Goal: Entertainment & Leisure: Browse casually

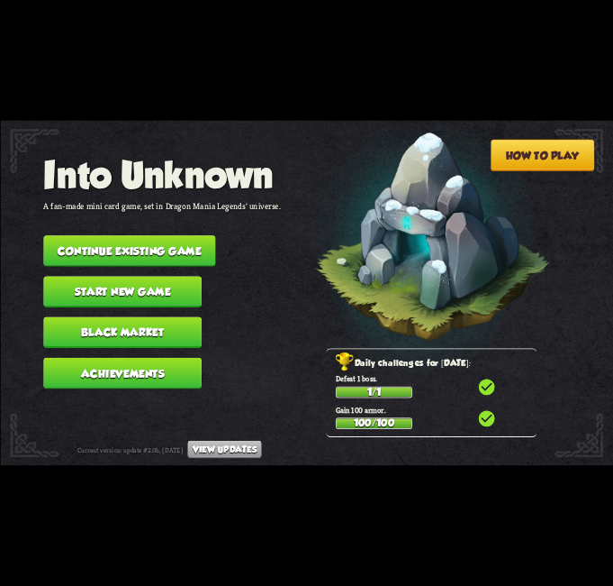
click at [256, 198] on nav "Into Unknown A fan-made mini card game, set in Dragon Mania Legends' universe. …" at bounding box center [161, 276] width 237 height 244
click at [179, 245] on button "Continue existing game" at bounding box center [129, 251] width 172 height 32
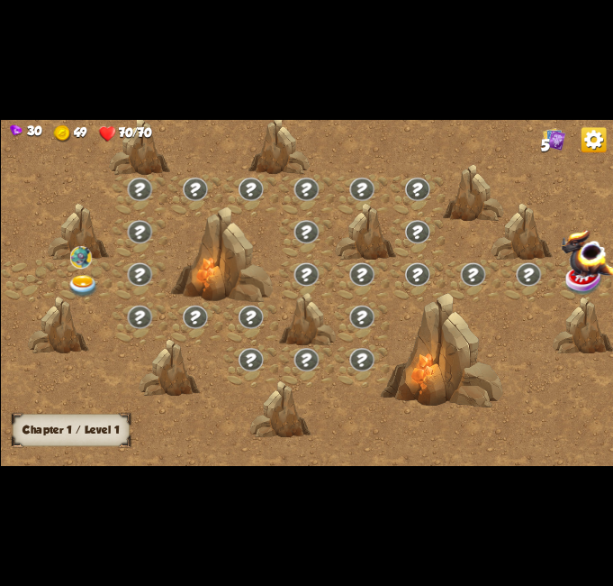
click at [77, 272] on div at bounding box center [84, 280] width 56 height 42
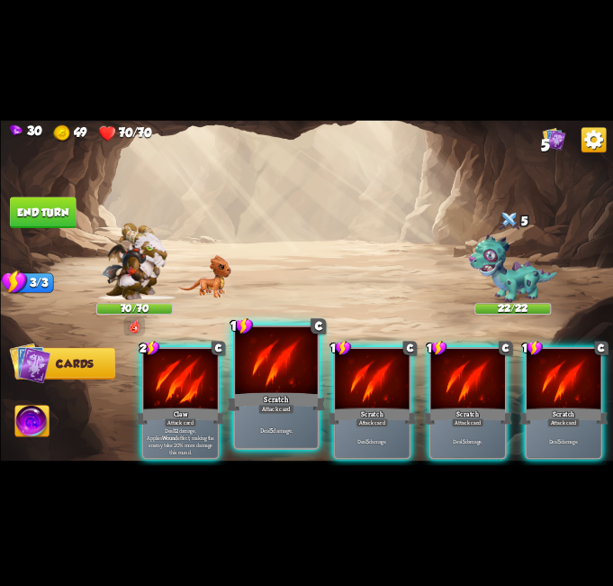
click at [297, 403] on div "Scratch" at bounding box center [276, 402] width 99 height 22
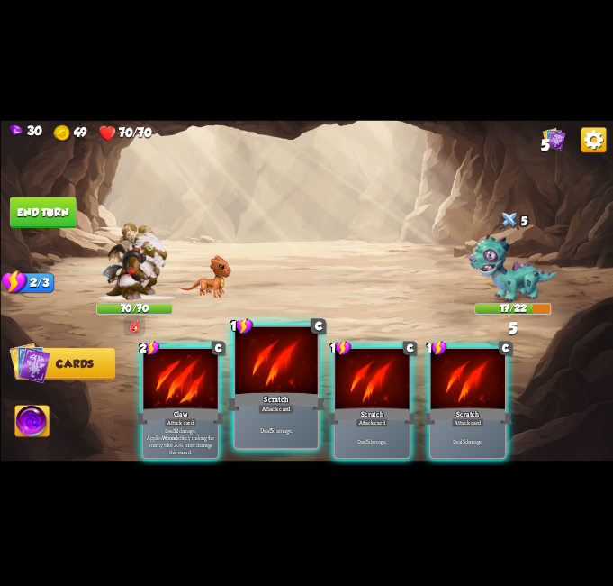
click at [296, 399] on div "Scratch" at bounding box center [276, 402] width 99 height 22
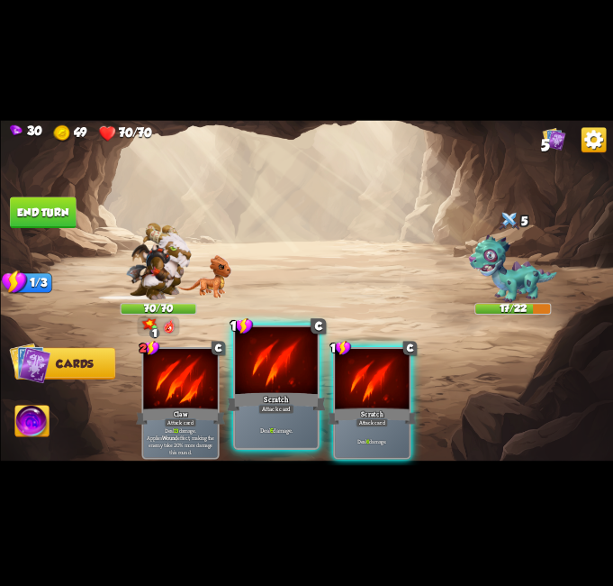
click at [296, 393] on div "Scratch" at bounding box center [276, 402] width 99 height 22
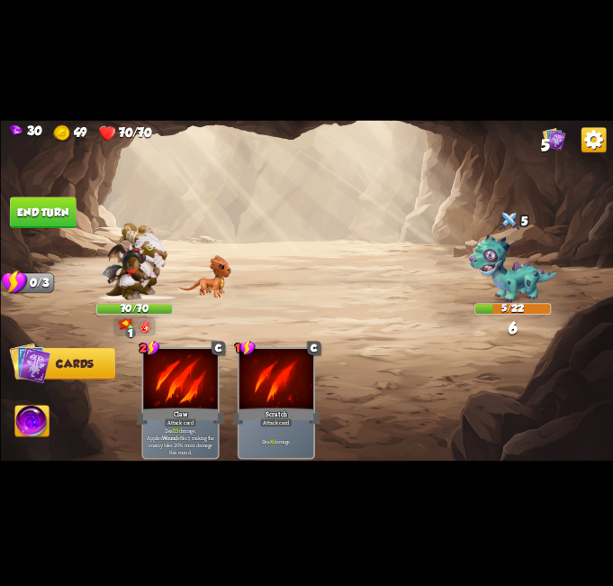
click at [47, 201] on button "End turn" at bounding box center [43, 213] width 66 height 32
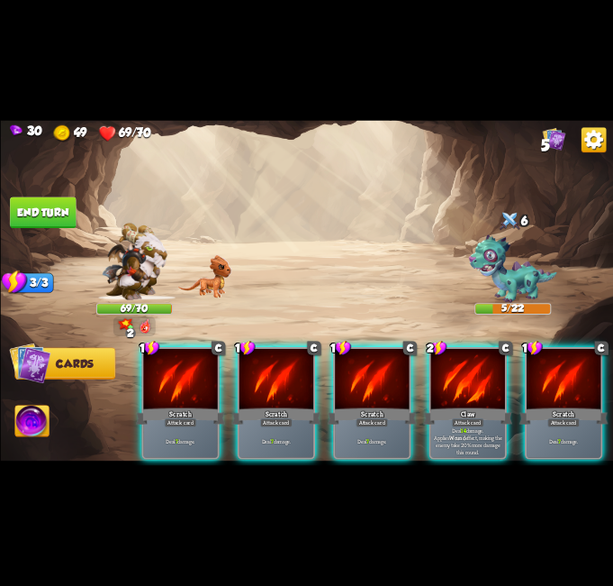
click at [39, 424] on img at bounding box center [31, 422] width 34 height 34
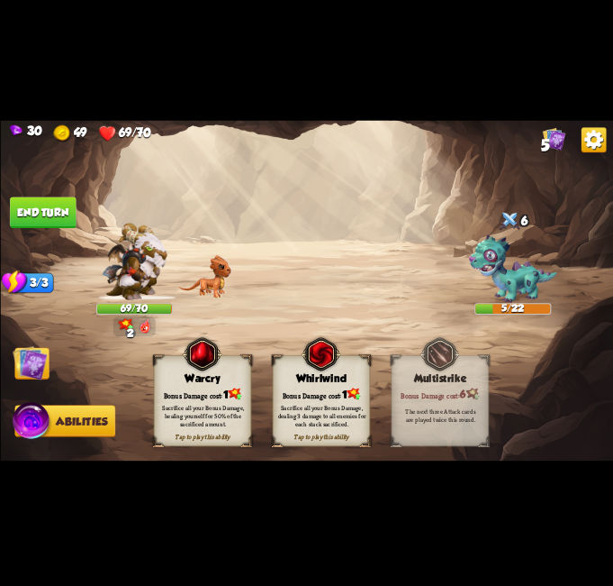
click at [213, 407] on div "Sacrifice all your Bonus Damage, healing yourself for 50% of the sacrificed amo…" at bounding box center [203, 416] width 88 height 24
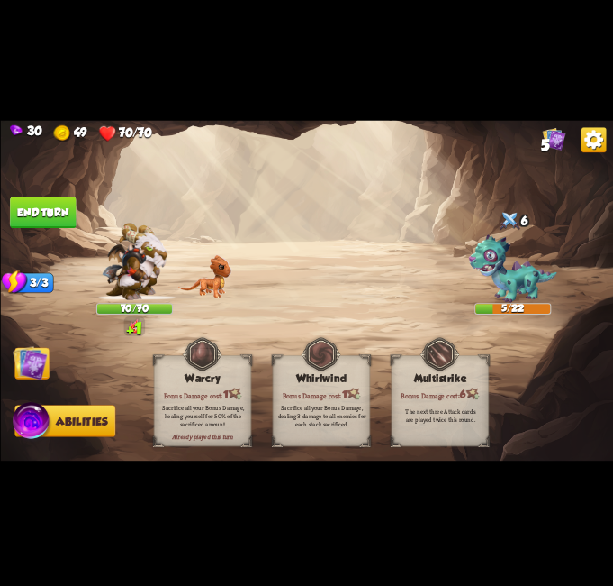
click at [59, 369] on img at bounding box center [306, 292] width 613 height 345
click at [32, 364] on img at bounding box center [30, 363] width 34 height 34
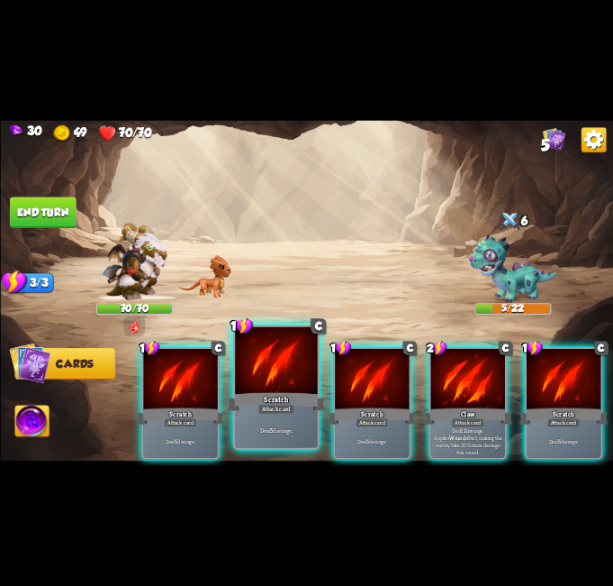
click at [297, 404] on div "Scratch" at bounding box center [276, 402] width 99 height 22
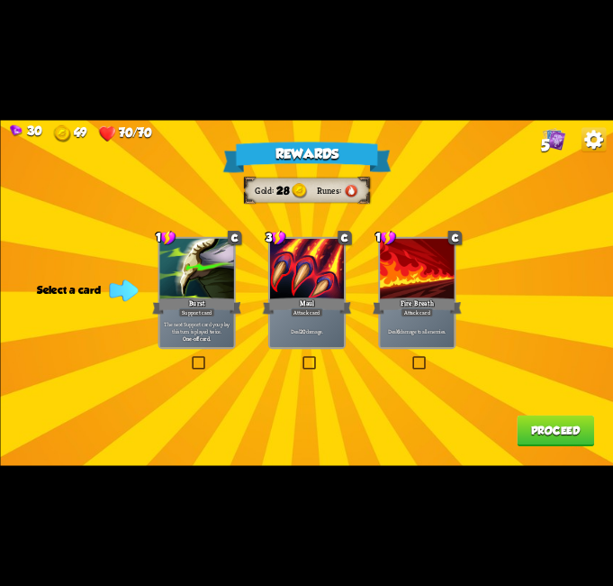
drag, startPoint x: 422, startPoint y: 361, endPoint x: 436, endPoint y: 381, distance: 24.5
click at [411, 358] on label at bounding box center [411, 358] width 0 height 0
click at [0, 0] on input "checkbox" at bounding box center [0, 0] width 0 height 0
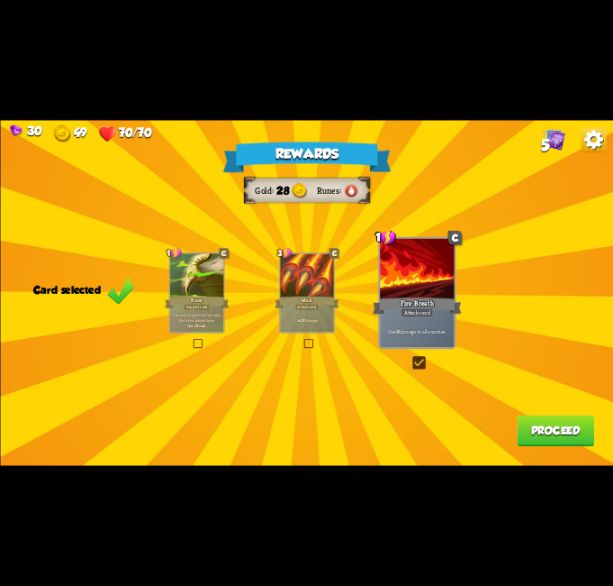
click at [542, 432] on button "Proceed" at bounding box center [555, 431] width 77 height 32
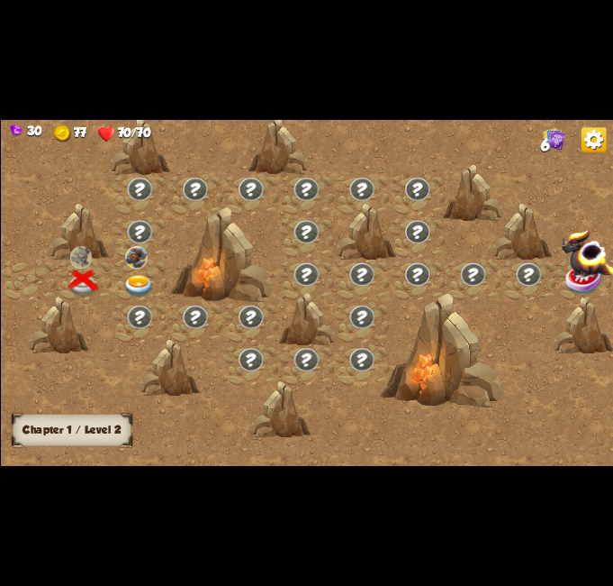
click at [141, 288] on img at bounding box center [138, 287] width 31 height 23
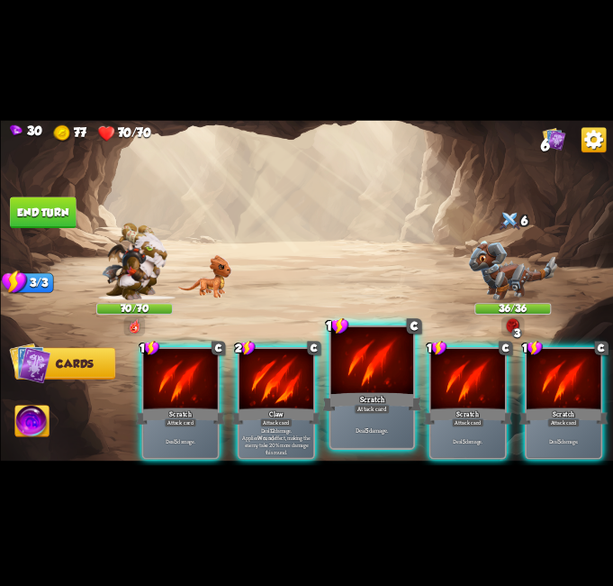
click at [373, 365] on div at bounding box center [372, 361] width 83 height 69
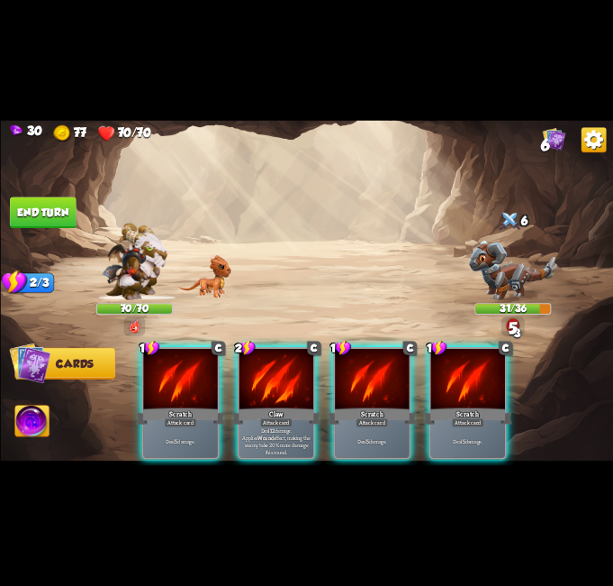
click at [373, 365] on div at bounding box center [372, 380] width 74 height 62
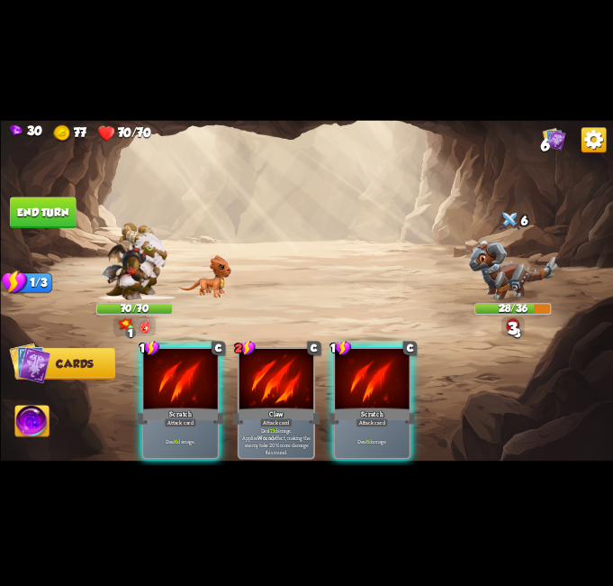
click at [373, 365] on div at bounding box center [372, 380] width 74 height 62
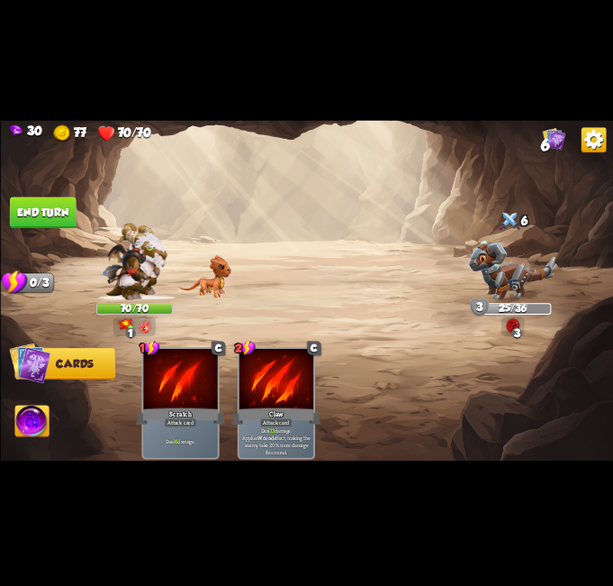
click at [40, 205] on button "End turn" at bounding box center [42, 212] width 67 height 32
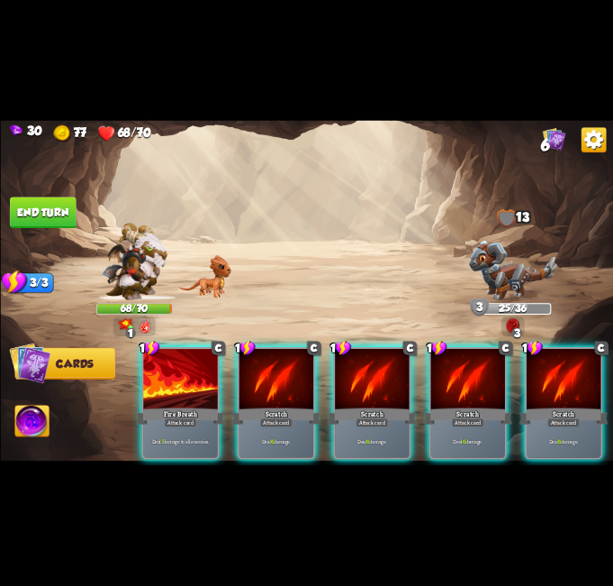
click at [194, 381] on div at bounding box center [180, 380] width 74 height 62
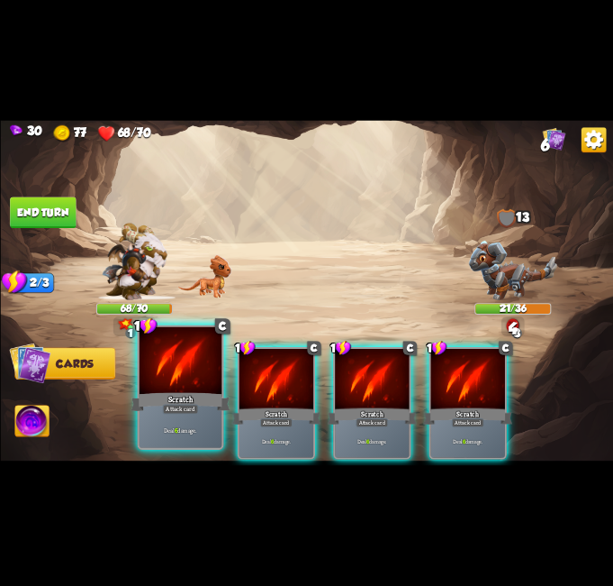
click at [192, 373] on div at bounding box center [180, 361] width 83 height 69
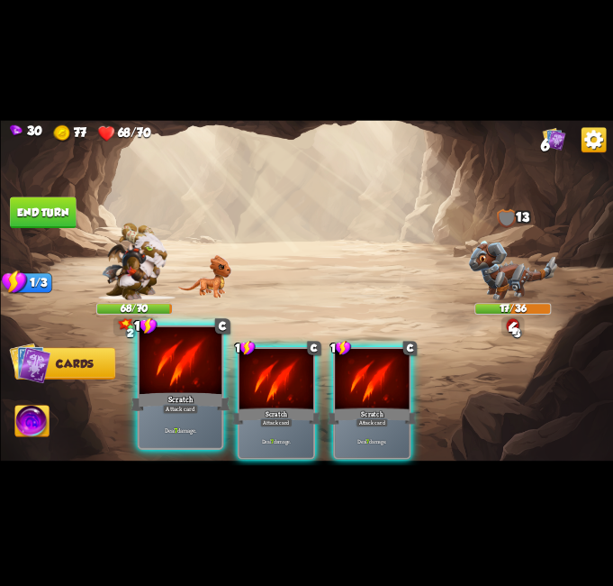
click at [186, 377] on div at bounding box center [180, 361] width 83 height 69
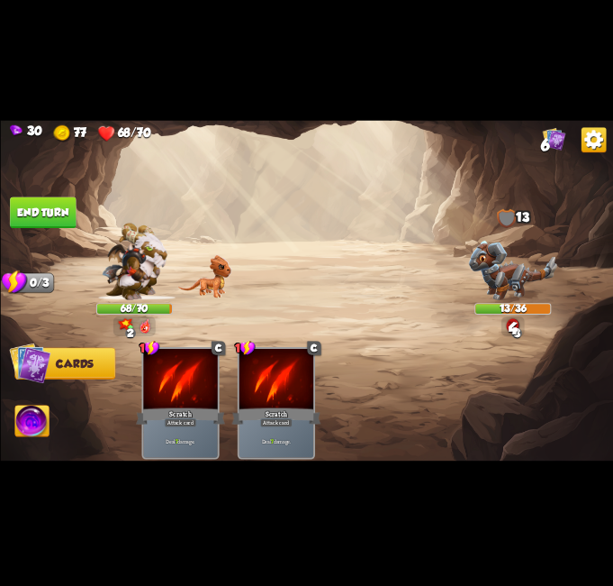
click at [32, 416] on img at bounding box center [31, 422] width 34 height 34
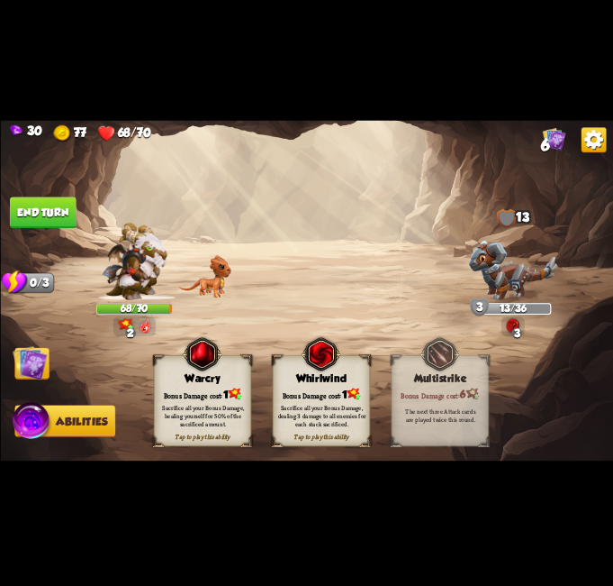
click at [44, 218] on button "End turn" at bounding box center [43, 213] width 66 height 32
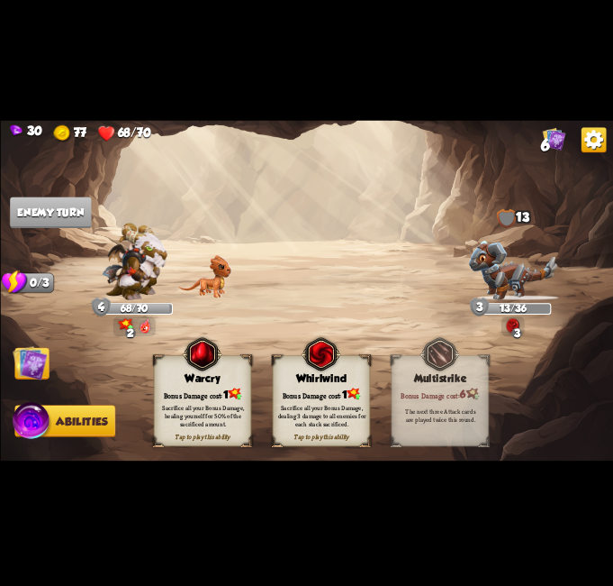
click at [32, 353] on img at bounding box center [30, 363] width 34 height 34
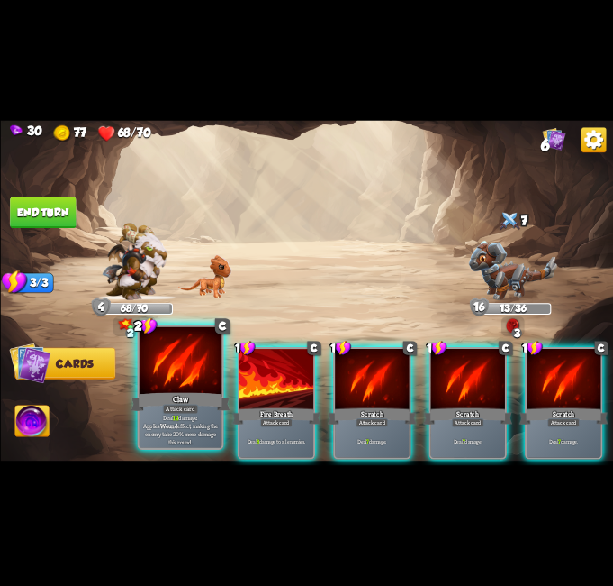
click at [174, 381] on div at bounding box center [180, 361] width 83 height 69
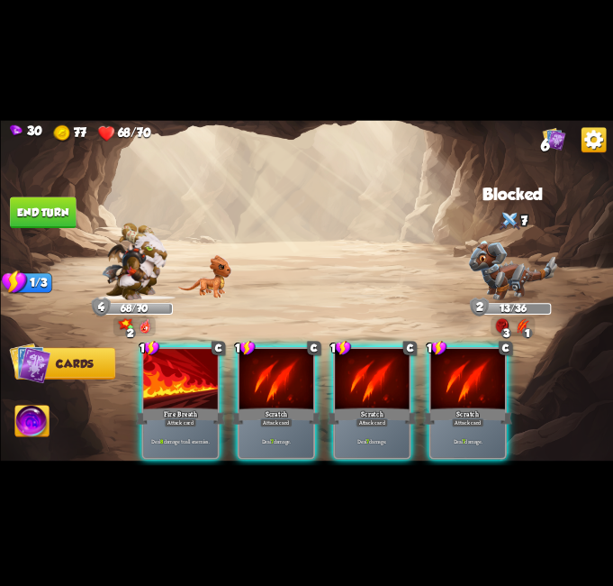
click at [174, 381] on div at bounding box center [180, 380] width 74 height 62
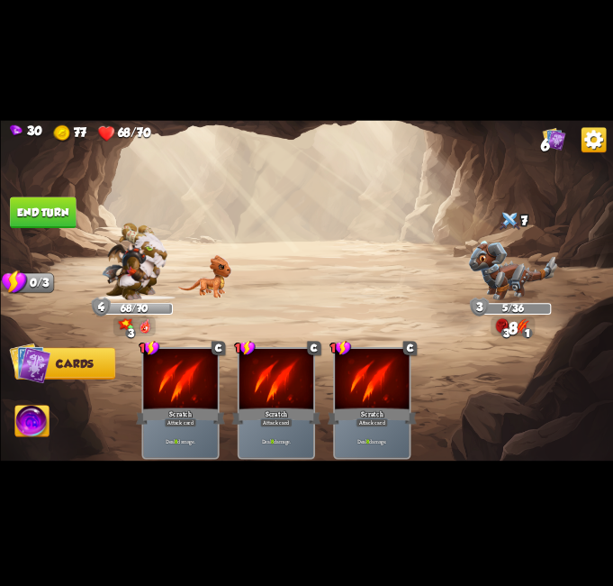
click at [43, 426] on img at bounding box center [31, 422] width 34 height 34
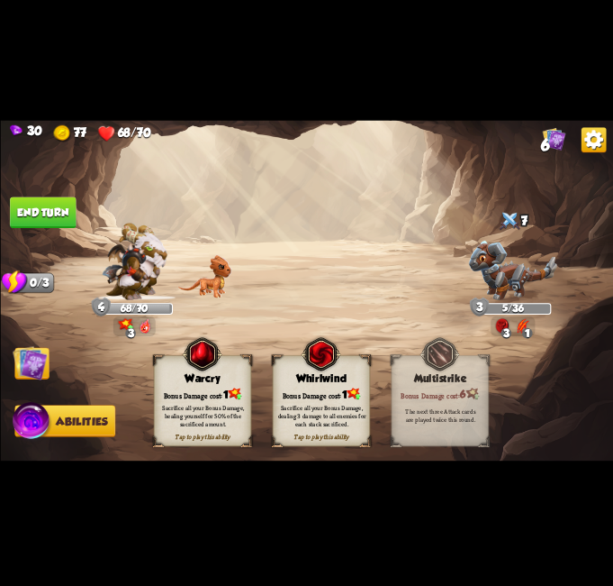
click at [308, 375] on div "Whirlwind" at bounding box center [321, 378] width 96 height 13
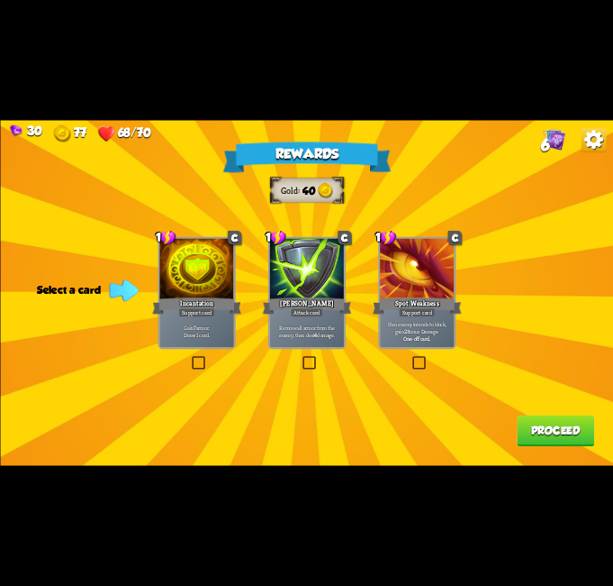
click at [190, 358] on label at bounding box center [190, 358] width 0 height 0
click at [0, 0] on input "checkbox" at bounding box center [0, 0] width 0 height 0
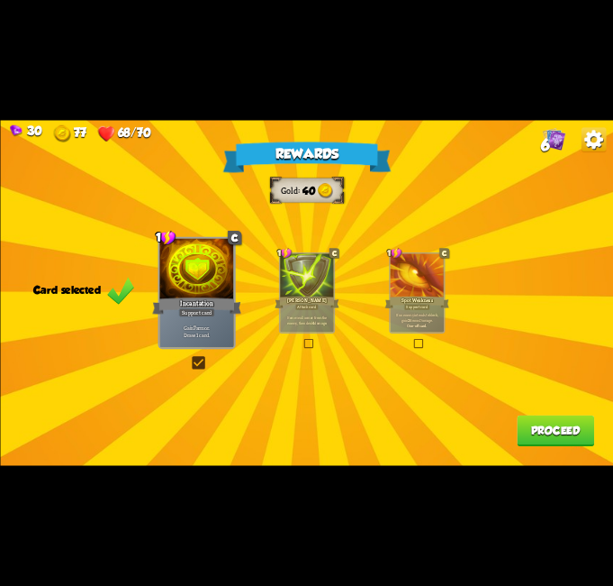
click at [552, 434] on button "Proceed" at bounding box center [555, 431] width 77 height 32
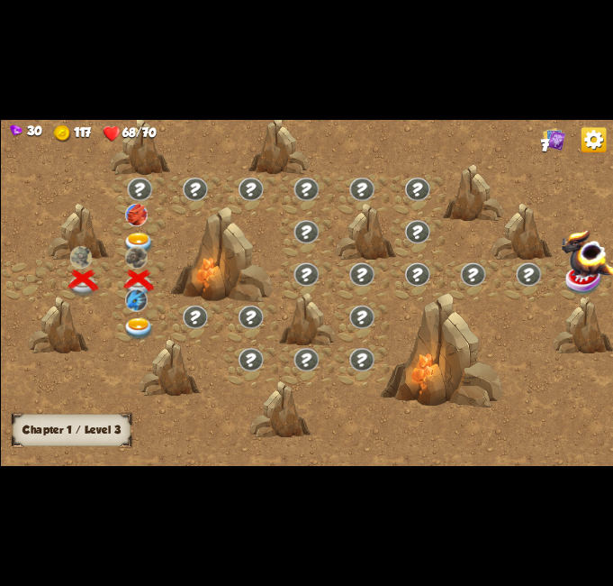
click at [142, 323] on img at bounding box center [138, 329] width 31 height 23
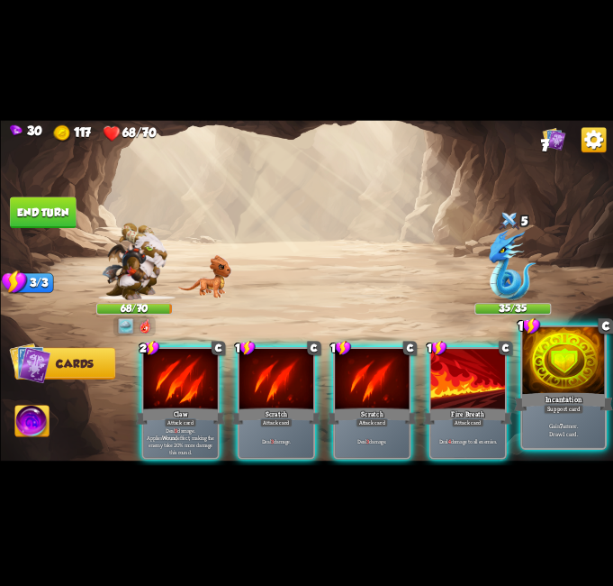
click at [551, 362] on div at bounding box center [563, 361] width 83 height 69
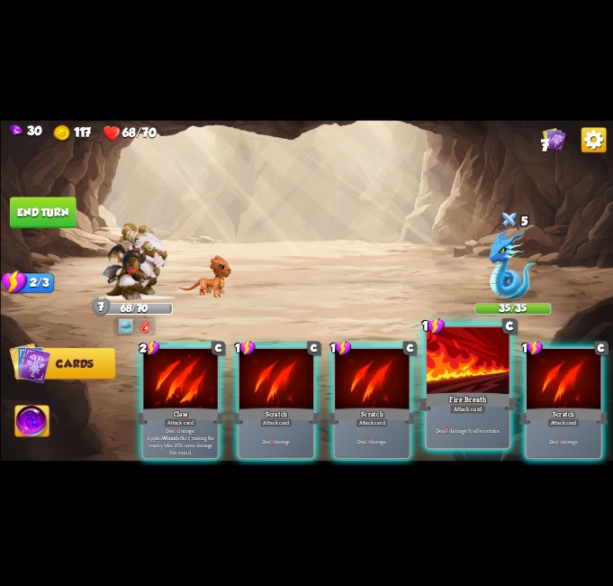
click at [486, 368] on div at bounding box center [468, 361] width 83 height 69
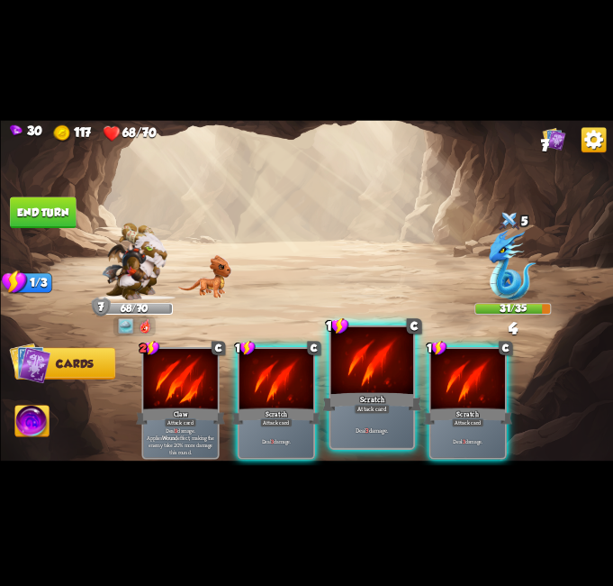
click at [371, 368] on div at bounding box center [372, 361] width 83 height 69
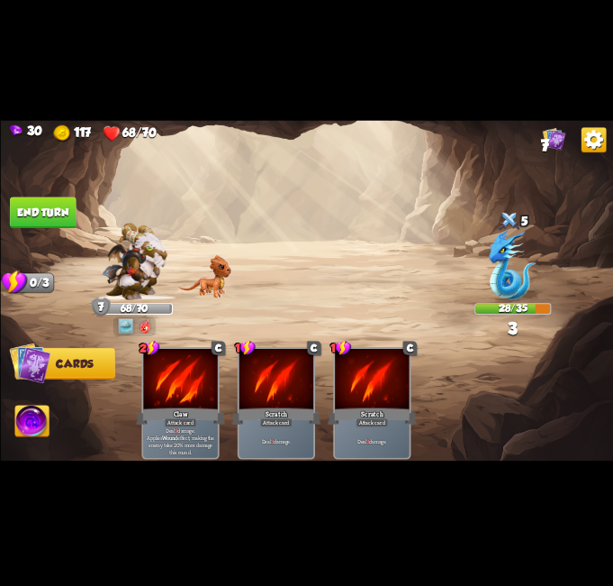
click at [47, 224] on button "End turn" at bounding box center [43, 213] width 66 height 32
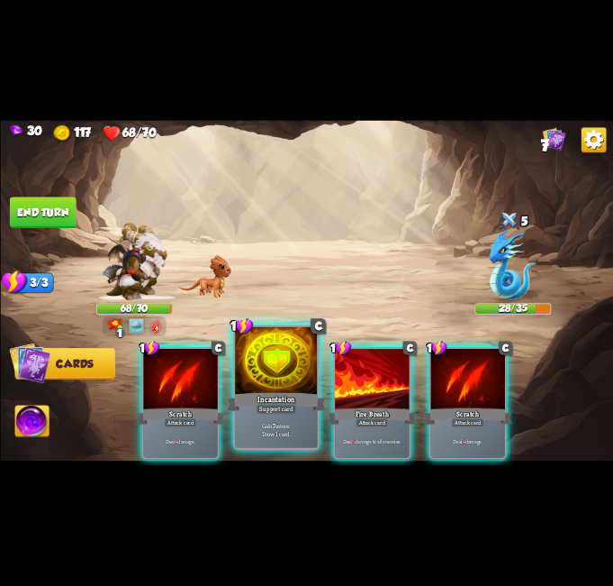
click at [280, 381] on div at bounding box center [276, 361] width 83 height 69
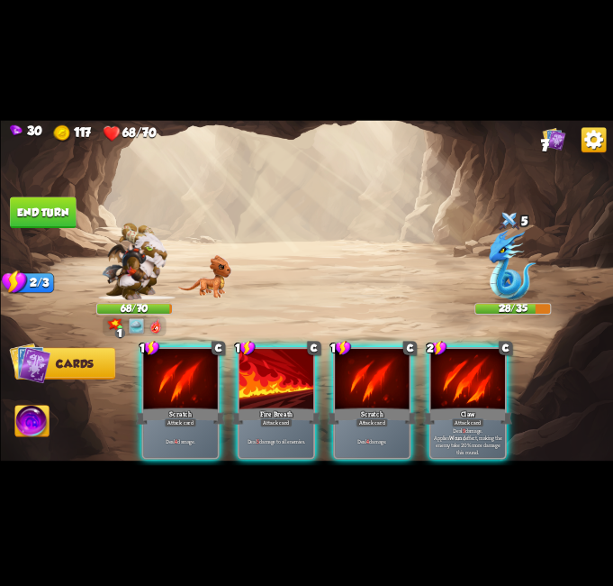
click at [280, 381] on div at bounding box center [276, 380] width 74 height 62
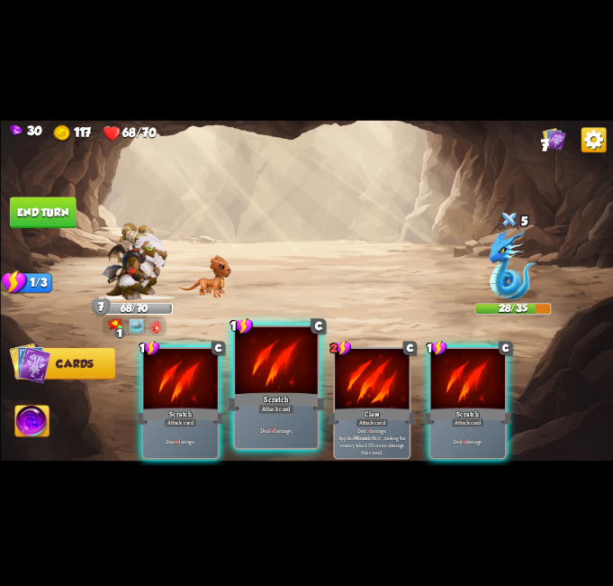
click at [280, 380] on div at bounding box center [276, 361] width 83 height 69
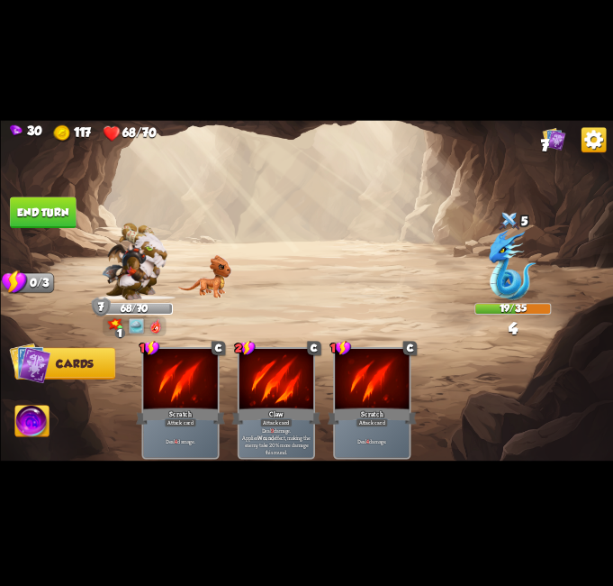
click at [45, 204] on button "End turn" at bounding box center [43, 213] width 66 height 32
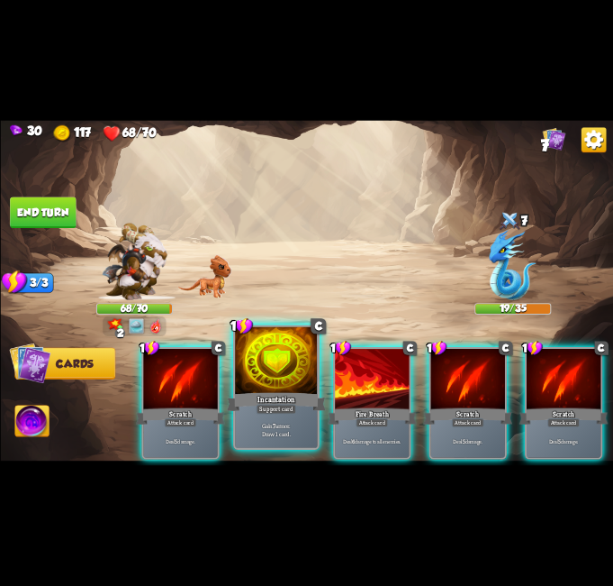
click at [267, 395] on div "Incantation" at bounding box center [276, 402] width 99 height 22
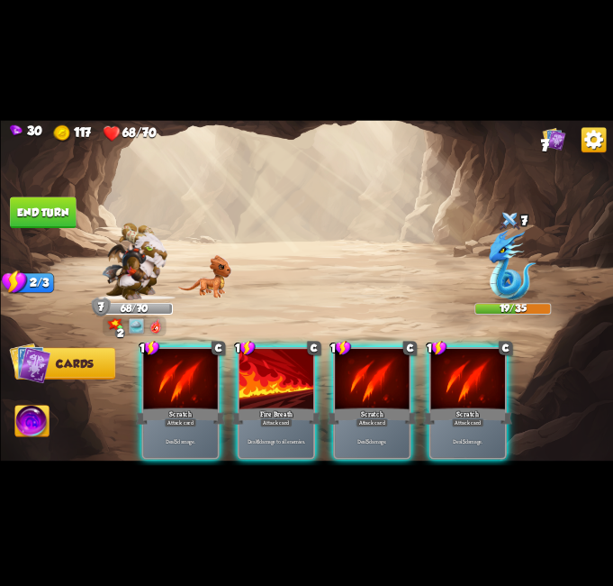
click at [302, 384] on div at bounding box center [276, 380] width 74 height 62
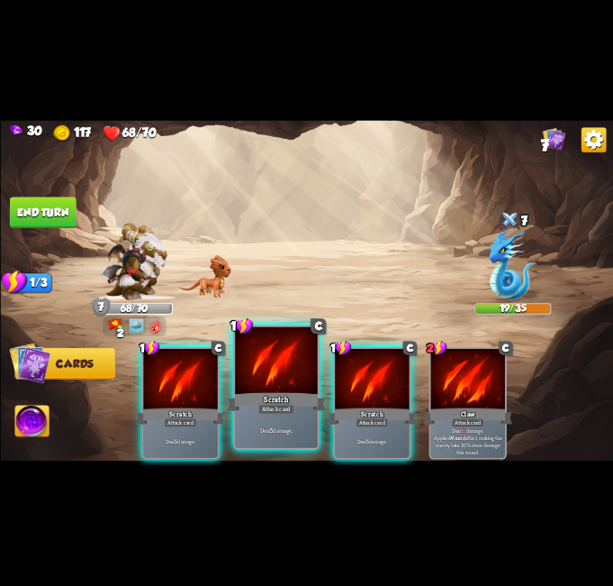
click at [299, 385] on div at bounding box center [276, 361] width 83 height 69
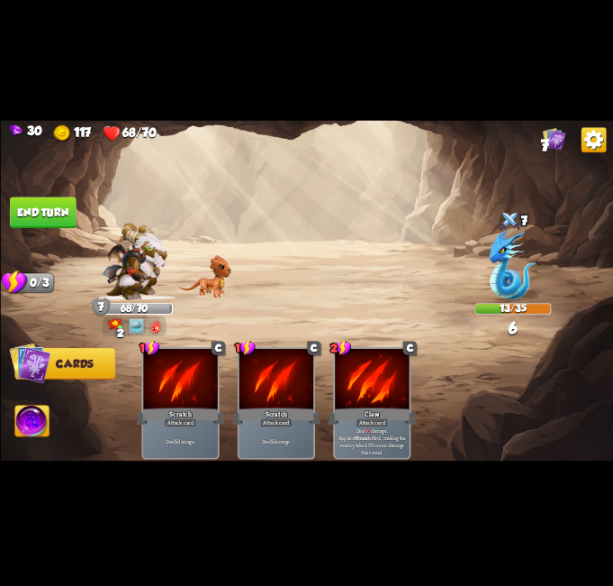
click at [61, 205] on button "End turn" at bounding box center [43, 213] width 66 height 32
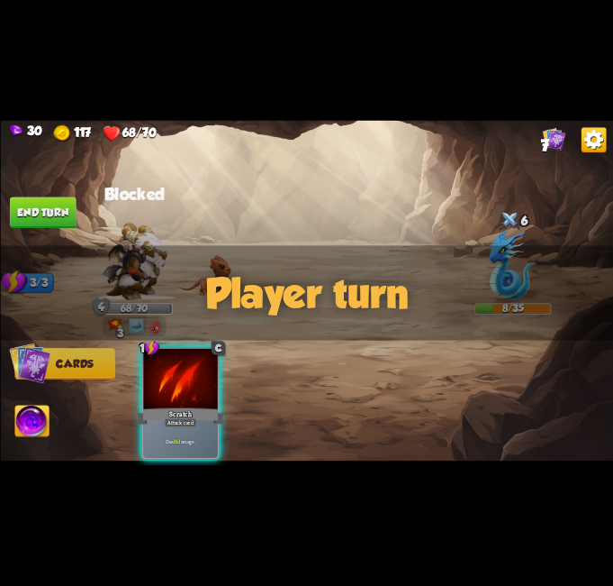
click at [46, 418] on img at bounding box center [31, 422] width 34 height 34
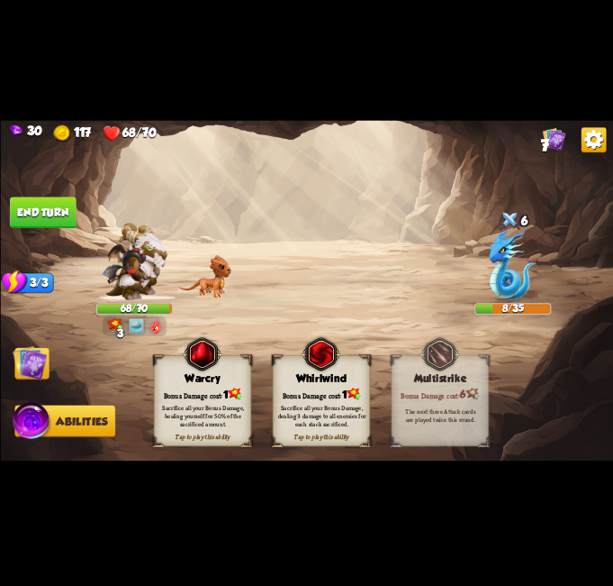
click at [36, 366] on img at bounding box center [30, 363] width 34 height 34
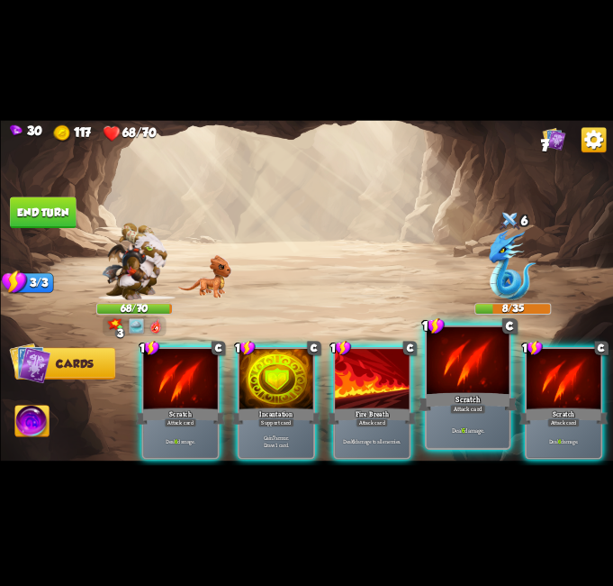
click at [459, 377] on div at bounding box center [468, 361] width 83 height 69
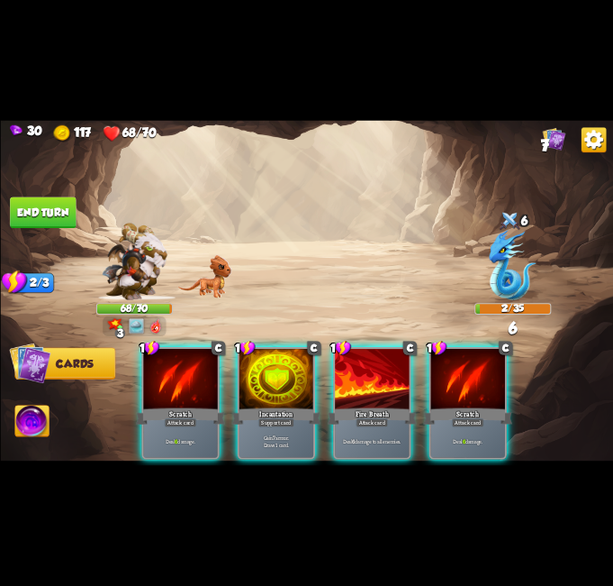
click at [47, 416] on img at bounding box center [31, 422] width 34 height 34
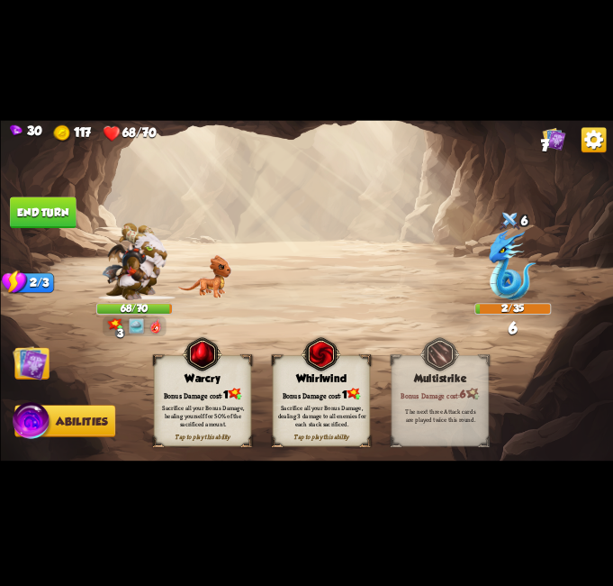
click at [206, 399] on div "Sacrifice all your Bonus Damage, healing yourself for 50% of the sacrificed amo…" at bounding box center [203, 415] width 98 height 39
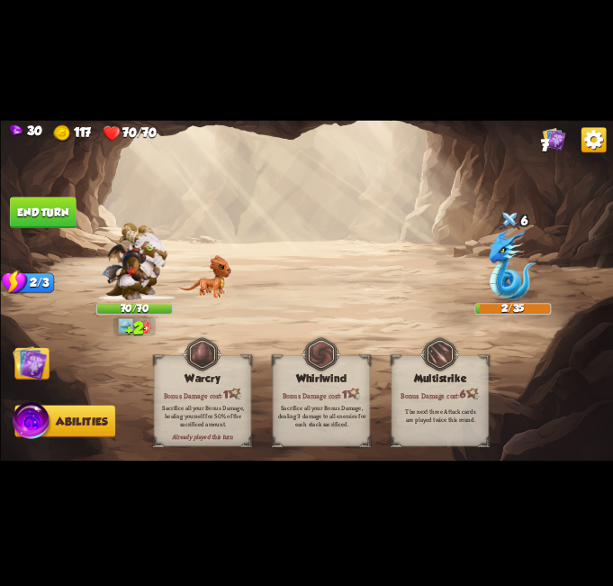
click at [30, 359] on img at bounding box center [30, 363] width 34 height 34
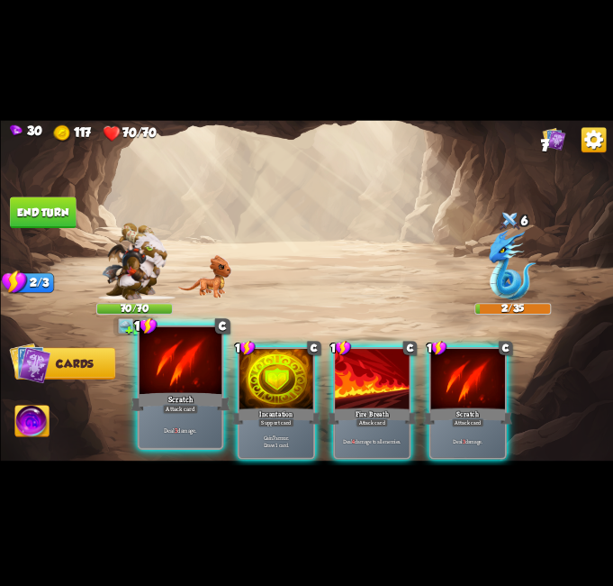
click at [175, 406] on div "Attack card" at bounding box center [180, 409] width 36 height 10
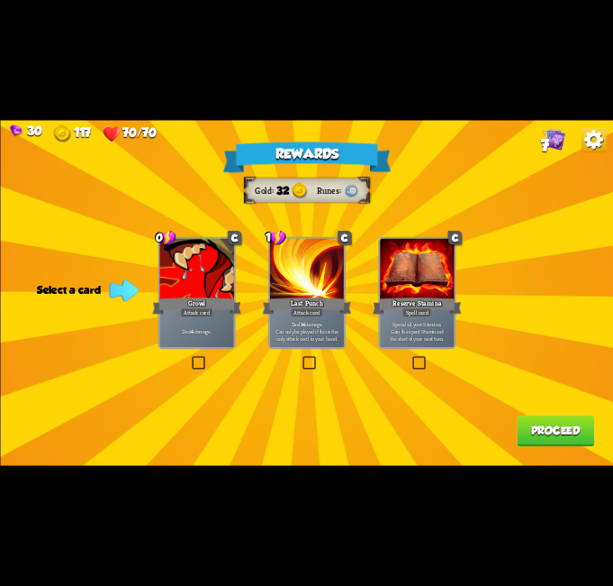
click at [190, 358] on label at bounding box center [190, 358] width 0 height 0
click at [0, 0] on input "checkbox" at bounding box center [0, 0] width 0 height 0
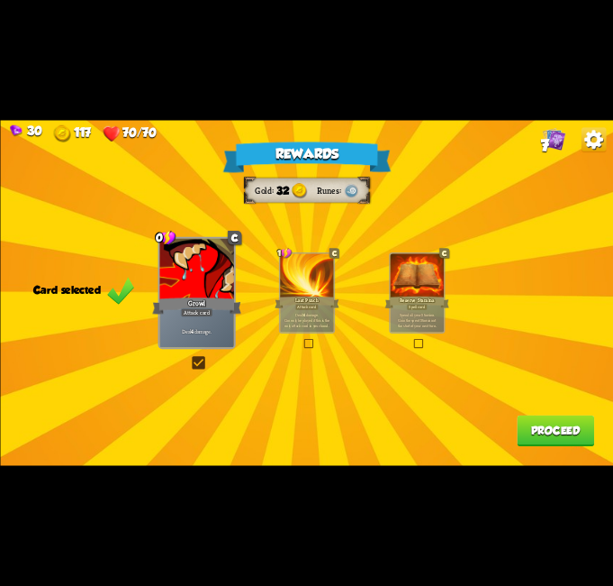
click at [206, 350] on div "Rewards Gold 32 Runes Card selected 0 C Growl Attack card Deal 4 damage. 1 C La…" at bounding box center [306, 292] width 613 height 345
click at [186, 352] on div "Rewards Gold 32 Runes Card selected 0 C Growl Attack card Deal 4 damage. 1 C La…" at bounding box center [306, 292] width 613 height 345
click at [201, 364] on div "Rewards Gold 32 Runes Card selected 0 C Growl Attack card Deal 4 damage. 1 C La…" at bounding box center [306, 292] width 613 height 345
click at [190, 358] on label at bounding box center [190, 358] width 0 height 0
click at [0, 0] on input "checkbox" at bounding box center [0, 0] width 0 height 0
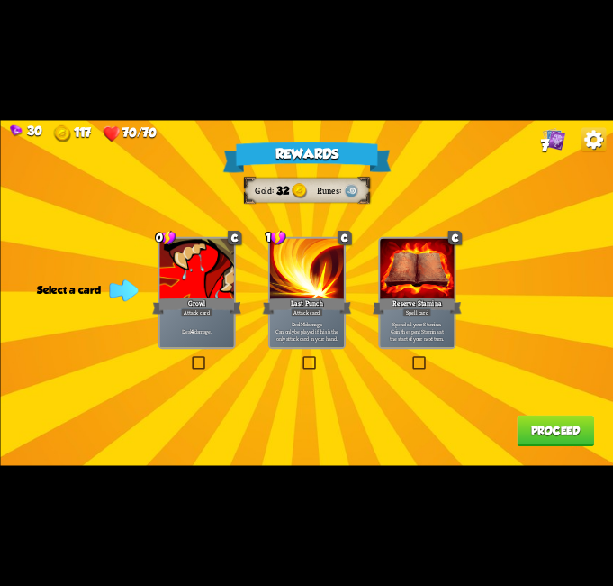
click at [190, 358] on label at bounding box center [190, 358] width 0 height 0
click at [0, 0] on input "checkbox" at bounding box center [0, 0] width 0 height 0
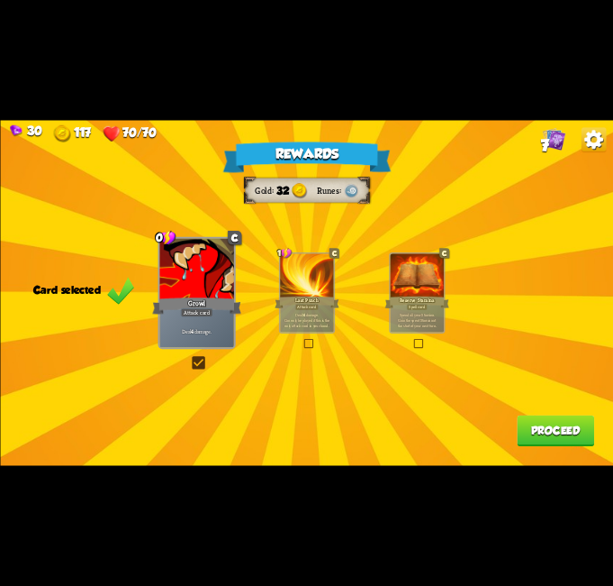
click at [190, 358] on label at bounding box center [190, 358] width 0 height 0
click at [0, 0] on input "checkbox" at bounding box center [0, 0] width 0 height 0
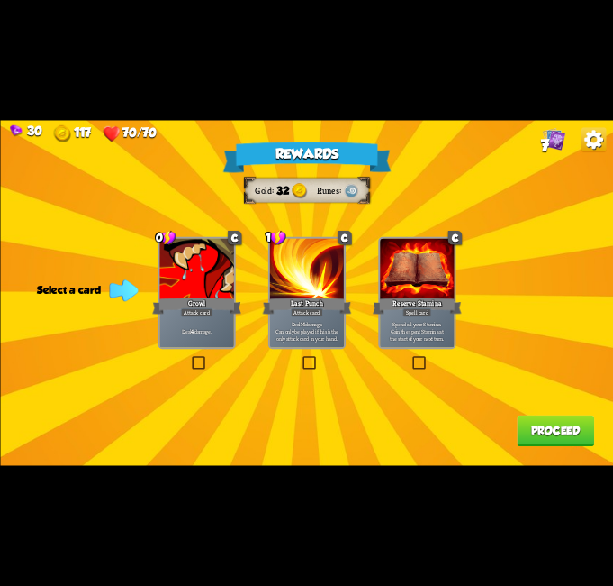
click at [190, 358] on label at bounding box center [190, 358] width 0 height 0
click at [0, 0] on input "checkbox" at bounding box center [0, 0] width 0 height 0
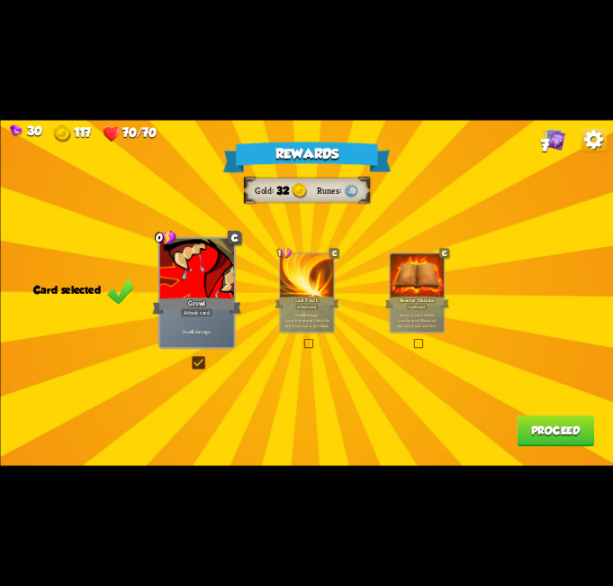
click at [548, 427] on button "Proceed" at bounding box center [555, 431] width 77 height 32
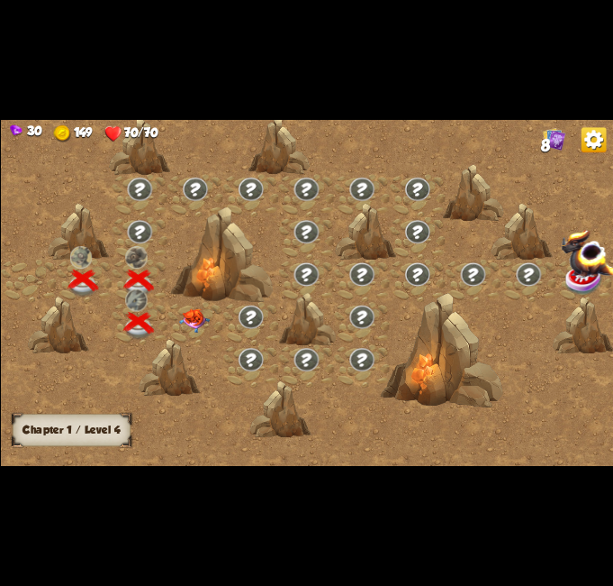
click at [187, 318] on img at bounding box center [193, 321] width 31 height 24
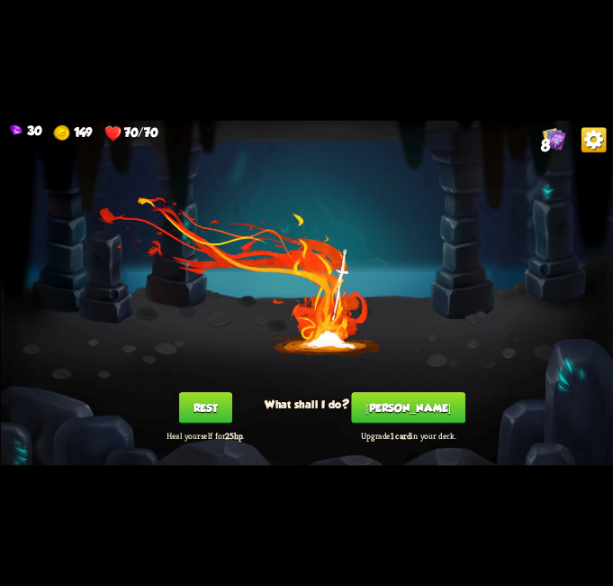
click at [434, 404] on button "[PERSON_NAME]" at bounding box center [408, 408] width 114 height 32
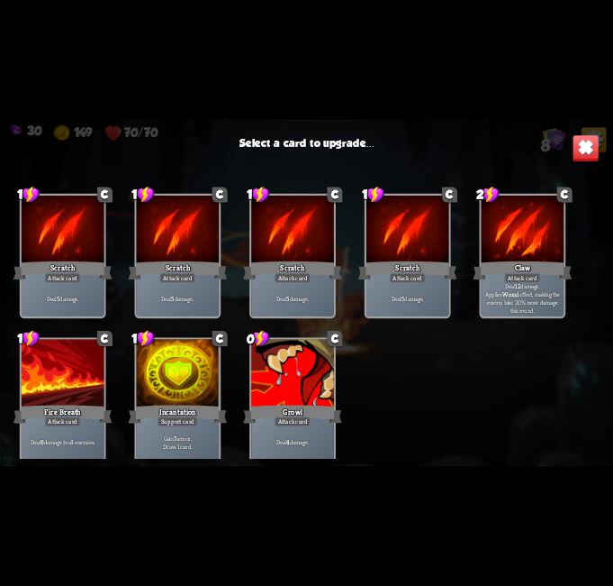
scroll to position [26, 0]
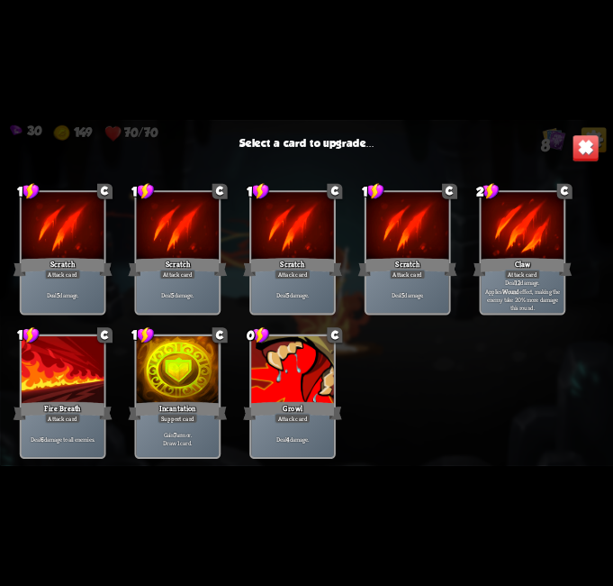
click at [306, 377] on div at bounding box center [292, 370] width 83 height 69
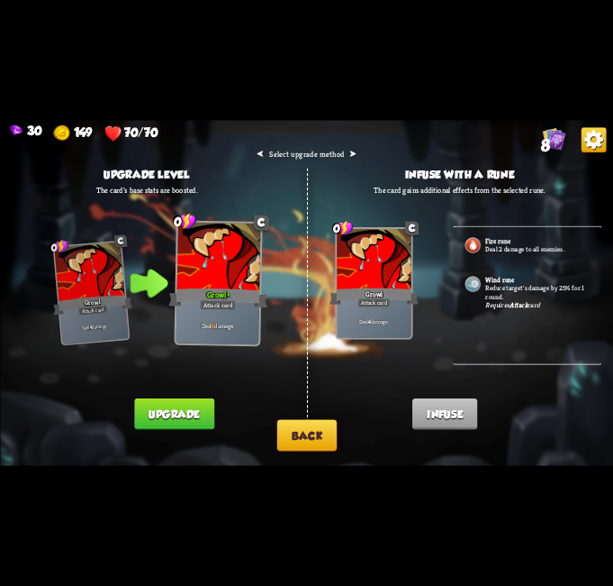
click at [315, 432] on button "Back" at bounding box center [307, 435] width 60 height 32
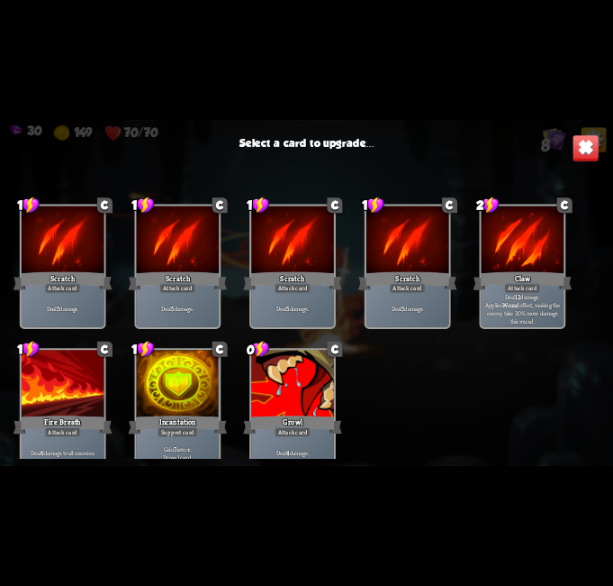
click at [518, 277] on div "Claw" at bounding box center [522, 281] width 99 height 22
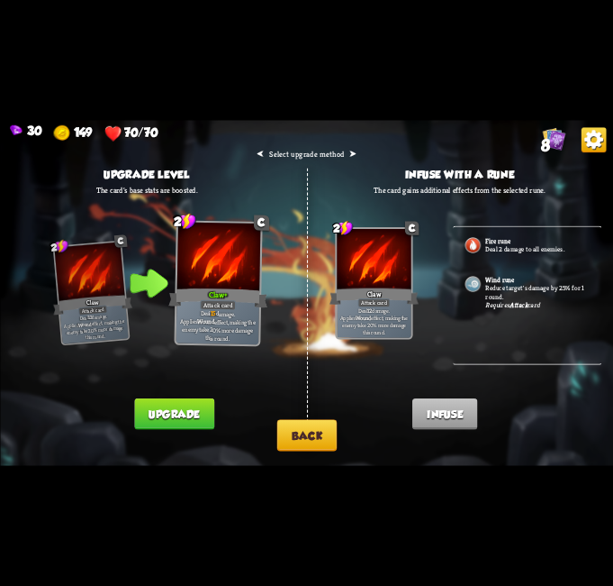
click at [304, 437] on button "Back" at bounding box center [307, 435] width 60 height 32
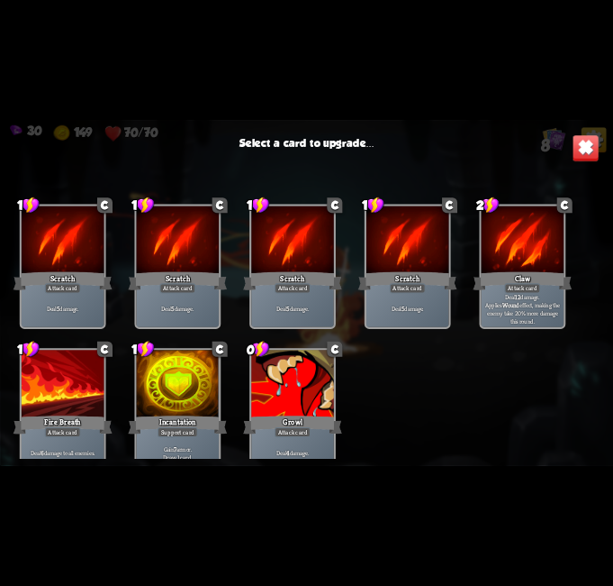
click at [184, 384] on div at bounding box center [177, 384] width 83 height 69
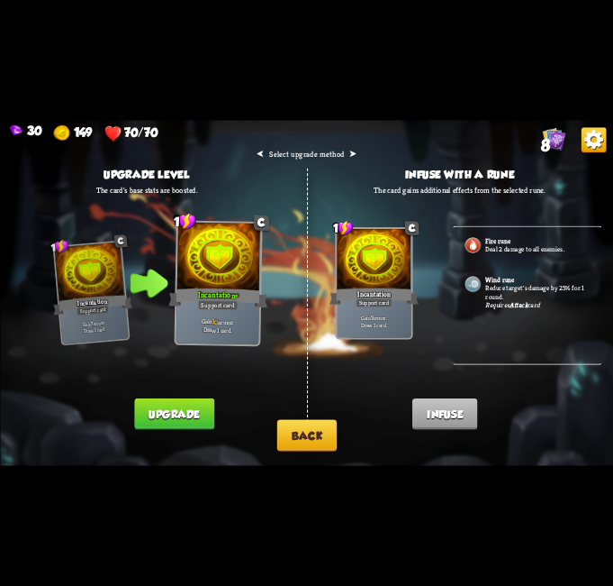
click at [328, 435] on button "Back" at bounding box center [307, 435] width 60 height 32
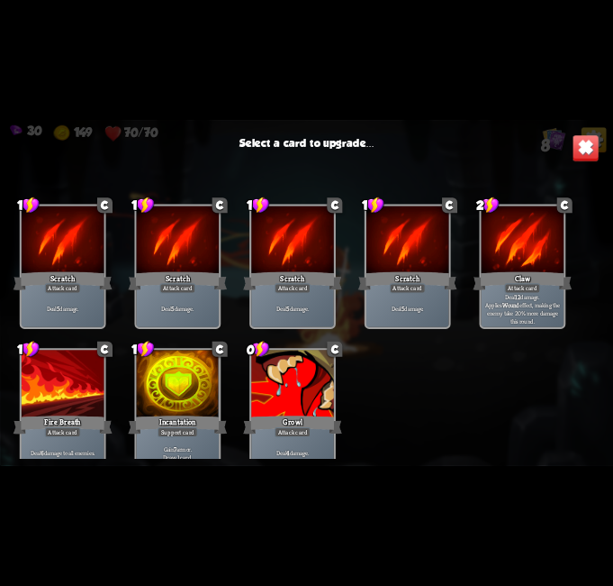
click at [537, 264] on div at bounding box center [522, 240] width 83 height 69
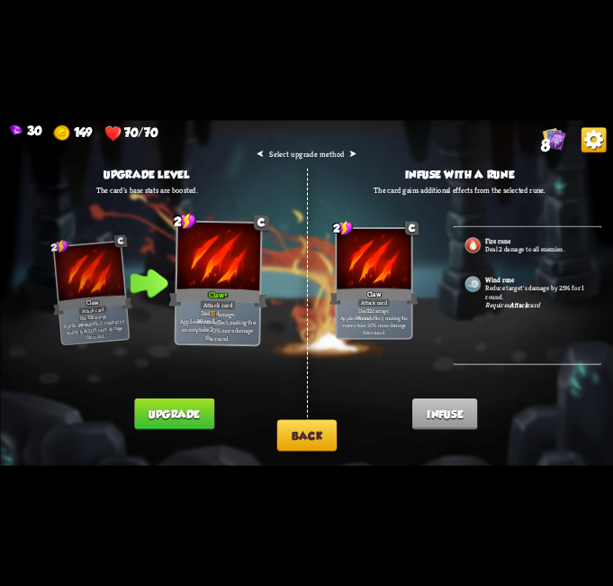
click at [526, 286] on p "Reduce target's damage by 25% for 1 round." at bounding box center [538, 292] width 104 height 17
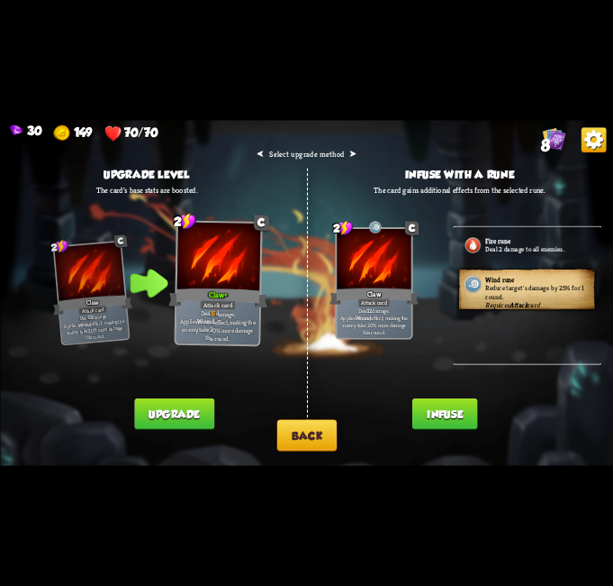
click at [329, 436] on button "Back" at bounding box center [307, 435] width 60 height 32
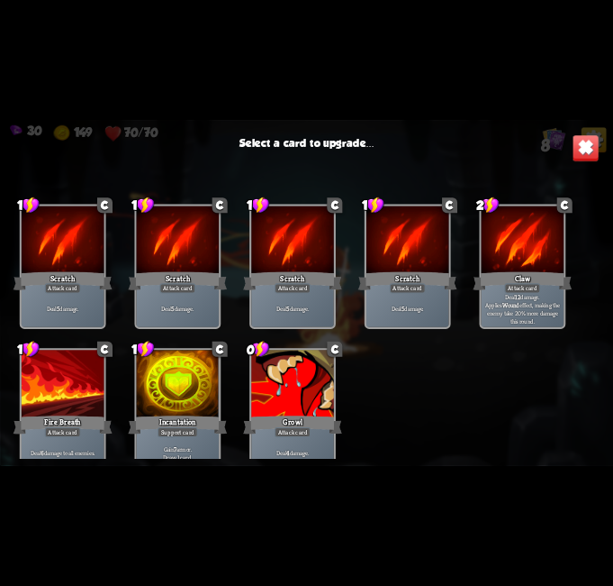
click at [295, 268] on div at bounding box center [292, 240] width 83 height 69
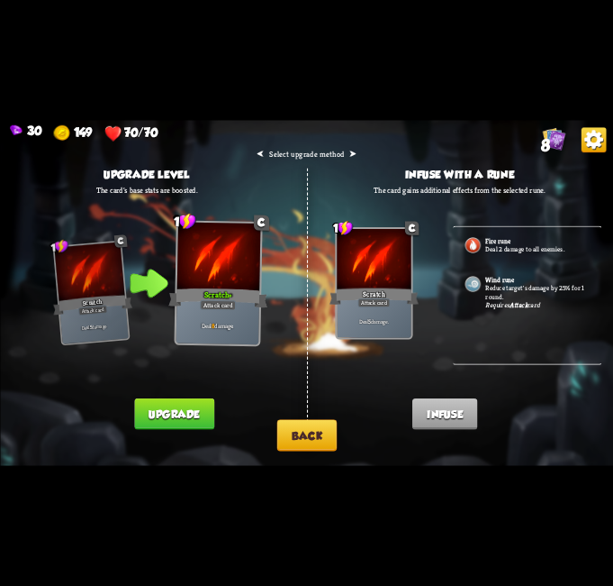
click at [333, 440] on button "Back" at bounding box center [307, 435] width 60 height 32
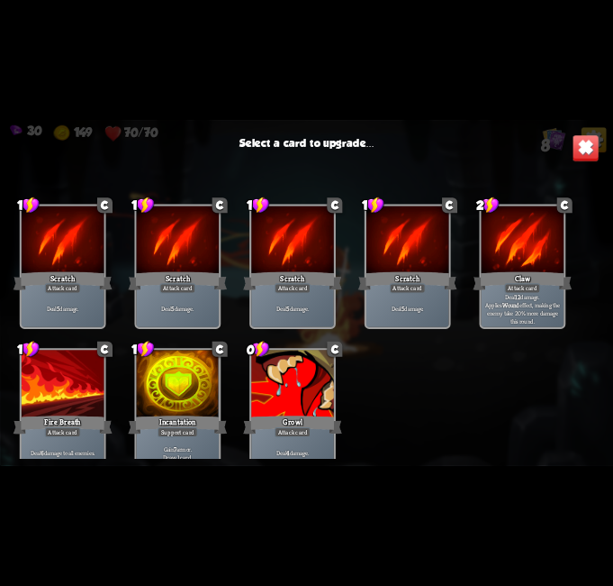
click at [535, 278] on div "Claw" at bounding box center [522, 281] width 99 height 22
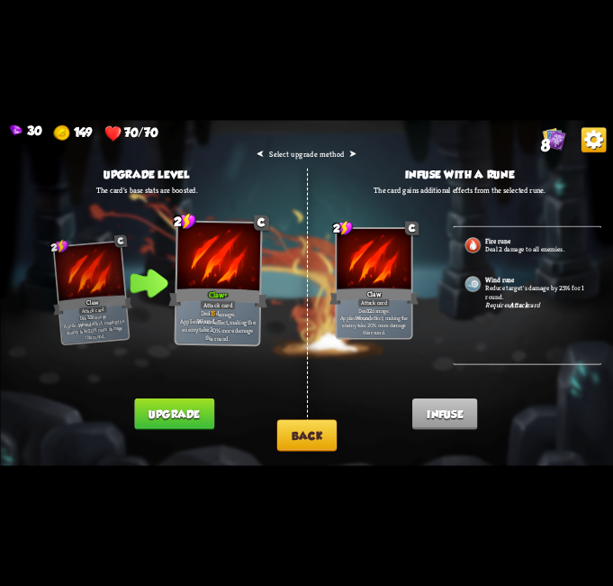
click at [536, 290] on p "Reduce target's damage by 25% for 1 round." at bounding box center [538, 292] width 104 height 17
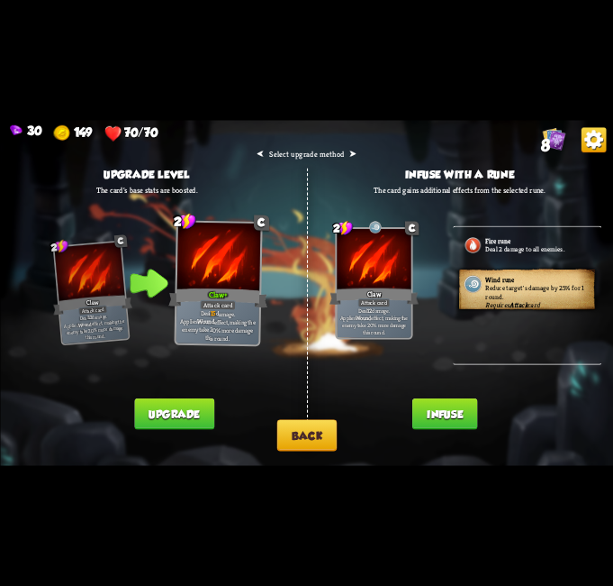
click at [454, 401] on button "Infuse" at bounding box center [445, 414] width 65 height 32
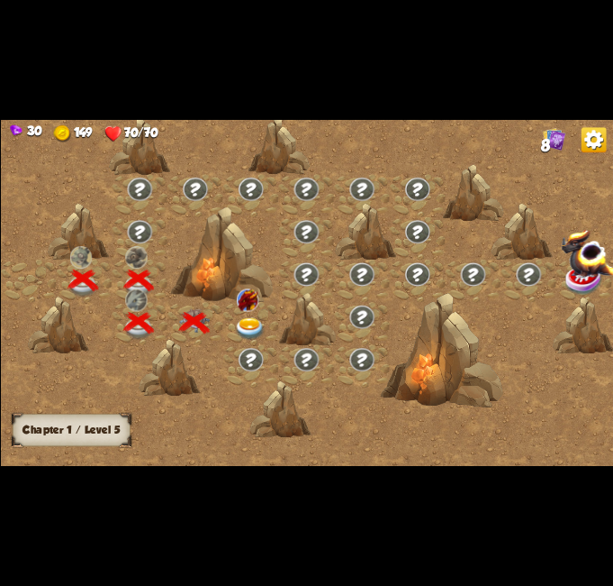
click at [268, 323] on div at bounding box center [251, 324] width 56 height 42
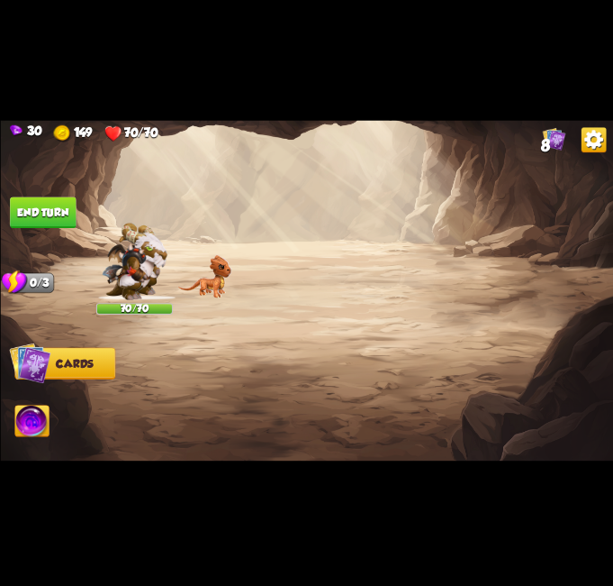
click at [251, 323] on div at bounding box center [368, 388] width 491 height 153
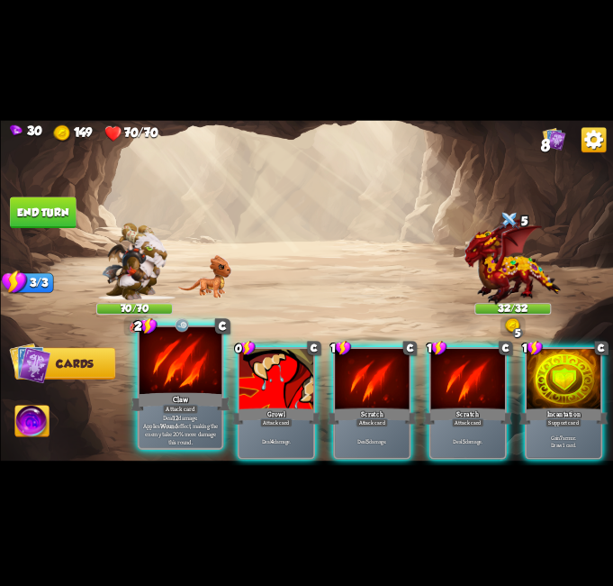
click at [183, 398] on div "Claw" at bounding box center [180, 402] width 99 height 22
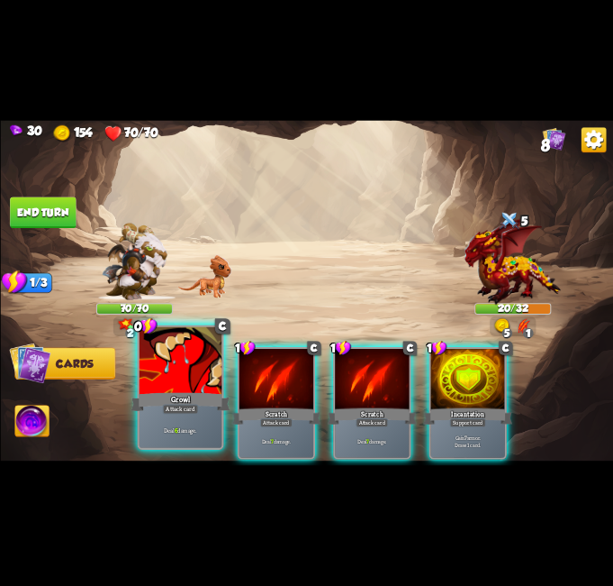
click at [177, 394] on div "Growl" at bounding box center [180, 402] width 99 height 22
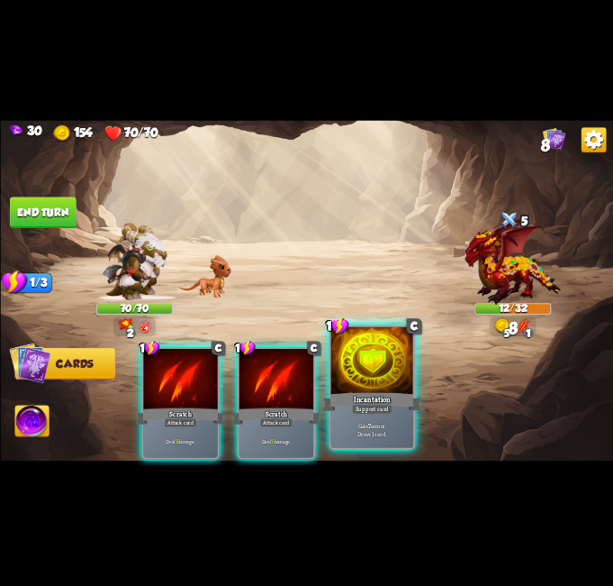
click at [362, 376] on div at bounding box center [372, 361] width 83 height 69
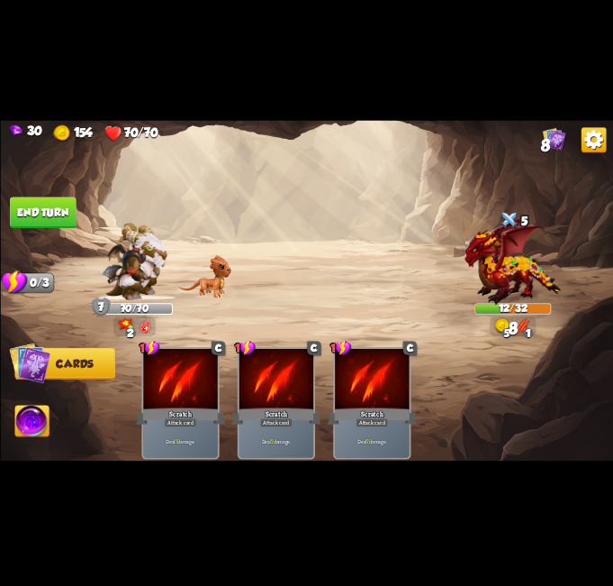
click at [50, 197] on button "End turn" at bounding box center [43, 213] width 66 height 32
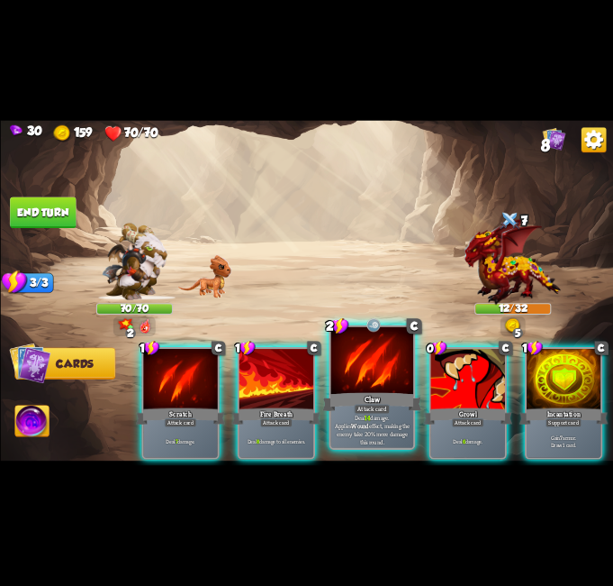
click at [359, 366] on div at bounding box center [372, 361] width 83 height 69
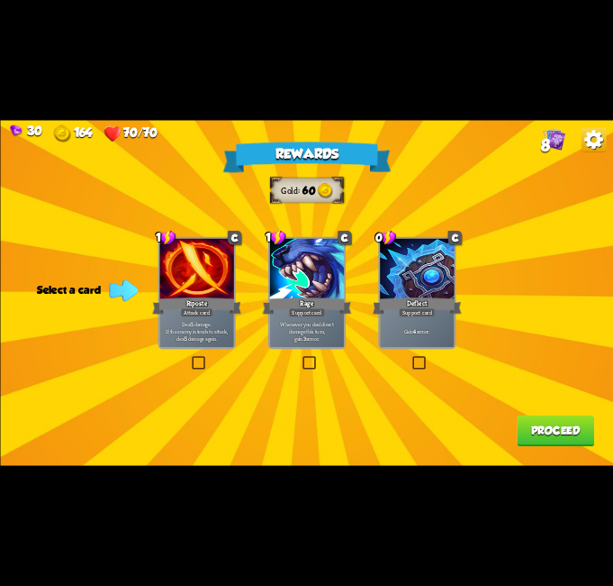
click at [411, 358] on label at bounding box center [411, 358] width 0 height 0
click at [0, 0] on input "checkbox" at bounding box center [0, 0] width 0 height 0
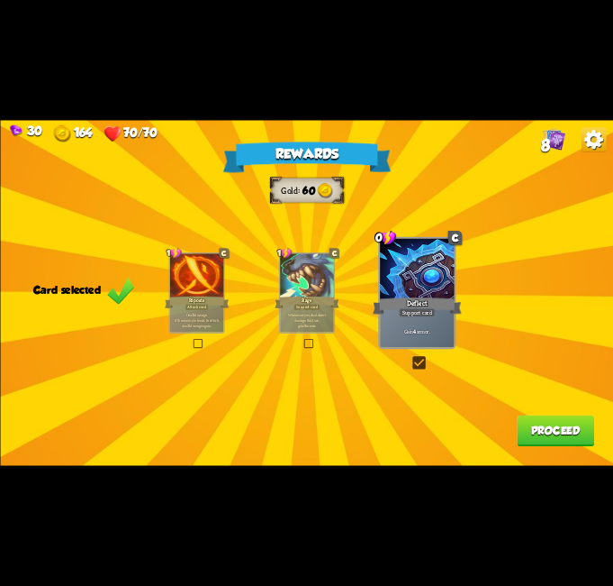
click at [556, 435] on button "Proceed" at bounding box center [555, 431] width 77 height 32
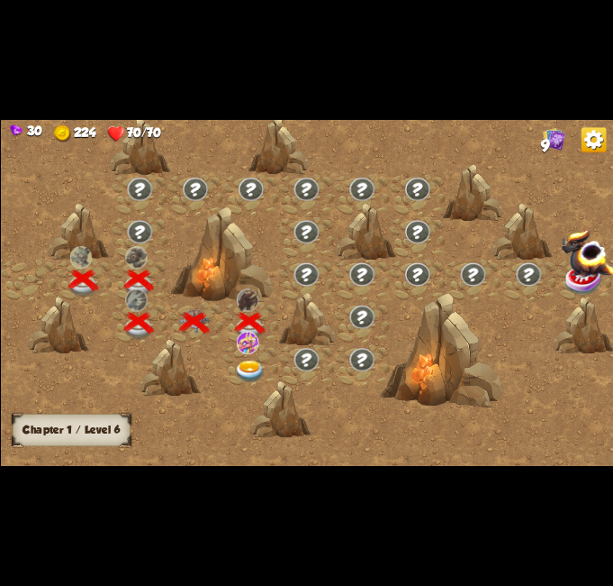
click at [245, 362] on img at bounding box center [249, 371] width 31 height 23
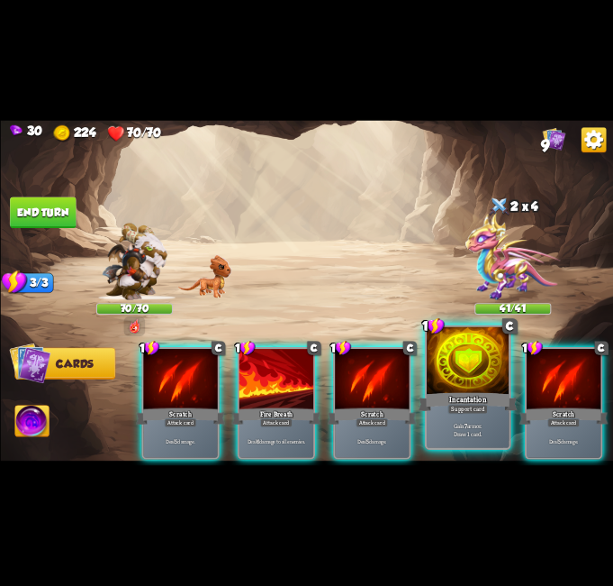
click at [453, 359] on div at bounding box center [468, 361] width 83 height 69
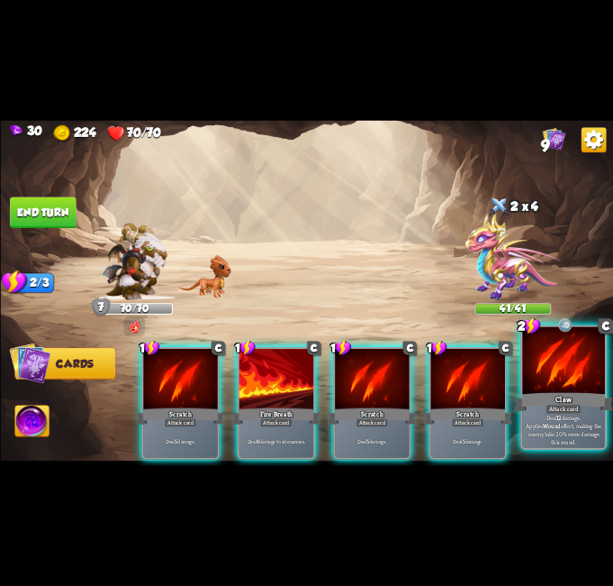
click at [550, 371] on div at bounding box center [563, 361] width 83 height 69
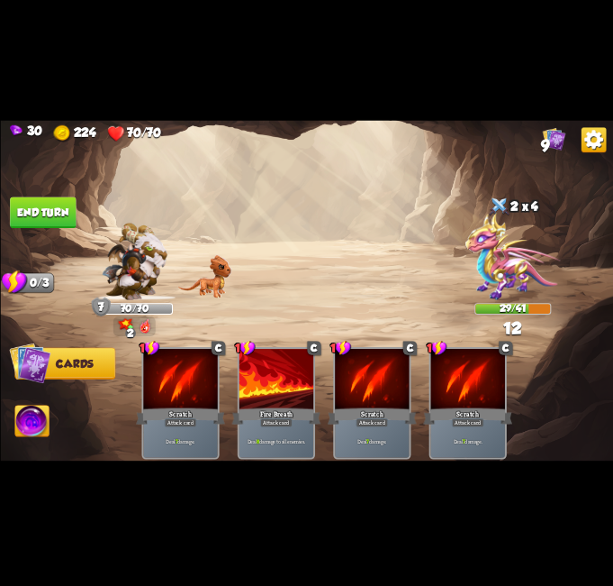
click at [59, 232] on img at bounding box center [306, 292] width 613 height 345
click at [56, 213] on button "End turn" at bounding box center [43, 213] width 66 height 32
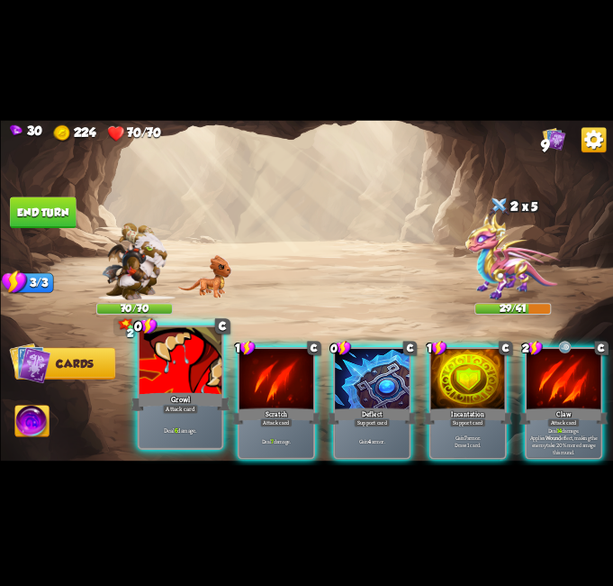
click at [184, 399] on div "Growl" at bounding box center [180, 402] width 99 height 22
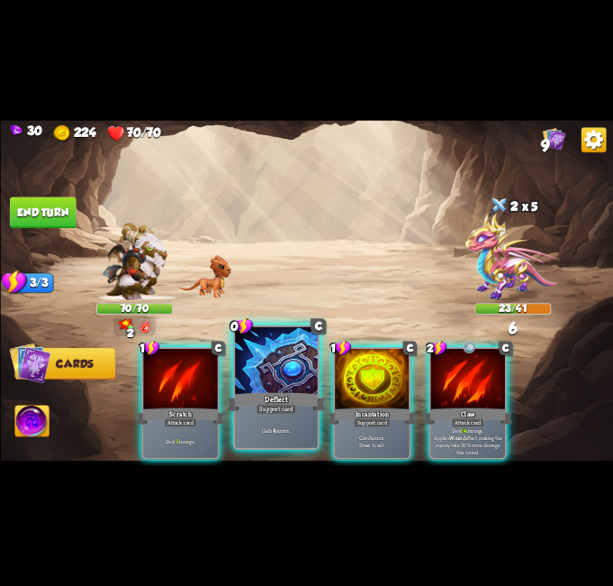
click at [245, 383] on div at bounding box center [276, 361] width 83 height 69
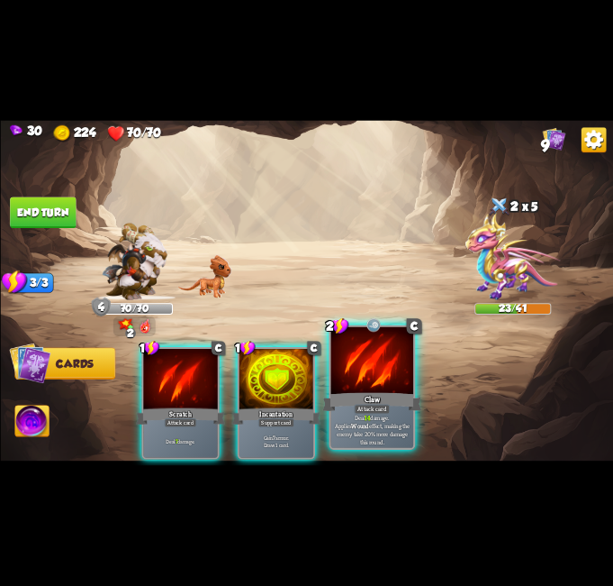
click at [374, 364] on div at bounding box center [372, 361] width 83 height 69
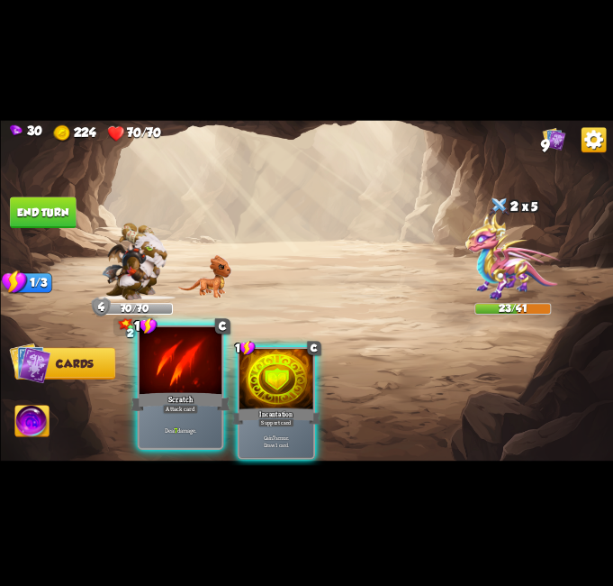
click at [186, 410] on div "Attack card" at bounding box center [180, 409] width 36 height 10
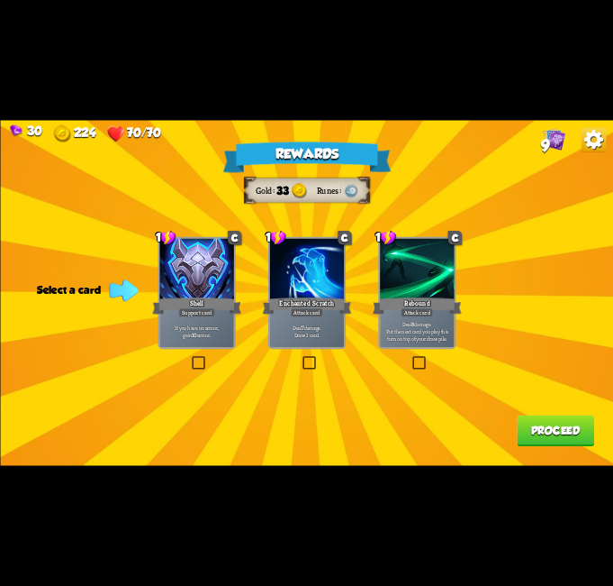
click at [190, 358] on label at bounding box center [190, 358] width 0 height 0
click at [0, 0] on input "checkbox" at bounding box center [0, 0] width 0 height 0
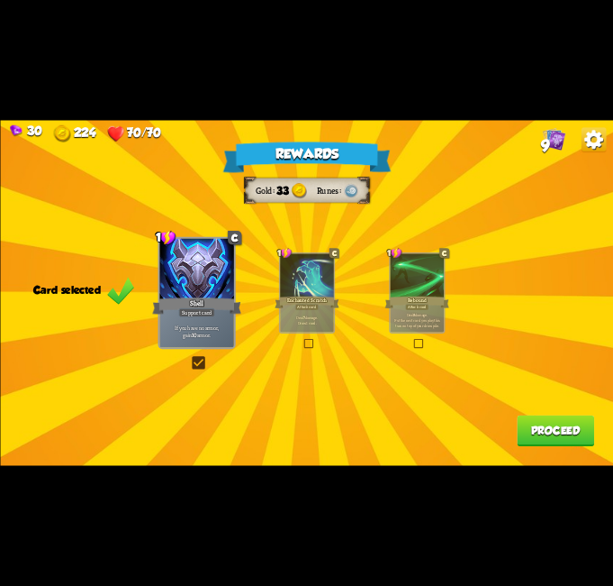
click at [577, 432] on button "Proceed" at bounding box center [555, 431] width 77 height 32
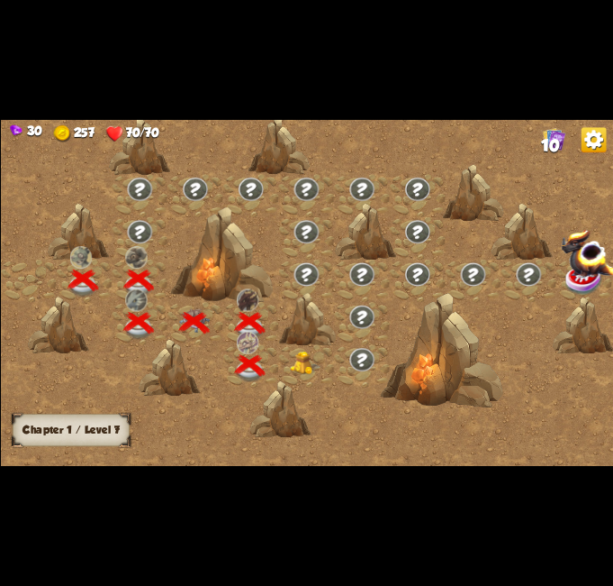
drag, startPoint x: 320, startPoint y: 363, endPoint x: 306, endPoint y: 363, distance: 13.5
click at [306, 363] on div at bounding box center [306, 366] width 56 height 42
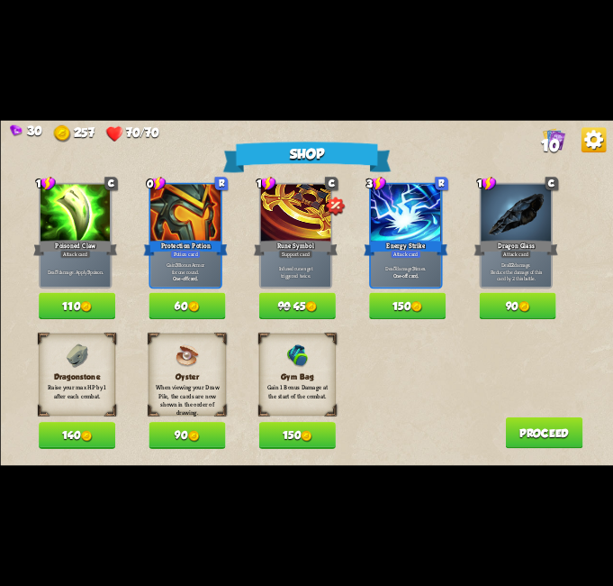
click at [305, 363] on div "Gym Bag Gain 1 Bonus Damage at the start of the combat." at bounding box center [297, 373] width 77 height 81
click at [77, 439] on button "140" at bounding box center [77, 435] width 77 height 27
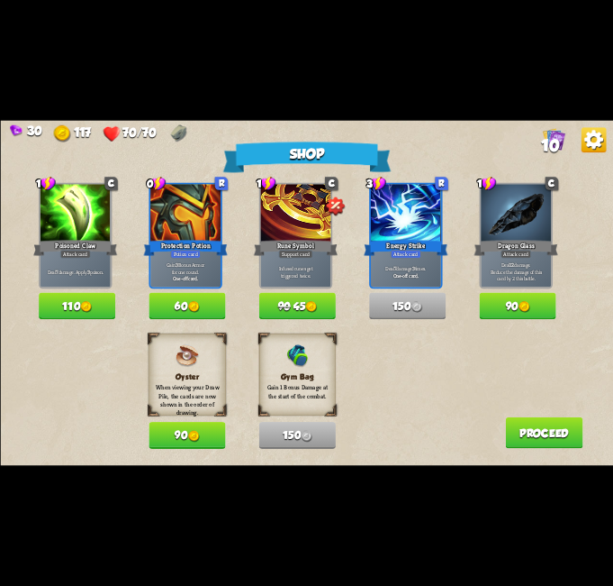
click at [557, 444] on button "Proceed" at bounding box center [543, 433] width 77 height 32
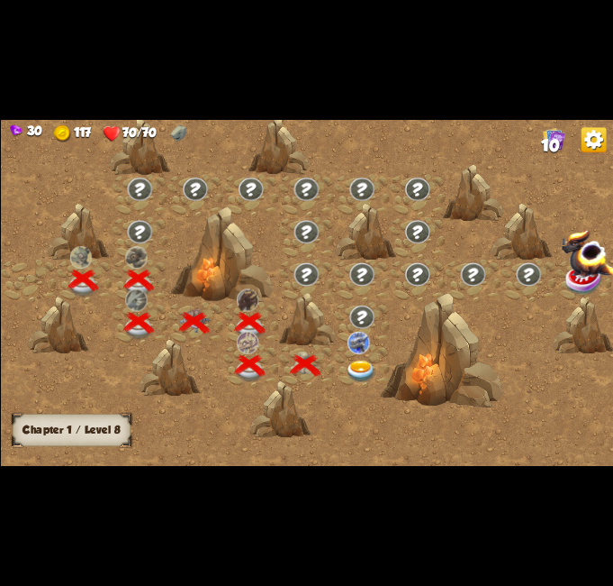
click at [363, 368] on img at bounding box center [360, 371] width 31 height 23
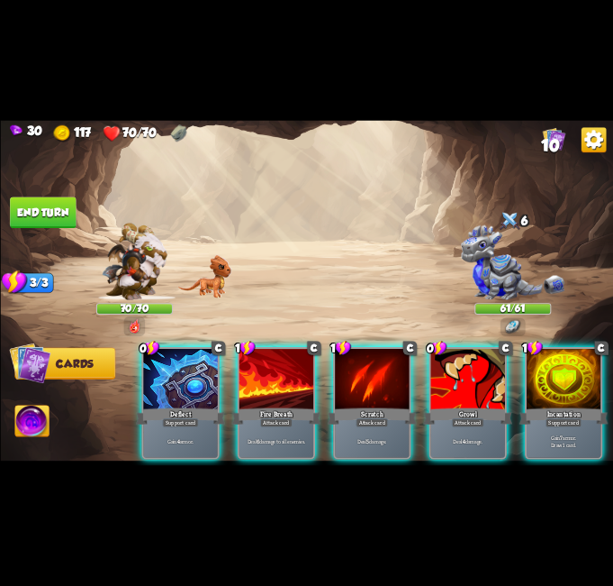
click at [513, 325] on img at bounding box center [512, 327] width 15 height 14
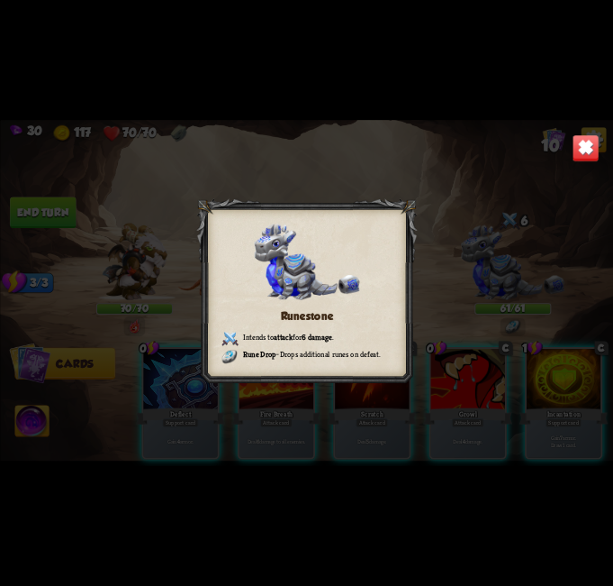
click at [590, 150] on img at bounding box center [585, 147] width 27 height 27
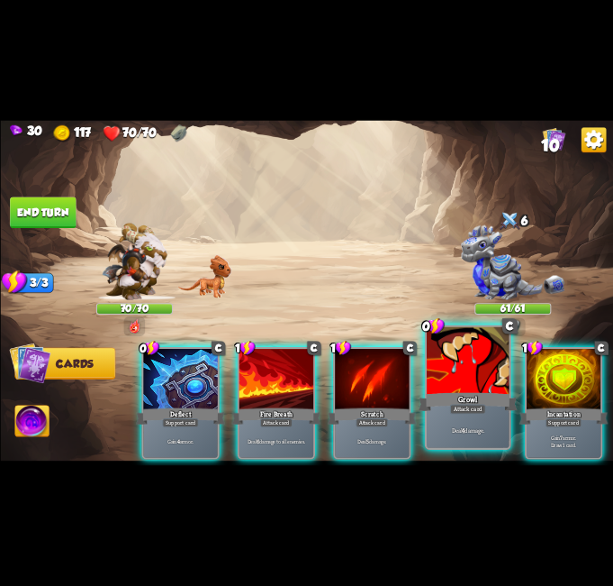
click at [443, 416] on div "Deal 4 damage." at bounding box center [468, 430] width 83 height 36
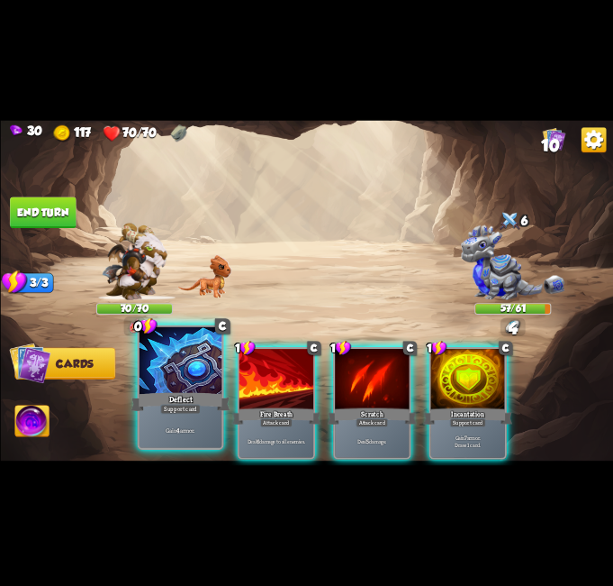
click at [191, 395] on div "Deflect" at bounding box center [180, 402] width 99 height 22
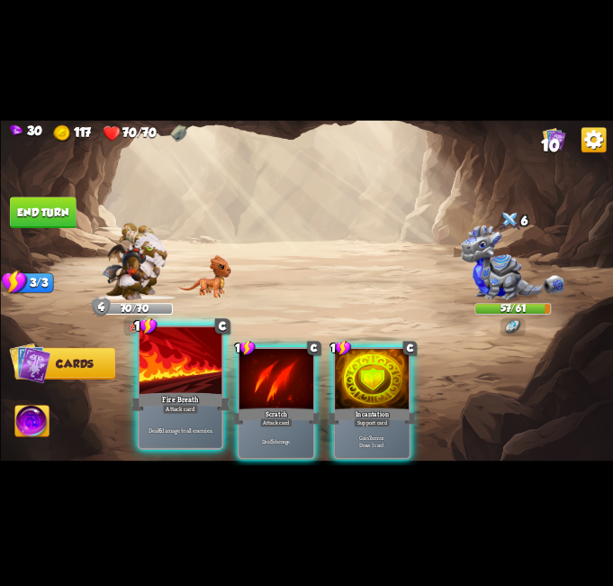
click at [190, 395] on div "Fire Breath" at bounding box center [180, 402] width 99 height 22
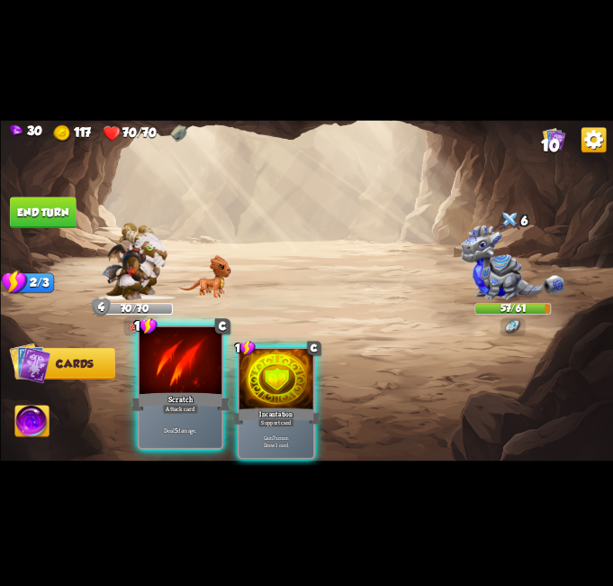
click at [165, 377] on div at bounding box center [180, 361] width 83 height 69
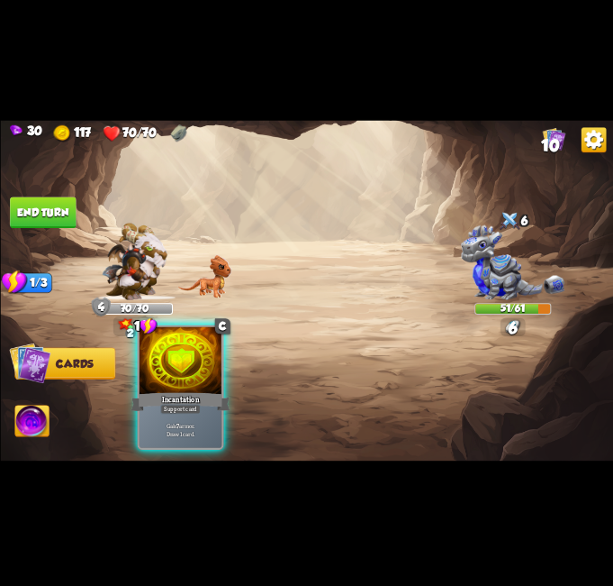
click at [159, 366] on div at bounding box center [180, 361] width 83 height 69
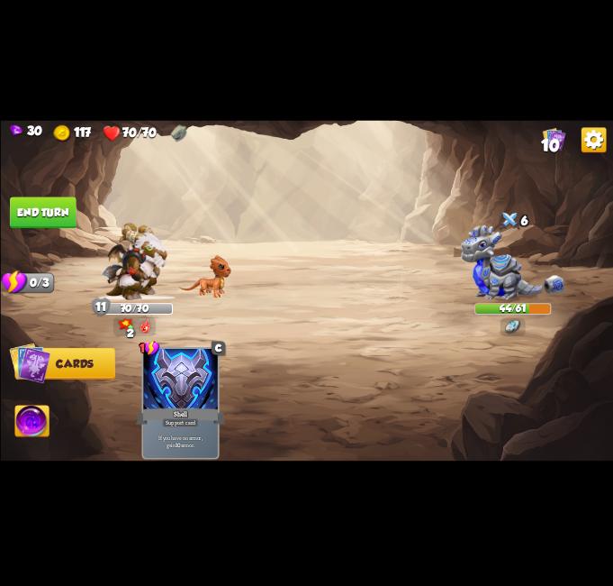
click at [54, 212] on button "End turn" at bounding box center [43, 213] width 66 height 32
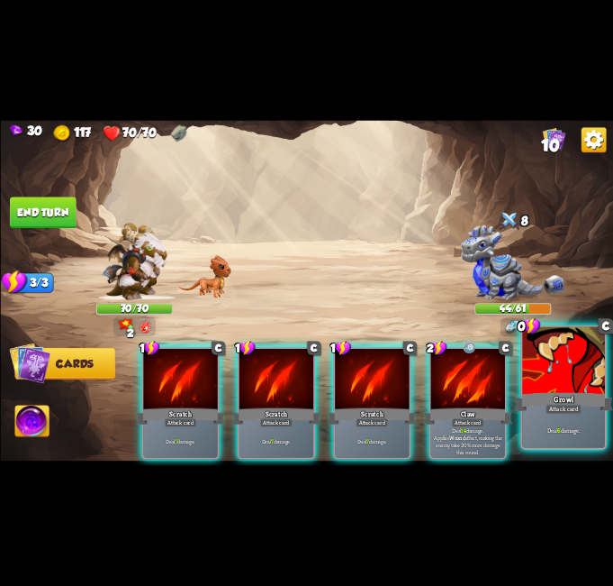
click at [585, 421] on div "Deal 6 damage." at bounding box center [563, 430] width 83 height 36
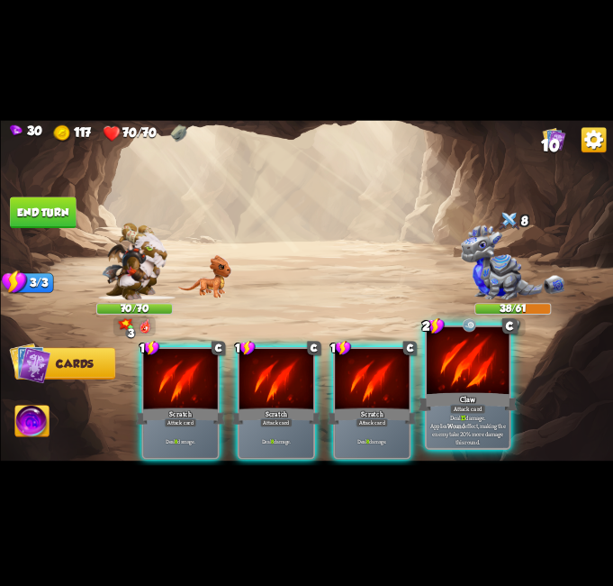
click at [463, 365] on div at bounding box center [468, 361] width 83 height 69
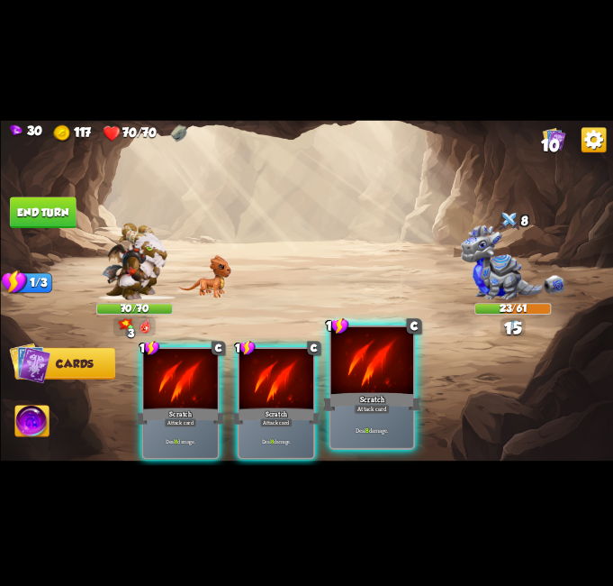
click at [341, 381] on div at bounding box center [372, 361] width 83 height 69
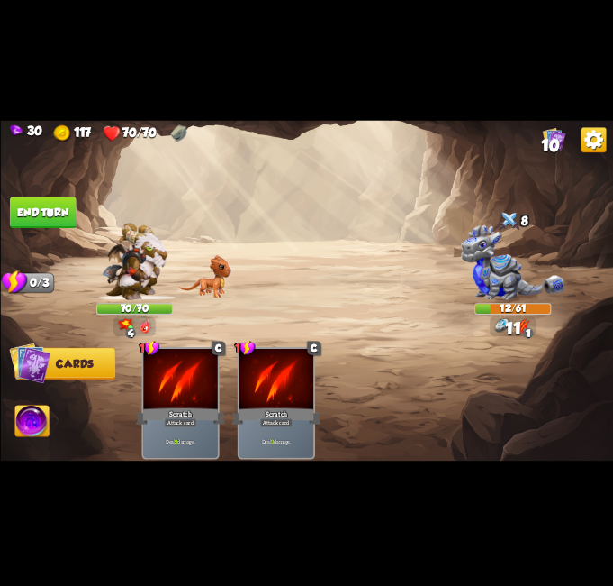
click at [38, 204] on button "End turn" at bounding box center [43, 213] width 66 height 32
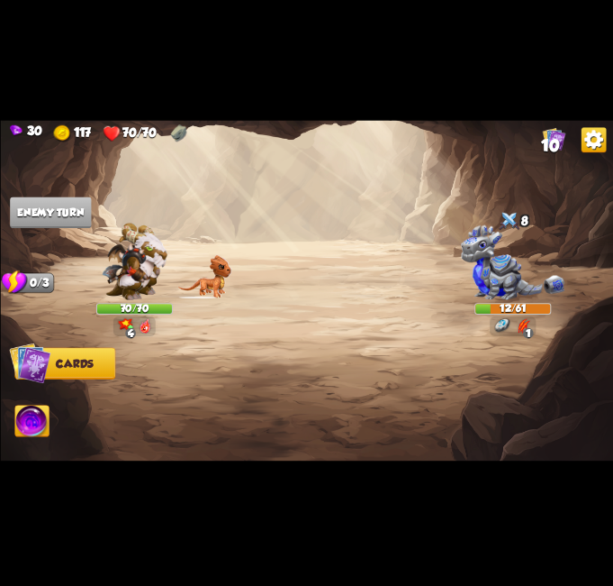
drag, startPoint x: 42, startPoint y: 423, endPoint x: 53, endPoint y: 417, distance: 12.1
click at [41, 422] on img at bounding box center [31, 422] width 34 height 34
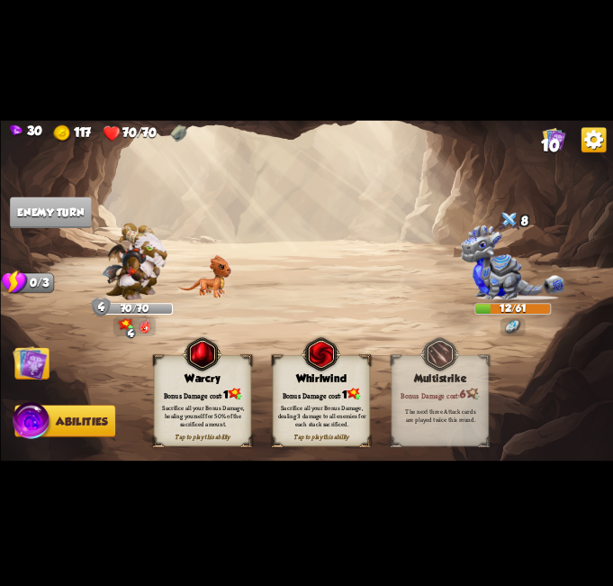
click at [332, 376] on div "Whirlwind" at bounding box center [321, 378] width 96 height 13
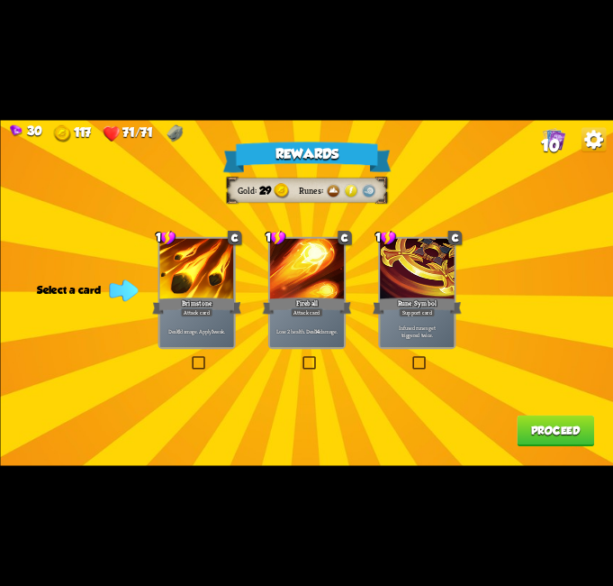
click at [190, 358] on label at bounding box center [190, 358] width 0 height 0
click at [0, 0] on input "checkbox" at bounding box center [0, 0] width 0 height 0
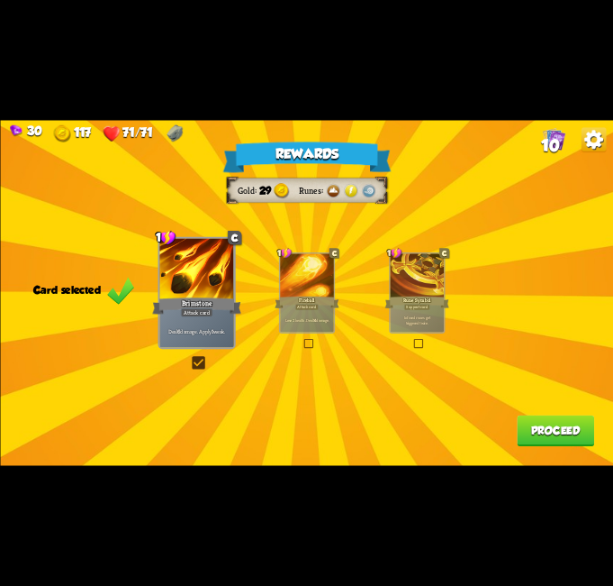
click at [559, 422] on button "Proceed" at bounding box center [555, 431] width 77 height 32
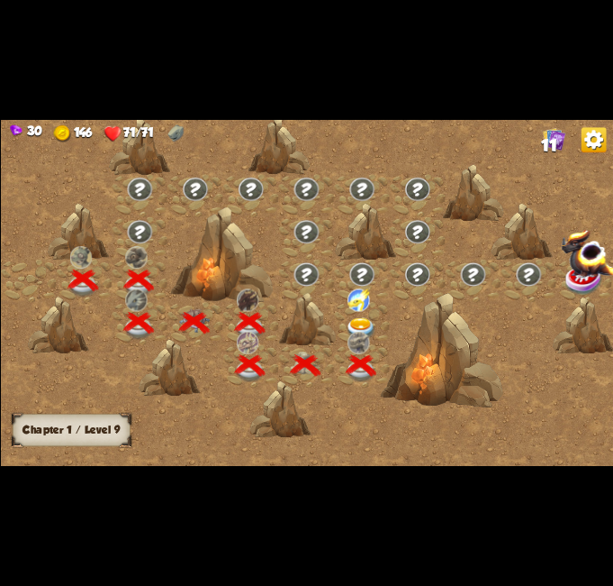
click at [353, 314] on div at bounding box center [361, 324] width 56 height 42
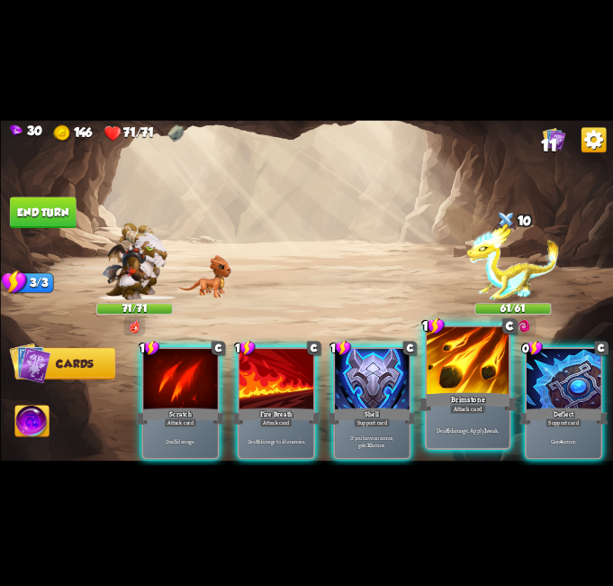
click at [477, 381] on div at bounding box center [468, 361] width 83 height 69
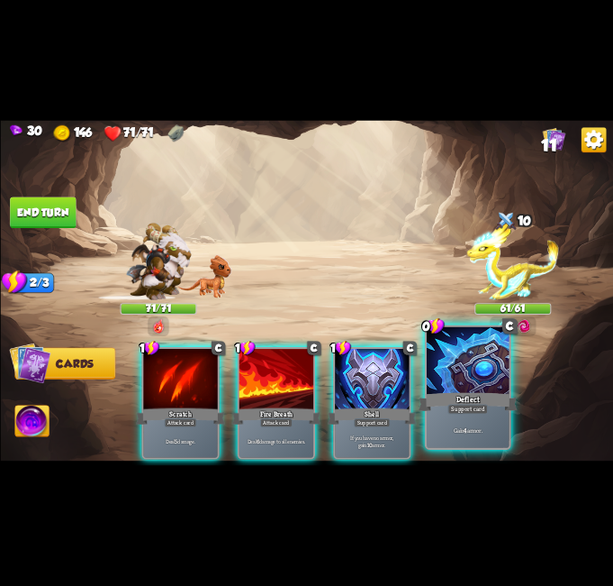
click at [476, 380] on div at bounding box center [468, 361] width 83 height 69
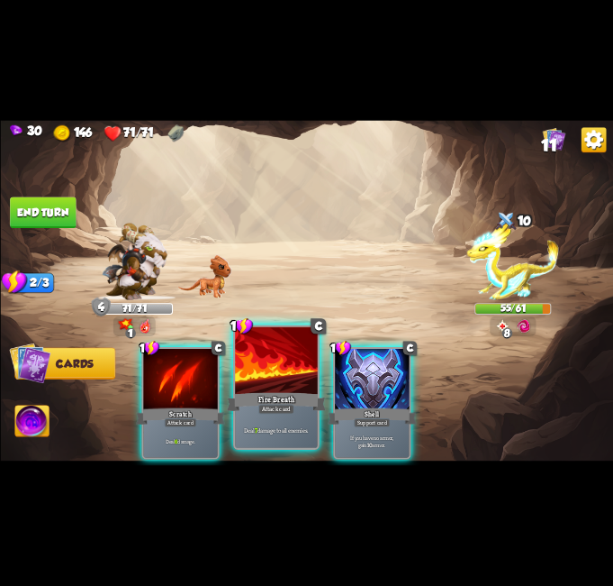
click at [260, 359] on div at bounding box center [276, 361] width 83 height 69
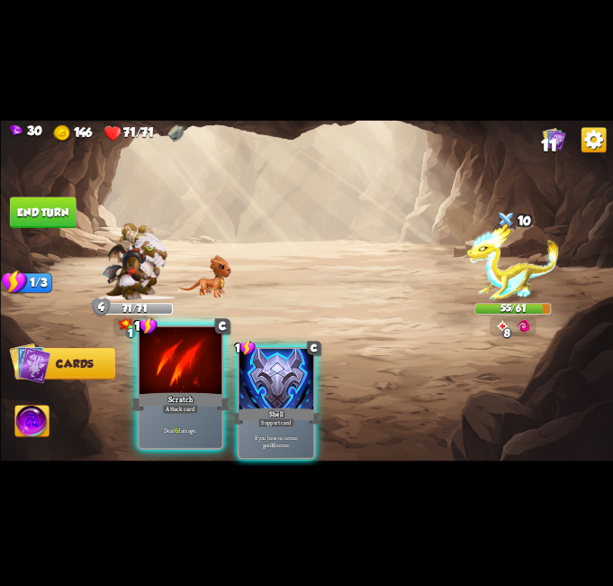
click at [155, 367] on div at bounding box center [180, 361] width 83 height 69
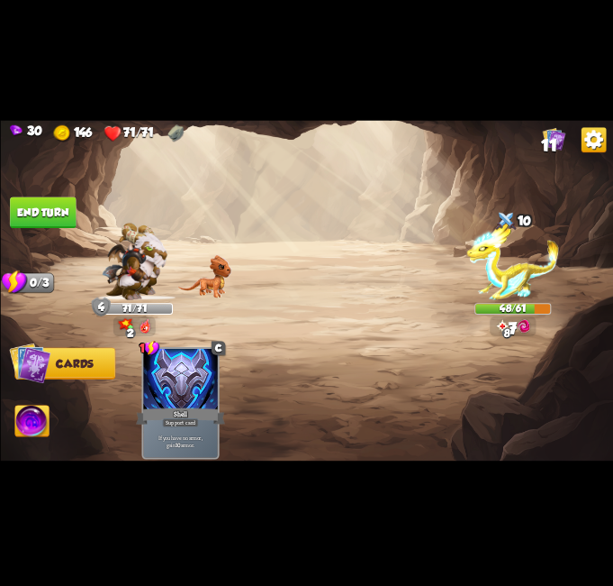
click at [66, 191] on img at bounding box center [306, 292] width 613 height 345
click at [47, 205] on button "End turn" at bounding box center [43, 213] width 66 height 32
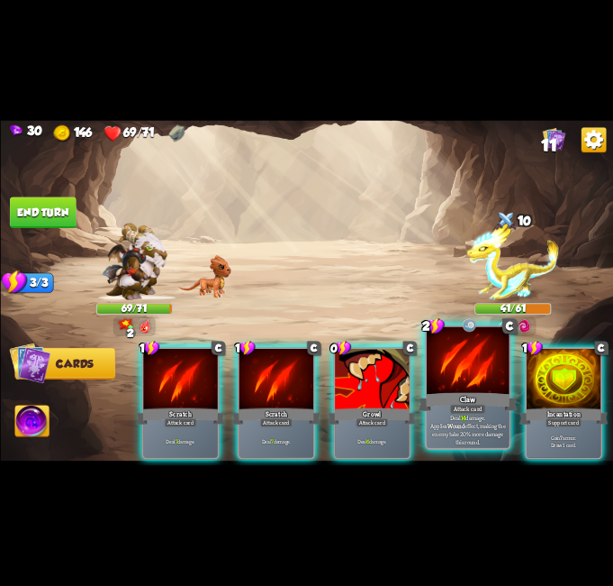
click at [450, 368] on div at bounding box center [468, 361] width 83 height 69
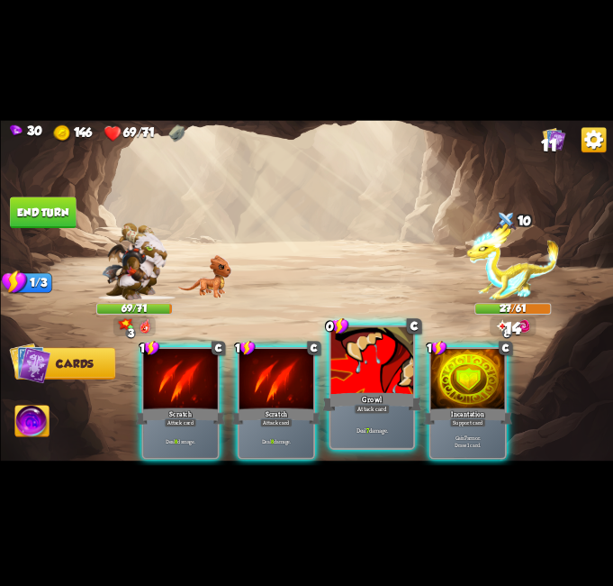
click at [380, 382] on div at bounding box center [372, 361] width 83 height 69
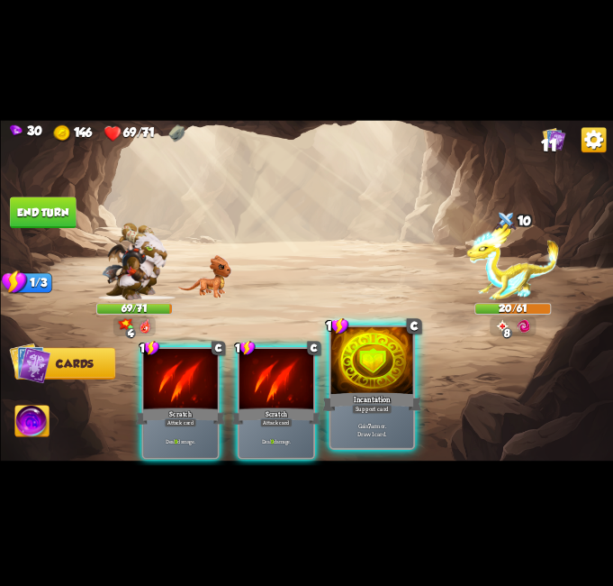
click at [386, 377] on div at bounding box center [372, 361] width 83 height 69
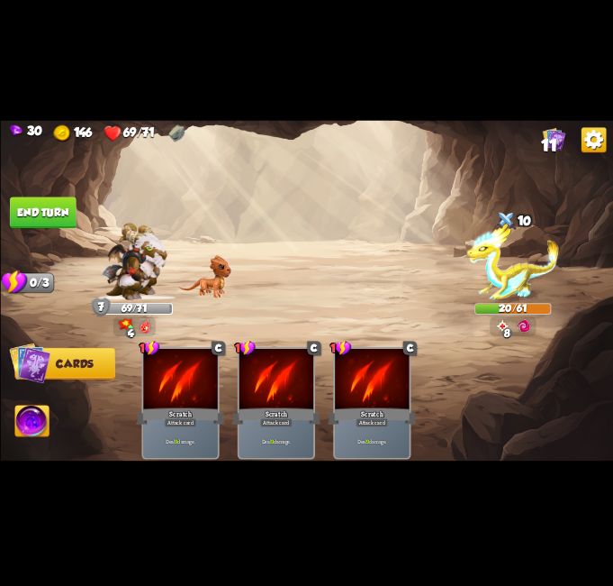
click at [53, 209] on button "End turn" at bounding box center [43, 213] width 66 height 32
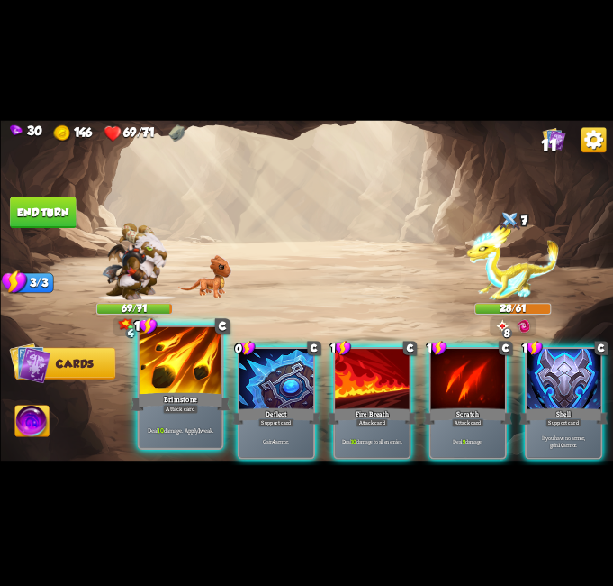
click at [196, 383] on div at bounding box center [180, 361] width 83 height 69
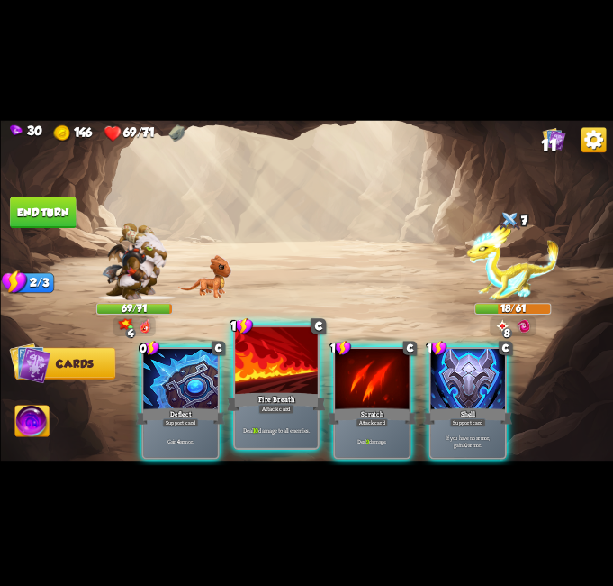
click at [281, 368] on div at bounding box center [276, 361] width 83 height 69
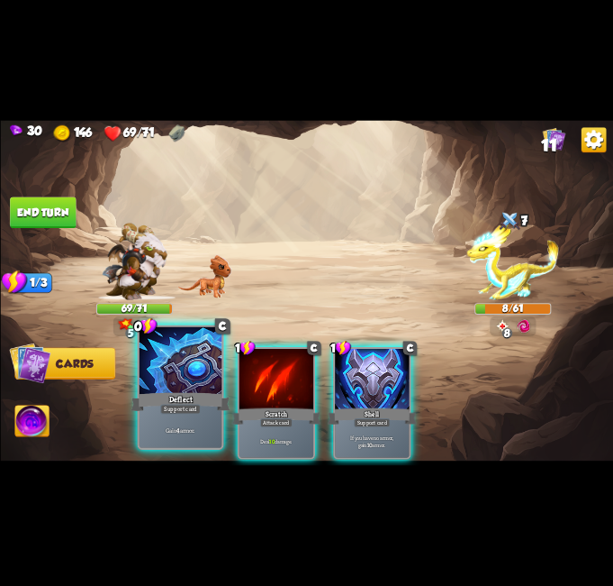
click at [194, 383] on div at bounding box center [180, 361] width 83 height 69
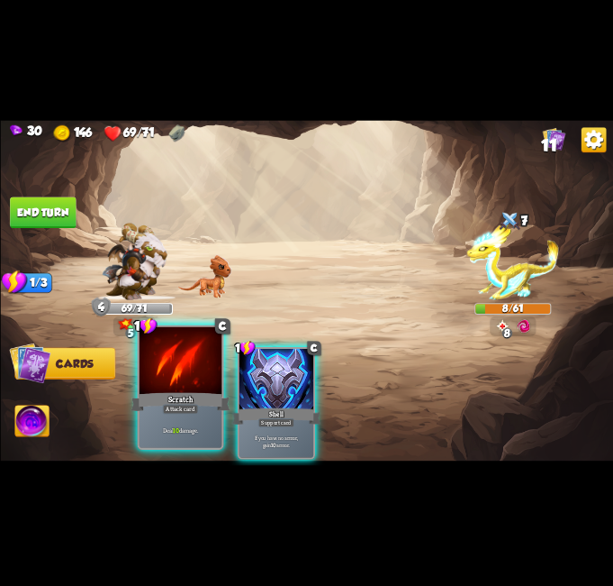
click at [160, 406] on div "Scratch" at bounding box center [180, 402] width 99 height 22
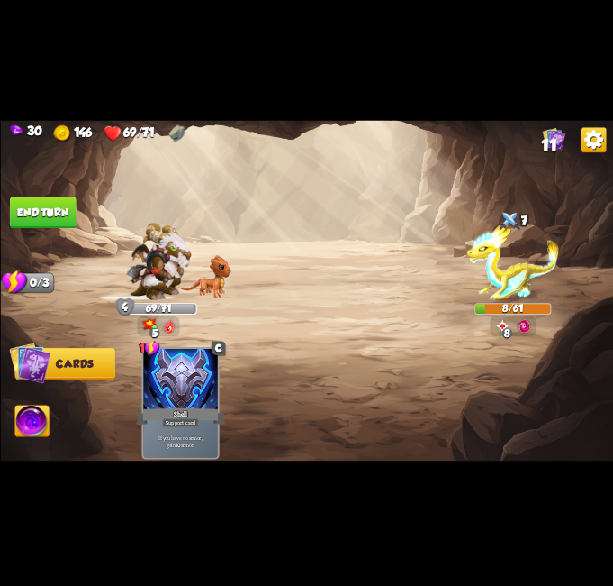
click at [45, 423] on img at bounding box center [31, 422] width 34 height 34
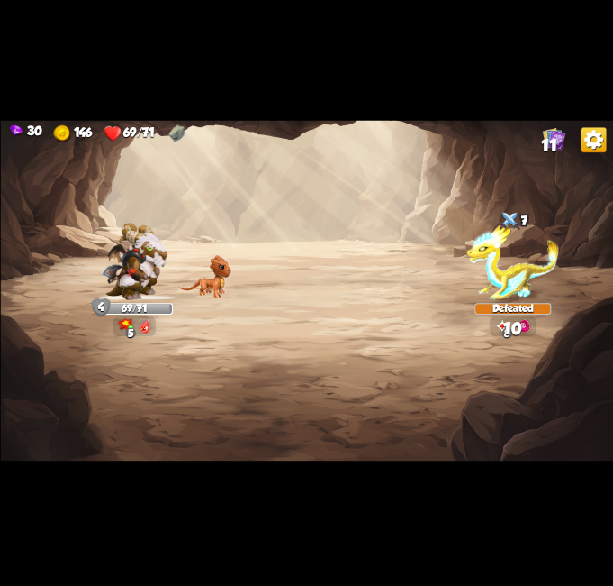
click at [232, 389] on img at bounding box center [306, 292] width 613 height 345
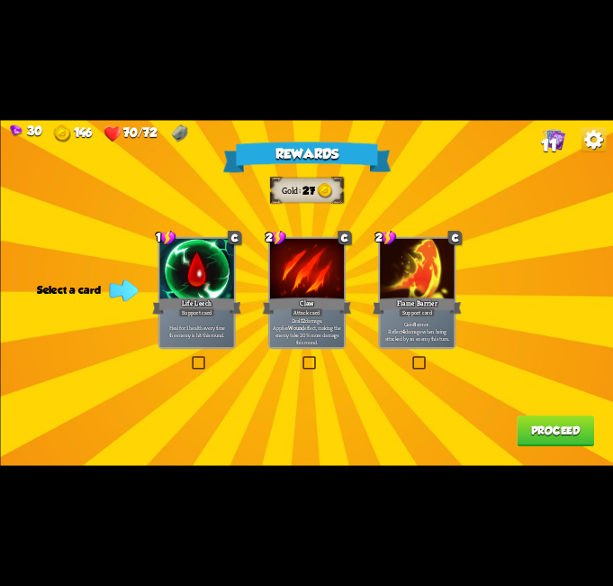
click at [300, 358] on label at bounding box center [300, 358] width 0 height 0
click at [0, 0] on input "checkbox" at bounding box center [0, 0] width 0 height 0
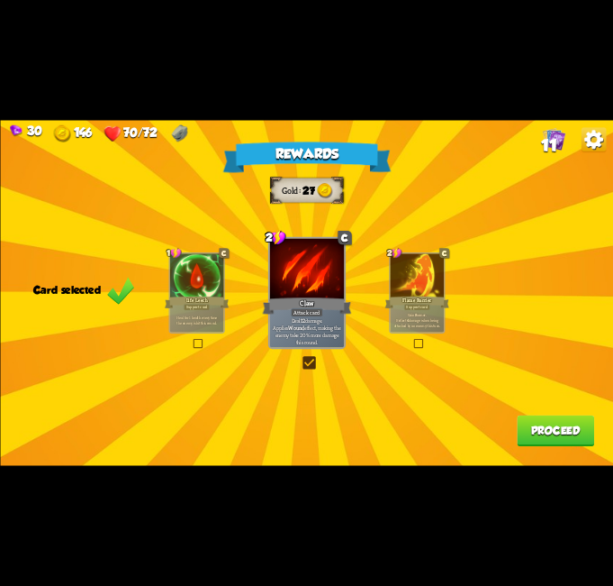
click at [566, 428] on button "Proceed" at bounding box center [555, 431] width 77 height 32
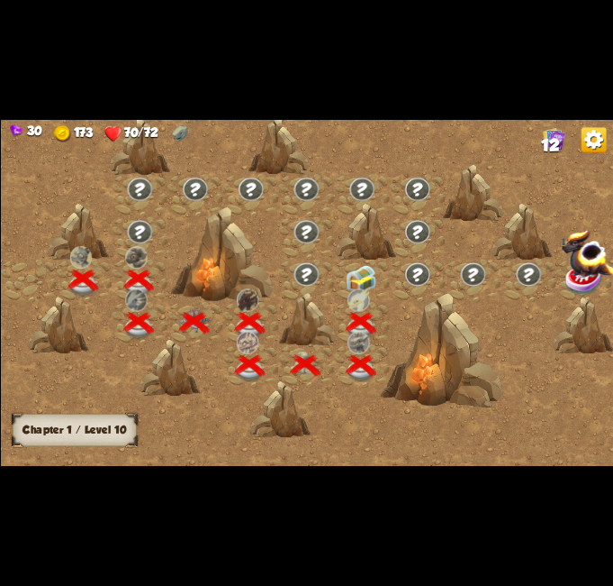
click at [358, 279] on img at bounding box center [360, 280] width 31 height 29
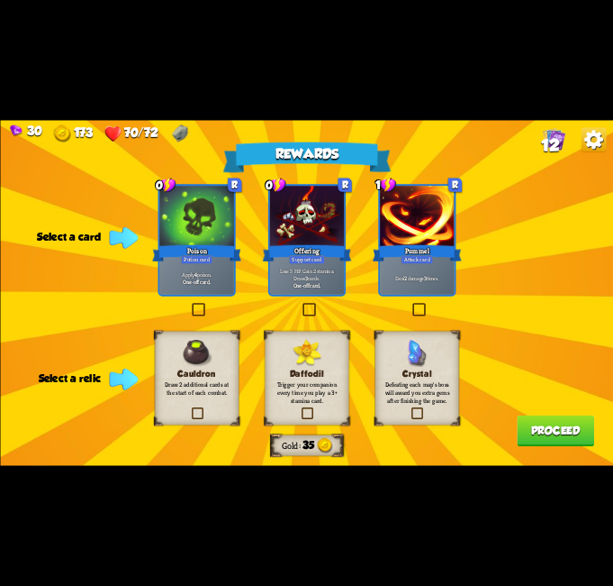
click at [411, 304] on label at bounding box center [411, 304] width 0 height 0
click at [0, 0] on input "checkbox" at bounding box center [0, 0] width 0 height 0
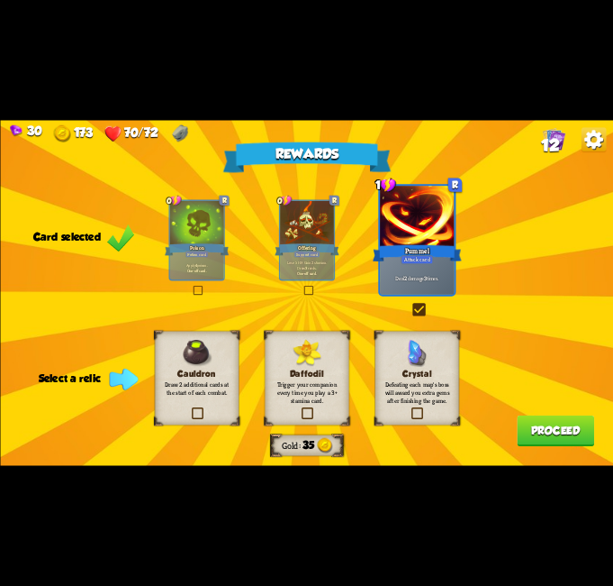
click at [410, 409] on label at bounding box center [410, 409] width 0 height 0
click at [0, 0] on input "checkbox" at bounding box center [0, 0] width 0 height 0
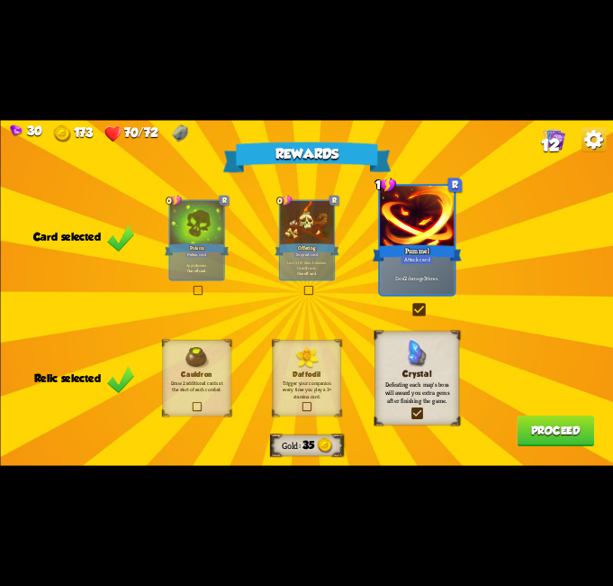
click at [410, 409] on label at bounding box center [410, 409] width 0 height 0
click at [0, 0] on input "checkbox" at bounding box center [0, 0] width 0 height 0
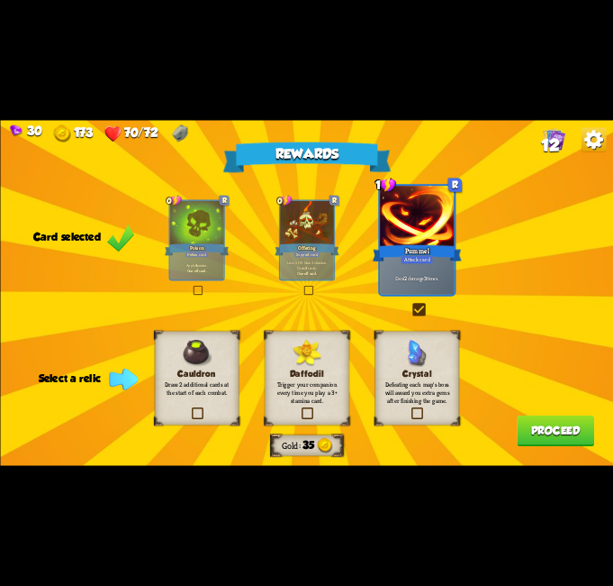
drag, startPoint x: 306, startPoint y: 409, endPoint x: 335, endPoint y: 409, distance: 28.8
click at [299, 409] on label at bounding box center [299, 409] width 0 height 0
click at [0, 0] on input "checkbox" at bounding box center [0, 0] width 0 height 0
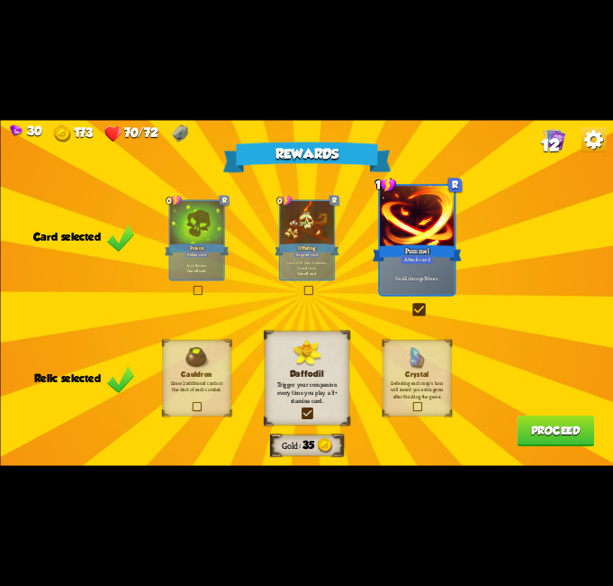
click at [548, 432] on button "Proceed" at bounding box center [555, 431] width 77 height 32
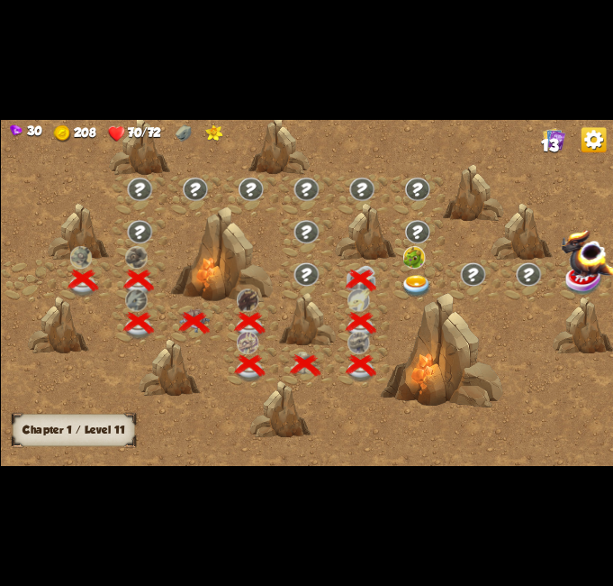
scroll to position [0, 274]
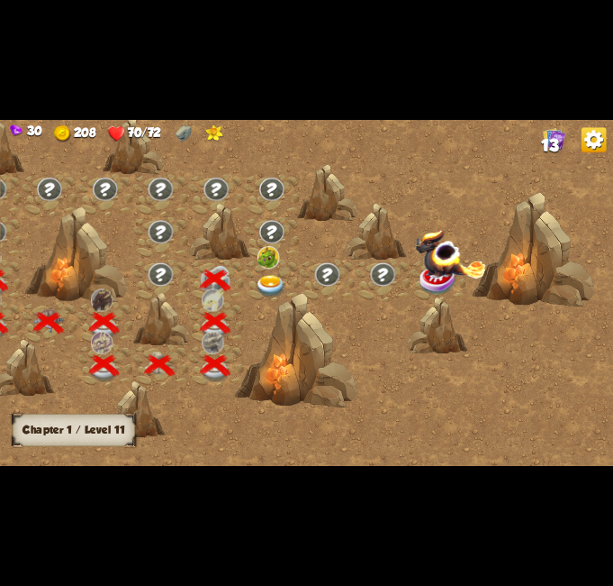
click at [265, 278] on img at bounding box center [270, 287] width 31 height 23
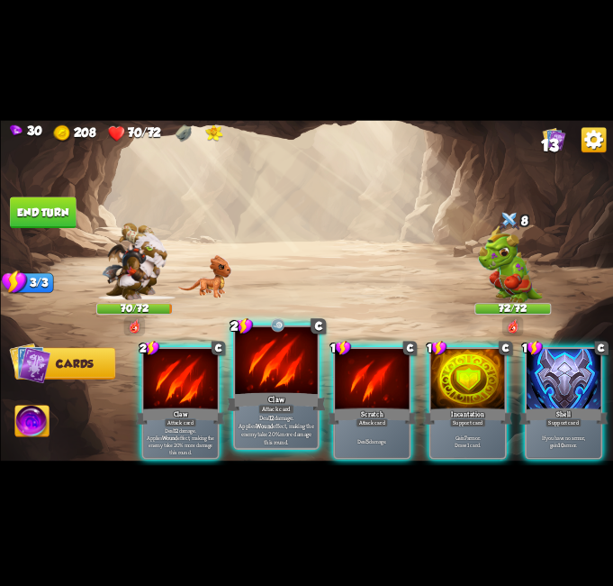
click at [277, 365] on div at bounding box center [276, 361] width 83 height 69
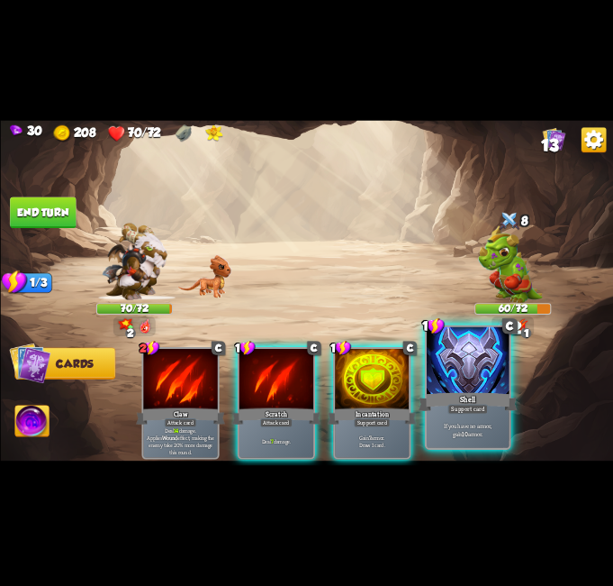
click at [462, 354] on div at bounding box center [468, 361] width 83 height 69
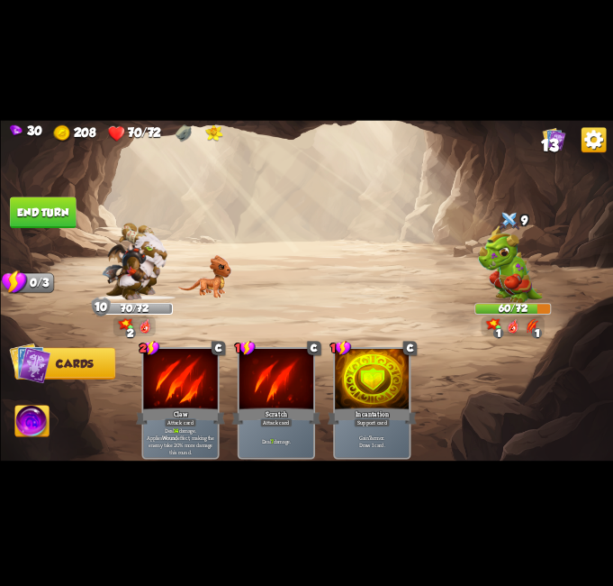
click at [42, 208] on button "End turn" at bounding box center [43, 213] width 66 height 32
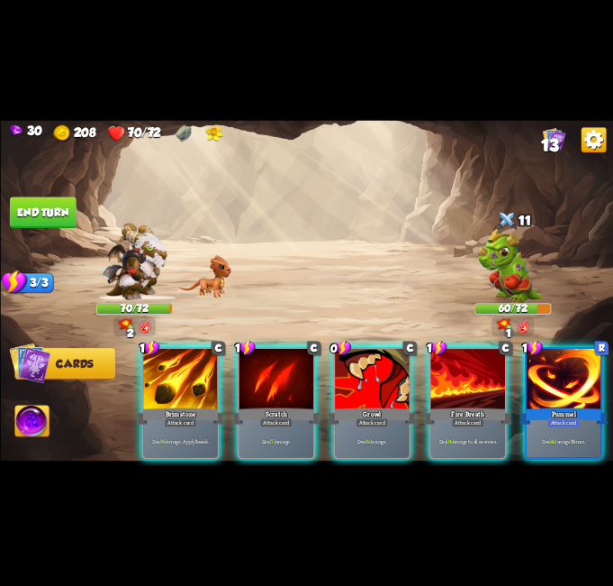
click at [353, 374] on div at bounding box center [372, 380] width 74 height 62
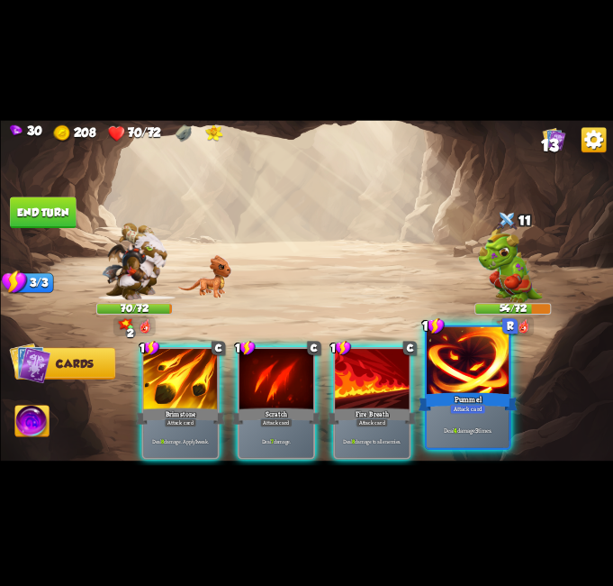
click at [447, 372] on div at bounding box center [468, 361] width 83 height 69
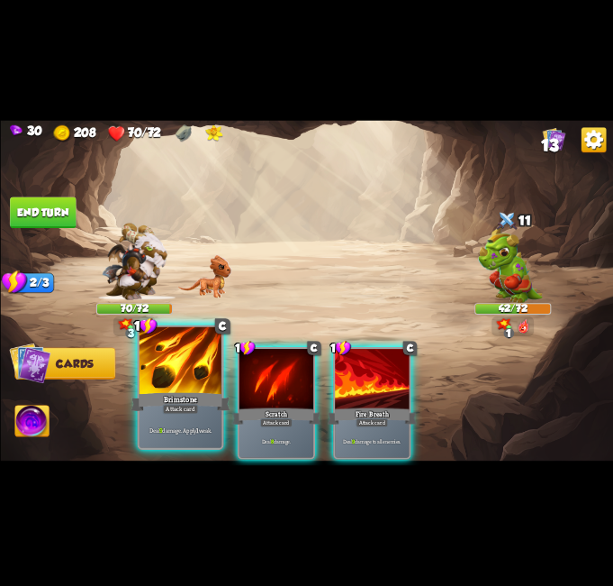
click at [214, 368] on div at bounding box center [180, 361] width 83 height 69
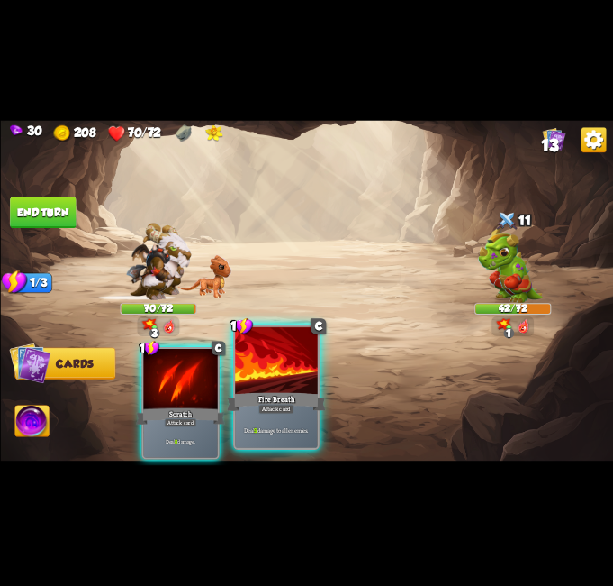
click at [252, 352] on div at bounding box center [276, 361] width 83 height 69
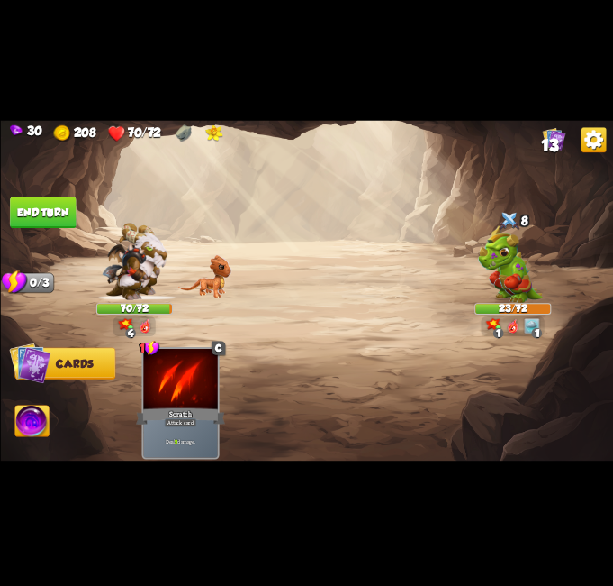
click at [43, 222] on button "End turn" at bounding box center [43, 213] width 66 height 32
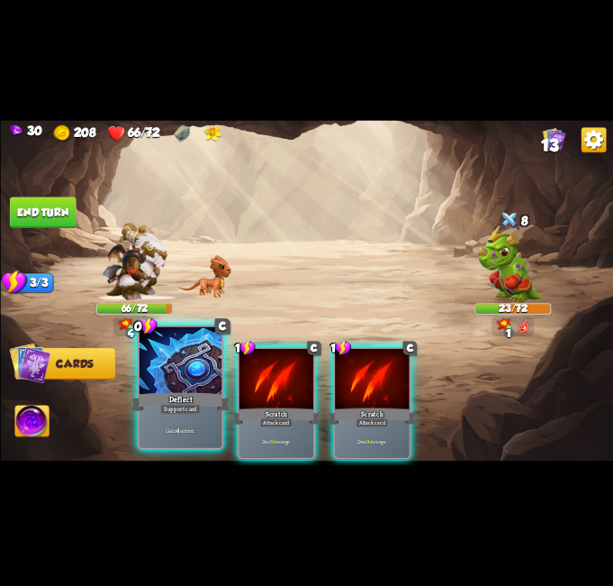
click at [168, 401] on div "Deflect" at bounding box center [180, 402] width 99 height 22
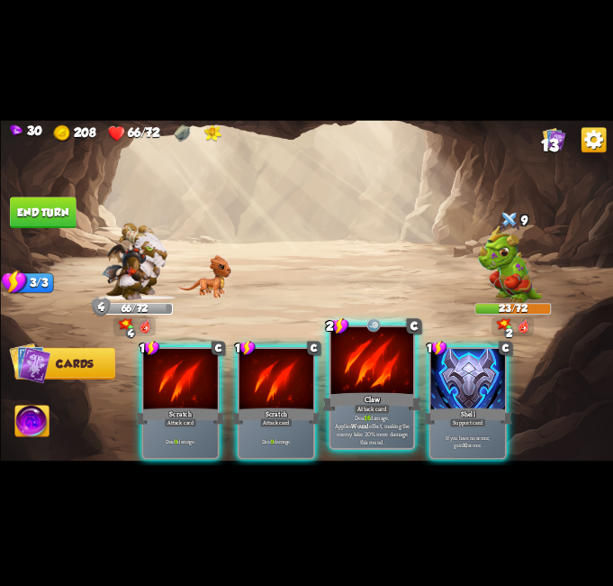
click at [368, 371] on div at bounding box center [372, 361] width 83 height 69
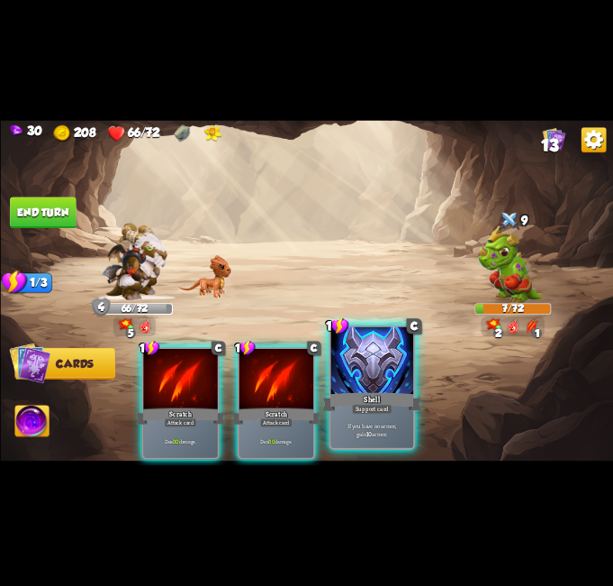
click at [375, 409] on div "Support card" at bounding box center [372, 409] width 41 height 10
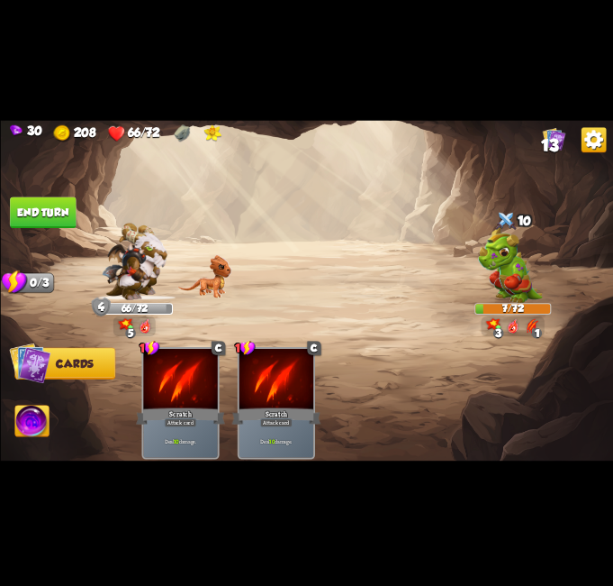
click at [49, 203] on button "End turn" at bounding box center [43, 213] width 66 height 32
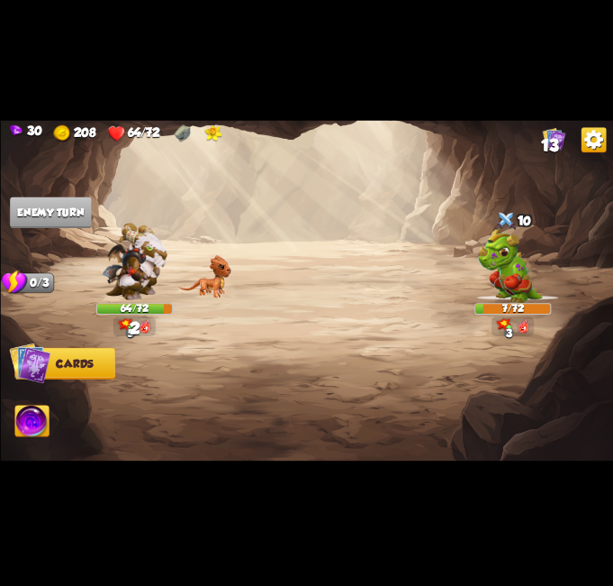
click at [35, 423] on img at bounding box center [31, 422] width 34 height 34
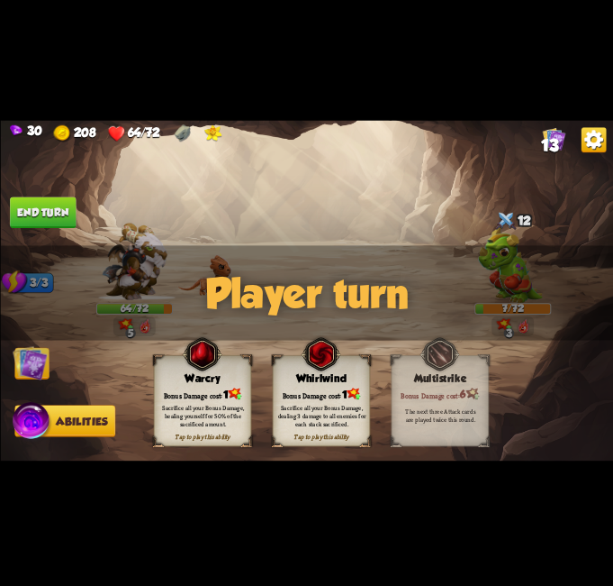
click at [35, 382] on img at bounding box center [306, 292] width 613 height 345
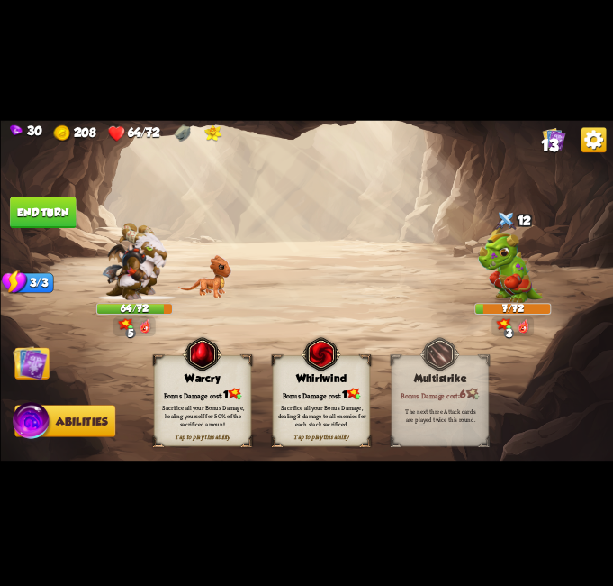
click at [40, 364] on img at bounding box center [30, 363] width 34 height 34
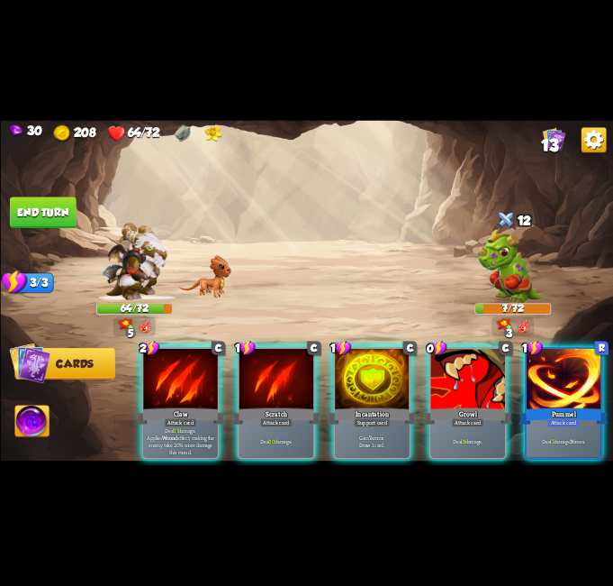
click at [25, 423] on img at bounding box center [31, 422] width 34 height 34
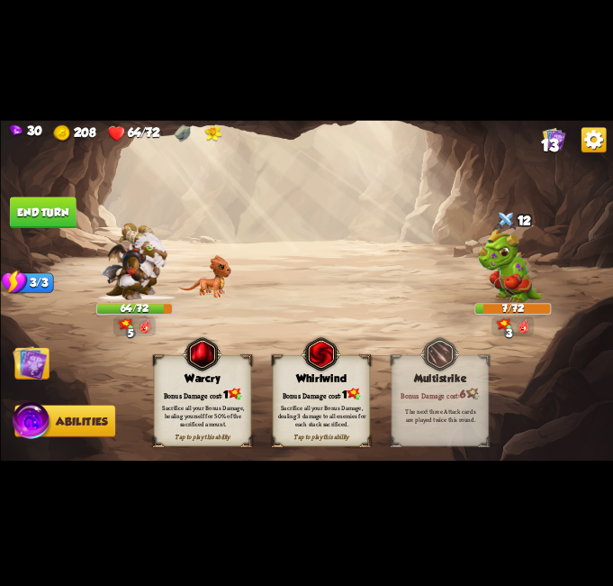
click at [203, 404] on div "Sacrifice all your Bonus Damage, healing yourself for 50% of the sacrificed amo…" at bounding box center [203, 416] width 88 height 24
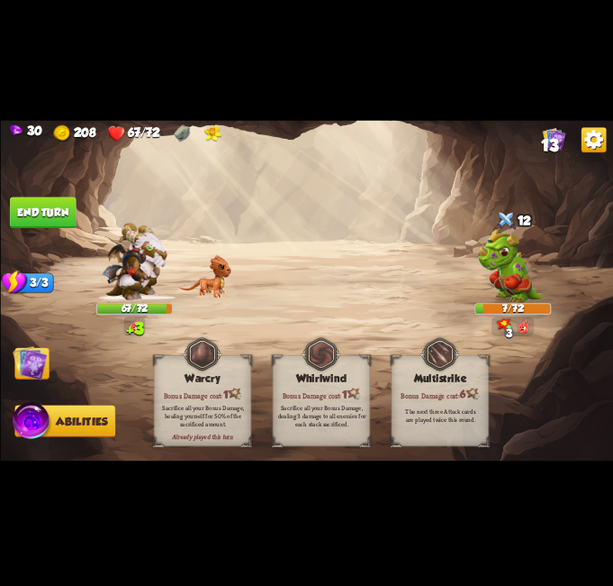
click at [34, 364] on img at bounding box center [30, 363] width 34 height 34
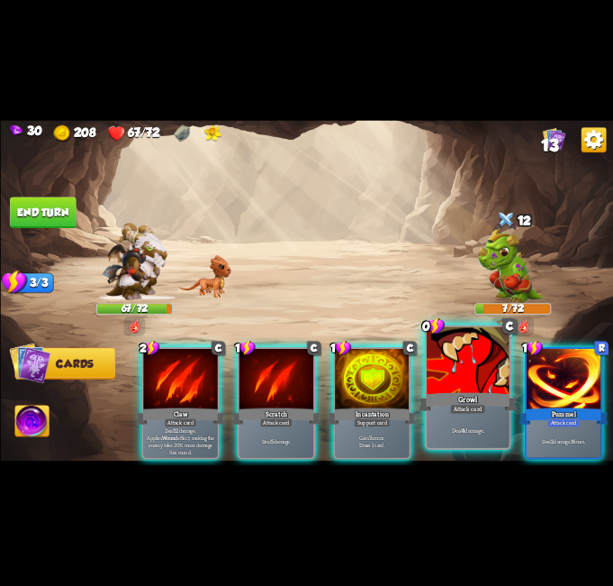
click at [451, 365] on div at bounding box center [468, 361] width 83 height 69
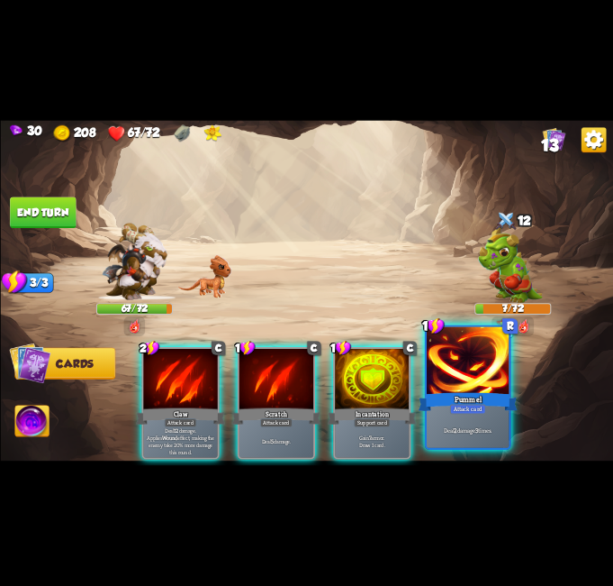
click at [459, 376] on div at bounding box center [468, 361] width 83 height 69
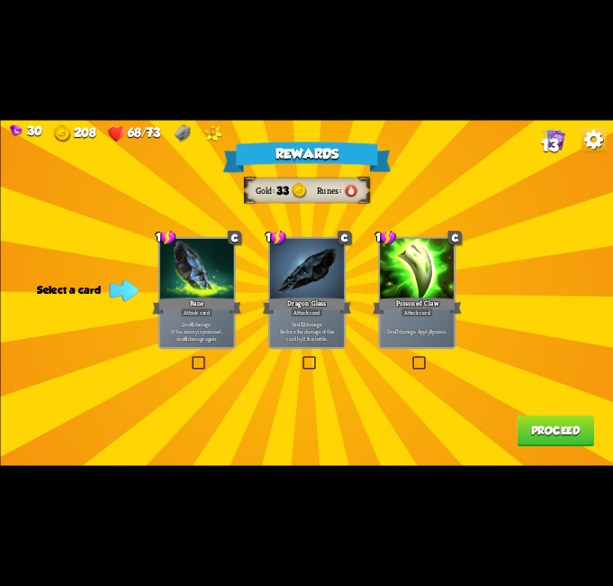
click at [411, 358] on label at bounding box center [411, 358] width 0 height 0
click at [0, 0] on input "checkbox" at bounding box center [0, 0] width 0 height 0
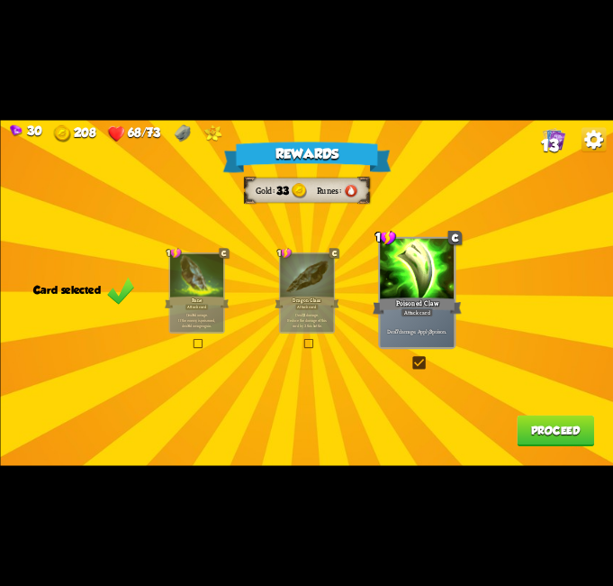
click at [567, 440] on button "Proceed" at bounding box center [555, 431] width 77 height 32
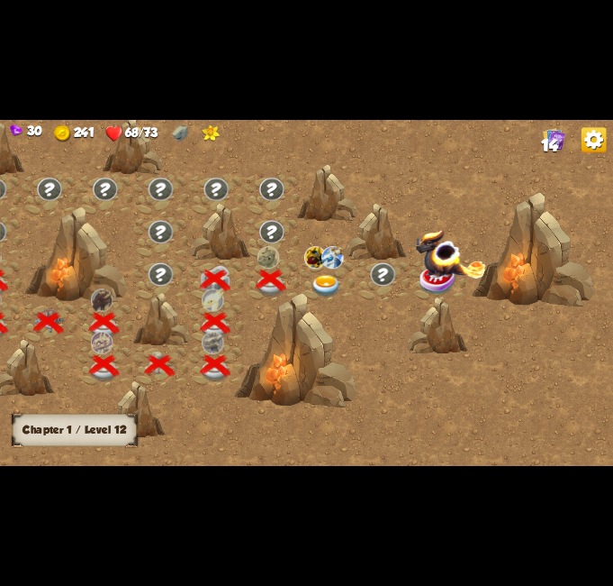
click at [325, 276] on img at bounding box center [326, 287] width 31 height 23
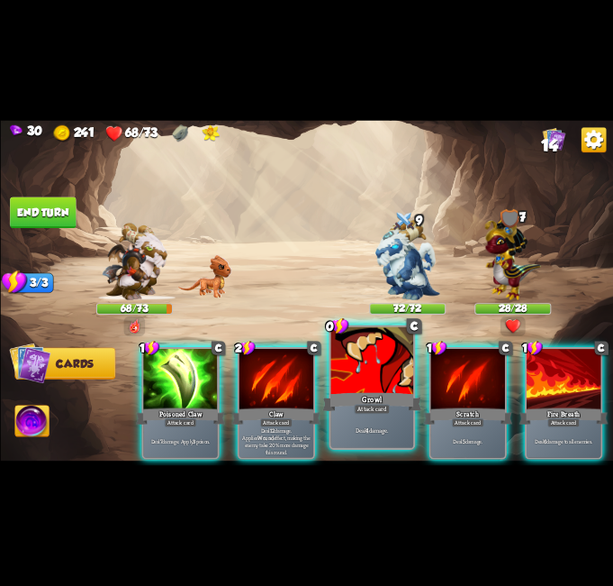
click at [356, 378] on div at bounding box center [372, 361] width 83 height 69
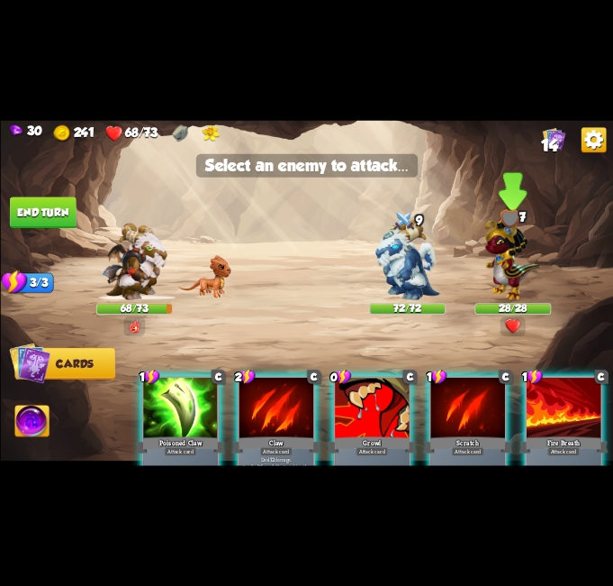
click at [522, 260] on img at bounding box center [513, 256] width 56 height 87
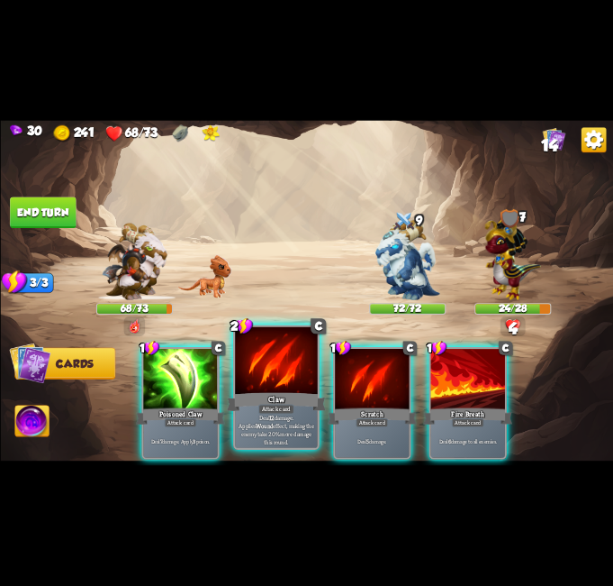
click at [277, 373] on div at bounding box center [276, 361] width 83 height 69
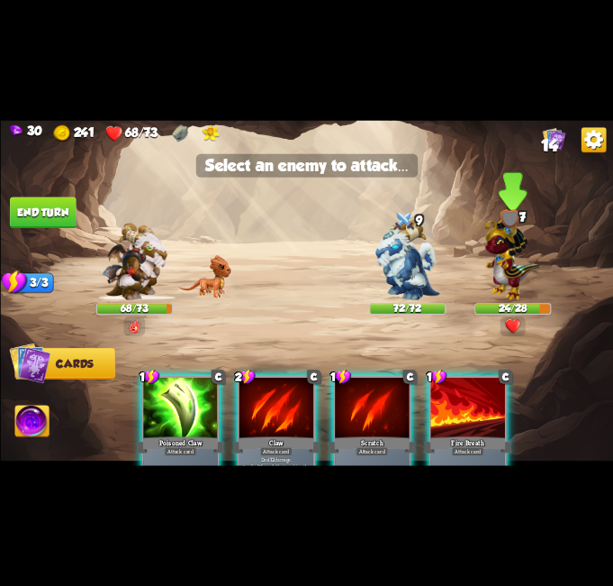
click at [524, 268] on img at bounding box center [513, 256] width 56 height 87
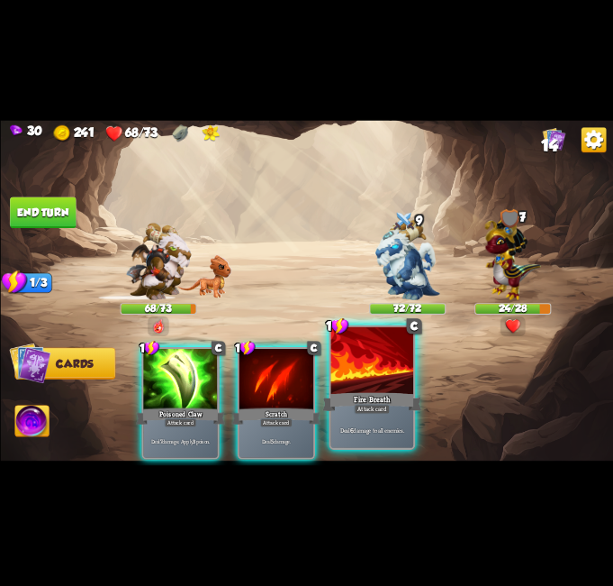
click at [369, 395] on div "Fire Breath" at bounding box center [372, 402] width 99 height 22
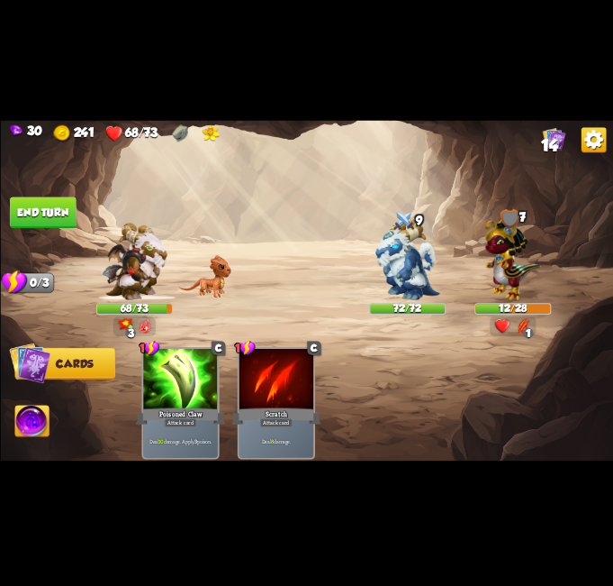
click at [25, 209] on button "End turn" at bounding box center [43, 213] width 66 height 32
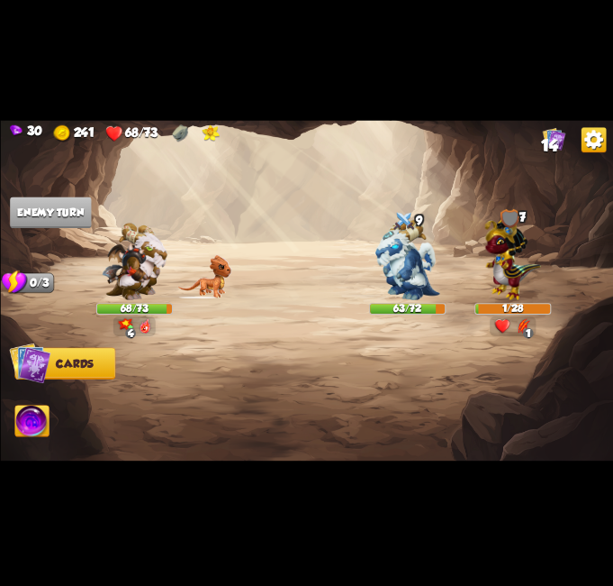
click at [39, 414] on img at bounding box center [31, 422] width 34 height 34
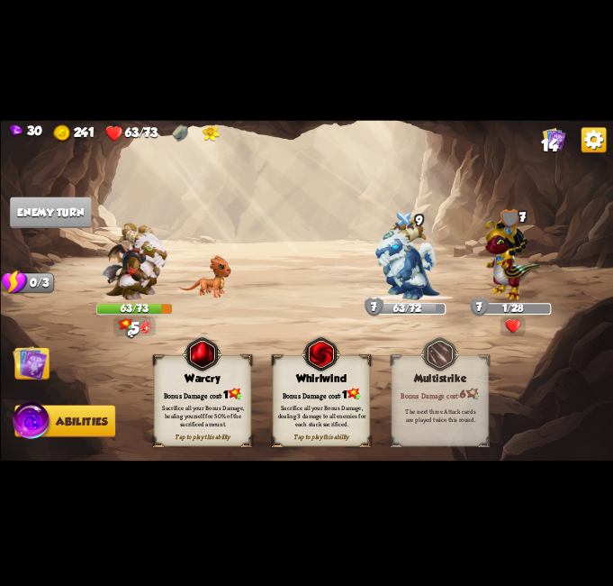
click at [23, 368] on img at bounding box center [30, 363] width 34 height 34
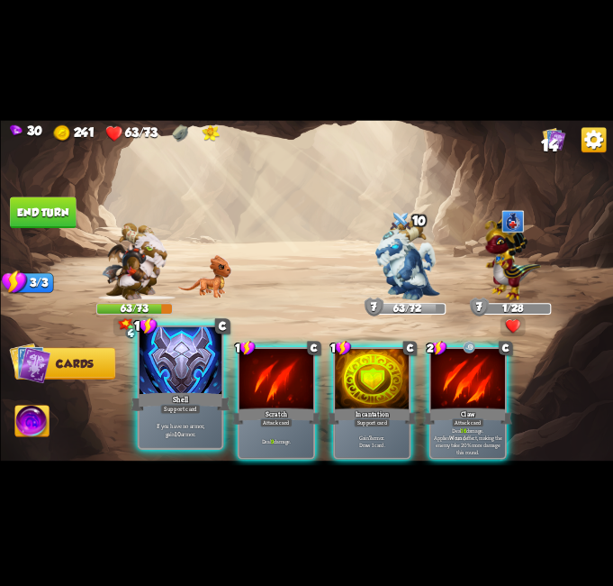
click at [158, 392] on div "Shell" at bounding box center [180, 402] width 99 height 22
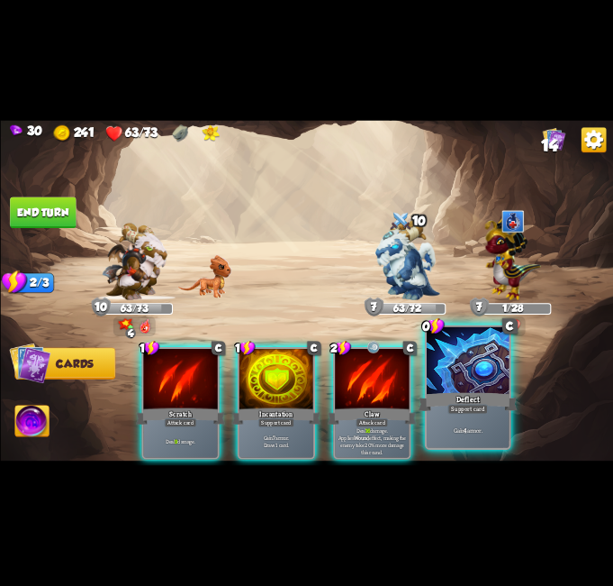
click at [459, 388] on div at bounding box center [468, 361] width 83 height 69
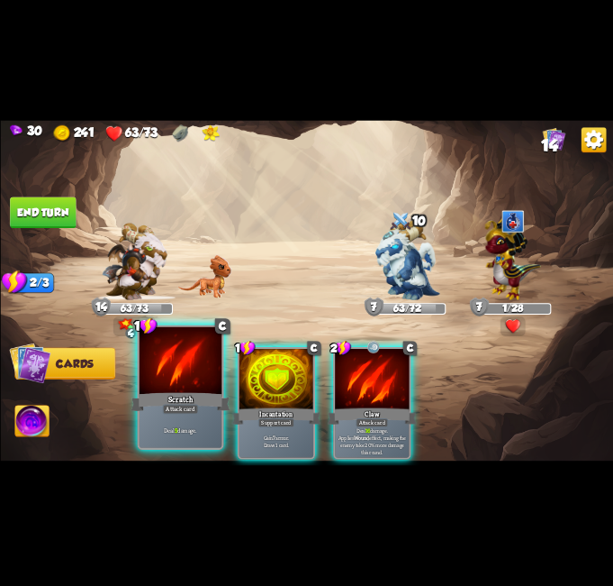
click at [194, 386] on div at bounding box center [180, 361] width 83 height 69
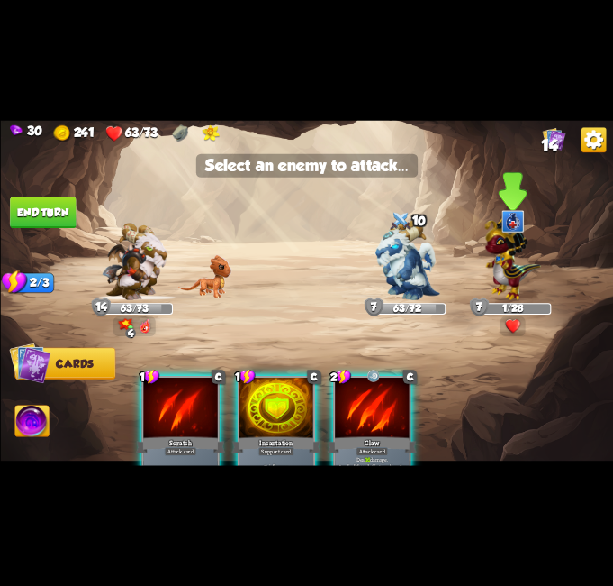
click at [530, 246] on img at bounding box center [513, 256] width 56 height 87
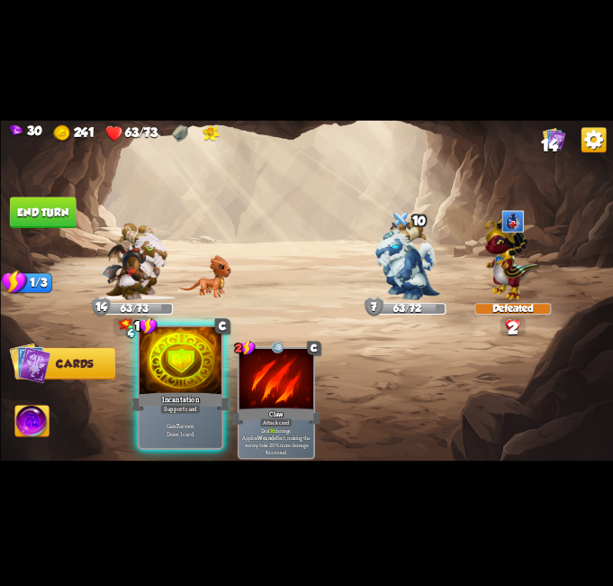
click at [194, 370] on div at bounding box center [180, 361] width 83 height 69
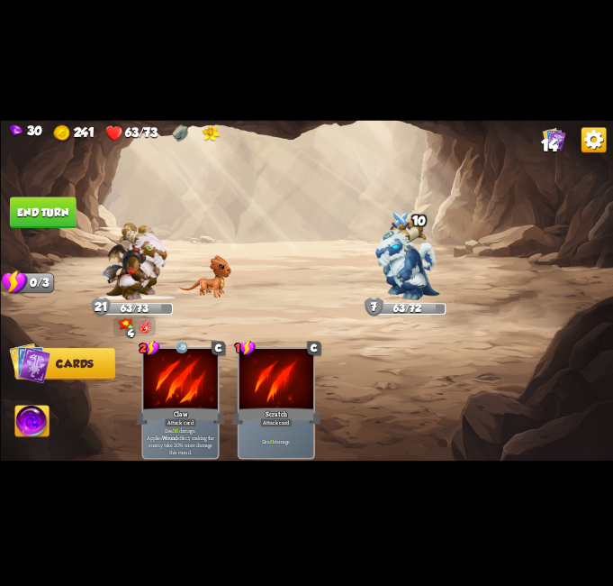
click at [41, 214] on button "End turn" at bounding box center [43, 213] width 66 height 32
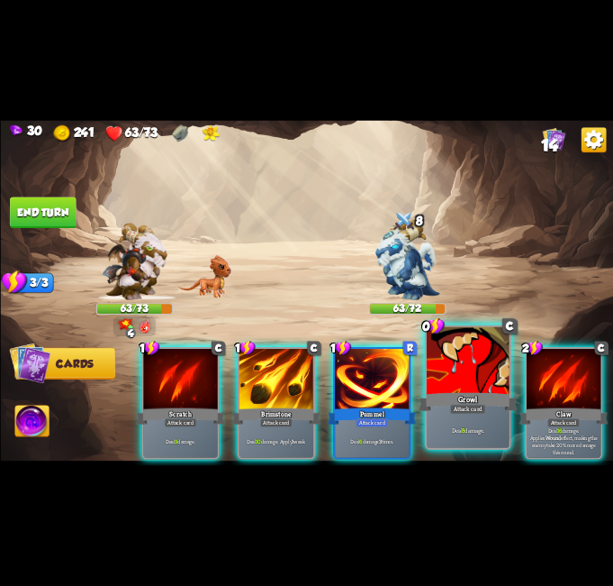
click at [458, 370] on div at bounding box center [468, 361] width 83 height 69
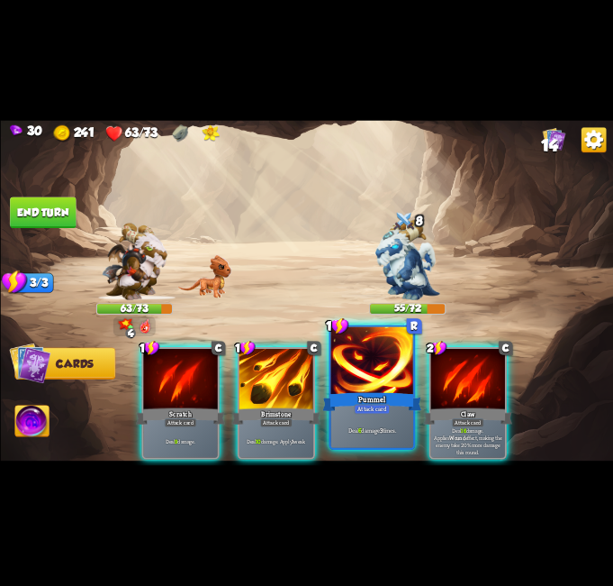
click at [347, 368] on div at bounding box center [372, 361] width 83 height 69
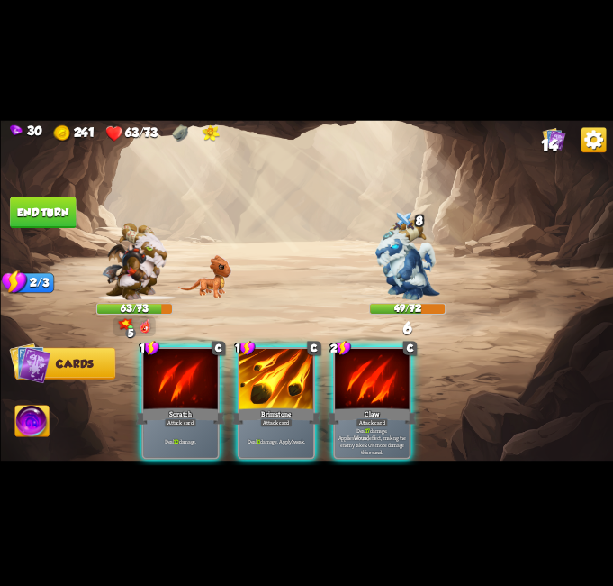
click at [410, 286] on img at bounding box center [408, 260] width 64 height 80
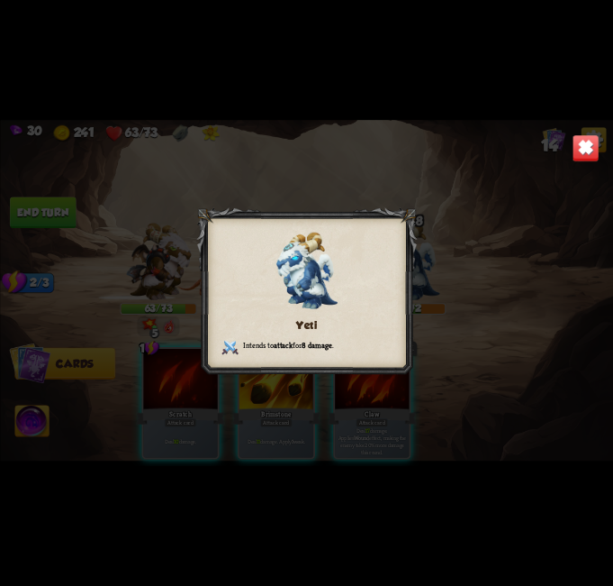
click at [412, 284] on div at bounding box center [306, 292] width 221 height 171
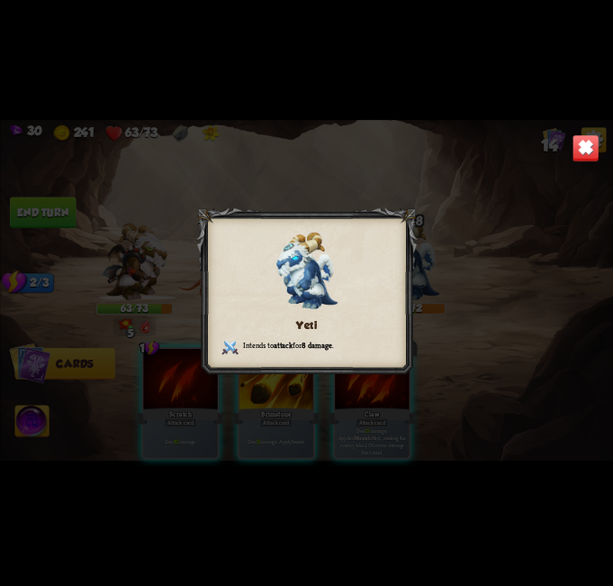
click at [588, 151] on img at bounding box center [585, 147] width 27 height 27
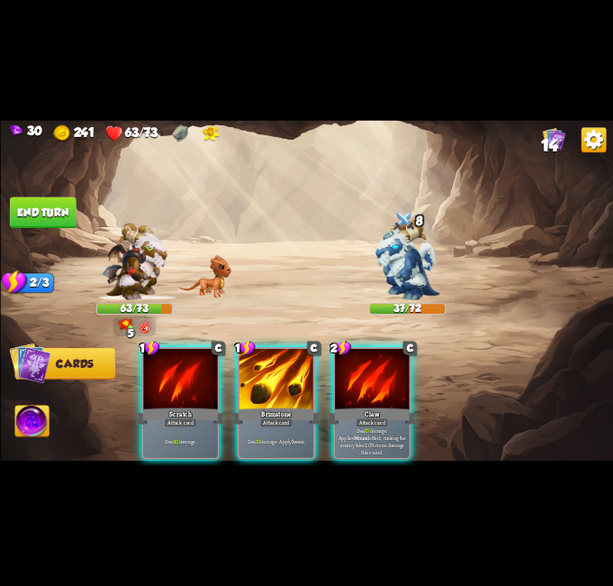
click at [40, 414] on img at bounding box center [31, 422] width 34 height 34
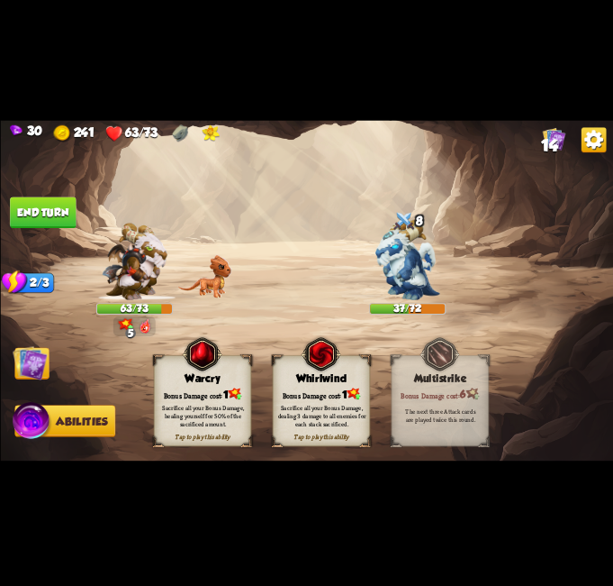
click at [41, 351] on img at bounding box center [30, 363] width 34 height 34
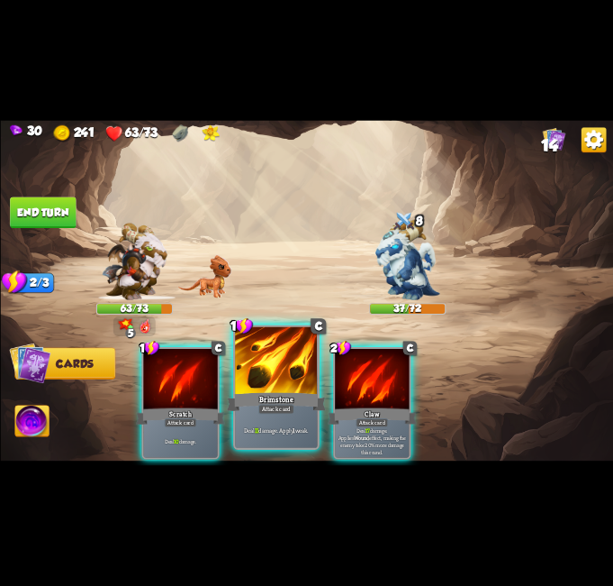
click at [260, 377] on div at bounding box center [276, 361] width 83 height 69
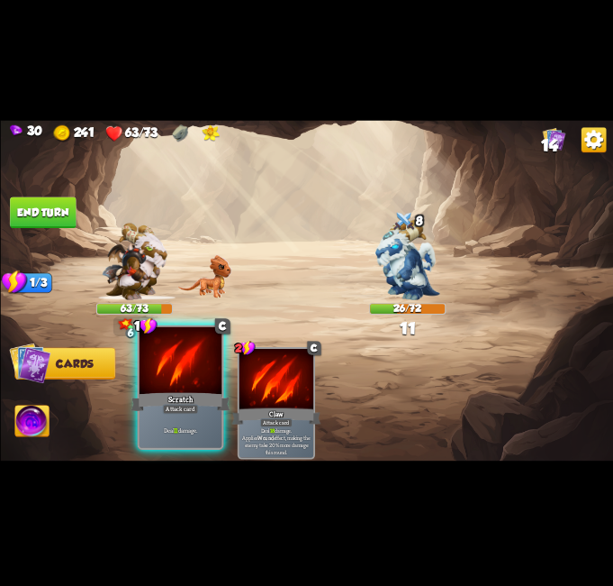
click at [184, 376] on div at bounding box center [180, 361] width 83 height 69
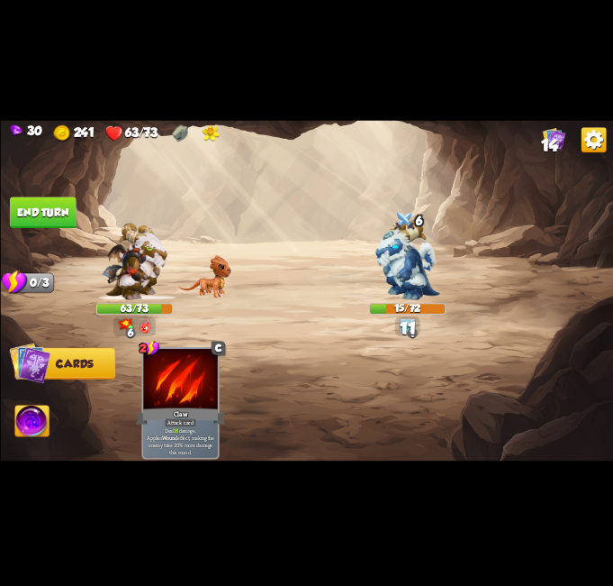
click at [49, 204] on button "End turn" at bounding box center [43, 213] width 66 height 32
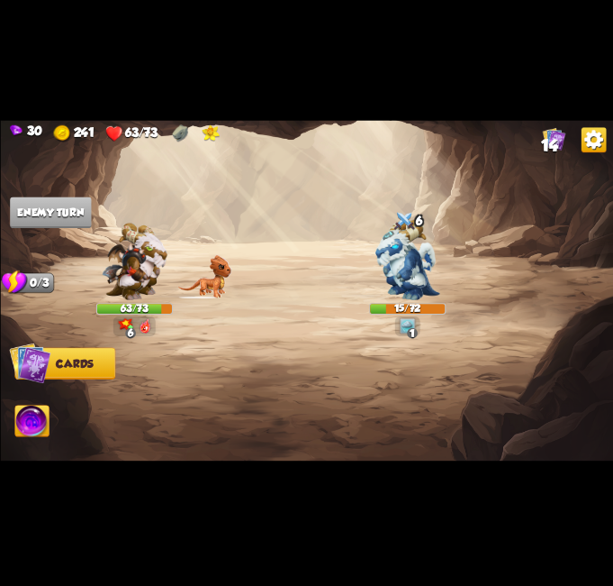
drag, startPoint x: 28, startPoint y: 418, endPoint x: 152, endPoint y: 417, distance: 124.3
click at [29, 419] on img at bounding box center [31, 422] width 34 height 34
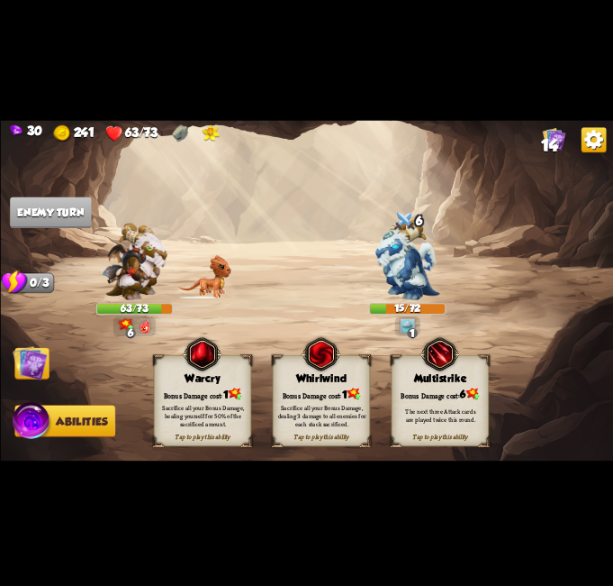
click at [352, 392] on img at bounding box center [354, 393] width 14 height 12
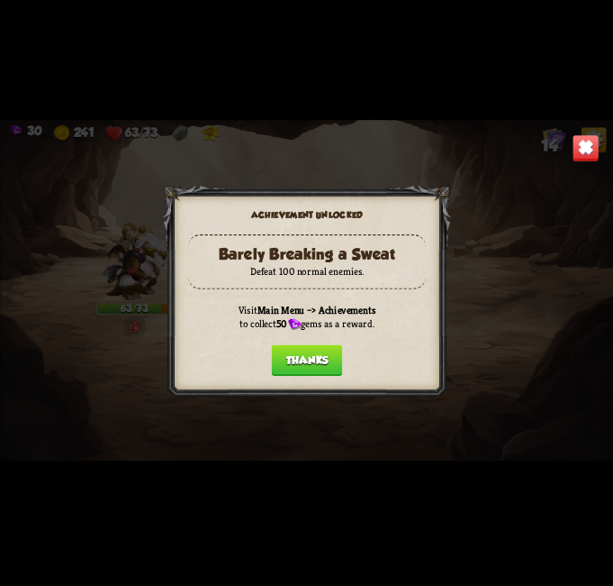
click at [285, 353] on button "Thanks" at bounding box center [306, 360] width 71 height 32
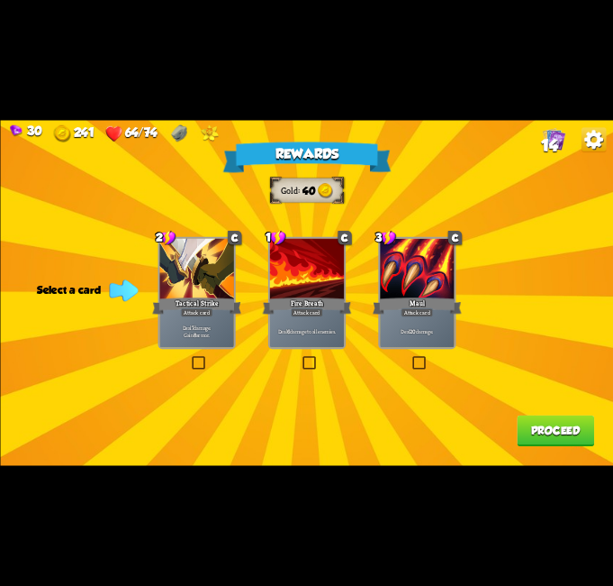
click at [190, 358] on label at bounding box center [190, 358] width 0 height 0
click at [0, 0] on input "checkbox" at bounding box center [0, 0] width 0 height 0
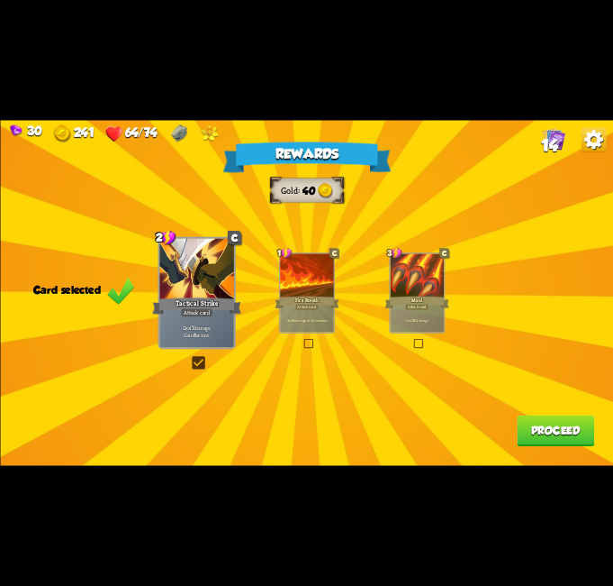
click at [568, 438] on button "Proceed" at bounding box center [555, 431] width 77 height 32
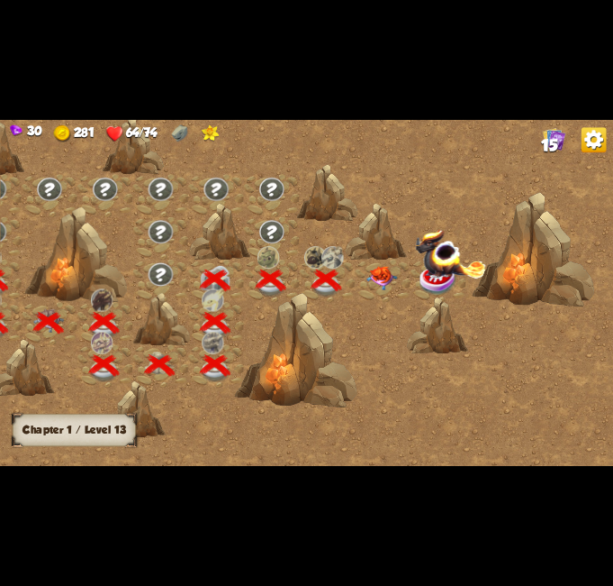
click at [385, 277] on img at bounding box center [381, 279] width 31 height 24
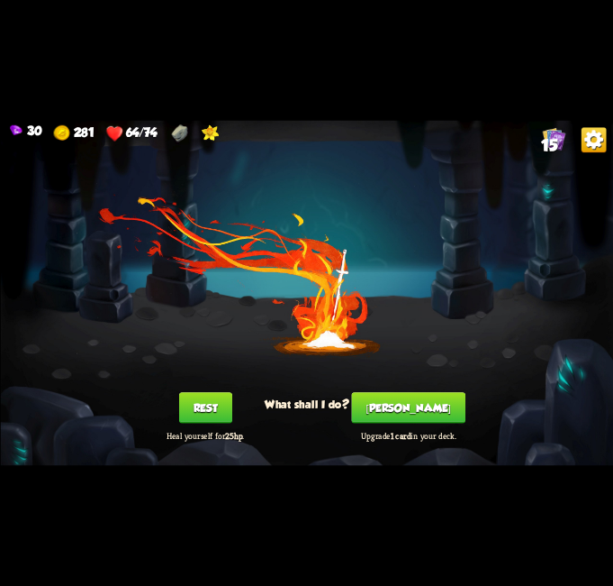
click at [413, 406] on button "[PERSON_NAME]" at bounding box center [408, 408] width 114 height 32
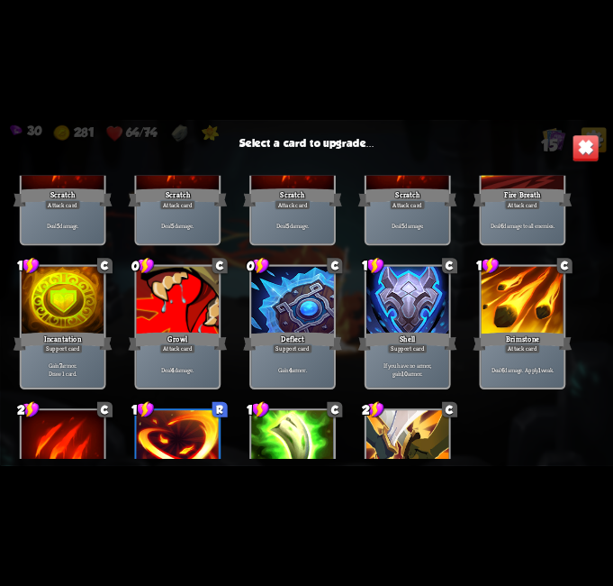
scroll to position [296, 0]
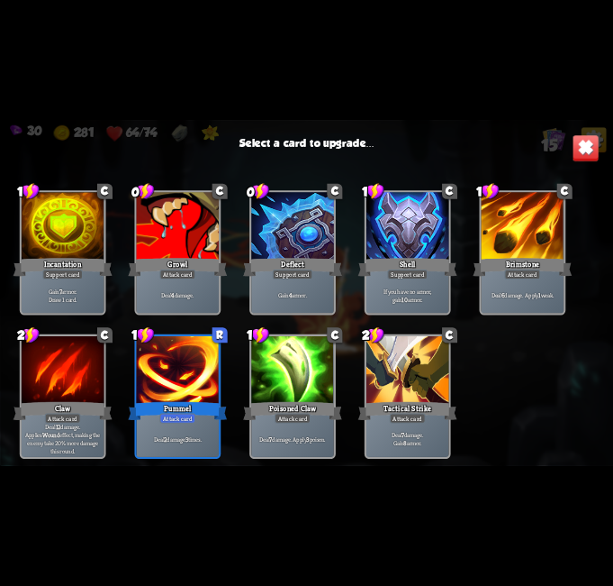
click at [446, 383] on div at bounding box center [407, 370] width 83 height 69
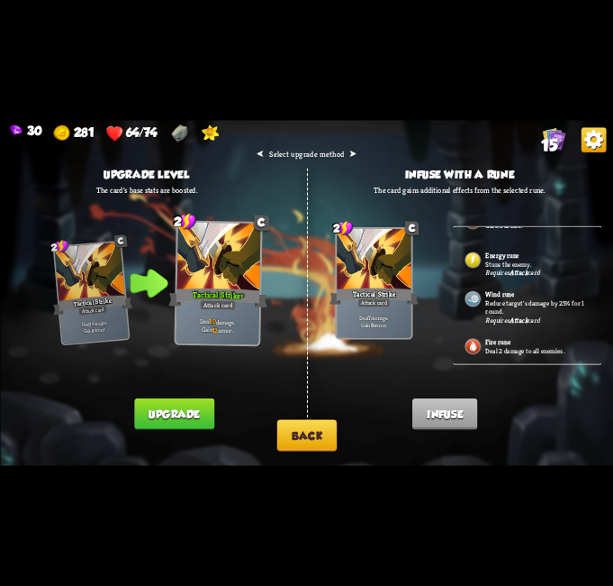
scroll to position [213, 0]
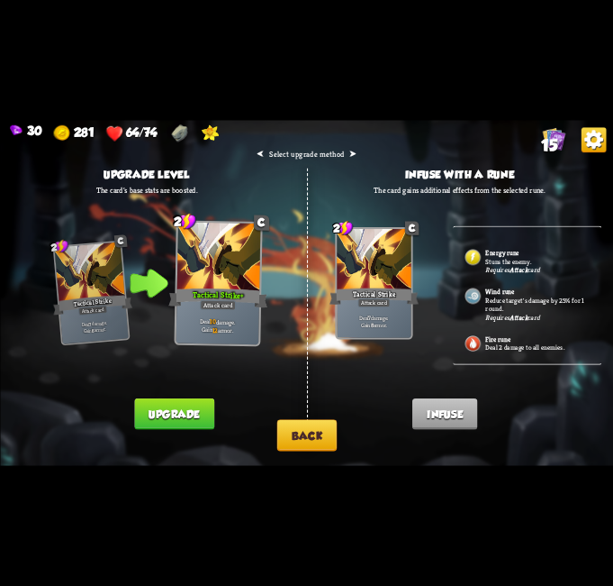
click at [518, 267] on b "Attack" at bounding box center [519, 270] width 18 height 9
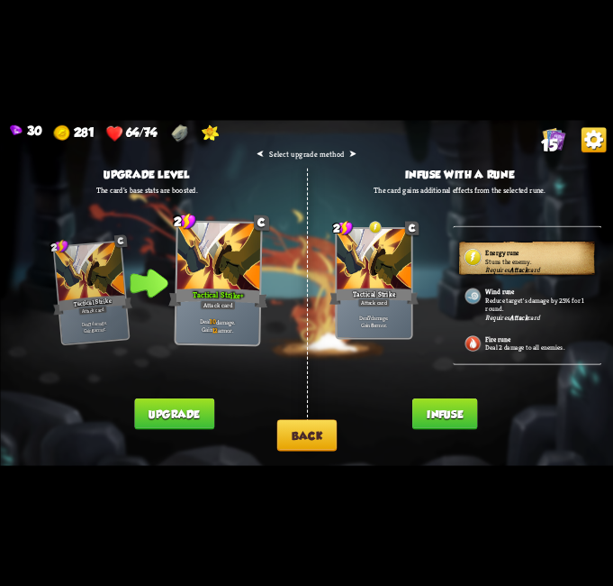
click at [496, 241] on div "Energy rune Stuns the enemy. Requires Attack card" at bounding box center [527, 258] width 149 height 39
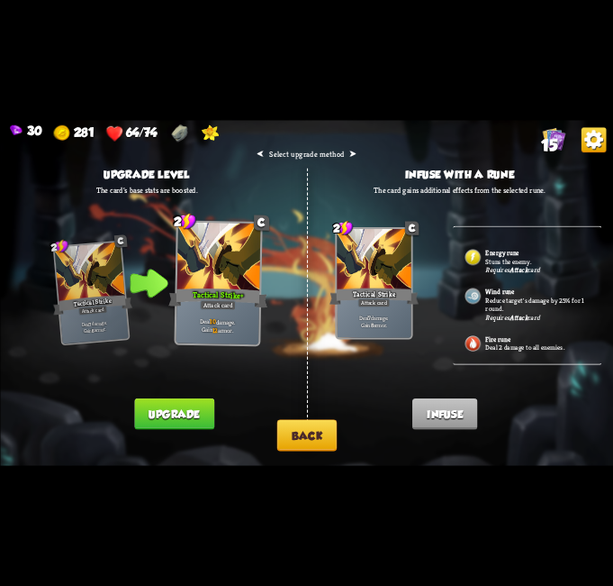
click at [326, 444] on button "Back" at bounding box center [307, 435] width 60 height 32
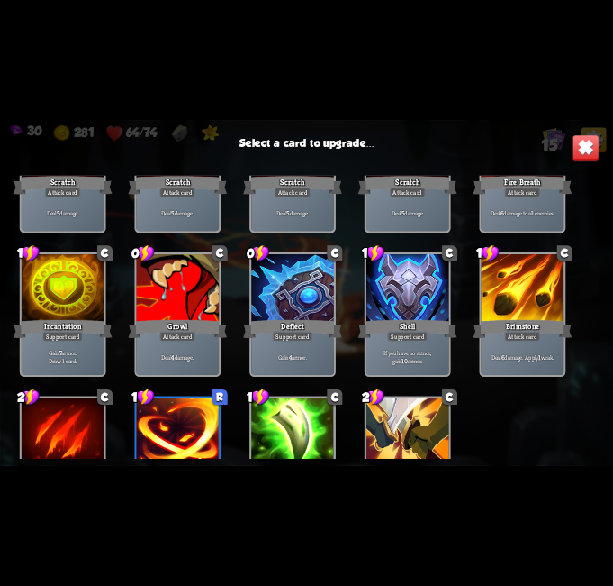
scroll to position [270, 0]
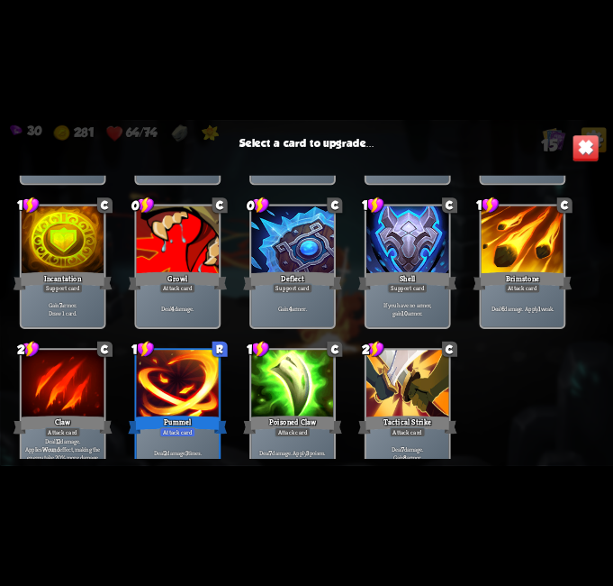
click at [302, 387] on div at bounding box center [292, 384] width 83 height 69
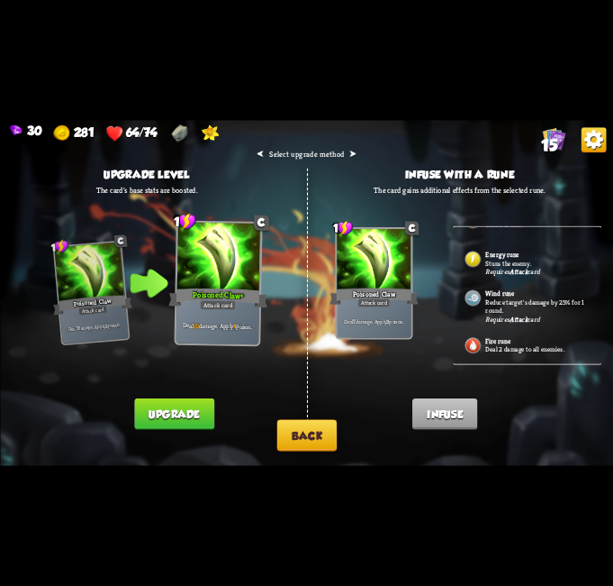
scroll to position [213, 0]
click at [516, 251] on b "Energy rune" at bounding box center [502, 253] width 33 height 9
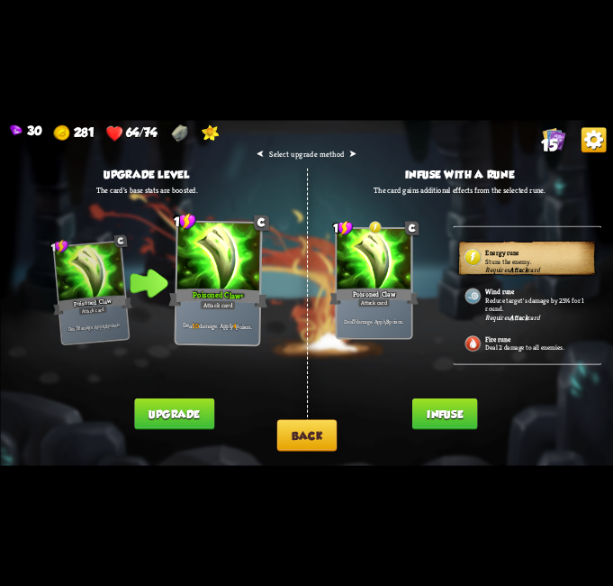
click at [454, 419] on button "Infuse" at bounding box center [445, 414] width 65 height 32
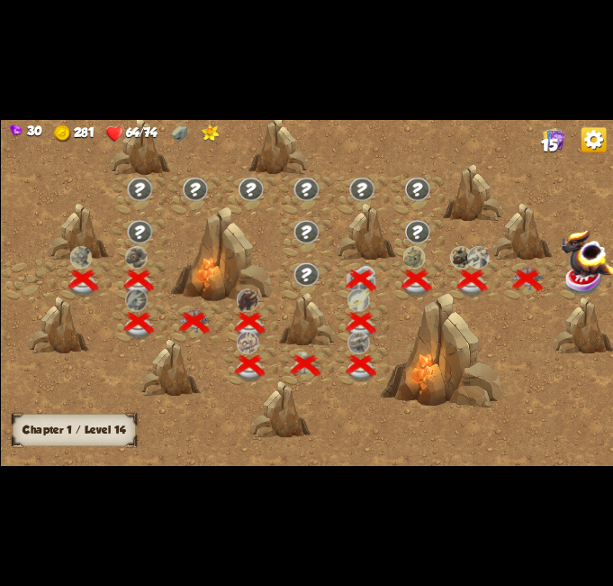
scroll to position [0, 274]
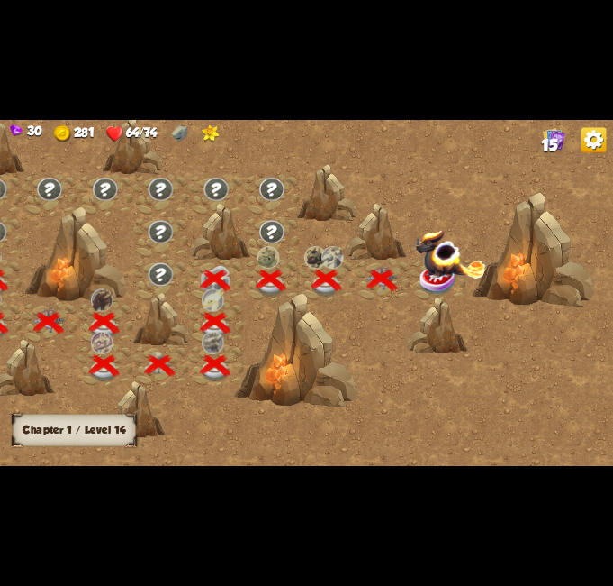
click at [430, 263] on img at bounding box center [450, 254] width 71 height 50
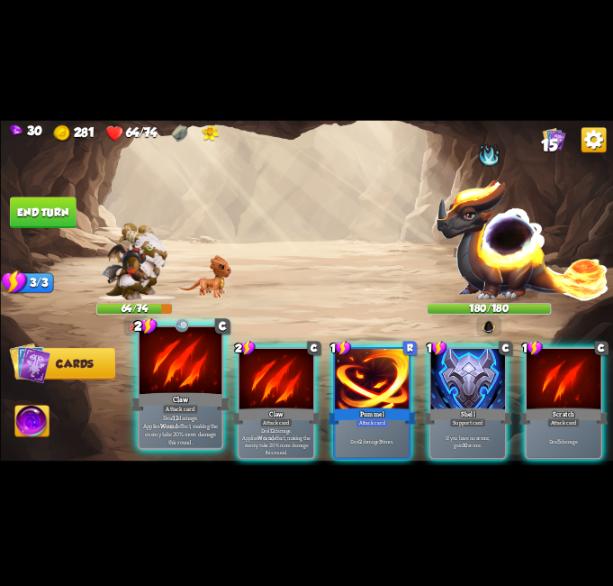
click at [193, 376] on div at bounding box center [180, 361] width 83 height 69
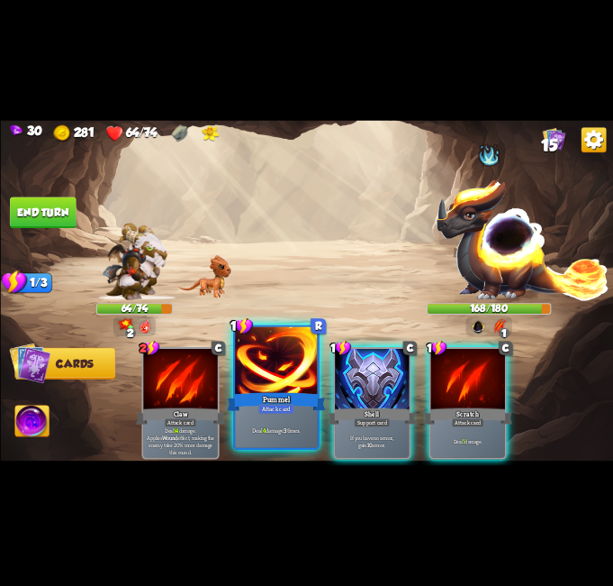
click at [270, 385] on div at bounding box center [276, 361] width 83 height 69
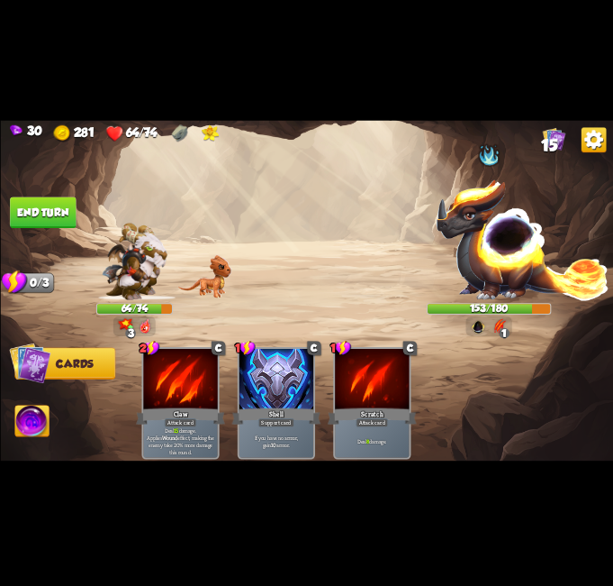
click at [54, 205] on button "End turn" at bounding box center [43, 213] width 66 height 32
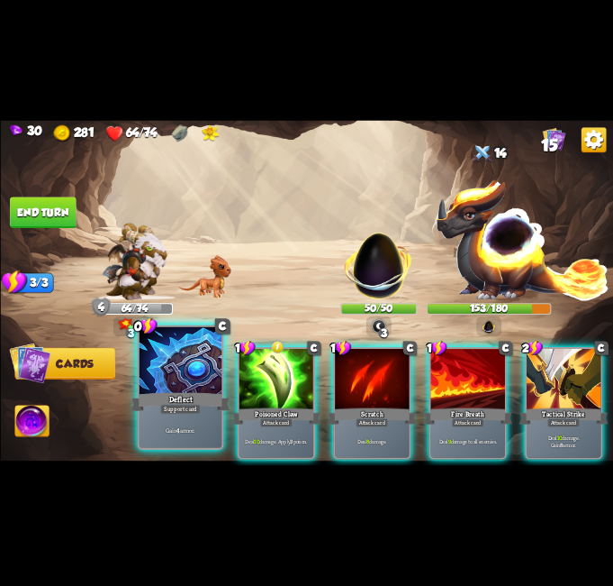
click at [186, 377] on div at bounding box center [180, 361] width 83 height 69
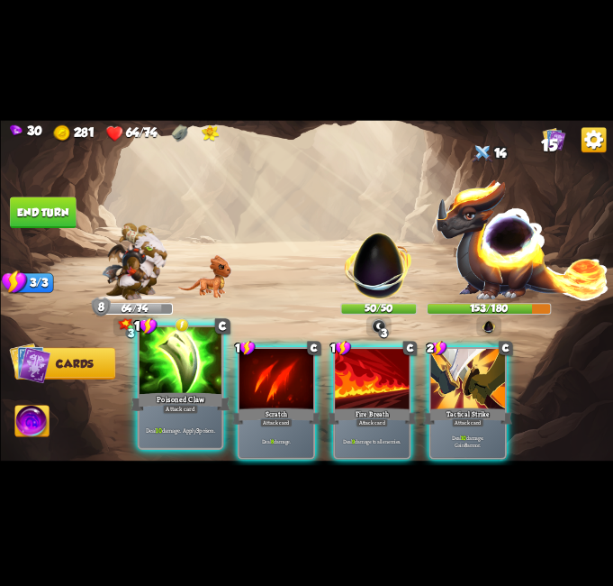
click at [176, 370] on div at bounding box center [180, 361] width 83 height 69
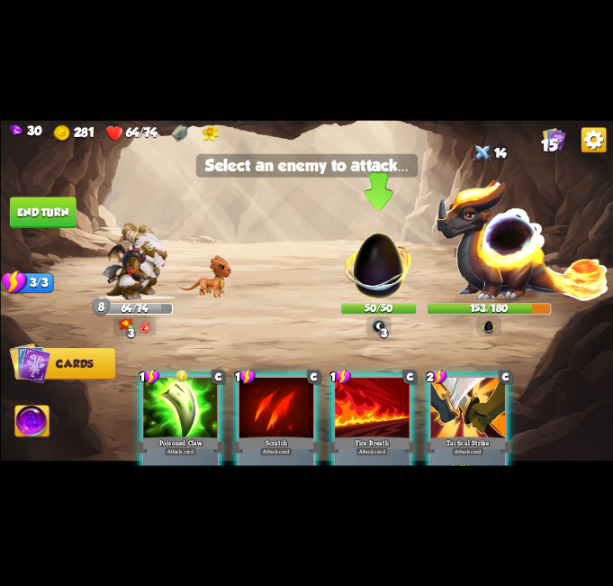
click at [380, 251] on img at bounding box center [379, 260] width 80 height 80
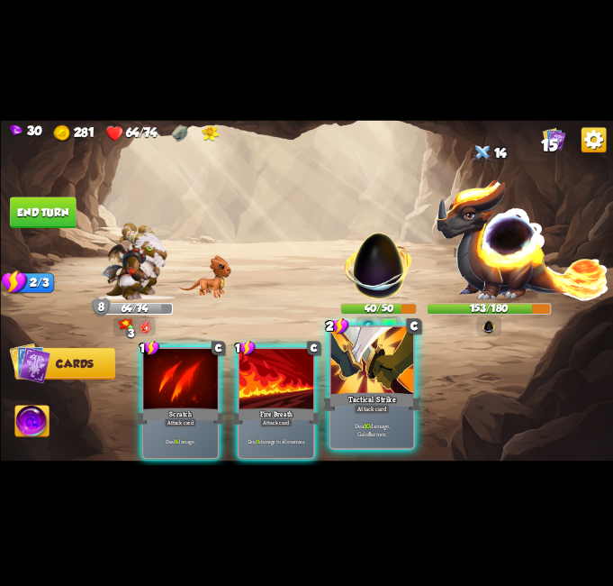
click at [358, 369] on div at bounding box center [372, 361] width 83 height 69
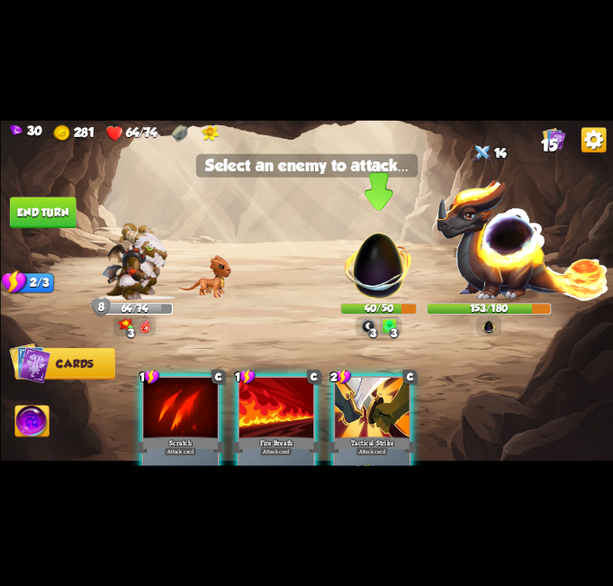
click at [385, 250] on img at bounding box center [379, 260] width 80 height 80
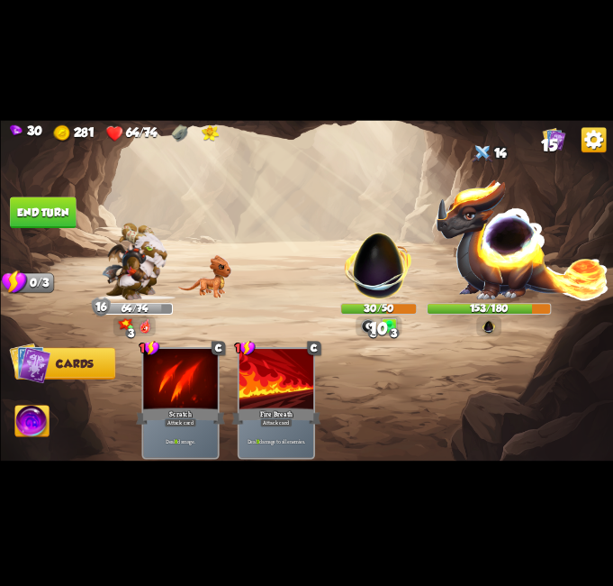
click at [25, 208] on button "End turn" at bounding box center [43, 213] width 66 height 32
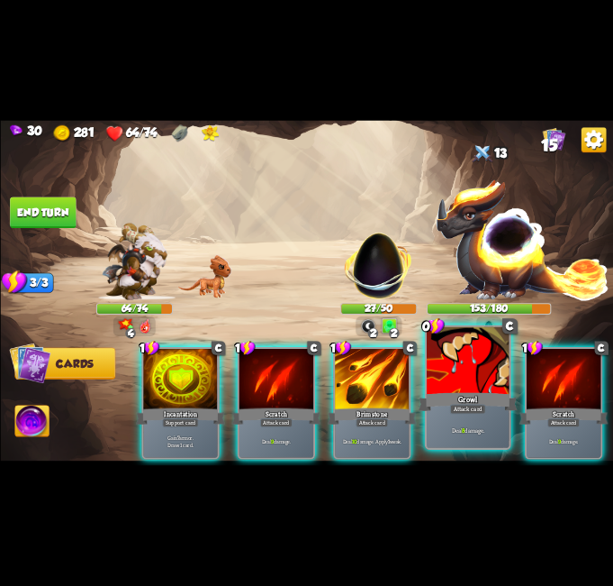
click at [462, 391] on div "Growl" at bounding box center [467, 402] width 99 height 22
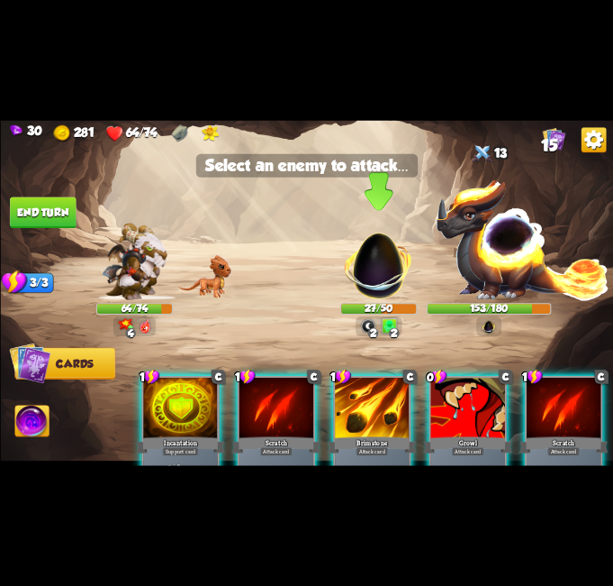
click at [380, 277] on img at bounding box center [379, 260] width 80 height 80
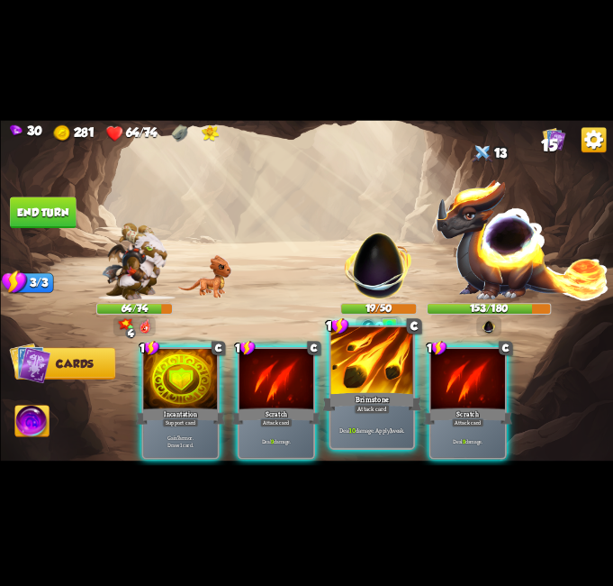
click at [364, 393] on div "Brimstone" at bounding box center [372, 402] width 99 height 22
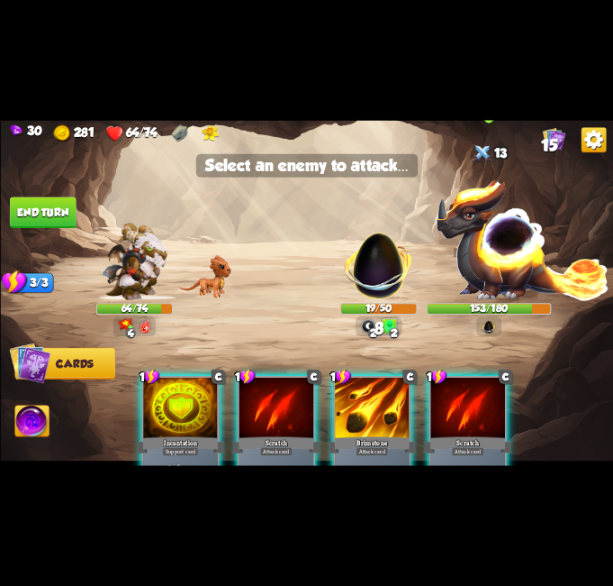
click at [494, 250] on img at bounding box center [522, 239] width 175 height 122
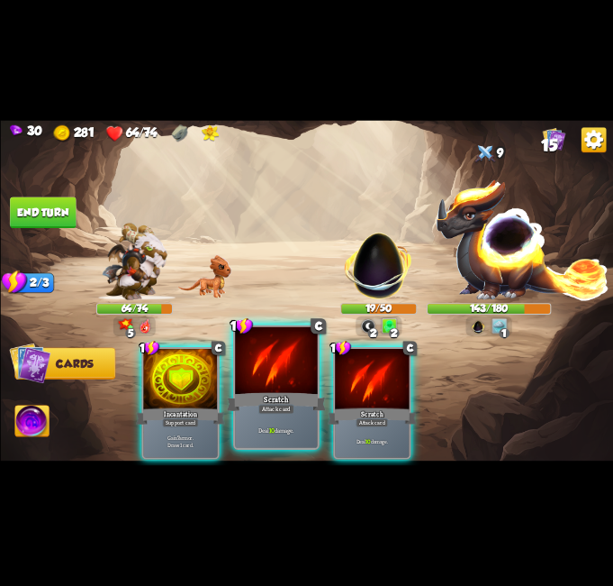
click at [294, 391] on div "Scratch" at bounding box center [276, 402] width 99 height 22
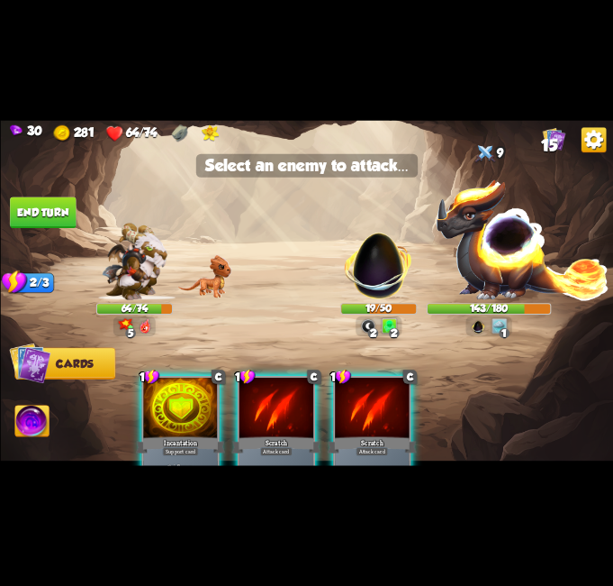
click at [264, 413] on div at bounding box center [276, 408] width 74 height 62
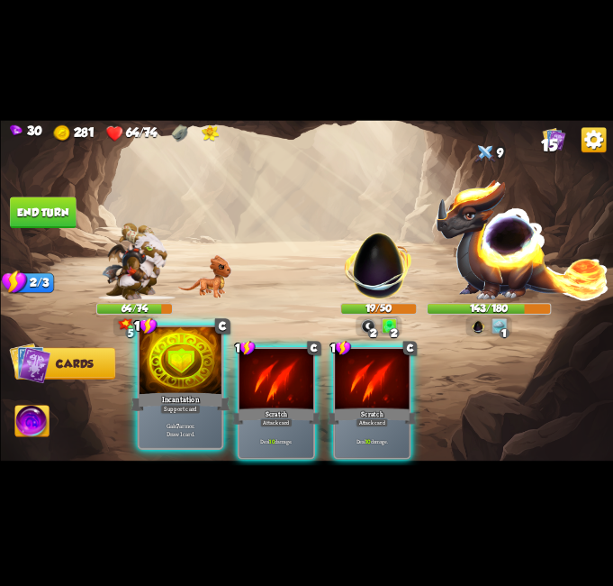
click at [191, 392] on div "Incantation" at bounding box center [180, 402] width 99 height 22
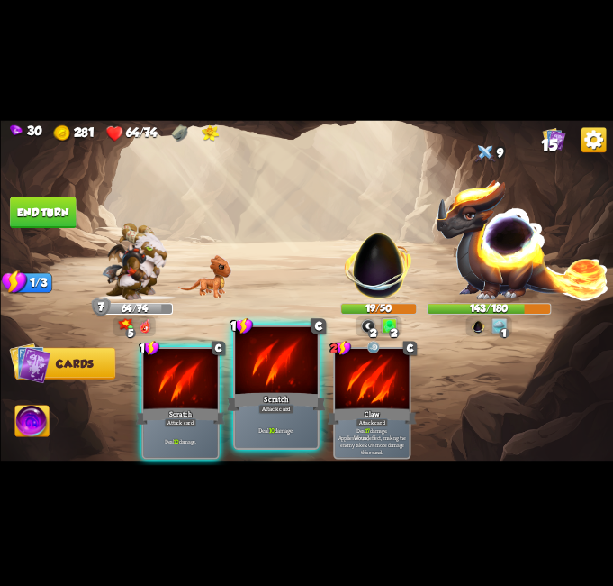
click at [261, 407] on div "Attack card" at bounding box center [276, 409] width 36 height 10
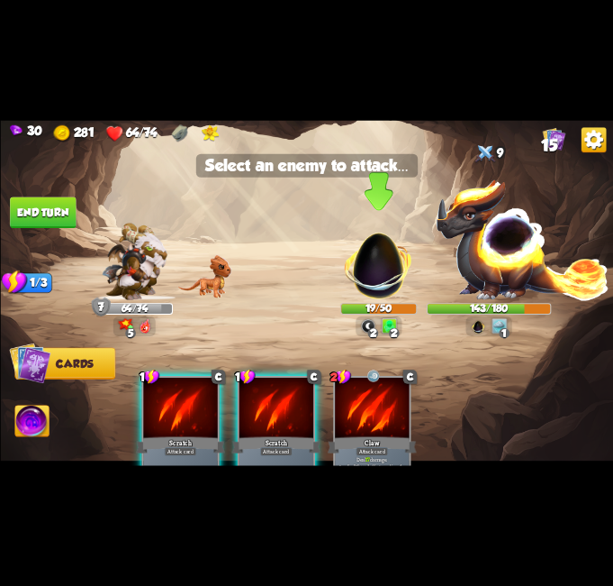
click at [385, 270] on img at bounding box center [379, 260] width 80 height 80
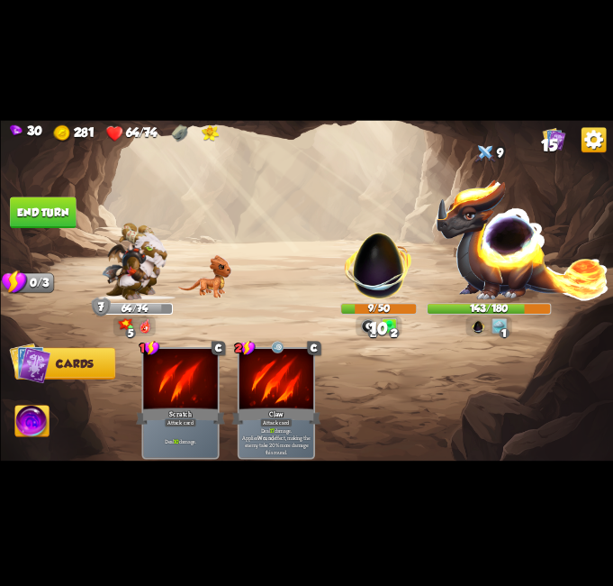
click at [41, 211] on button "End turn" at bounding box center [43, 213] width 66 height 32
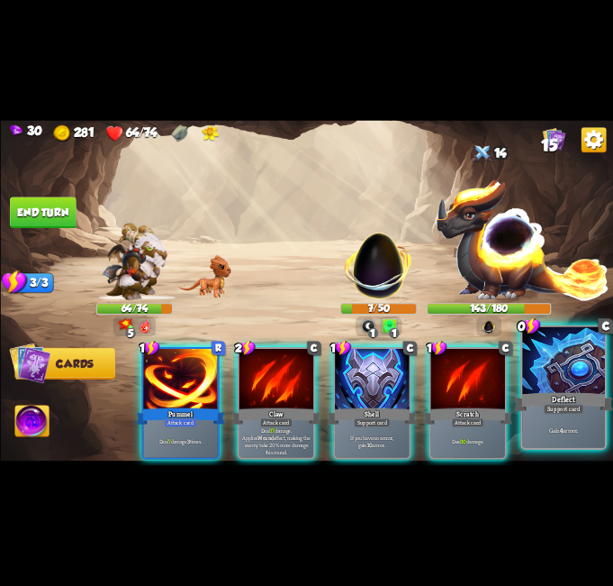
click at [566, 395] on div "Deflect" at bounding box center [563, 402] width 99 height 22
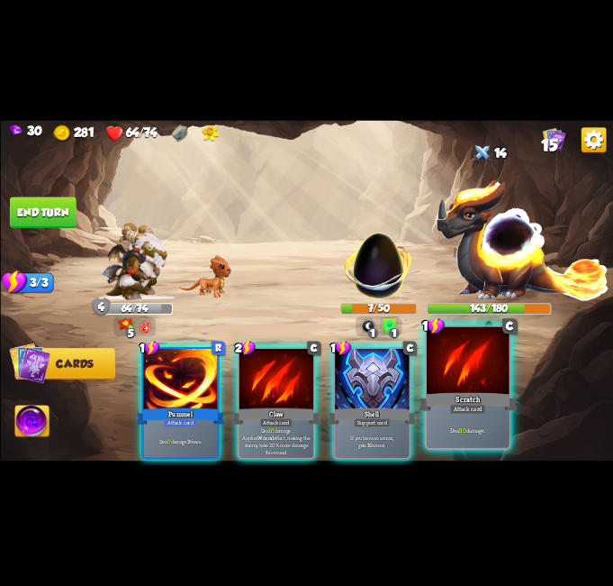
click at [486, 394] on div "Scratch" at bounding box center [467, 402] width 99 height 22
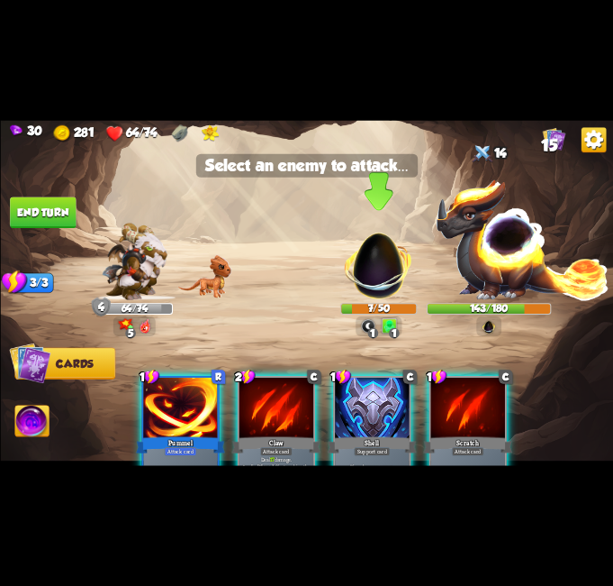
click at [357, 259] on img at bounding box center [379, 260] width 80 height 80
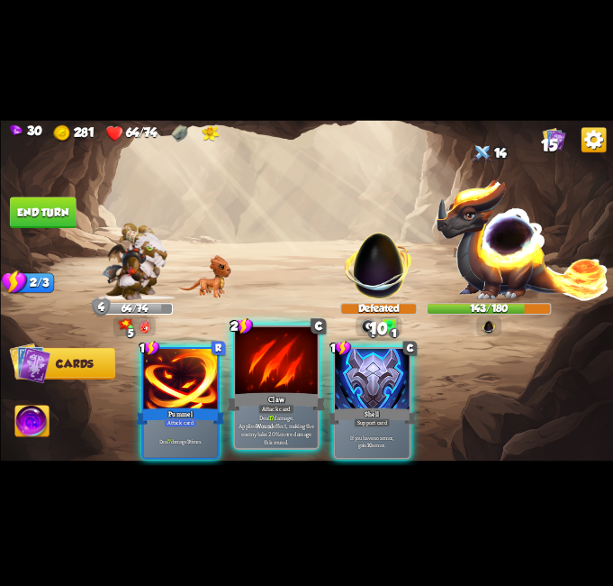
click at [200, 389] on div at bounding box center [180, 380] width 74 height 62
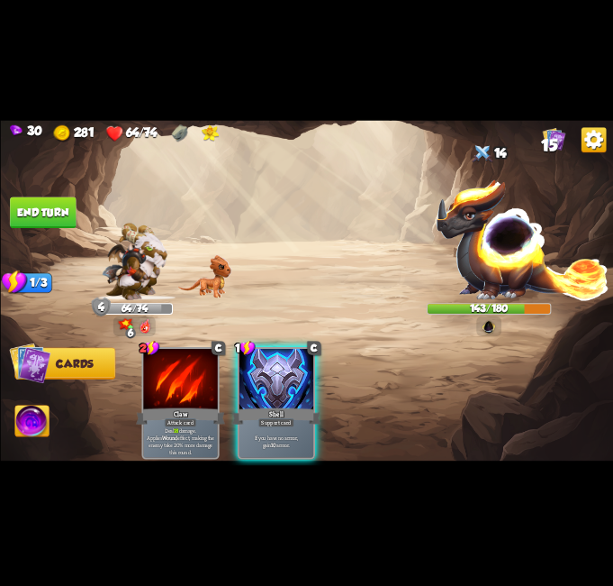
click at [513, 264] on img at bounding box center [522, 239] width 175 height 122
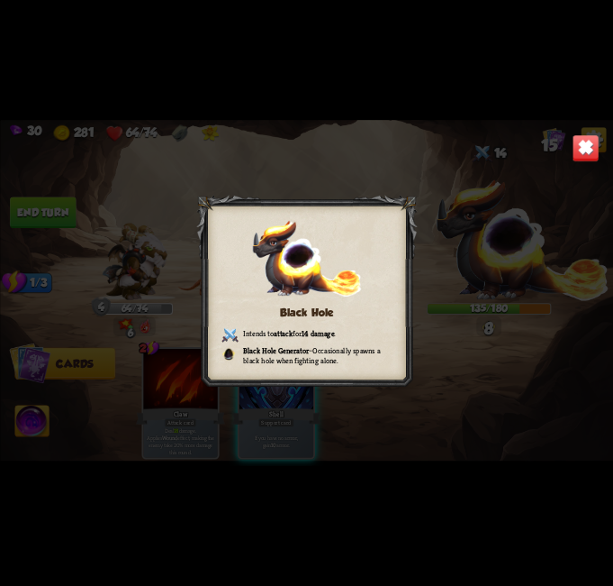
click at [581, 150] on img at bounding box center [585, 147] width 27 height 27
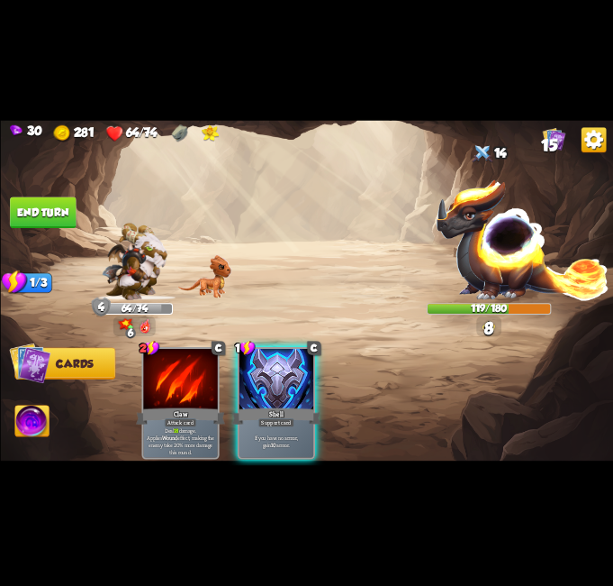
click at [48, 206] on button "End turn" at bounding box center [43, 213] width 66 height 32
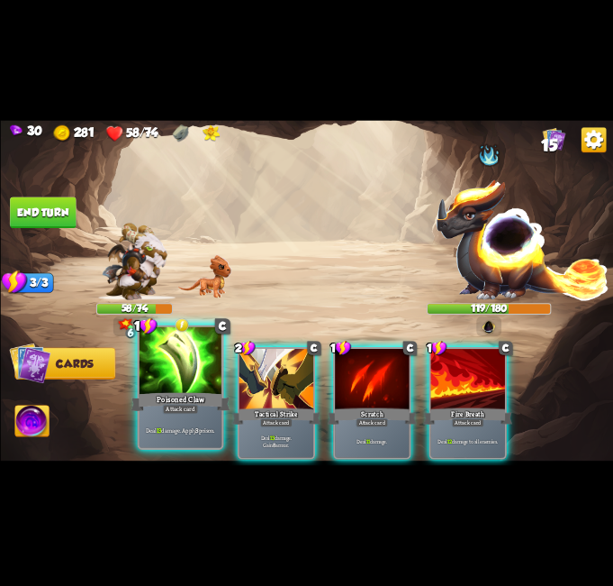
click at [196, 388] on div at bounding box center [180, 361] width 83 height 69
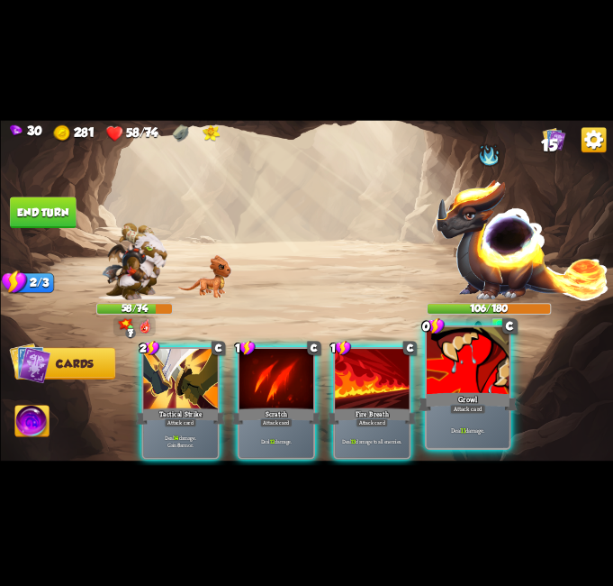
click at [491, 375] on div at bounding box center [468, 361] width 83 height 69
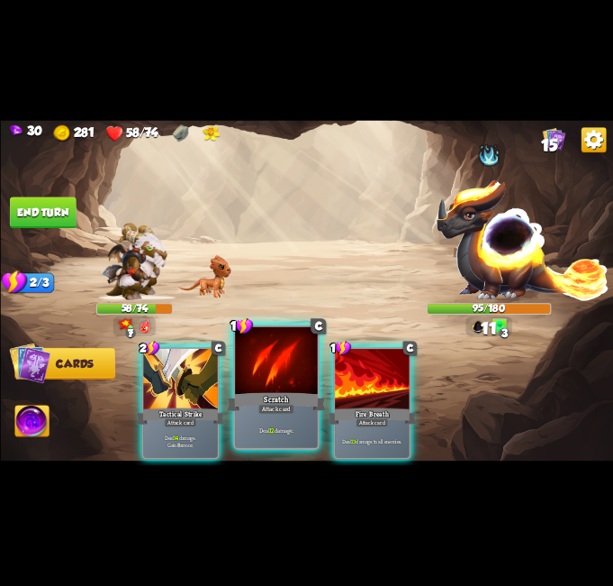
click at [303, 366] on div at bounding box center [276, 361] width 83 height 69
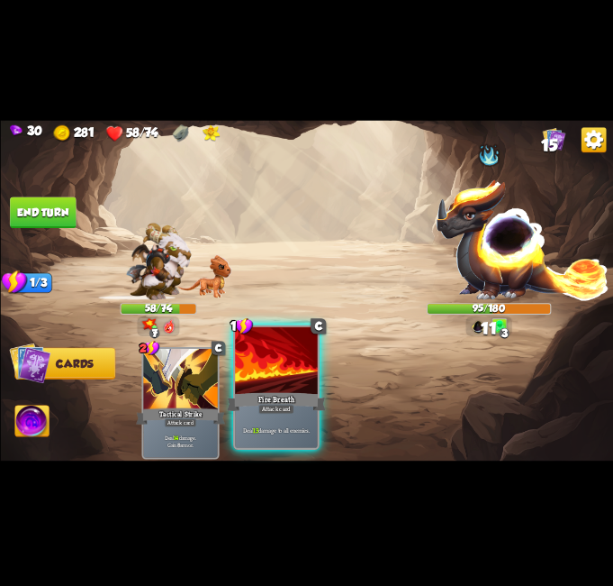
click at [279, 359] on div at bounding box center [276, 361] width 83 height 69
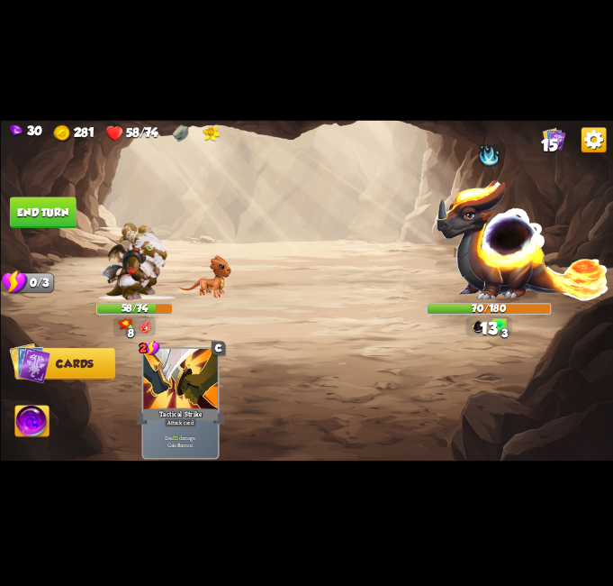
click at [58, 228] on button "End turn" at bounding box center [43, 213] width 66 height 32
click at [58, 228] on img at bounding box center [306, 292] width 613 height 345
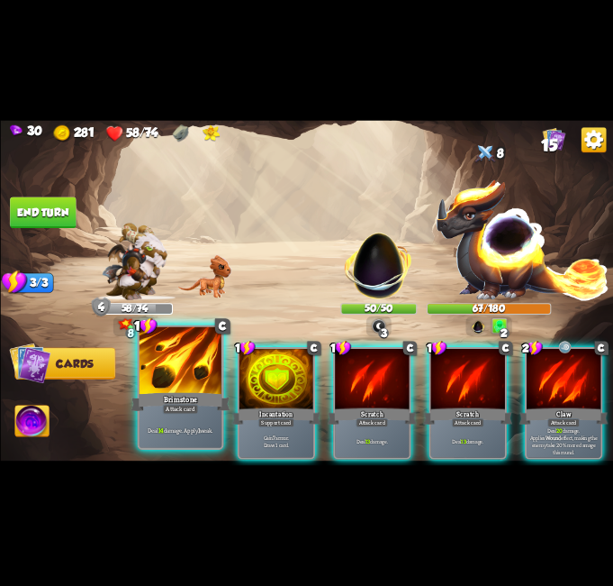
click at [189, 377] on div at bounding box center [180, 361] width 83 height 69
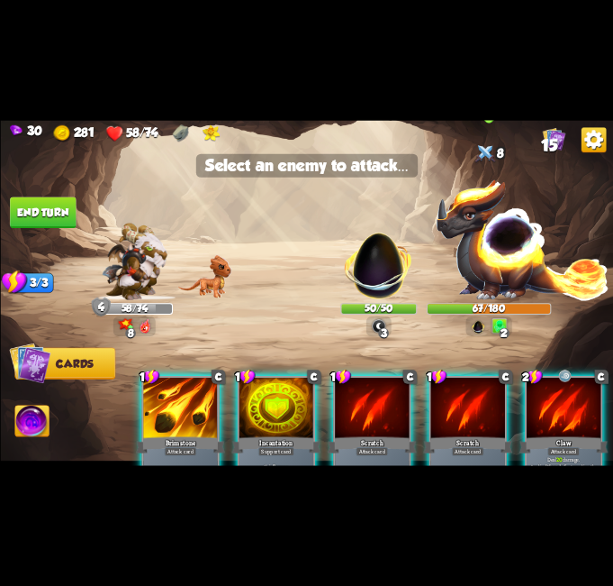
click at [521, 245] on img at bounding box center [522, 239] width 175 height 122
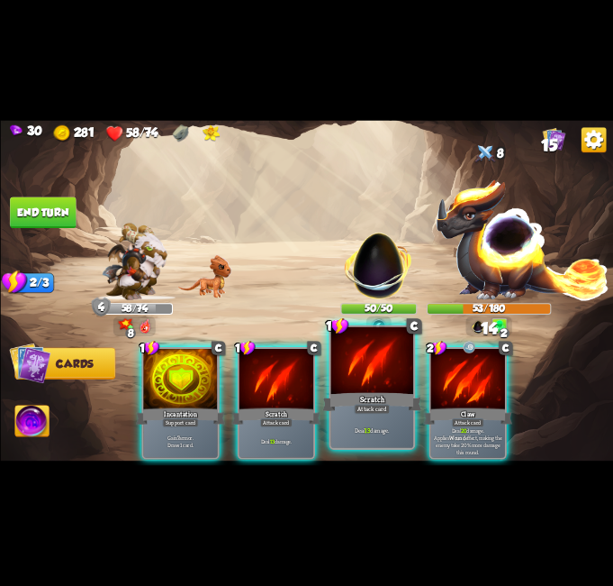
click at [371, 394] on div "Scratch" at bounding box center [372, 402] width 99 height 22
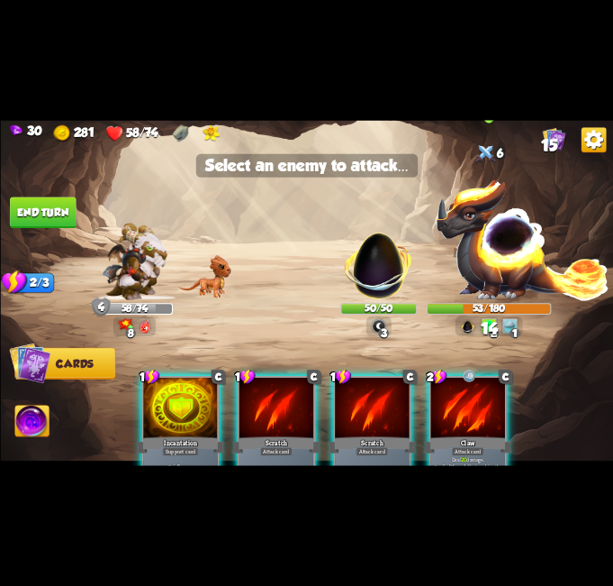
click at [554, 237] on img at bounding box center [522, 239] width 175 height 122
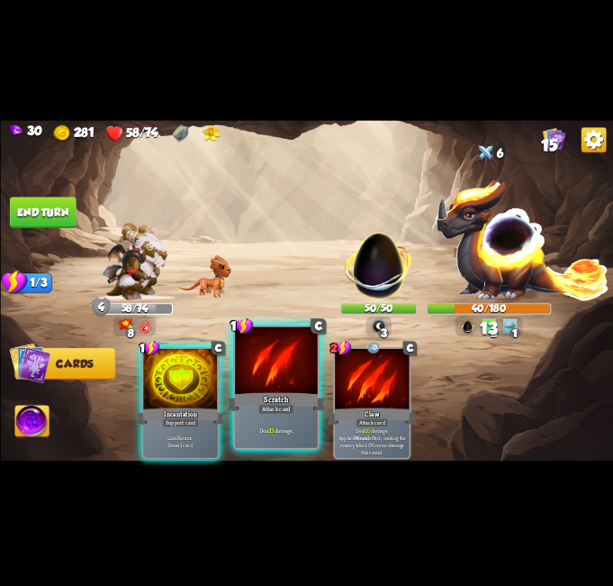
click at [297, 378] on div at bounding box center [276, 361] width 83 height 69
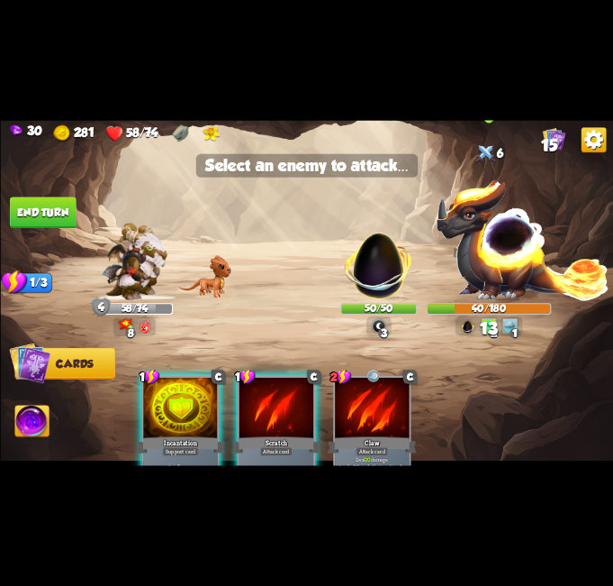
click at [526, 239] on img at bounding box center [522, 239] width 175 height 122
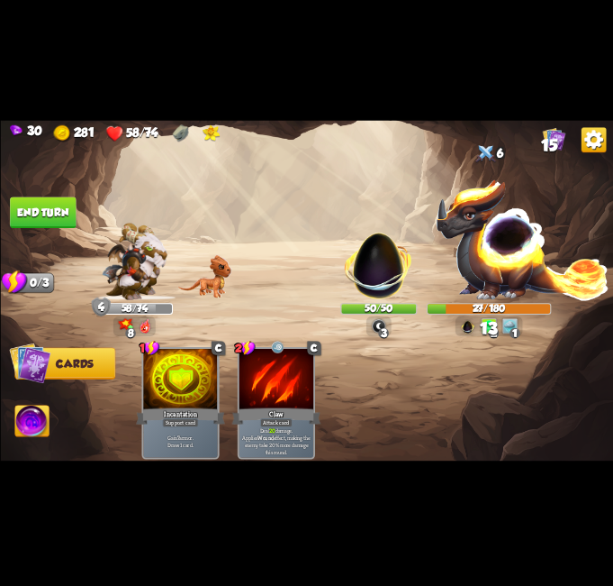
click at [46, 416] on img at bounding box center [31, 422] width 34 height 34
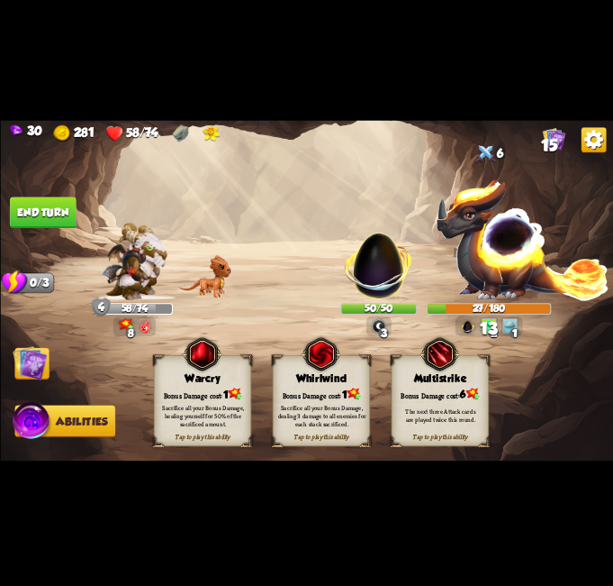
click at [335, 377] on div "Whirlwind" at bounding box center [321, 378] width 96 height 13
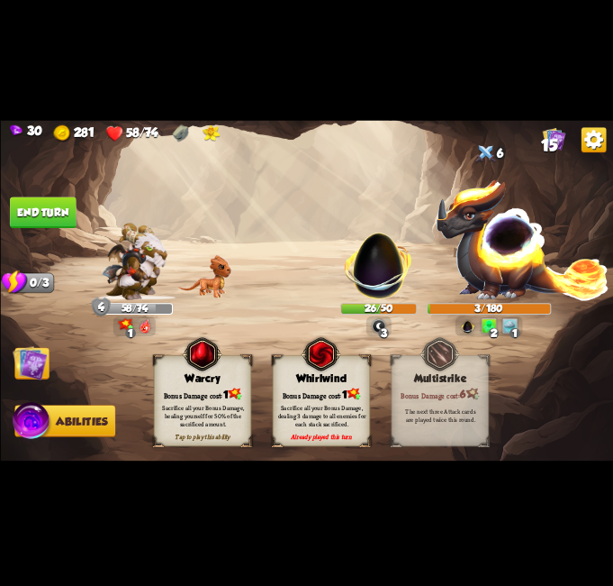
drag, startPoint x: 185, startPoint y: 410, endPoint x: 190, endPoint y: 401, distance: 10.5
click at [187, 407] on div "Sacrifice all your Bonus Damage, healing yourself for 50% of the sacrificed amo…" at bounding box center [203, 416] width 88 height 24
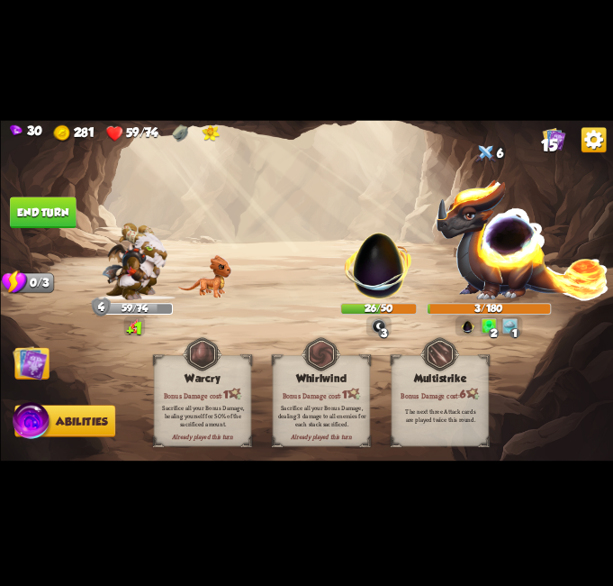
click at [68, 222] on button "End turn" at bounding box center [43, 213] width 66 height 32
click at [43, 360] on img at bounding box center [30, 363] width 34 height 34
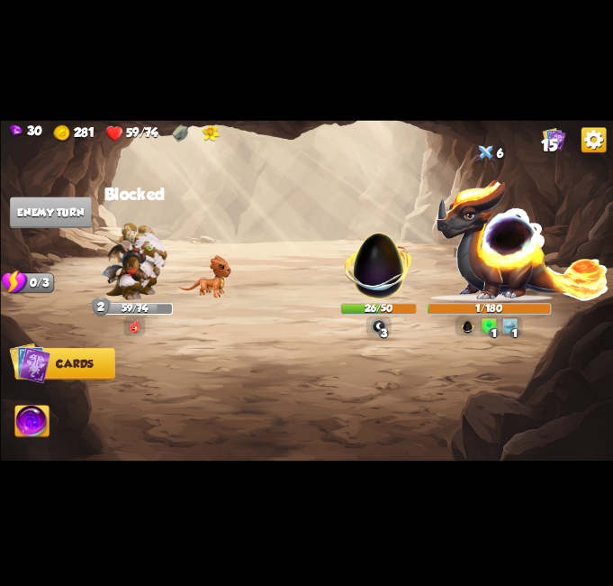
click at [35, 416] on img at bounding box center [31, 422] width 34 height 34
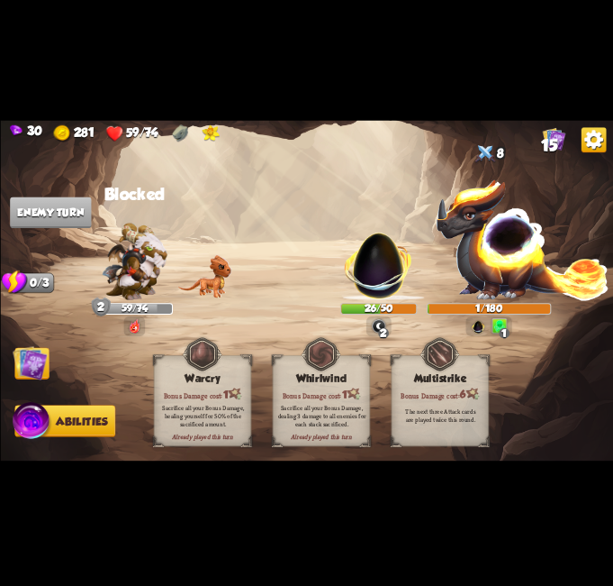
click at [40, 373] on img at bounding box center [30, 363] width 34 height 34
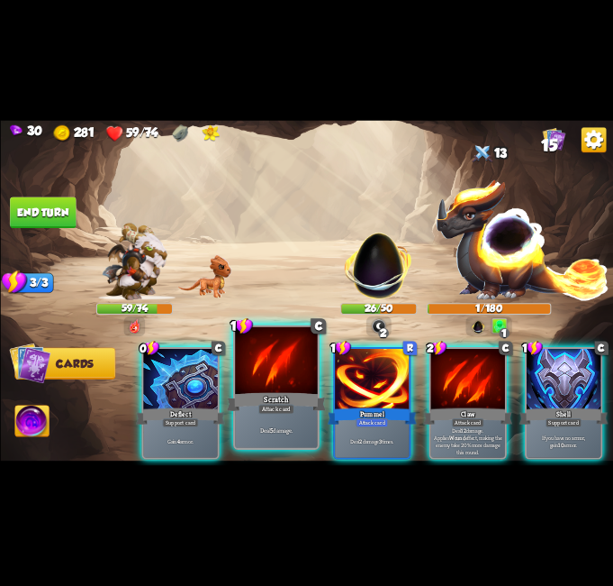
click at [277, 384] on div at bounding box center [276, 361] width 83 height 69
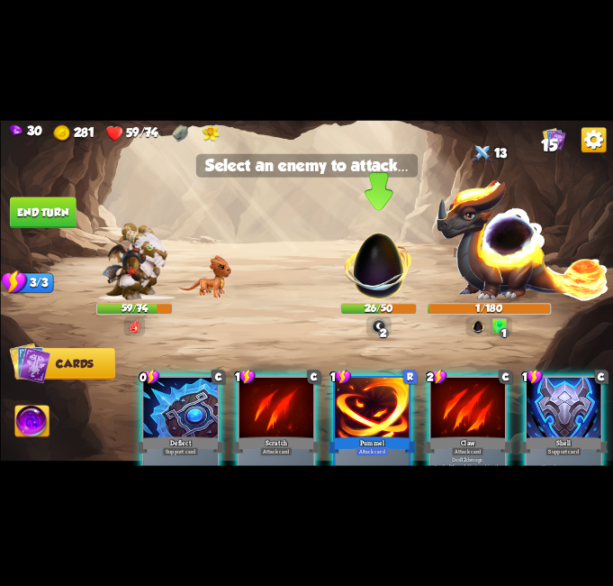
click at [378, 246] on img at bounding box center [379, 260] width 80 height 80
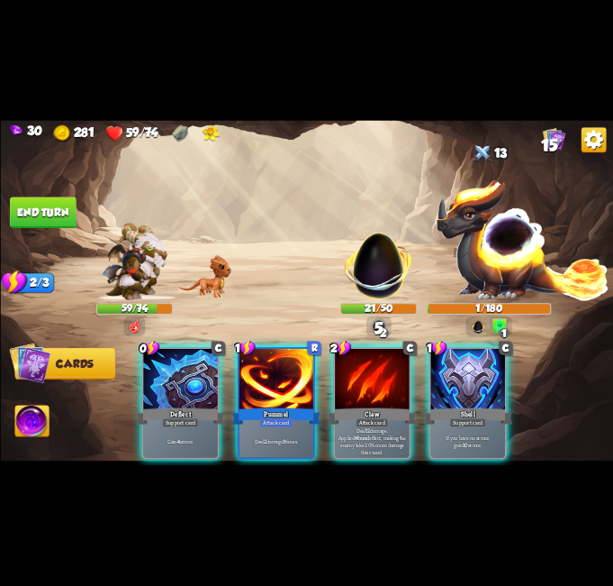
click at [43, 422] on img at bounding box center [31, 422] width 34 height 34
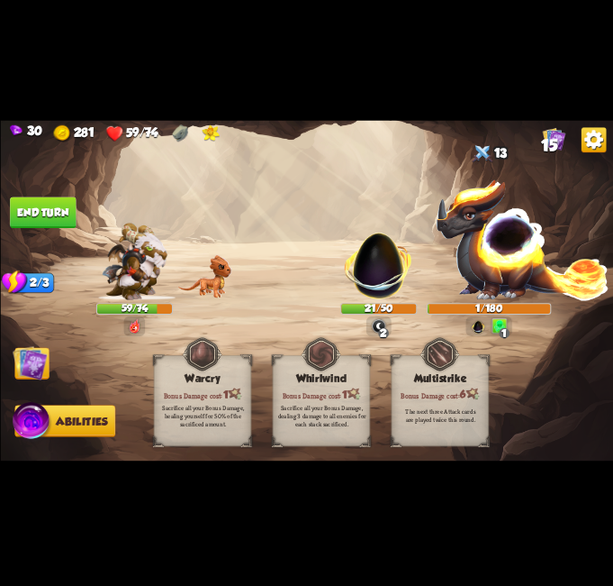
click at [218, 381] on div "Warcry" at bounding box center [202, 378] width 96 height 13
click at [30, 366] on img at bounding box center [30, 363] width 34 height 34
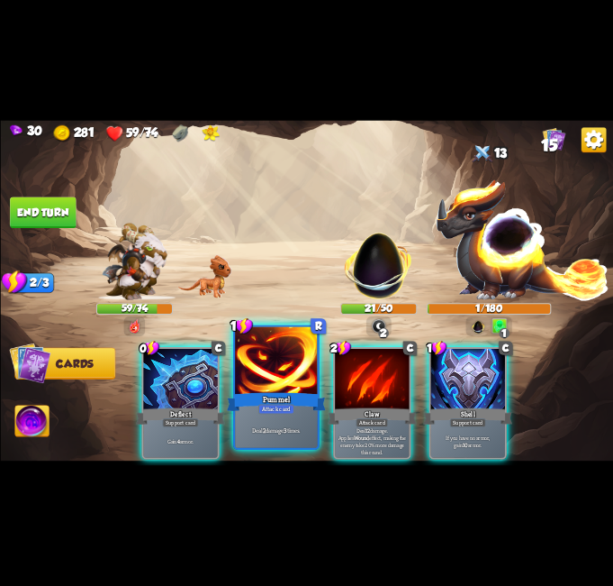
click at [275, 394] on div "Pummel" at bounding box center [276, 402] width 99 height 22
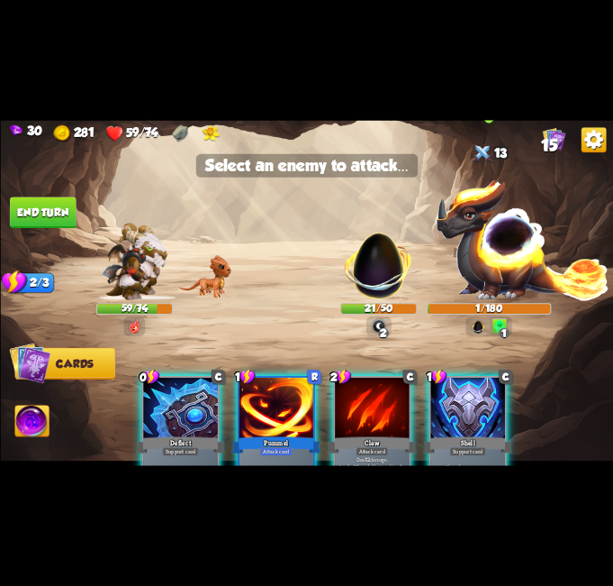
click at [511, 262] on img at bounding box center [522, 239] width 175 height 122
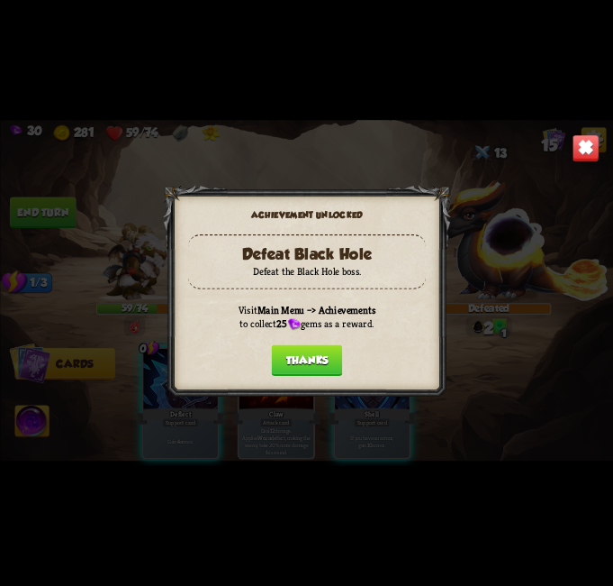
click at [295, 359] on button "Thanks" at bounding box center [306, 360] width 71 height 32
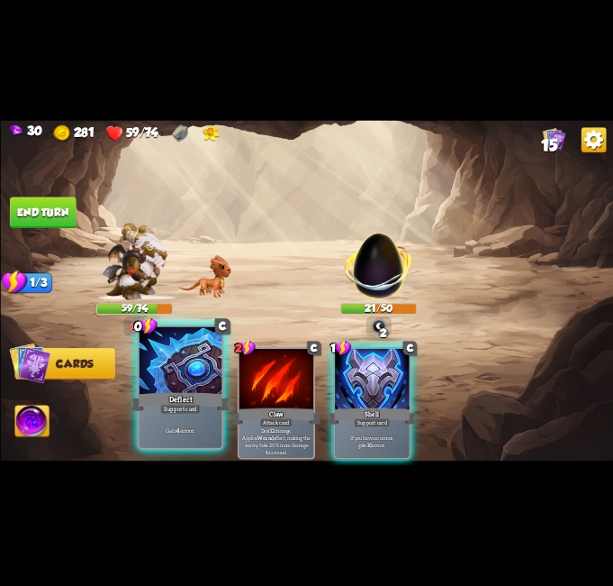
click at [170, 377] on div at bounding box center [180, 361] width 83 height 69
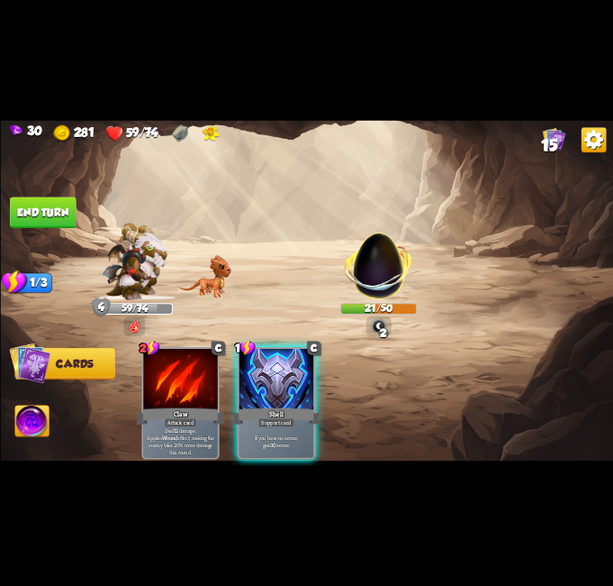
click at [58, 214] on button "End turn" at bounding box center [43, 213] width 66 height 32
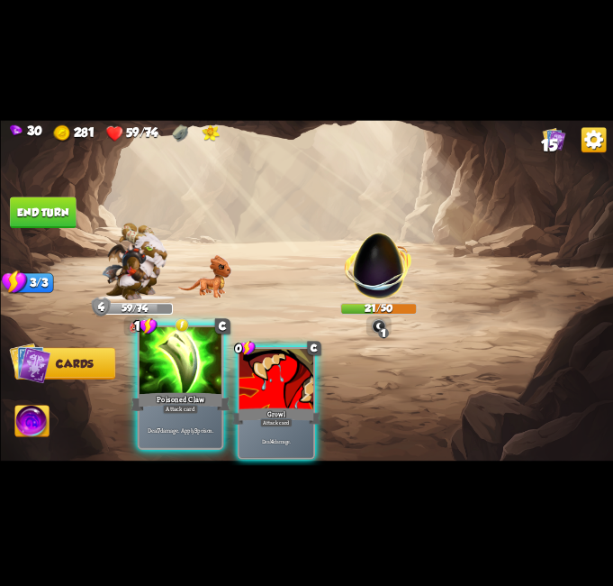
click at [190, 376] on div at bounding box center [180, 361] width 83 height 69
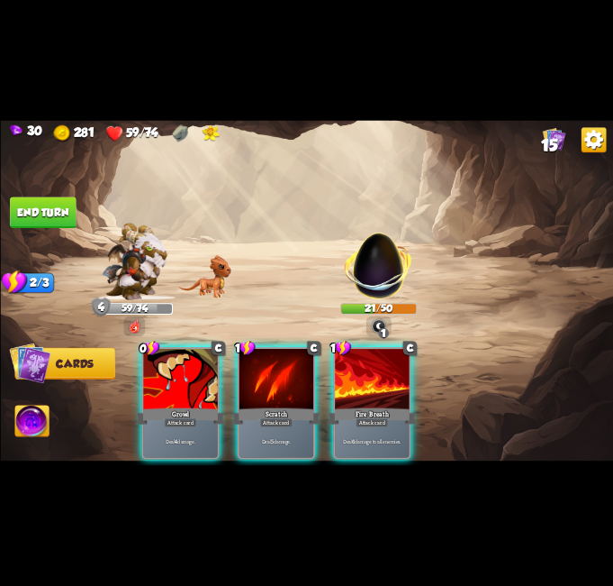
click at [174, 373] on div at bounding box center [180, 380] width 74 height 62
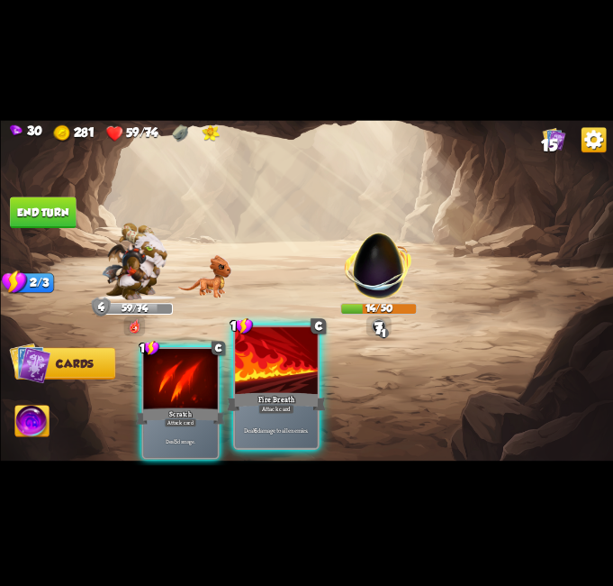
click at [258, 370] on div at bounding box center [276, 361] width 83 height 69
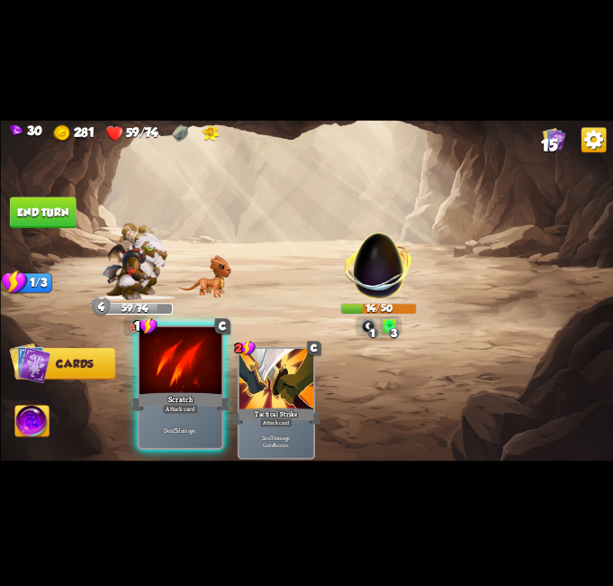
click at [177, 402] on div "Scratch" at bounding box center [180, 402] width 99 height 22
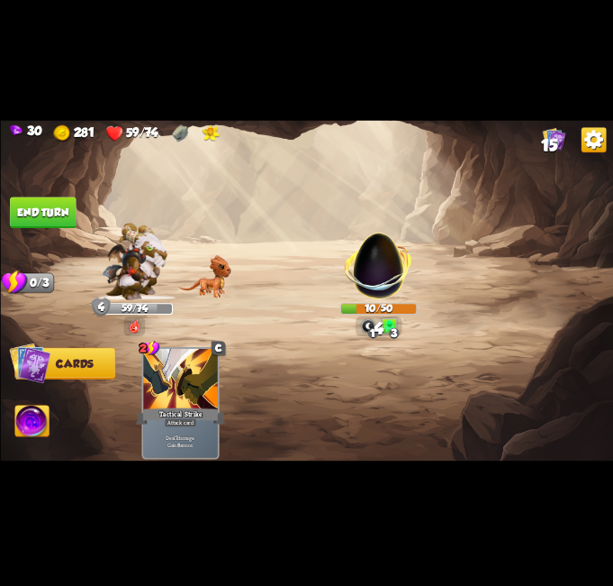
click at [55, 406] on img at bounding box center [306, 292] width 613 height 345
click at [40, 422] on img at bounding box center [31, 422] width 34 height 34
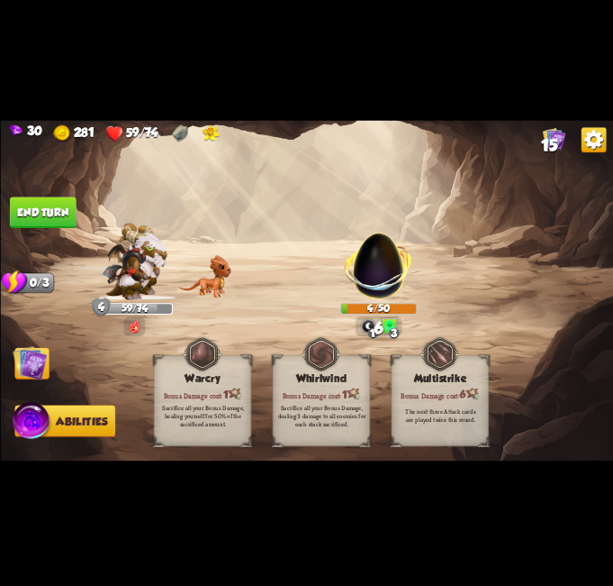
click at [326, 377] on div "Whirlwind" at bounding box center [321, 378] width 96 height 13
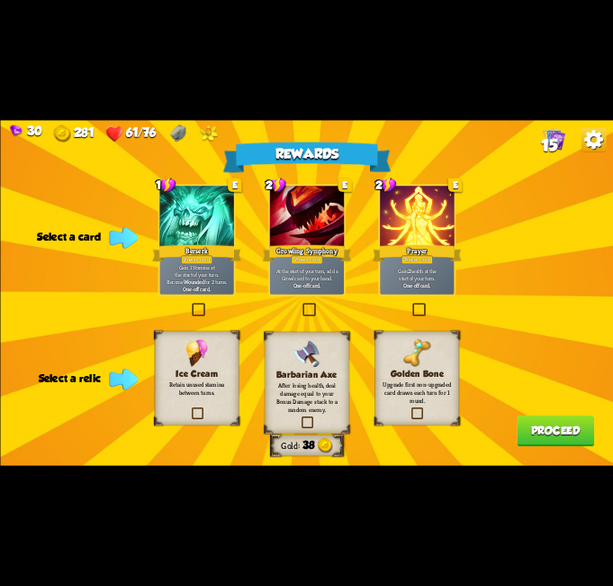
click at [189, 409] on label at bounding box center [189, 409] width 0 height 0
click at [0, 0] on input "checkbox" at bounding box center [0, 0] width 0 height 0
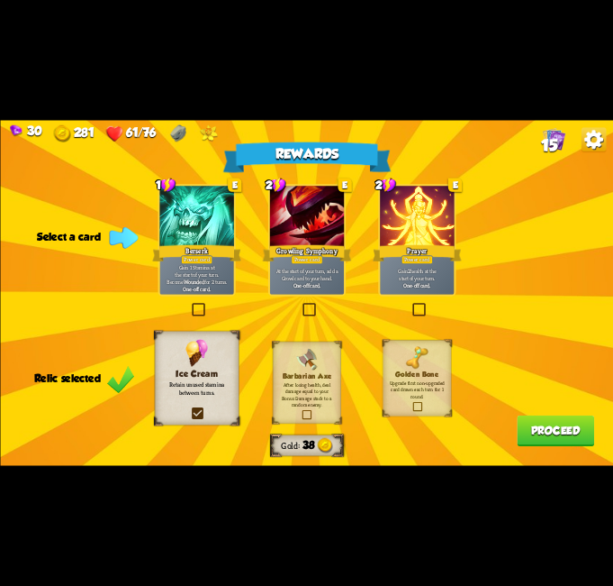
click at [300, 304] on label at bounding box center [300, 304] width 0 height 0
click at [0, 0] on input "checkbox" at bounding box center [0, 0] width 0 height 0
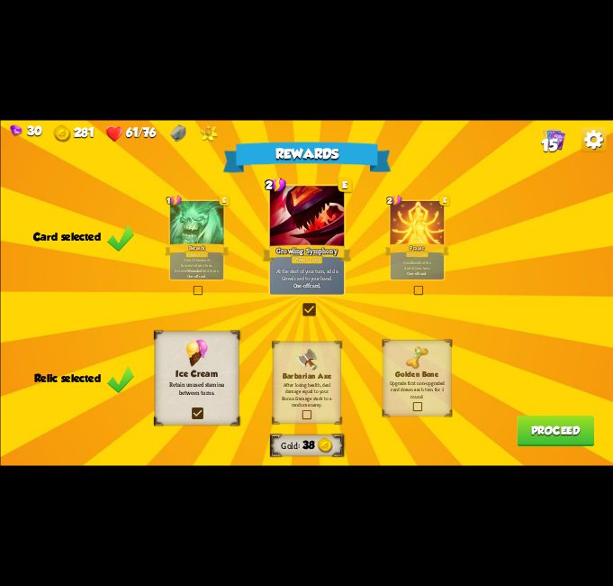
click at [300, 304] on label at bounding box center [300, 304] width 0 height 0
click at [0, 0] on input "checkbox" at bounding box center [0, 0] width 0 height 0
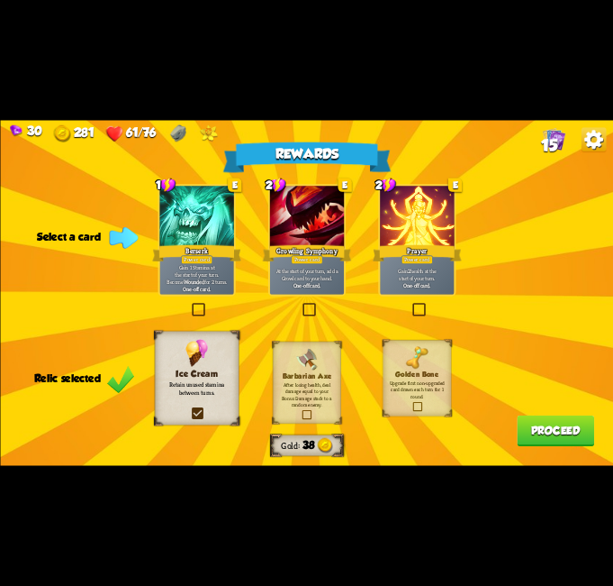
click at [411, 304] on label at bounding box center [411, 304] width 0 height 0
click at [0, 0] on input "checkbox" at bounding box center [0, 0] width 0 height 0
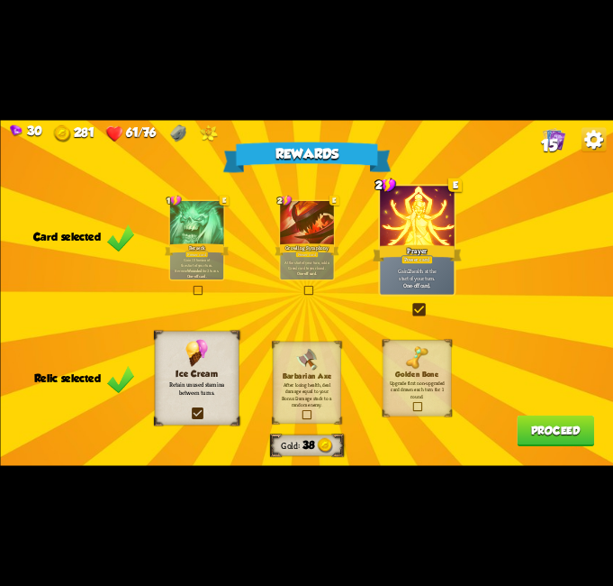
click at [549, 432] on button "Proceed" at bounding box center [555, 431] width 77 height 32
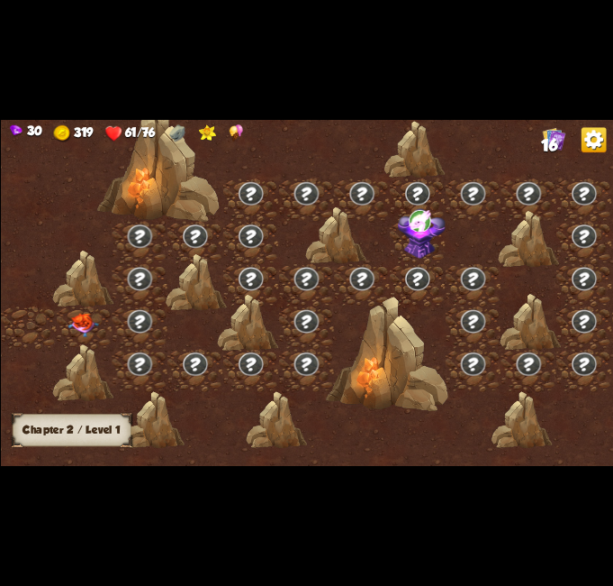
click at [83, 317] on div at bounding box center [84, 327] width 56 height 42
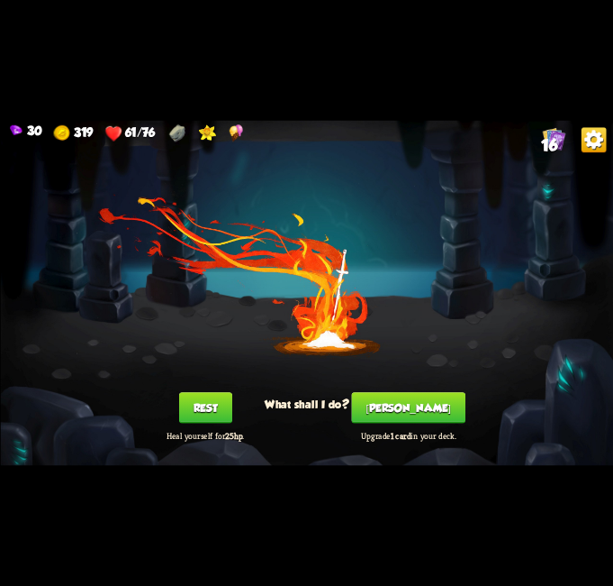
click at [394, 412] on button "[PERSON_NAME]" at bounding box center [408, 408] width 114 height 32
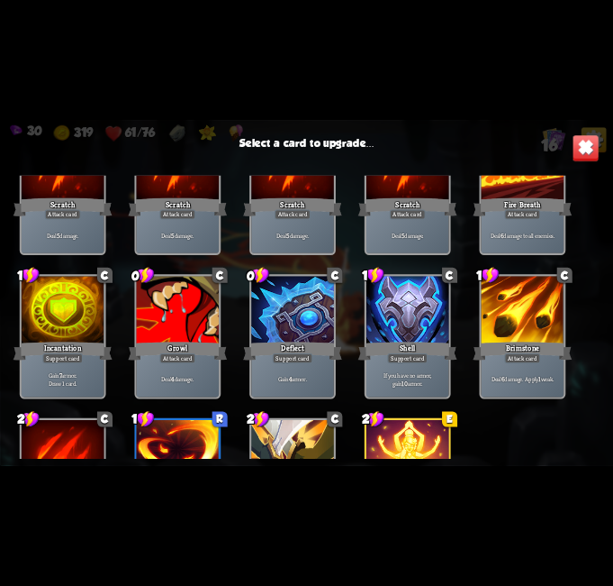
scroll to position [296, 0]
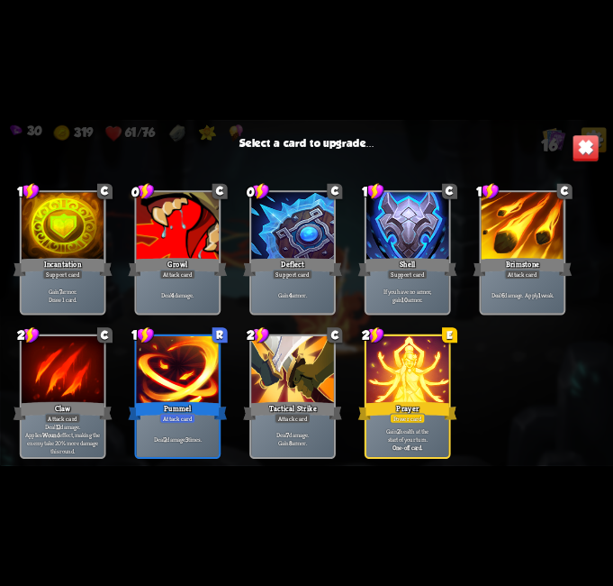
click at [429, 382] on div at bounding box center [407, 370] width 83 height 69
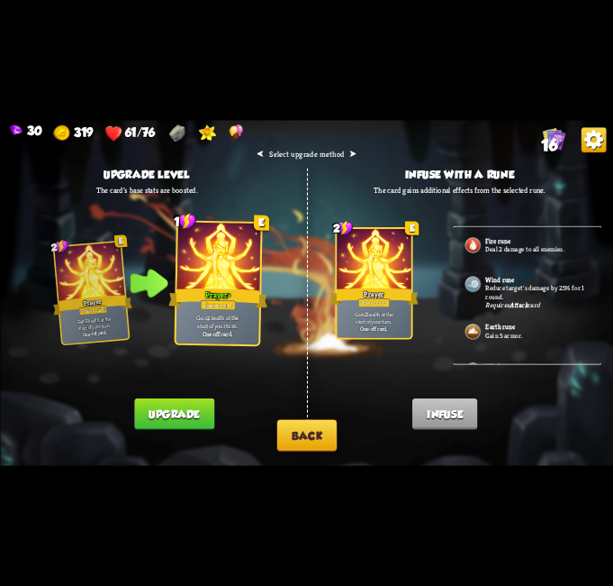
click at [224, 336] on b "One-off card." at bounding box center [217, 334] width 31 height 9
click at [293, 433] on button "Back" at bounding box center [307, 435] width 60 height 32
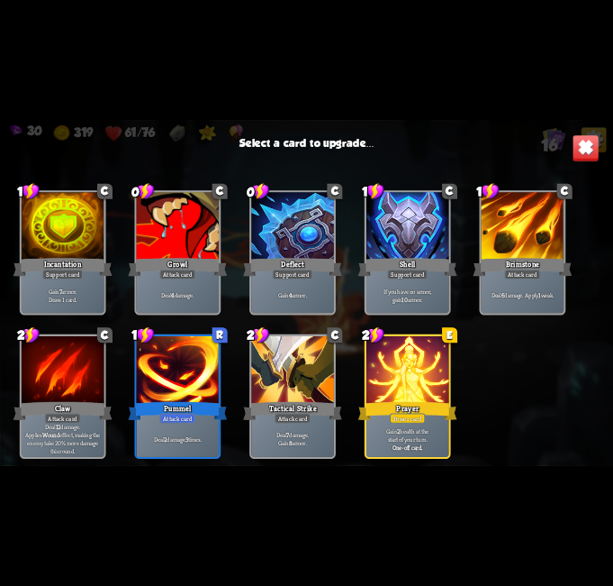
click at [179, 394] on div at bounding box center [177, 370] width 83 height 69
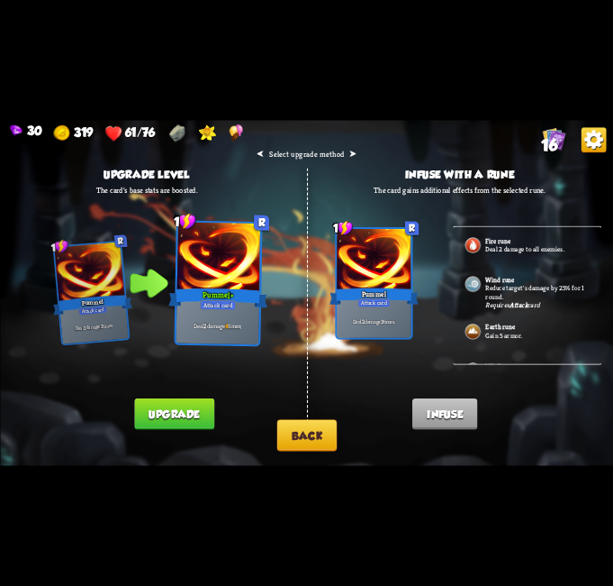
click at [200, 414] on button "Upgrade" at bounding box center [174, 414] width 80 height 32
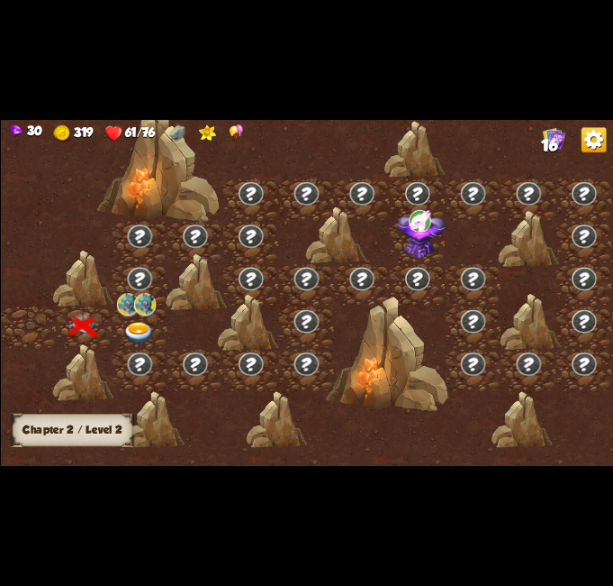
click at [139, 319] on div at bounding box center [139, 327] width 56 height 42
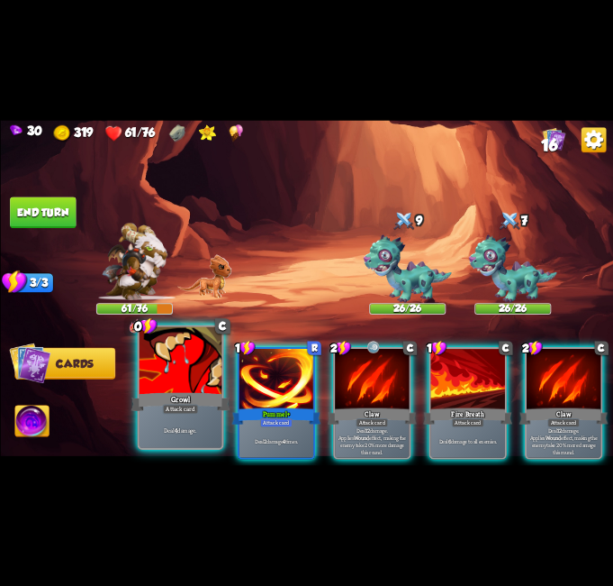
click at [187, 361] on div at bounding box center [180, 361] width 83 height 69
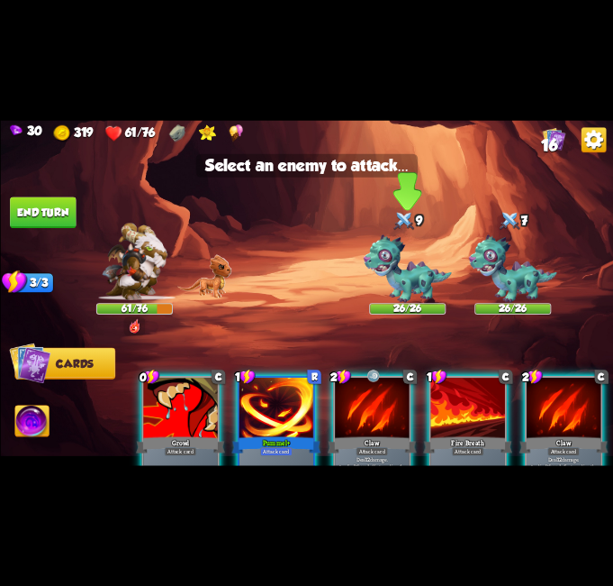
click at [434, 267] on img at bounding box center [407, 268] width 88 height 68
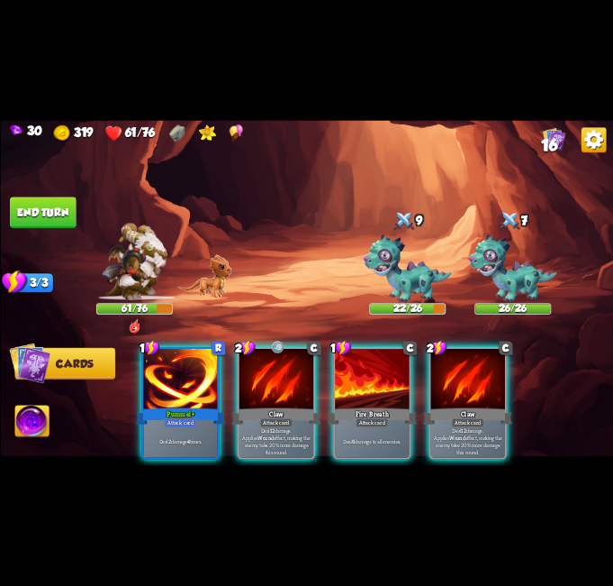
drag, startPoint x: 398, startPoint y: 381, endPoint x: 402, endPoint y: 312, distance: 69.5
click at [395, 377] on div at bounding box center [372, 380] width 74 height 62
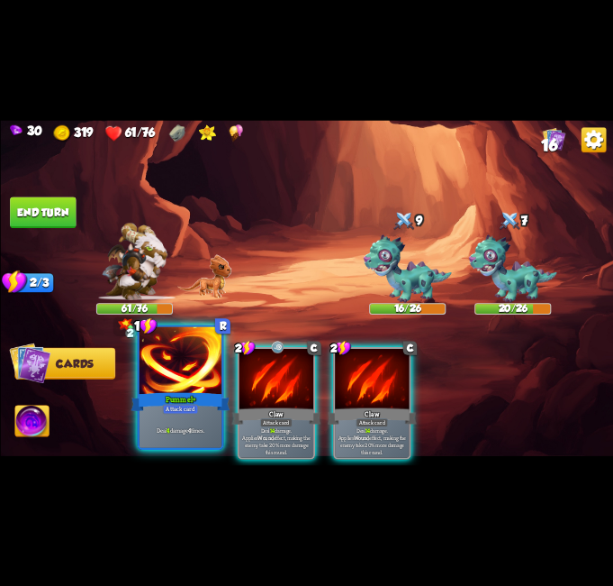
click at [162, 387] on div at bounding box center [180, 361] width 83 height 69
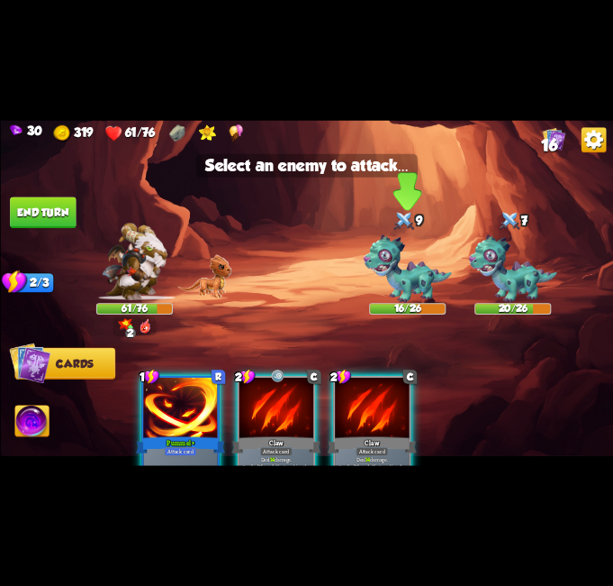
click at [404, 271] on img at bounding box center [407, 268] width 88 height 68
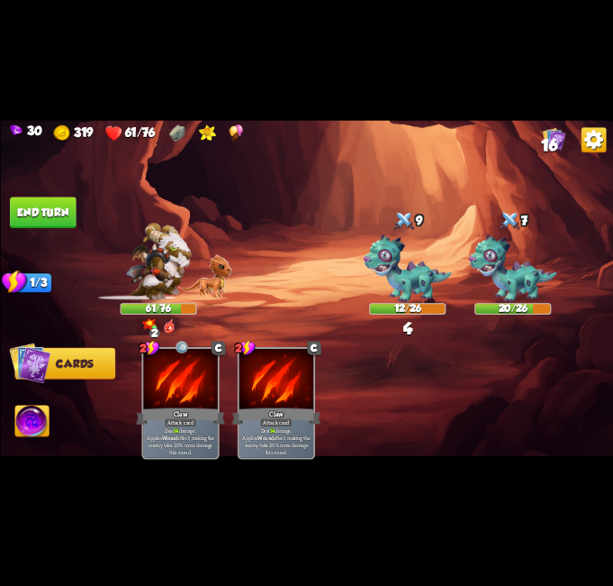
click at [30, 418] on img at bounding box center [31, 422] width 34 height 34
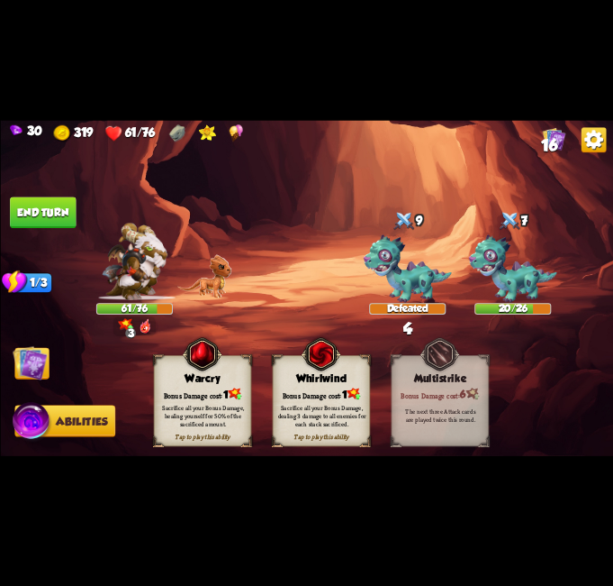
click at [44, 367] on img at bounding box center [30, 363] width 34 height 34
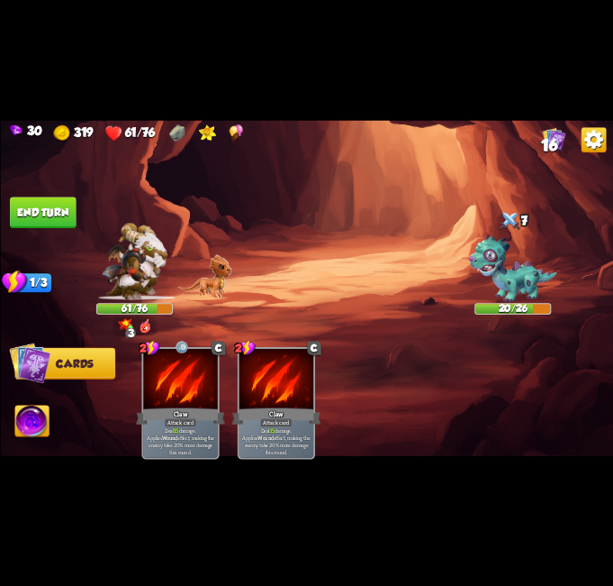
click at [63, 213] on button "End turn" at bounding box center [43, 213] width 66 height 32
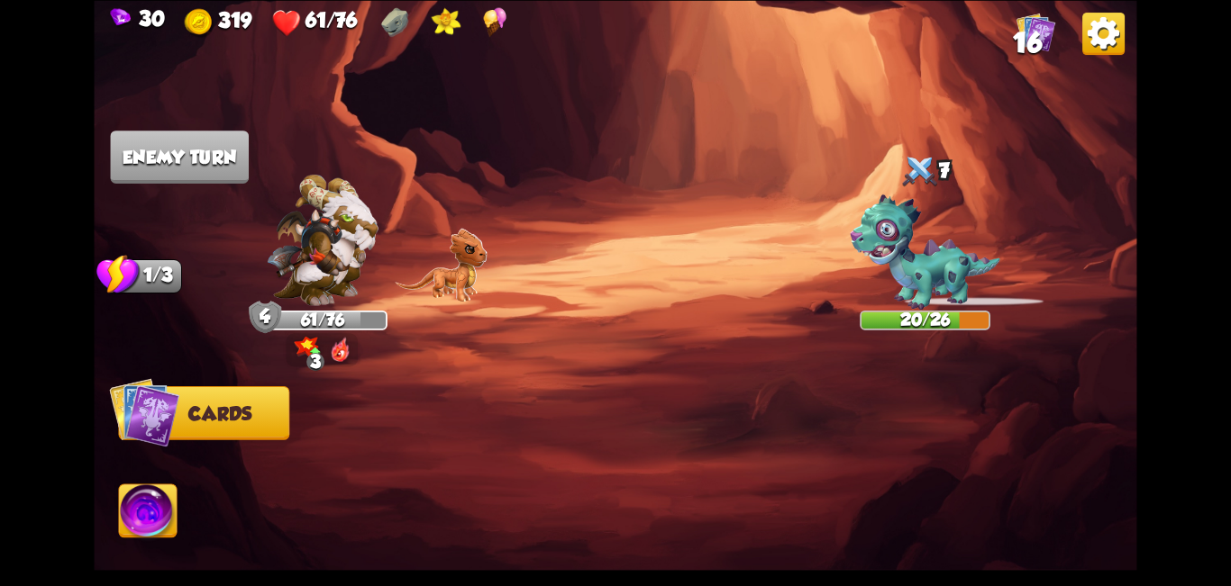
click at [613, 173] on div "9" at bounding box center [787, 171] width 131 height 42
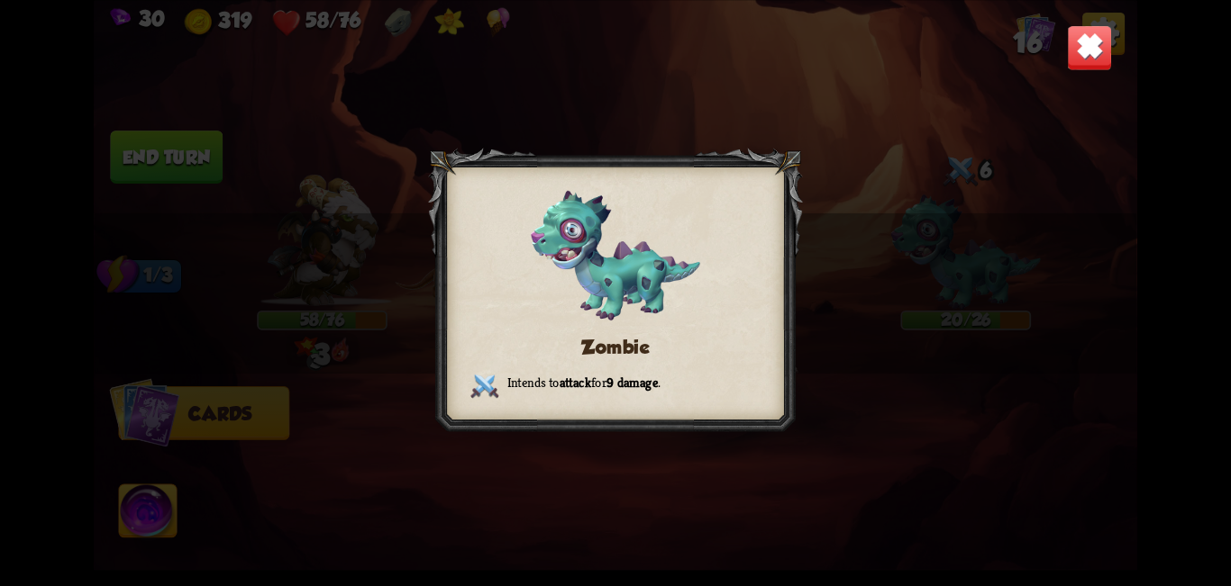
click at [613, 61] on img at bounding box center [1090, 47] width 46 height 46
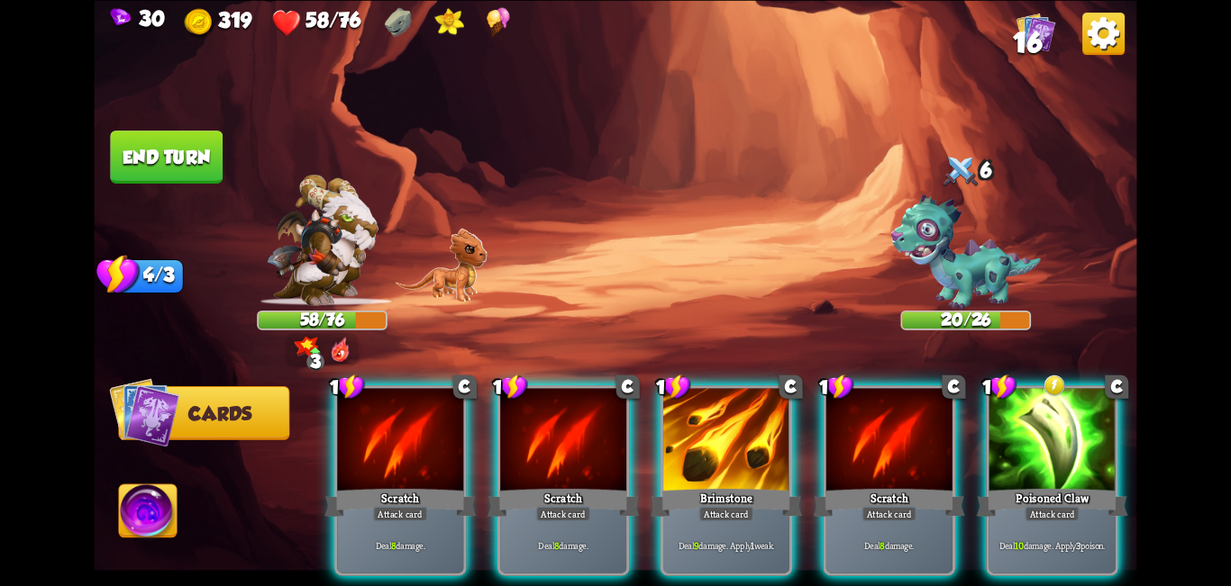
drag, startPoint x: 1037, startPoint y: 423, endPoint x: 1000, endPoint y: 343, distance: 87.5
click at [613, 417] on div at bounding box center [1052, 441] width 126 height 106
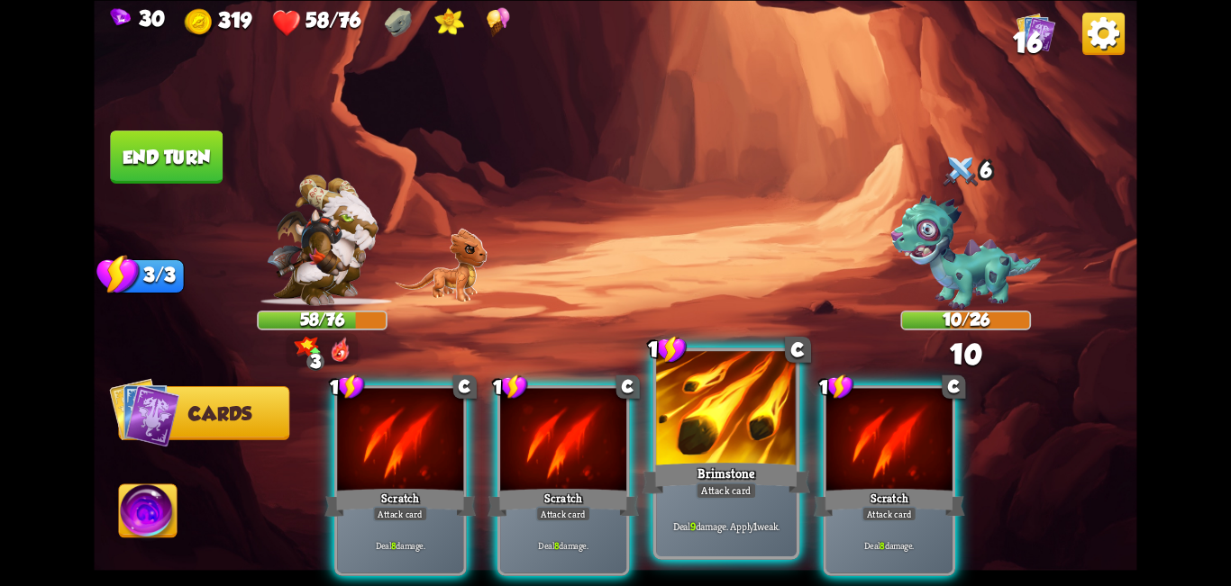
click at [613, 460] on div "Brimstone" at bounding box center [726, 478] width 168 height 38
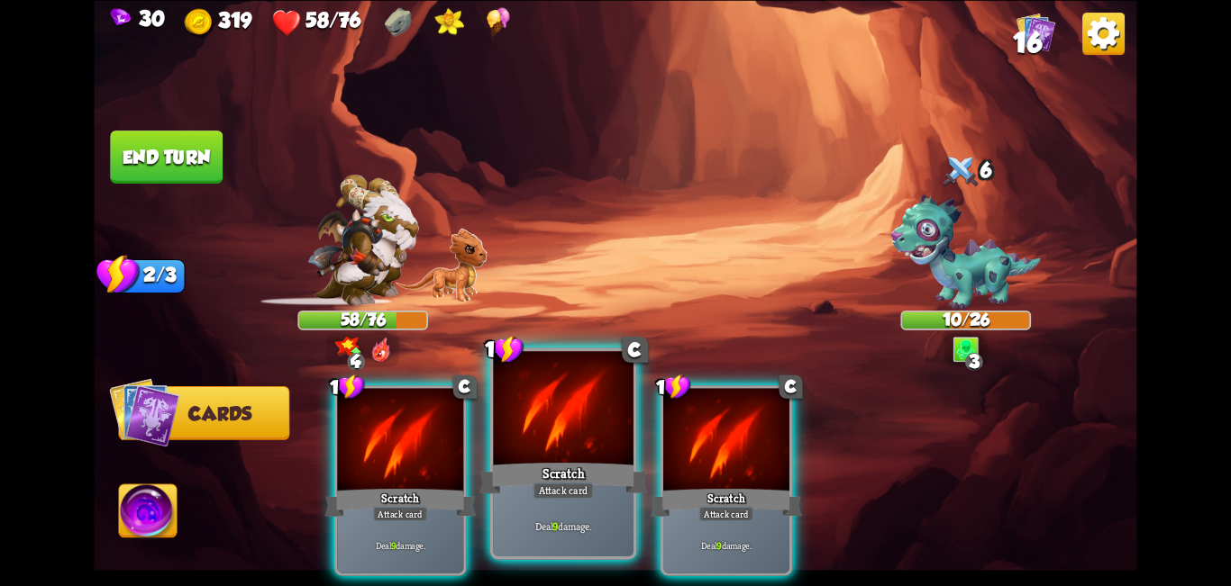
click at [590, 450] on div at bounding box center [563, 410] width 141 height 118
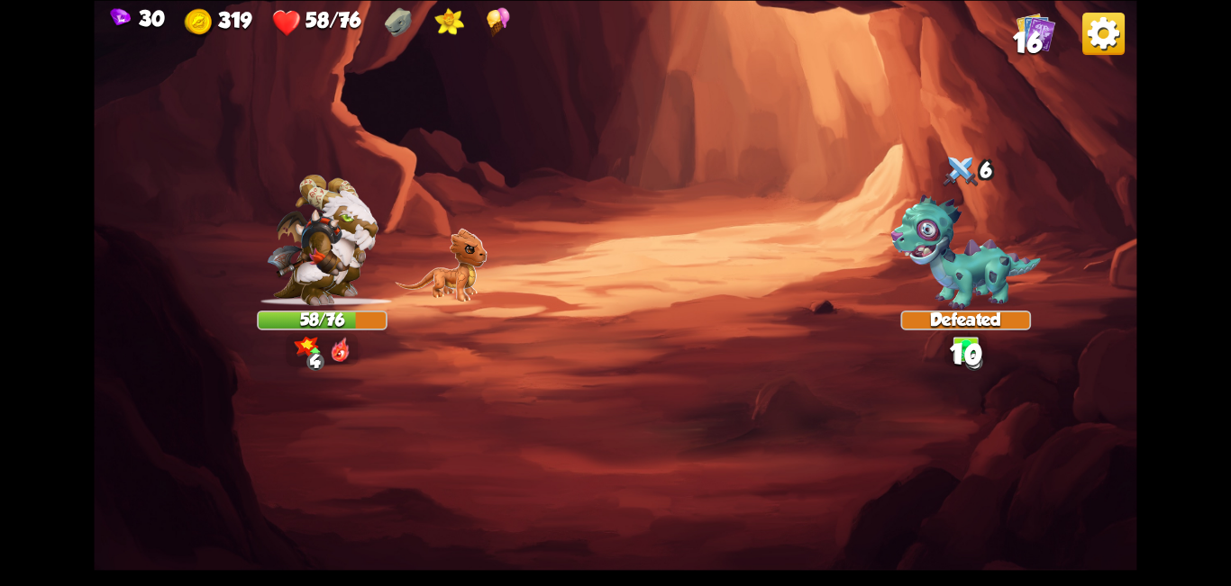
click at [590, 439] on img at bounding box center [615, 293] width 1042 height 586
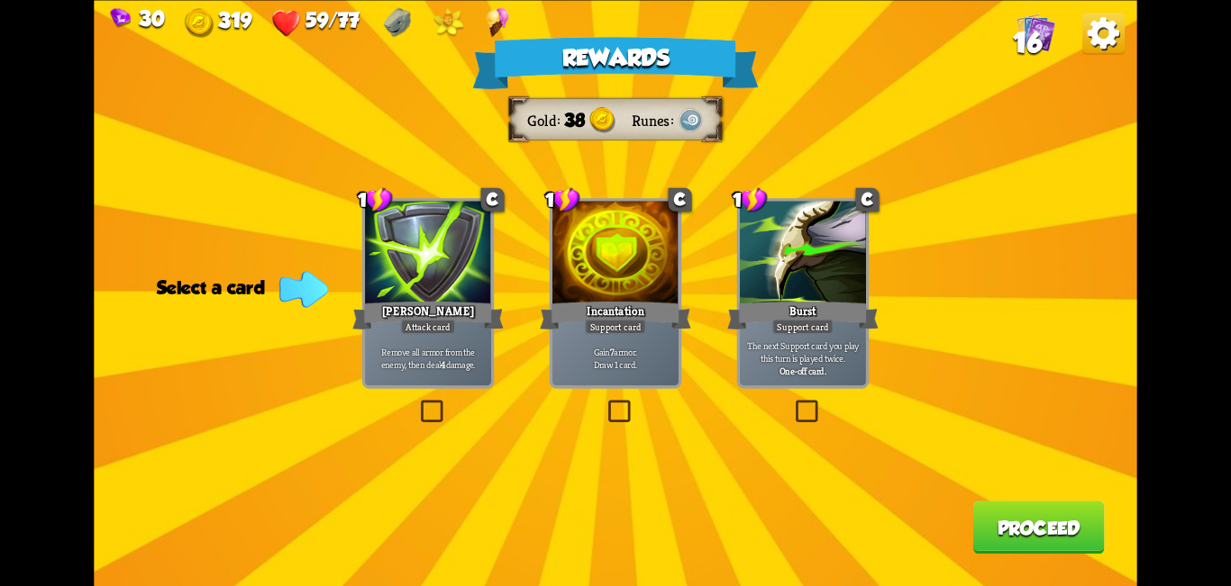
drag, startPoint x: 799, startPoint y: 418, endPoint x: 876, endPoint y: 464, distance: 89.3
click at [613, 404] on label at bounding box center [792, 404] width 0 height 0
click at [0, 0] on input "checkbox" at bounding box center [0, 0] width 0 height 0
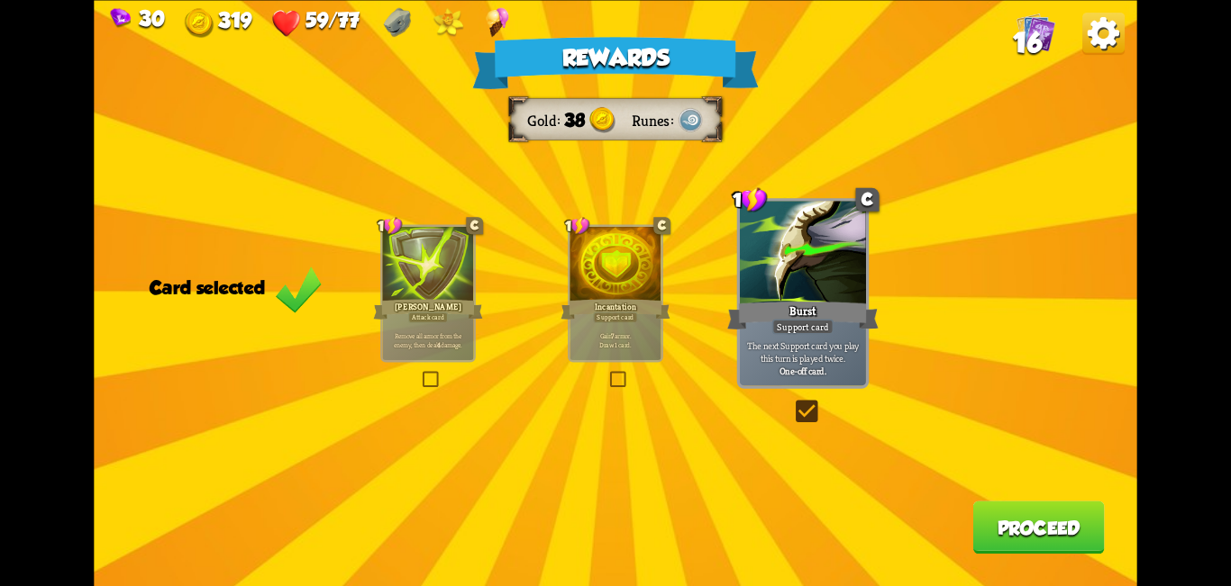
click at [613, 536] on button "Proceed" at bounding box center [1038, 527] width 132 height 53
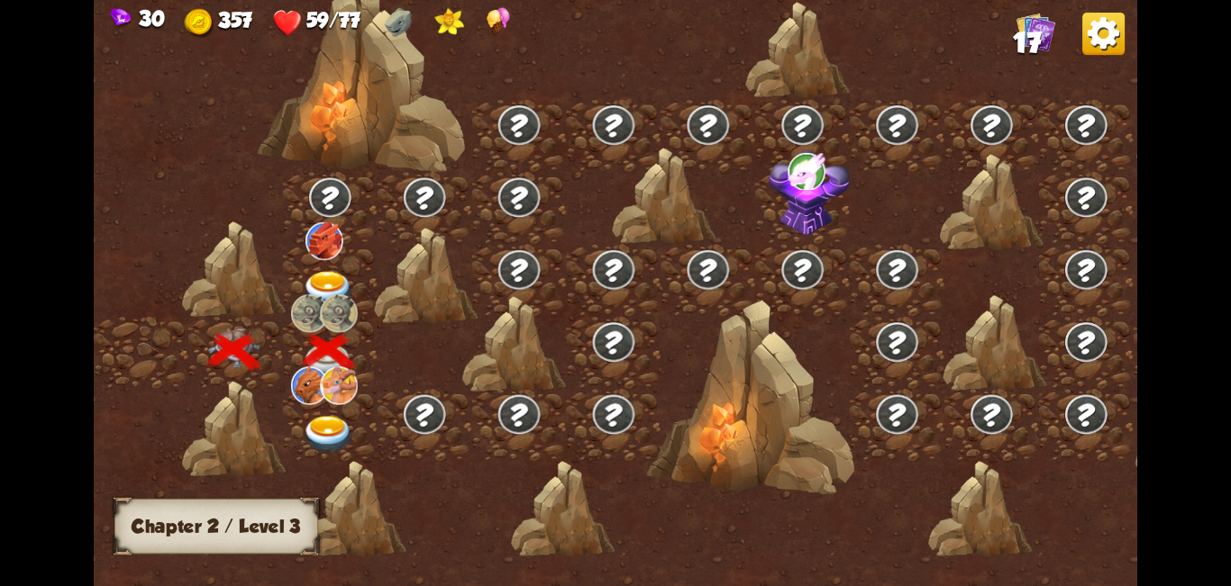
click at [358, 418] on div at bounding box center [330, 425] width 95 height 72
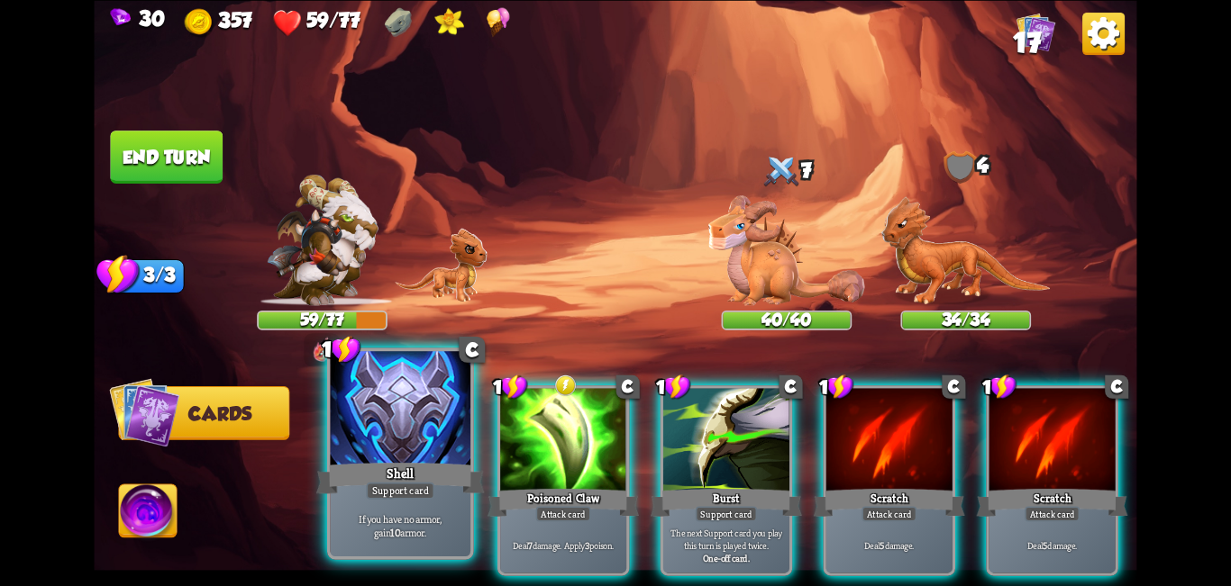
click at [373, 466] on div "Shell" at bounding box center [400, 478] width 168 height 38
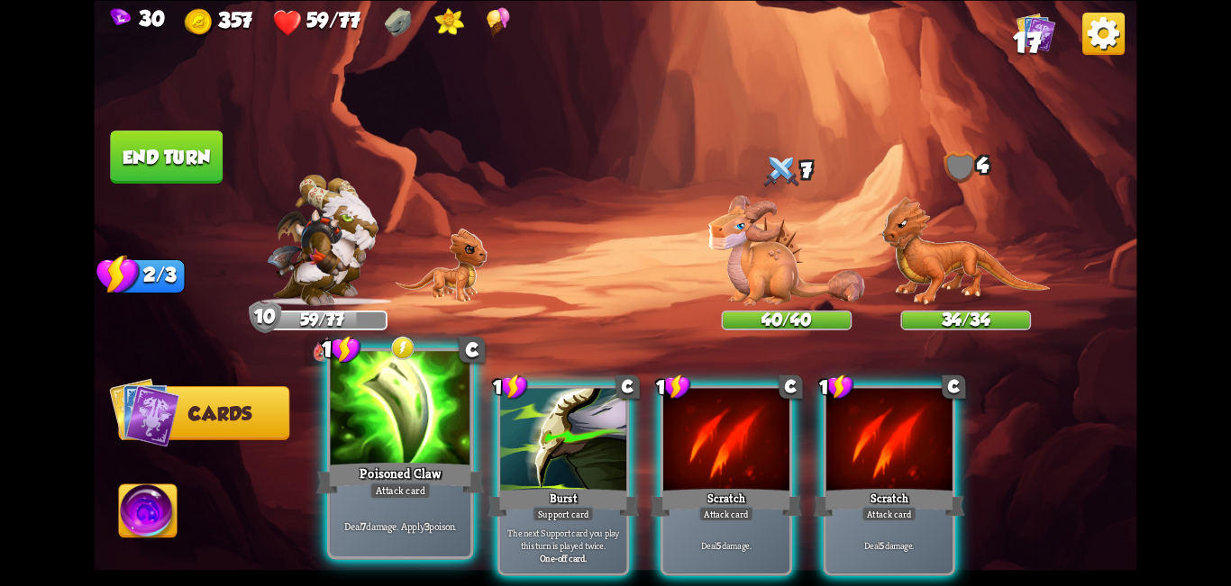
click at [409, 470] on div "Poisoned Claw" at bounding box center [400, 478] width 168 height 38
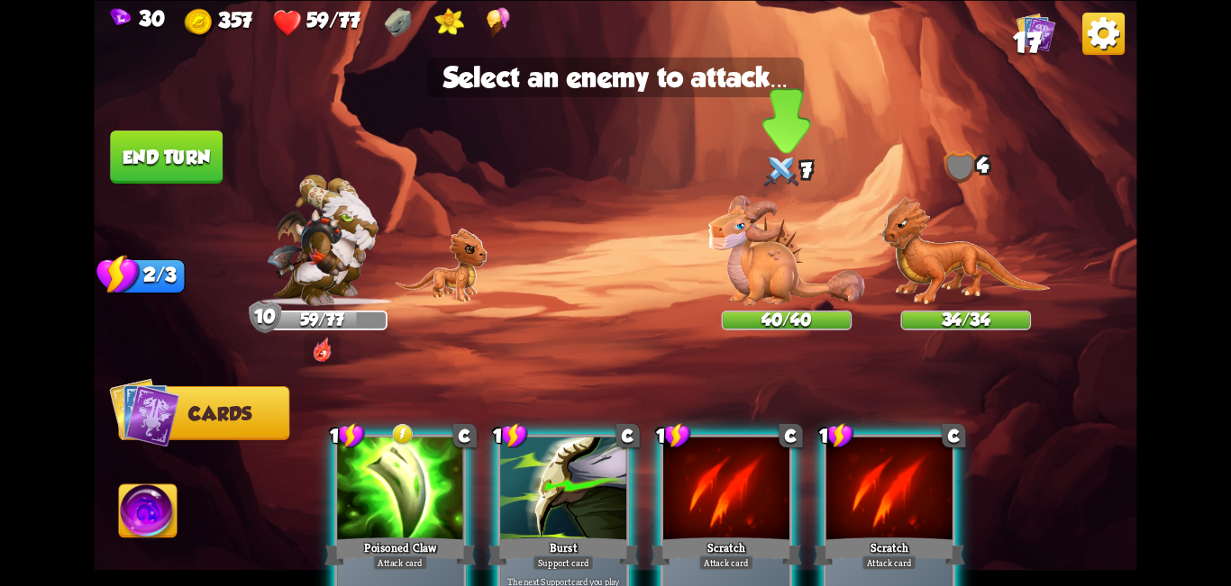
click at [613, 232] on img at bounding box center [786, 250] width 157 height 110
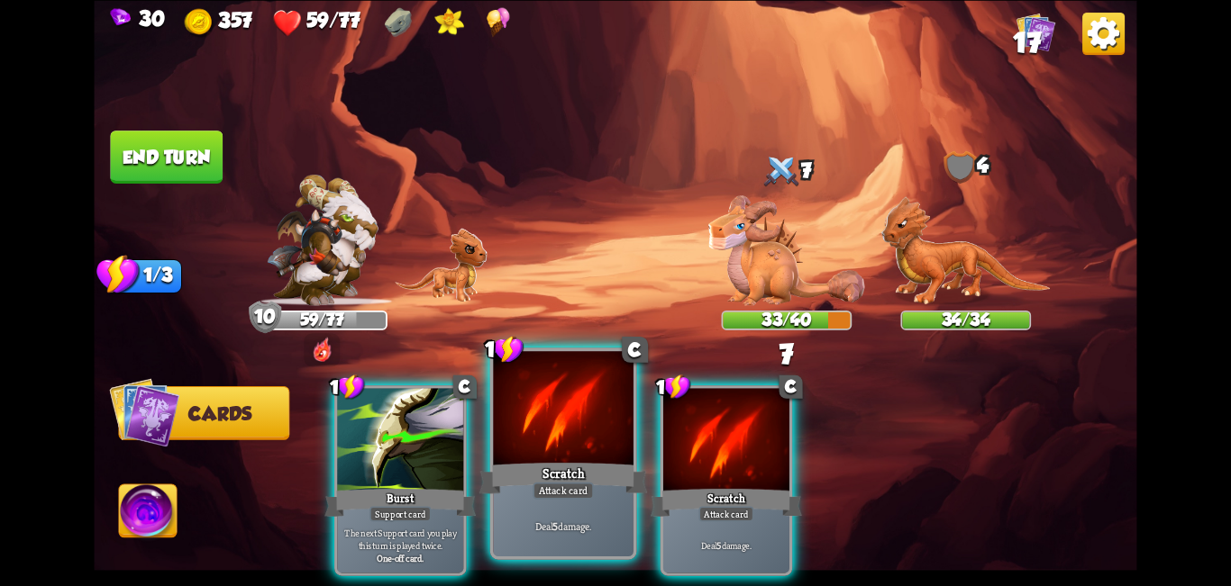
click at [532, 426] on div at bounding box center [563, 410] width 141 height 118
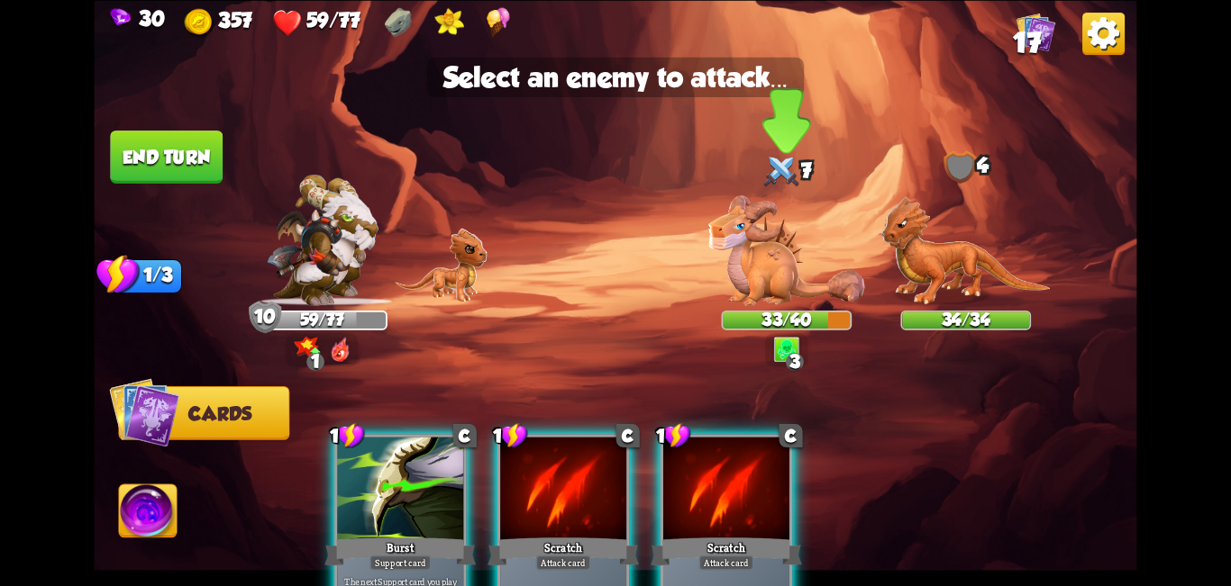
drag, startPoint x: 607, startPoint y: 478, endPoint x: 767, endPoint y: 311, distance: 231.3
click at [606, 479] on div at bounding box center [563, 490] width 126 height 106
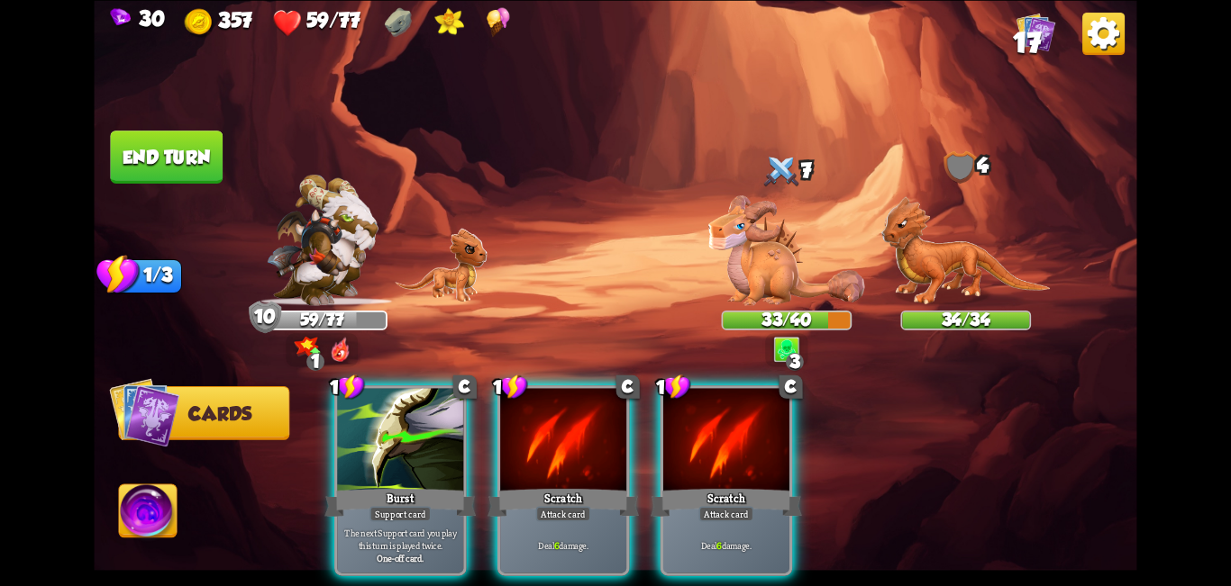
click at [613, 252] on img at bounding box center [786, 250] width 157 height 110
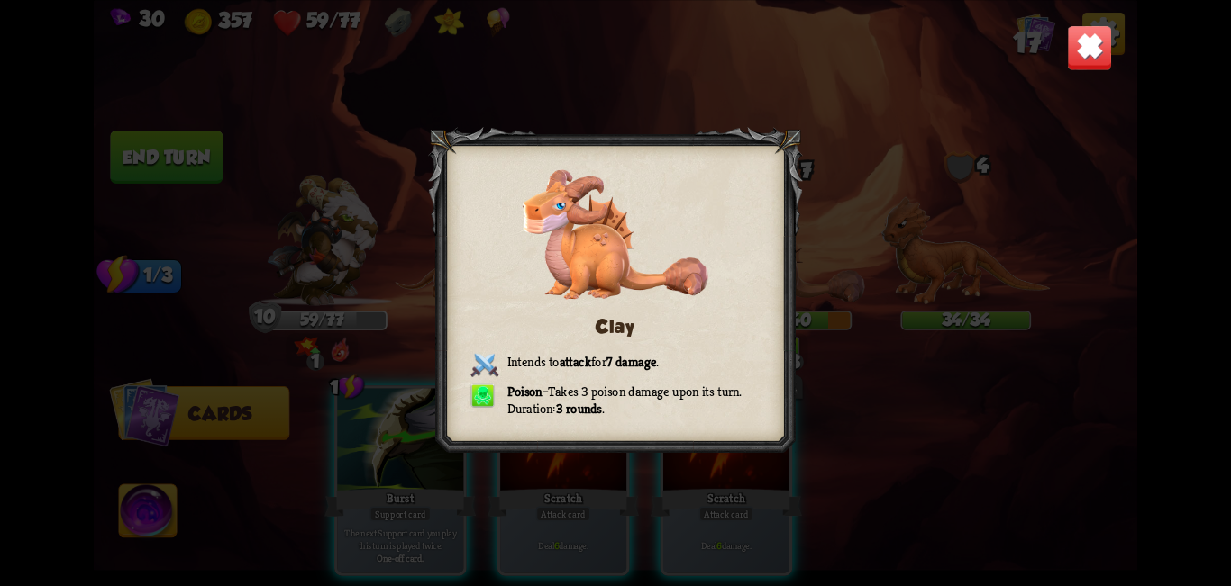
click at [613, 49] on img at bounding box center [1090, 47] width 46 height 46
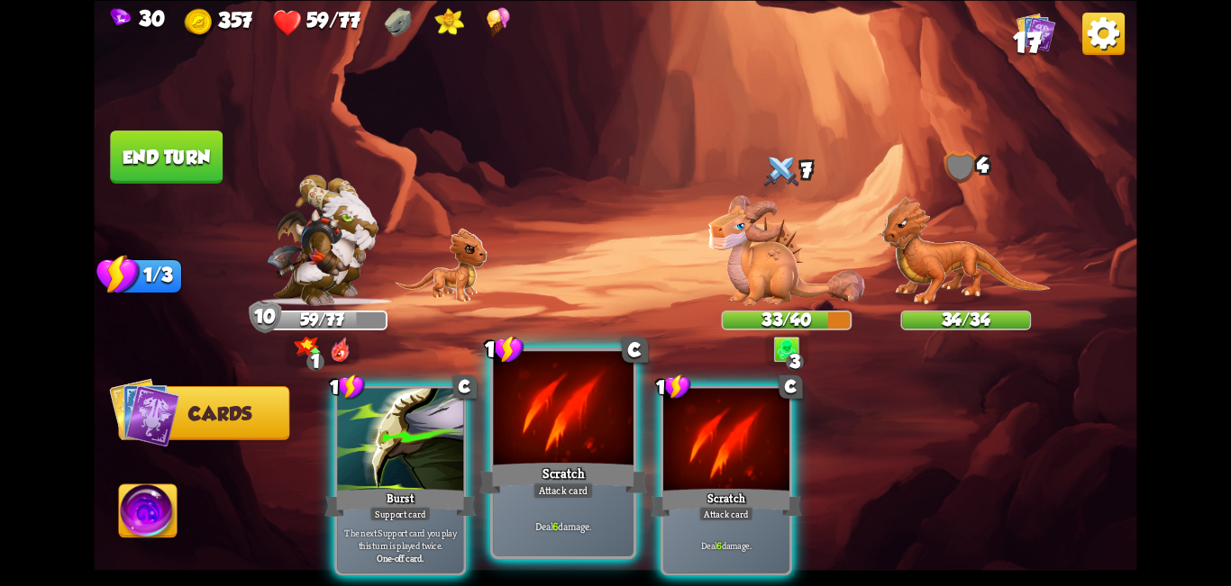
click at [520, 504] on div "Deal 6 damage." at bounding box center [563, 525] width 141 height 61
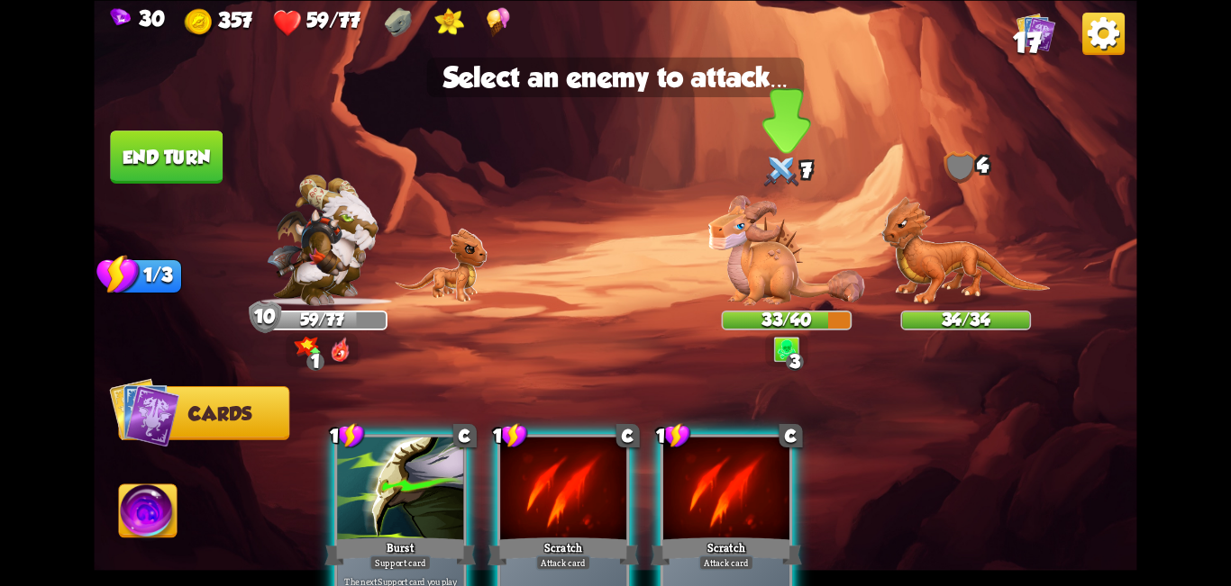
click at [613, 256] on img at bounding box center [786, 250] width 157 height 110
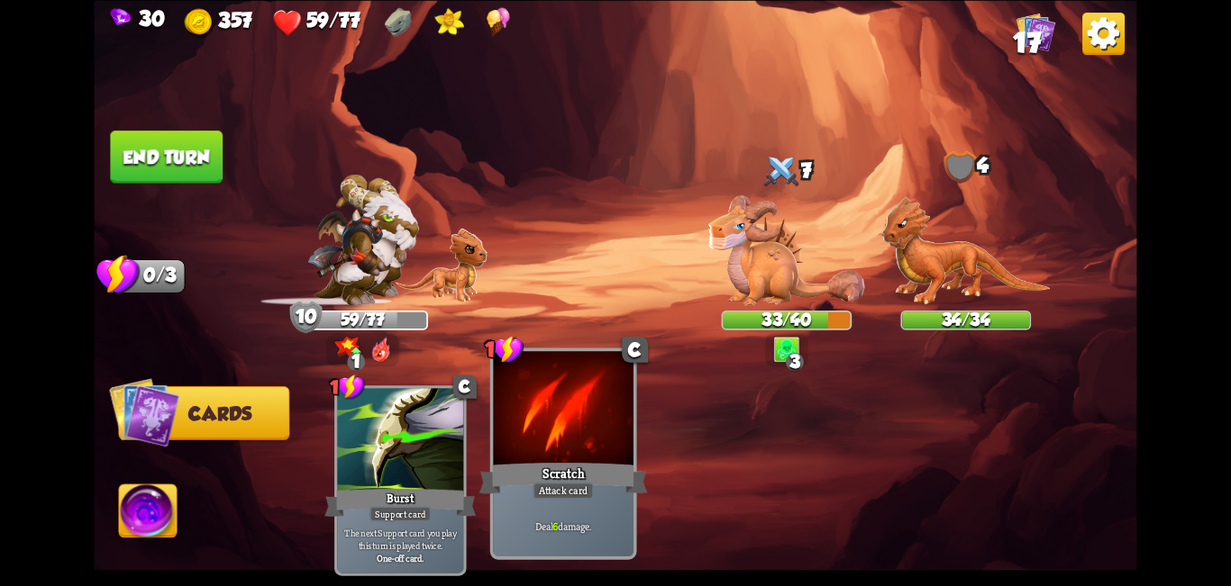
drag, startPoint x: 553, startPoint y: 519, endPoint x: 720, endPoint y: 374, distance: 220.9
click at [553, 515] on div "Deal 6 damage." at bounding box center [563, 525] width 141 height 61
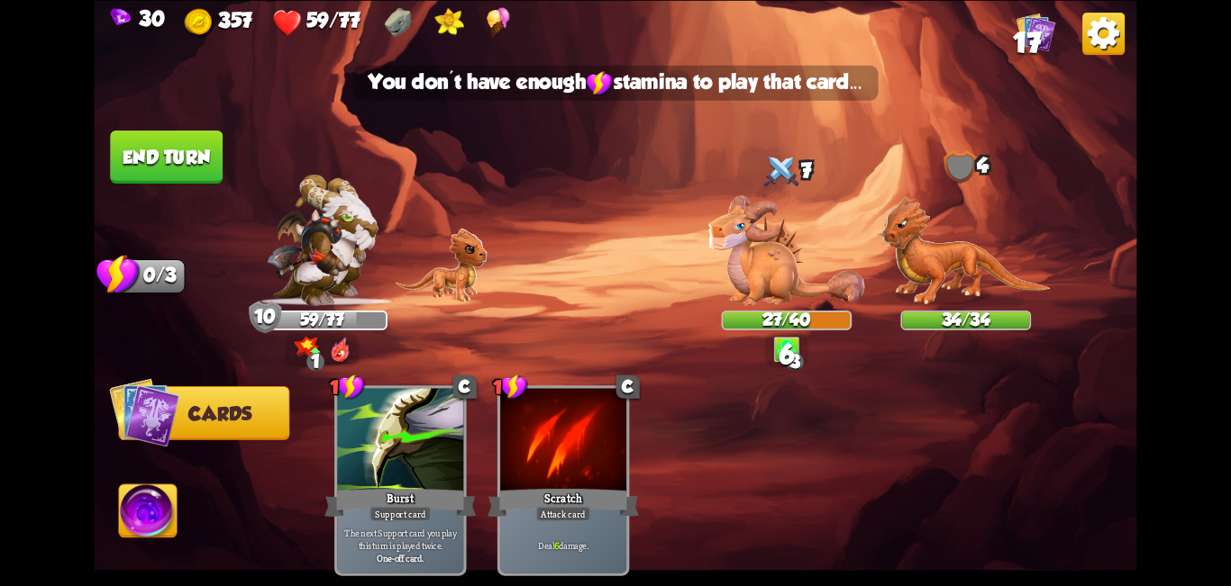
drag, startPoint x: 180, startPoint y: 154, endPoint x: 166, endPoint y: 175, distance: 25.2
click at [166, 175] on button "End turn" at bounding box center [166, 157] width 113 height 53
click at [233, 159] on div "Select an enemy to attack... You don't have enough stamina to play that card...…" at bounding box center [615, 293] width 1042 height 586
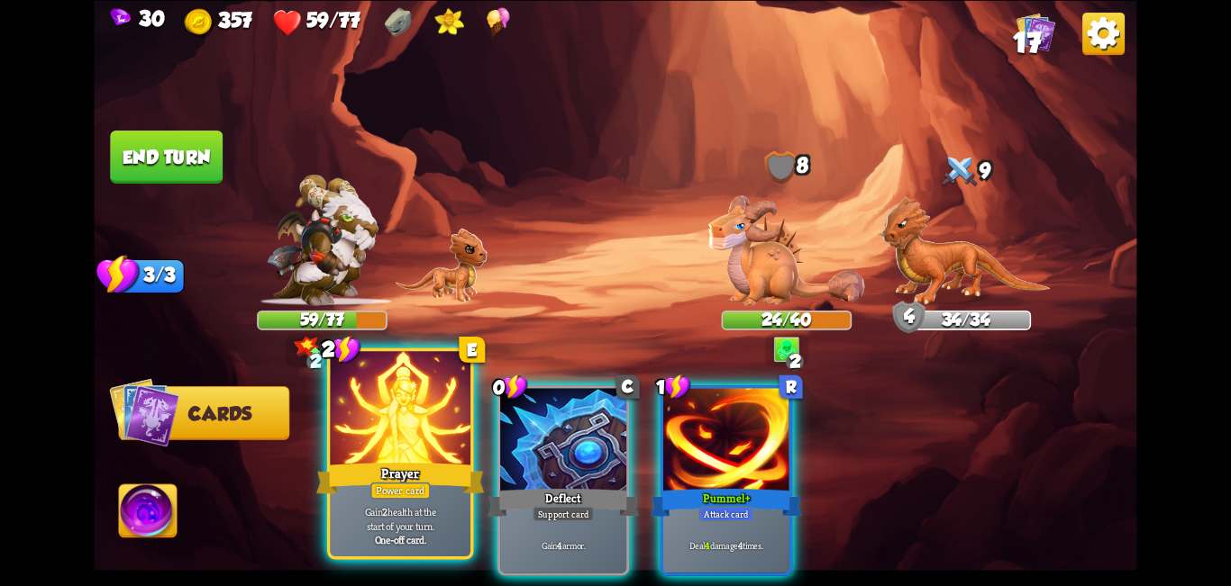
click at [459, 450] on div at bounding box center [401, 410] width 141 height 118
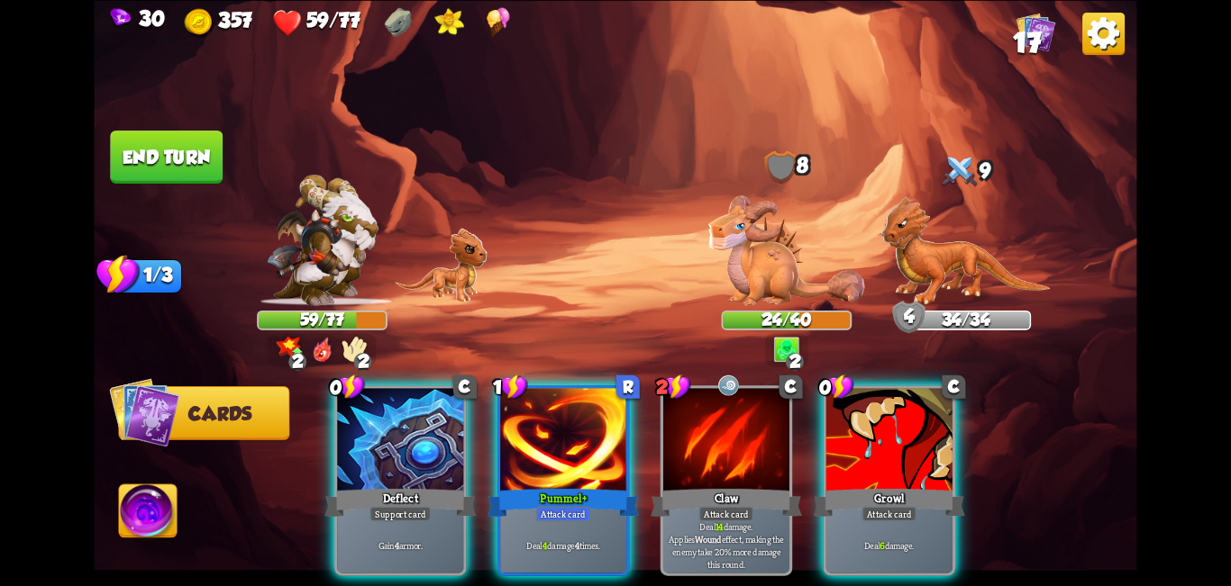
click at [340, 345] on div "2 2" at bounding box center [322, 349] width 108 height 33
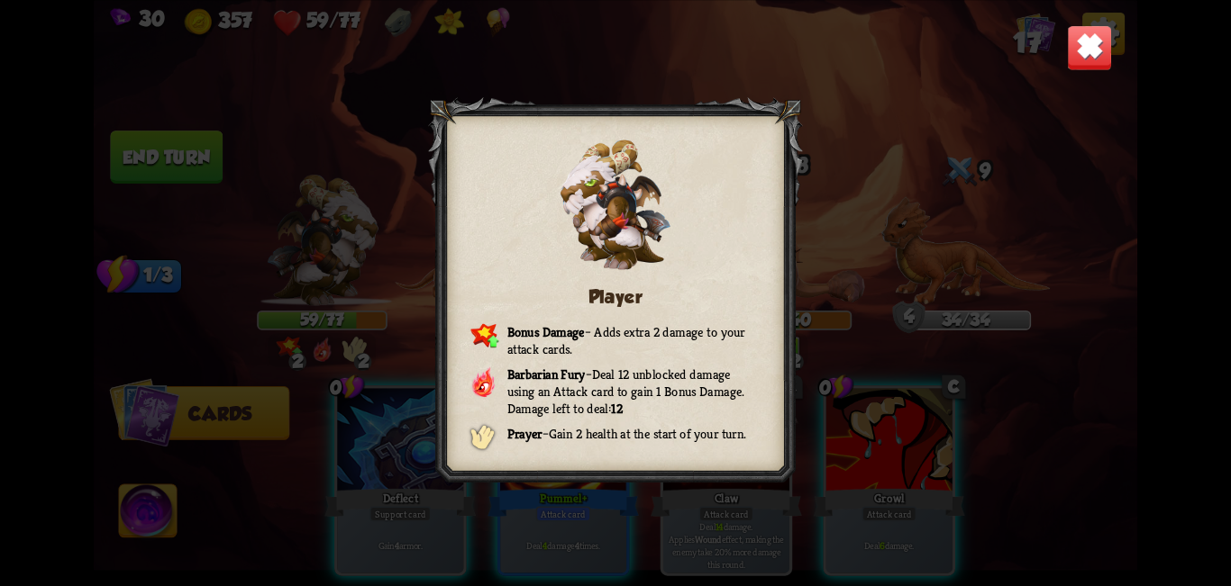
click at [613, 49] on img at bounding box center [1090, 47] width 46 height 46
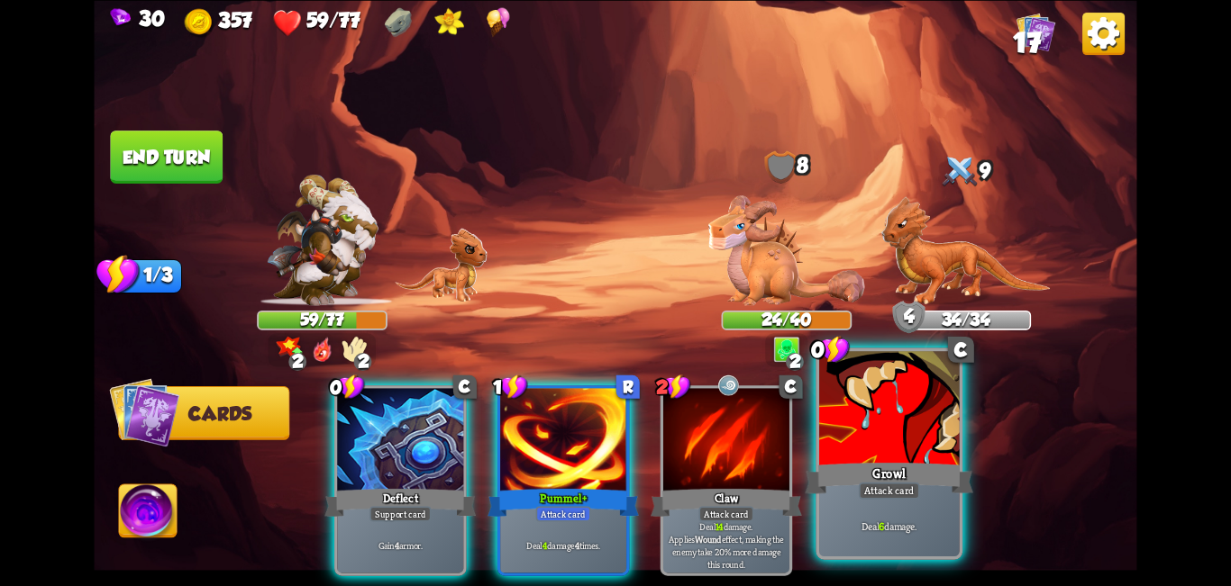
drag, startPoint x: 909, startPoint y: 446, endPoint x: 812, endPoint y: 367, distance: 125.5
click at [613, 447] on div at bounding box center [889, 410] width 141 height 118
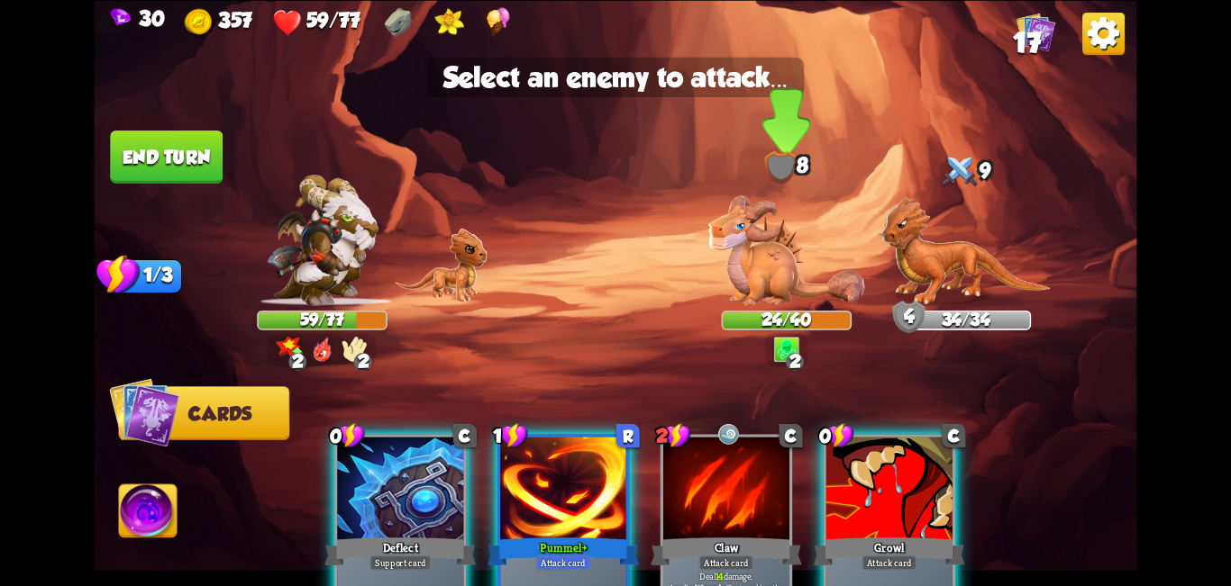
click at [613, 257] on img at bounding box center [786, 250] width 157 height 110
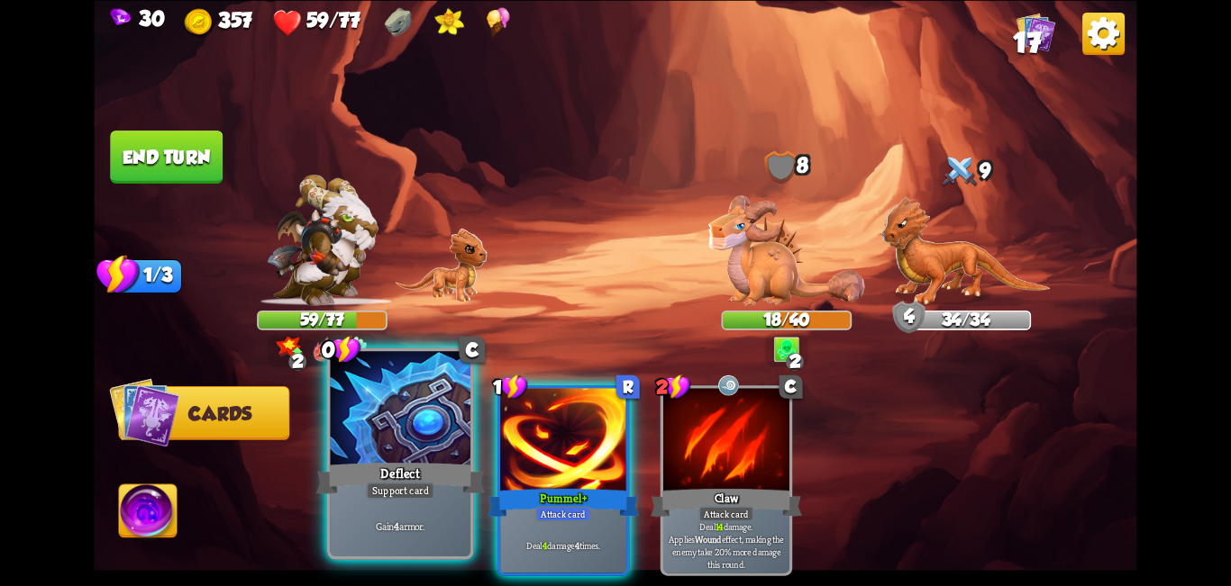
click at [404, 464] on div "Deflect" at bounding box center [400, 478] width 168 height 38
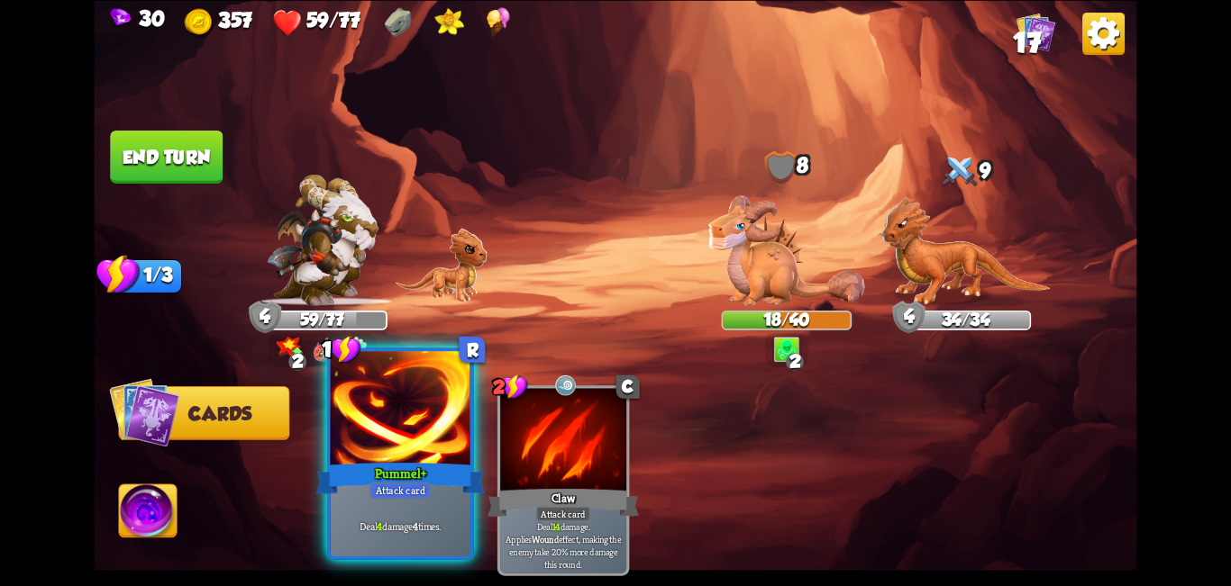
click at [403, 451] on div at bounding box center [401, 410] width 141 height 118
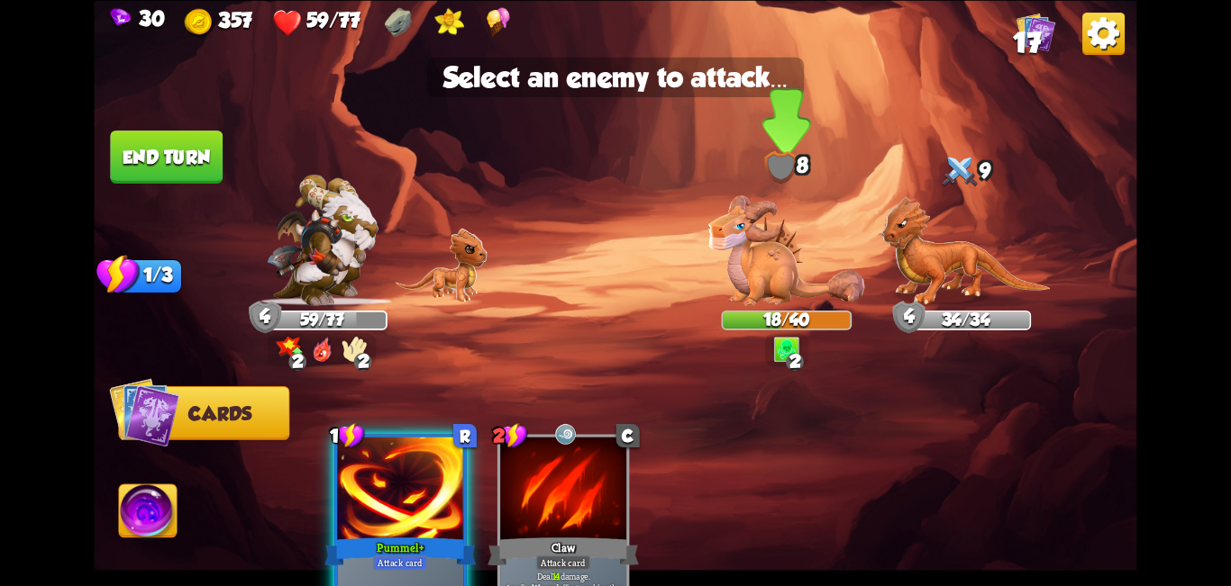
click at [613, 259] on img at bounding box center [786, 250] width 157 height 110
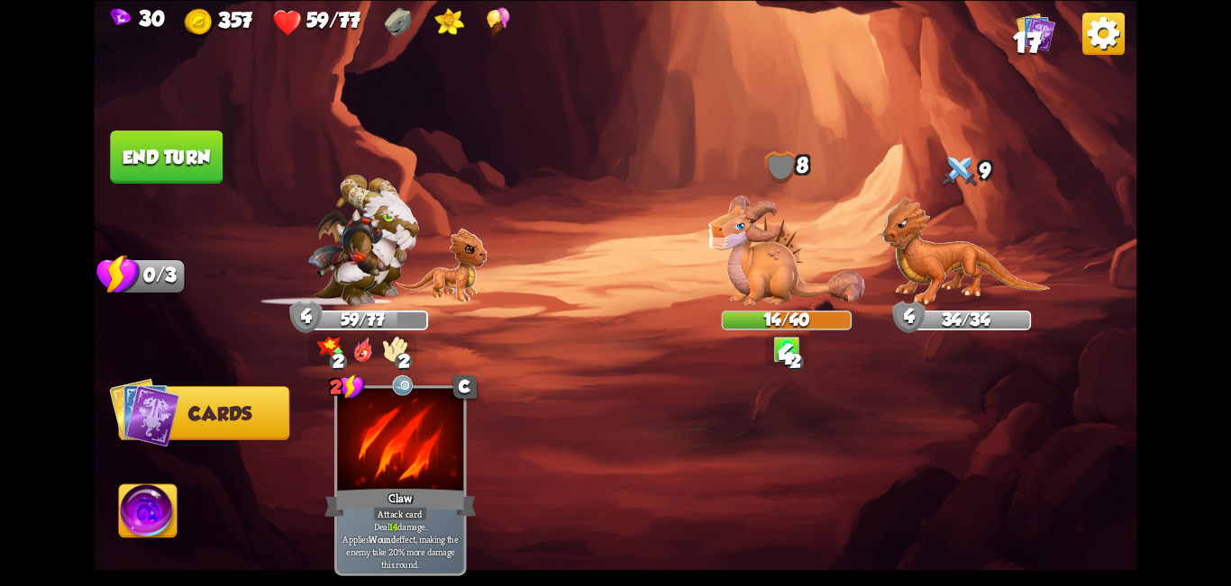
click at [237, 164] on img at bounding box center [615, 293] width 1042 height 586
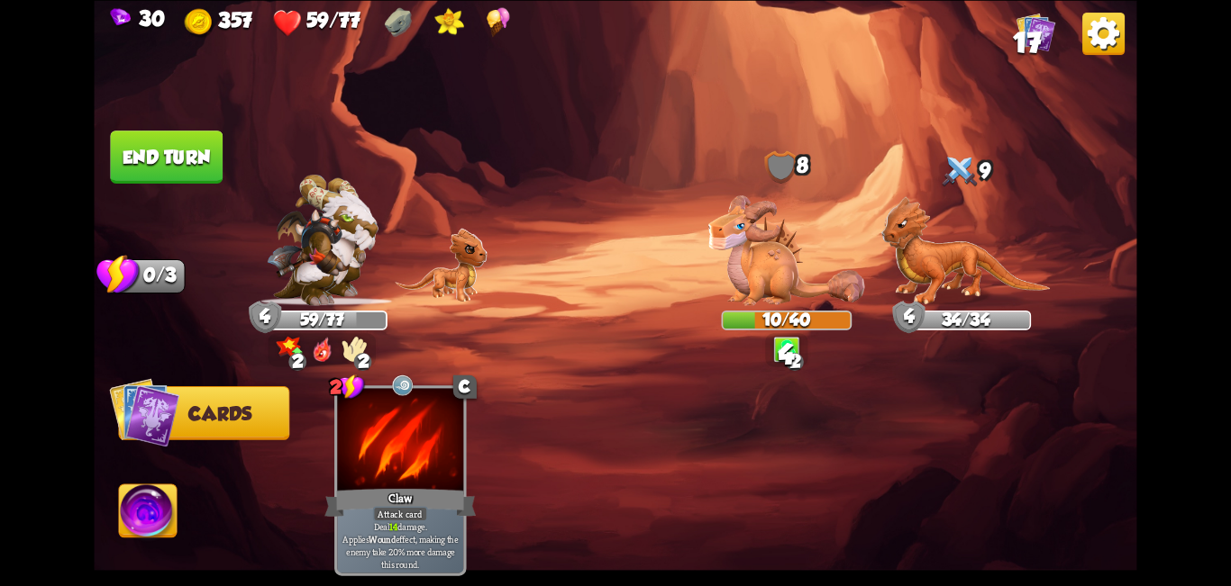
click at [157, 160] on button "End turn" at bounding box center [166, 157] width 113 height 53
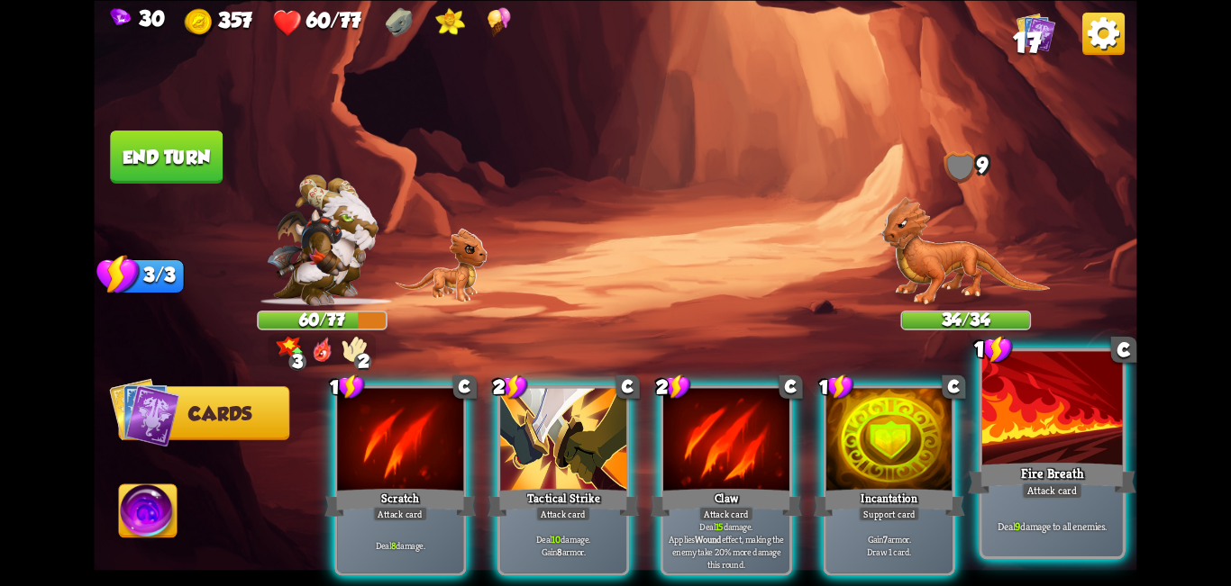
click at [613, 473] on div "Fire Breath" at bounding box center [1052, 478] width 168 height 38
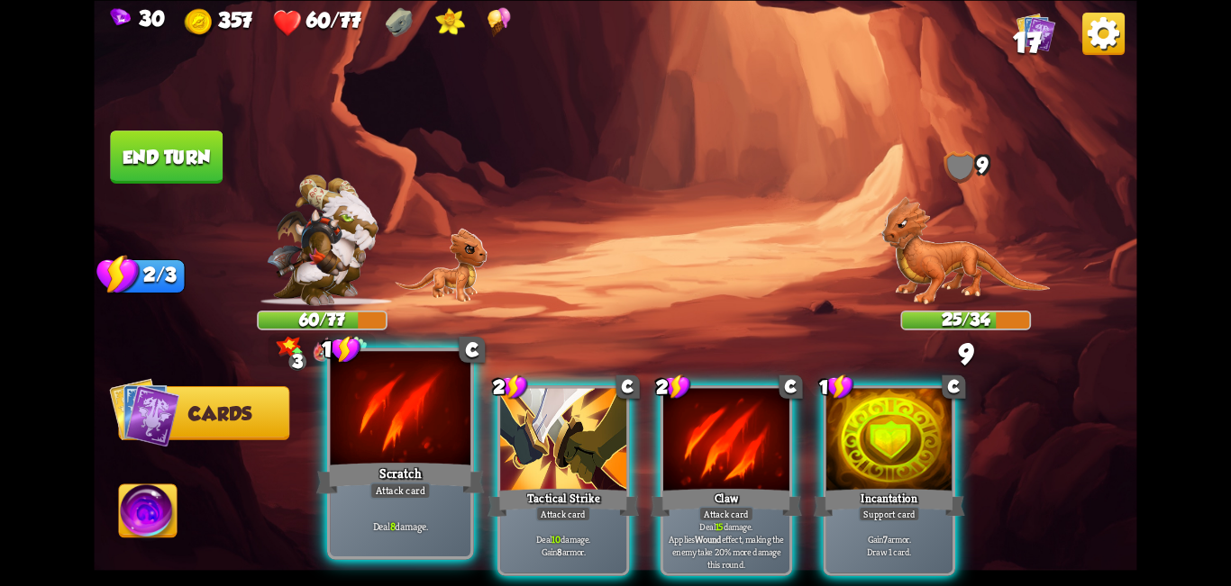
click at [342, 485] on div "Scratch" at bounding box center [400, 478] width 168 height 38
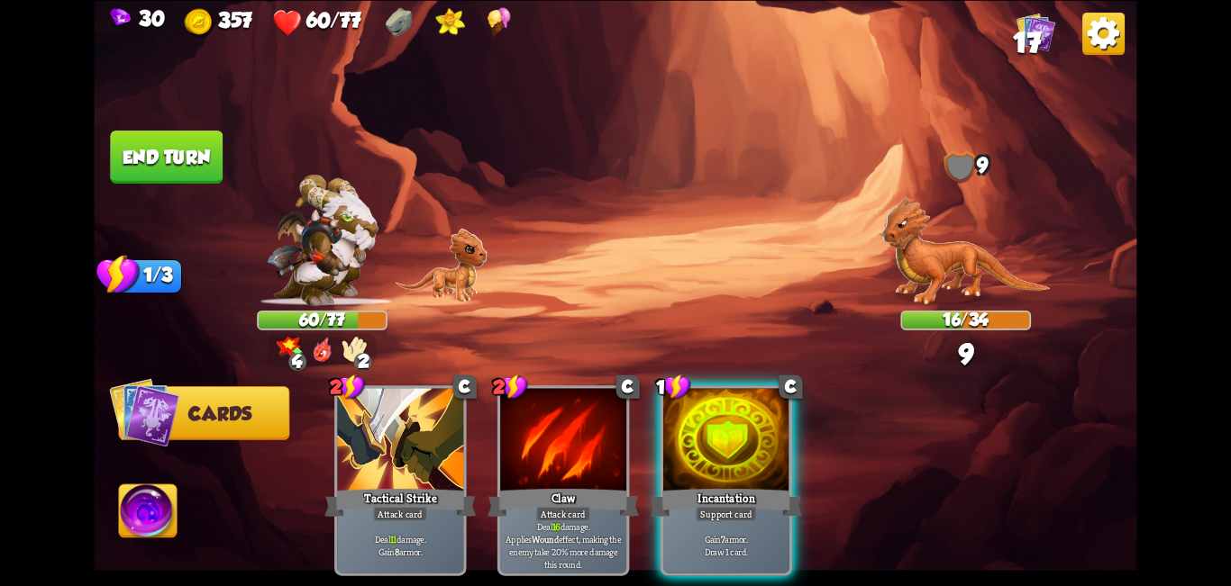
click at [613, 486] on div "Incantation" at bounding box center [725, 502] width 151 height 33
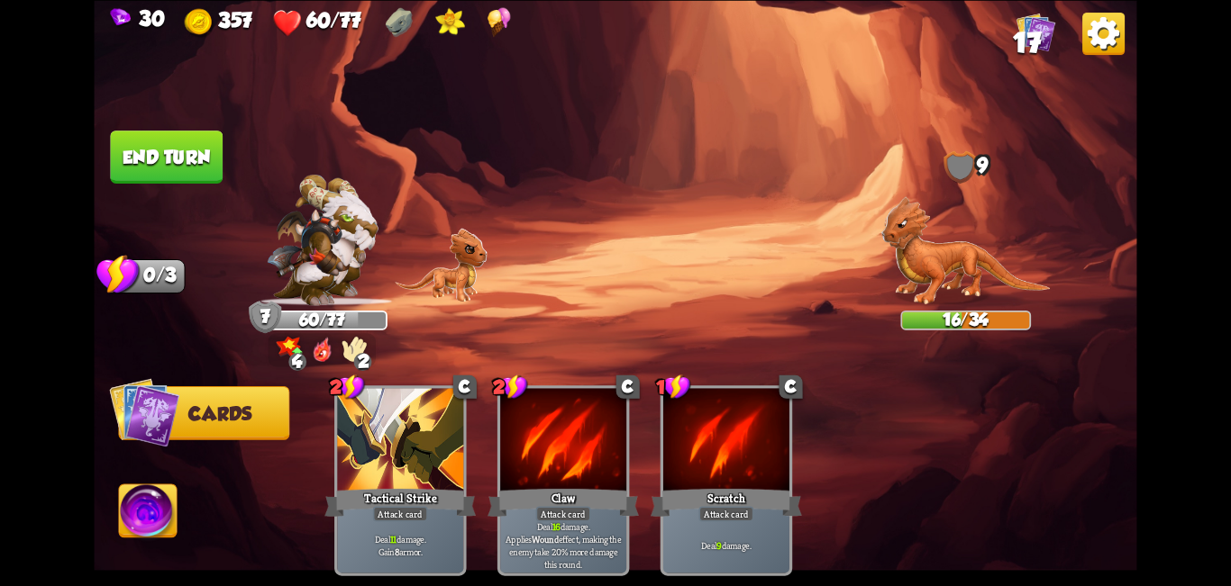
click at [146, 528] on img at bounding box center [148, 514] width 58 height 59
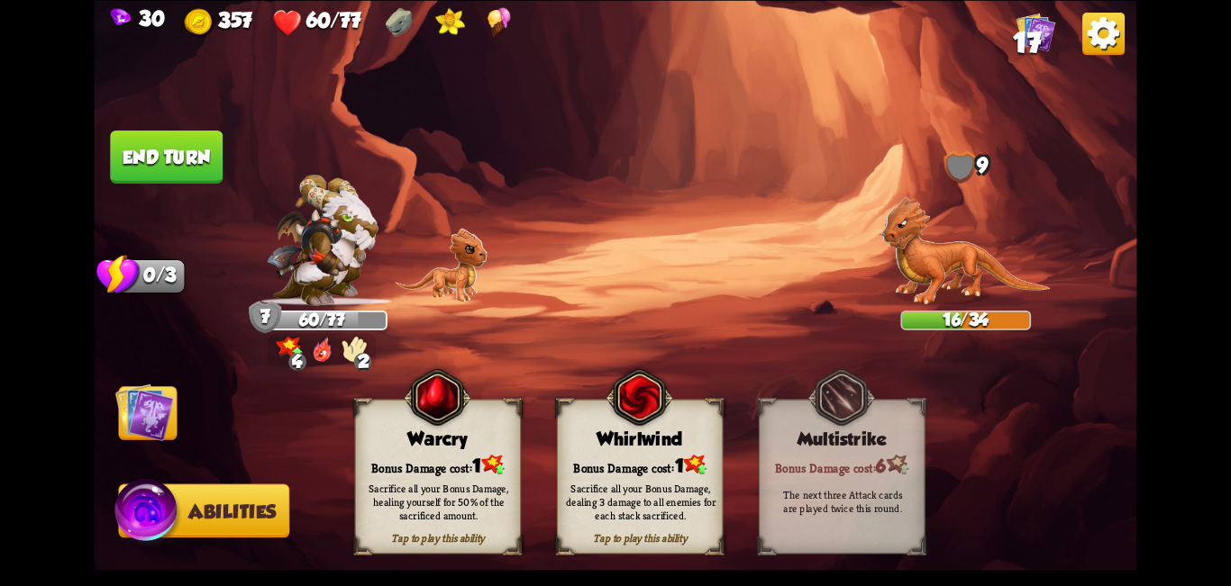
click at [148, 419] on img at bounding box center [144, 412] width 59 height 59
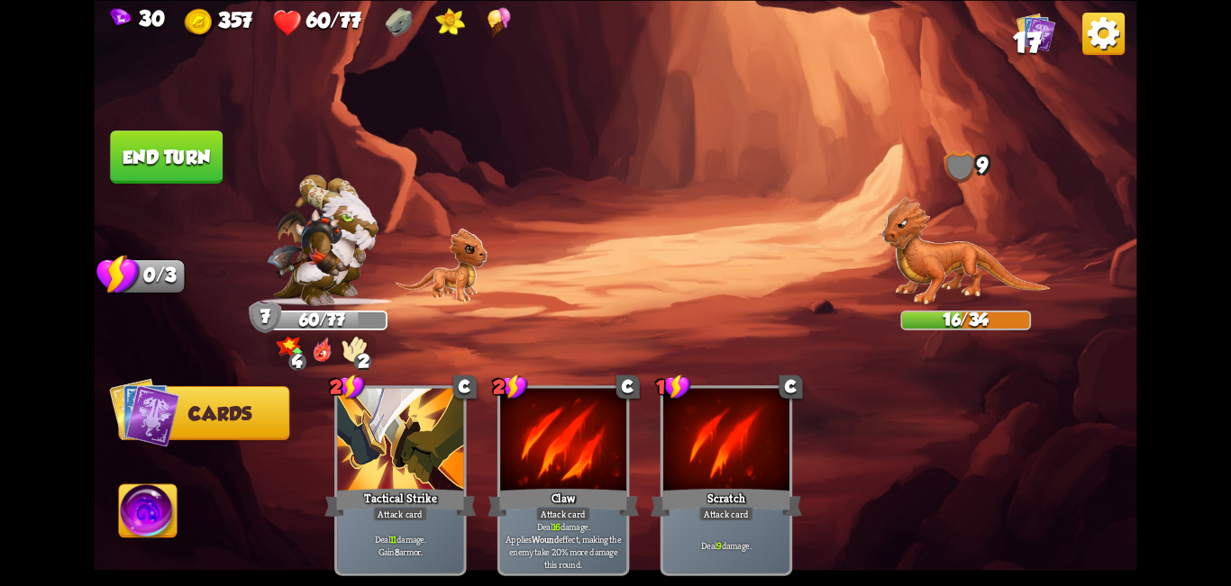
click at [192, 162] on button "End turn" at bounding box center [166, 157] width 113 height 53
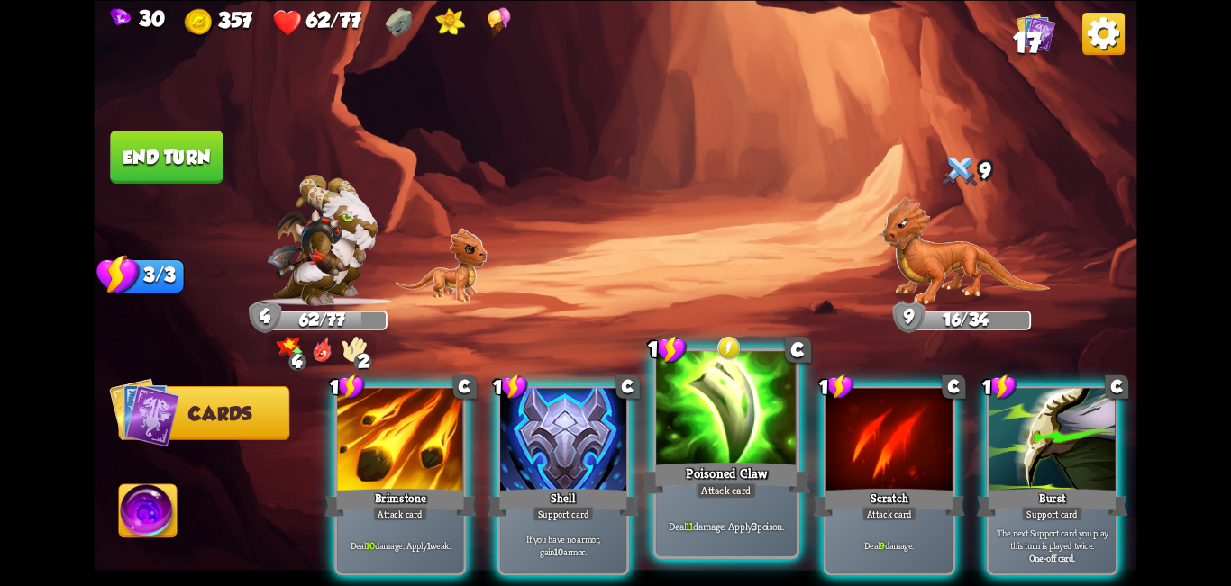
click at [613, 420] on div at bounding box center [726, 410] width 141 height 118
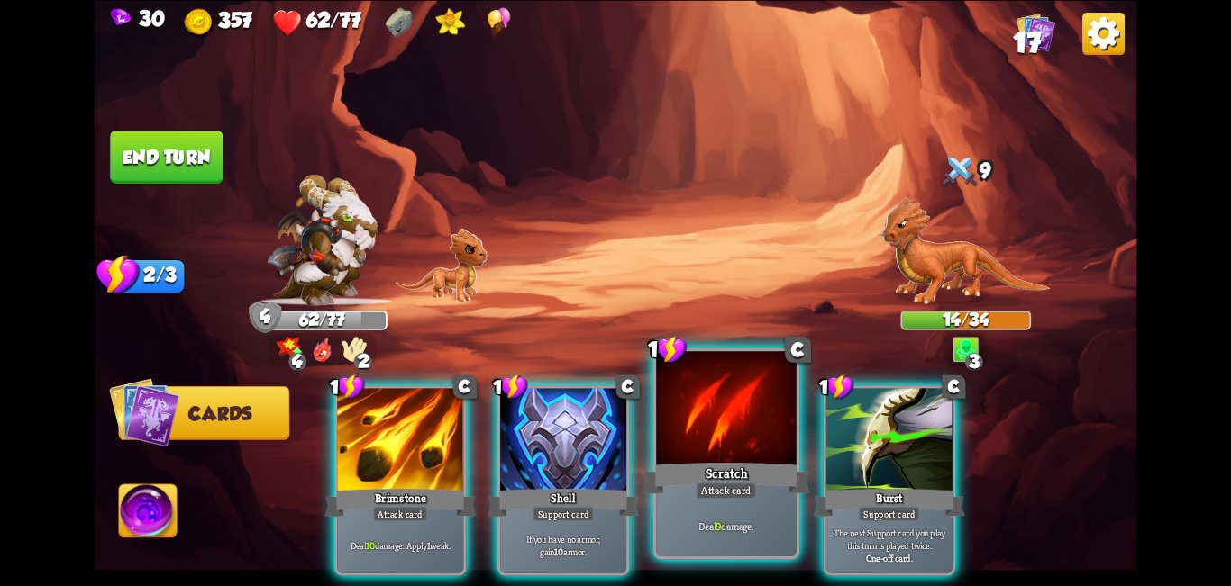
click at [613, 443] on div at bounding box center [726, 410] width 141 height 118
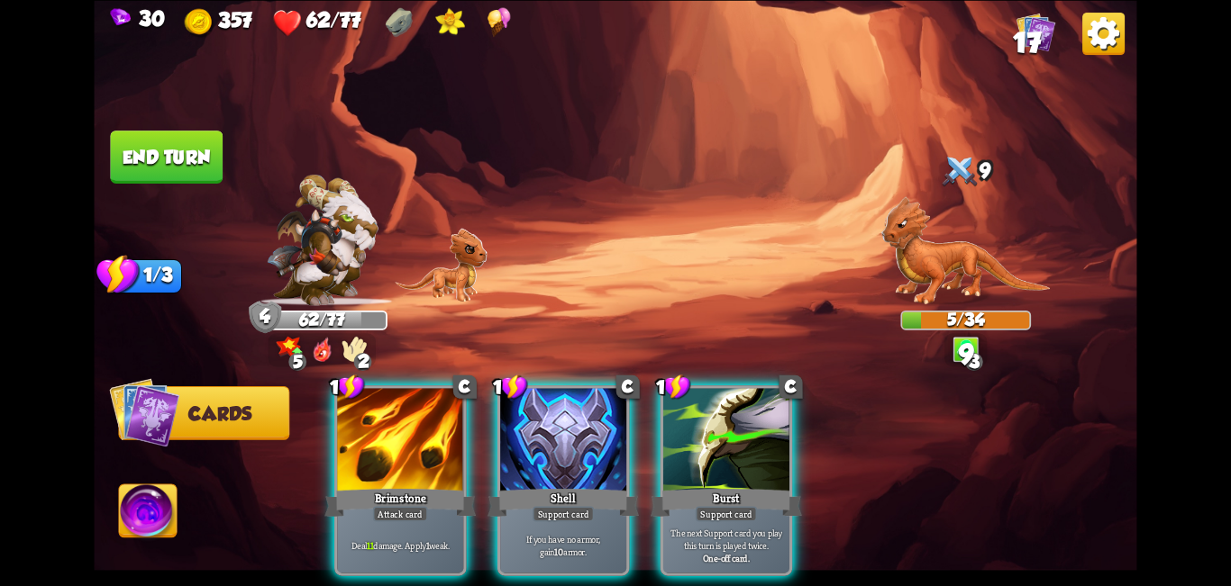
click at [136, 503] on img at bounding box center [148, 514] width 58 height 59
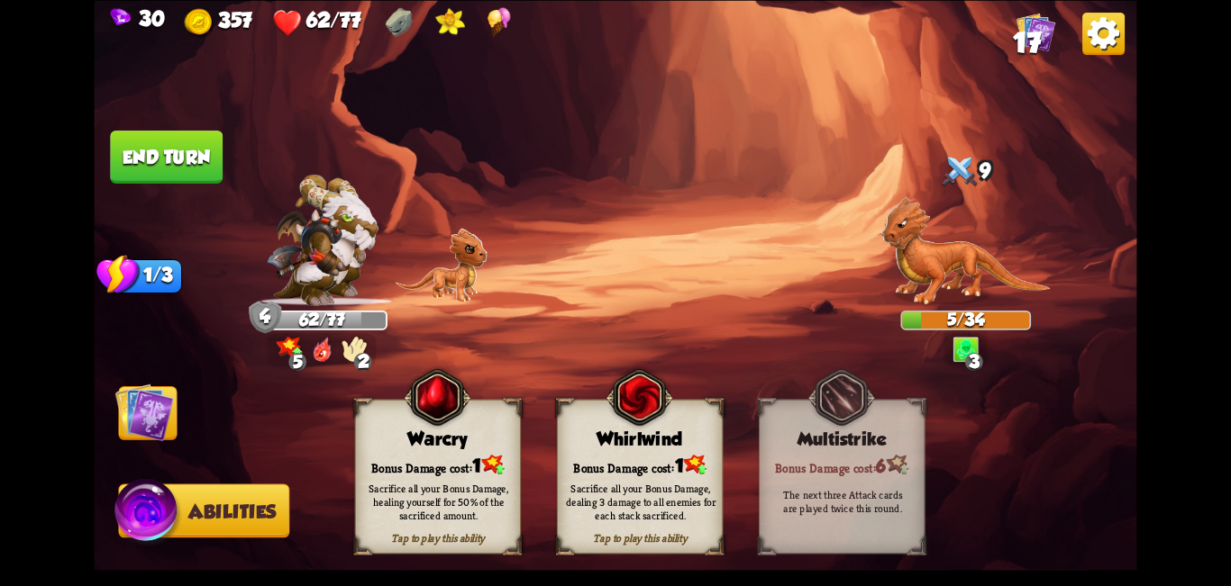
click at [427, 454] on div "Bonus Damage cost: 1" at bounding box center [438, 464] width 165 height 23
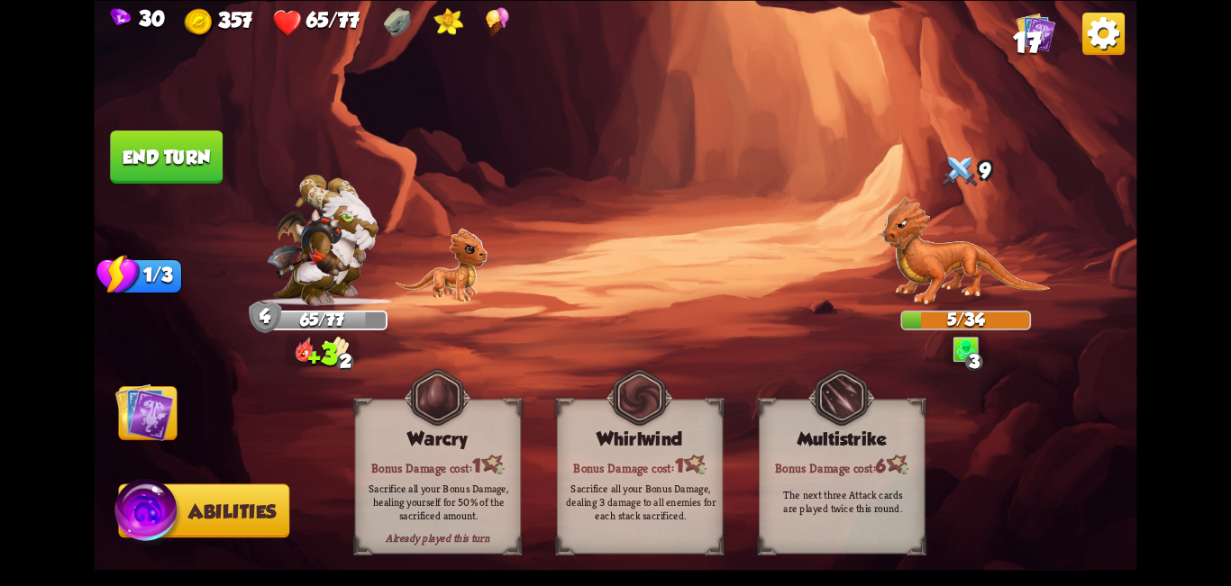
click at [144, 411] on img at bounding box center [144, 412] width 59 height 59
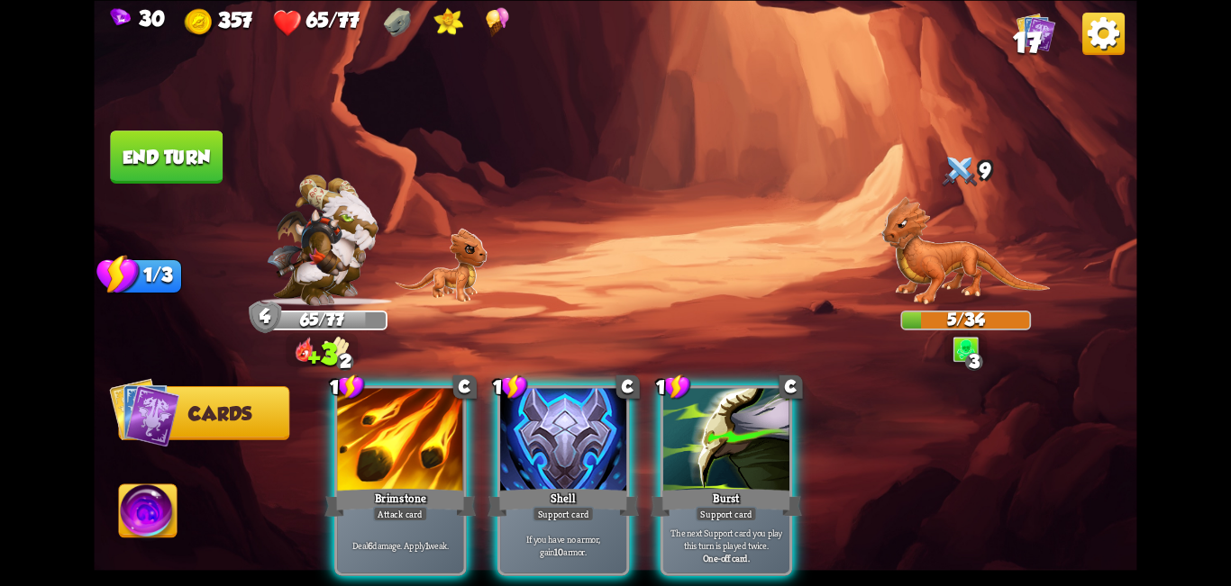
click at [361, 449] on div at bounding box center [400, 441] width 126 height 106
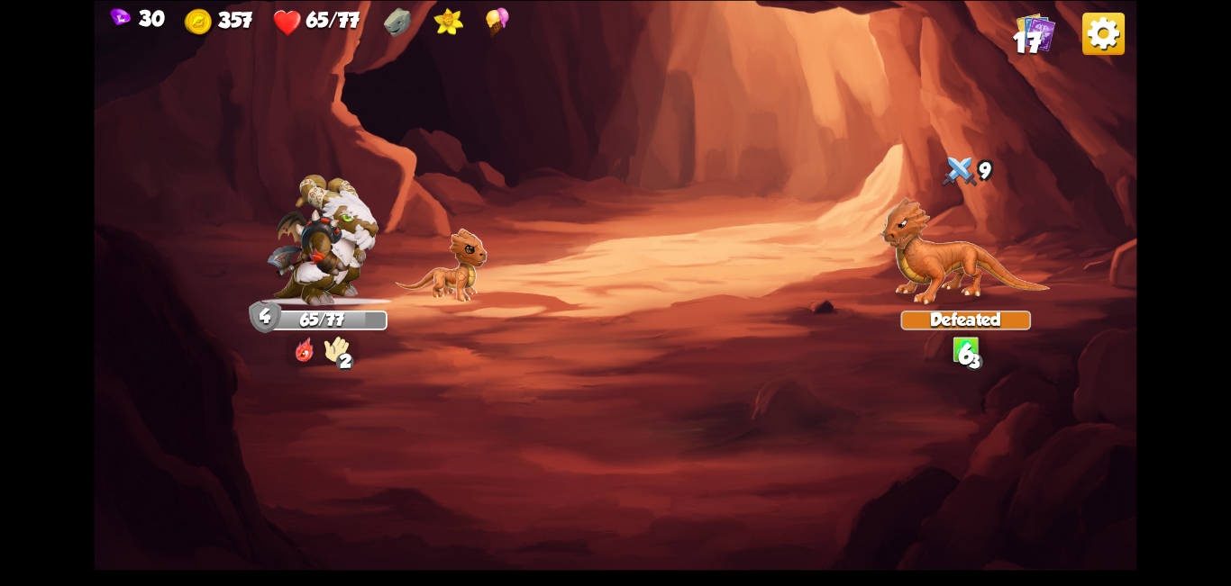
click at [159, 165] on img at bounding box center [615, 293] width 1042 height 586
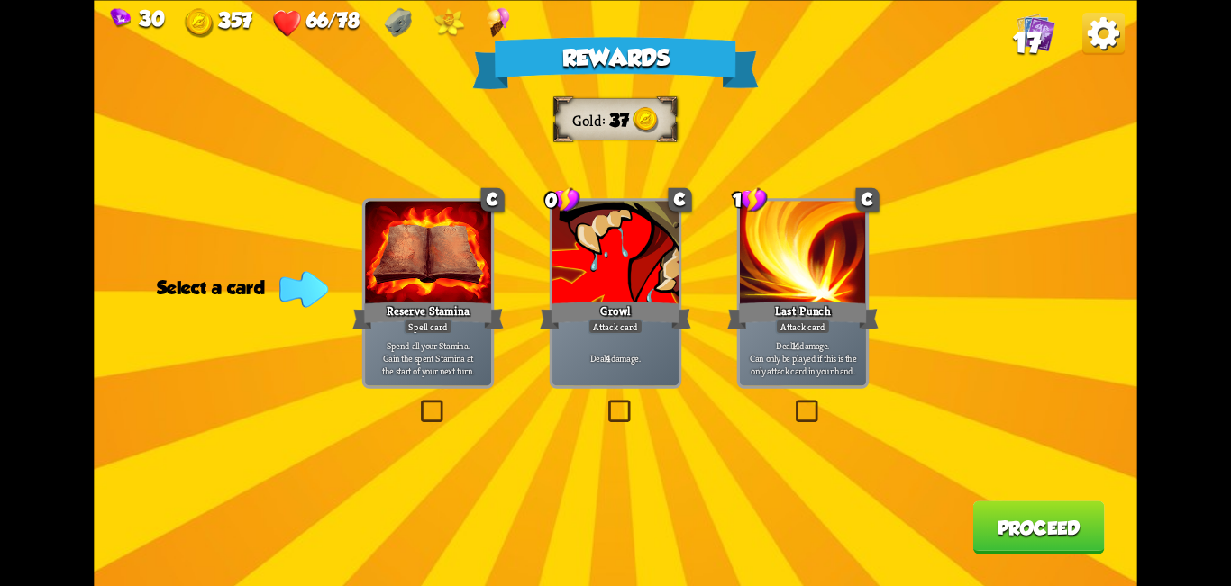
click at [604, 404] on label at bounding box center [604, 404] width 0 height 0
click at [0, 0] on input "checkbox" at bounding box center [0, 0] width 0 height 0
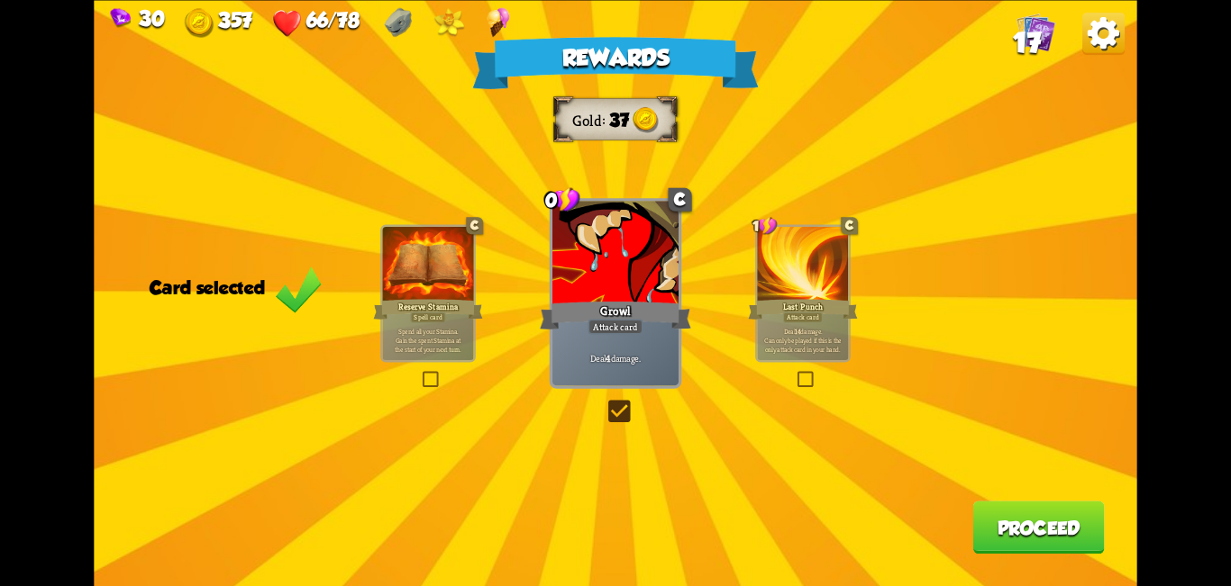
click at [613, 549] on button "Proceed" at bounding box center [1038, 527] width 132 height 53
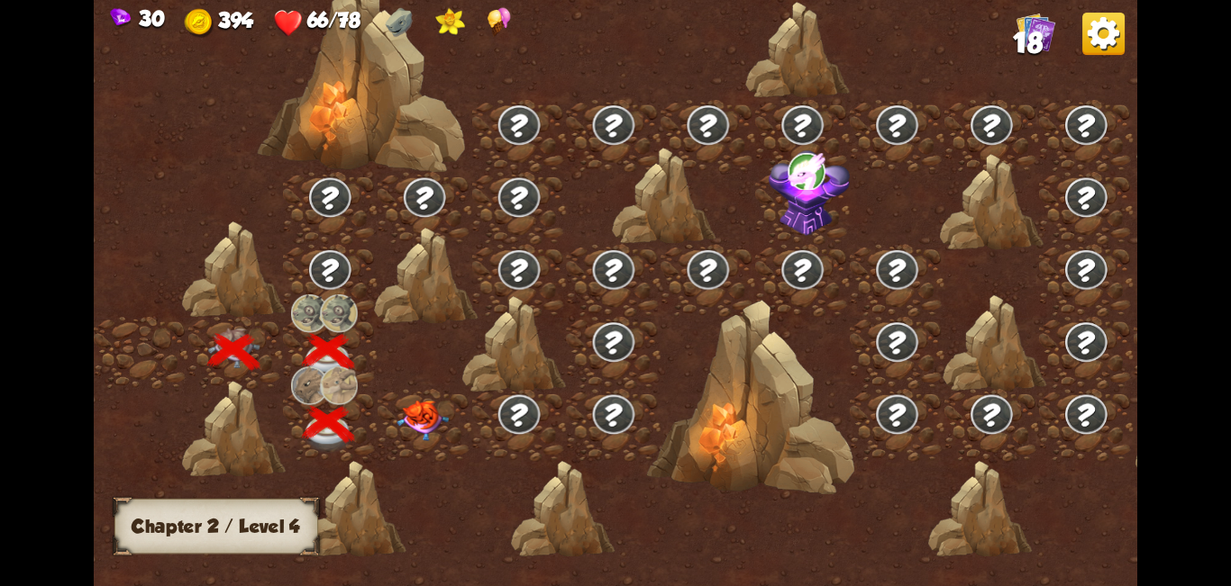
click at [426, 421] on img at bounding box center [423, 421] width 52 height 41
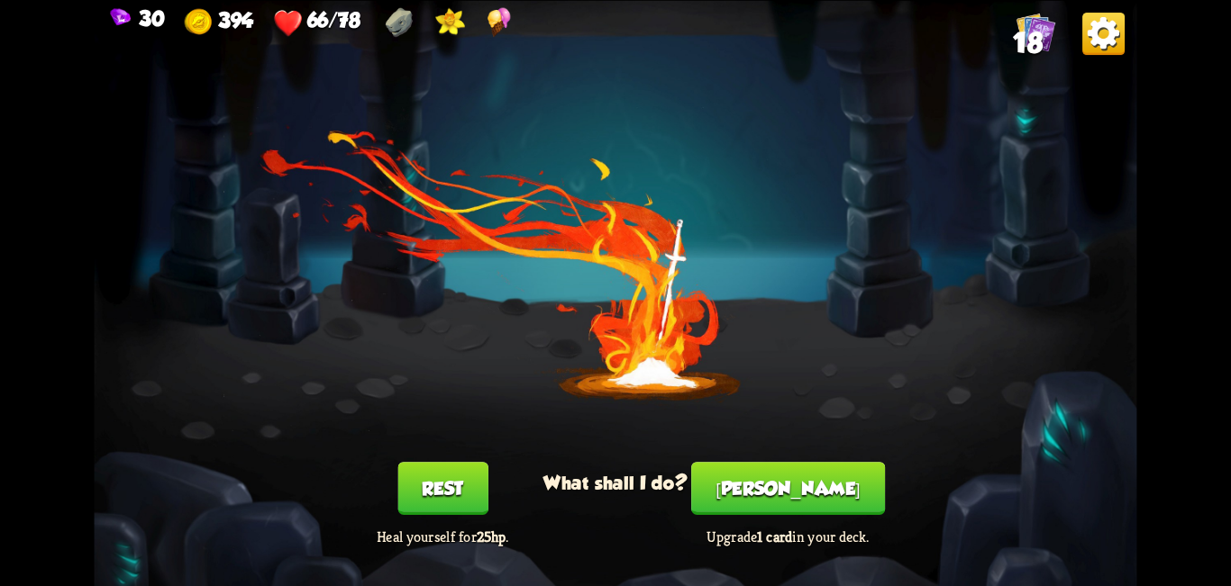
click at [613, 497] on button "[PERSON_NAME]" at bounding box center [788, 488] width 194 height 53
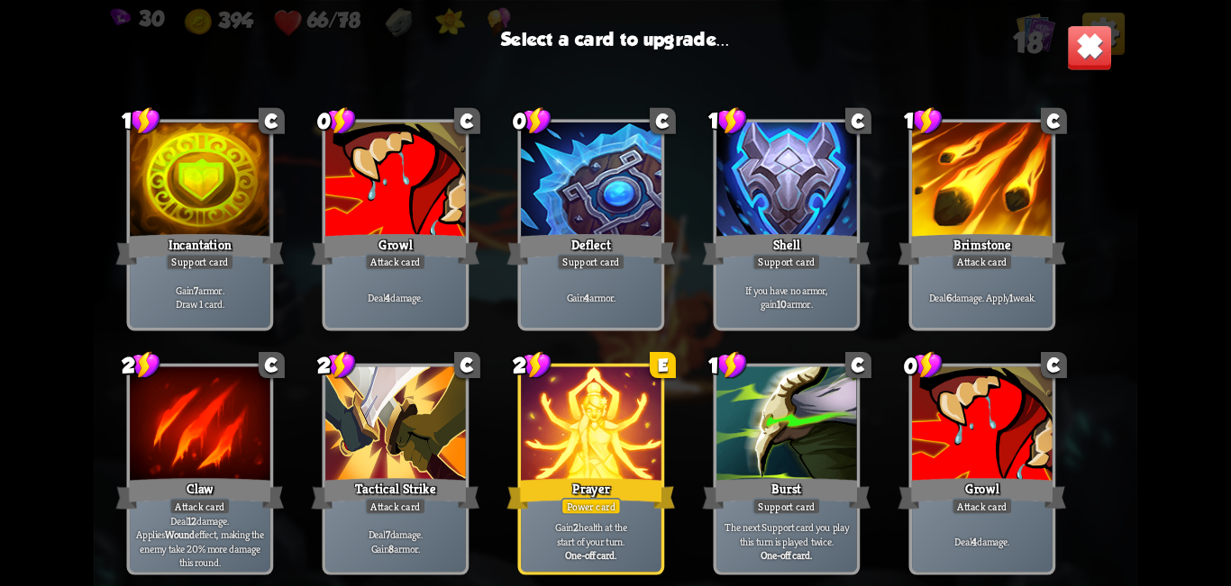
click at [396, 433] on div at bounding box center [395, 426] width 141 height 118
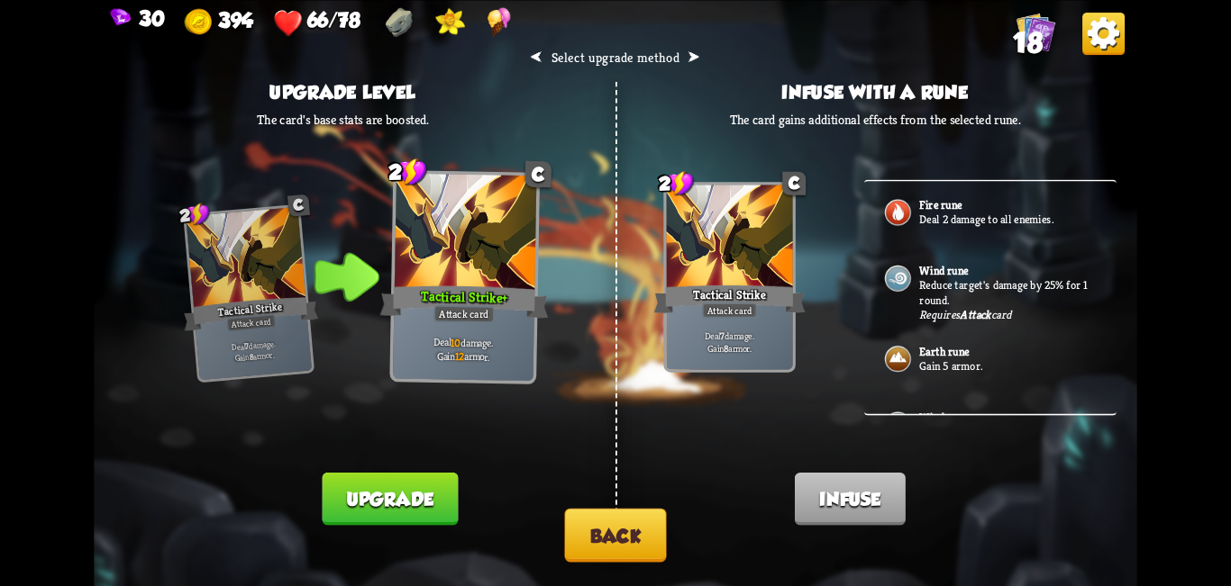
click at [593, 533] on button "Back" at bounding box center [615, 535] width 102 height 54
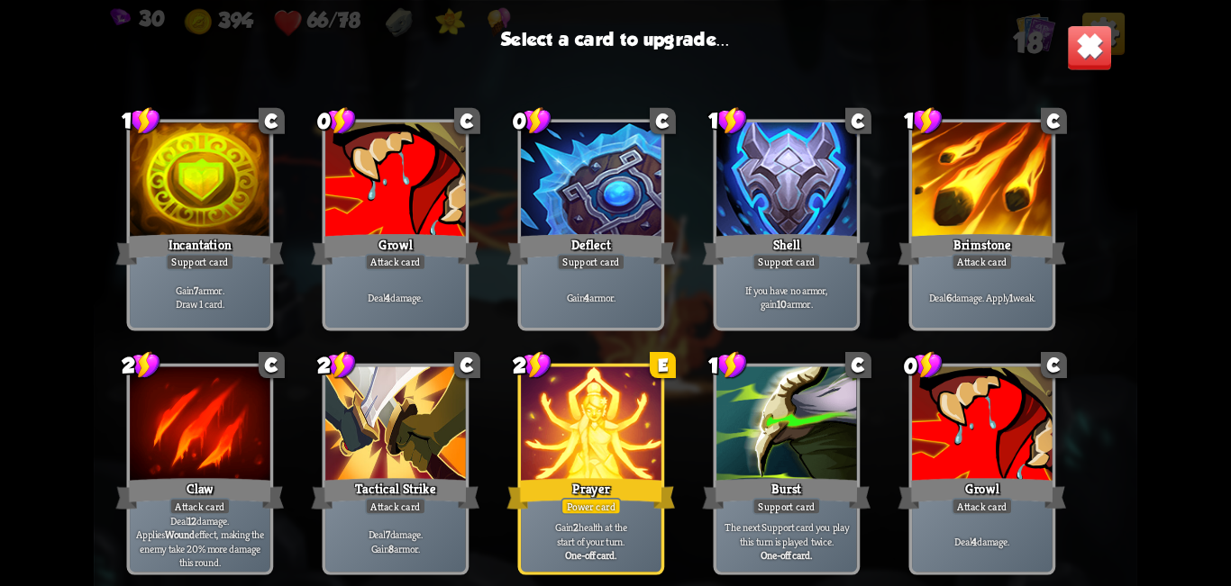
click at [196, 300] on p "Gain 7 armor. Draw 1 card." at bounding box center [199, 297] width 133 height 28
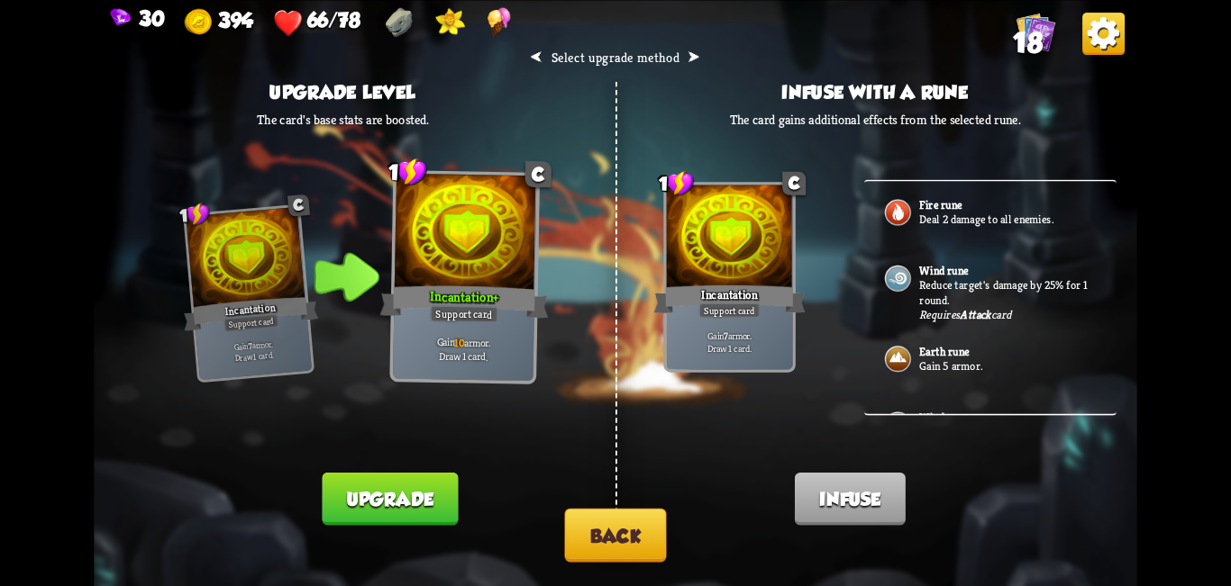
click at [582, 533] on button "Back" at bounding box center [615, 535] width 102 height 54
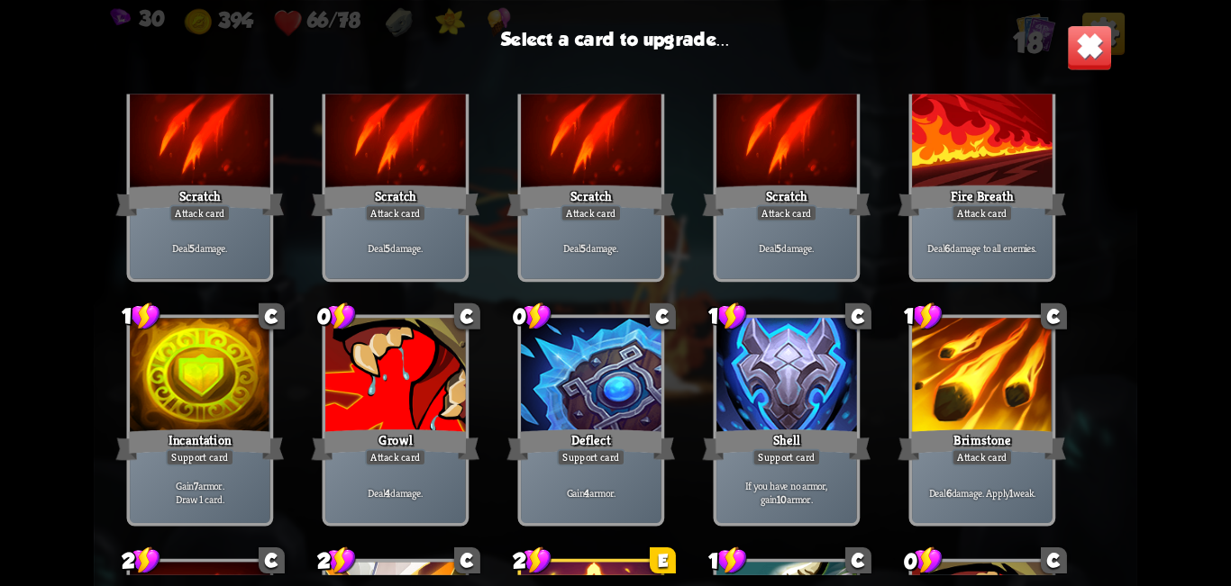
scroll to position [90, 0]
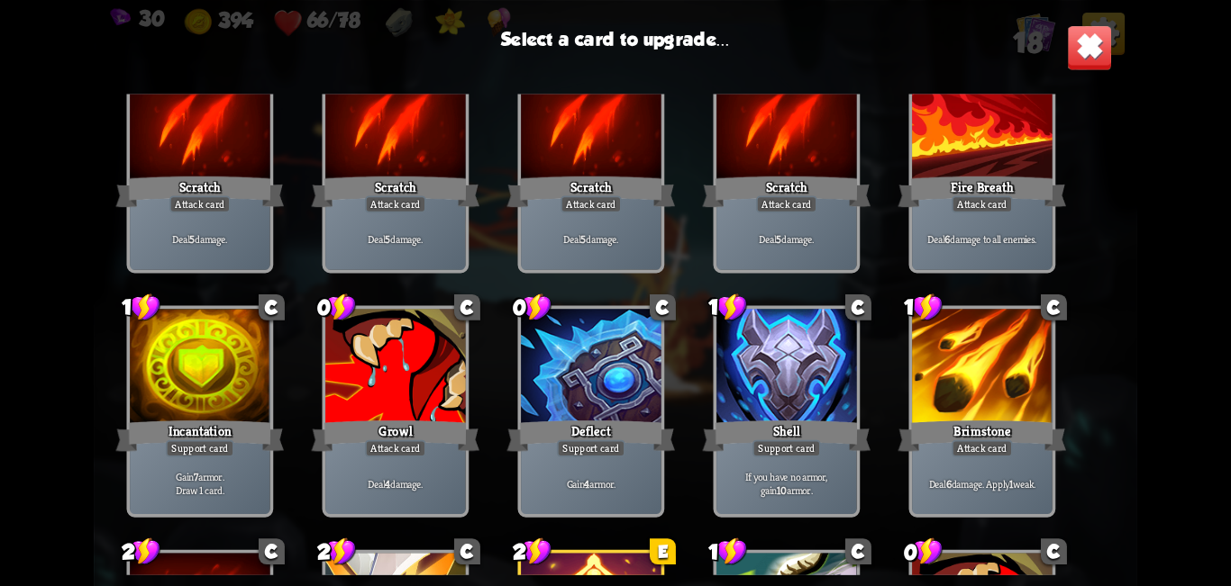
click at [613, 378] on div at bounding box center [786, 368] width 141 height 118
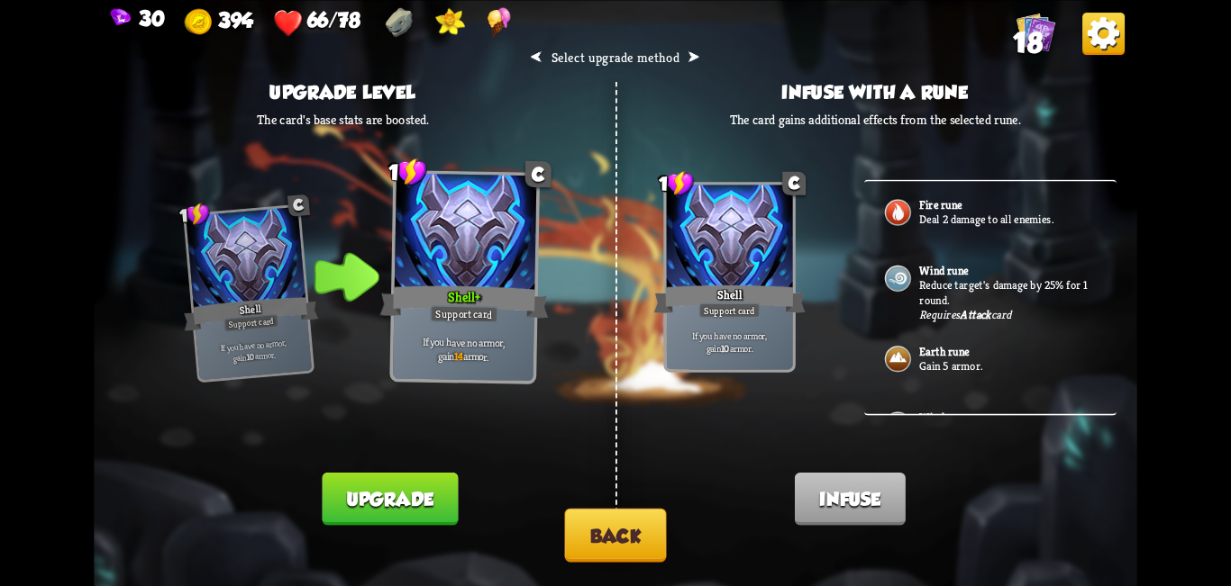
click at [601, 537] on button "Back" at bounding box center [615, 535] width 102 height 54
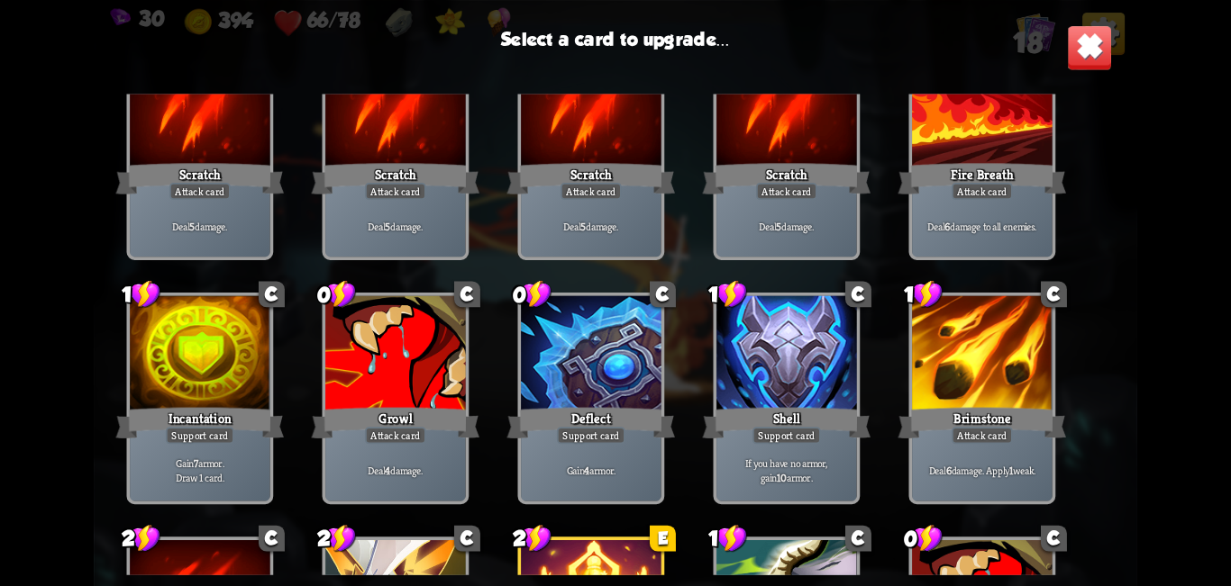
scroll to position [270, 0]
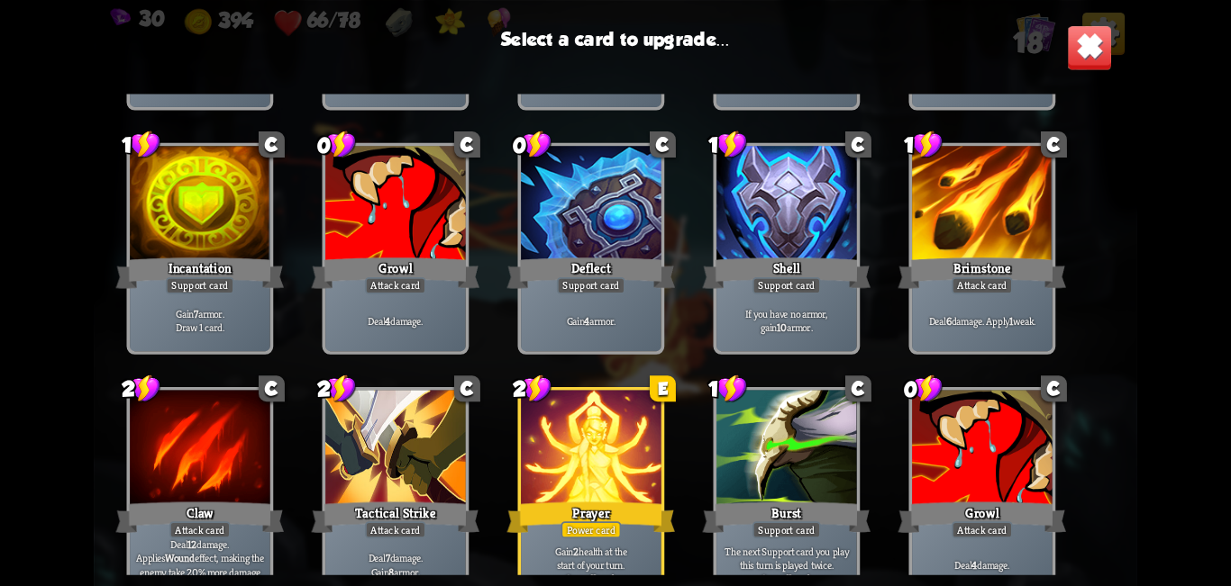
click at [613, 256] on div "Brimstone" at bounding box center [982, 273] width 168 height 38
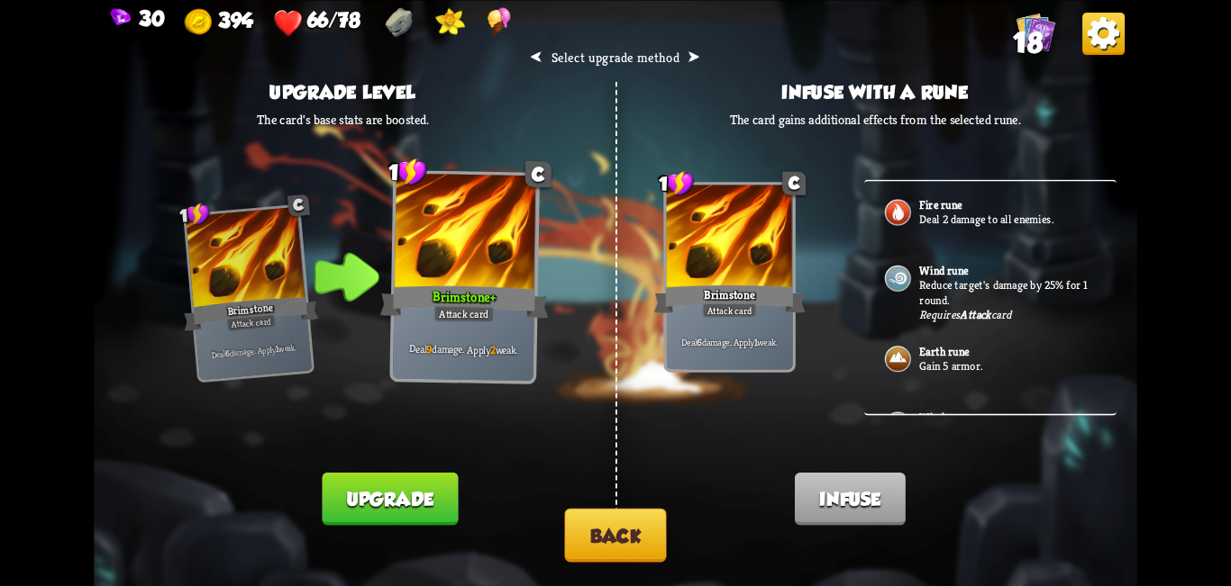
click at [429, 495] on button "Upgrade" at bounding box center [390, 498] width 136 height 53
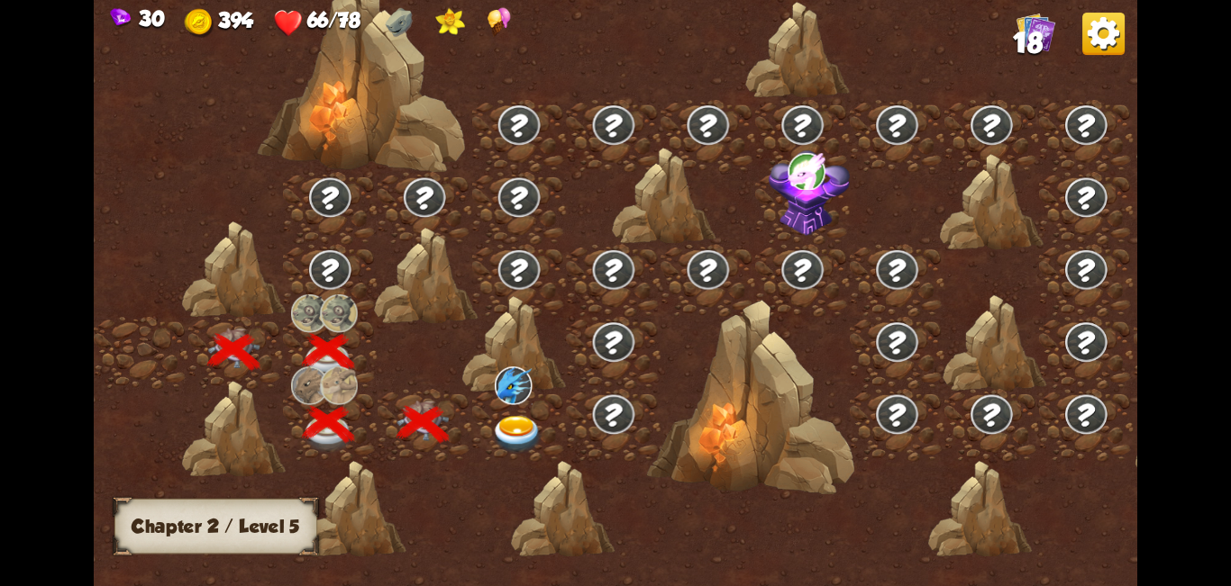
click at [534, 442] on img at bounding box center [518, 435] width 52 height 39
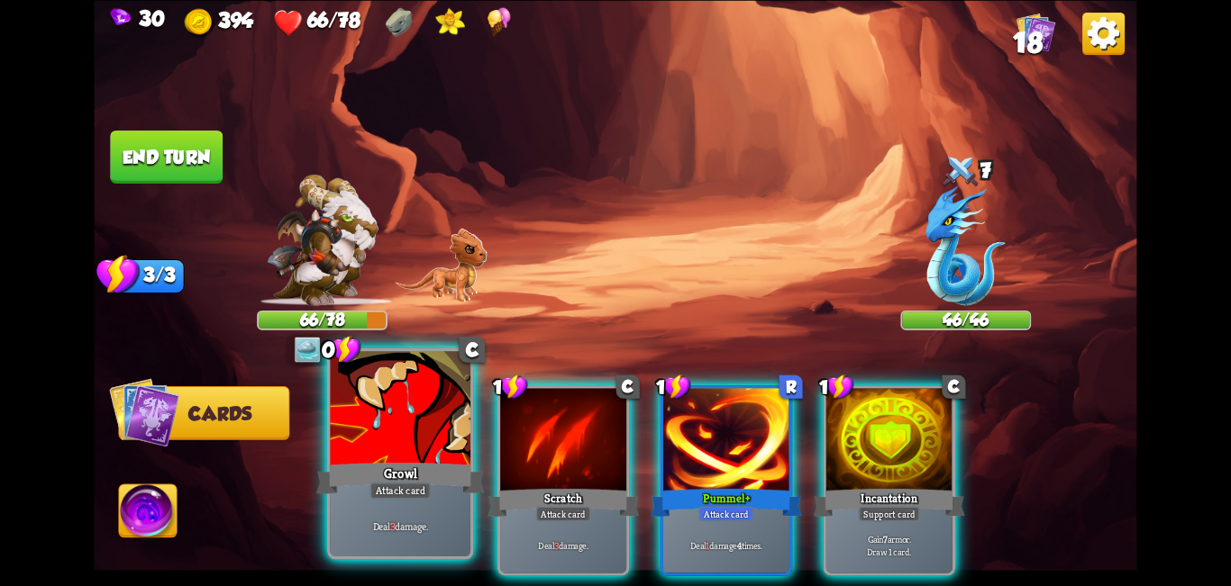
click at [415, 442] on div at bounding box center [401, 410] width 141 height 118
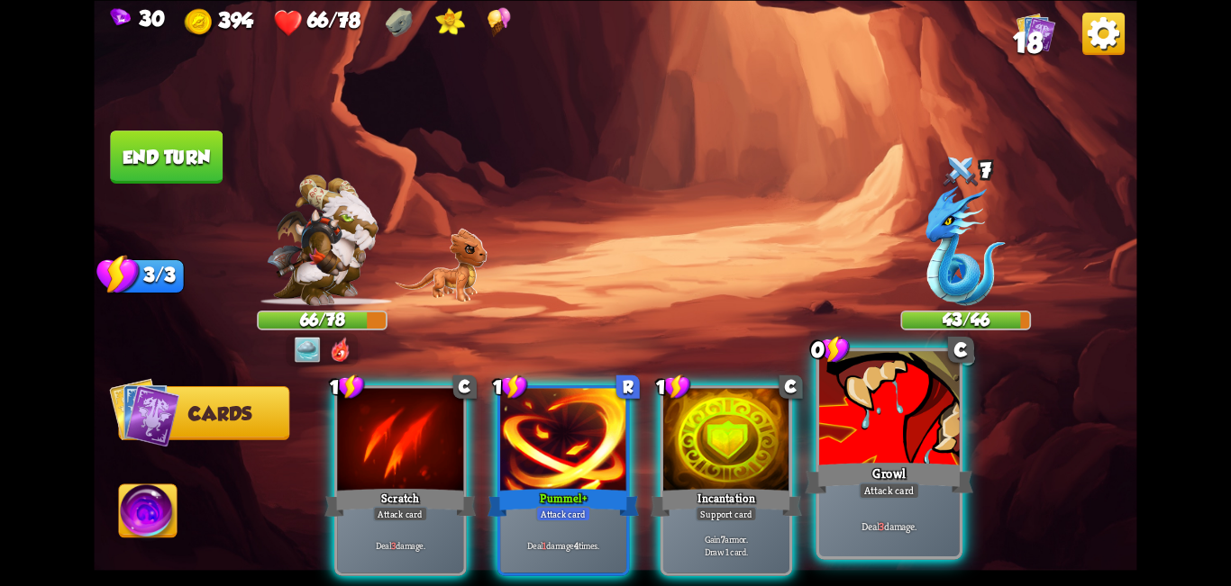
click at [613, 448] on div at bounding box center [889, 410] width 141 height 118
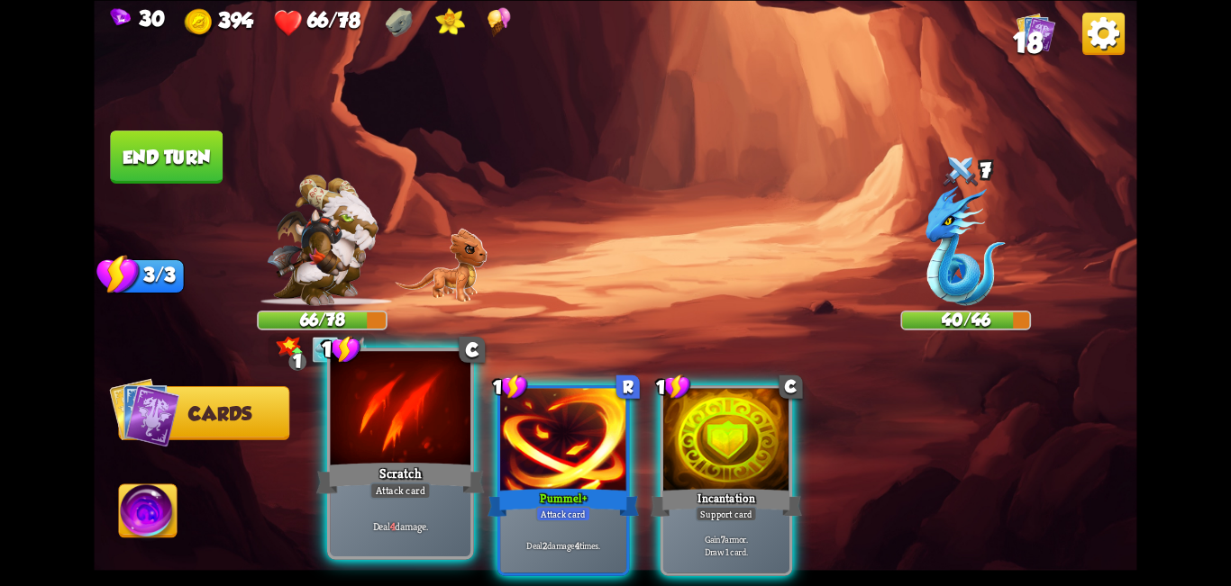
click at [422, 473] on div "Scratch" at bounding box center [400, 478] width 168 height 38
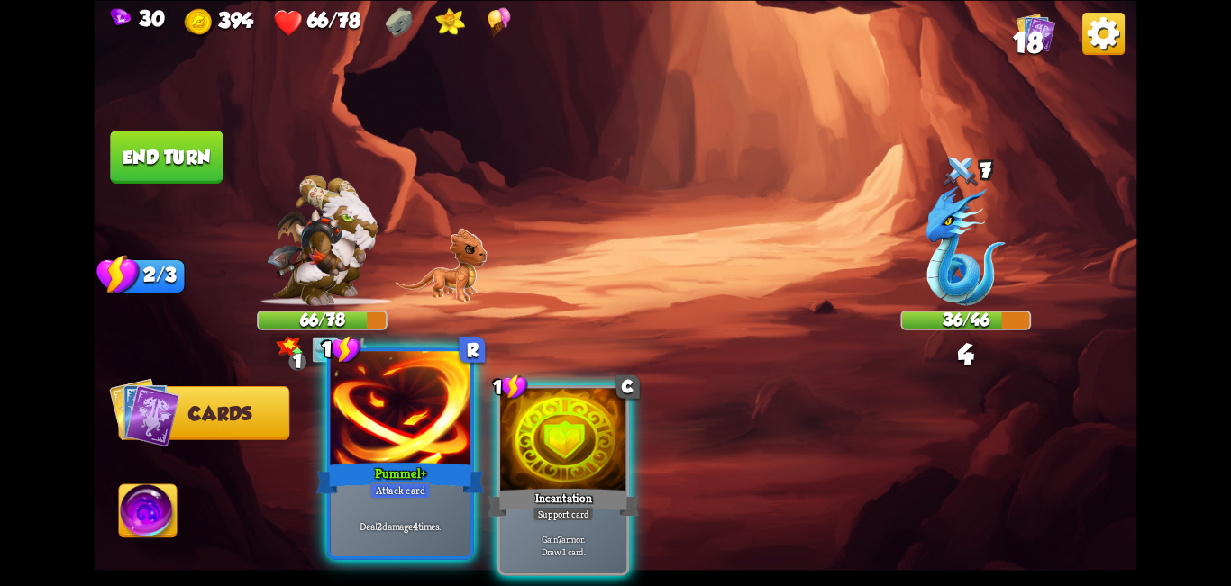
click at [404, 473] on div "Pummel+" at bounding box center [400, 478] width 168 height 38
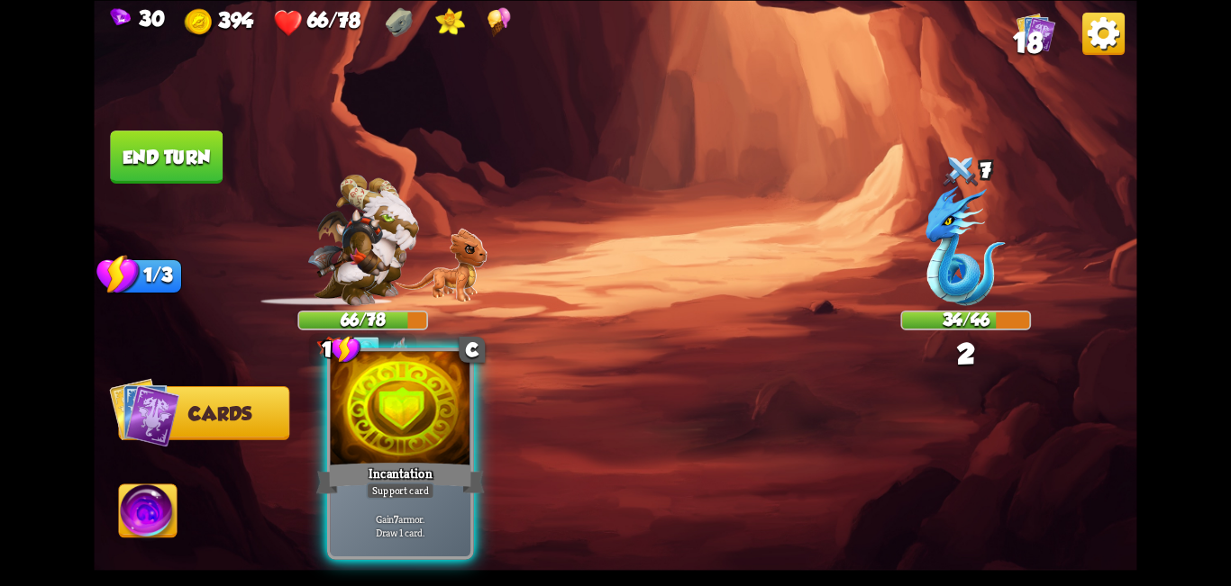
click at [442, 459] on div at bounding box center [401, 410] width 141 height 118
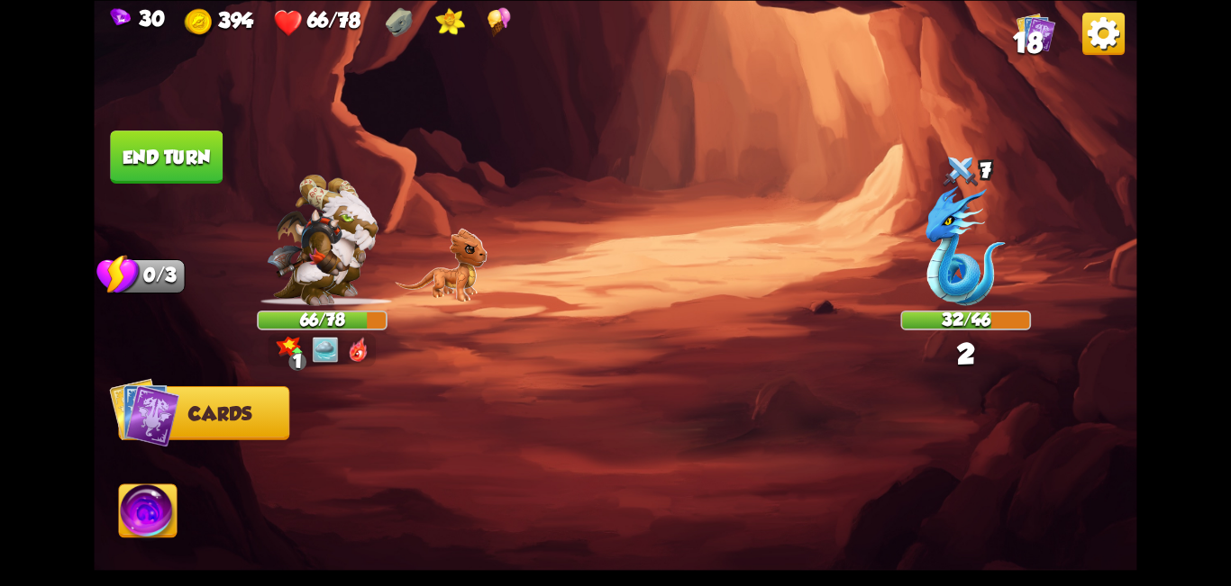
click at [154, 151] on button "End turn" at bounding box center [166, 157] width 114 height 54
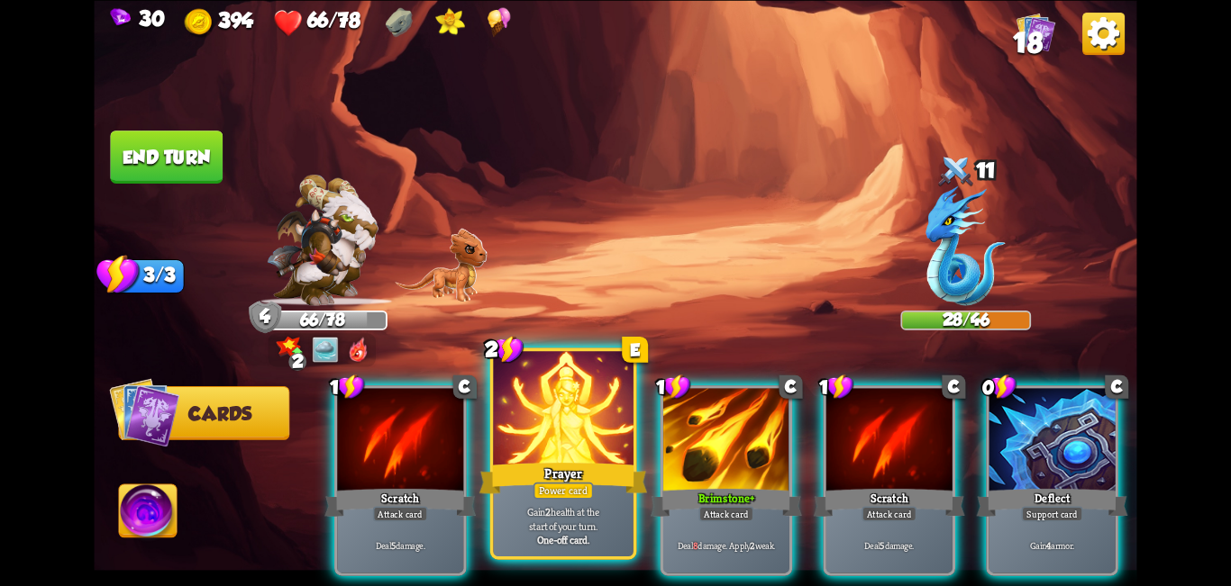
click at [543, 424] on div at bounding box center [563, 410] width 141 height 118
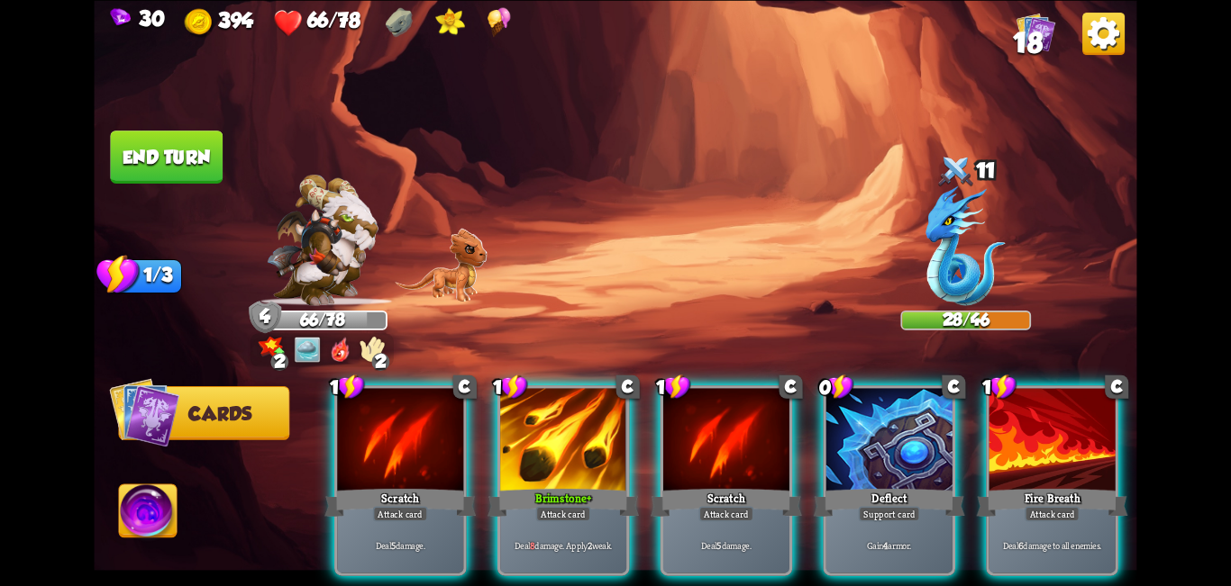
click at [613, 420] on div at bounding box center [889, 441] width 126 height 106
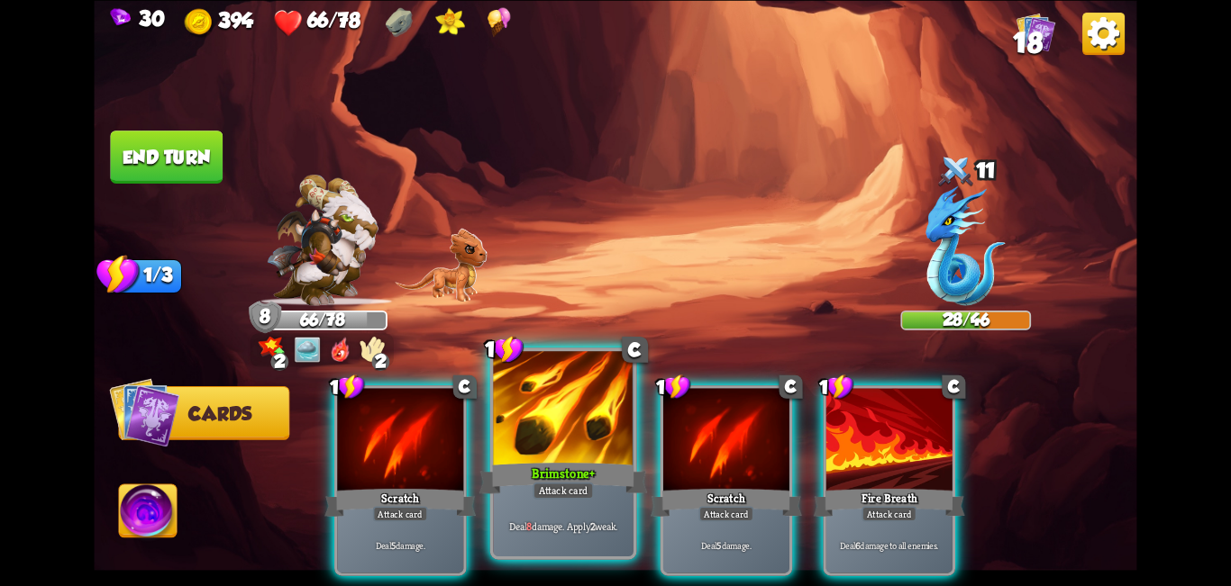
click at [581, 458] on div at bounding box center [563, 410] width 141 height 118
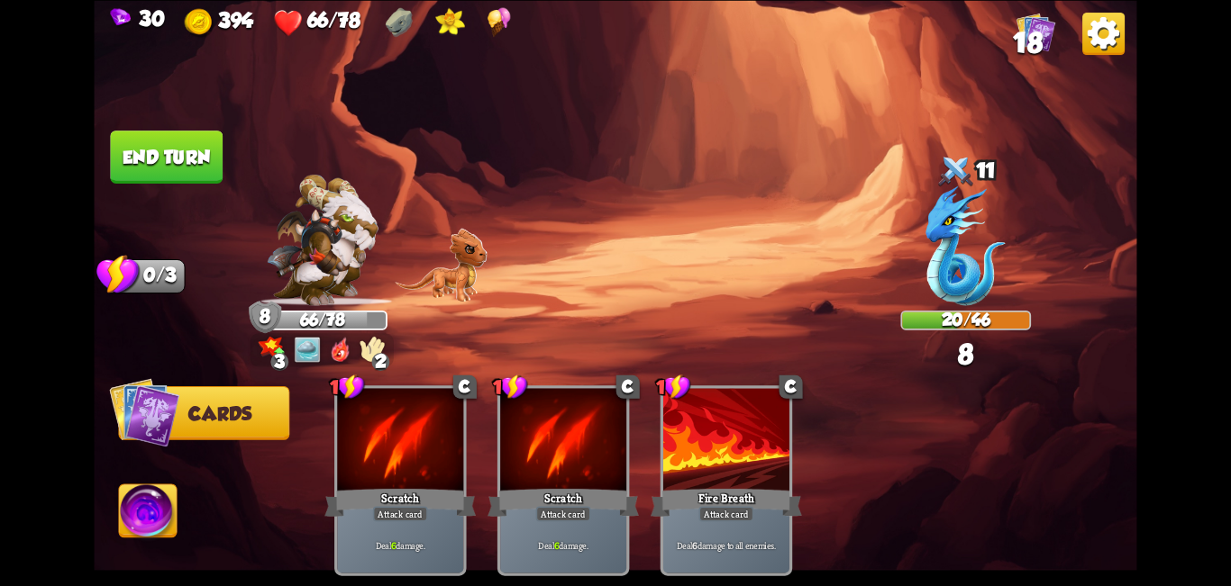
click at [150, 146] on button "End turn" at bounding box center [166, 157] width 113 height 53
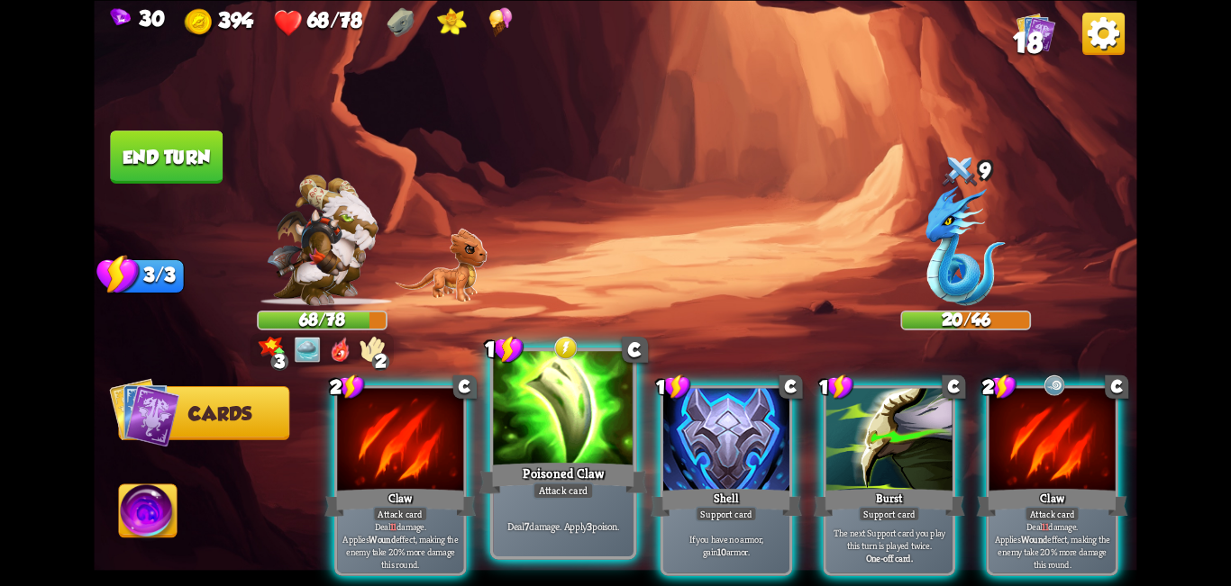
click at [543, 451] on div at bounding box center [563, 410] width 141 height 118
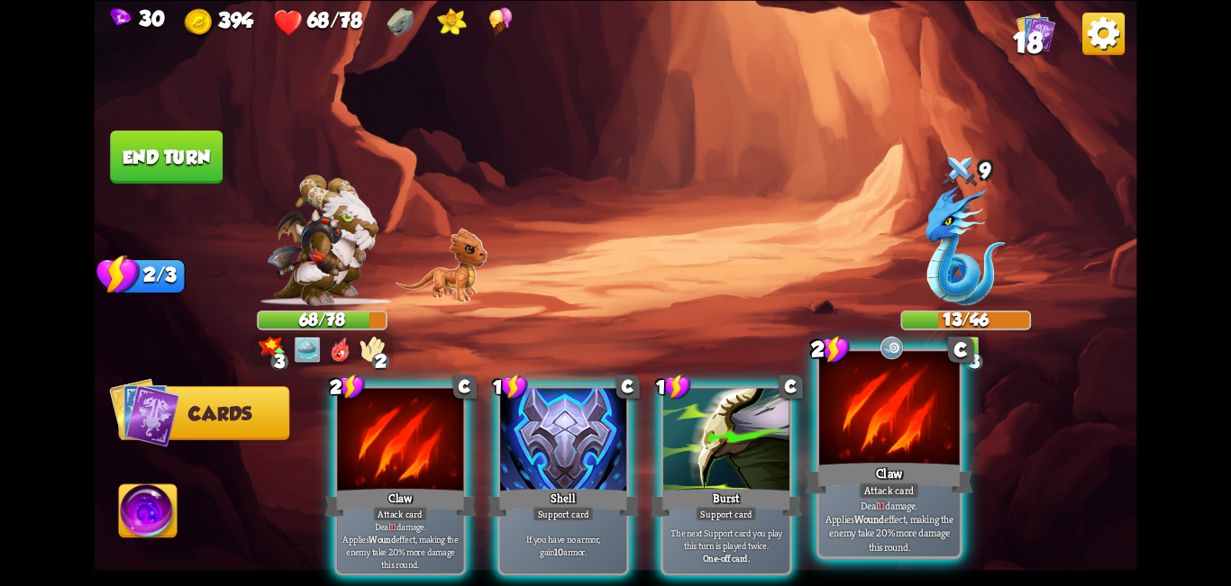
click at [613, 475] on div "Claw" at bounding box center [888, 478] width 168 height 38
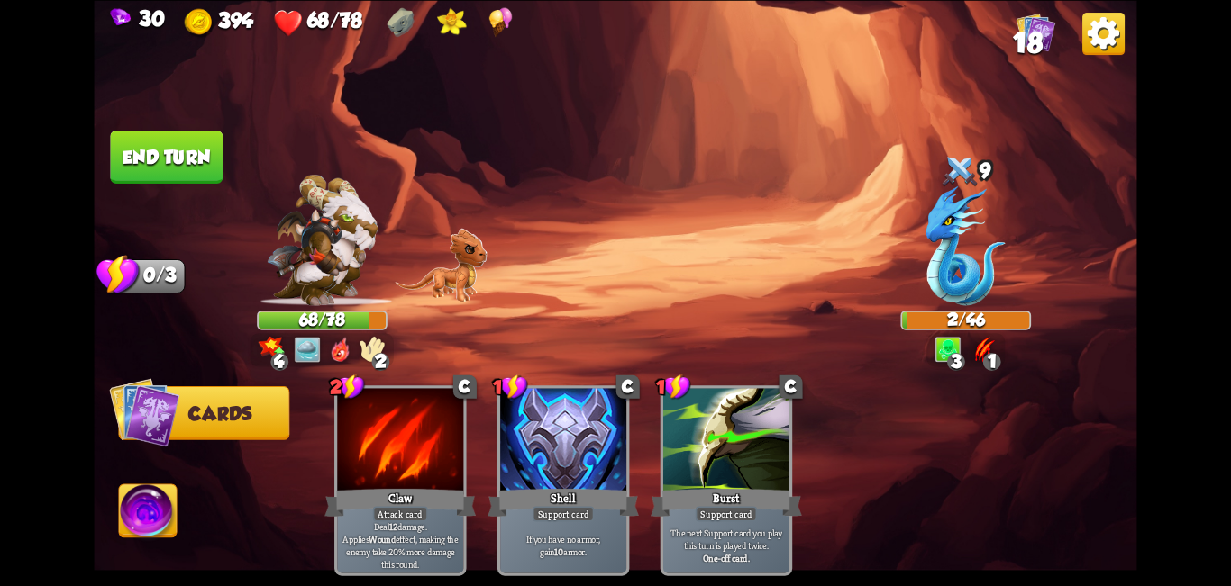
click at [146, 525] on img at bounding box center [148, 514] width 58 height 59
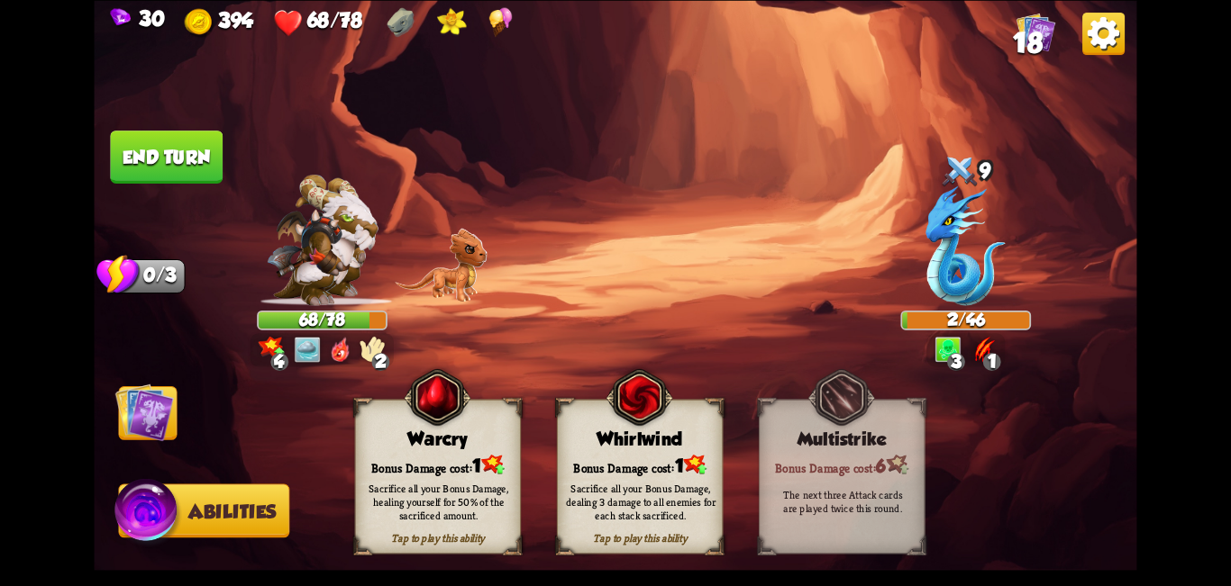
drag, startPoint x: 620, startPoint y: 437, endPoint x: 442, endPoint y: 459, distance: 178.8
click at [613, 436] on div "Whirlwind" at bounding box center [640, 440] width 165 height 22
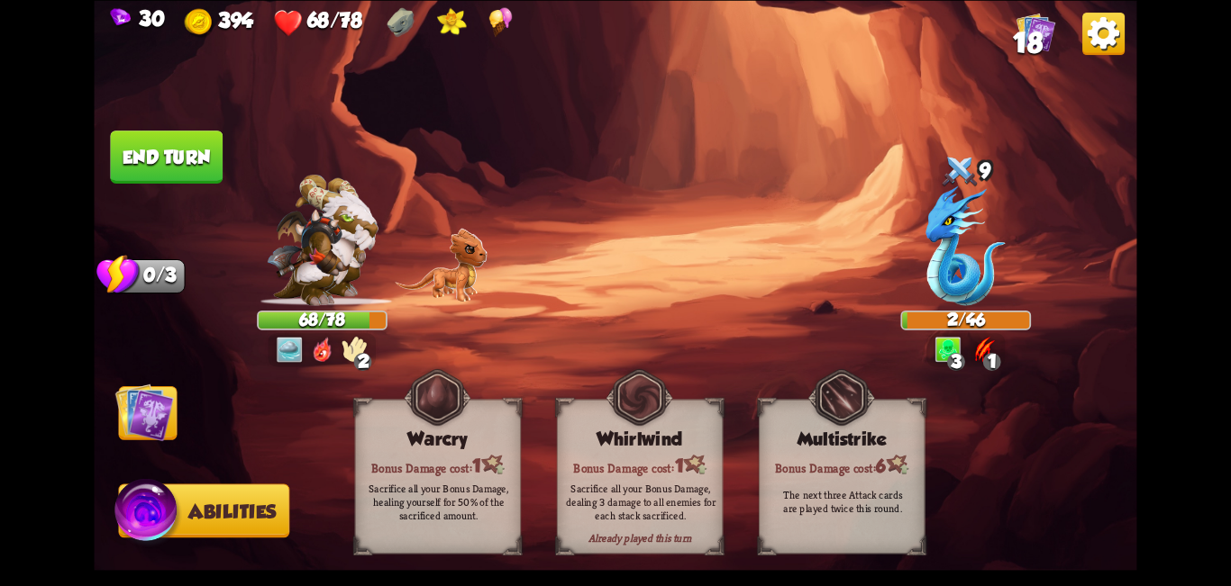
click at [441, 459] on div "Bonus Damage cost: 1" at bounding box center [438, 464] width 165 height 23
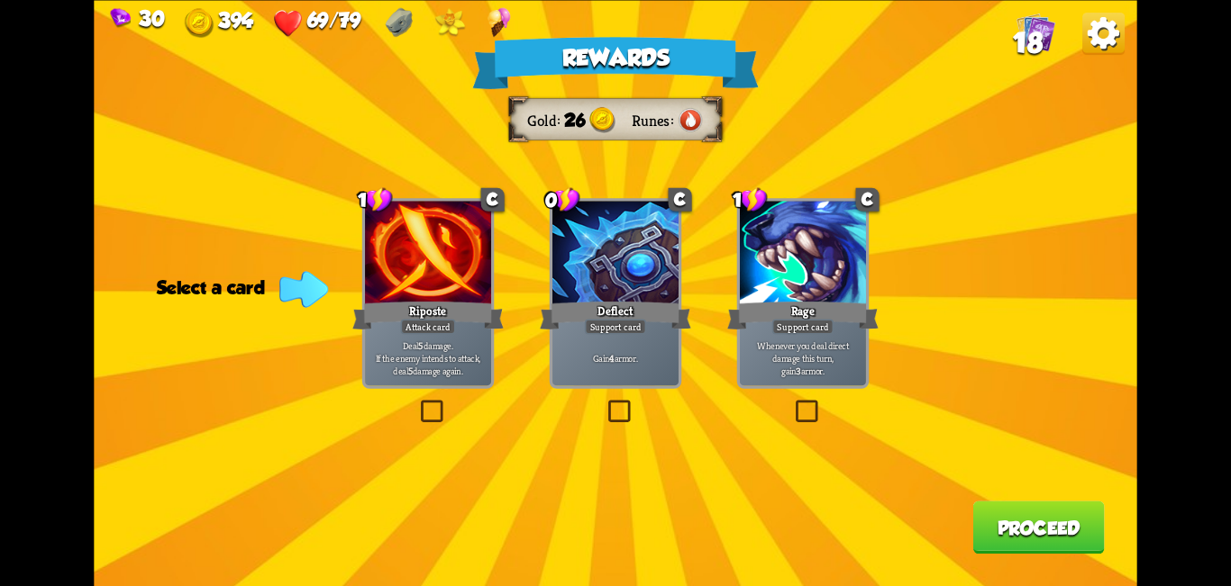
click at [604, 404] on label at bounding box center [604, 404] width 0 height 0
click at [0, 0] on input "checkbox" at bounding box center [0, 0] width 0 height 0
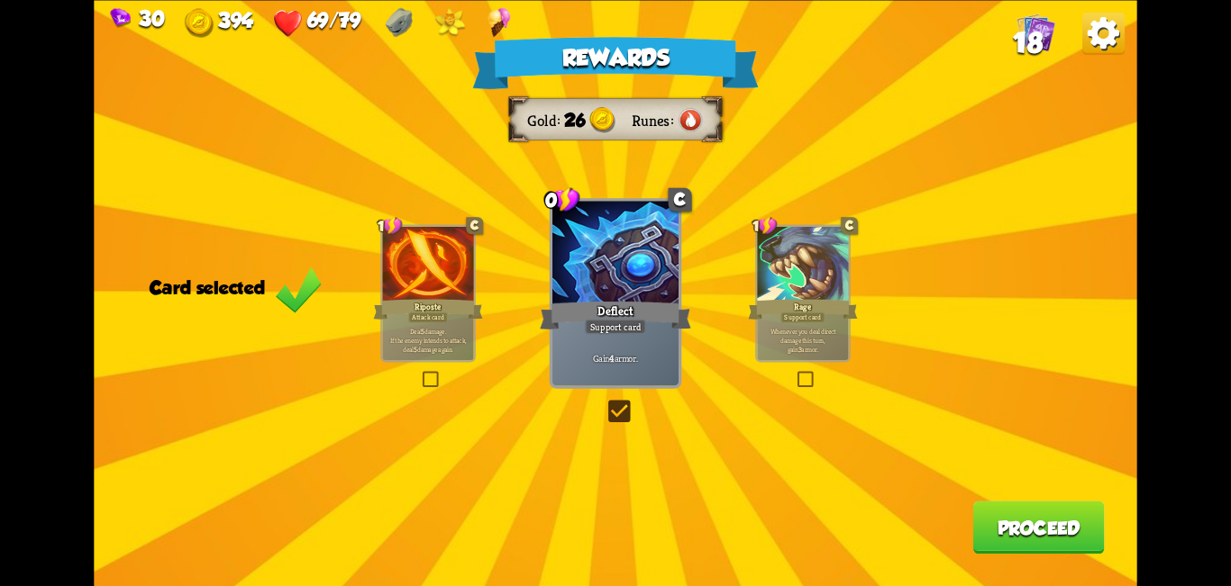
click at [613, 536] on button "Proceed" at bounding box center [1038, 527] width 132 height 53
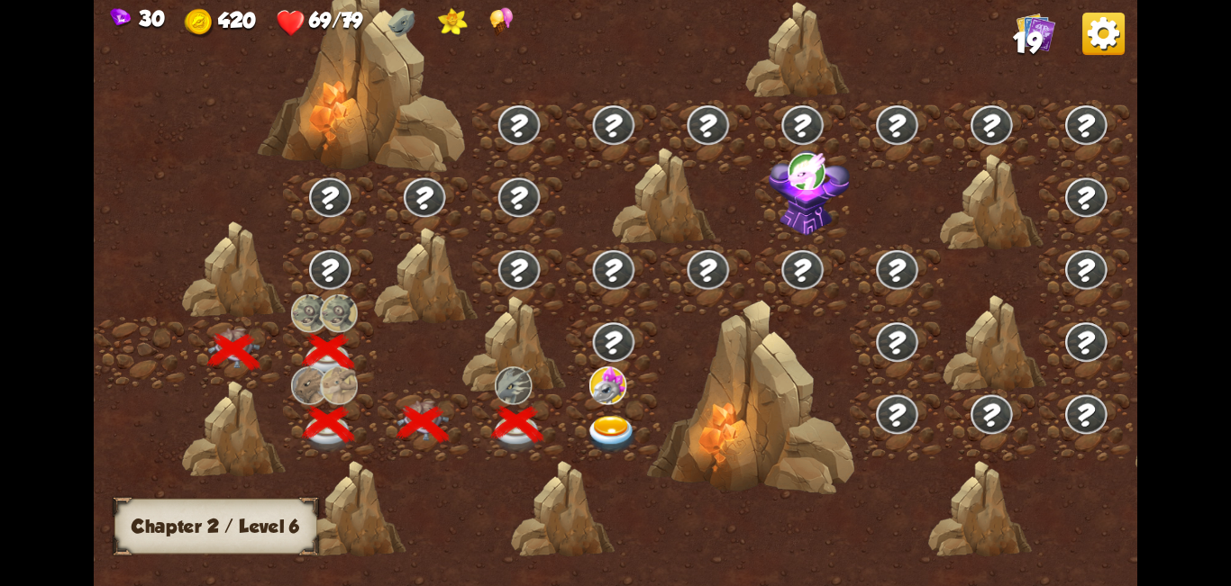
click at [606, 429] on img at bounding box center [612, 435] width 52 height 39
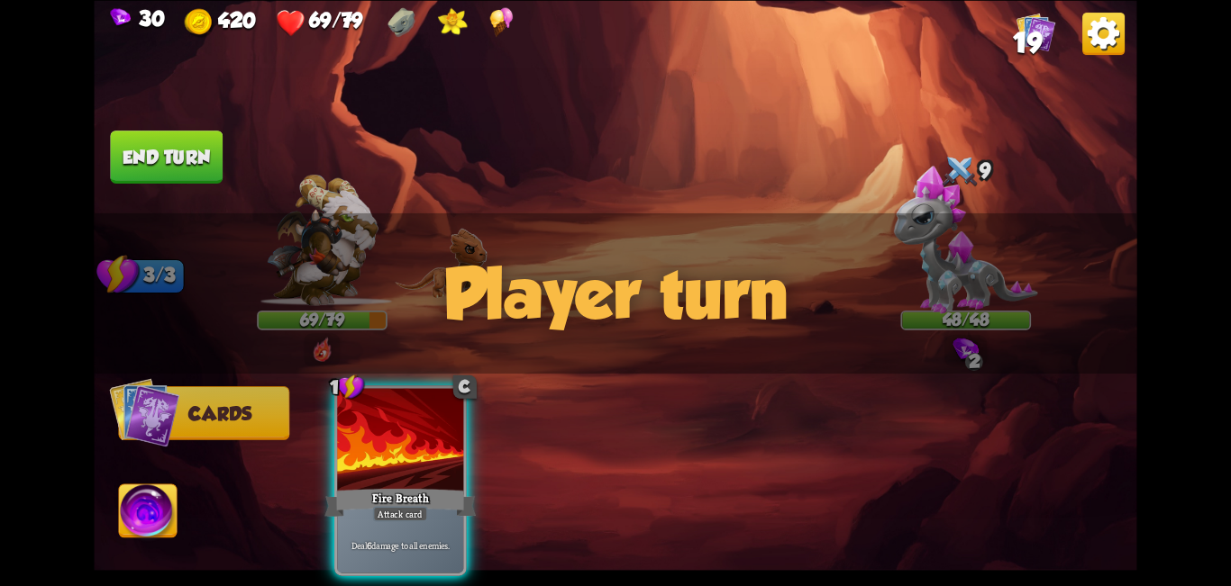
click at [613, 344] on div "Player turn" at bounding box center [615, 293] width 1042 height 160
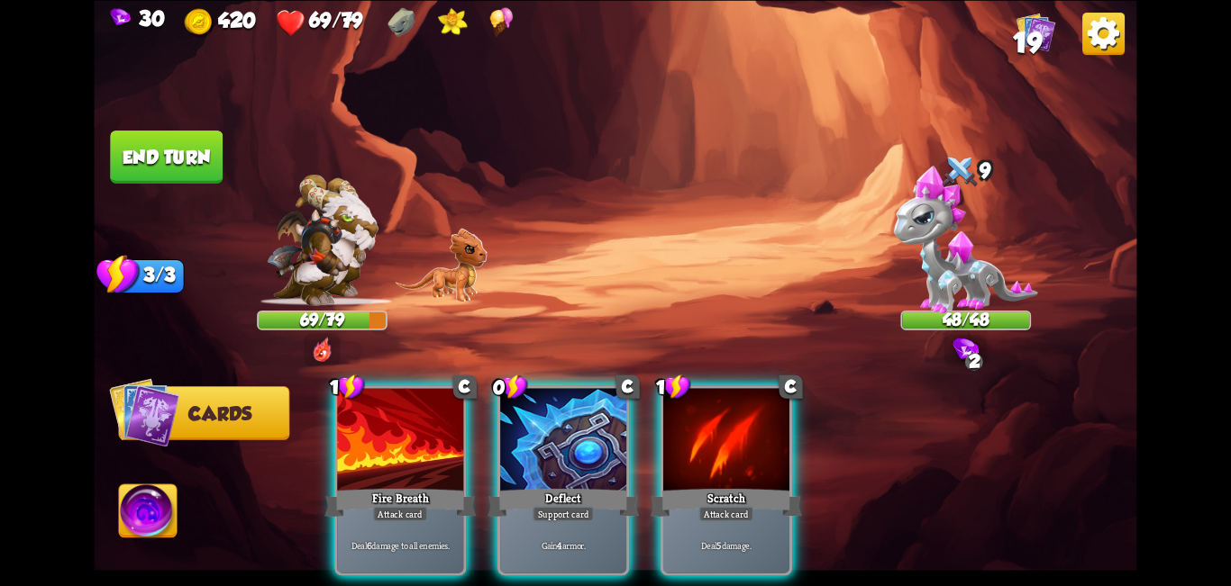
click at [613, 347] on div "Player turn" at bounding box center [615, 293] width 1042 height 160
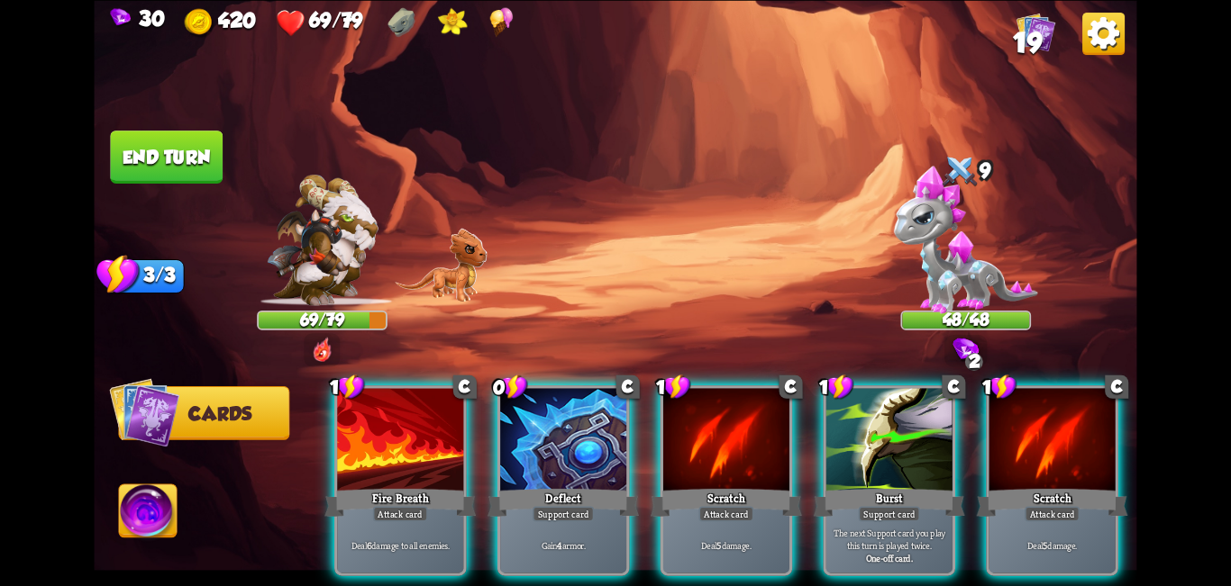
click at [613, 350] on div "Player turn" at bounding box center [615, 293] width 1042 height 160
click at [613, 350] on img at bounding box center [965, 350] width 26 height 24
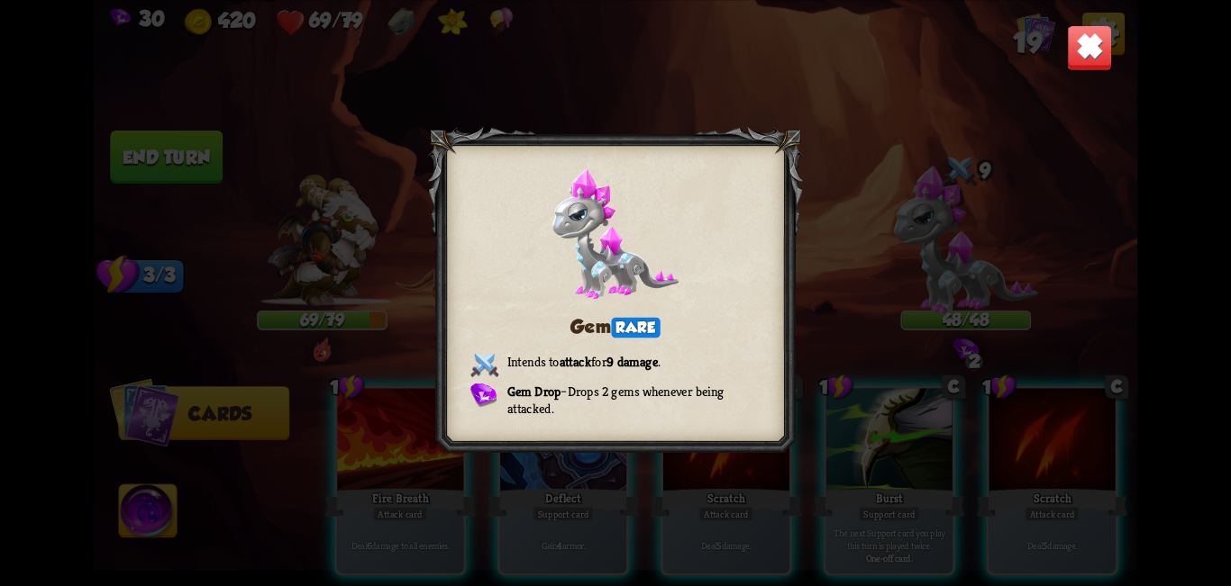
click at [613, 56] on img at bounding box center [1090, 47] width 46 height 46
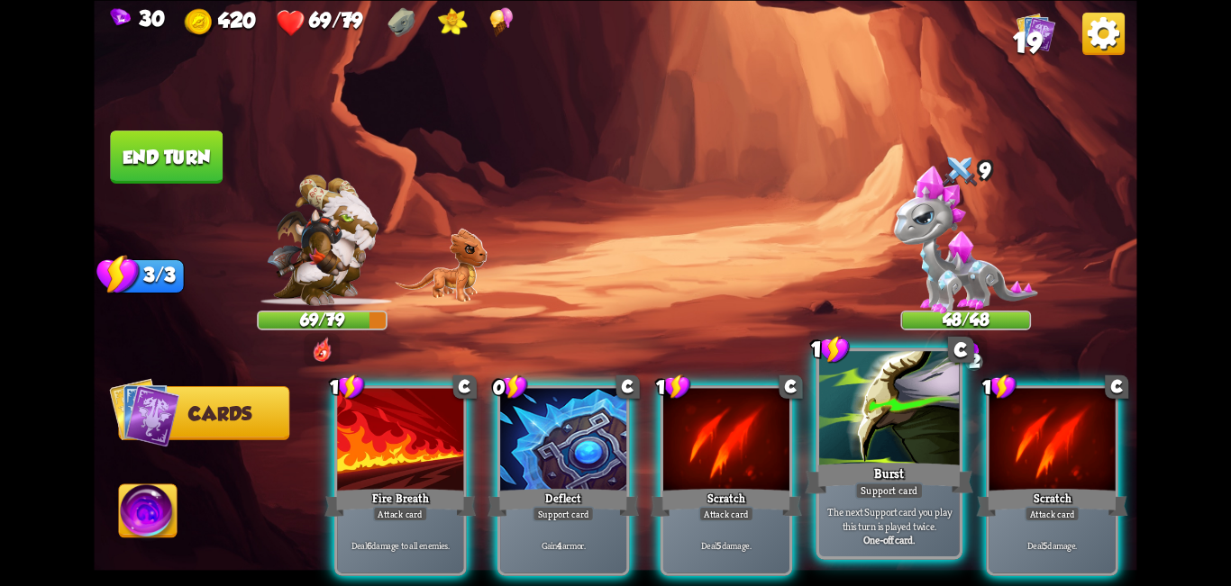
click at [613, 400] on div at bounding box center [889, 410] width 141 height 118
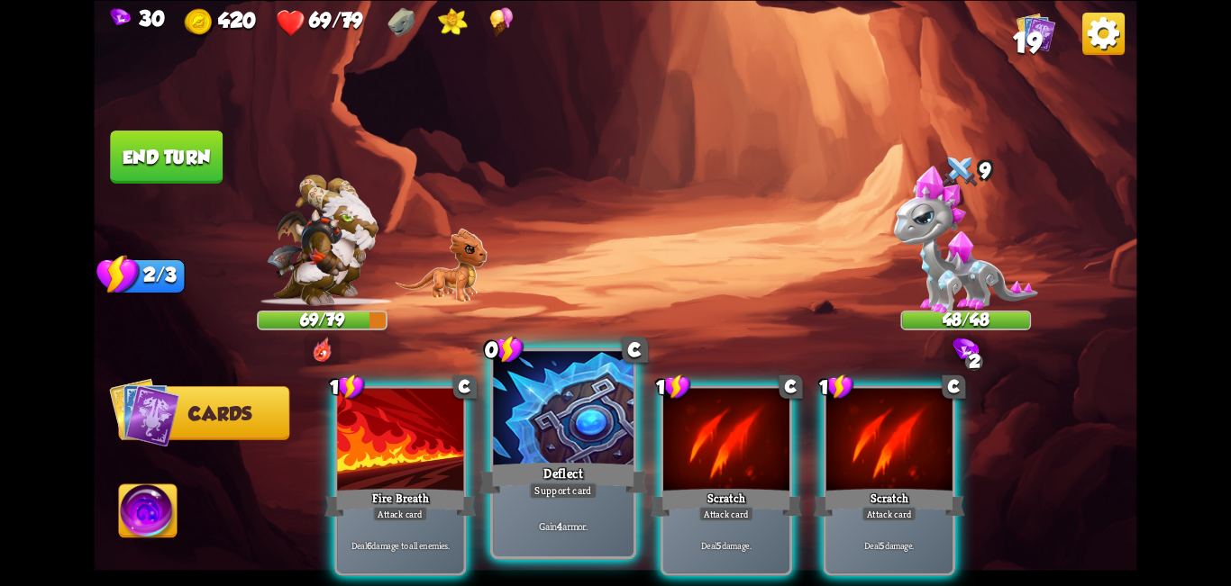
click at [550, 468] on div "Deflect" at bounding box center [563, 478] width 168 height 38
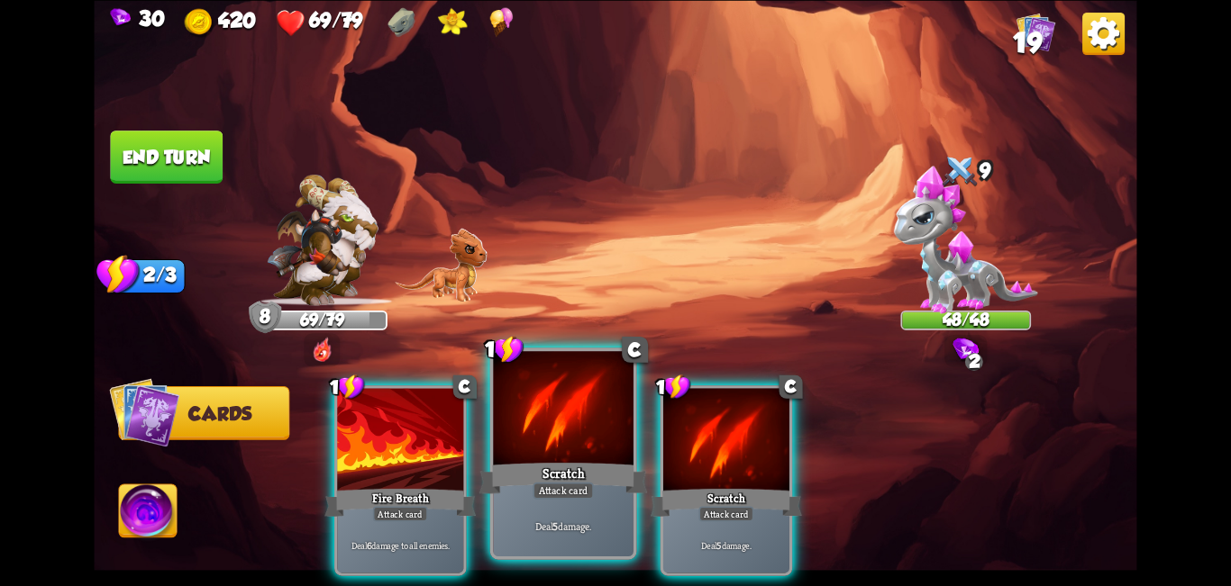
click at [526, 421] on div at bounding box center [563, 410] width 141 height 118
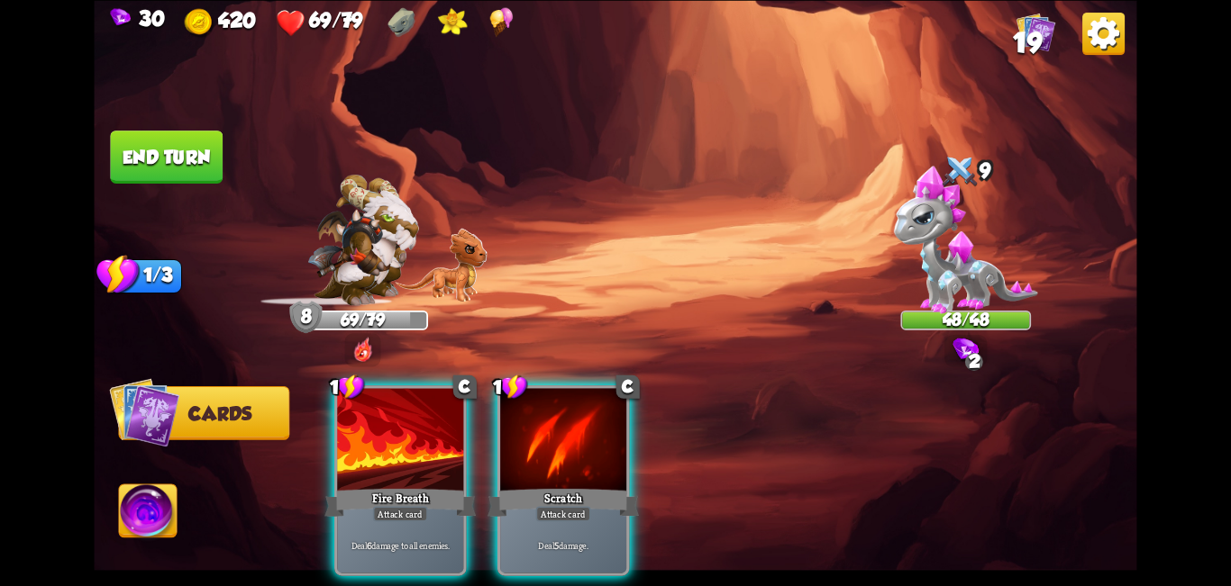
click at [613, 417] on div "1 C Fire Breath Attack card Deal 6 damage to all enemies. 1 C Scratch Attack ca…" at bounding box center [720, 456] width 834 height 260
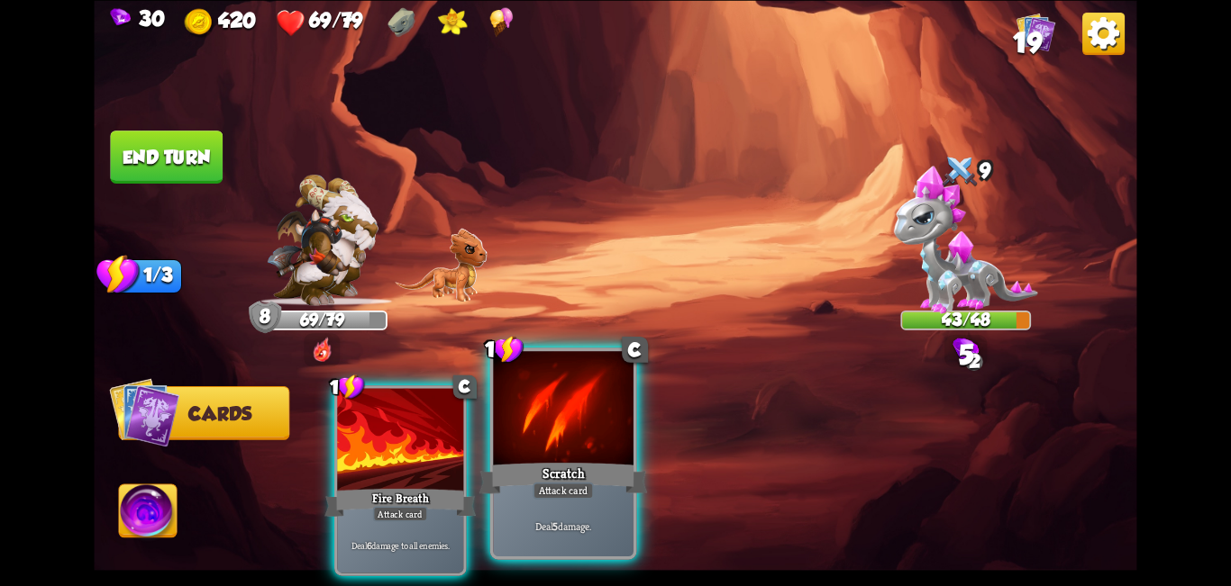
click at [604, 425] on div at bounding box center [563, 410] width 141 height 118
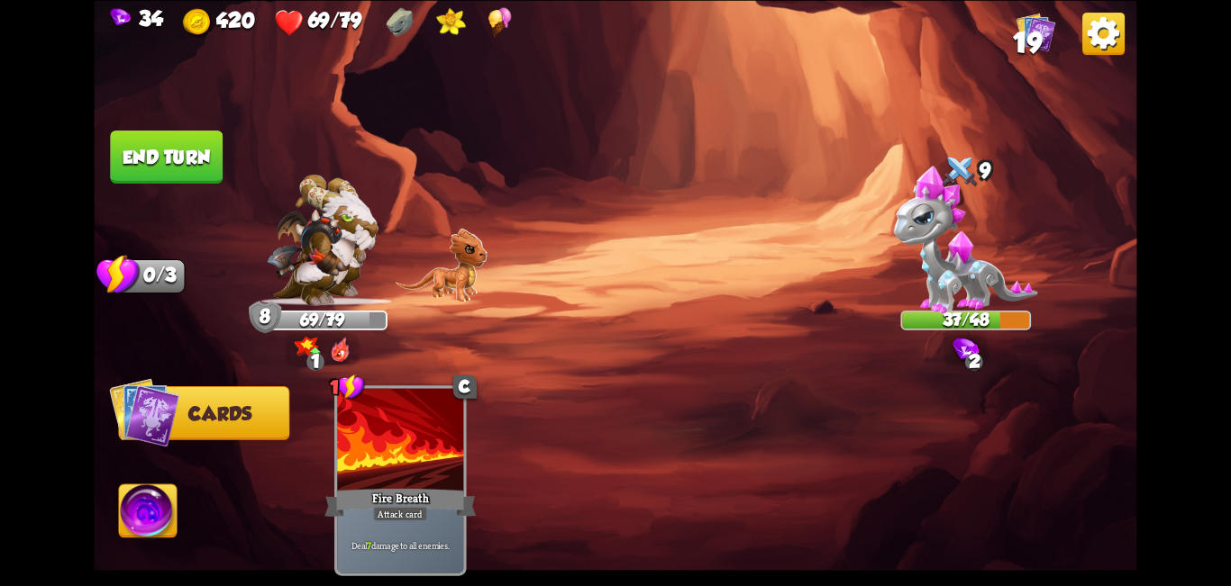
click at [170, 147] on button "End turn" at bounding box center [166, 157] width 113 height 53
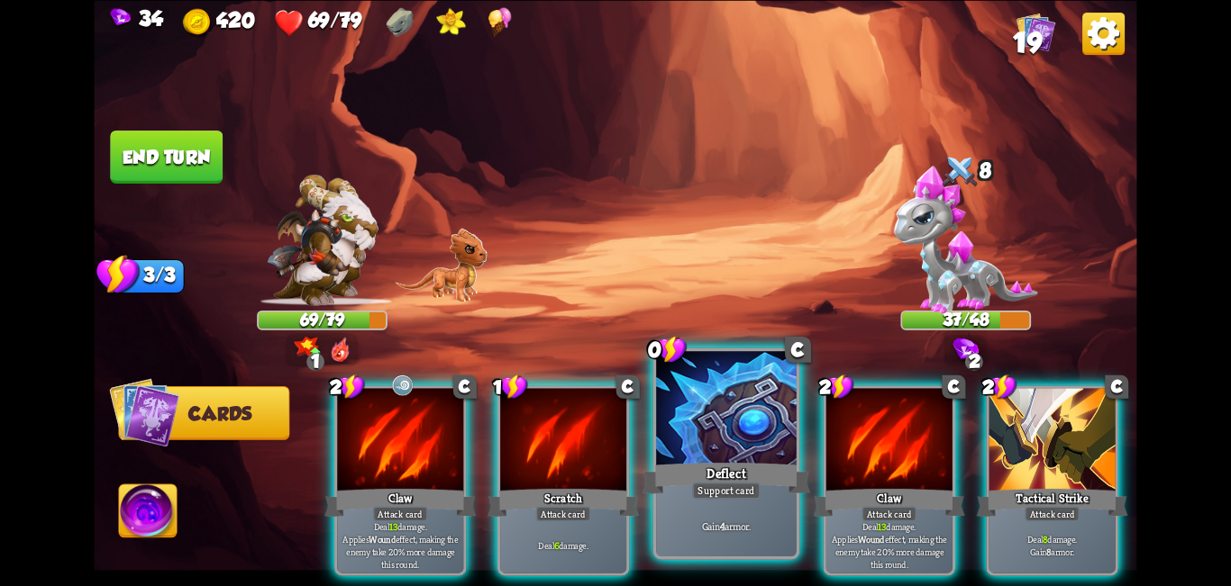
click at [613, 444] on div at bounding box center [726, 410] width 141 height 118
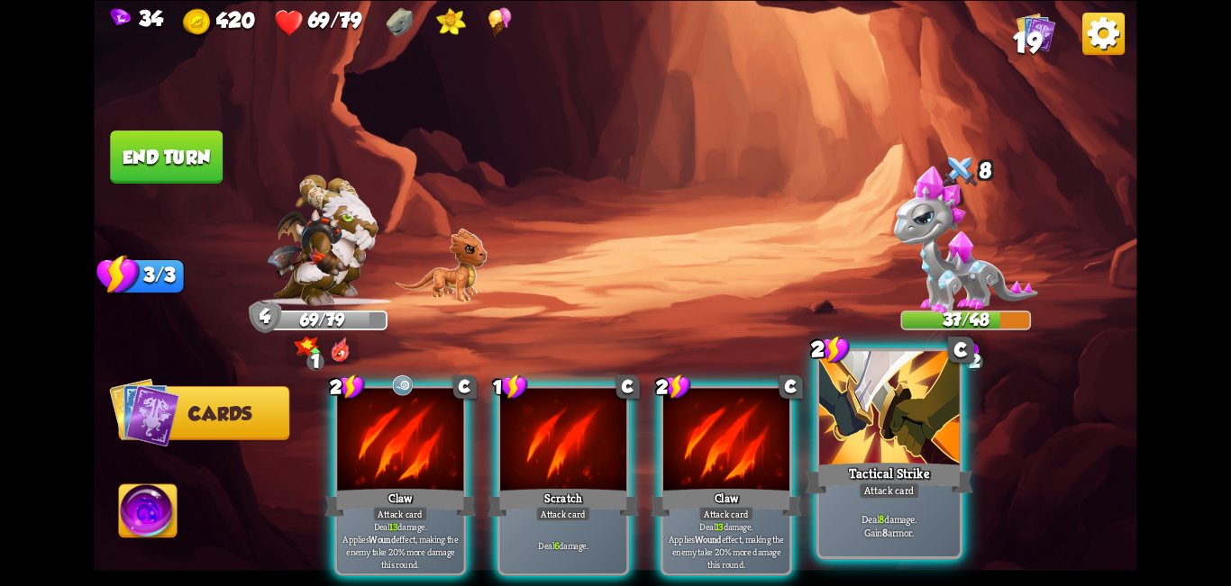
click at [613, 419] on div at bounding box center [889, 410] width 141 height 118
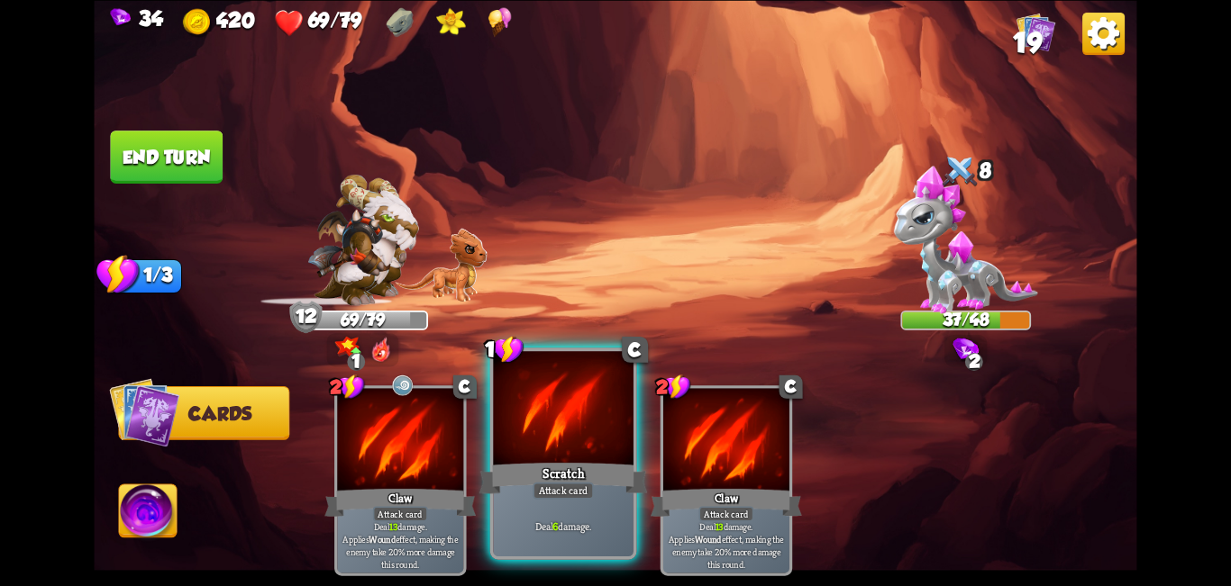
click at [569, 450] on div at bounding box center [563, 410] width 141 height 118
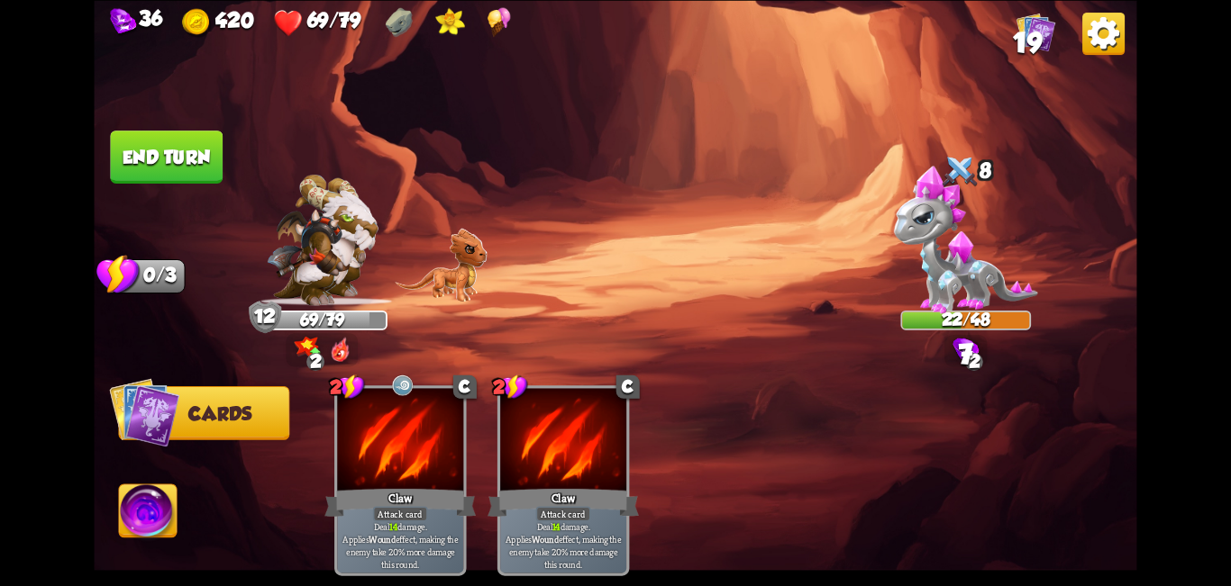
click at [173, 161] on button "End turn" at bounding box center [166, 157] width 113 height 53
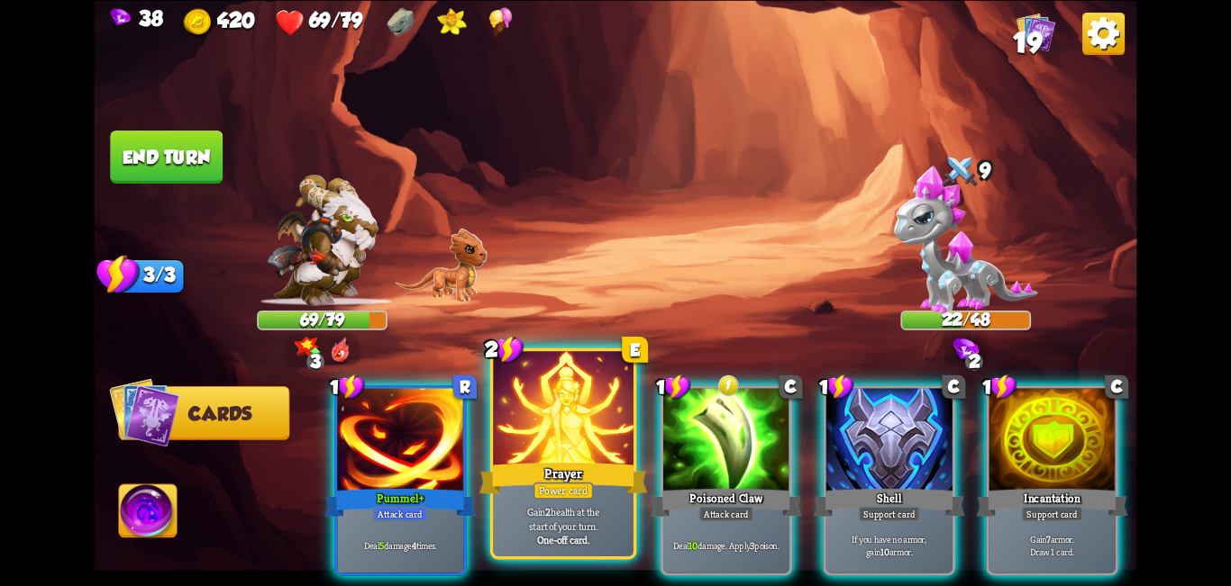
click at [597, 453] on div at bounding box center [563, 410] width 141 height 118
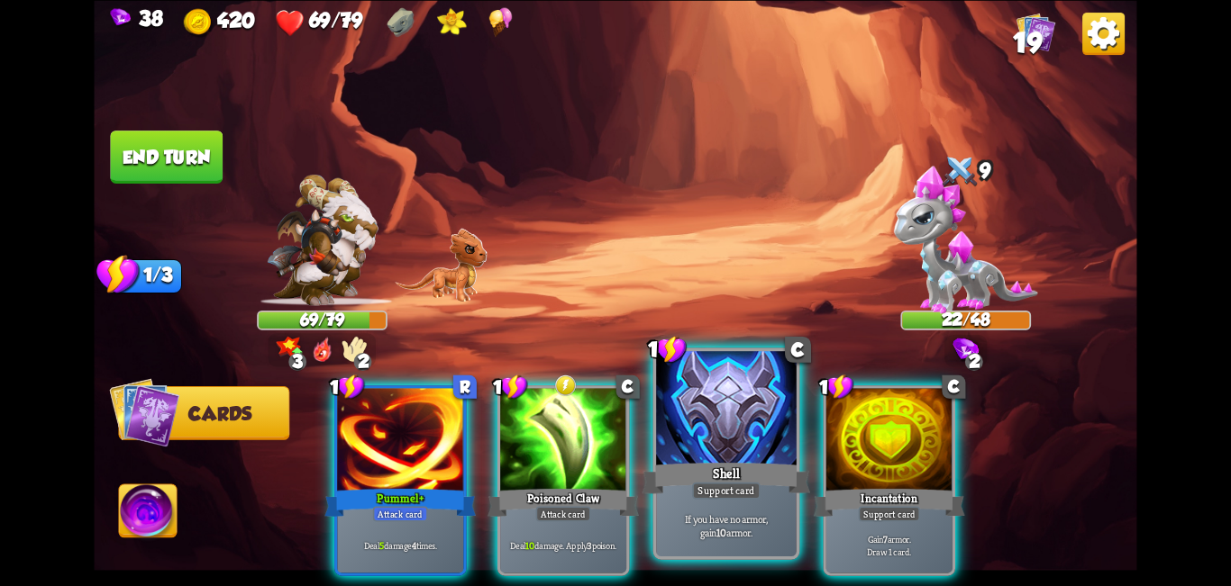
click at [613, 456] on div at bounding box center [726, 410] width 141 height 118
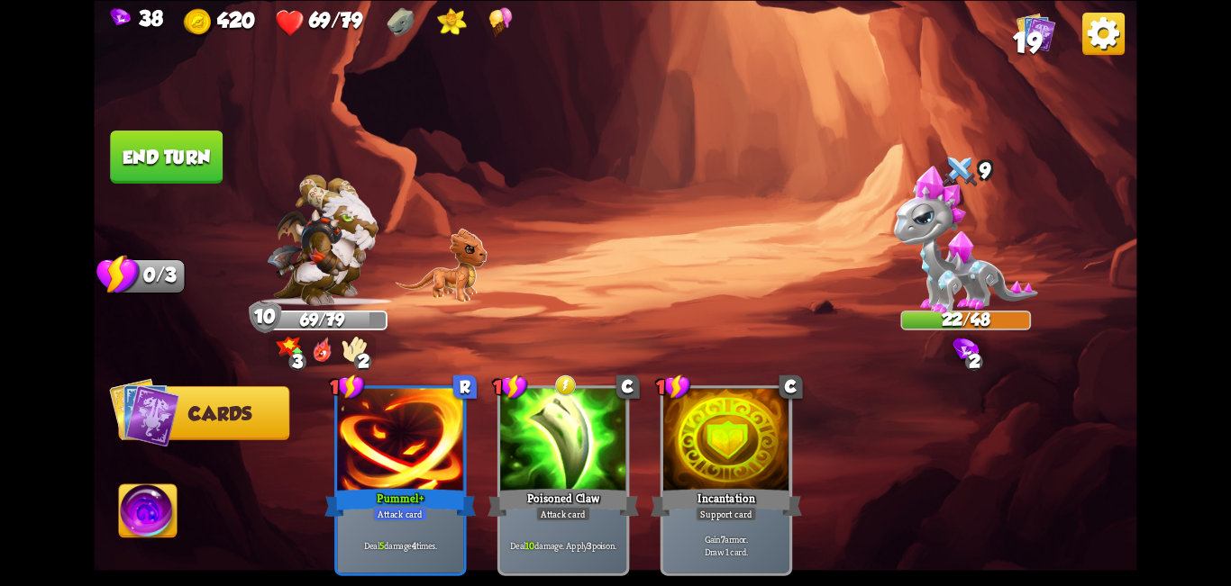
click at [148, 166] on button "End turn" at bounding box center [166, 157] width 113 height 53
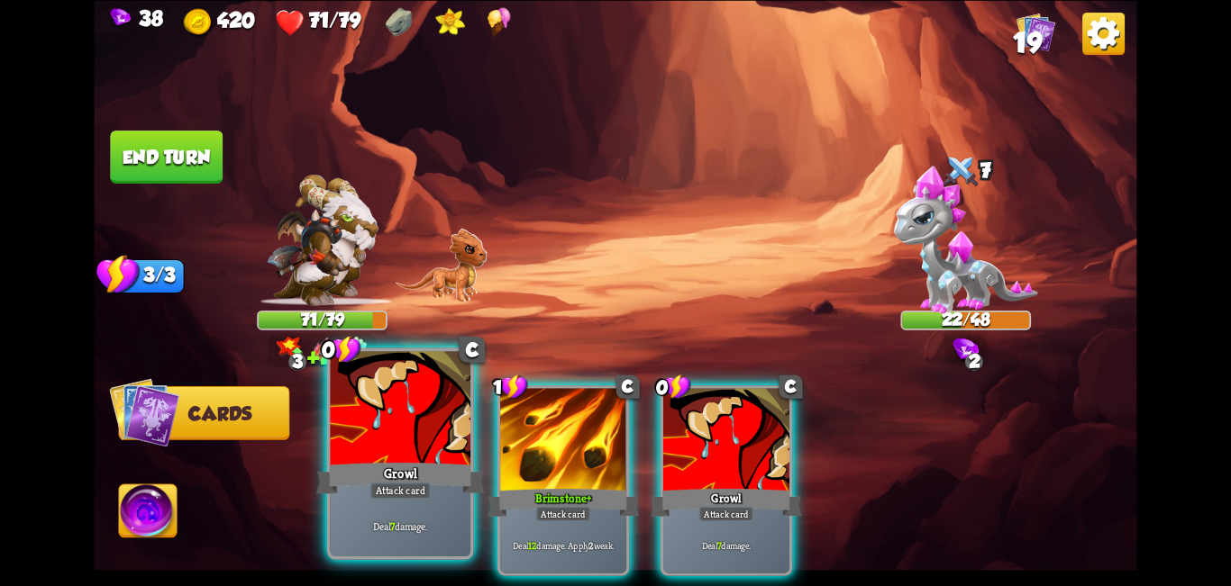
click at [378, 452] on div at bounding box center [401, 410] width 141 height 118
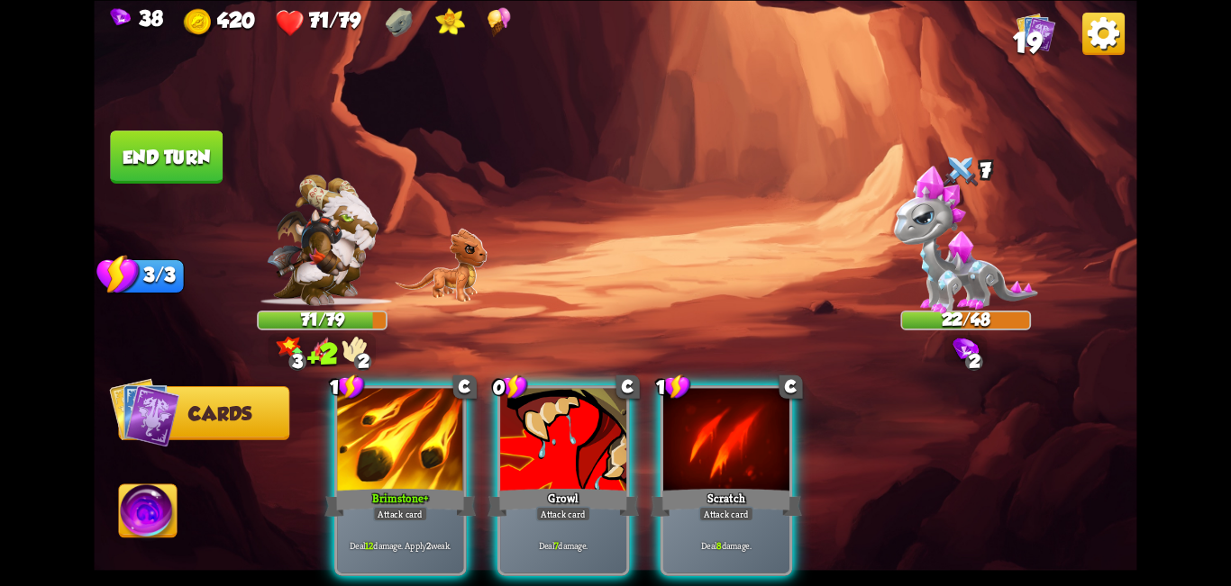
click at [504, 412] on div at bounding box center [563, 441] width 126 height 106
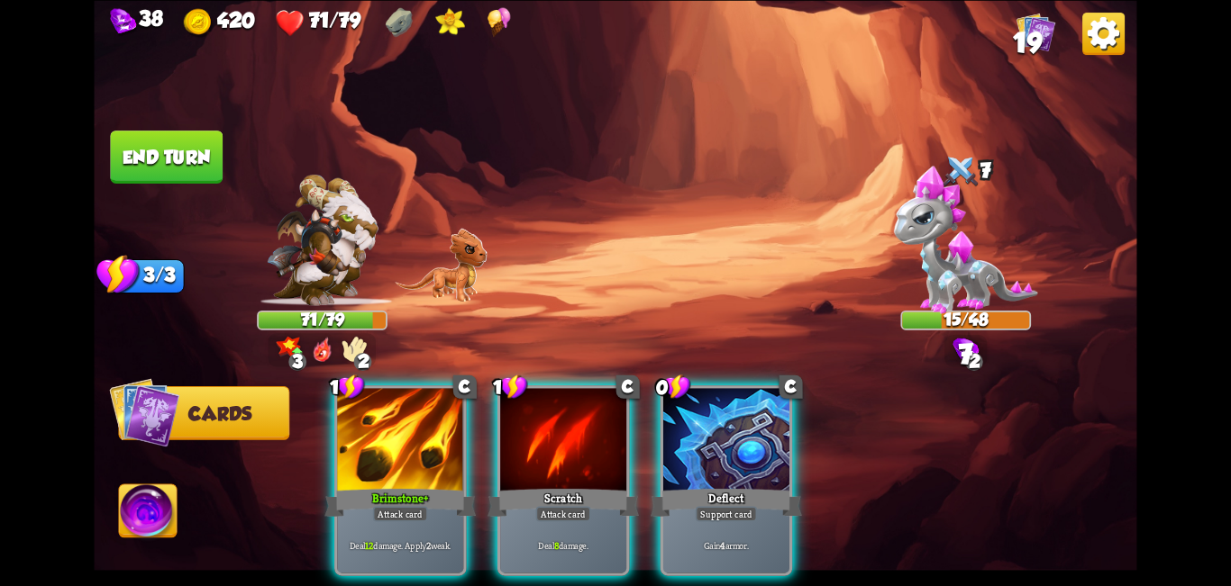
click at [613, 458] on div at bounding box center [726, 441] width 126 height 106
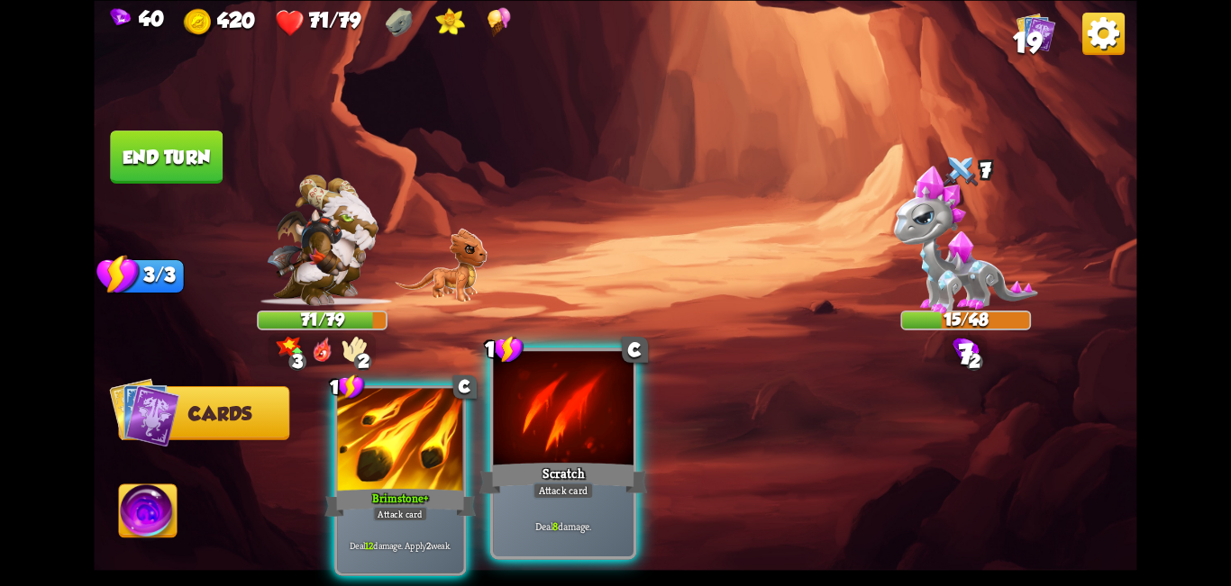
click at [532, 452] on div at bounding box center [563, 410] width 141 height 118
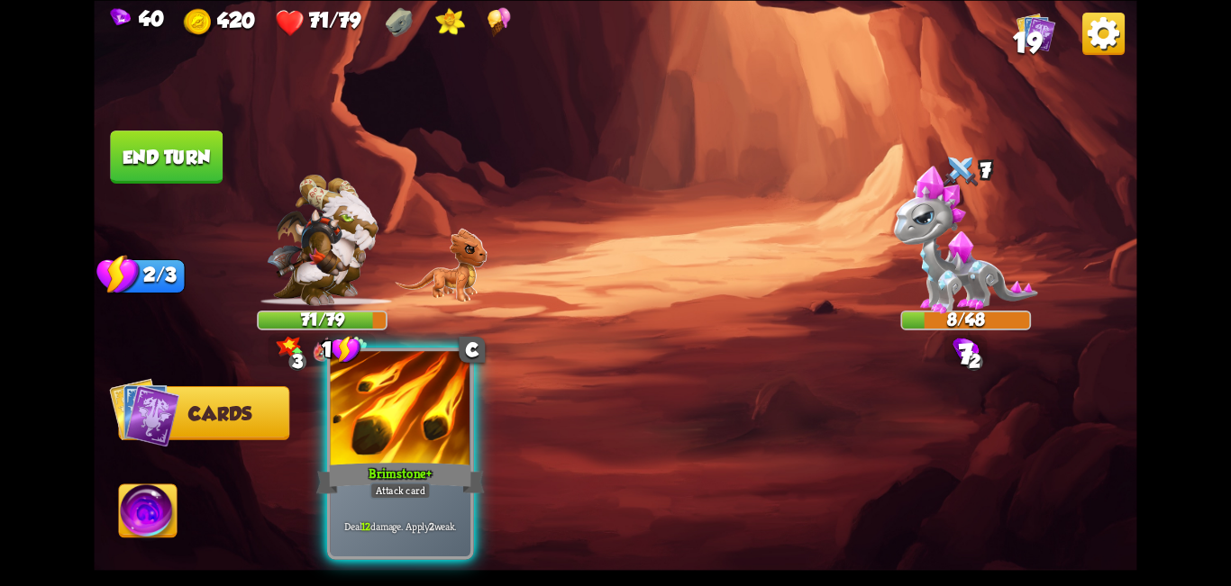
click at [389, 394] on div at bounding box center [401, 410] width 141 height 118
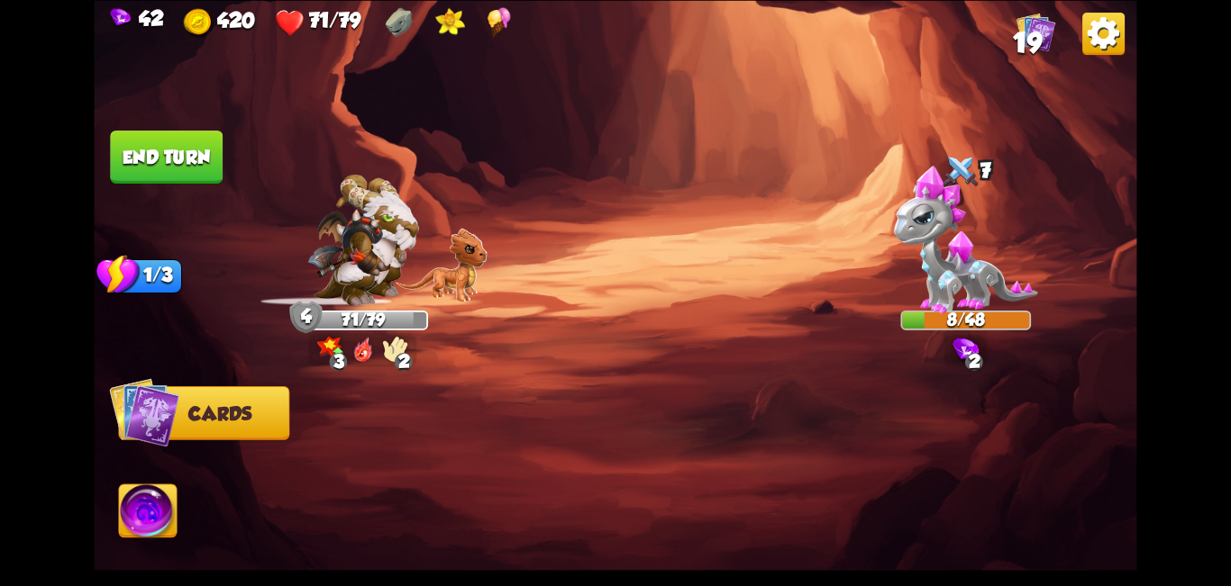
click at [168, 157] on button "End turn" at bounding box center [166, 157] width 113 height 53
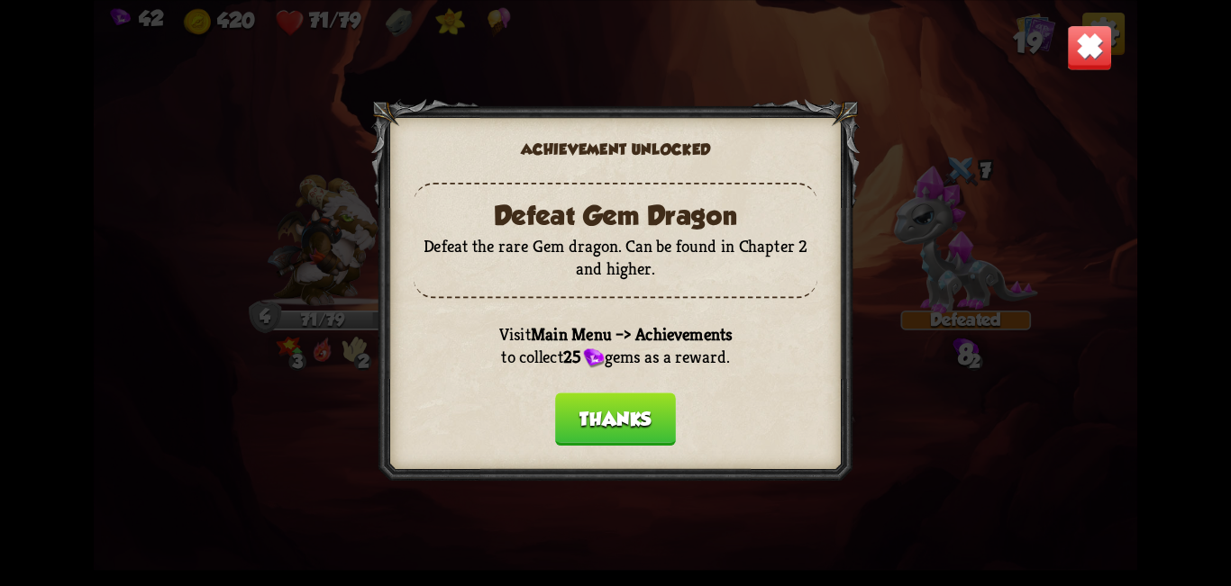
click at [171, 159] on div "Achievement unlocked Defeat Gem Dragon Defeat the rare Gem dragon. Can be found…" at bounding box center [615, 293] width 1042 height 586
click at [173, 159] on div "Achievement unlocked Defeat Gem Dragon Defeat the rare Gem dragon. Can be found…" at bounding box center [615, 293] width 1042 height 586
click at [613, 432] on button "Thanks" at bounding box center [615, 419] width 121 height 53
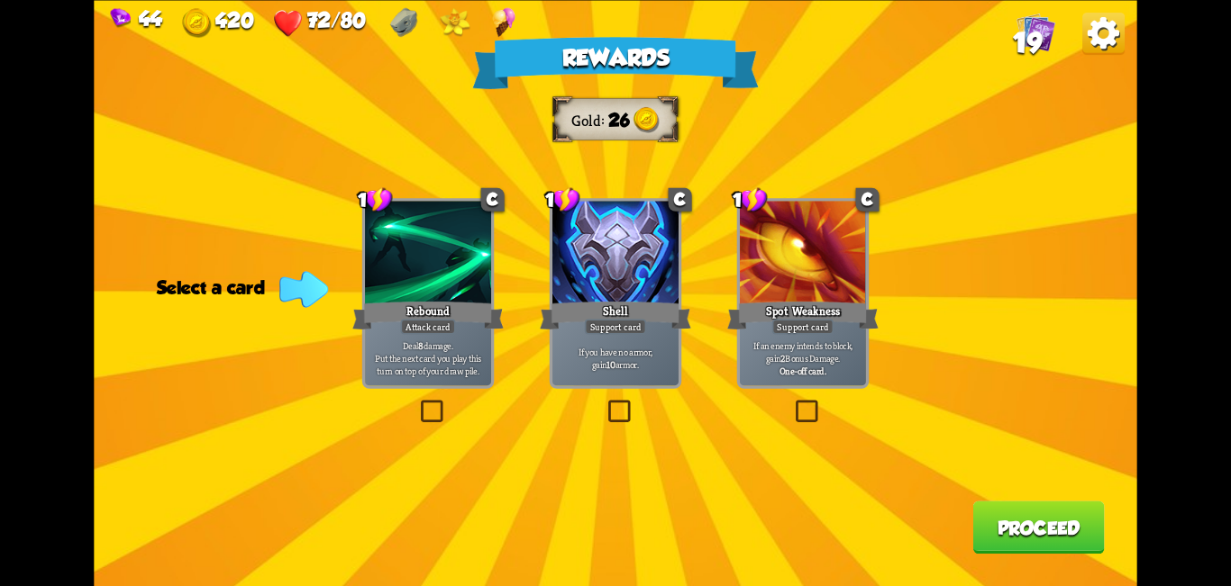
click at [417, 404] on label at bounding box center [417, 404] width 0 height 0
click at [0, 0] on input "checkbox" at bounding box center [0, 0] width 0 height 0
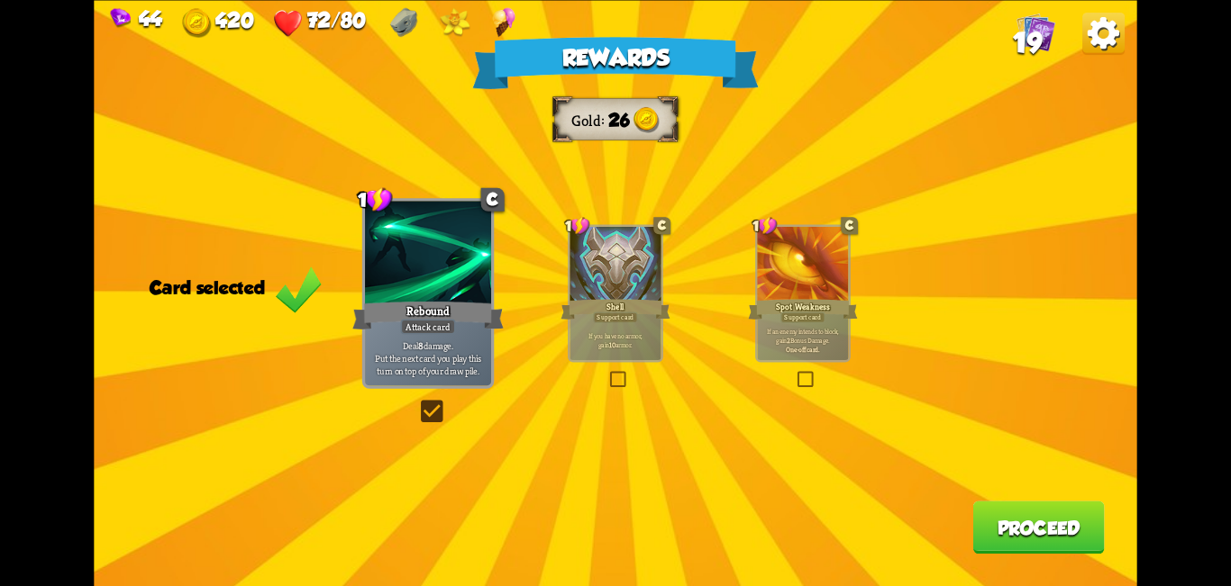
click at [613, 524] on button "Proceed" at bounding box center [1038, 527] width 132 height 53
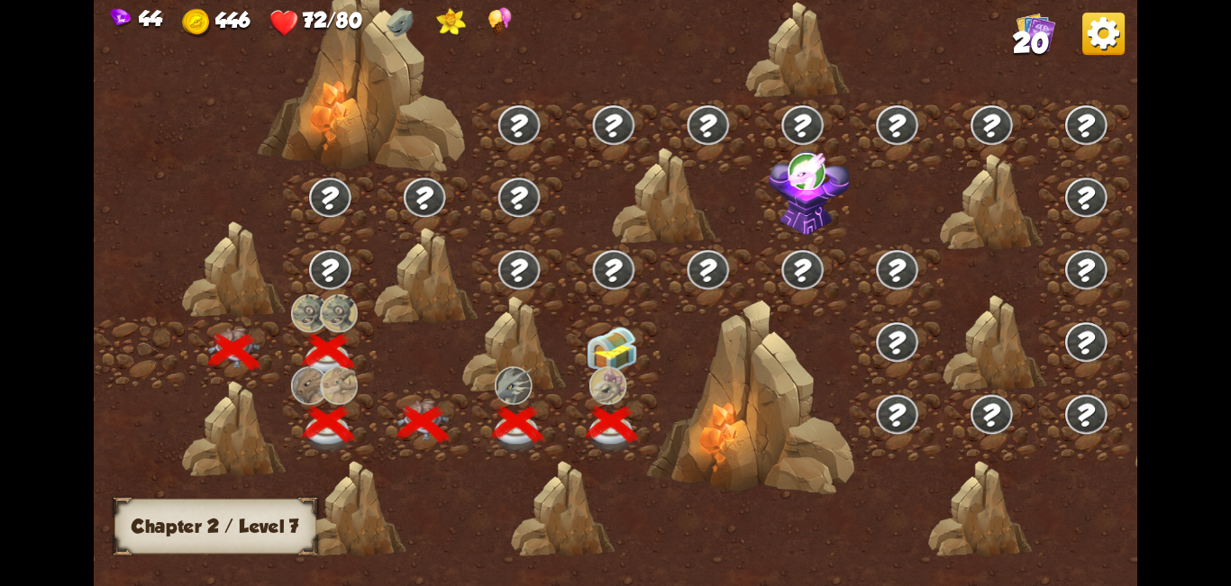
click at [608, 349] on img at bounding box center [612, 351] width 52 height 49
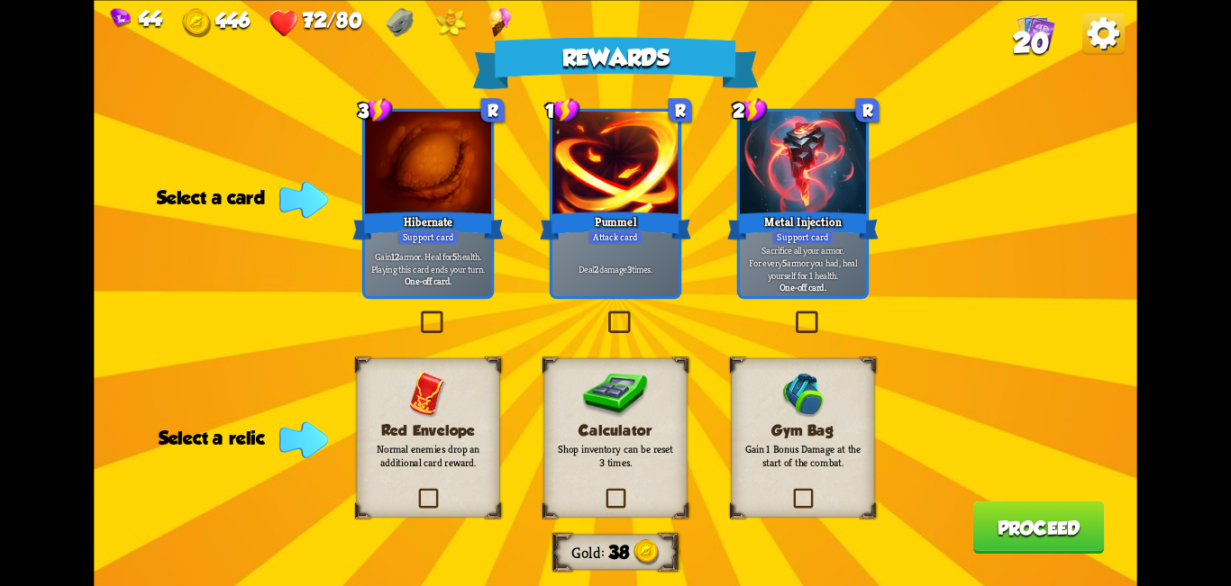
click at [604, 313] on label at bounding box center [604, 313] width 0 height 0
click at [0, 0] on input "checkbox" at bounding box center [0, 0] width 0 height 0
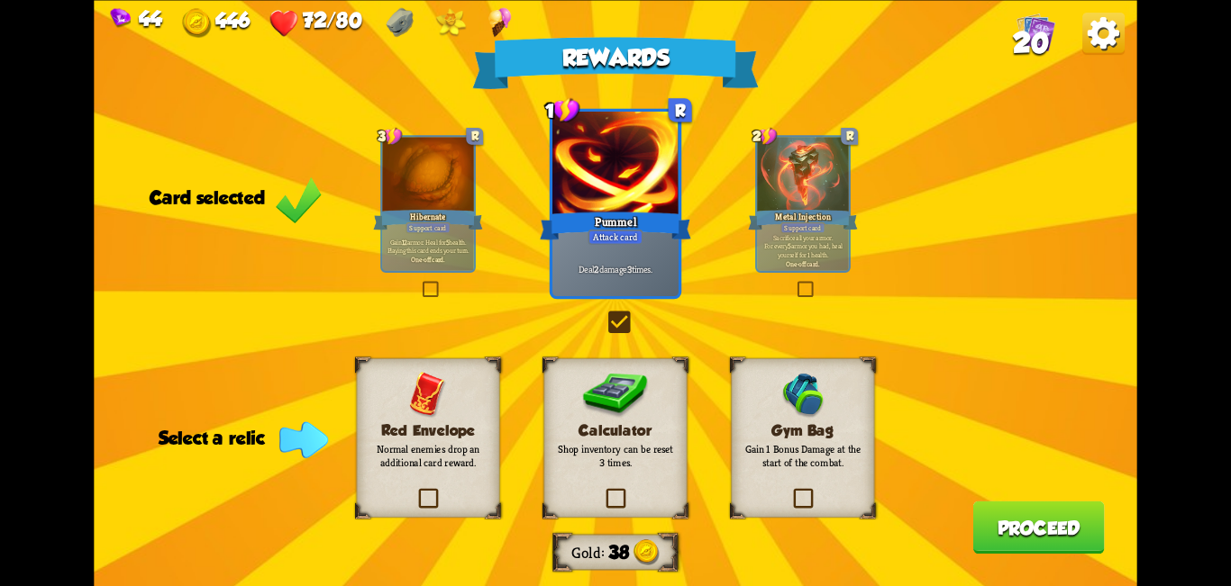
click at [613, 506] on div "Gym Bag Gain 1 Bonus Damage at the start of the combat." at bounding box center [802, 437] width 143 height 159
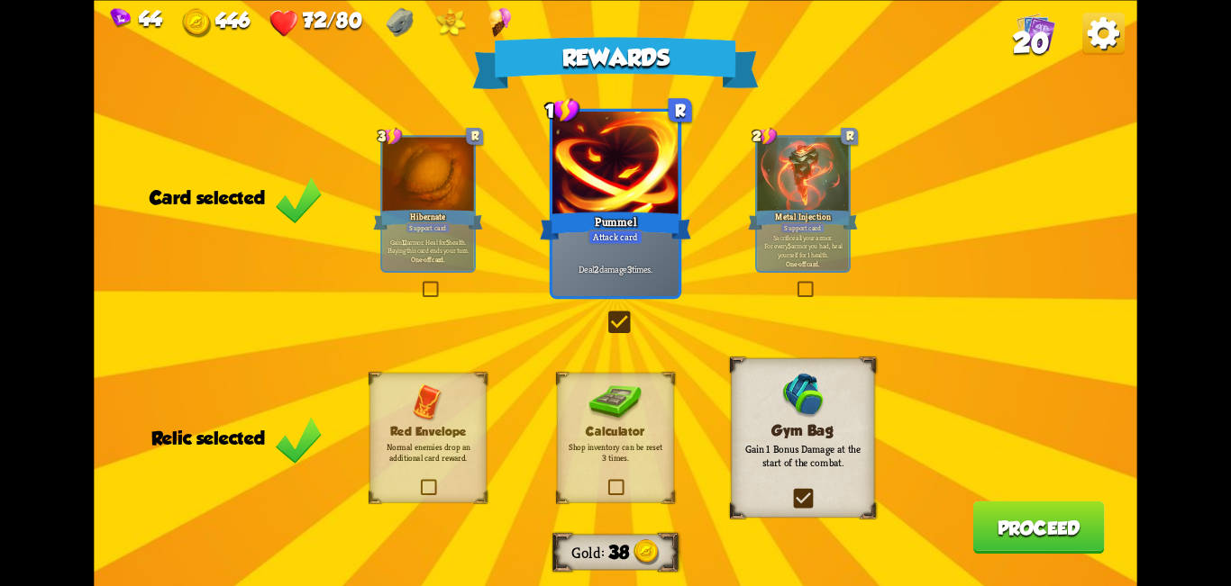
click at [613, 491] on label at bounding box center [790, 491] width 0 height 0
click at [0, 0] on input "checkbox" at bounding box center [0, 0] width 0 height 0
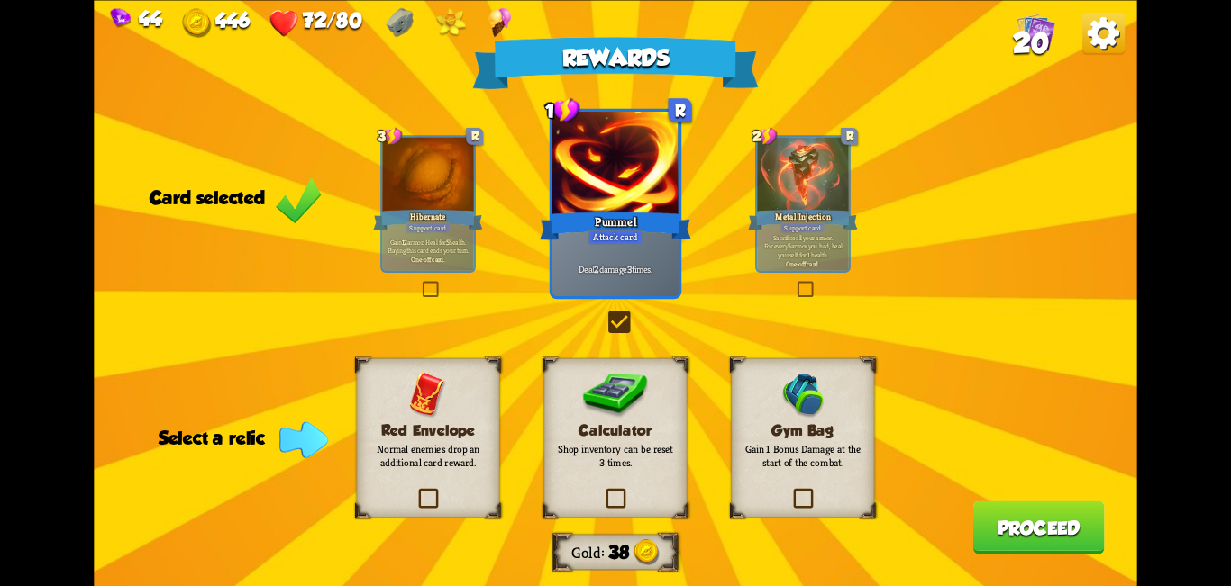
click at [613, 491] on label at bounding box center [790, 491] width 0 height 0
click at [0, 0] on input "checkbox" at bounding box center [0, 0] width 0 height 0
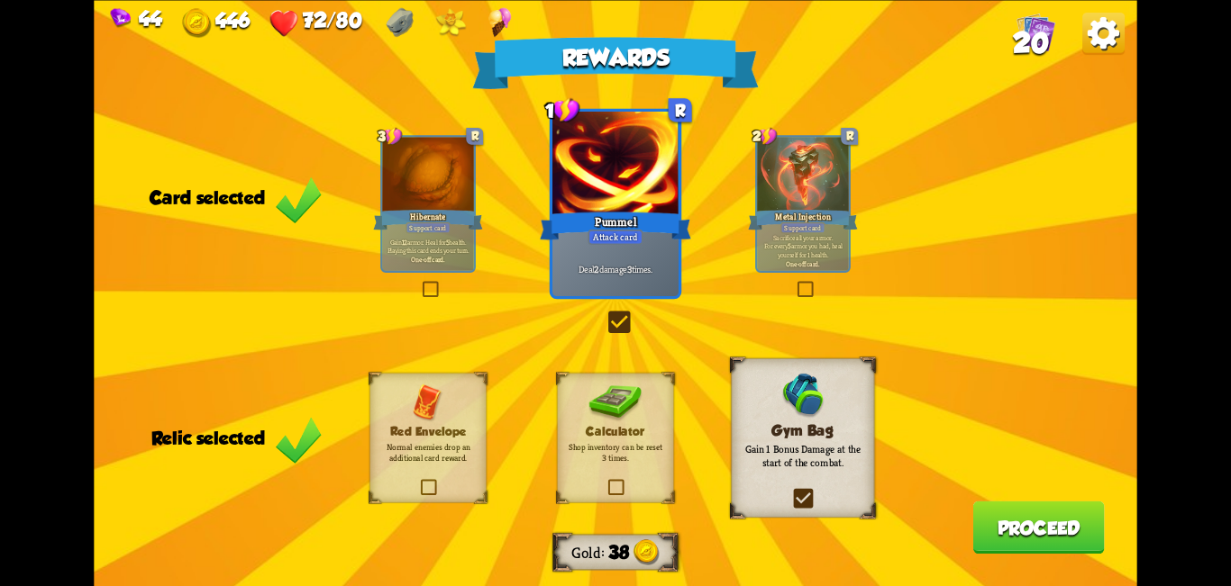
click at [613, 491] on label at bounding box center [790, 491] width 0 height 0
click at [0, 0] on input "checkbox" at bounding box center [0, 0] width 0 height 0
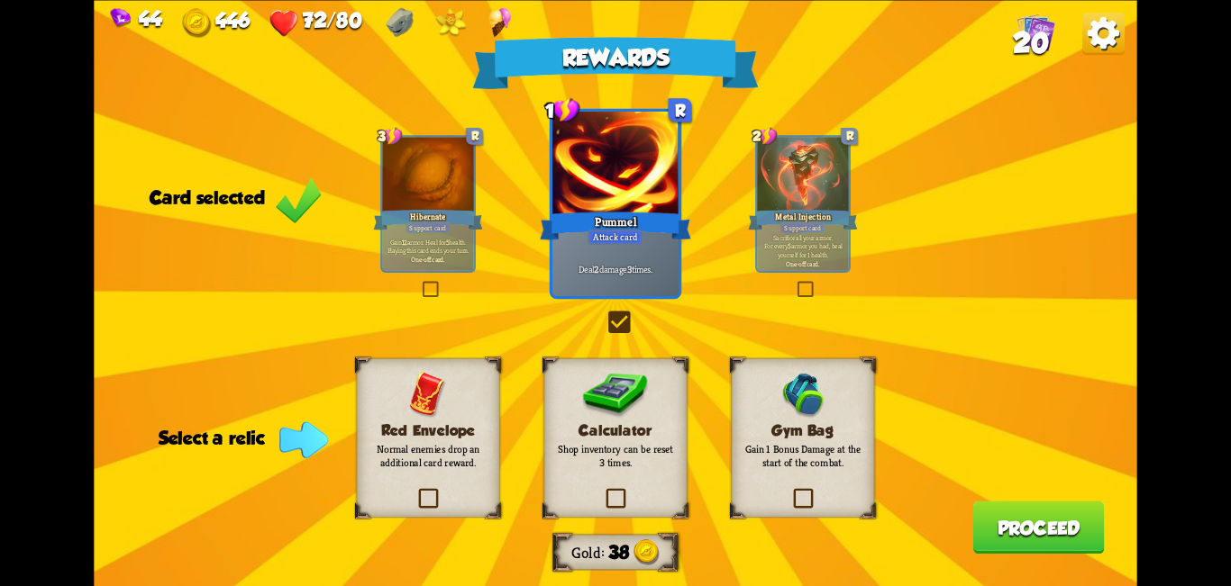
click at [603, 491] on label at bounding box center [603, 491] width 0 height 0
click at [0, 0] on input "checkbox" at bounding box center [0, 0] width 0 height 0
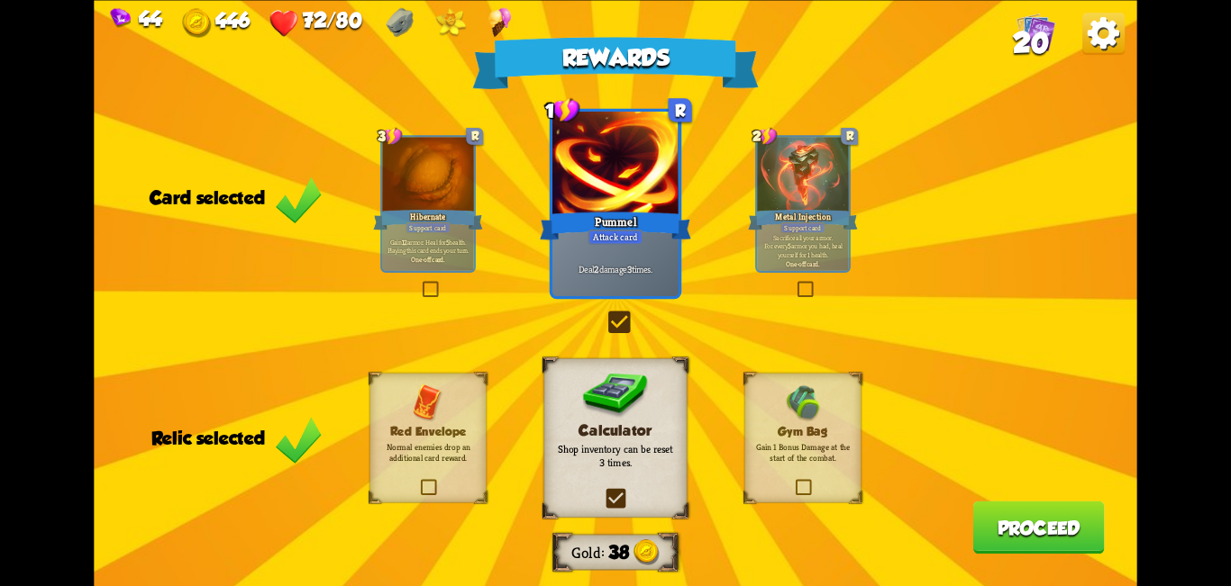
click at [613, 532] on button "Proceed" at bounding box center [1038, 527] width 132 height 53
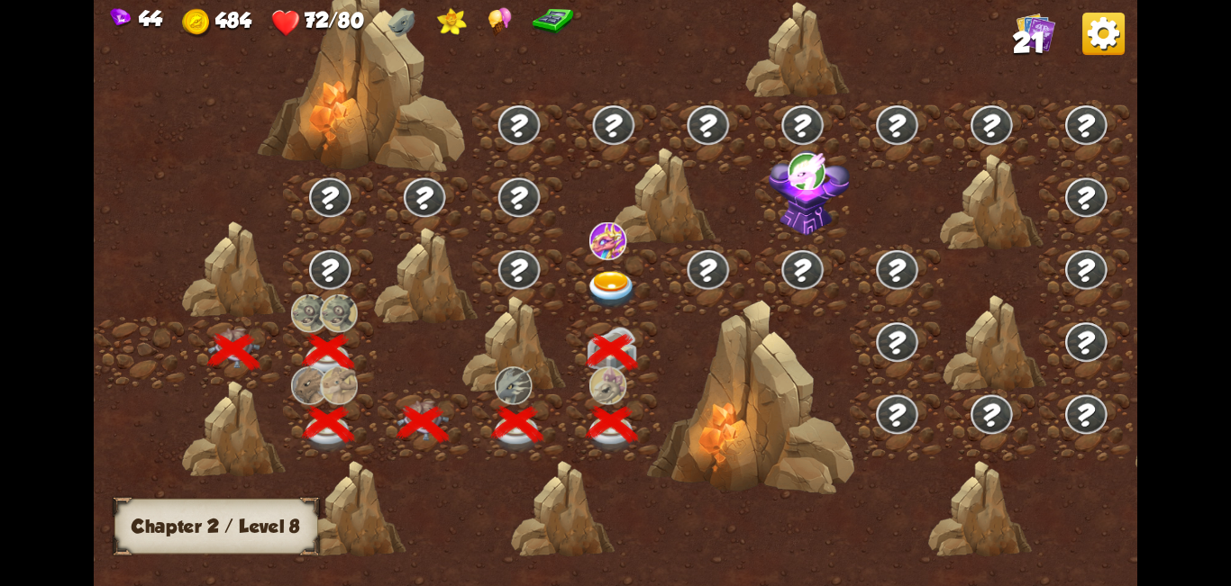
click at [611, 280] on img at bounding box center [612, 290] width 52 height 39
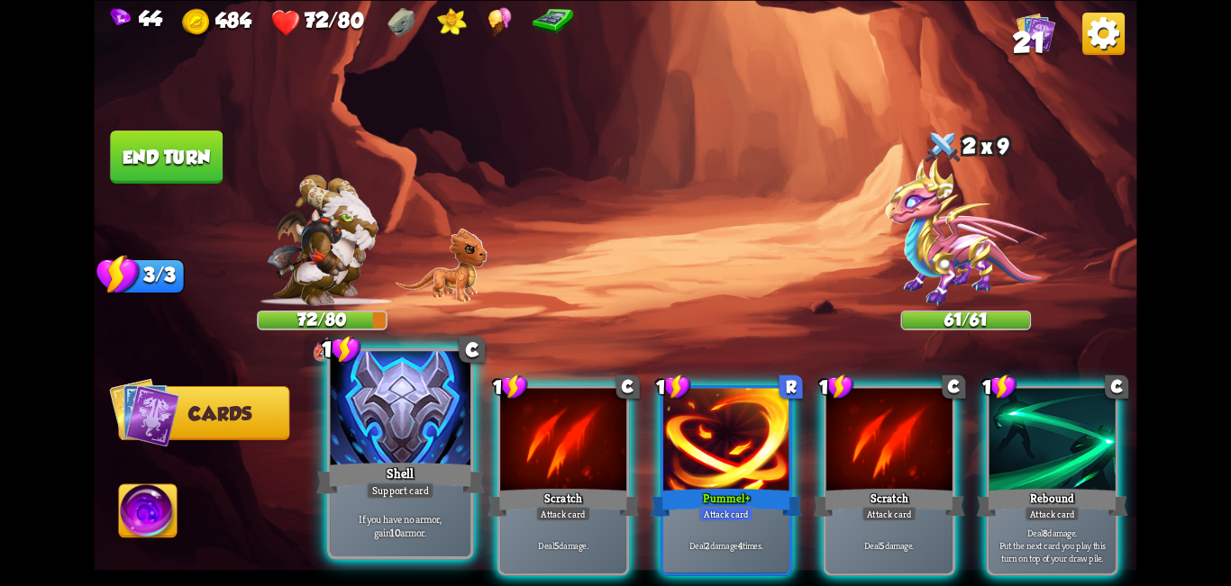
click at [366, 450] on div at bounding box center [401, 410] width 141 height 118
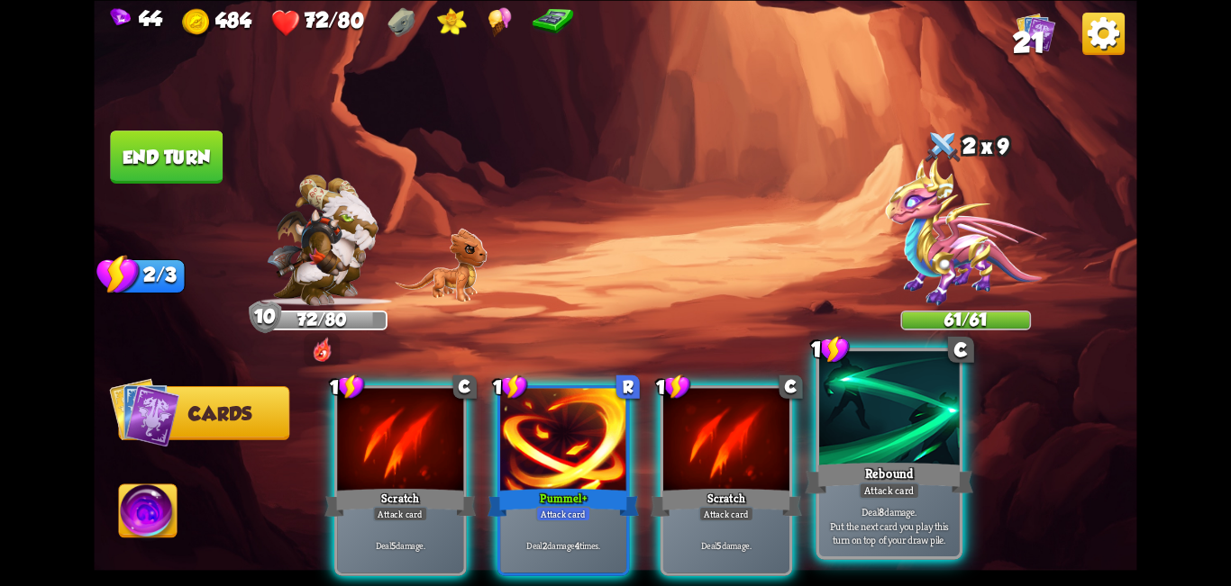
click at [613, 405] on div at bounding box center [889, 410] width 141 height 118
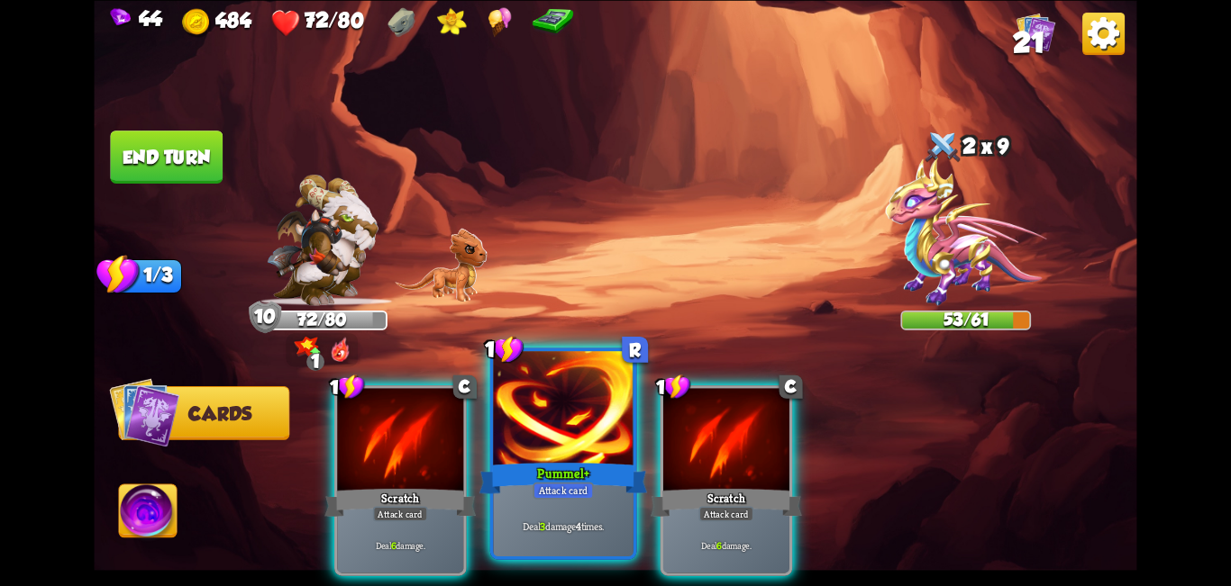
click at [600, 435] on div at bounding box center [563, 410] width 141 height 118
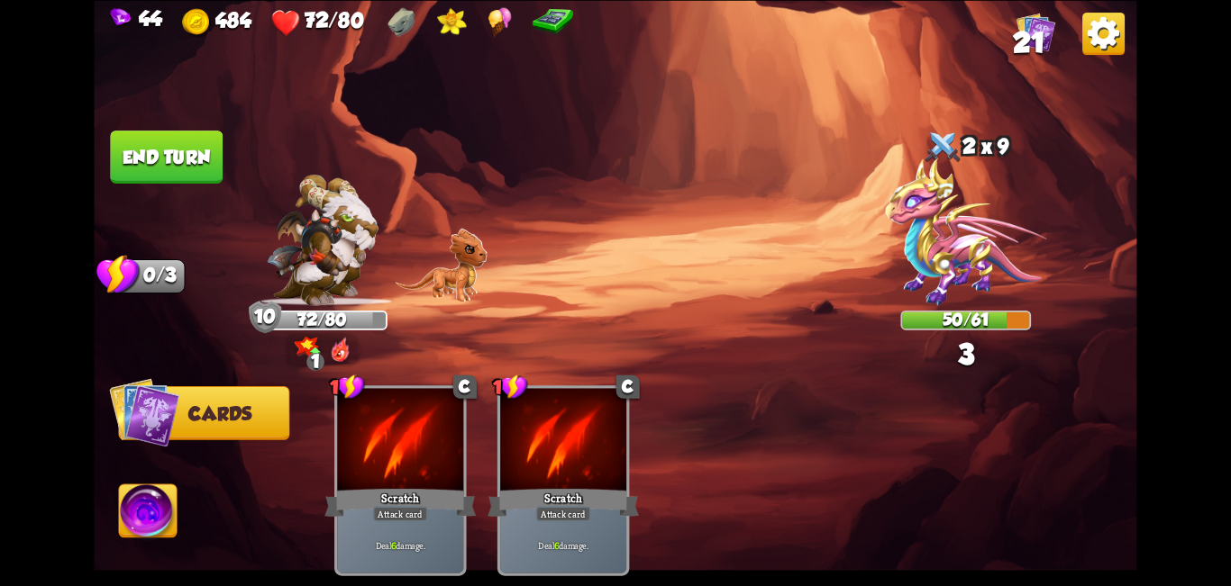
click at [165, 160] on button "End turn" at bounding box center [166, 157] width 113 height 53
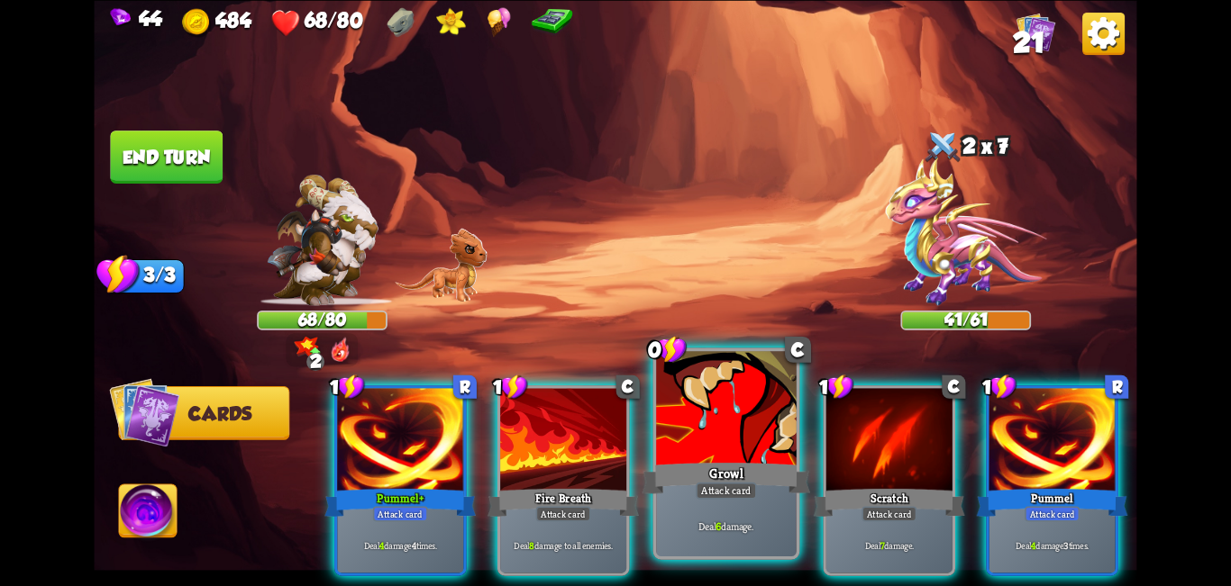
drag, startPoint x: 689, startPoint y: 417, endPoint x: 695, endPoint y: 409, distance: 10.3
click at [613, 418] on div at bounding box center [726, 410] width 141 height 118
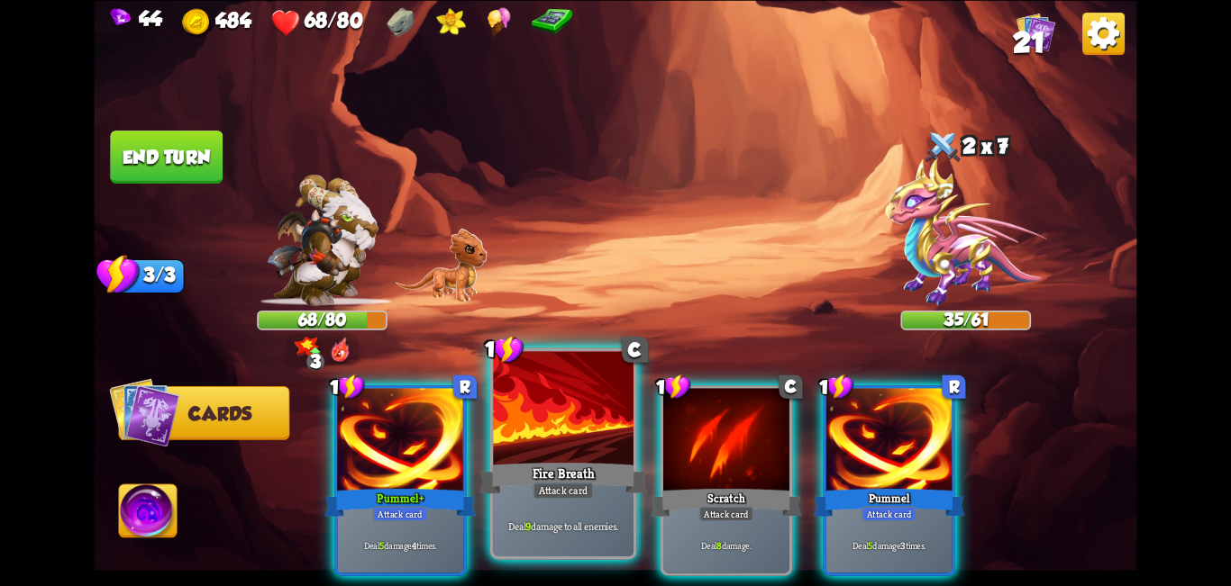
click at [547, 400] on div at bounding box center [563, 410] width 141 height 118
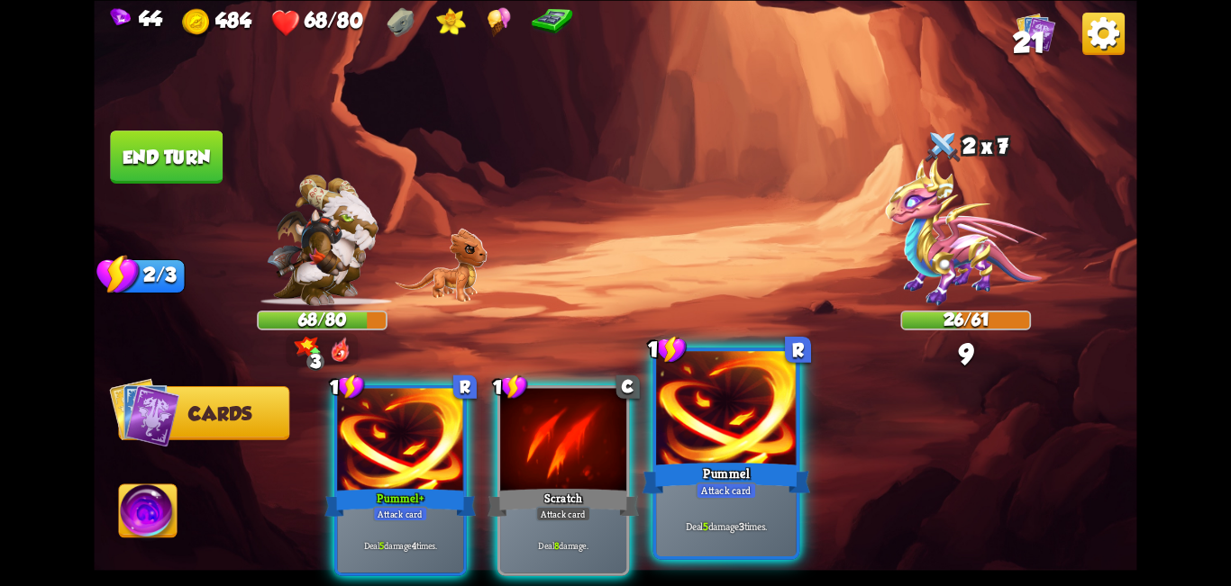
click at [613, 418] on div at bounding box center [726, 410] width 141 height 118
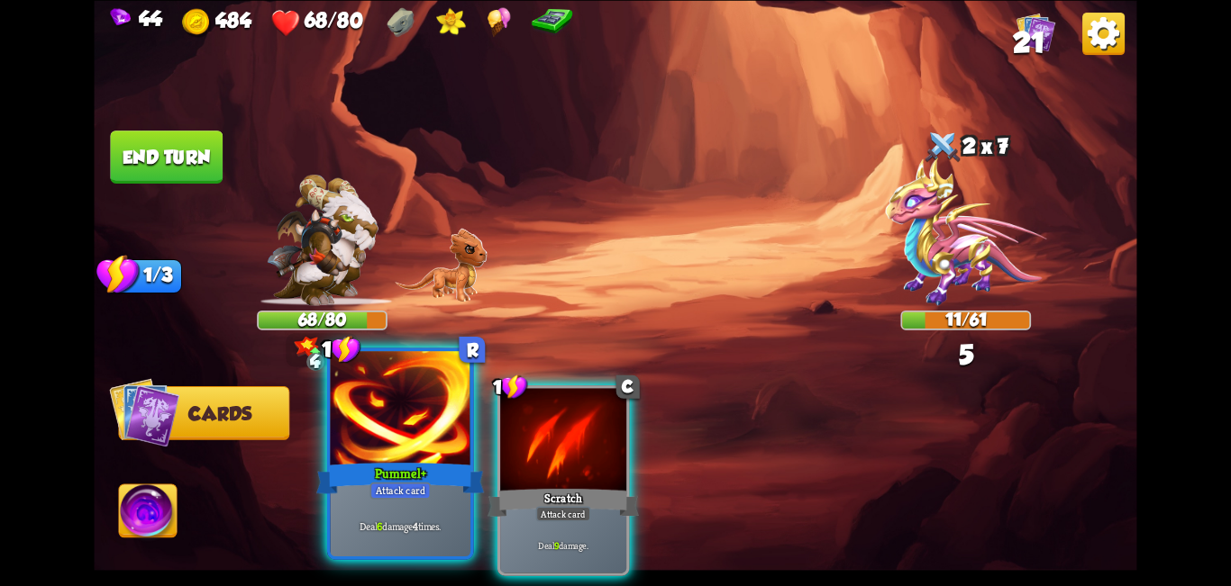
click at [370, 458] on div at bounding box center [401, 410] width 141 height 118
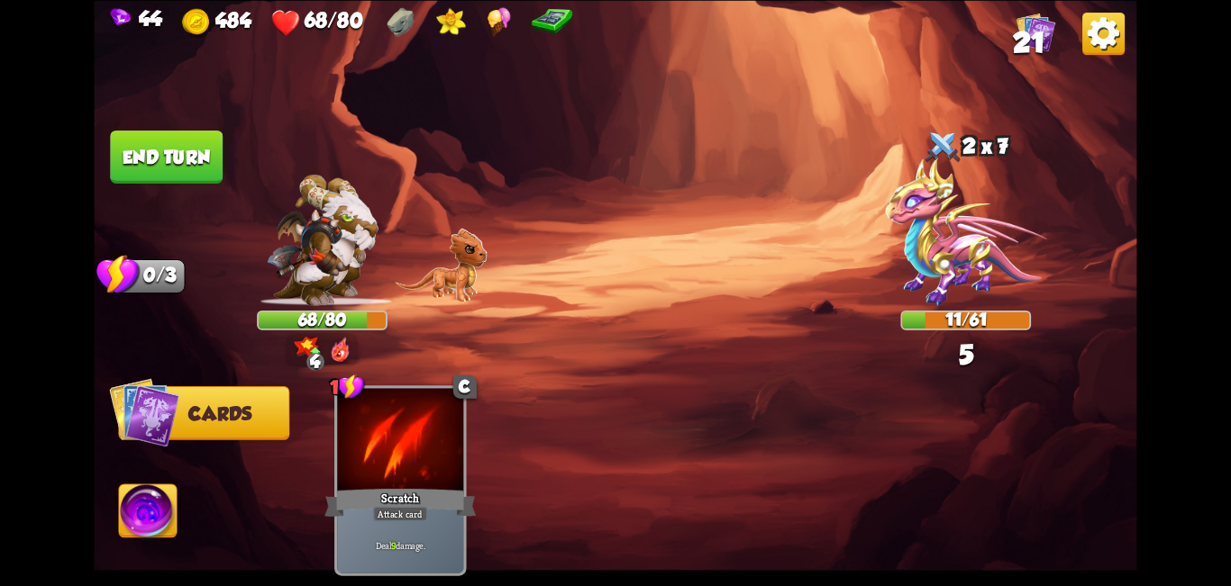
click at [142, 525] on img at bounding box center [148, 514] width 58 height 59
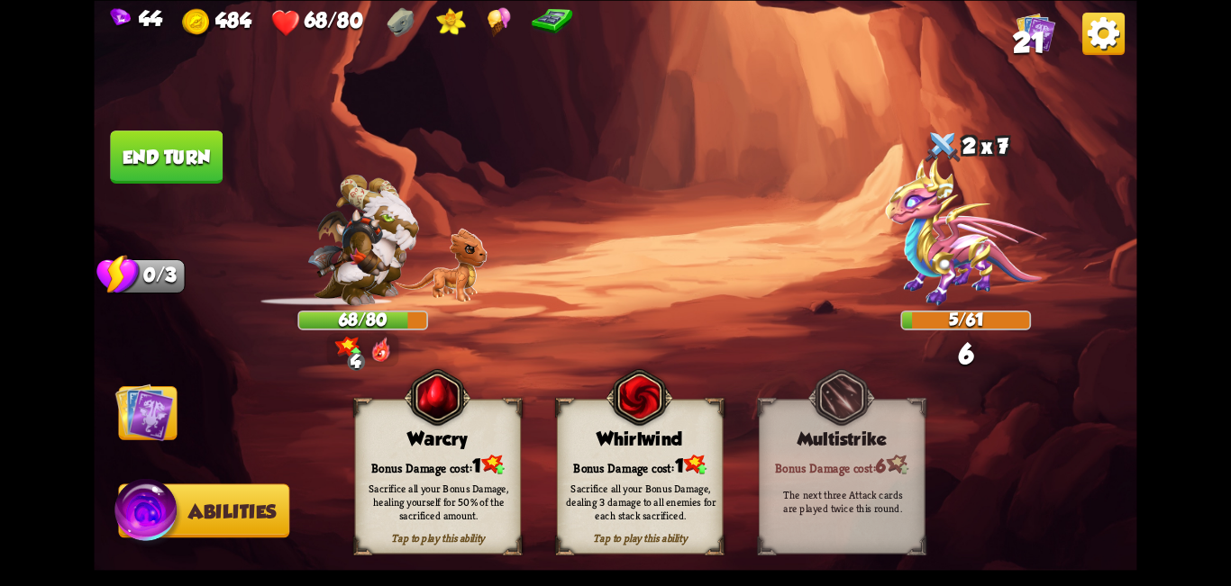
click at [440, 450] on div "Tap to play this ability Warcry Bonus Damage cost: 1 Sacrifice all your Bonus D…" at bounding box center [438, 476] width 166 height 155
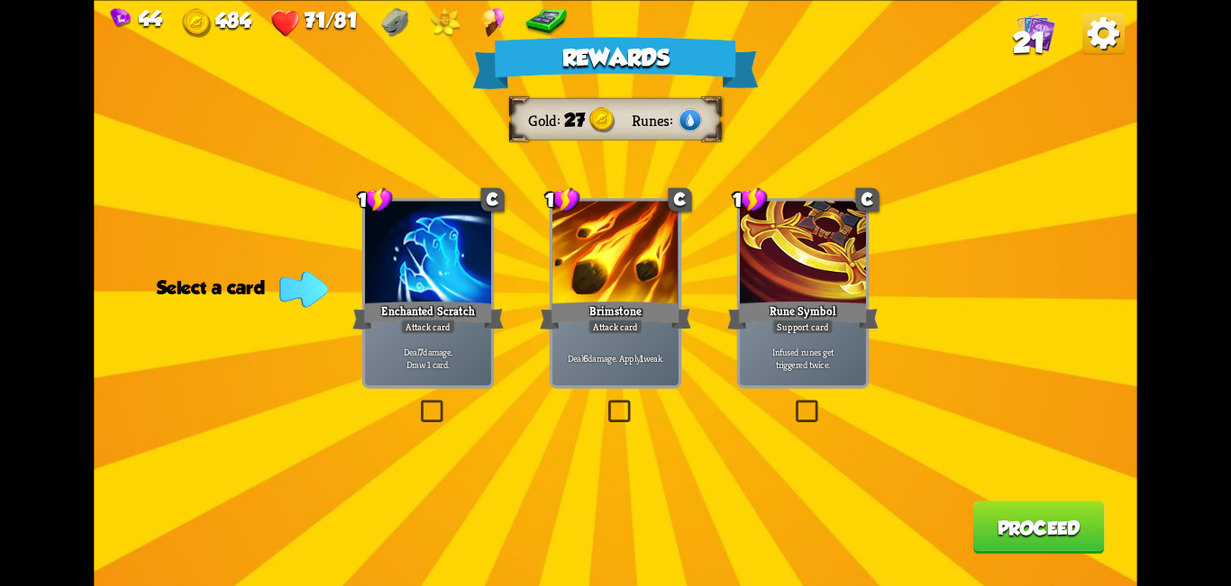
click at [604, 404] on label at bounding box center [604, 404] width 0 height 0
click at [0, 0] on input "checkbox" at bounding box center [0, 0] width 0 height 0
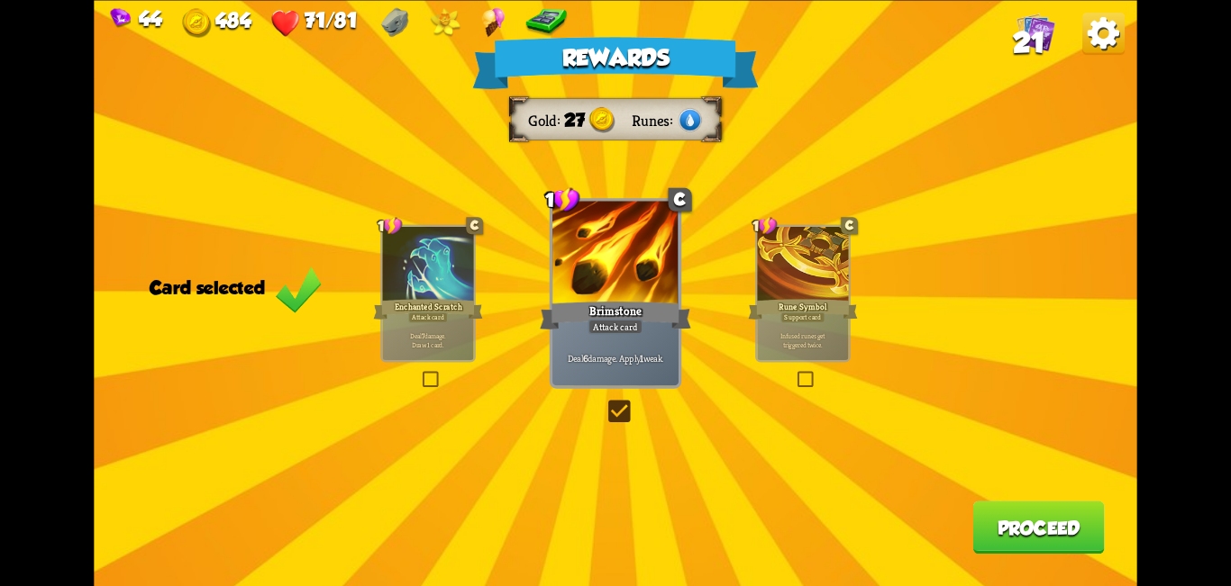
click at [613, 534] on button "Proceed" at bounding box center [1038, 527] width 132 height 53
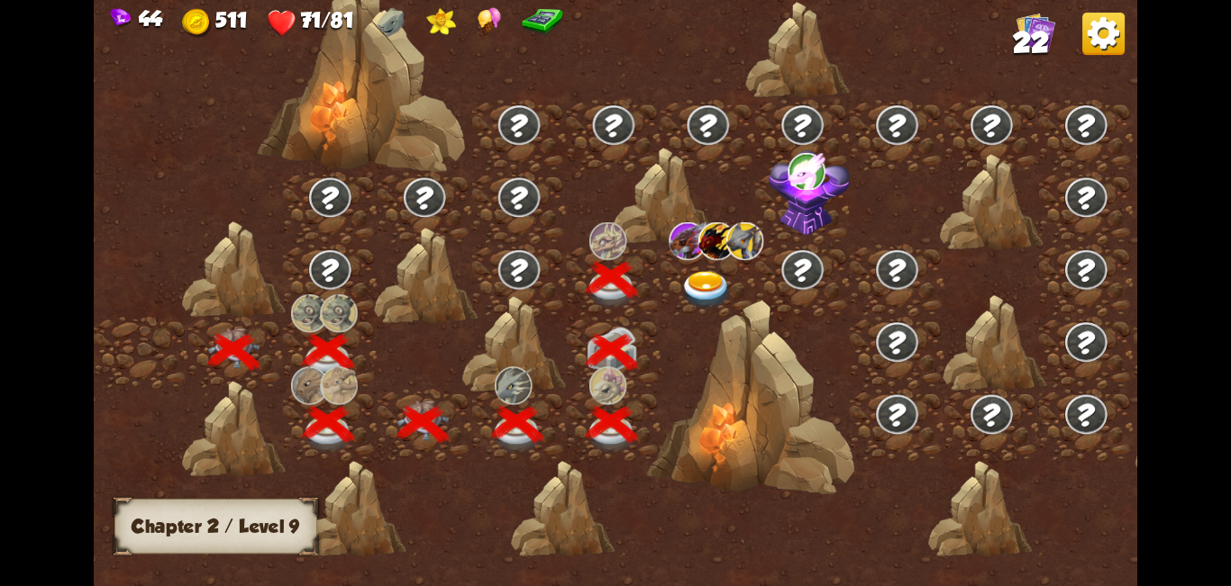
click at [613, 290] on img at bounding box center [706, 290] width 52 height 39
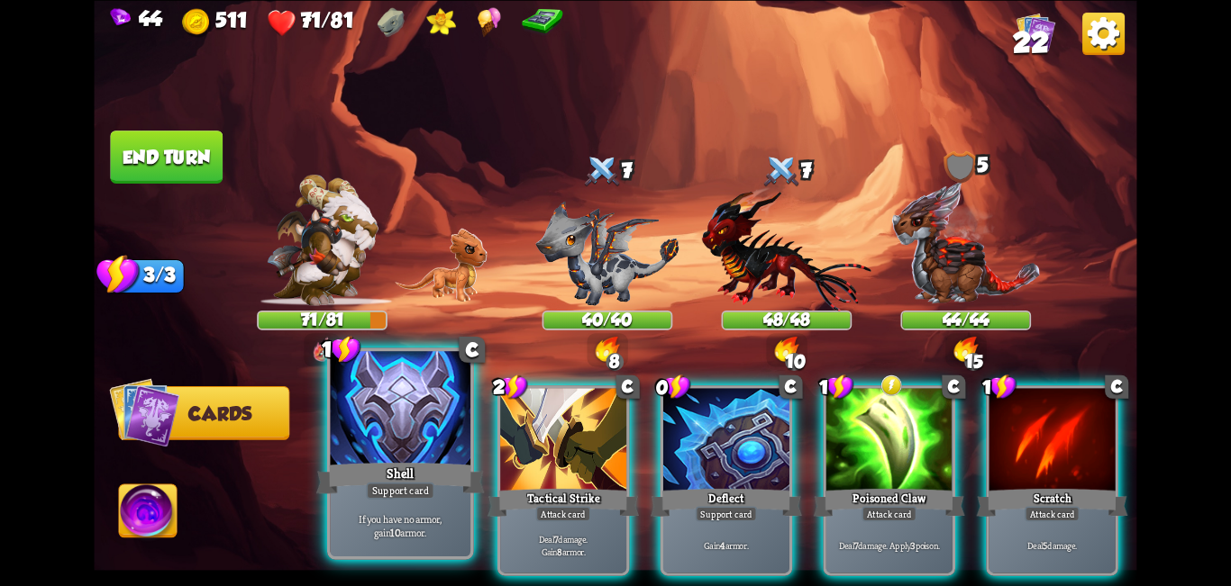
click at [395, 473] on div "Shell" at bounding box center [400, 478] width 168 height 38
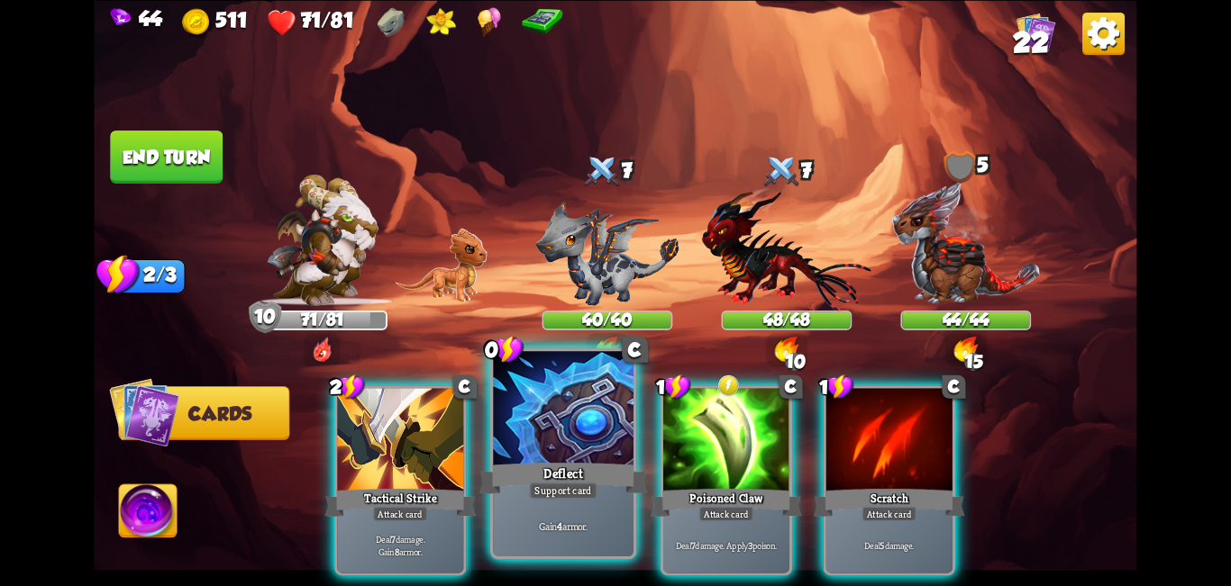
click at [580, 466] on div "Deflect" at bounding box center [563, 478] width 168 height 38
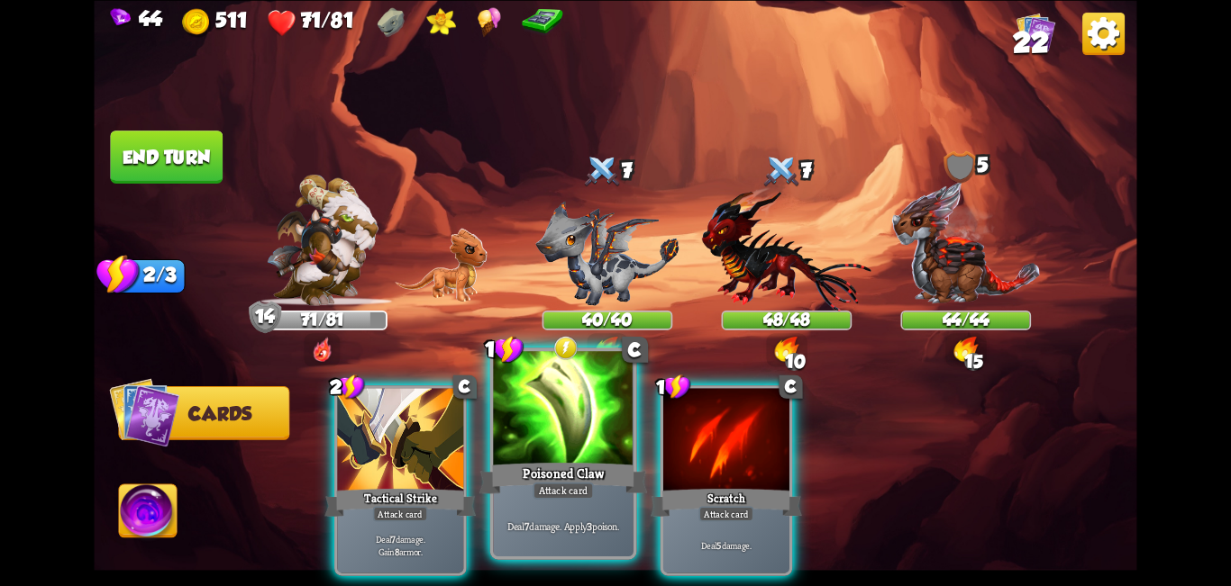
click at [582, 466] on div "Poisoned Claw" at bounding box center [563, 478] width 168 height 38
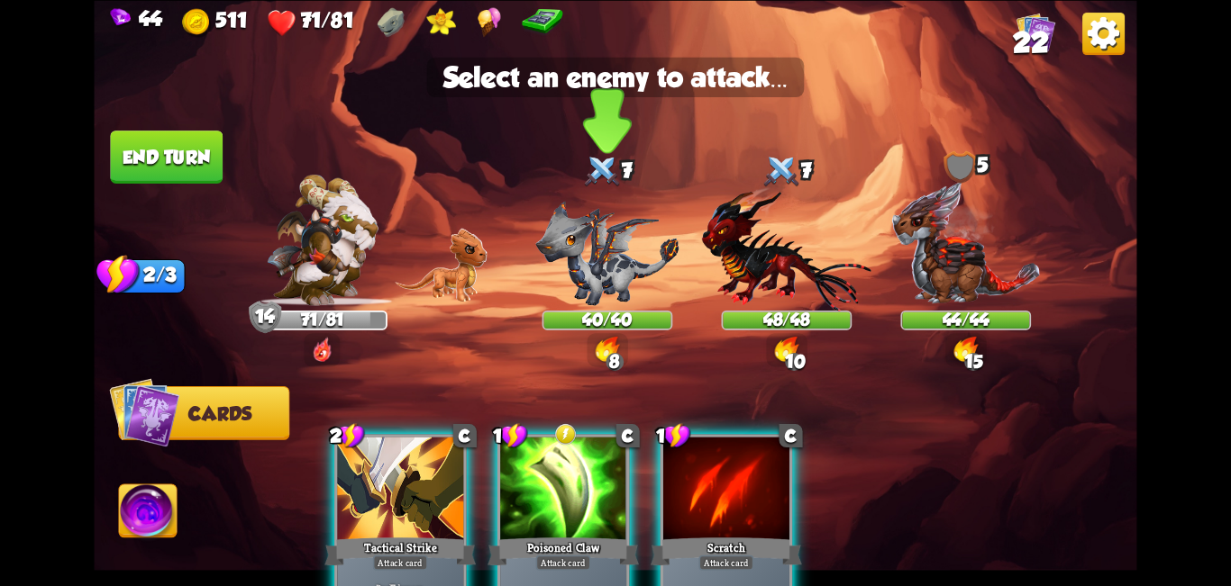
click at [613, 218] on img at bounding box center [606, 253] width 143 height 104
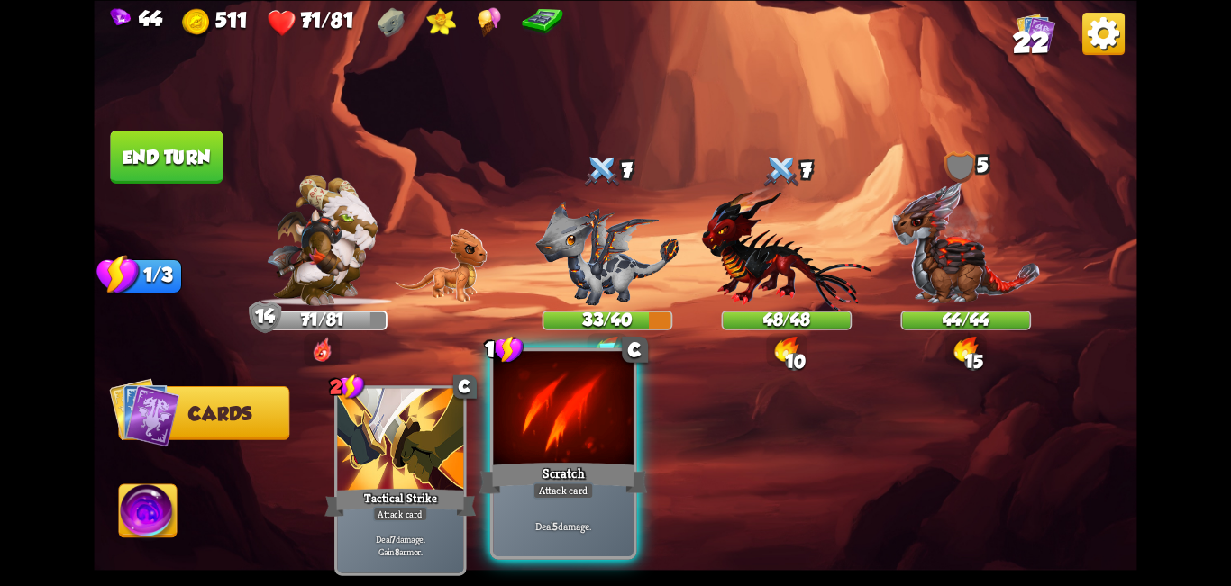
click at [558, 450] on div at bounding box center [563, 410] width 141 height 118
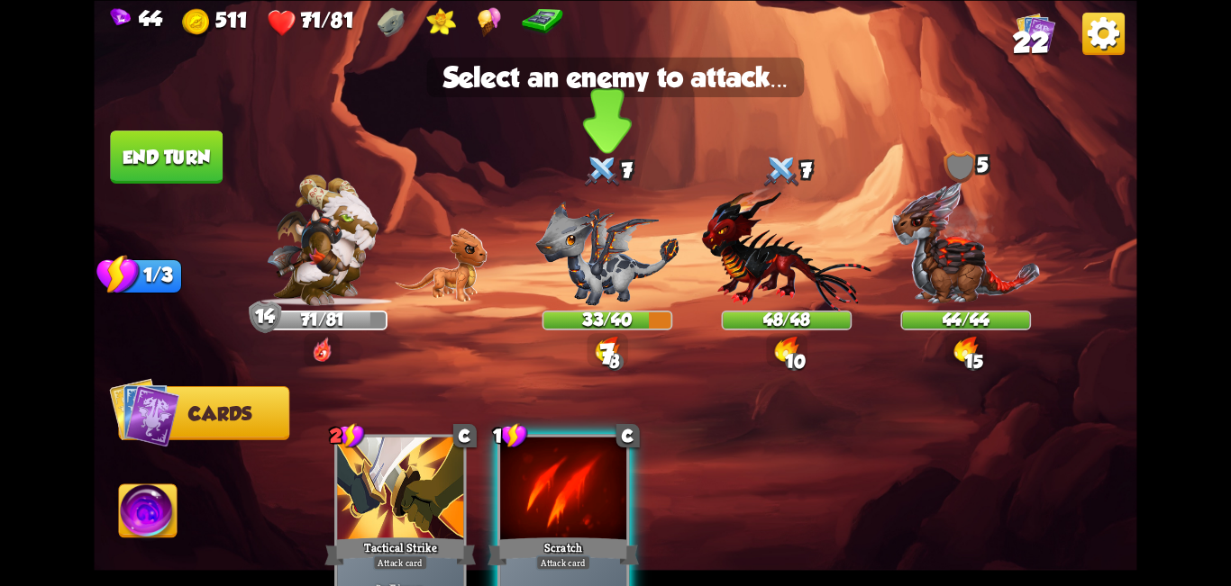
click at [593, 212] on img at bounding box center [606, 253] width 143 height 104
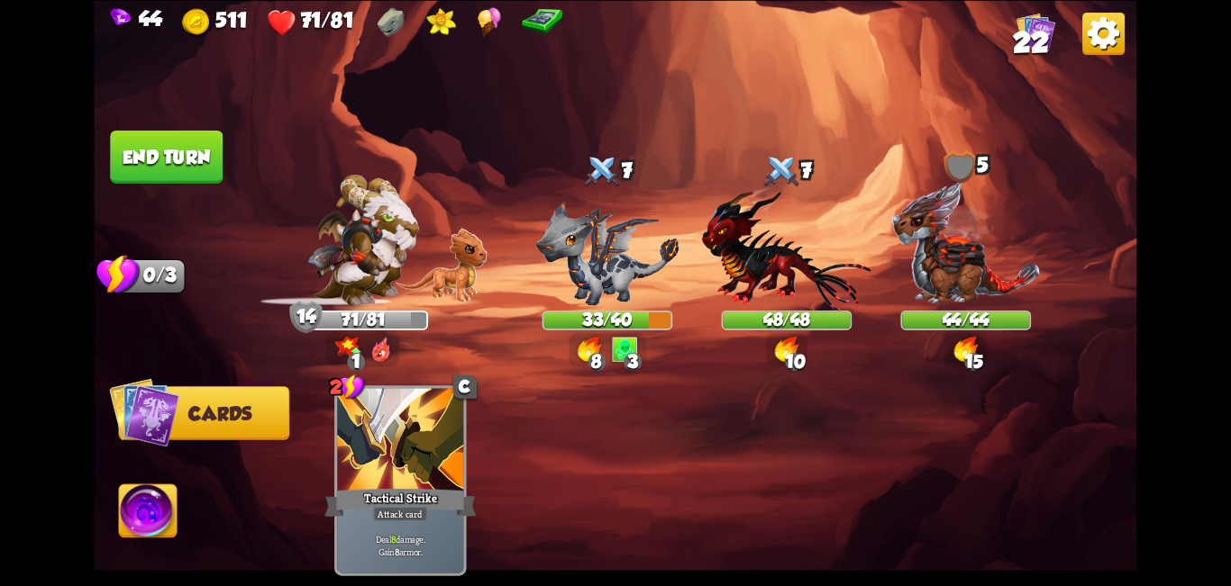
click at [189, 161] on button "End turn" at bounding box center [166, 157] width 113 height 53
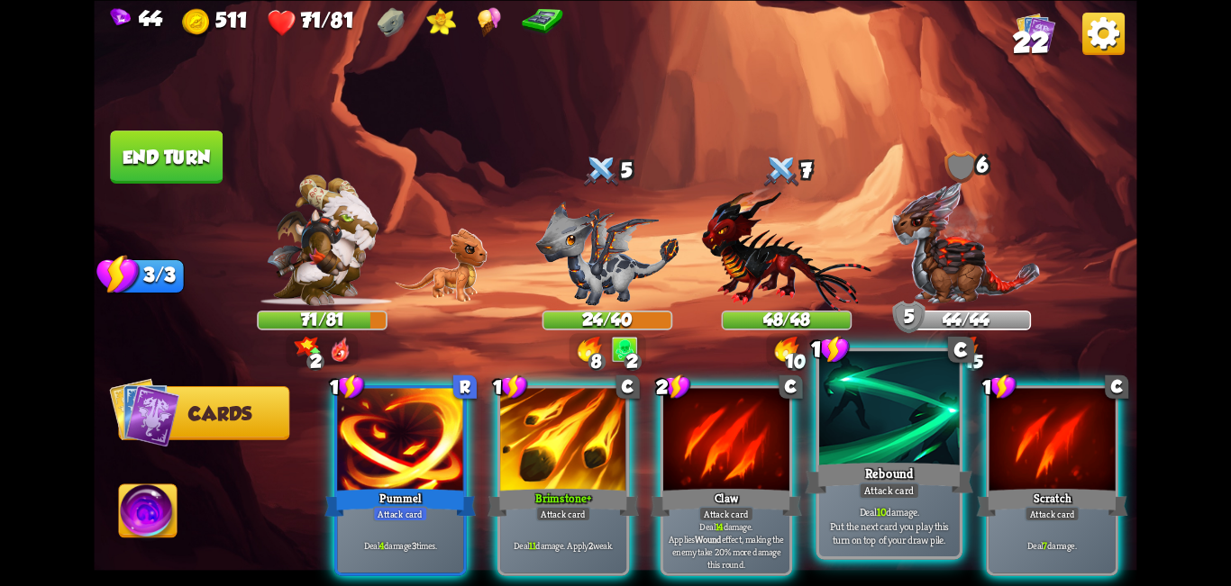
click at [613, 451] on div at bounding box center [889, 410] width 141 height 118
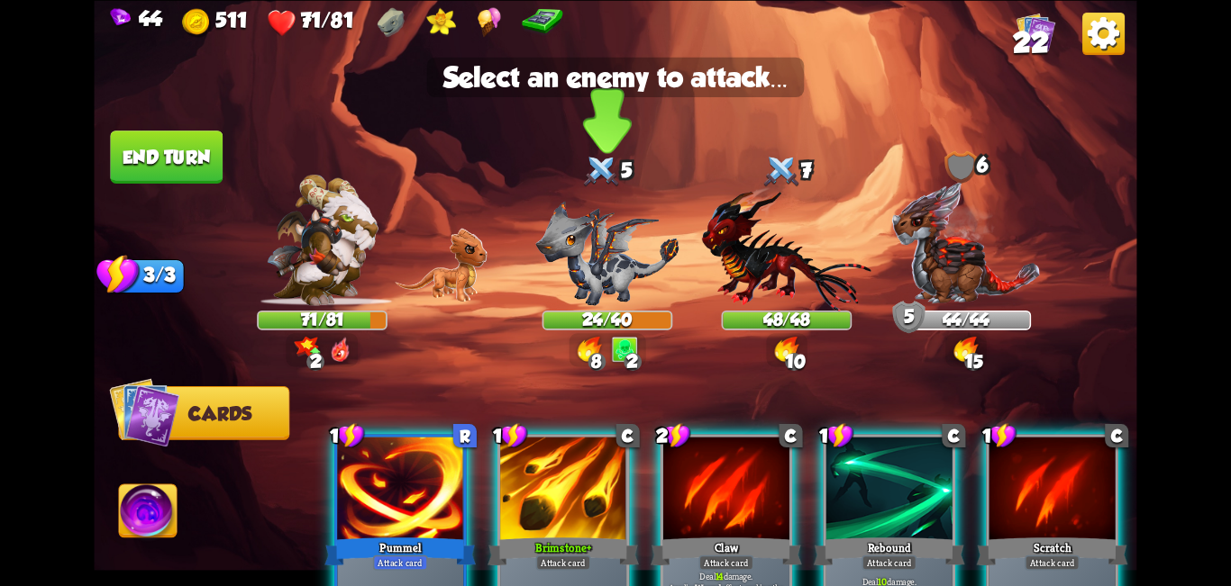
click at [584, 257] on img at bounding box center [606, 253] width 143 height 104
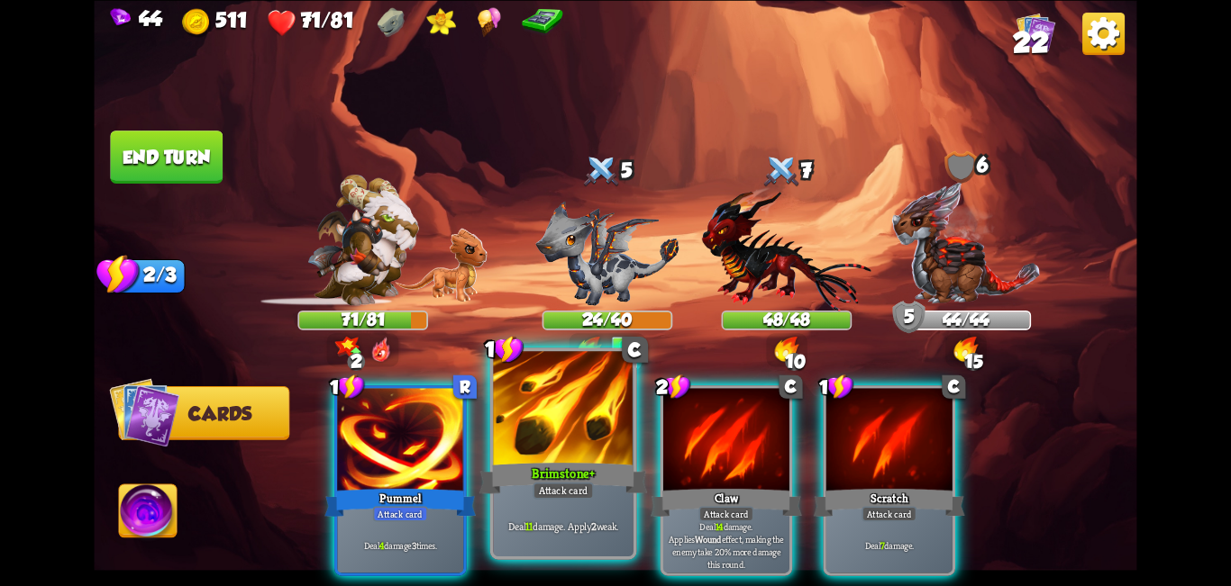
click at [577, 440] on div at bounding box center [563, 410] width 141 height 118
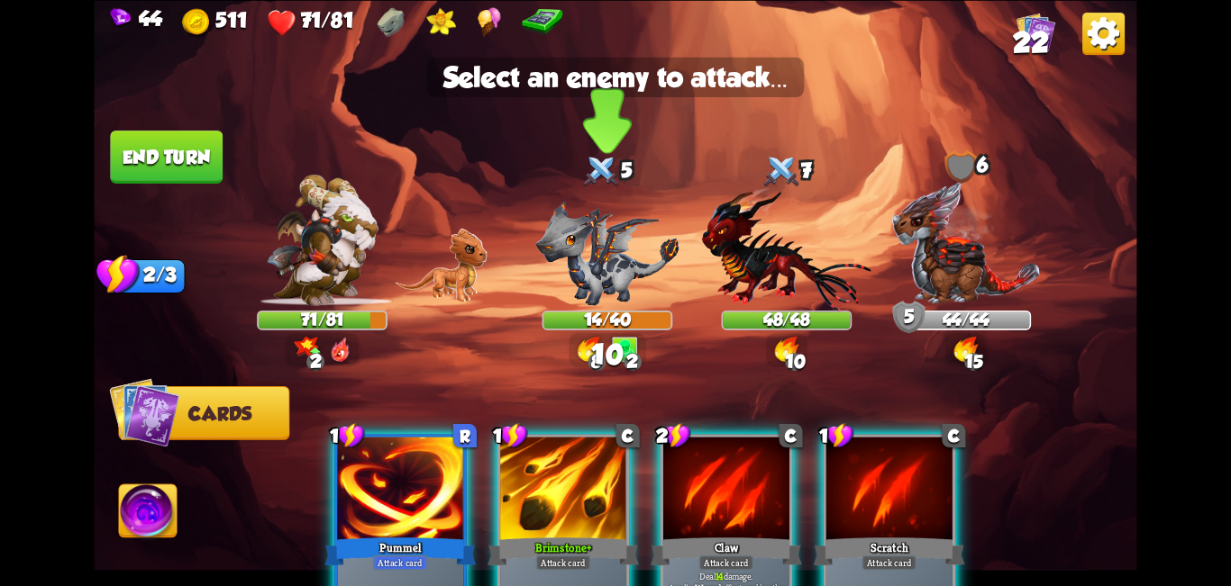
click at [613, 231] on img at bounding box center [606, 253] width 143 height 104
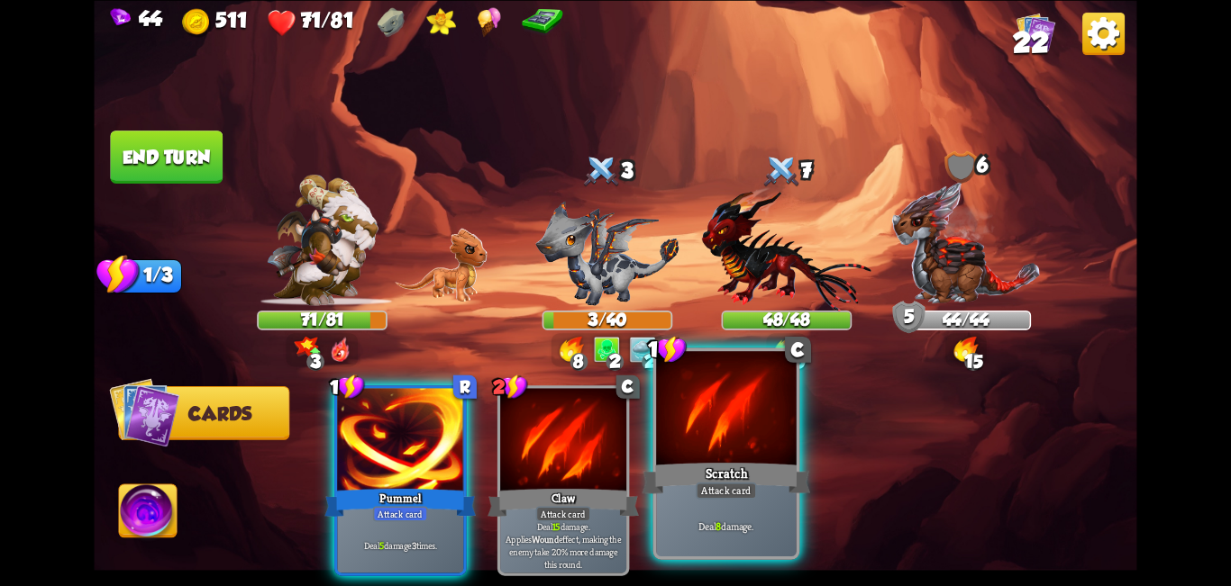
click at [613, 435] on div at bounding box center [726, 410] width 141 height 118
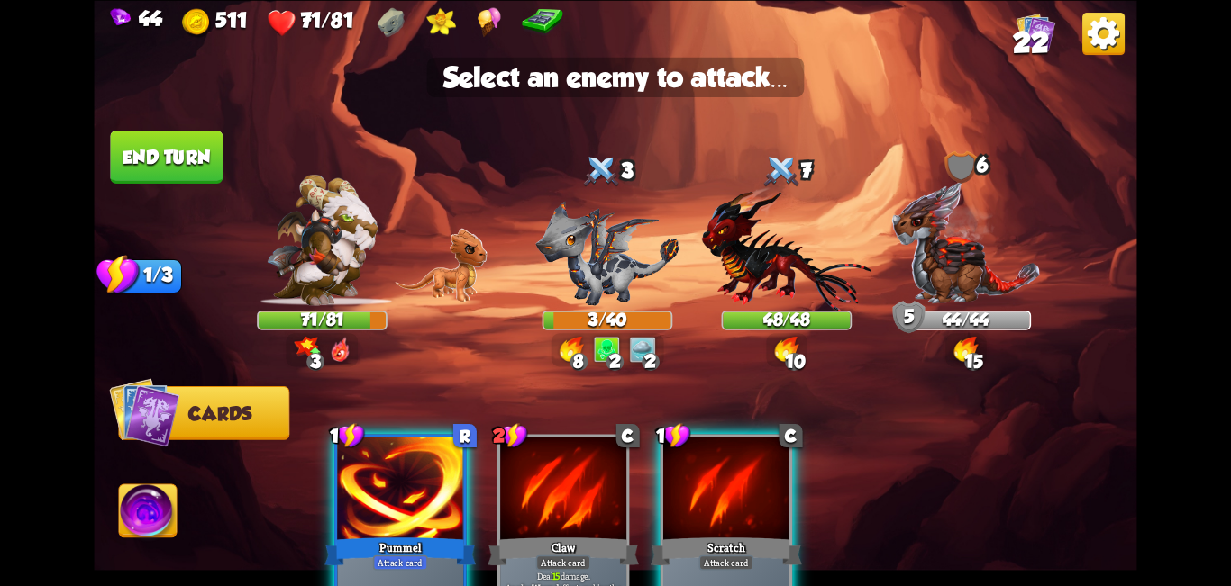
click at [613, 485] on div at bounding box center [726, 490] width 126 height 106
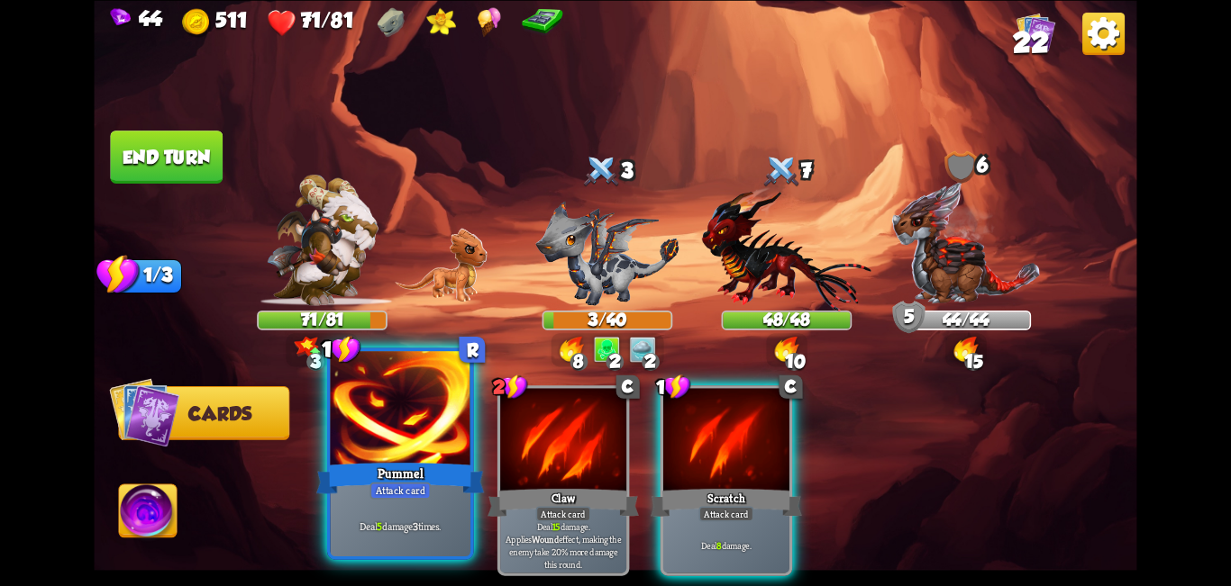
click at [409, 465] on div "Pummel" at bounding box center [400, 478] width 168 height 38
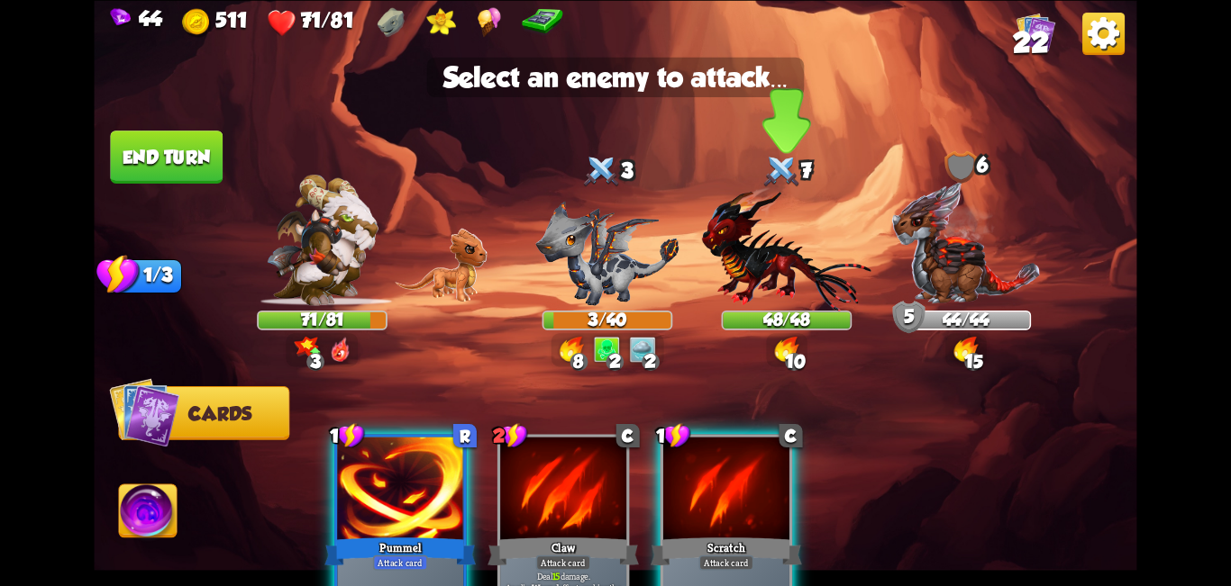
click at [613, 253] on img at bounding box center [786, 248] width 169 height 124
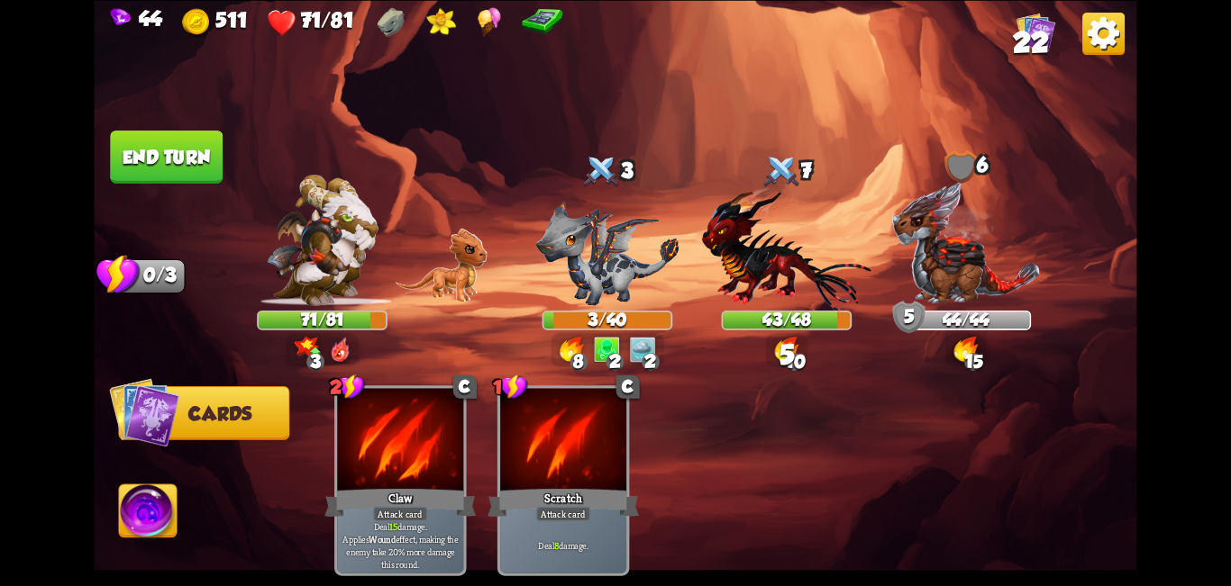
click at [134, 516] on img at bounding box center [148, 514] width 58 height 59
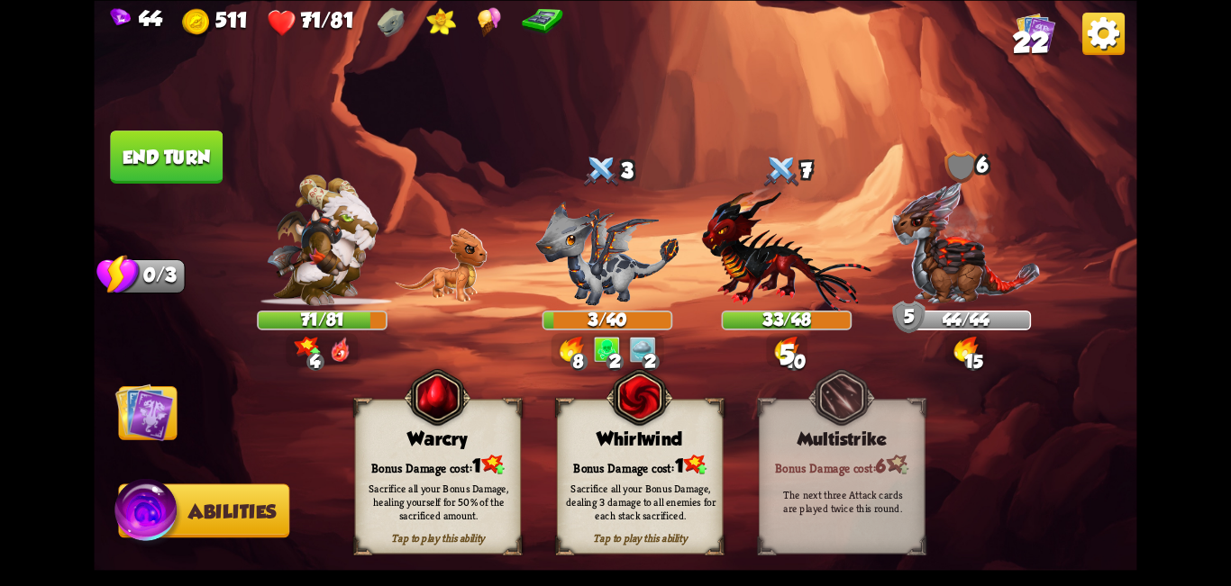
click at [613, 433] on div "Whirlwind" at bounding box center [640, 440] width 165 height 22
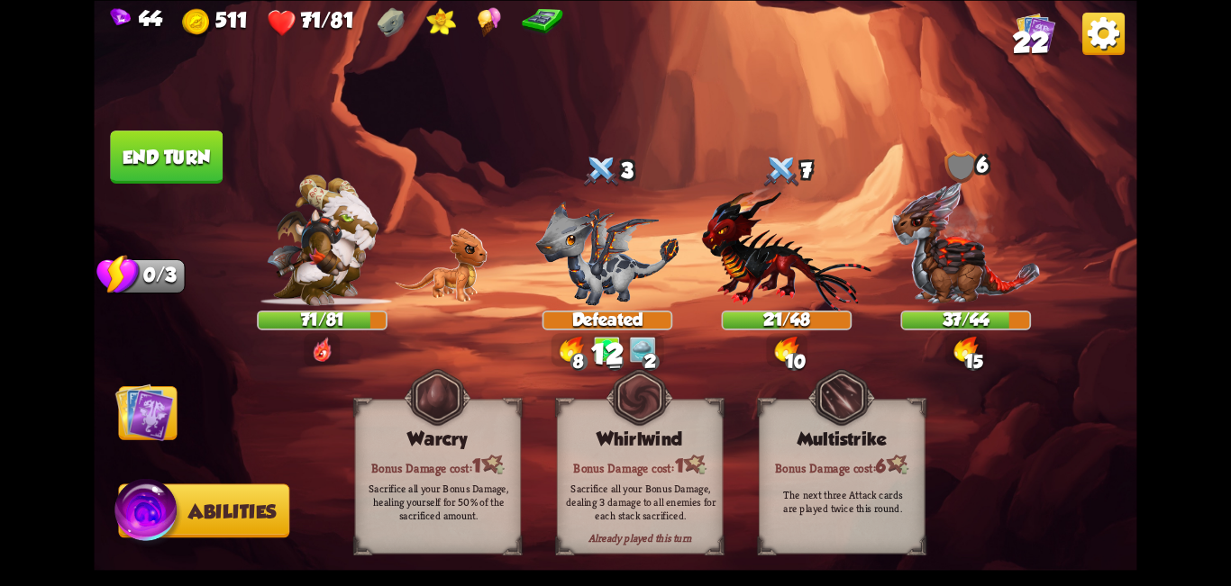
click at [193, 157] on button "End turn" at bounding box center [166, 157] width 113 height 53
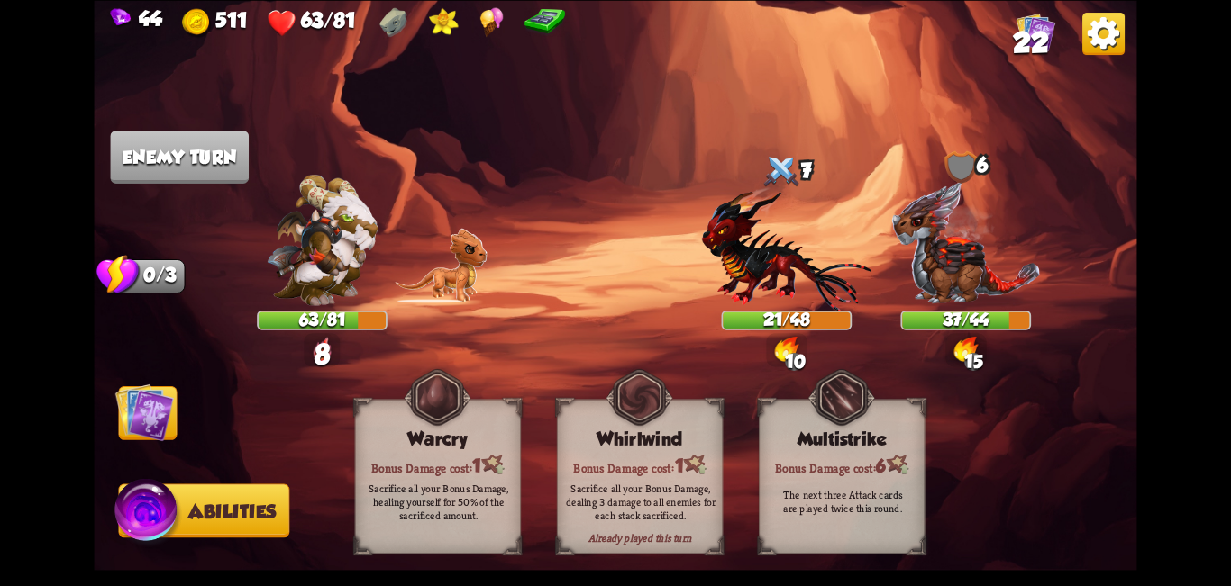
click at [164, 418] on img at bounding box center [144, 412] width 59 height 59
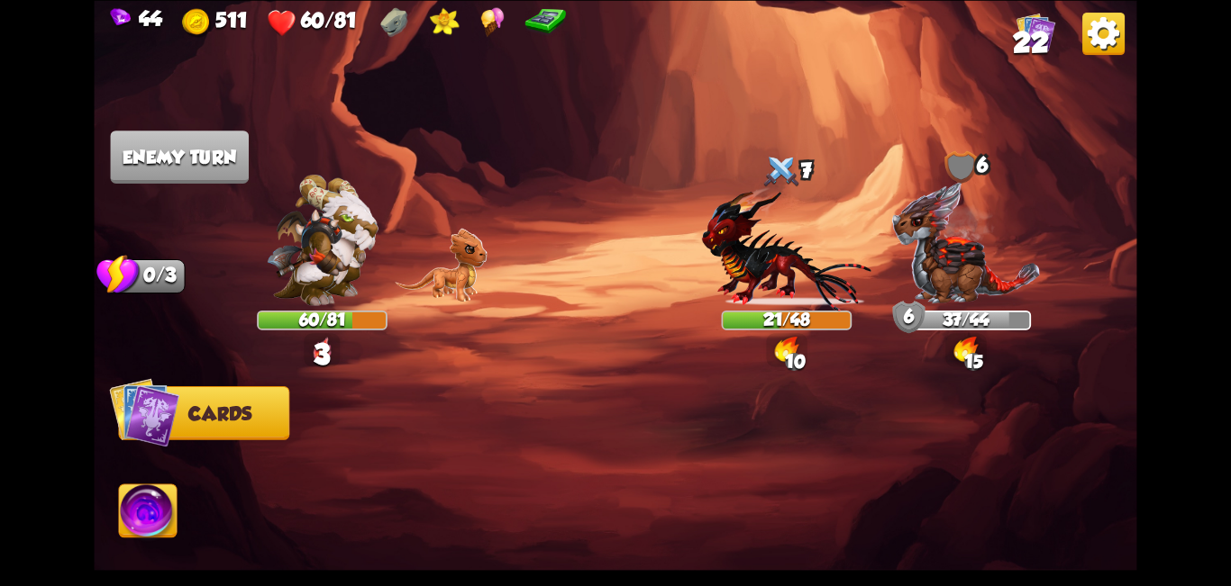
click at [567, 397] on div at bounding box center [720, 456] width 834 height 260
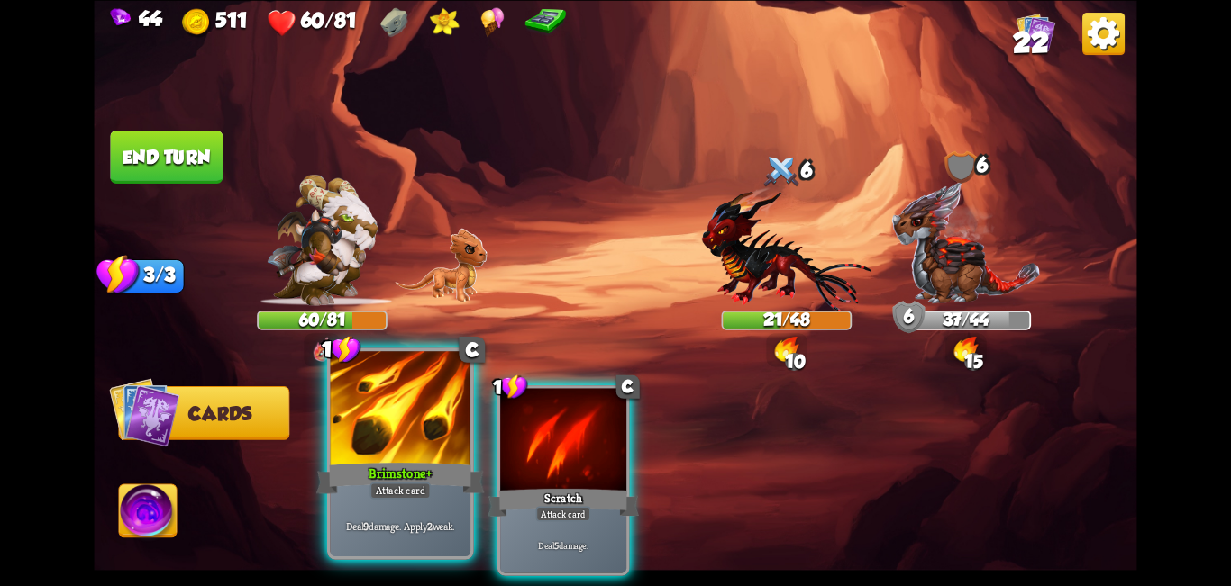
click at [393, 456] on div at bounding box center [401, 410] width 141 height 118
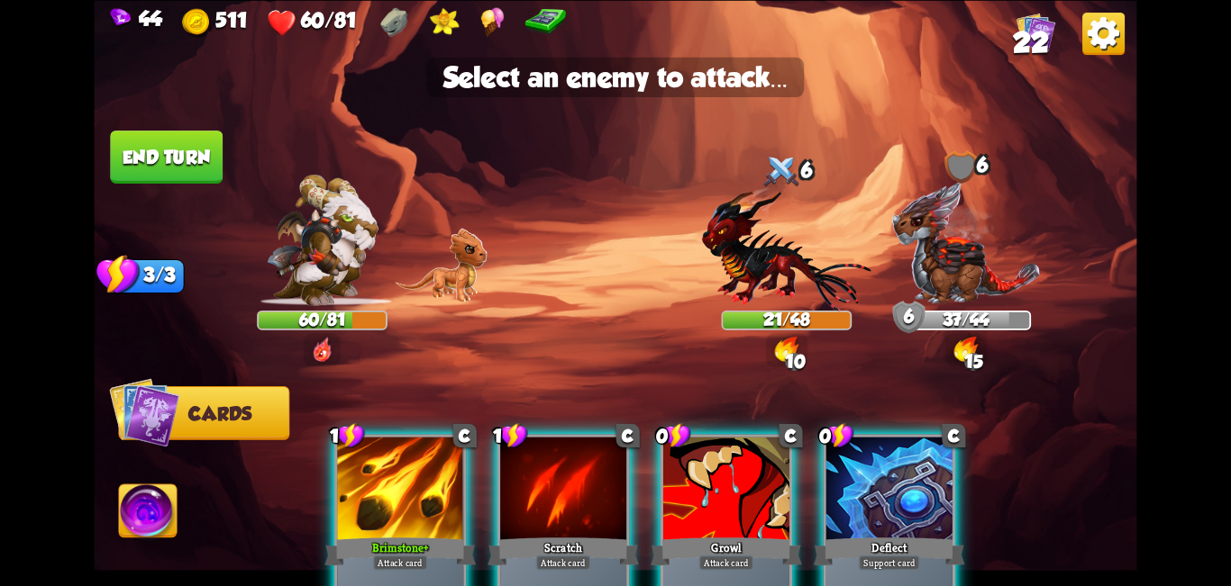
click at [613, 218] on div "Player turn" at bounding box center [615, 293] width 1042 height 160
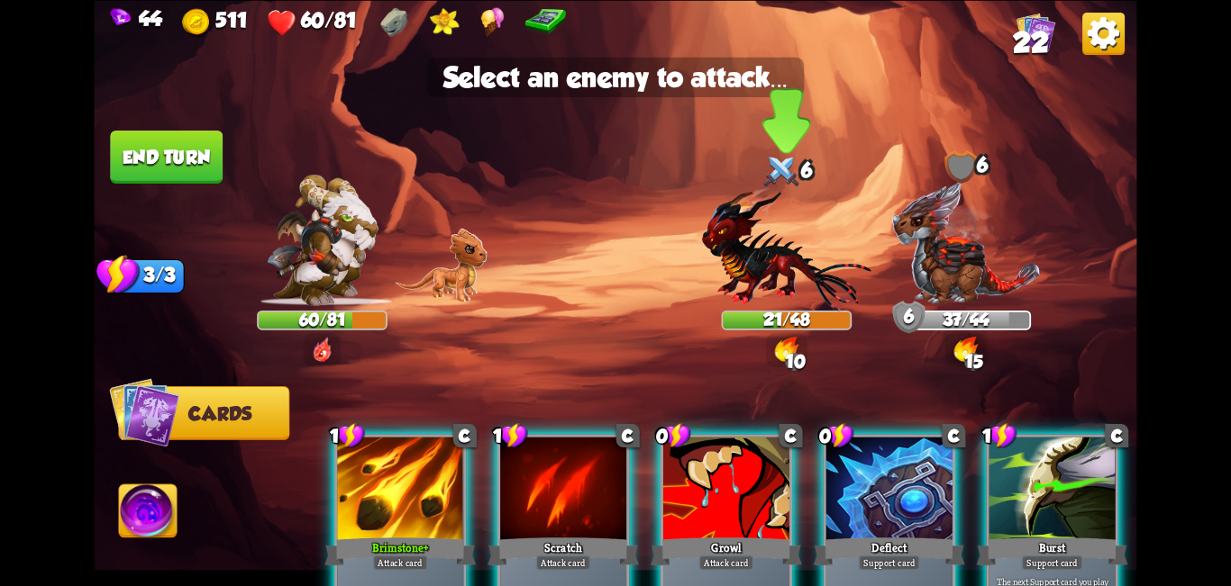
click at [613, 255] on img at bounding box center [786, 248] width 169 height 124
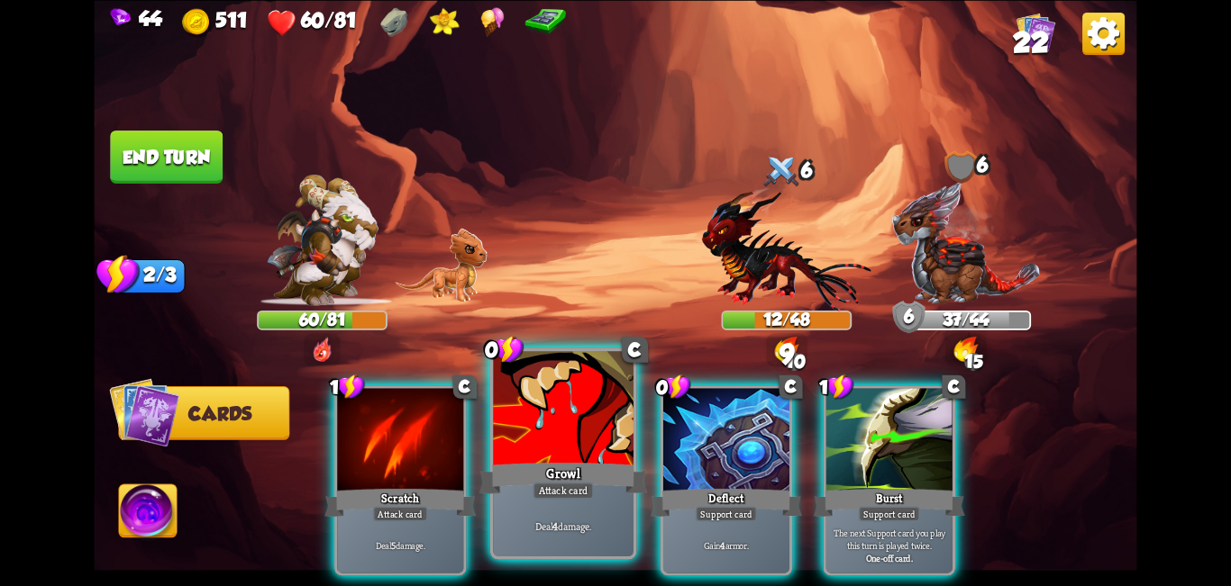
drag, startPoint x: 604, startPoint y: 497, endPoint x: 624, endPoint y: 469, distance: 34.2
click at [604, 494] on div "Growl" at bounding box center [563, 478] width 168 height 38
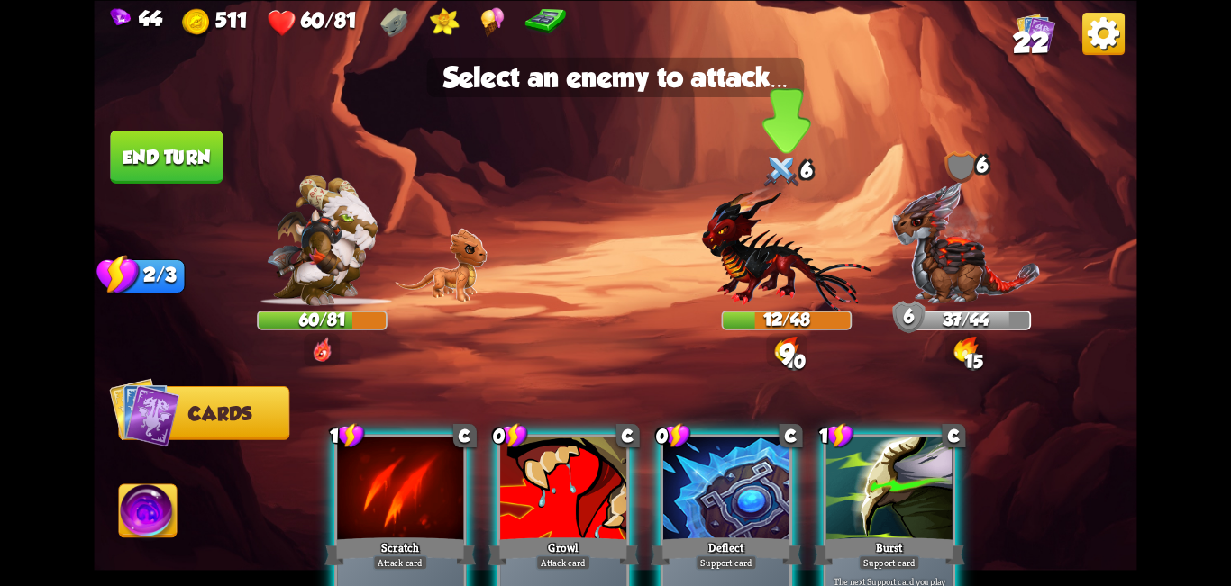
click at [613, 234] on img at bounding box center [786, 248] width 169 height 124
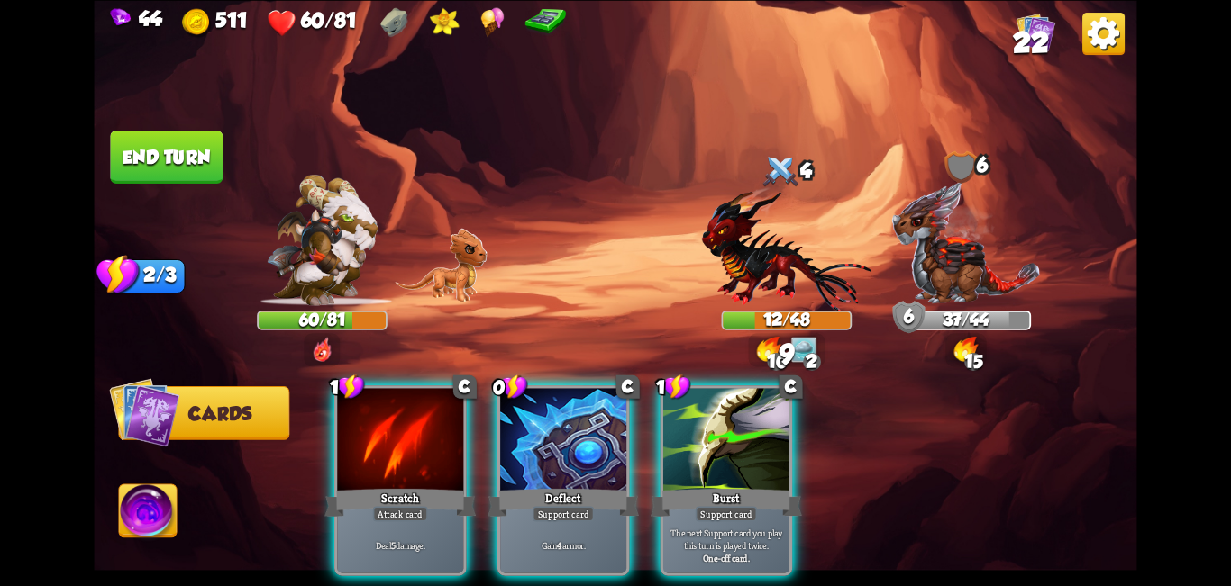
click at [613, 445] on div at bounding box center [726, 441] width 126 height 106
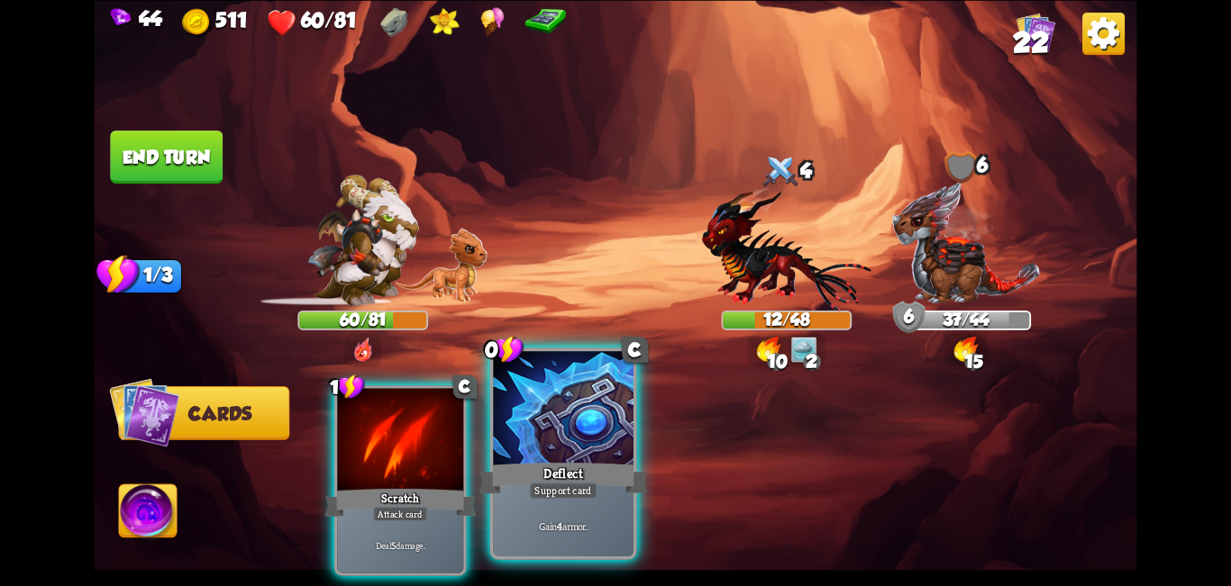
click at [550, 446] on div at bounding box center [563, 410] width 141 height 118
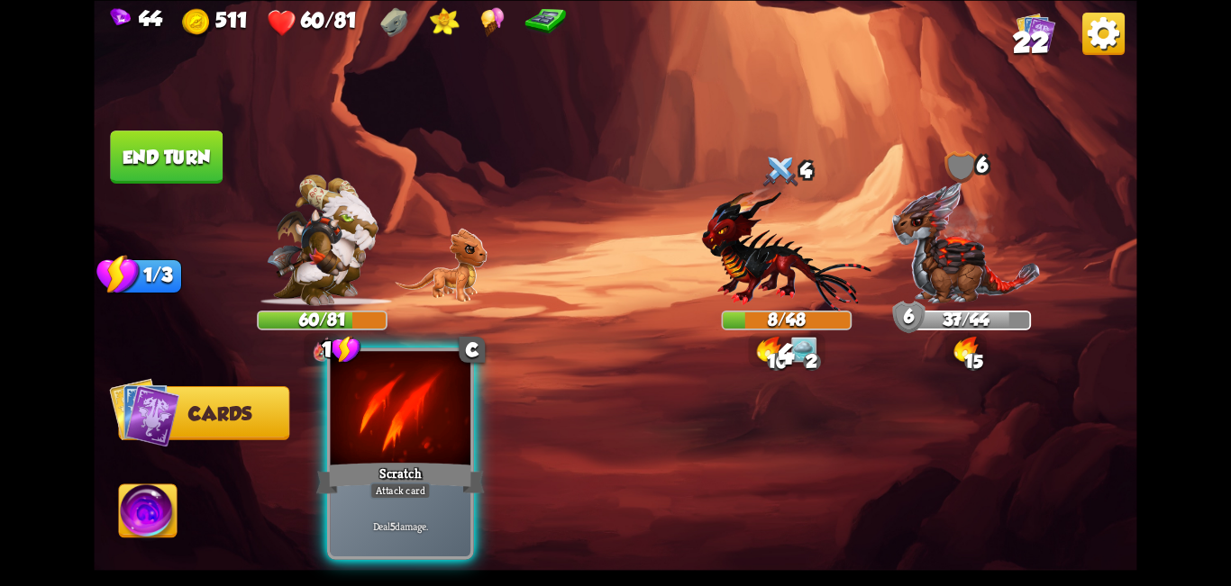
click at [430, 487] on div "Attack card" at bounding box center [399, 490] width 61 height 17
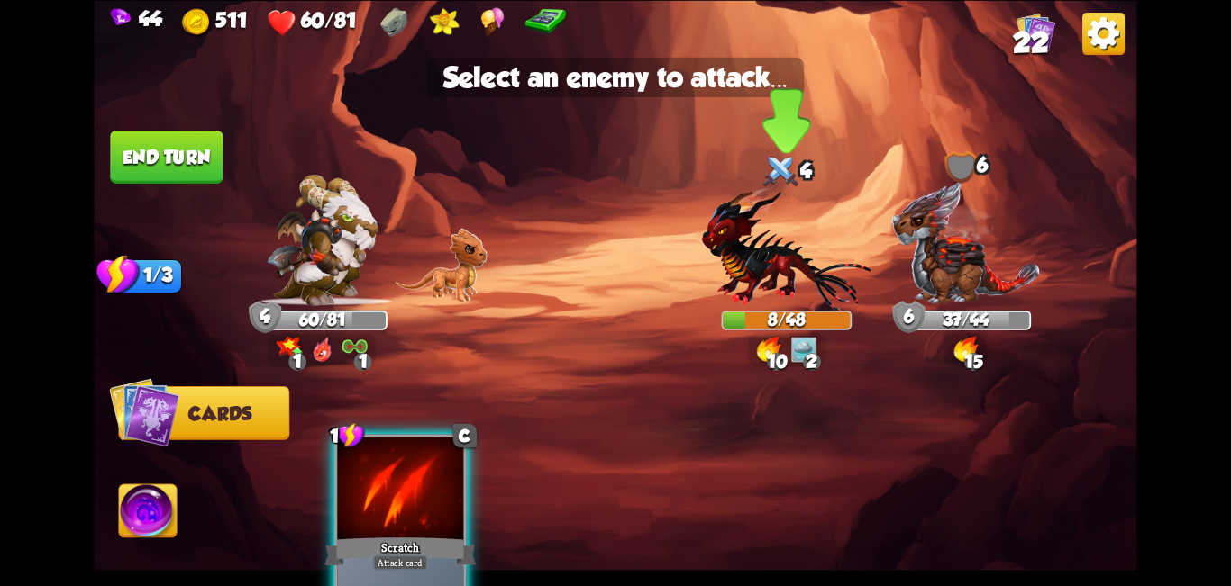
click at [613, 271] on img at bounding box center [786, 248] width 169 height 124
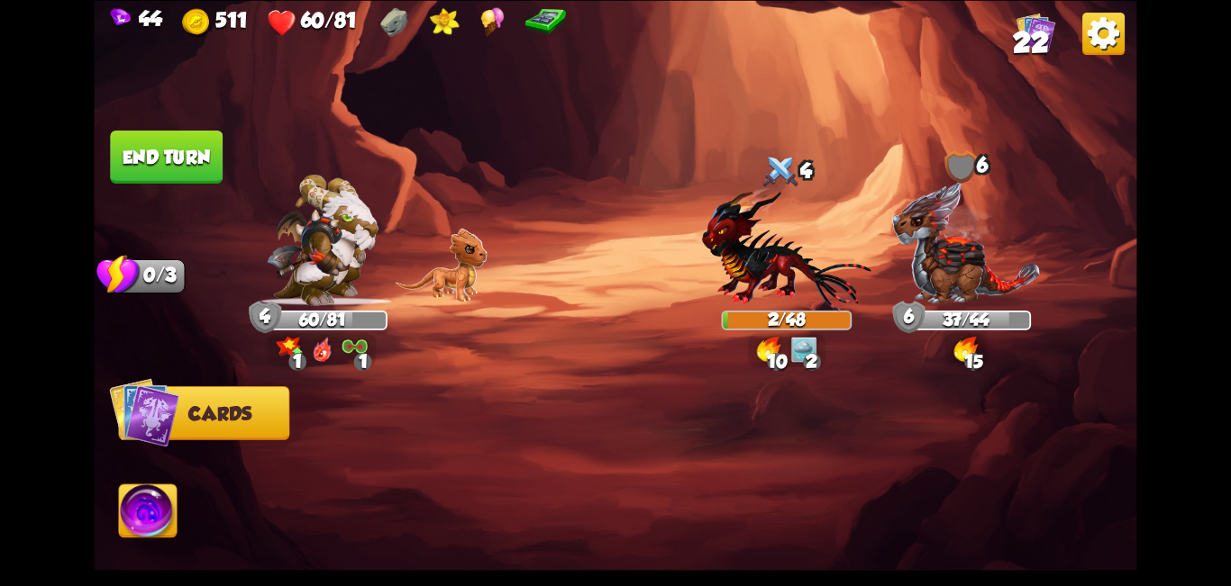
click at [153, 534] on img at bounding box center [148, 514] width 58 height 59
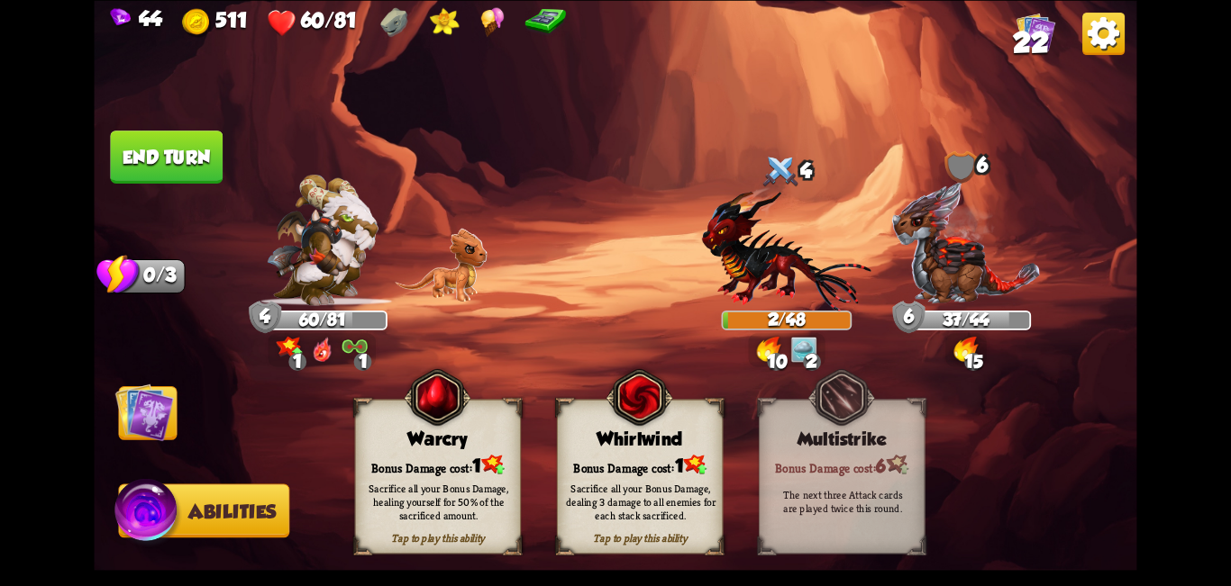
click at [613, 440] on div "Whirlwind" at bounding box center [640, 440] width 165 height 22
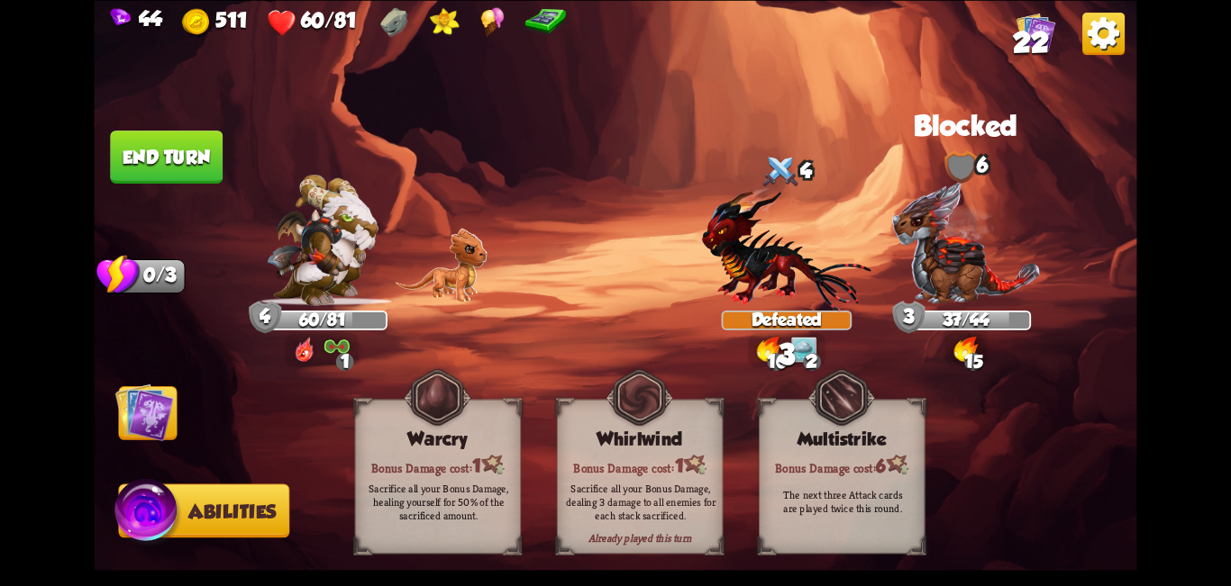
click at [231, 175] on img at bounding box center [615, 293] width 1042 height 586
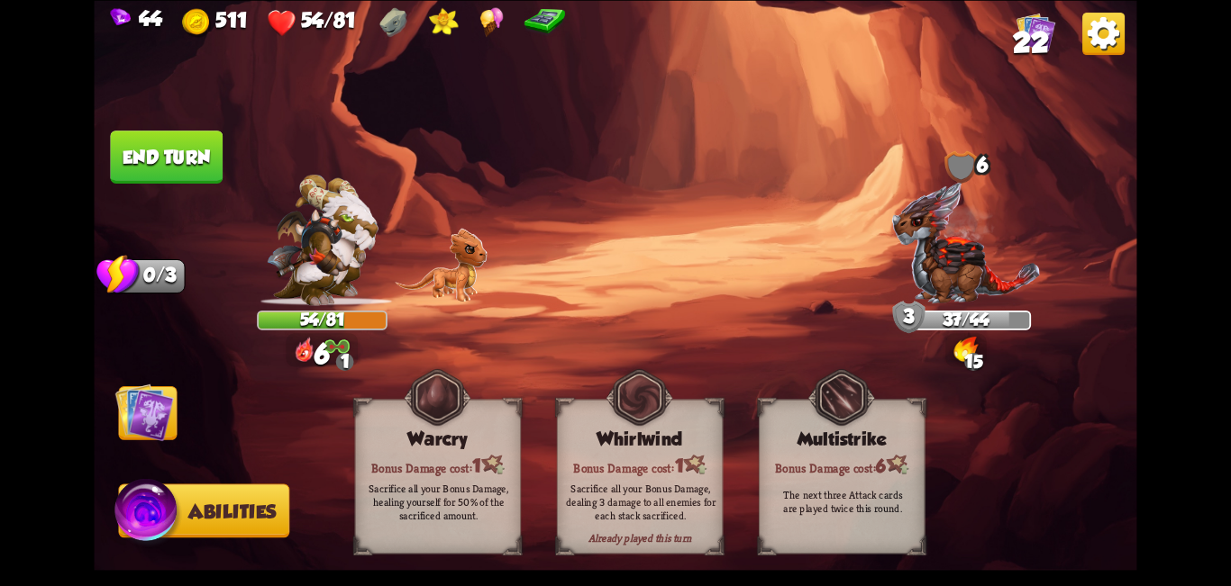
click at [184, 169] on button "End turn" at bounding box center [166, 157] width 113 height 53
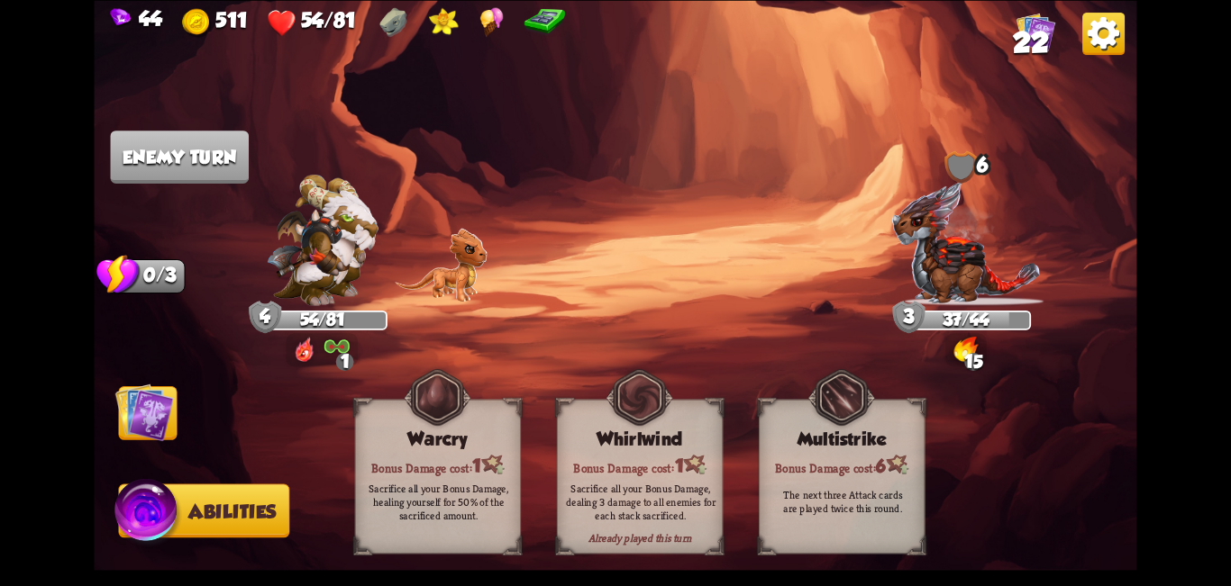
click at [132, 430] on img at bounding box center [144, 412] width 59 height 59
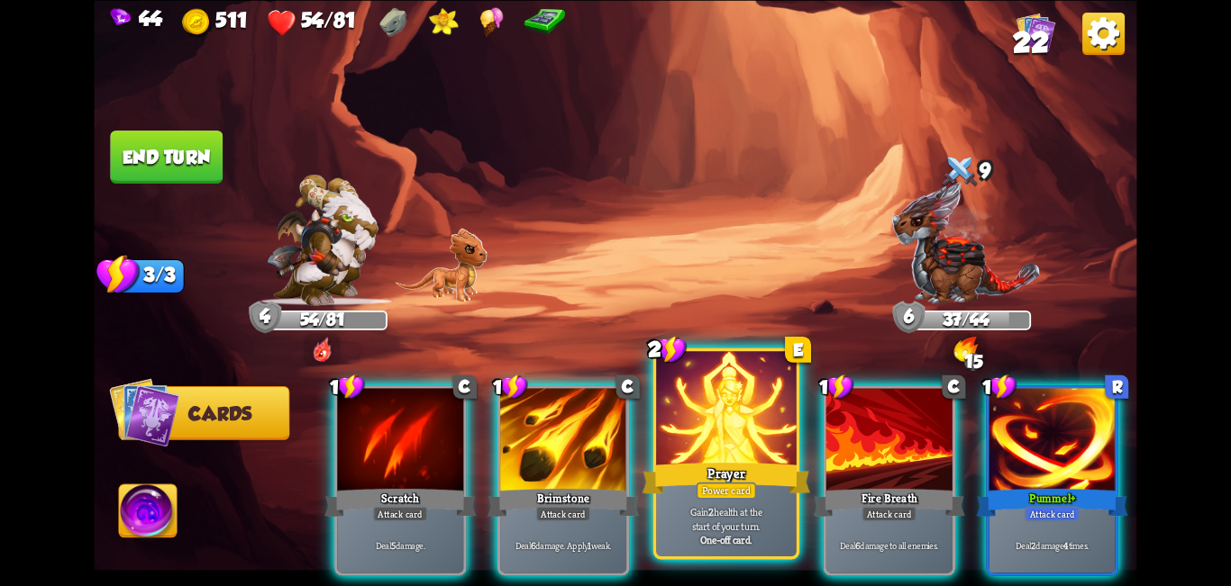
click at [613, 449] on div at bounding box center [726, 410] width 141 height 118
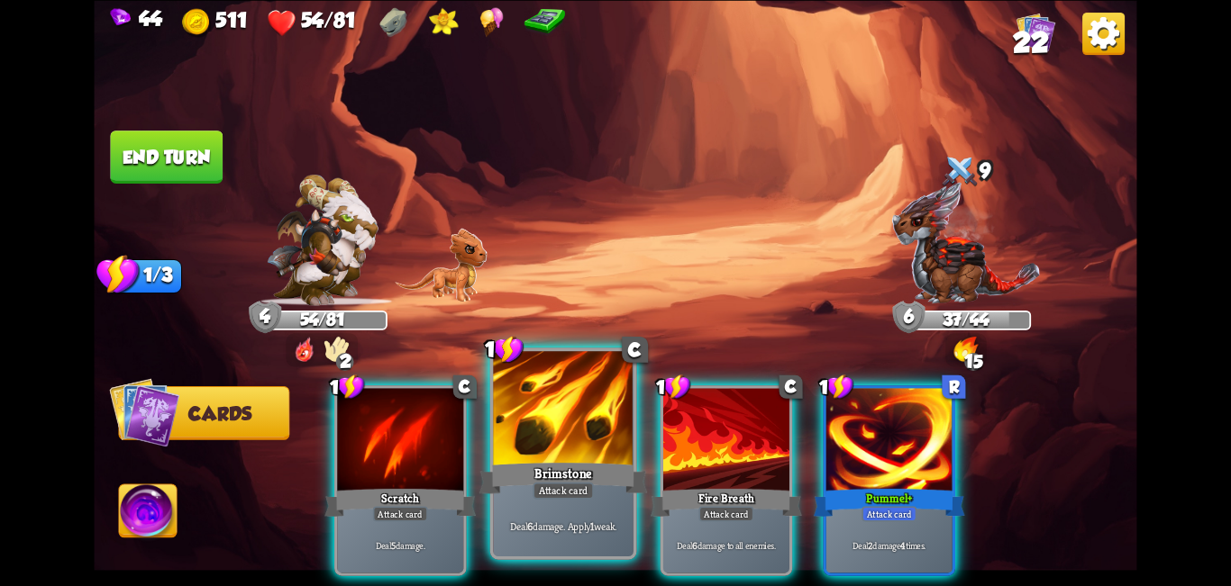
click at [553, 466] on div "Brimstone" at bounding box center [563, 478] width 168 height 38
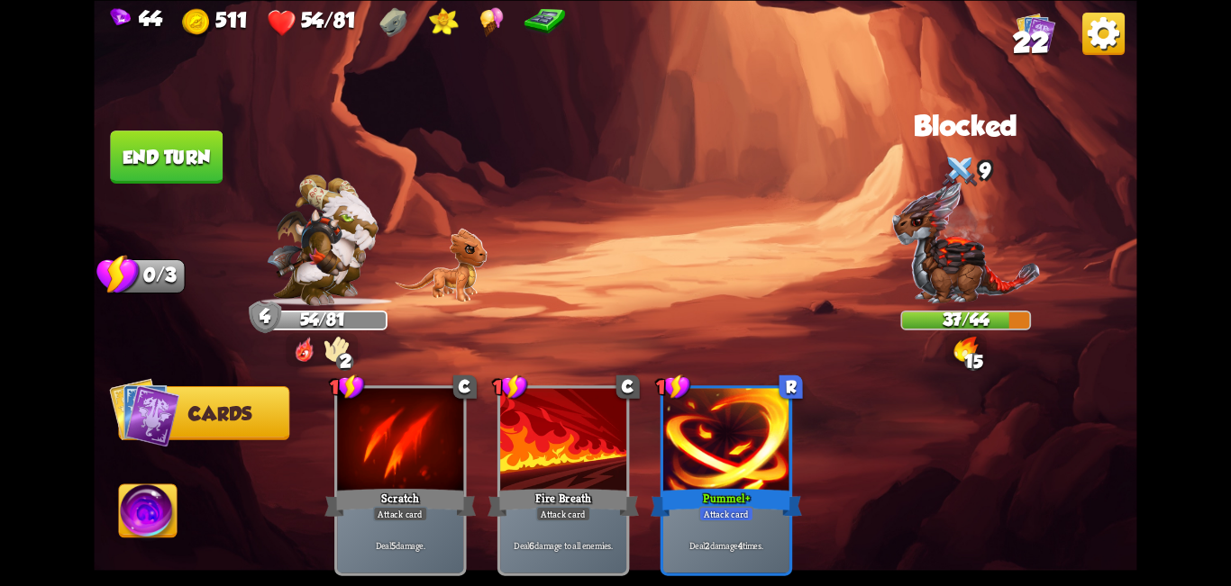
click at [170, 172] on button "End turn" at bounding box center [166, 157] width 113 height 53
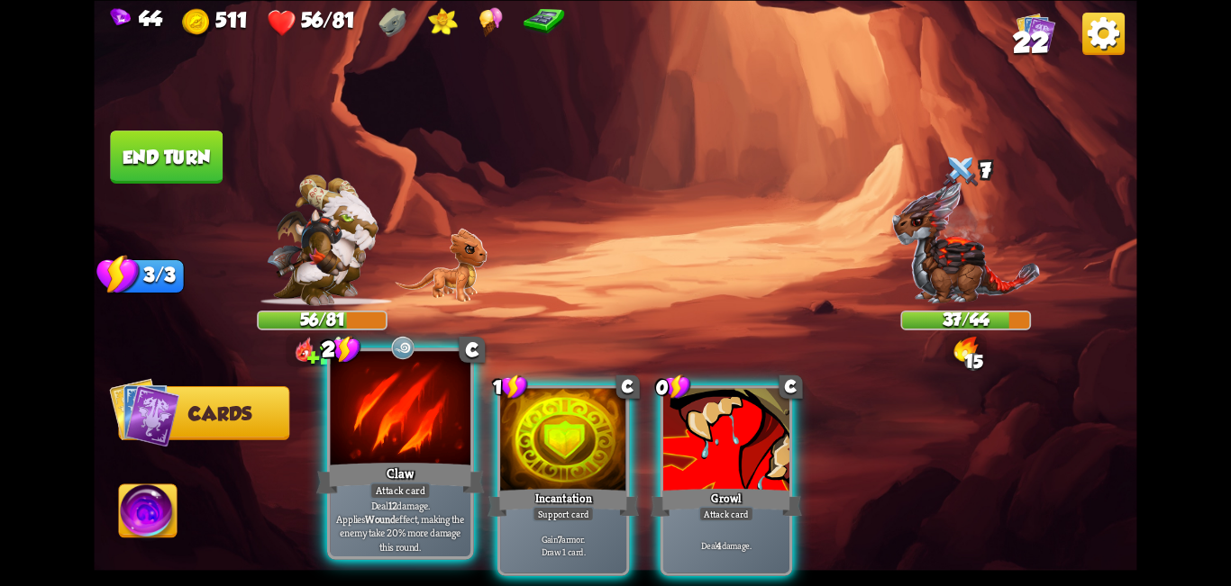
click at [405, 459] on div at bounding box center [401, 410] width 141 height 118
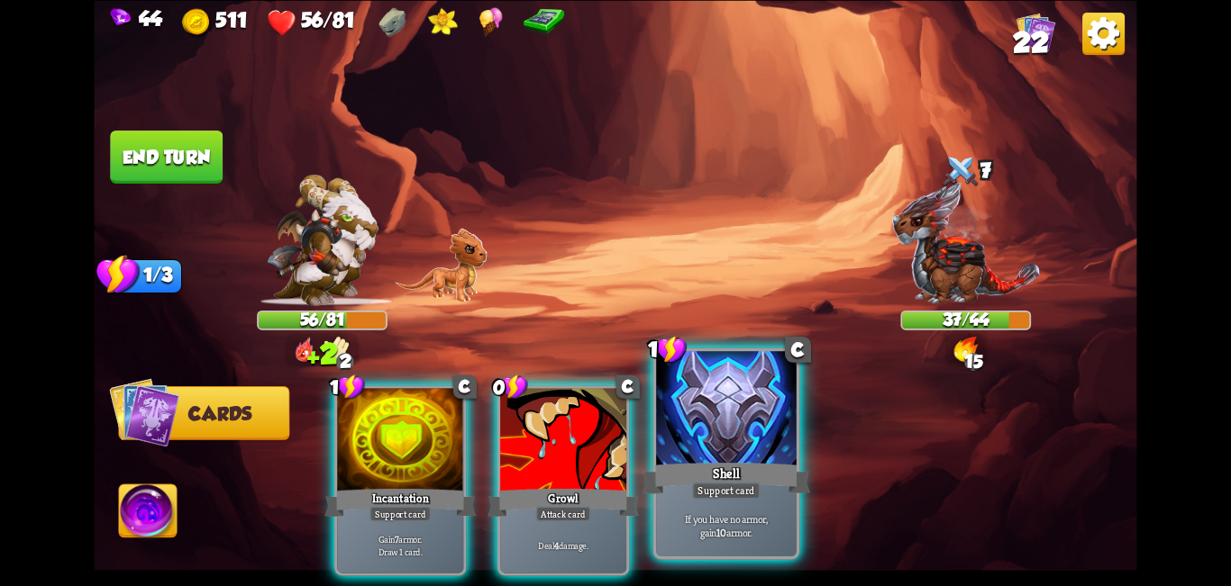
drag, startPoint x: 532, startPoint y: 459, endPoint x: 615, endPoint y: 449, distance: 83.6
click at [534, 459] on div "0 C Growl Attack card Deal 4 damage." at bounding box center [563, 481] width 132 height 191
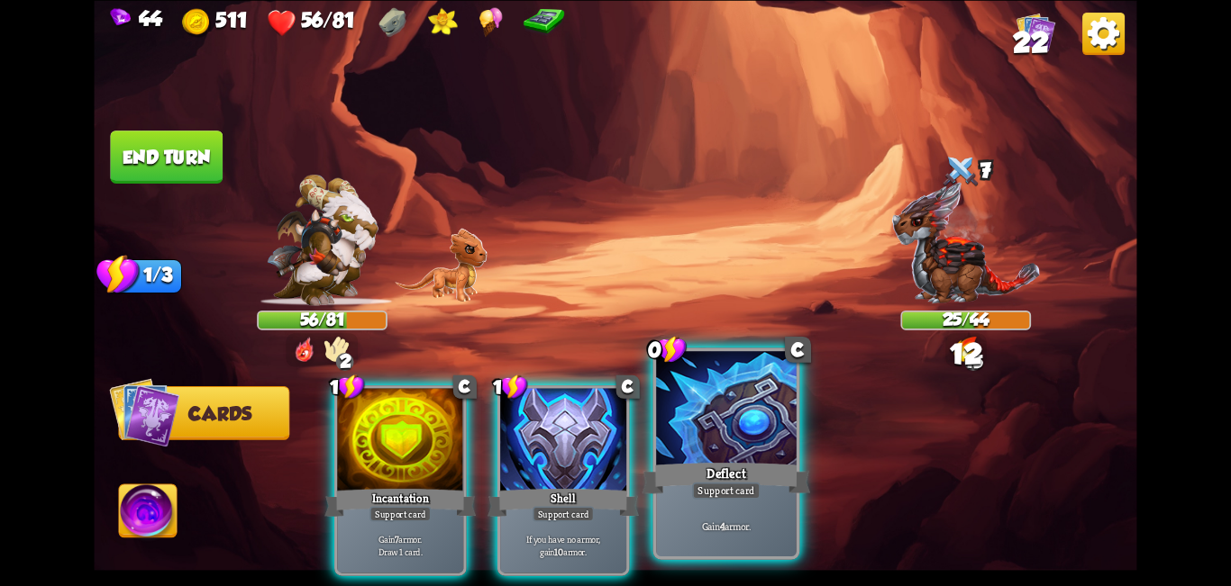
click at [613, 440] on div at bounding box center [726, 410] width 141 height 118
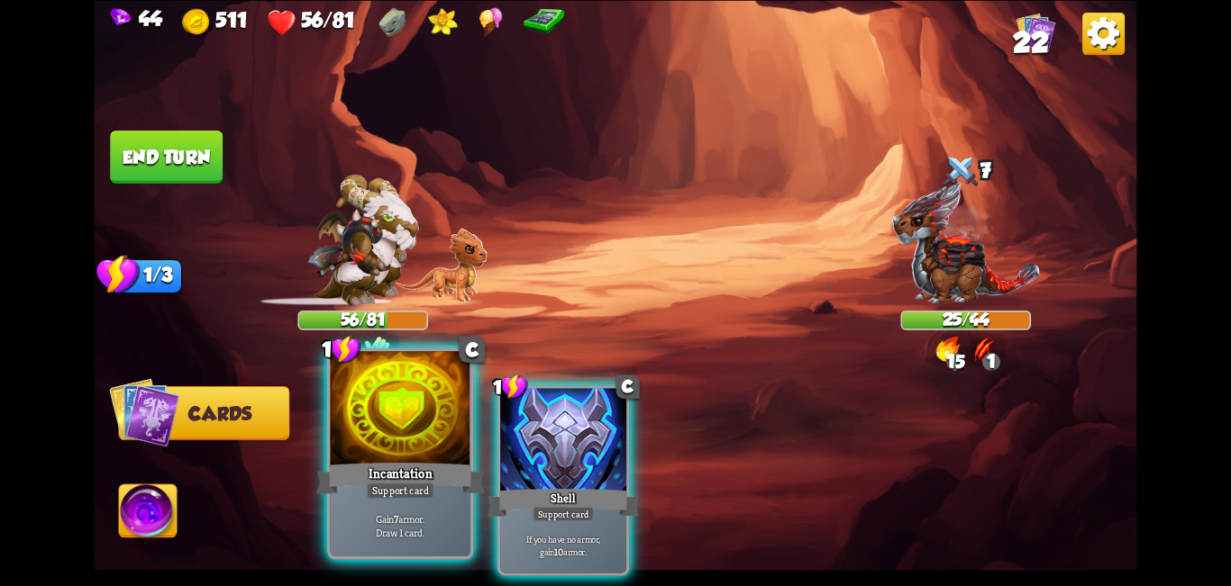
click at [386, 468] on div "Incantation" at bounding box center [400, 478] width 168 height 38
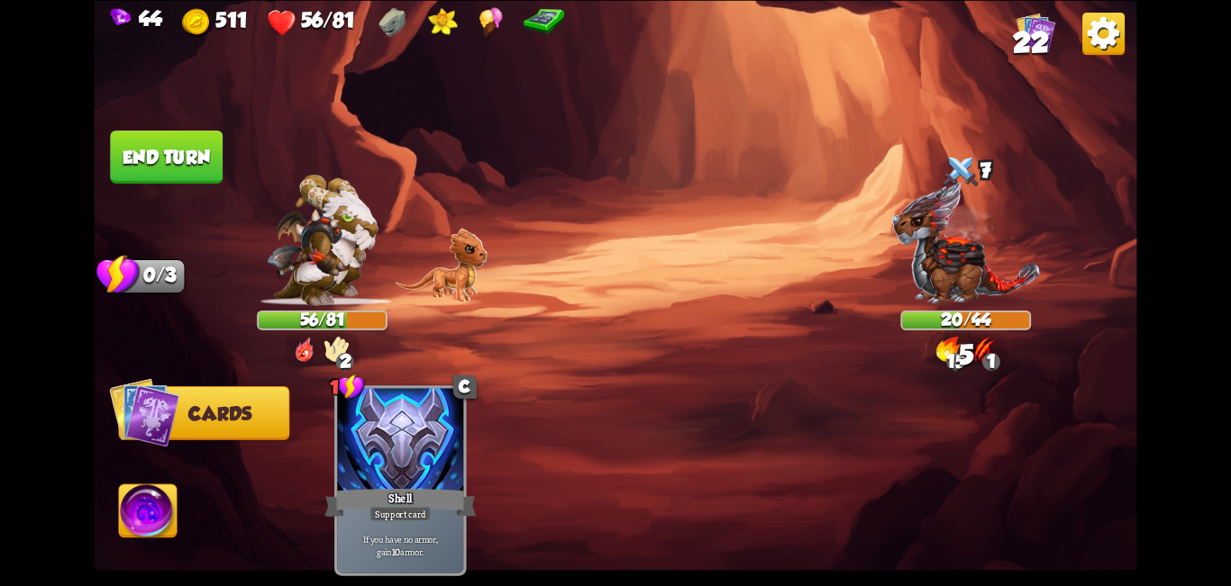
drag, startPoint x: 183, startPoint y: 148, endPoint x: 187, endPoint y: 159, distance: 12.5
click at [182, 150] on button "End turn" at bounding box center [166, 157] width 113 height 53
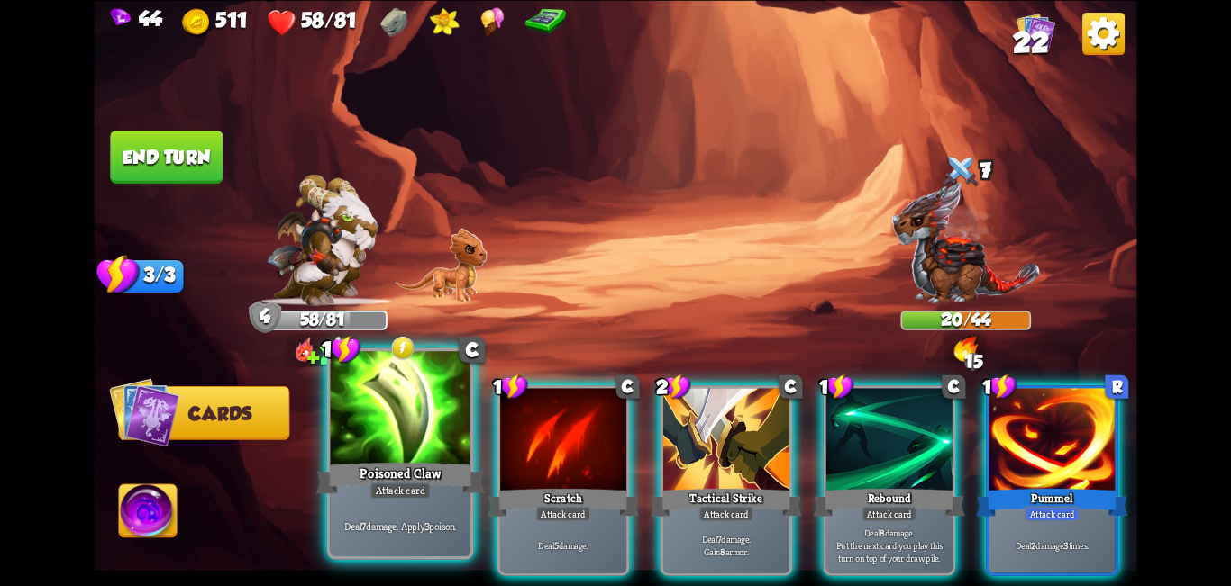
click at [401, 359] on img at bounding box center [403, 348] width 26 height 26
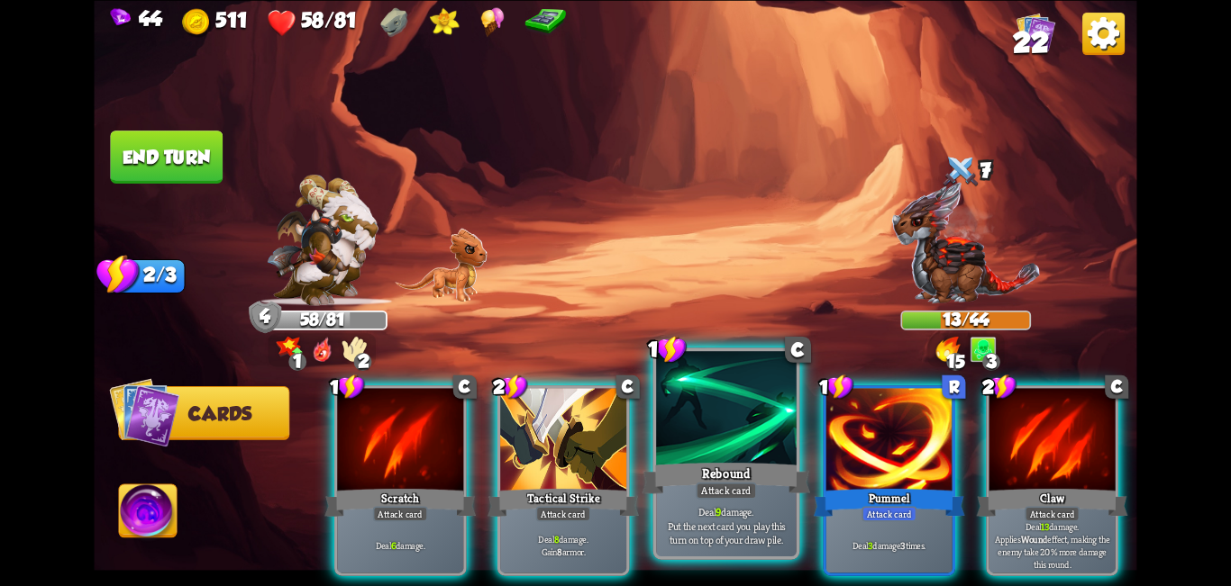
click at [613, 461] on div "Rebound" at bounding box center [726, 478] width 168 height 38
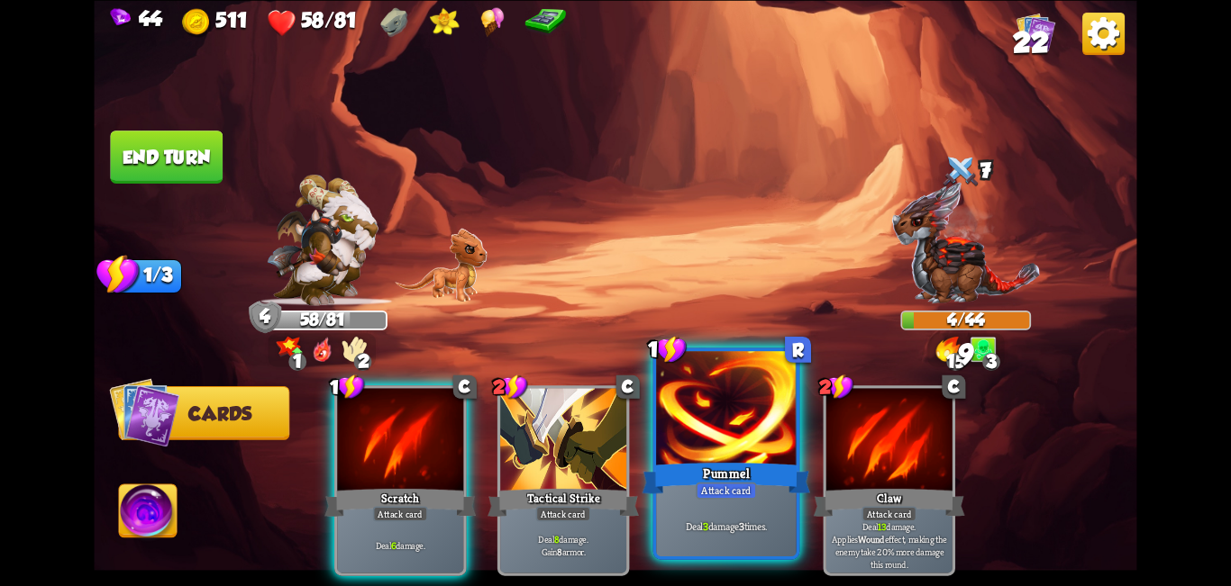
click at [613, 443] on div at bounding box center [726, 410] width 141 height 118
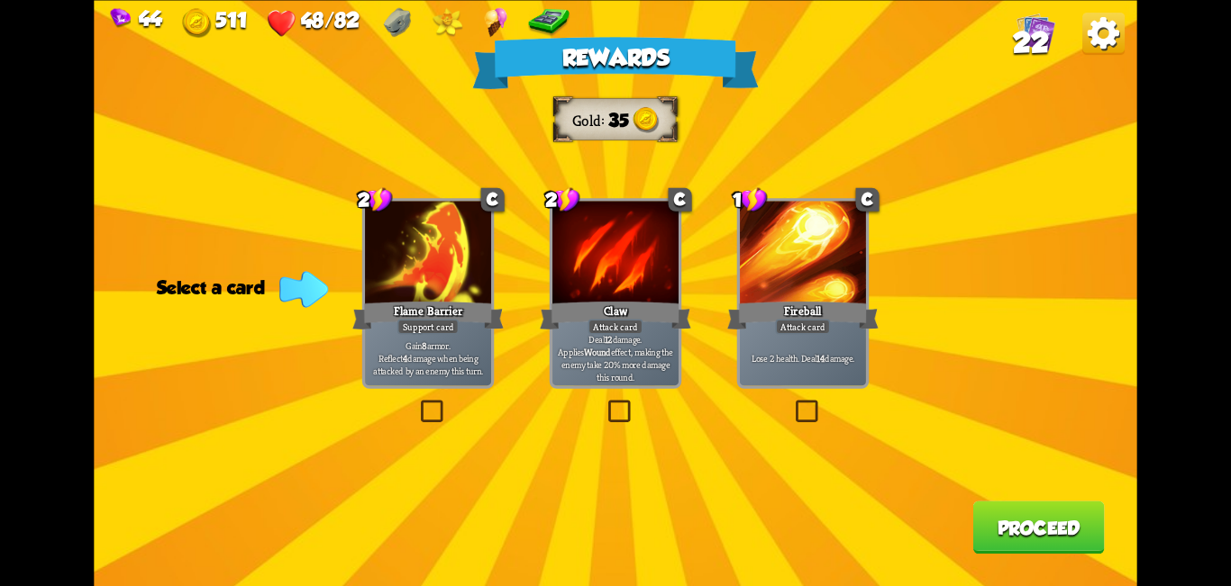
click at [417, 404] on label at bounding box center [417, 404] width 0 height 0
click at [0, 0] on input "checkbox" at bounding box center [0, 0] width 0 height 0
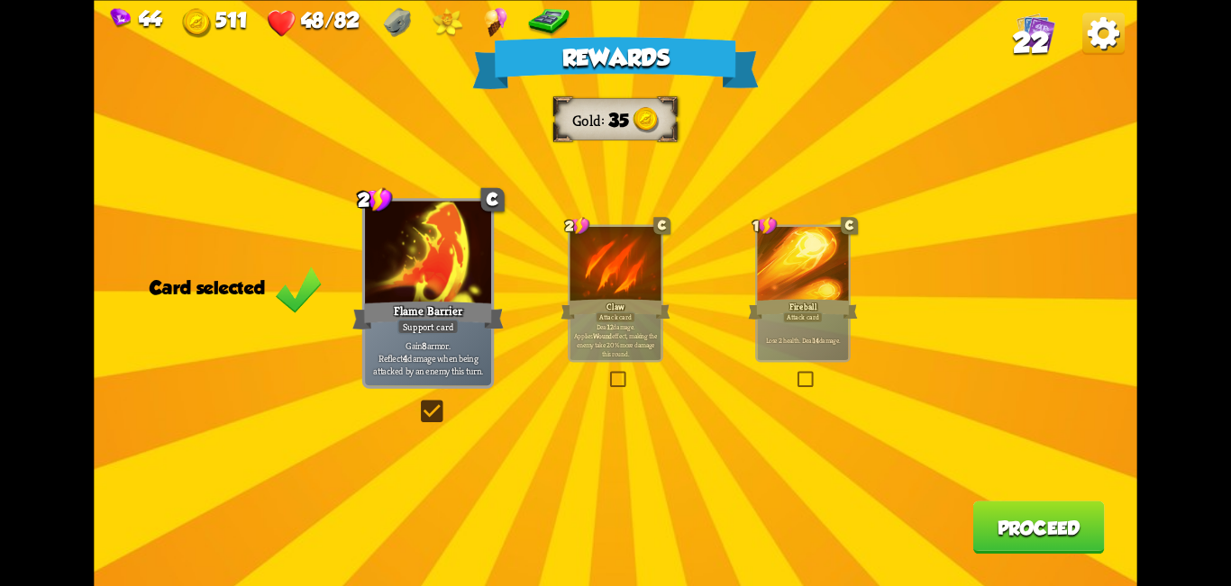
click at [613, 542] on button "Proceed" at bounding box center [1038, 527] width 132 height 53
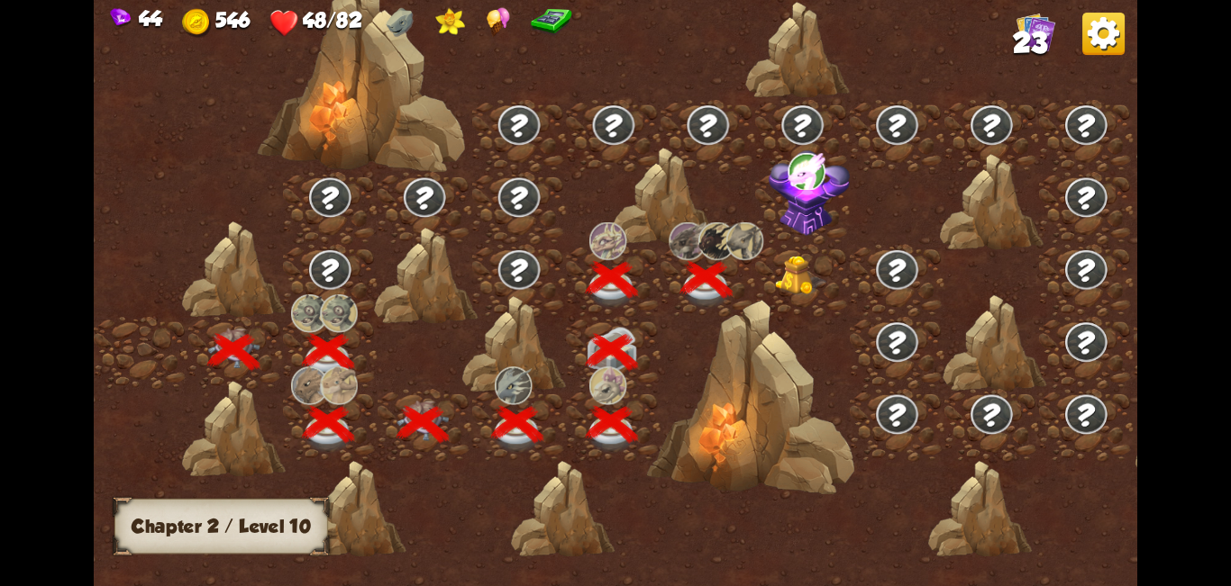
click at [613, 271] on div at bounding box center [803, 280] width 95 height 72
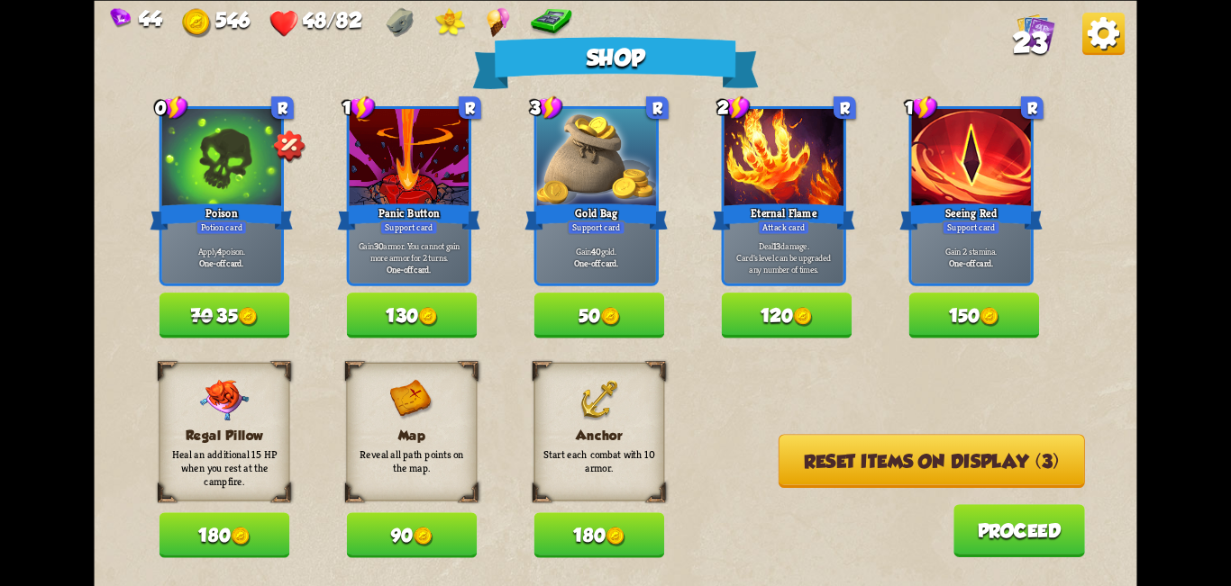
click at [592, 538] on button "180" at bounding box center [599, 535] width 131 height 45
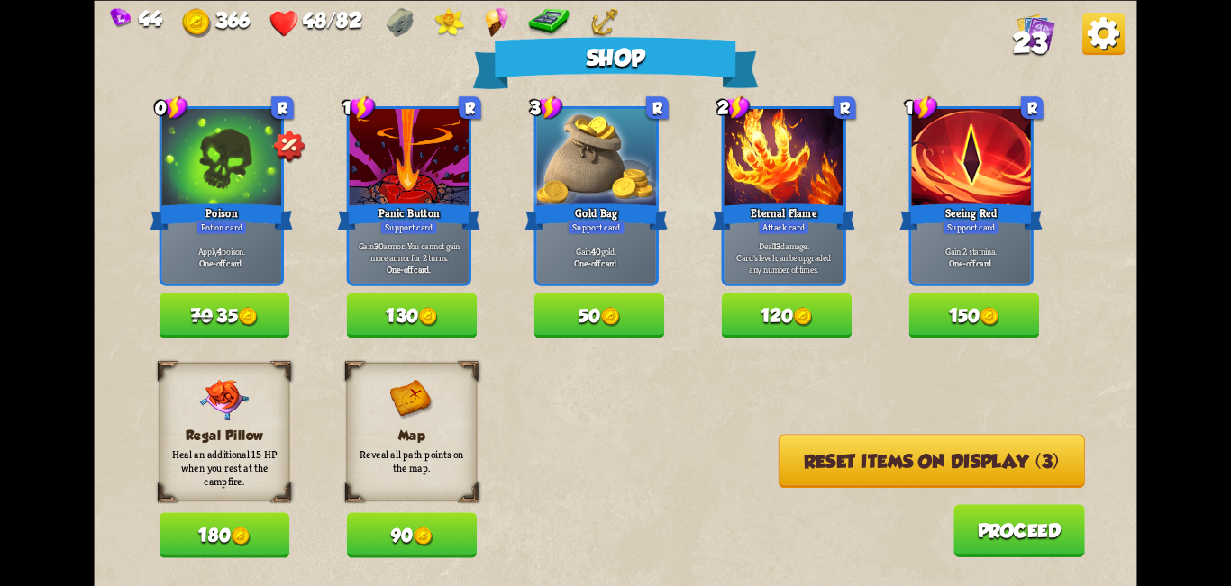
click at [613, 469] on button "Reset items on display (3)" at bounding box center [931, 461] width 306 height 54
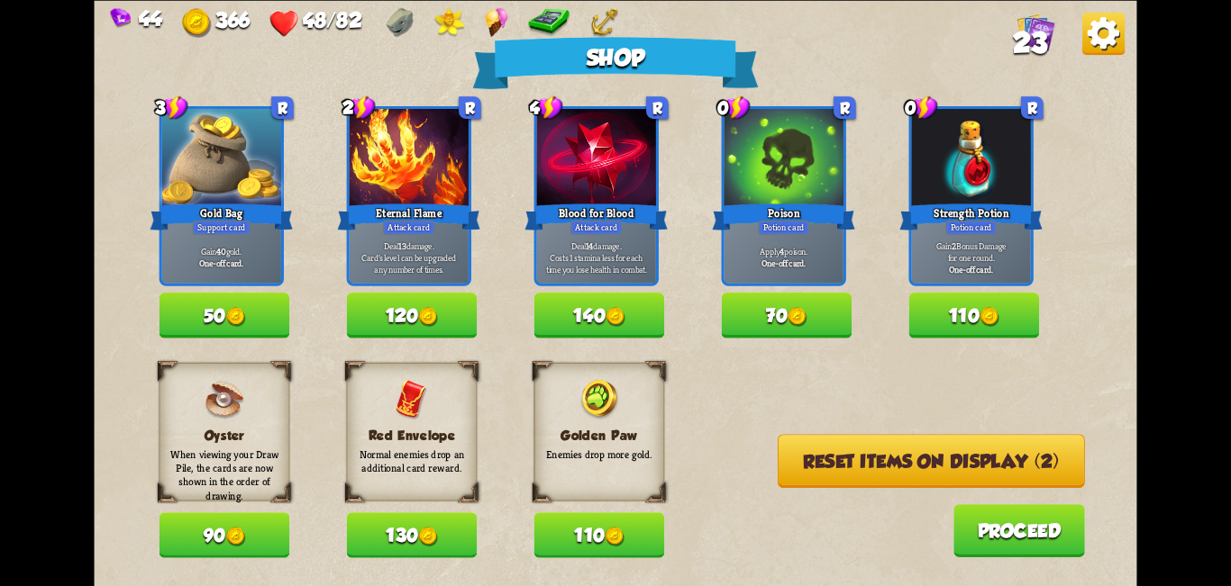
click at [613, 470] on button "Reset items on display (2)" at bounding box center [930, 461] width 307 height 54
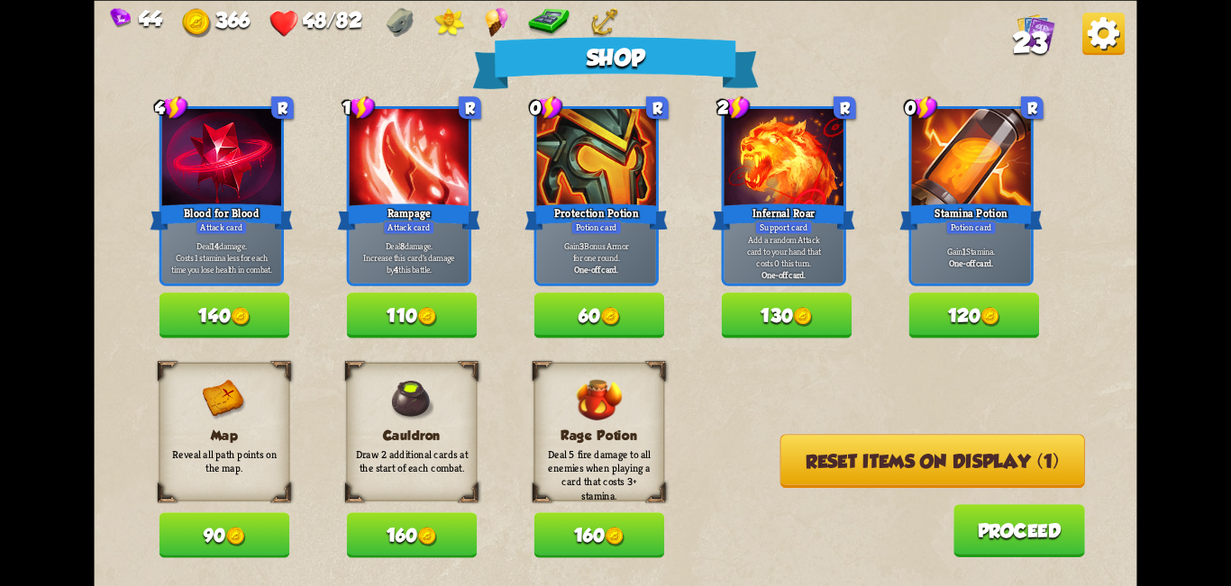
click at [613, 305] on button "120" at bounding box center [974, 315] width 131 height 45
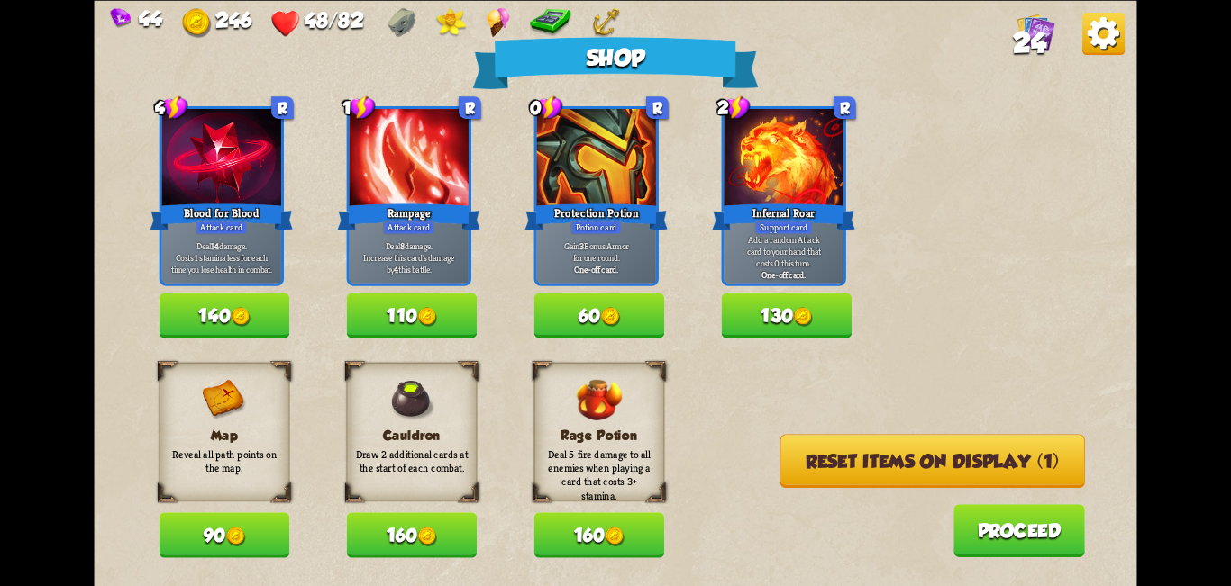
click at [231, 537] on img at bounding box center [235, 537] width 20 height 20
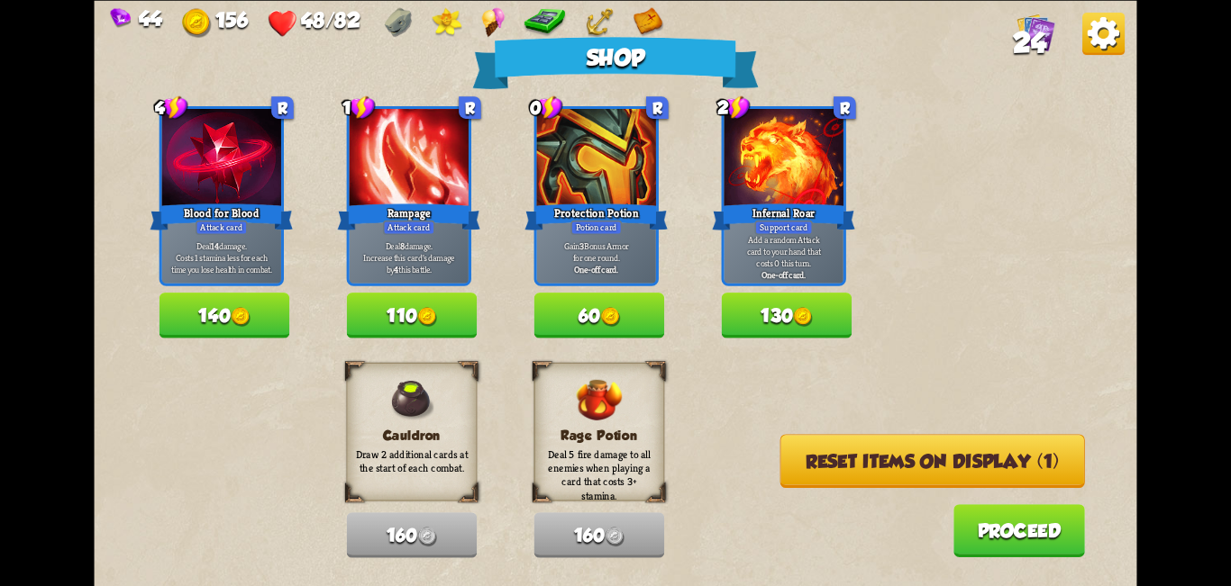
click at [613, 435] on div "Map Reveal all path points on the map. 90 Cauldron Draw 2 additional cards at t…" at bounding box center [647, 459] width 977 height 195
click at [613, 468] on button "Reset items on display (1)" at bounding box center [932, 461] width 304 height 54
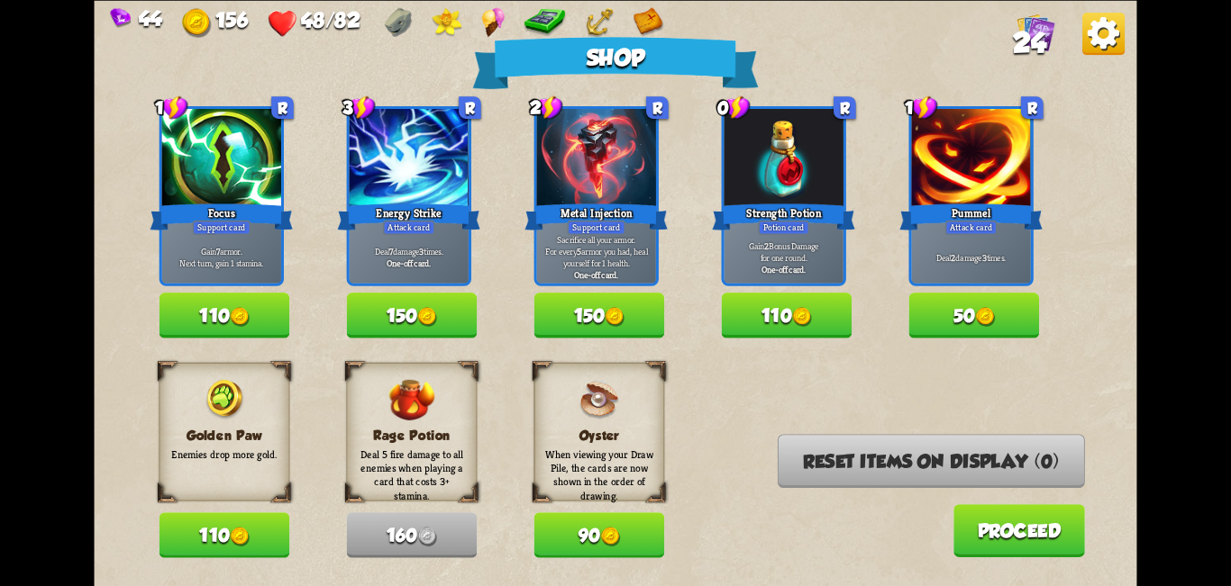
click at [223, 544] on button "110" at bounding box center [224, 535] width 131 height 45
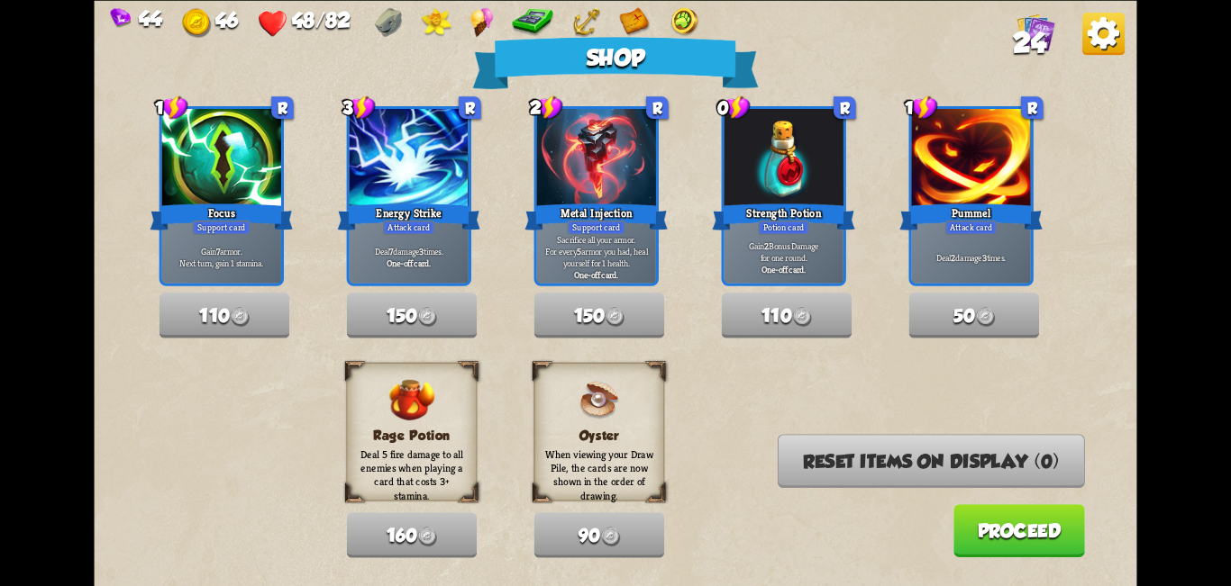
click at [613, 527] on button "Proceed" at bounding box center [1019, 530] width 132 height 53
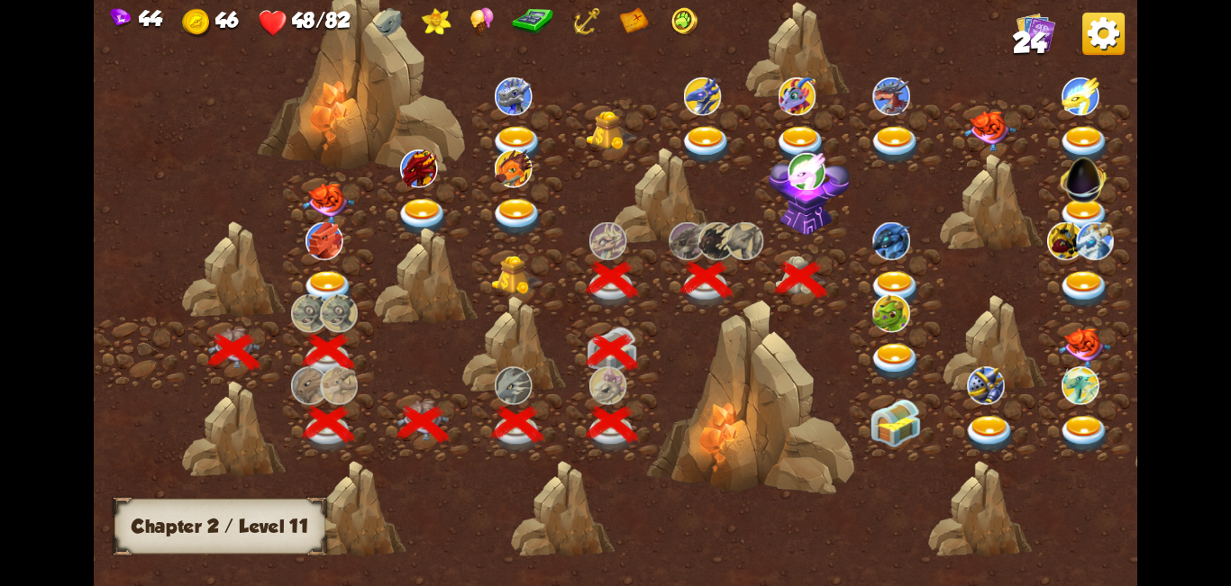
scroll to position [0, 274]
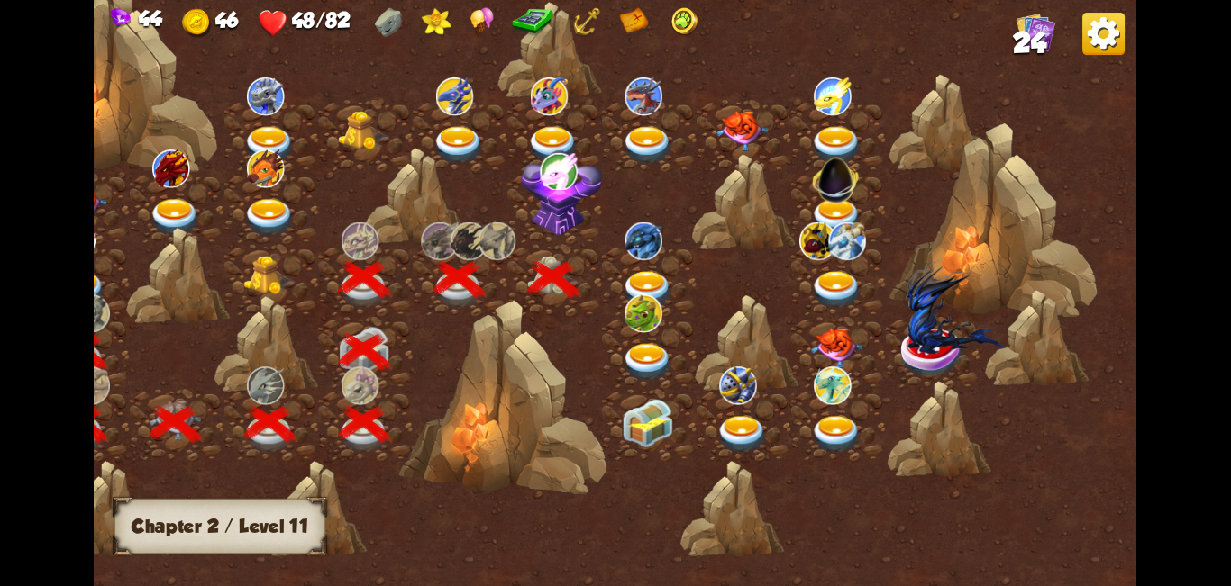
click at [559, 219] on img at bounding box center [561, 193] width 81 height 86
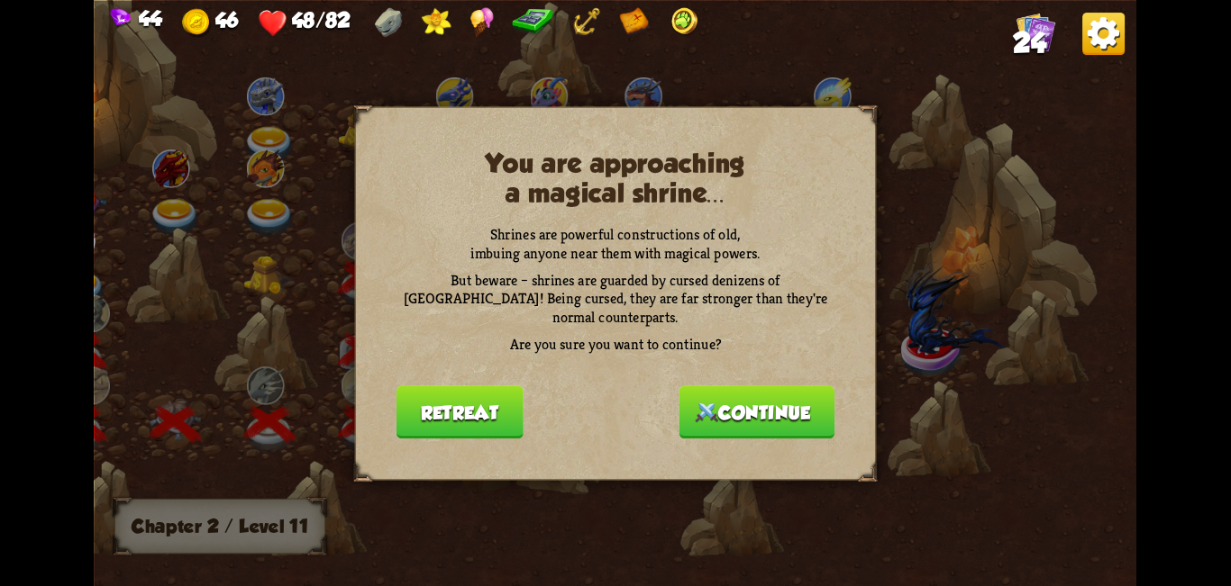
click at [613, 412] on button "Continue" at bounding box center [757, 412] width 156 height 53
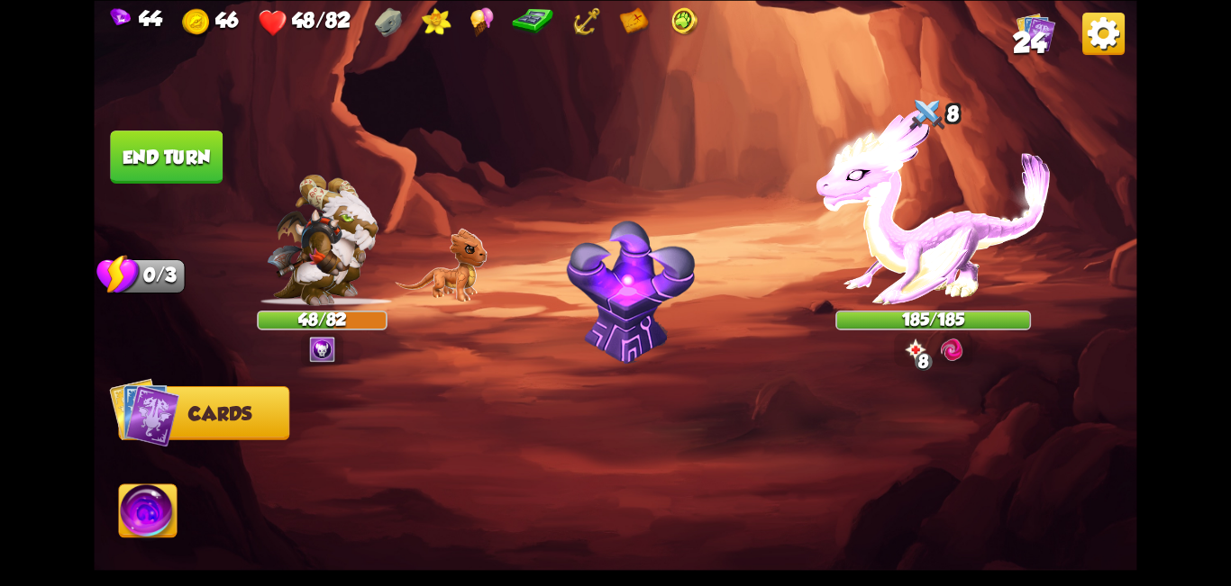
click at [613, 303] on img at bounding box center [615, 293] width 1042 height 586
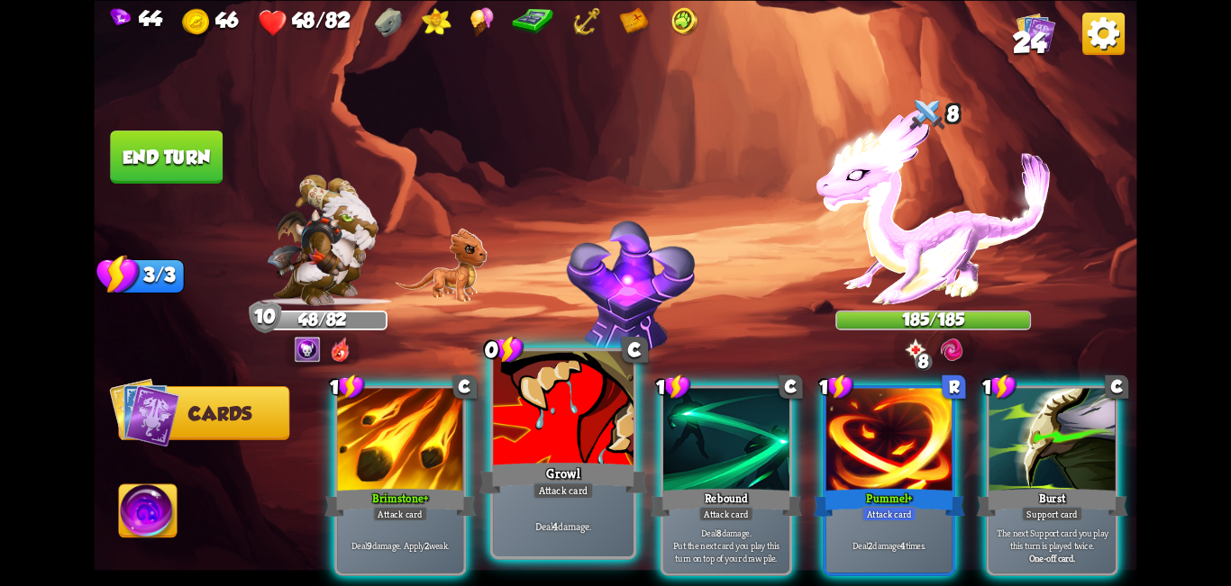
click at [561, 435] on div at bounding box center [563, 410] width 141 height 118
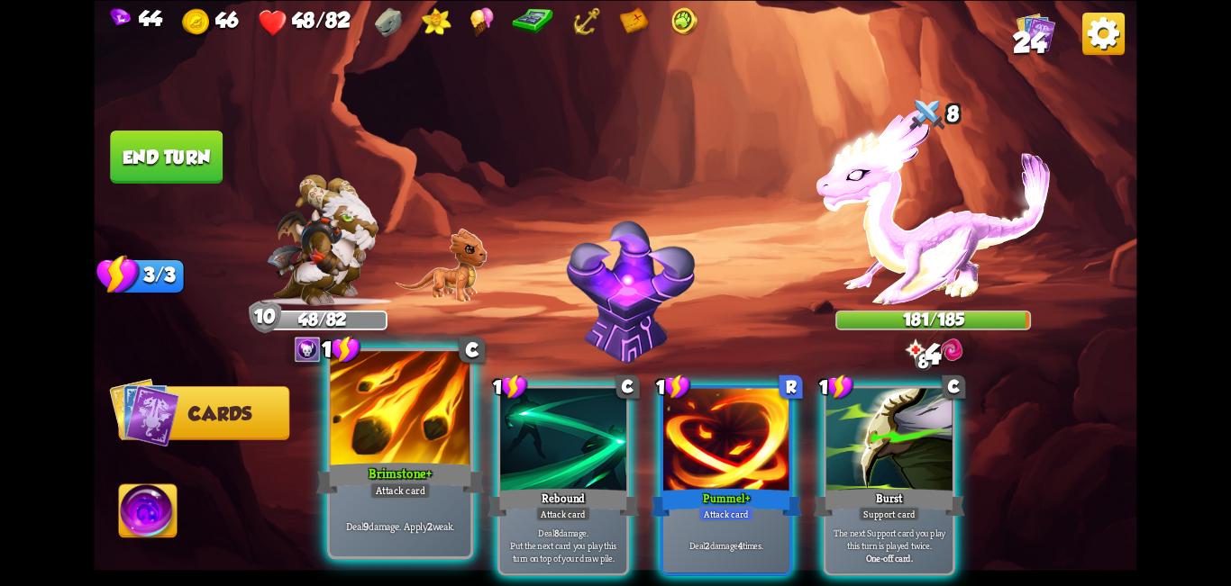
click at [403, 484] on div "Attack card" at bounding box center [399, 490] width 61 height 17
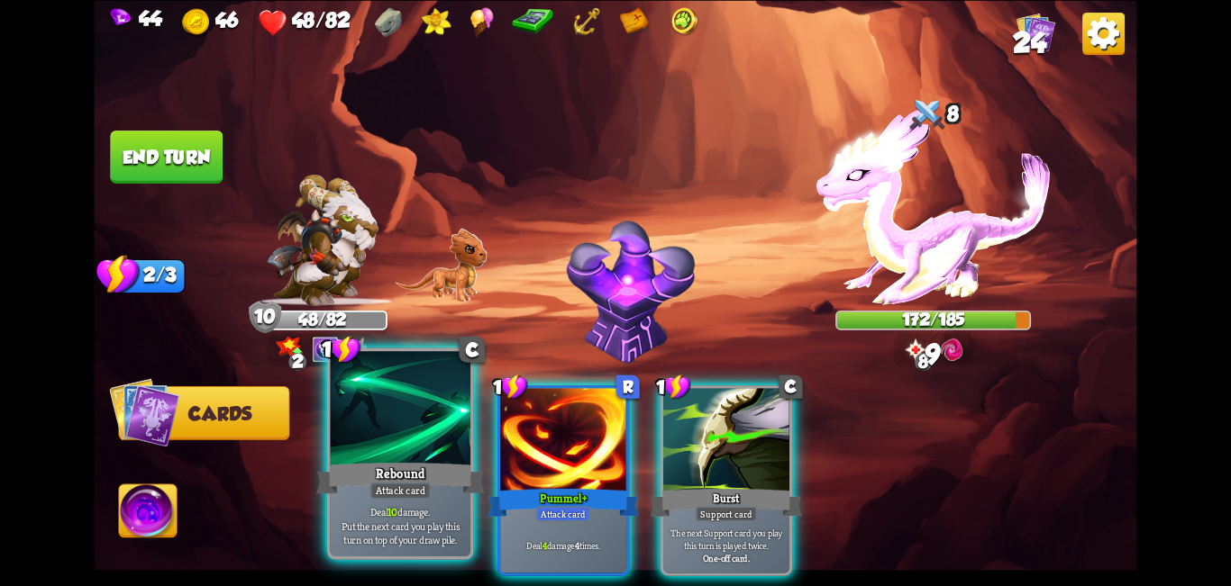
click at [441, 466] on div "Rebound" at bounding box center [400, 478] width 168 height 38
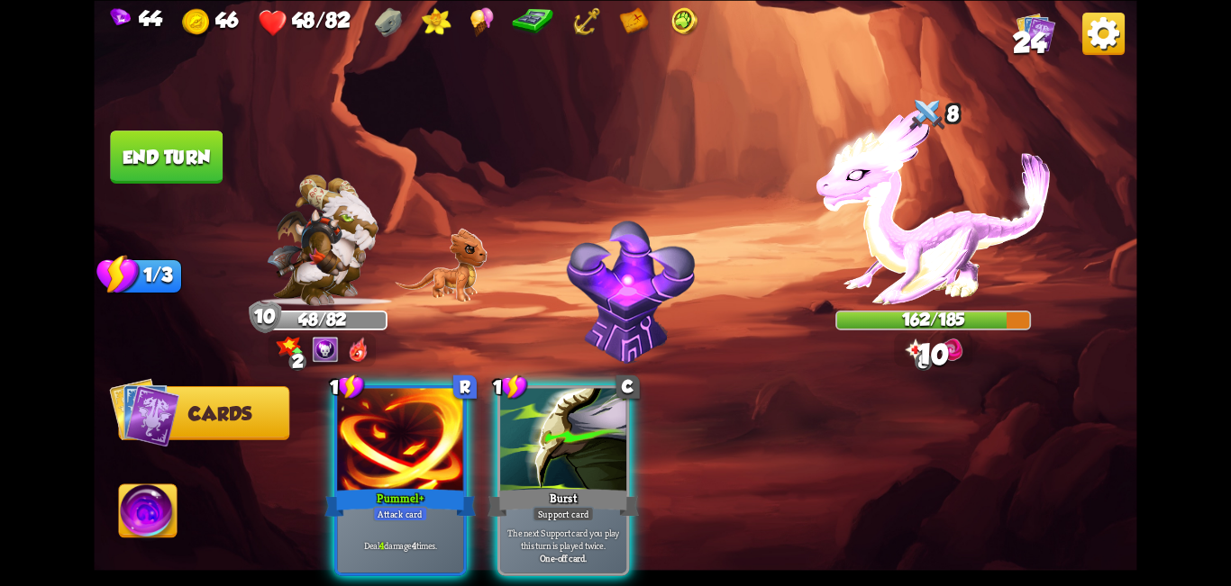
click at [441, 486] on div "Pummel+" at bounding box center [399, 502] width 151 height 33
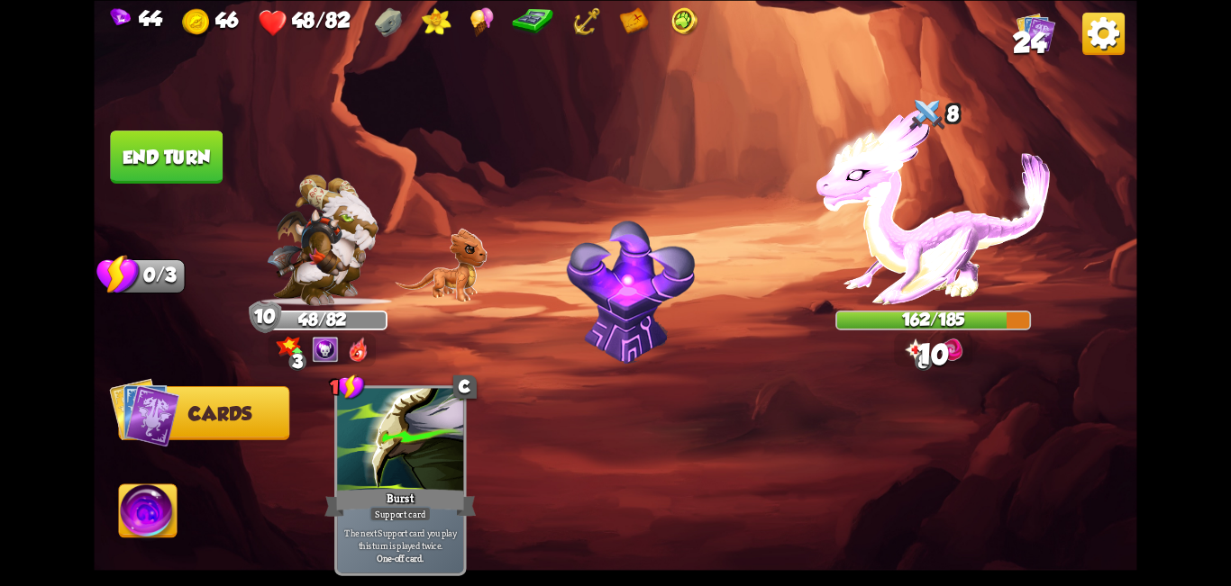
click at [171, 159] on button "End turn" at bounding box center [166, 157] width 113 height 53
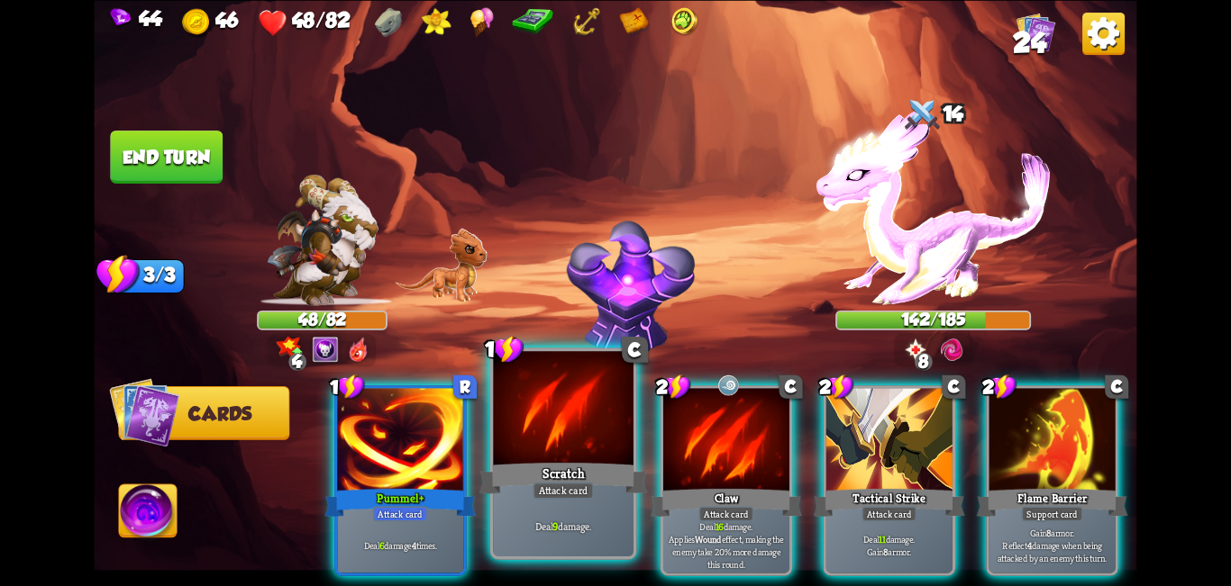
click at [549, 432] on div at bounding box center [563, 410] width 141 height 118
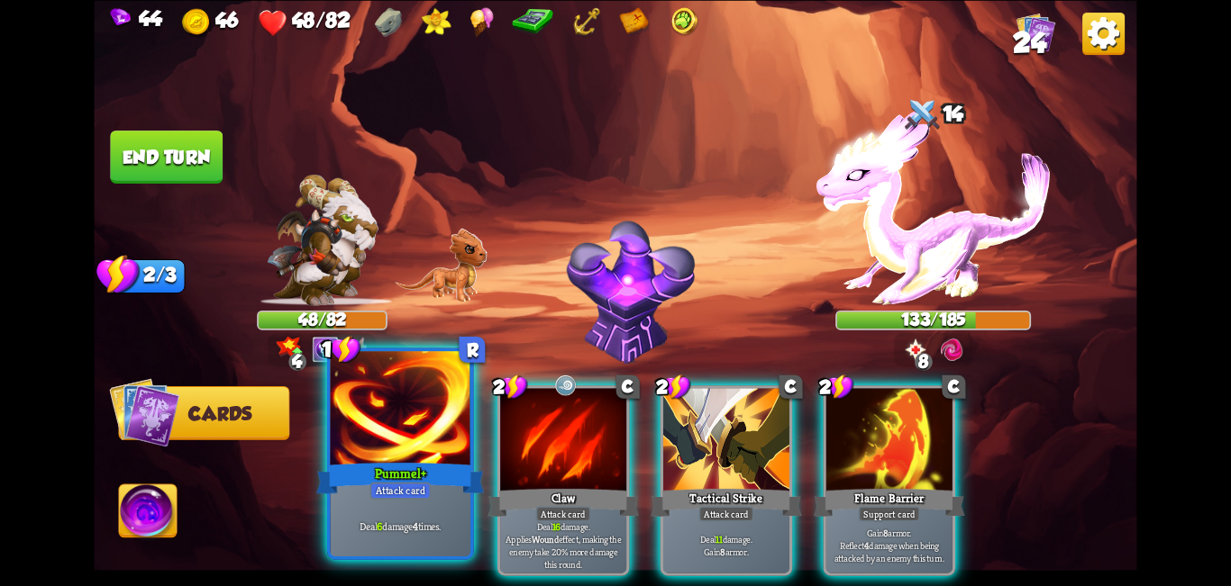
click at [411, 432] on div at bounding box center [401, 410] width 141 height 118
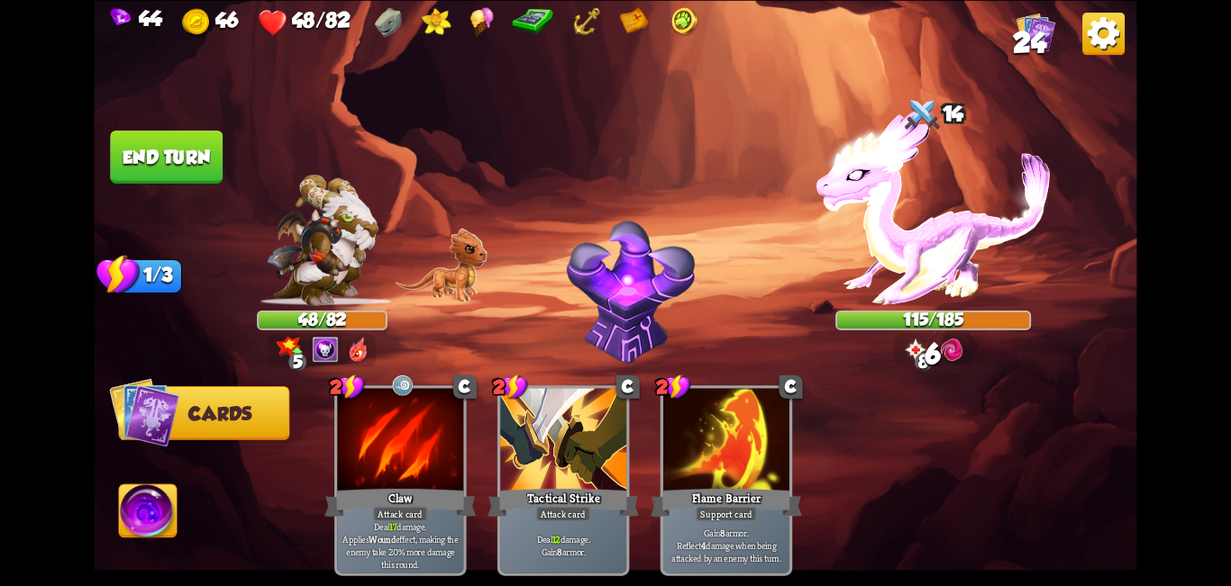
click at [174, 150] on button "End turn" at bounding box center [166, 157] width 113 height 53
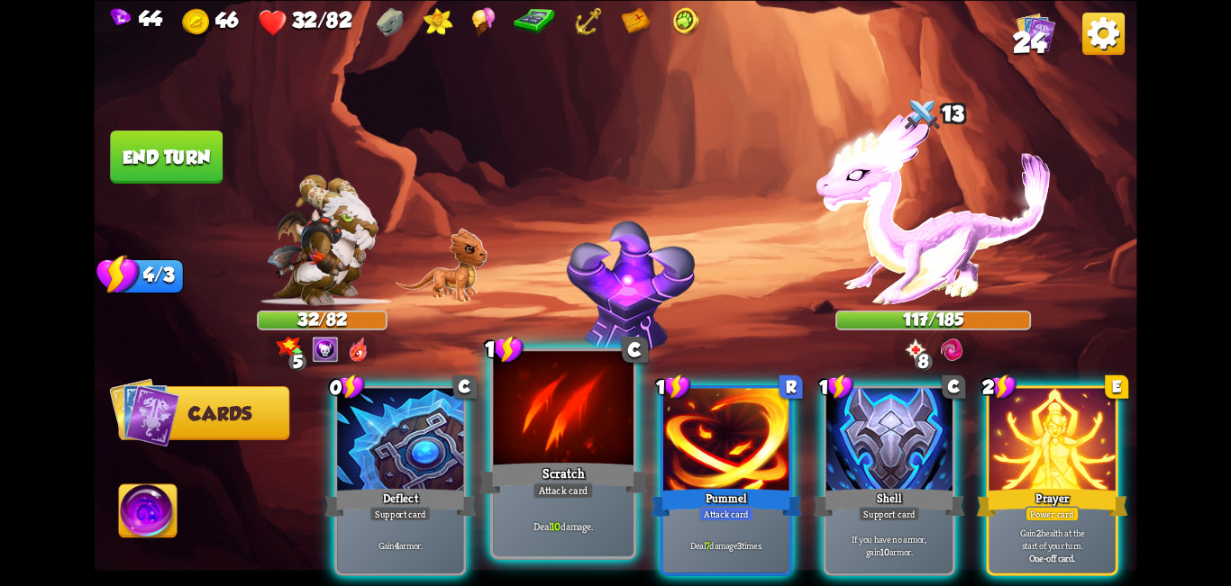
click at [583, 485] on div "Attack card" at bounding box center [562, 490] width 61 height 17
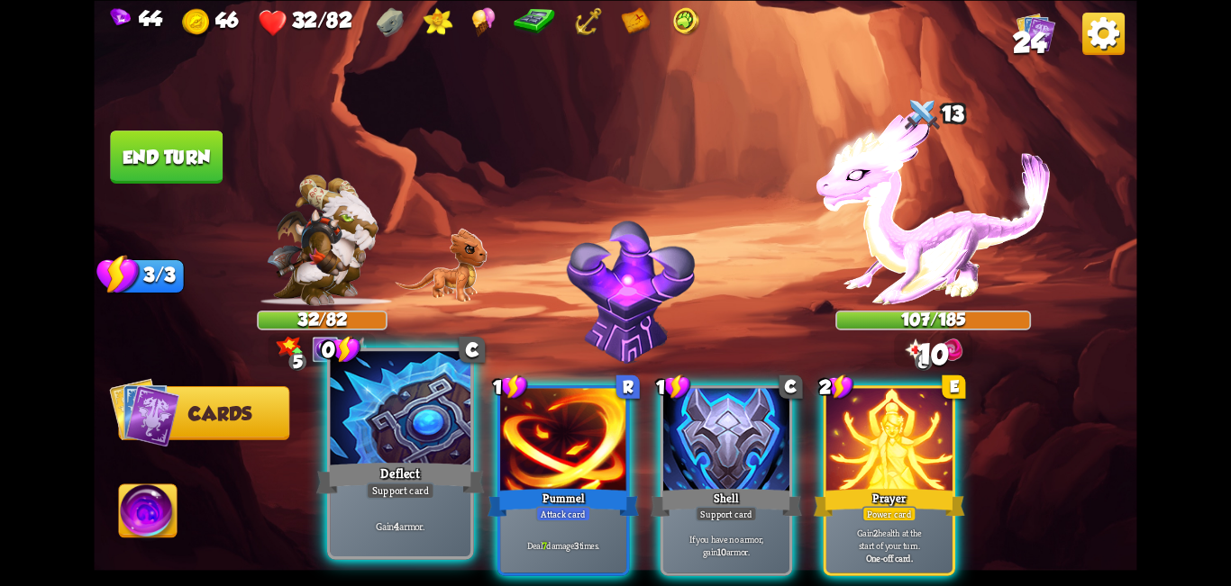
click at [360, 495] on div "Deflect" at bounding box center [400, 478] width 168 height 38
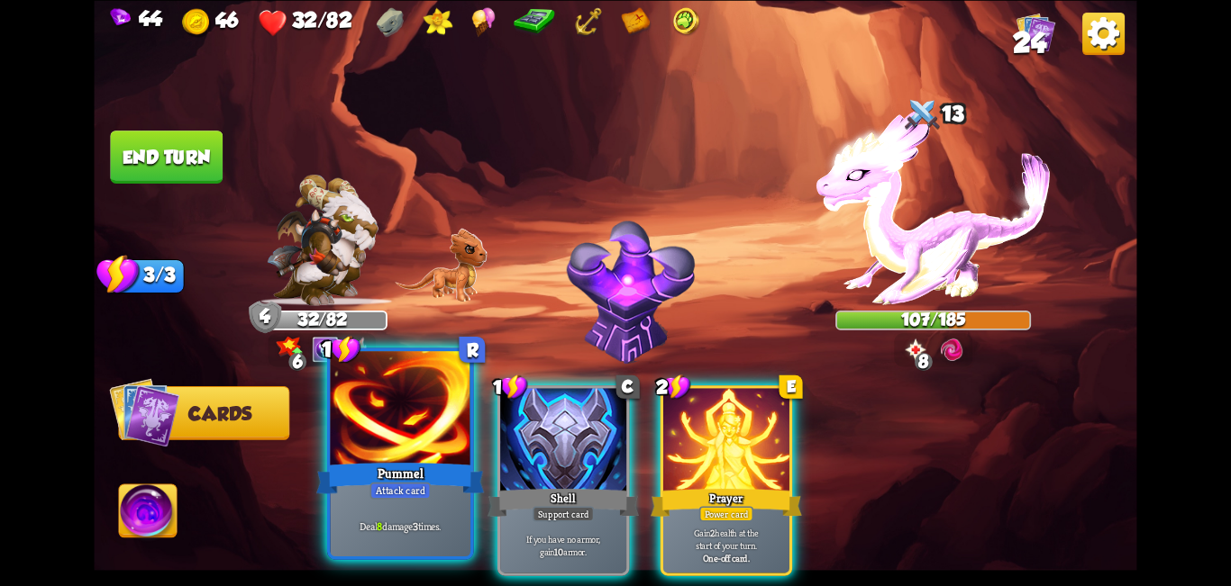
click at [387, 491] on div "Attack card" at bounding box center [399, 490] width 61 height 17
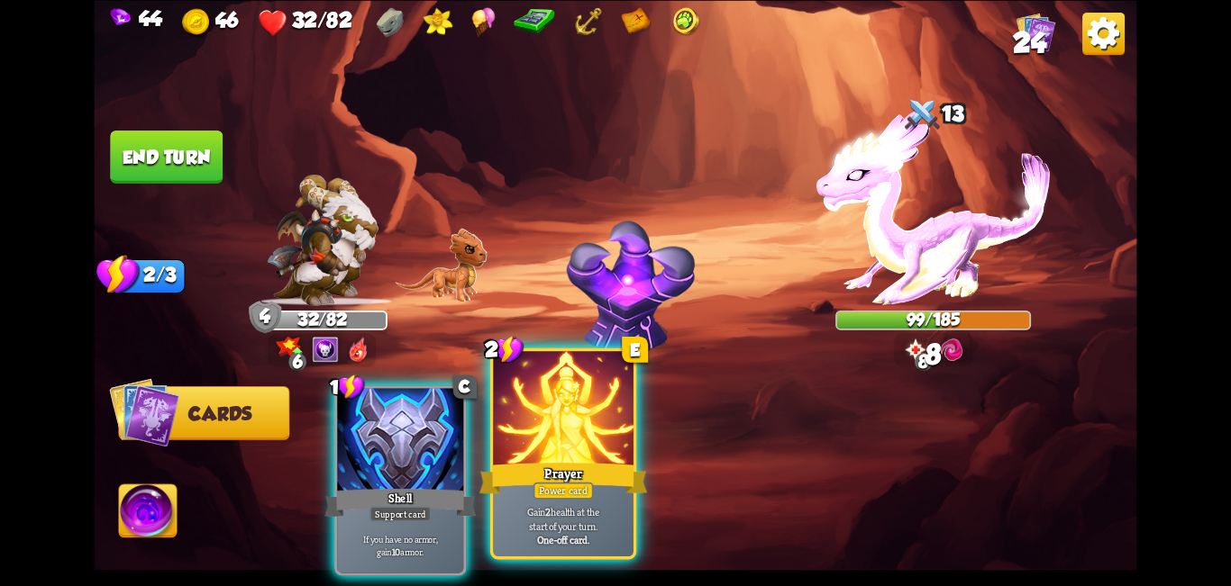
click at [507, 432] on div at bounding box center [563, 410] width 141 height 118
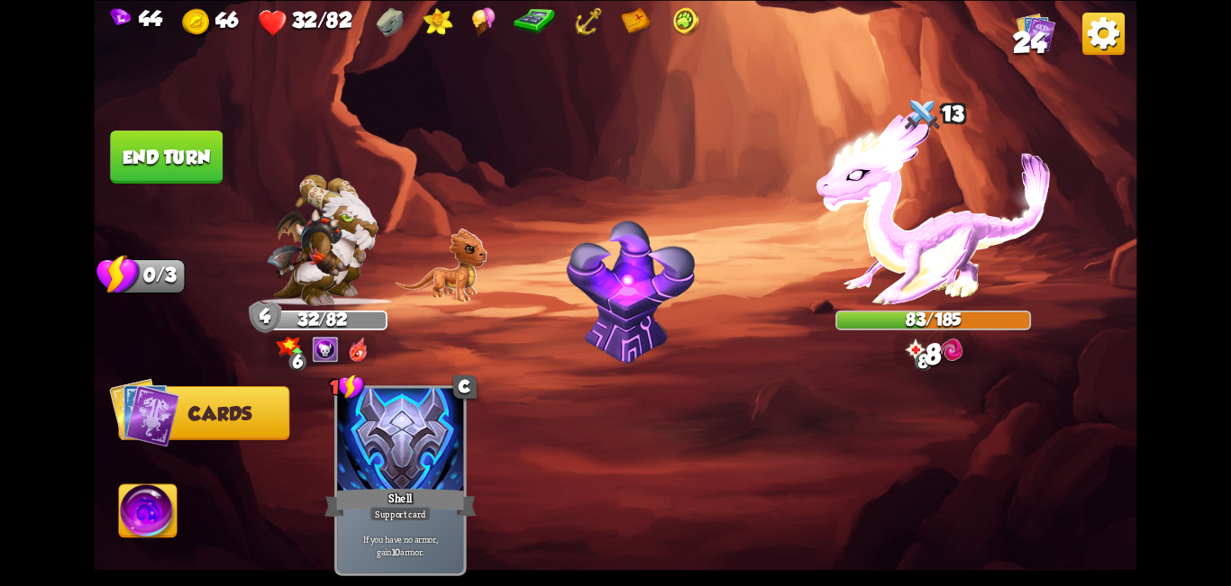
click at [142, 140] on button "End turn" at bounding box center [166, 157] width 113 height 53
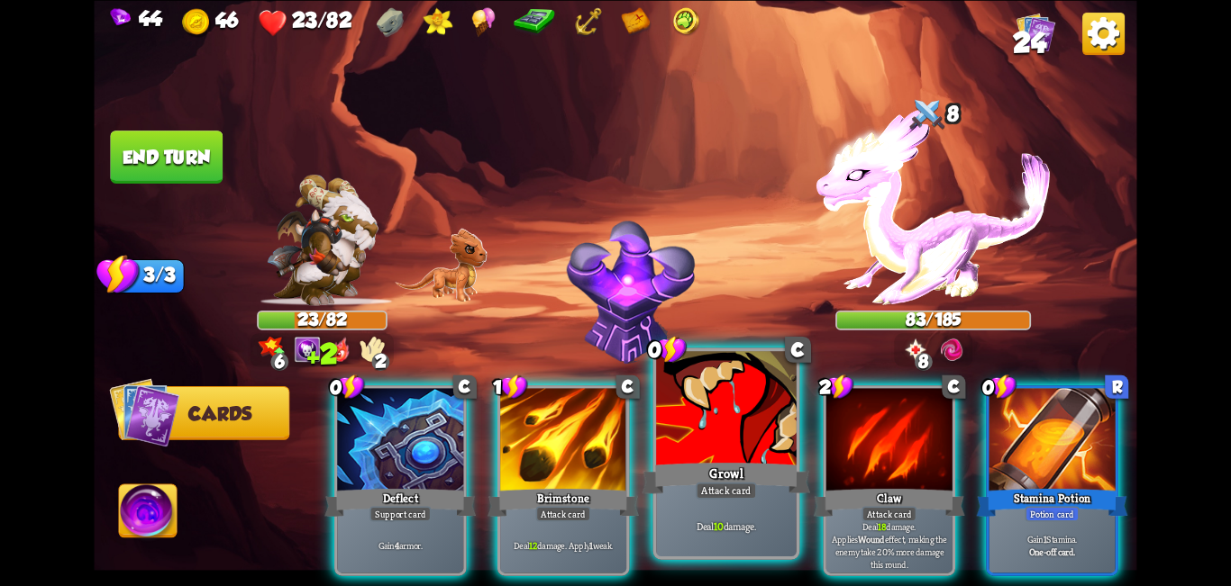
click at [613, 450] on div at bounding box center [726, 410] width 141 height 118
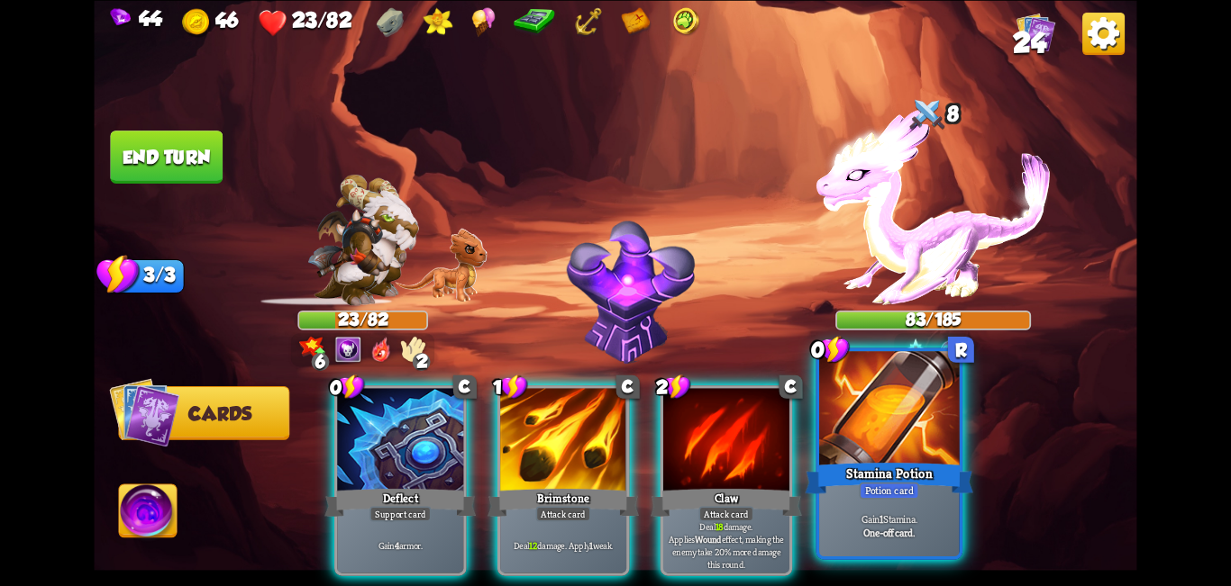
click at [613, 432] on div at bounding box center [889, 410] width 141 height 118
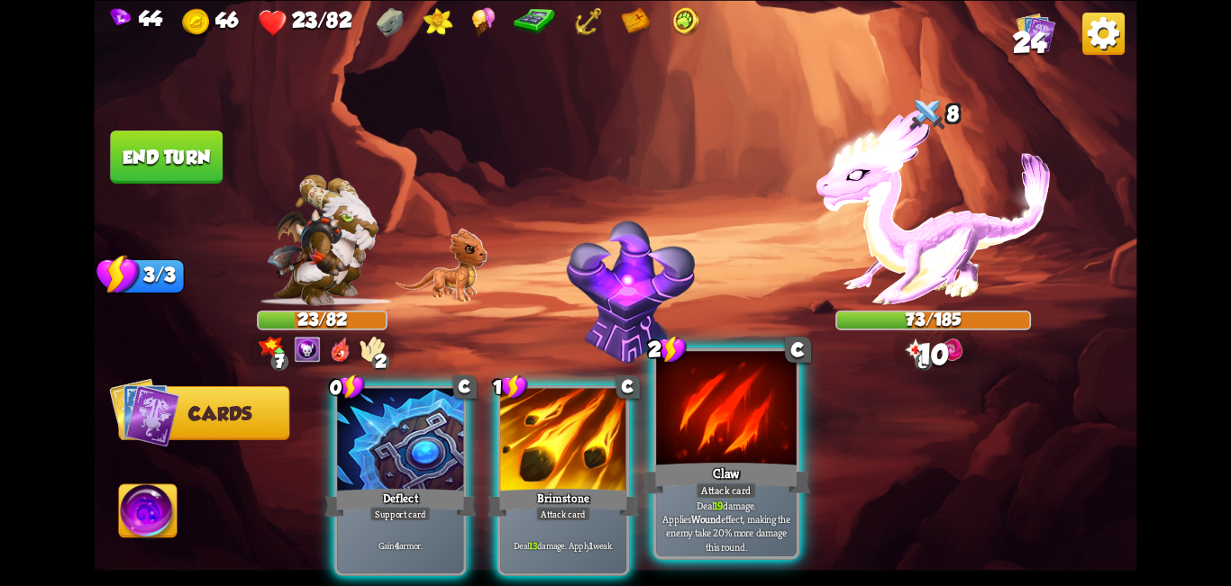
click at [613, 436] on div at bounding box center [726, 410] width 141 height 118
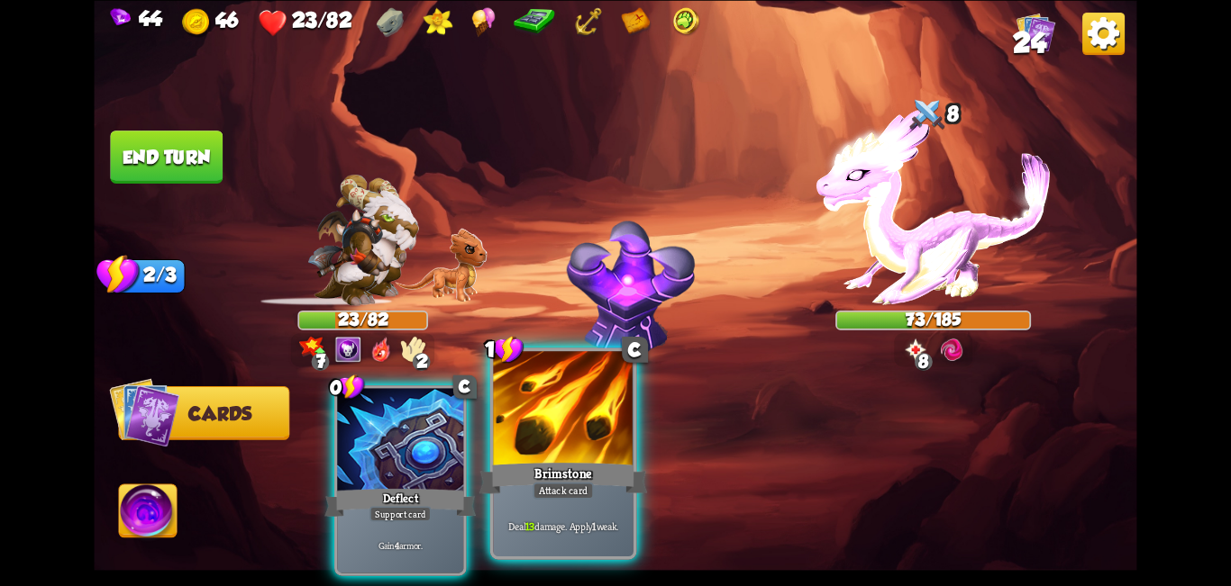
click at [549, 465] on div "Brimstone" at bounding box center [563, 478] width 168 height 38
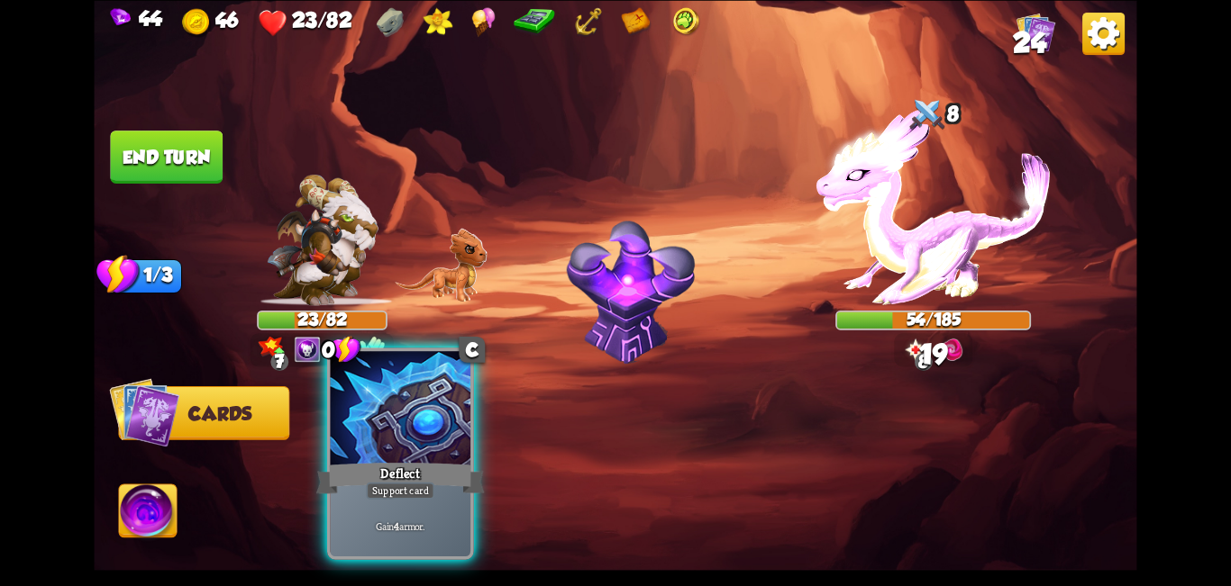
click at [413, 454] on div at bounding box center [401, 410] width 141 height 118
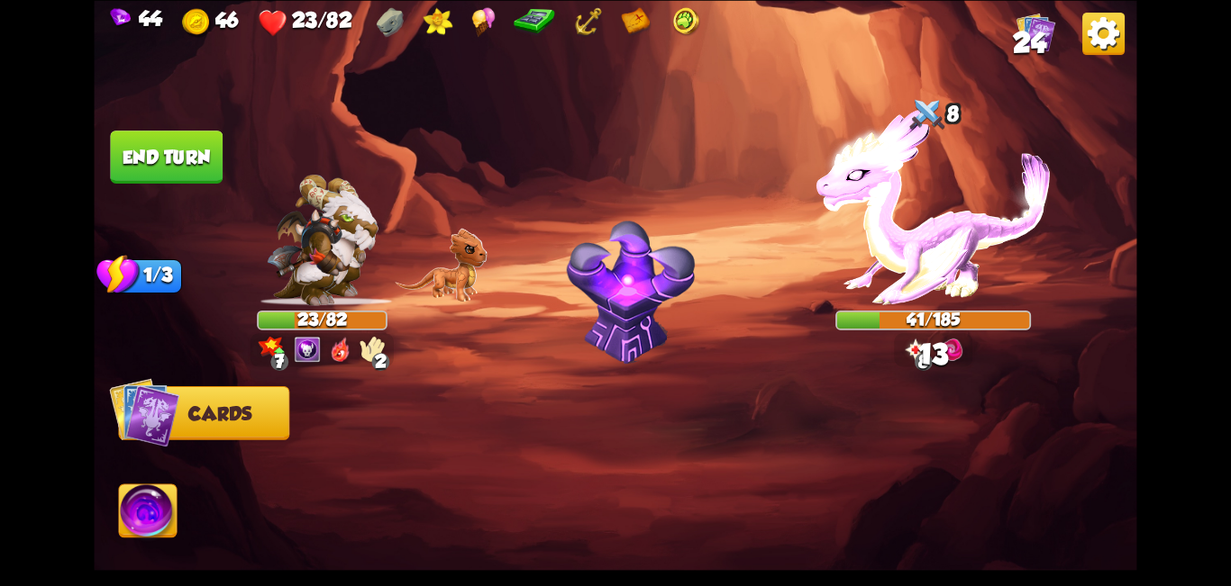
click at [127, 528] on img at bounding box center [148, 514] width 58 height 59
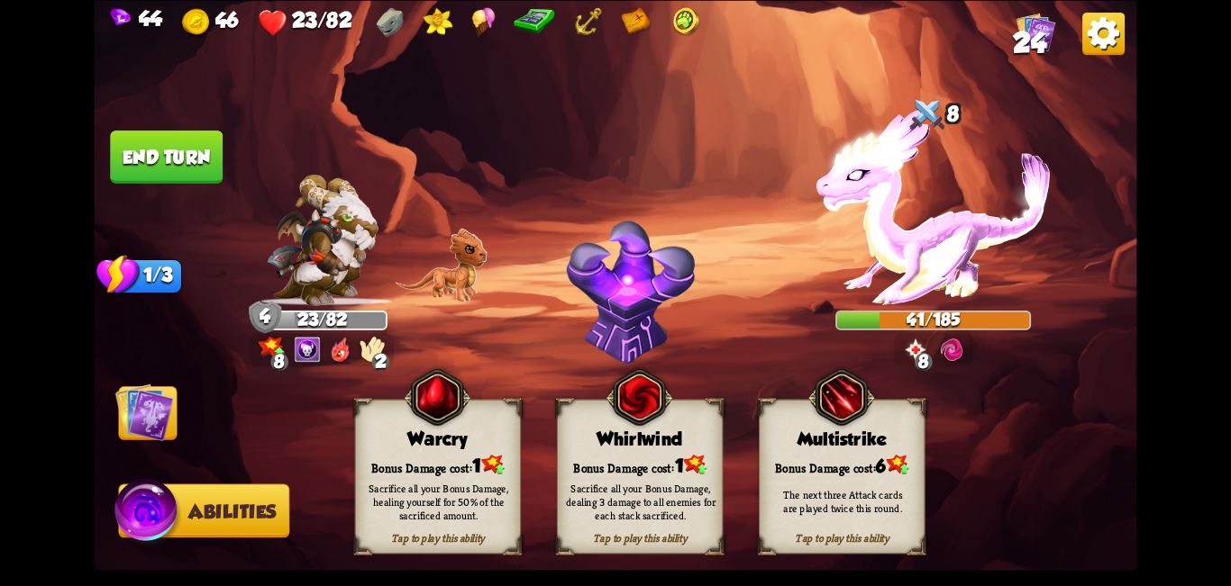
click at [613, 450] on div "Tap to play this ability Whirlwind Bonus Damage cost: 1 Sacrifice all your Bonu…" at bounding box center [640, 476] width 166 height 155
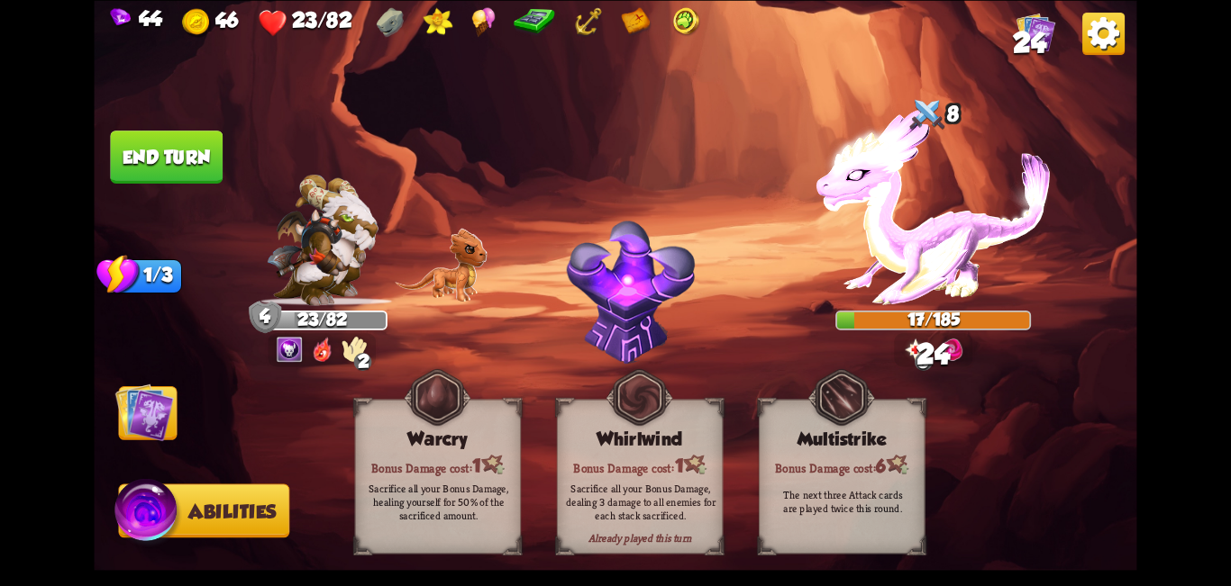
click at [158, 404] on img at bounding box center [144, 412] width 59 height 59
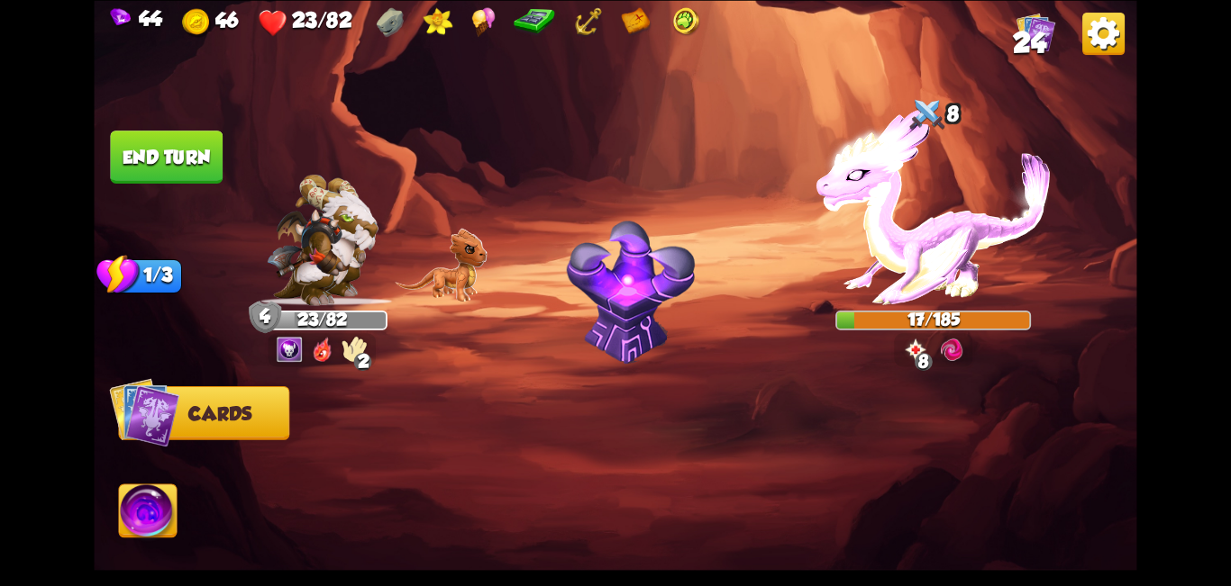
click at [174, 170] on button "End turn" at bounding box center [167, 156] width 114 height 53
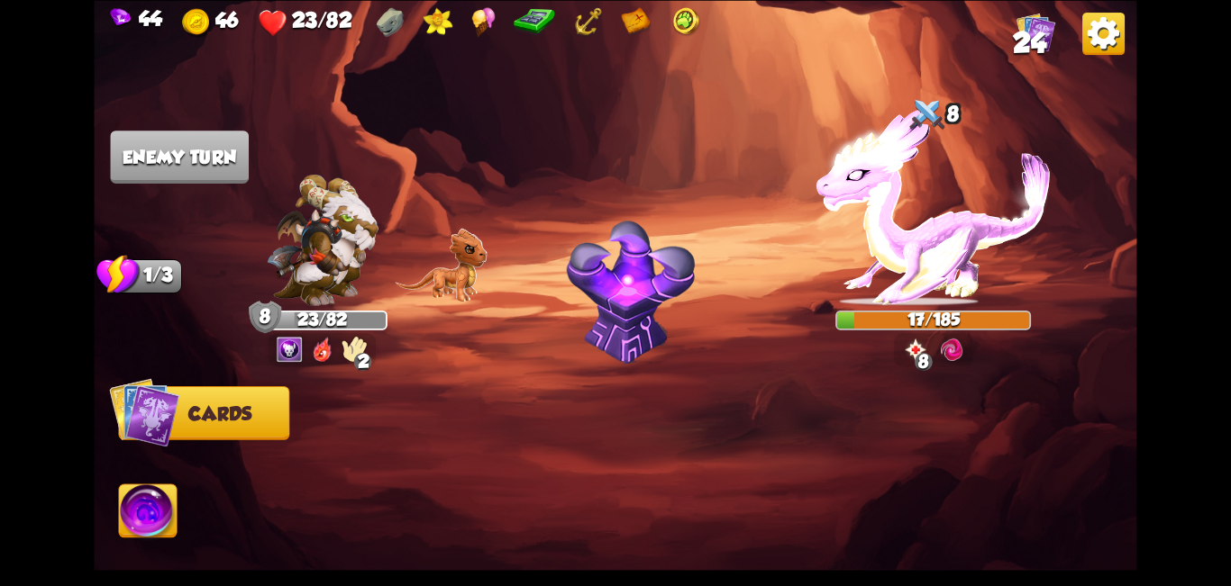
click at [159, 523] on img at bounding box center [148, 514] width 58 height 59
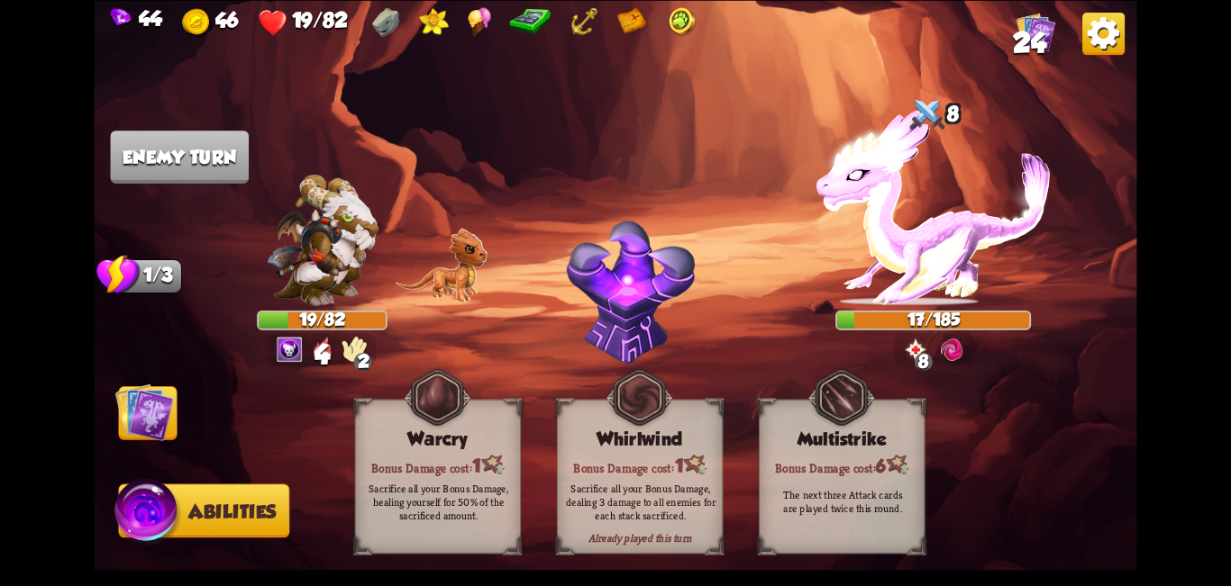
click at [148, 409] on img at bounding box center [144, 412] width 59 height 59
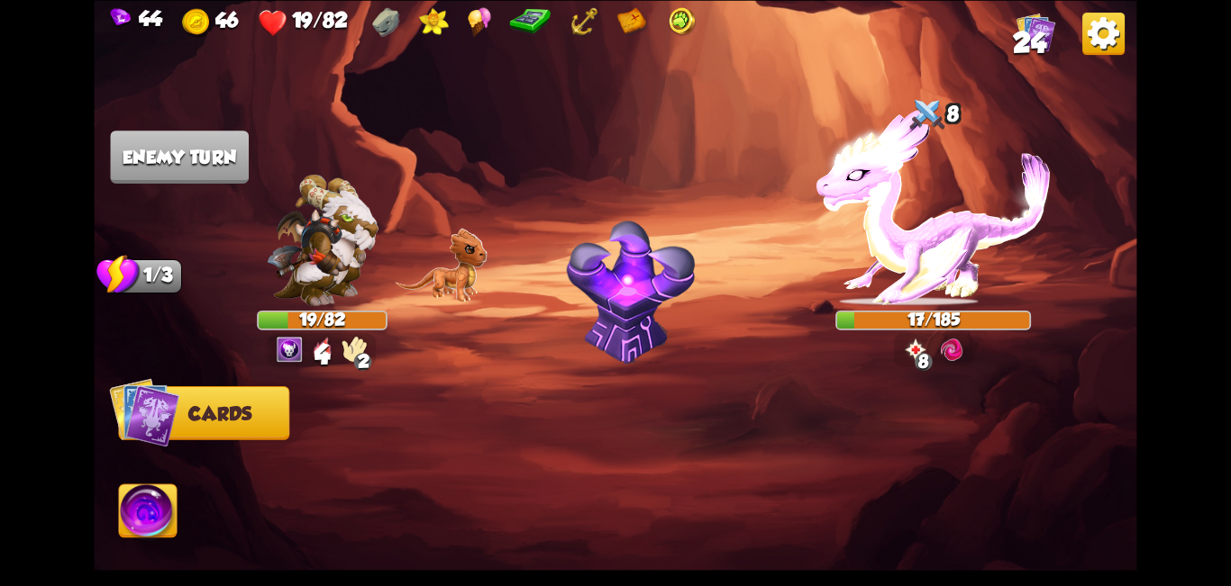
click at [148, 409] on img at bounding box center [144, 412] width 70 height 70
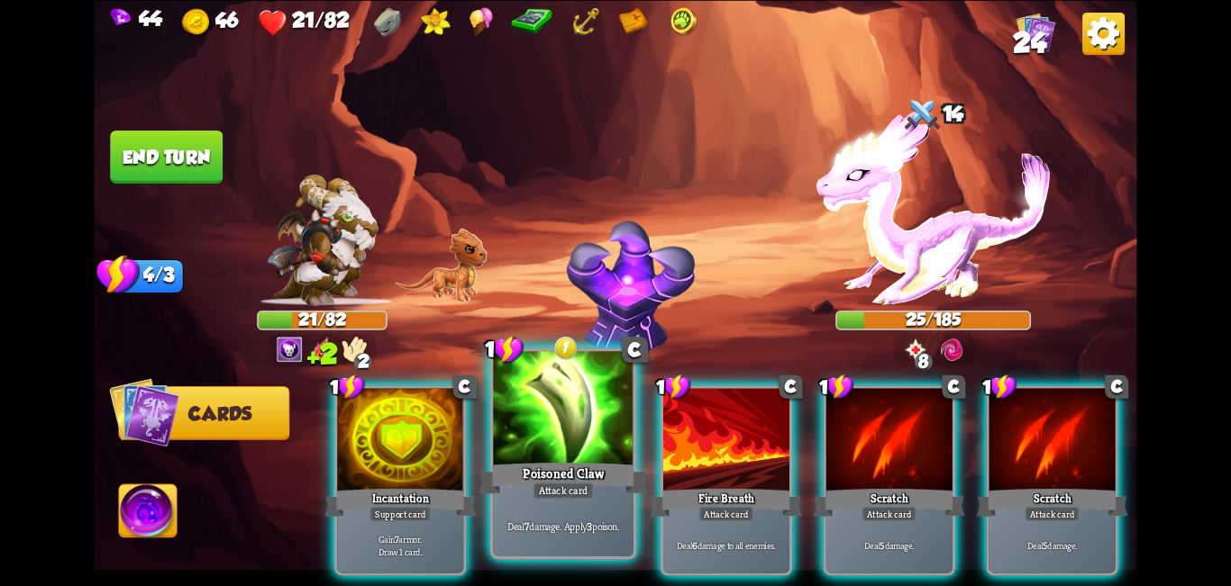
click at [560, 426] on div at bounding box center [563, 410] width 141 height 118
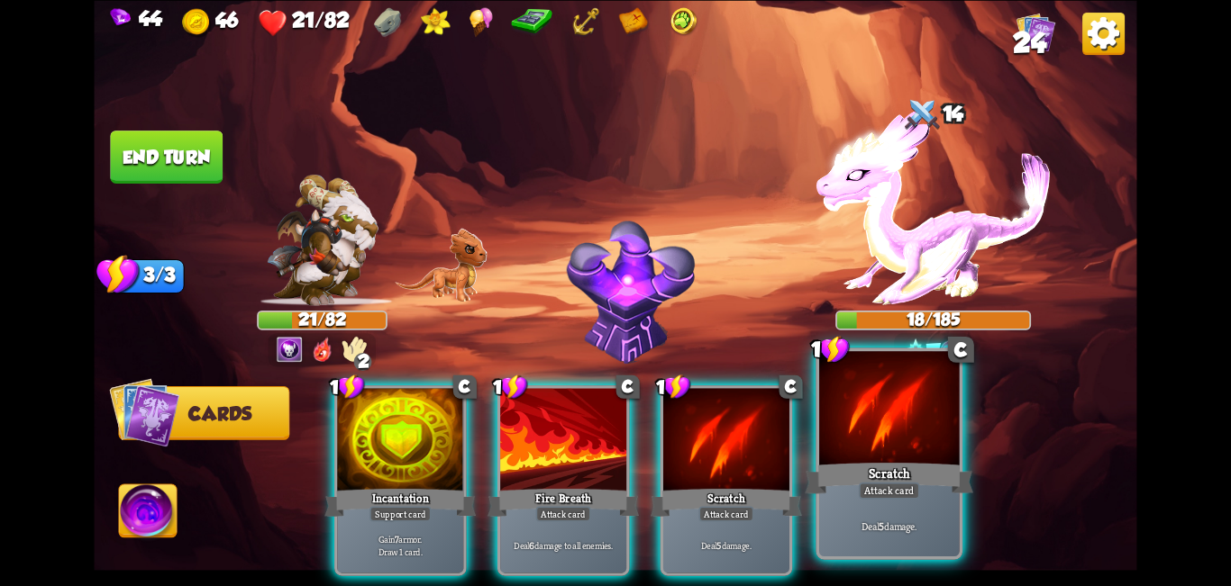
click at [613, 440] on div at bounding box center [889, 410] width 141 height 118
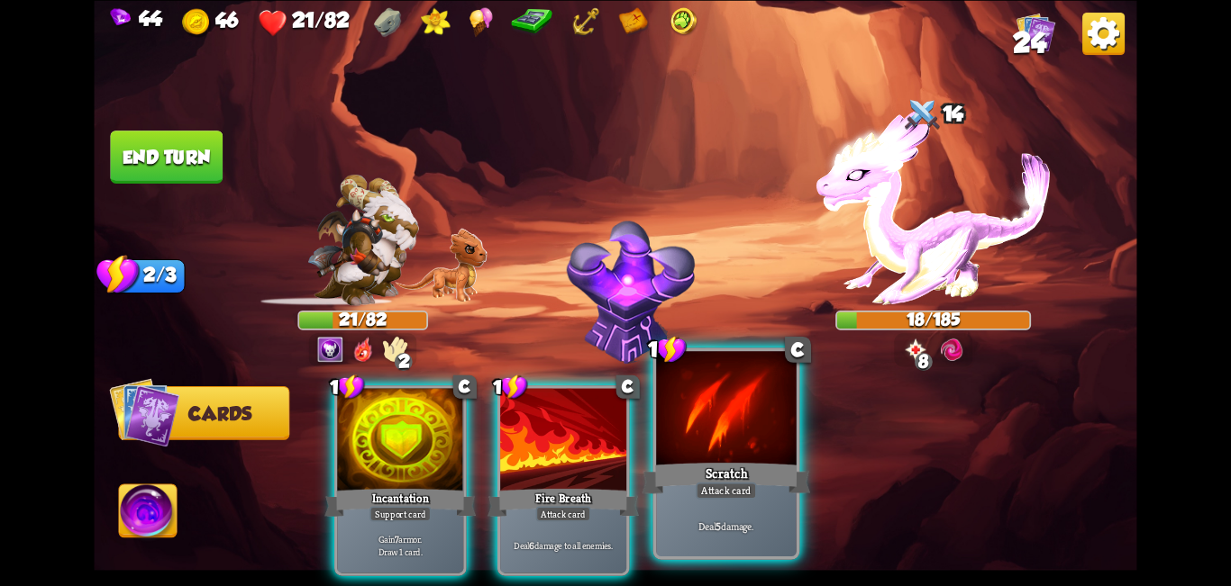
click at [613, 432] on div at bounding box center [726, 410] width 141 height 118
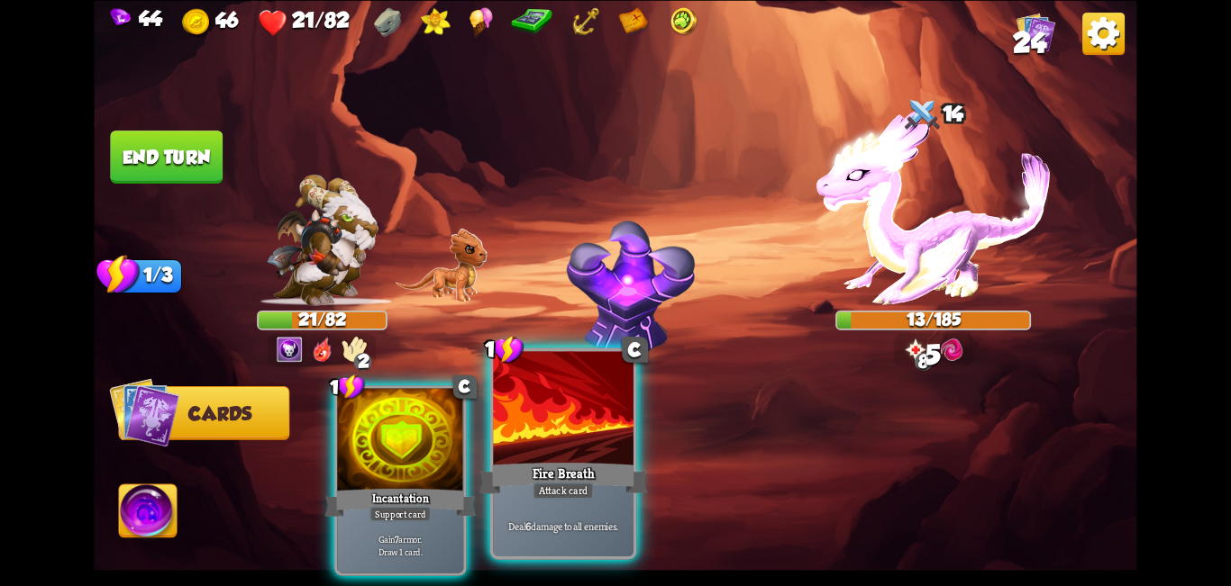
click at [613, 443] on div at bounding box center [563, 410] width 141 height 118
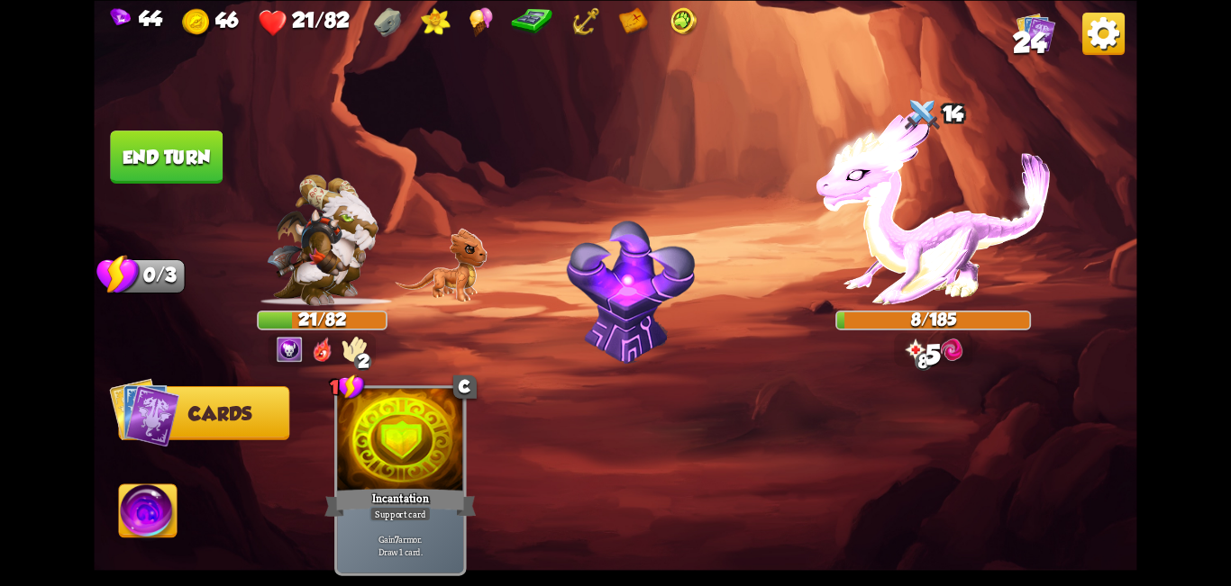
click at [159, 523] on img at bounding box center [148, 514] width 58 height 59
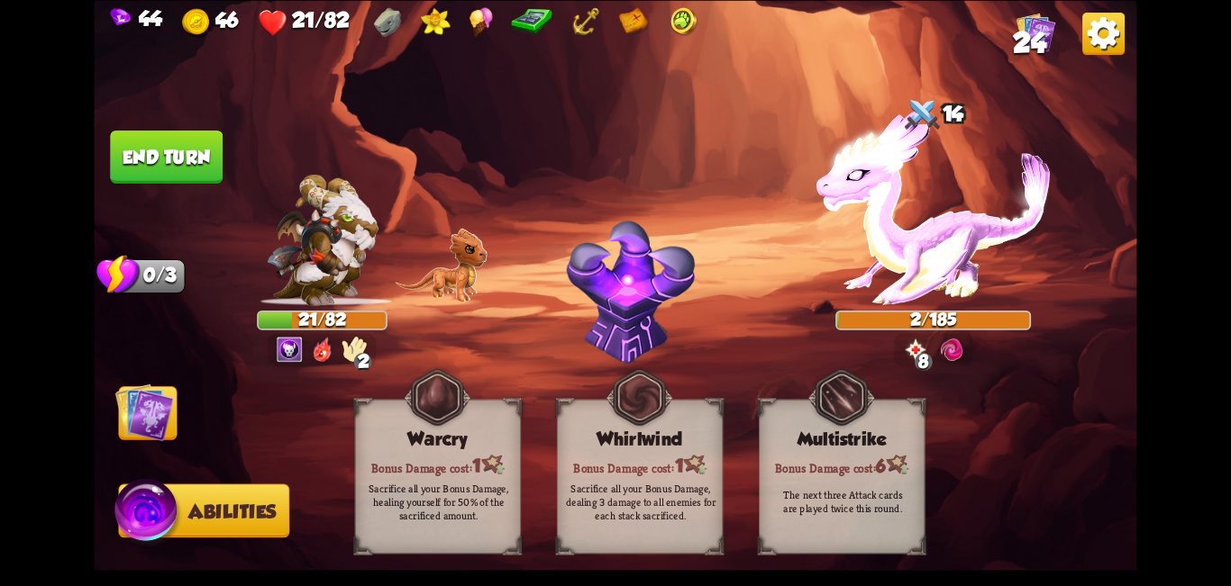
click at [167, 143] on button "End turn" at bounding box center [166, 157] width 113 height 53
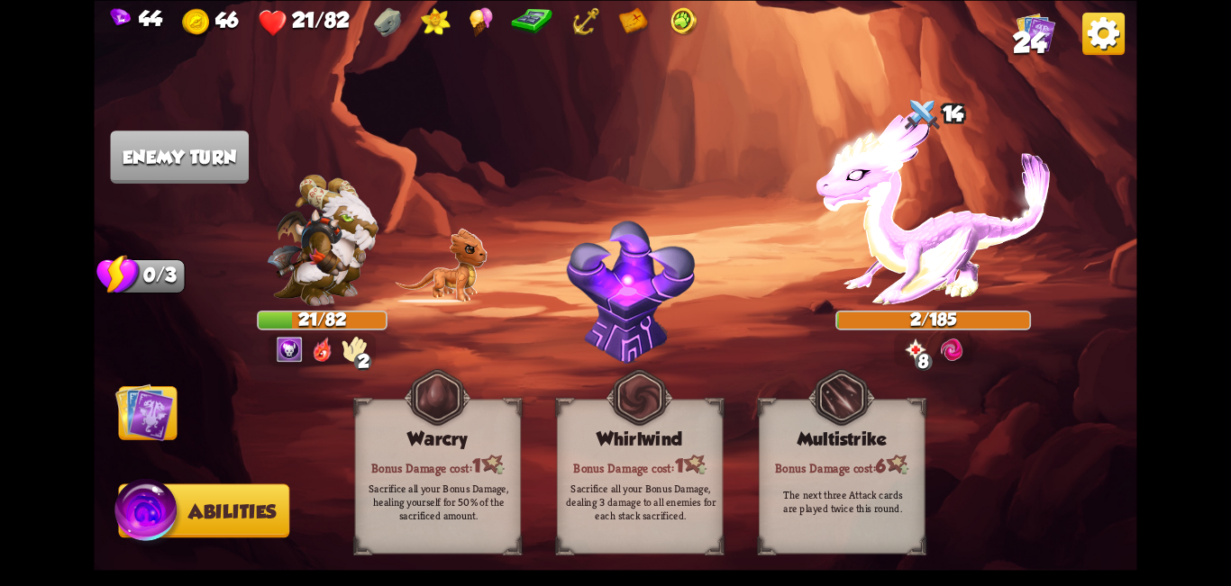
click at [151, 430] on img at bounding box center [144, 412] width 59 height 59
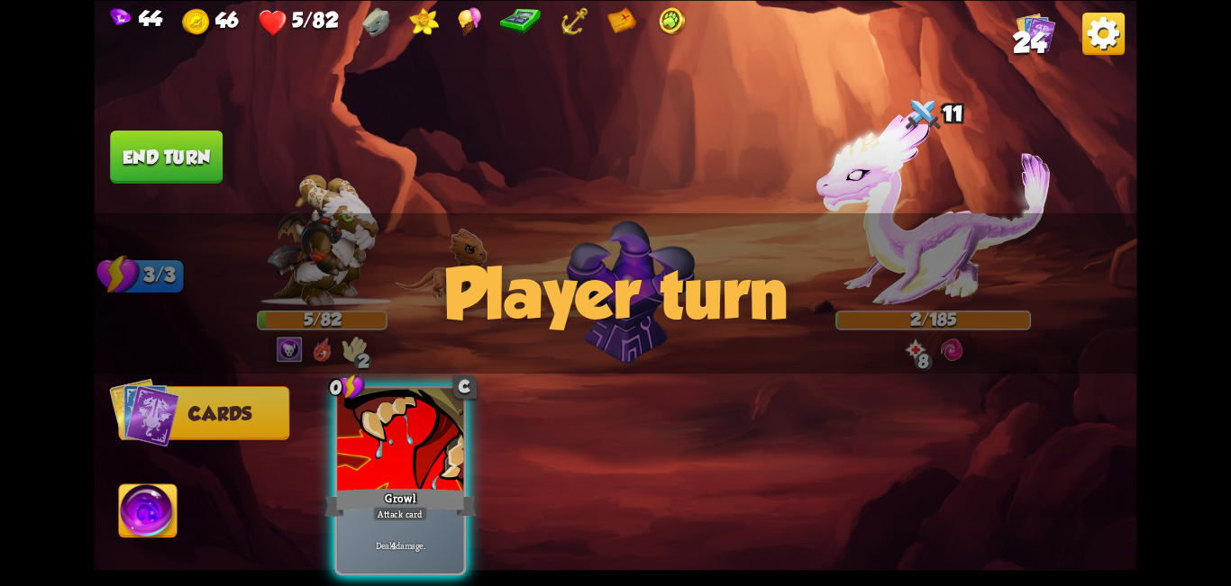
click at [418, 446] on div at bounding box center [400, 441] width 126 height 106
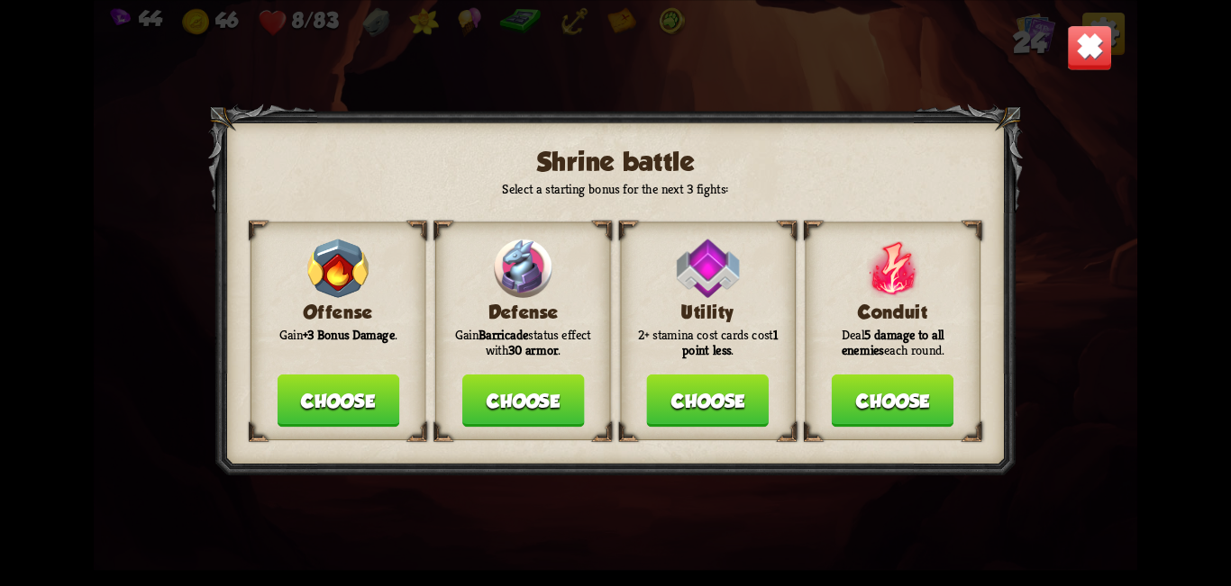
click at [527, 392] on button "Choose" at bounding box center [523, 401] width 123 height 53
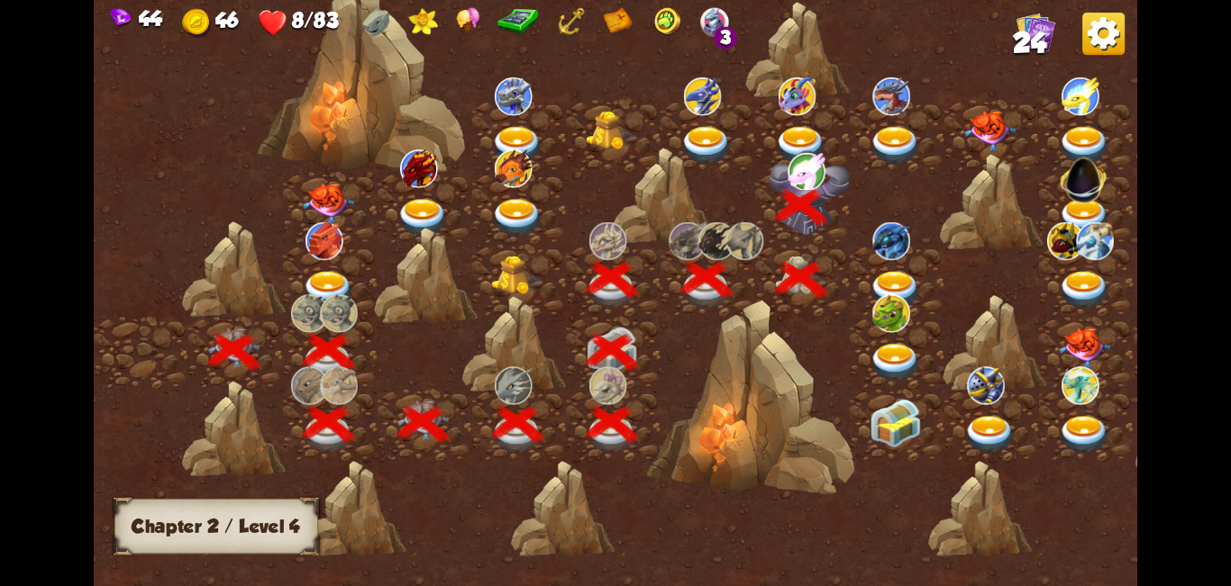
drag, startPoint x: 762, startPoint y: 403, endPoint x: 571, endPoint y: 431, distance: 193.0
click at [572, 431] on div at bounding box center [739, 302] width 1290 height 609
click at [613, 275] on img at bounding box center [895, 290] width 52 height 39
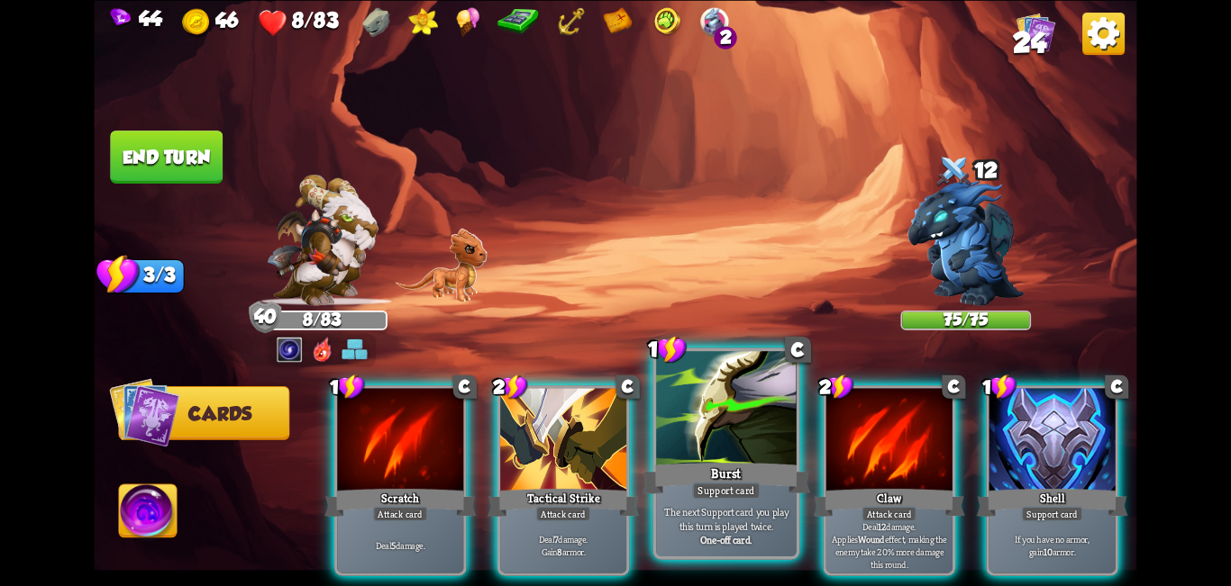
click at [613, 436] on div at bounding box center [726, 410] width 141 height 118
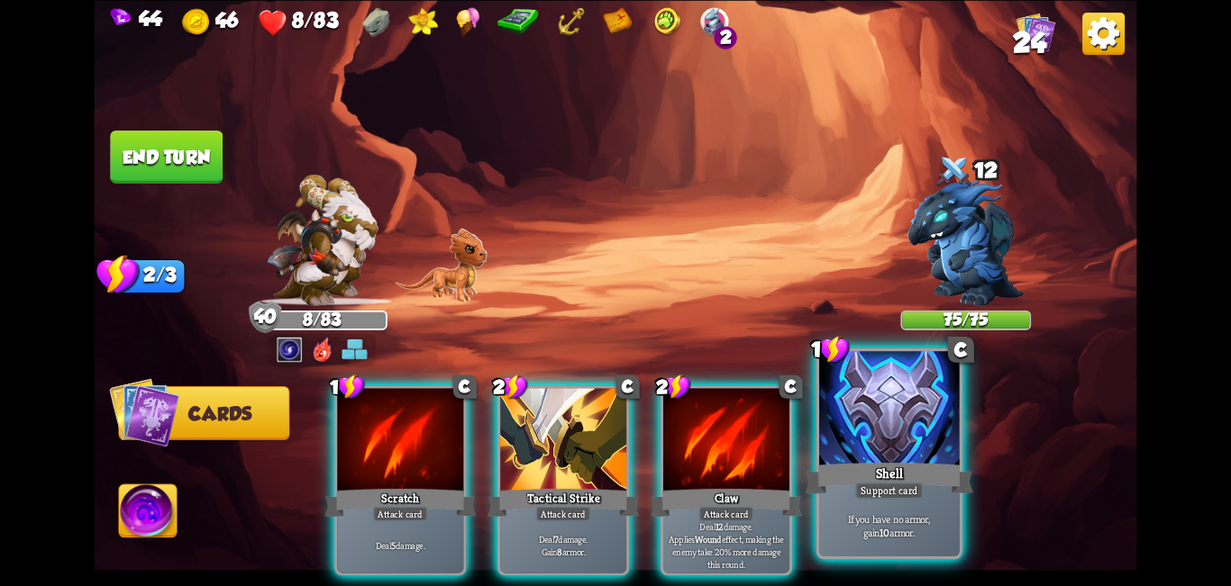
click at [613, 425] on div at bounding box center [889, 410] width 141 height 118
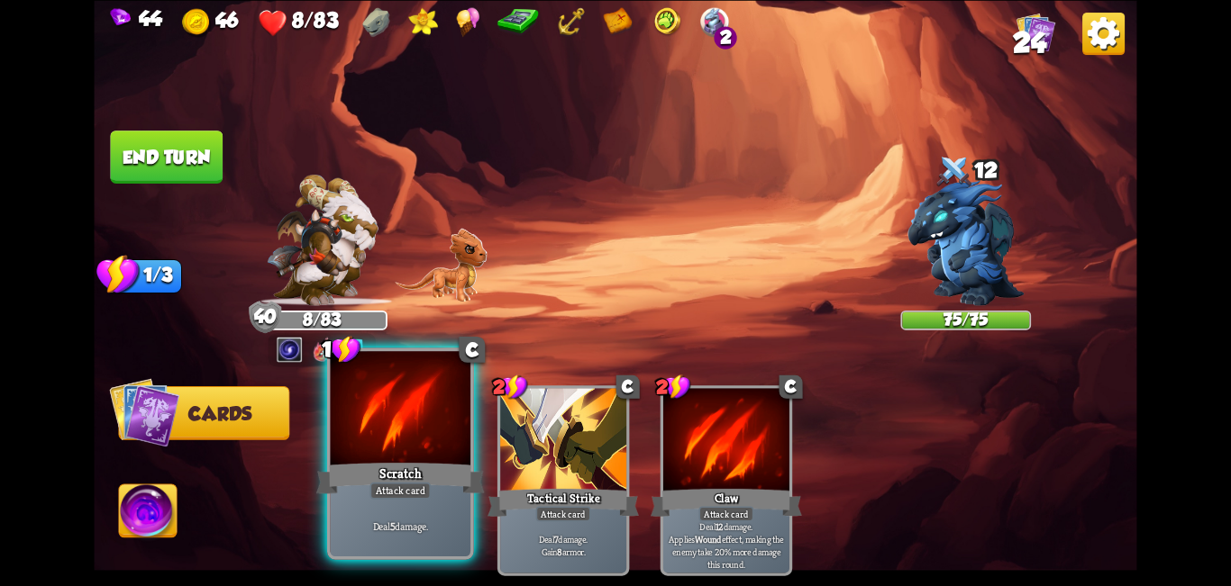
click at [393, 484] on div "Attack card" at bounding box center [399, 490] width 61 height 17
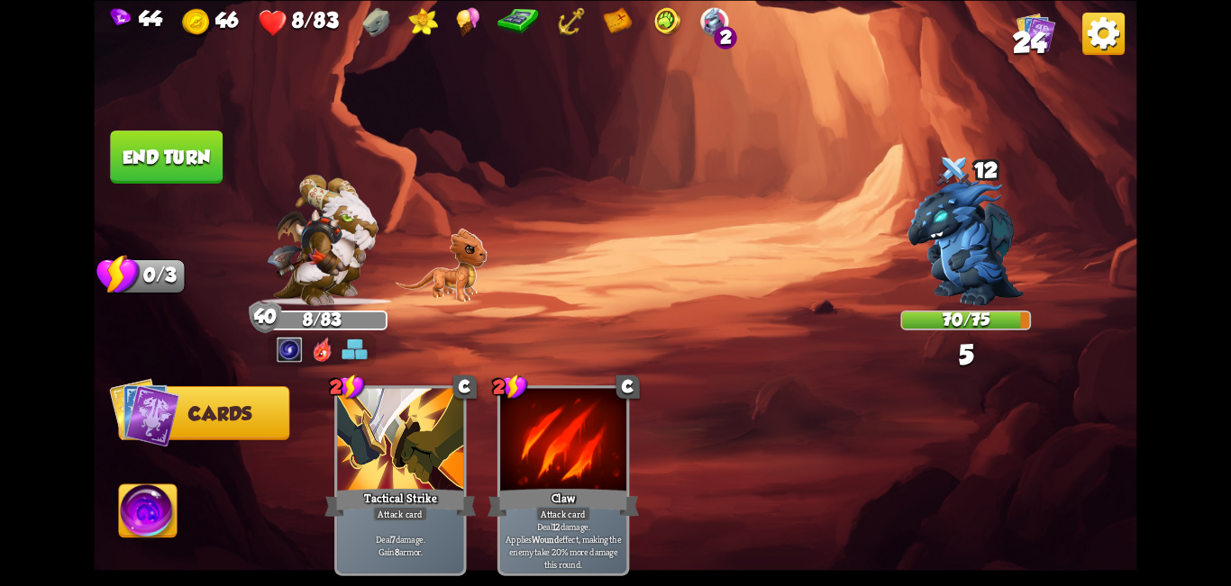
click at [142, 157] on button "End turn" at bounding box center [166, 157] width 114 height 54
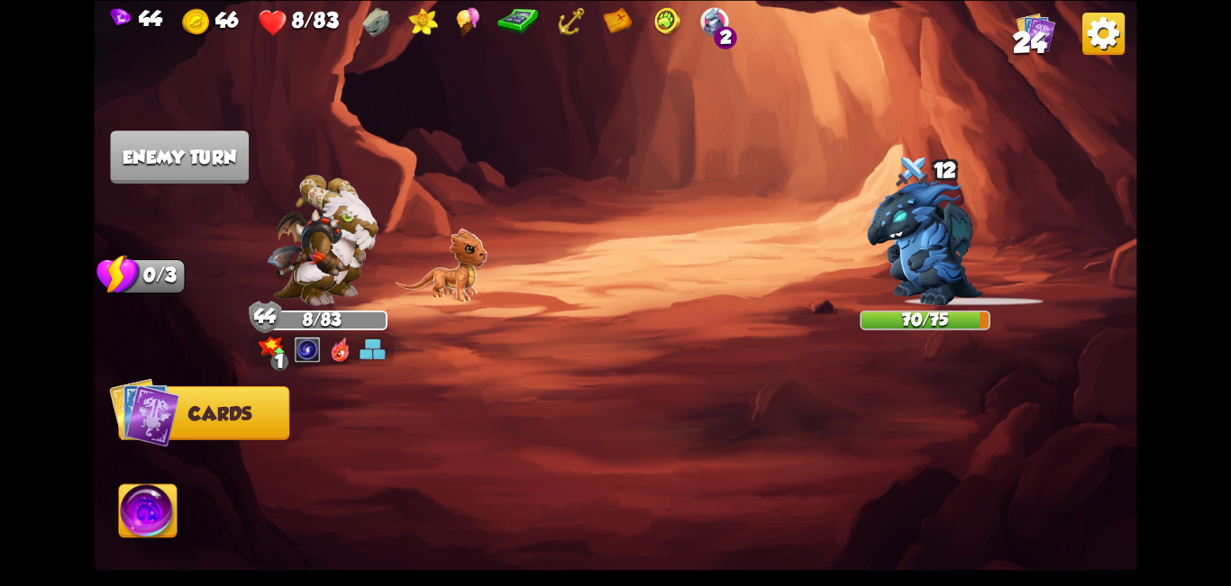
click at [366, 354] on img at bounding box center [372, 349] width 26 height 26
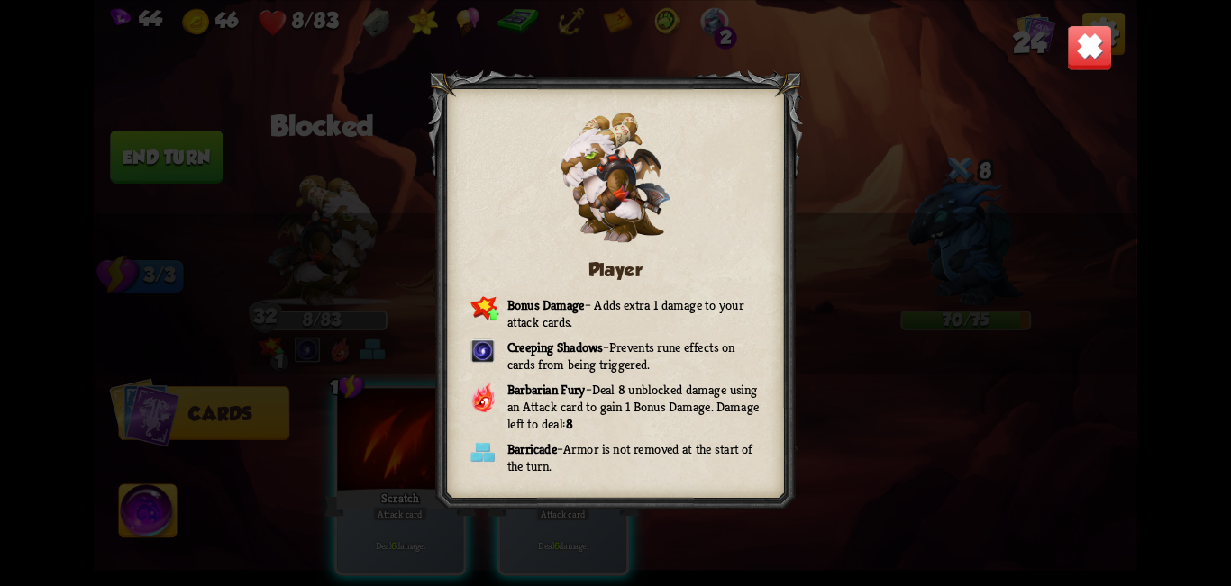
click at [613, 57] on img at bounding box center [1090, 47] width 46 height 46
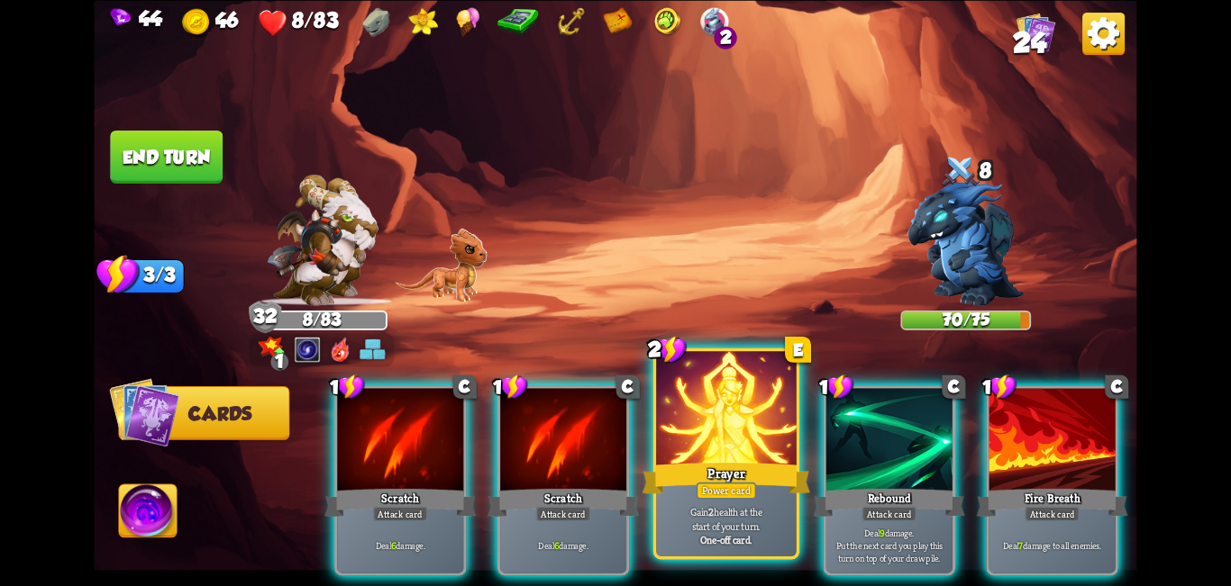
click at [613, 426] on div at bounding box center [726, 410] width 141 height 118
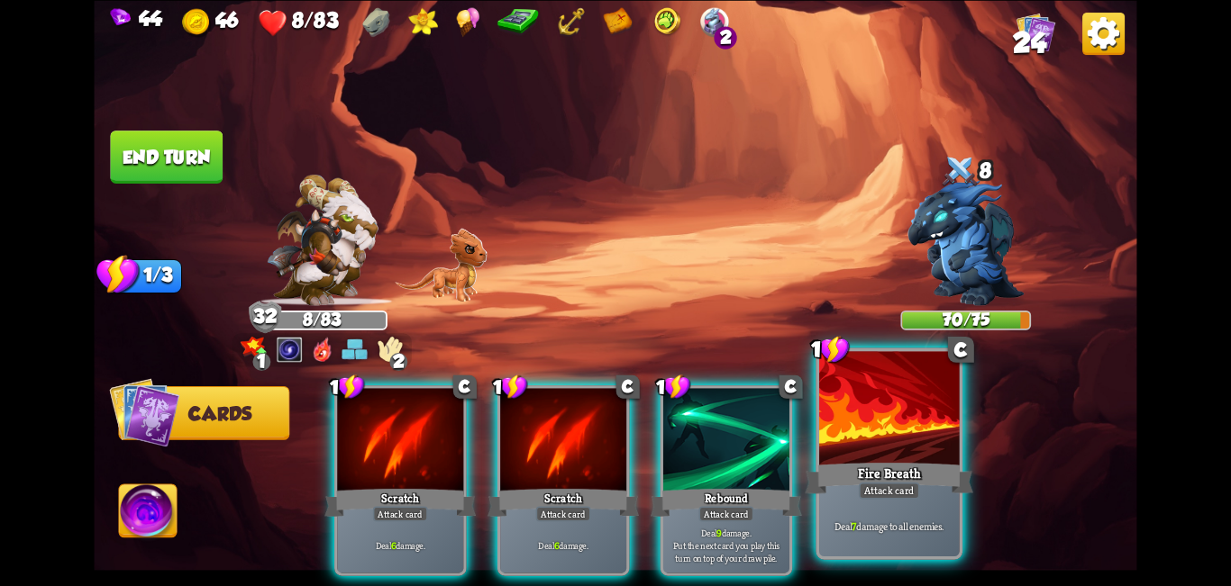
click at [613, 412] on div at bounding box center [889, 410] width 141 height 118
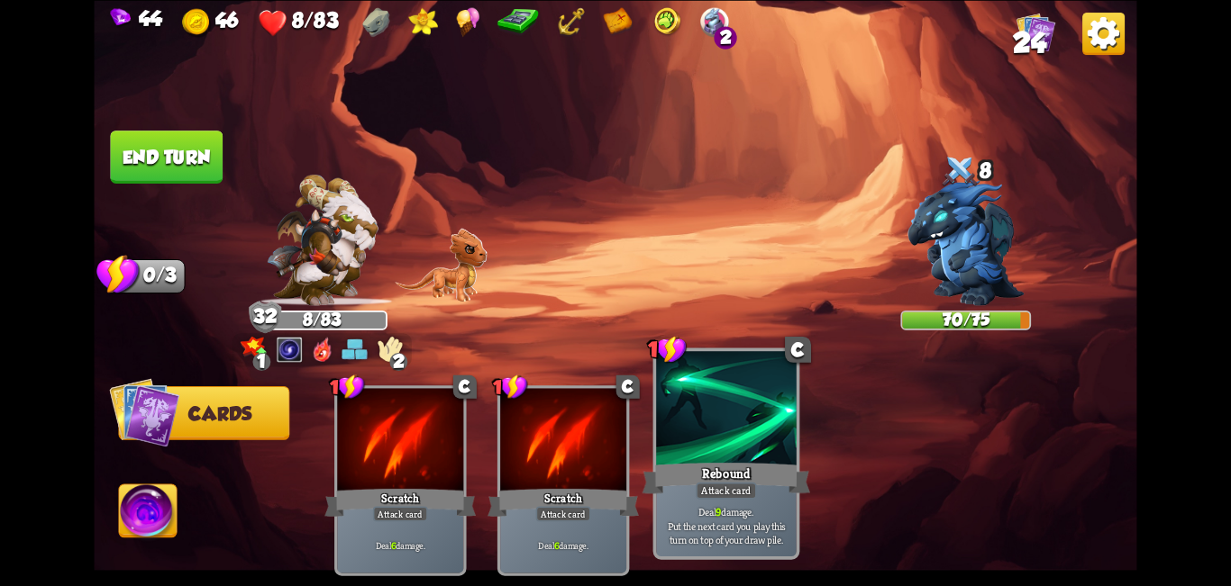
drag, startPoint x: 697, startPoint y: 423, endPoint x: 670, endPoint y: 429, distance: 27.8
click at [613, 423] on div at bounding box center [726, 410] width 141 height 118
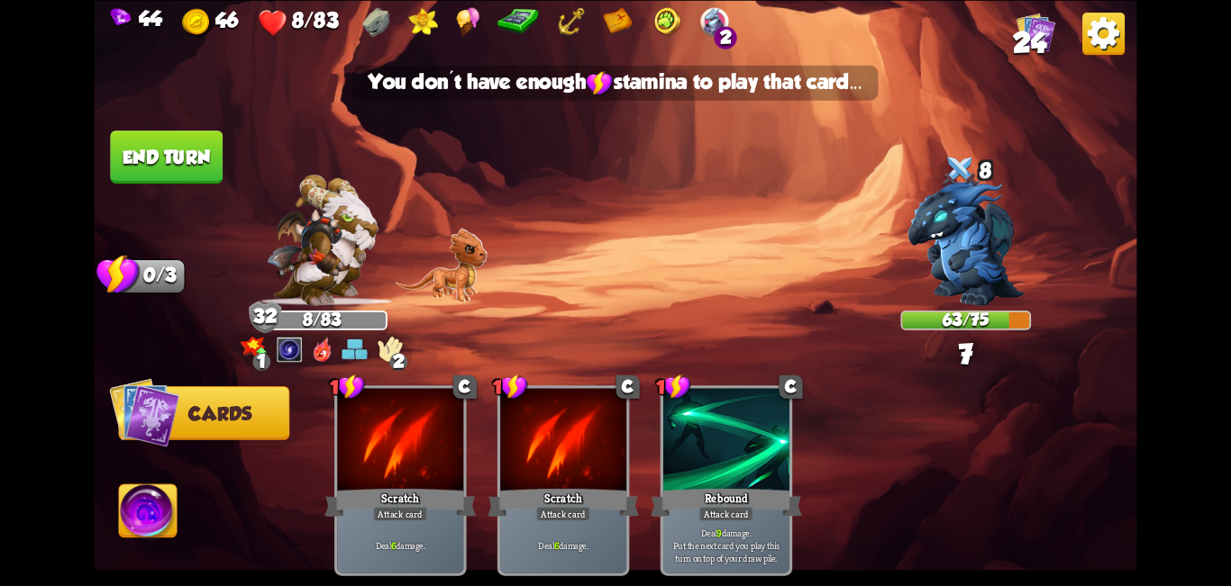
click at [145, 158] on button "End turn" at bounding box center [166, 157] width 113 height 53
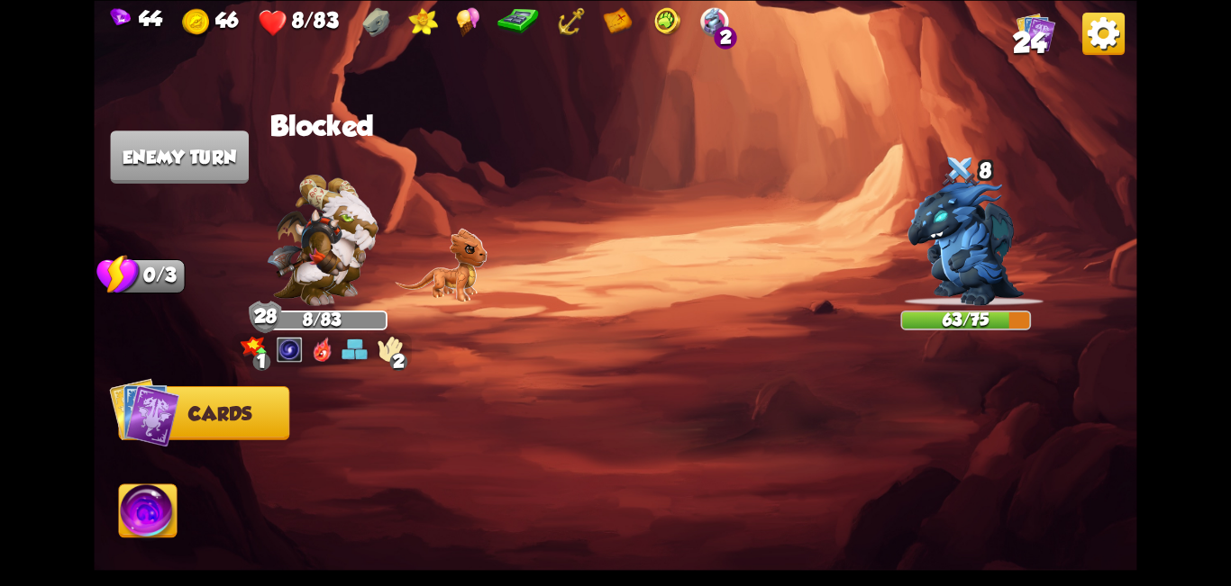
click at [285, 341] on img at bounding box center [290, 349] width 26 height 26
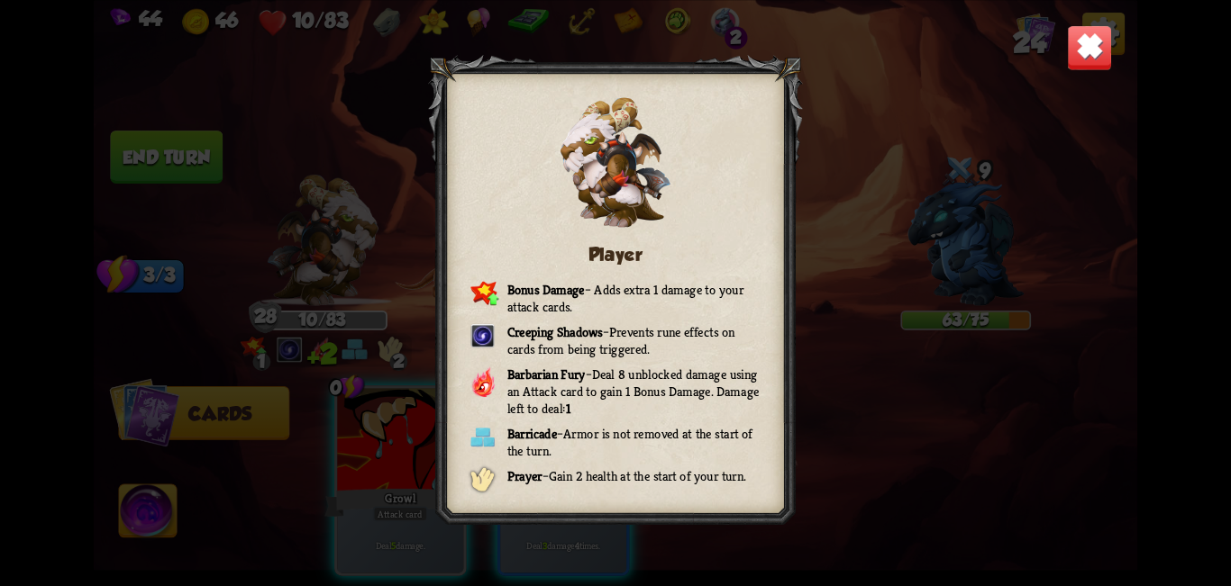
click at [613, 48] on div "Player Bonus Damage – Adds extra 1 damage to your attack cards. Creeping Shadow…" at bounding box center [615, 293] width 1042 height 586
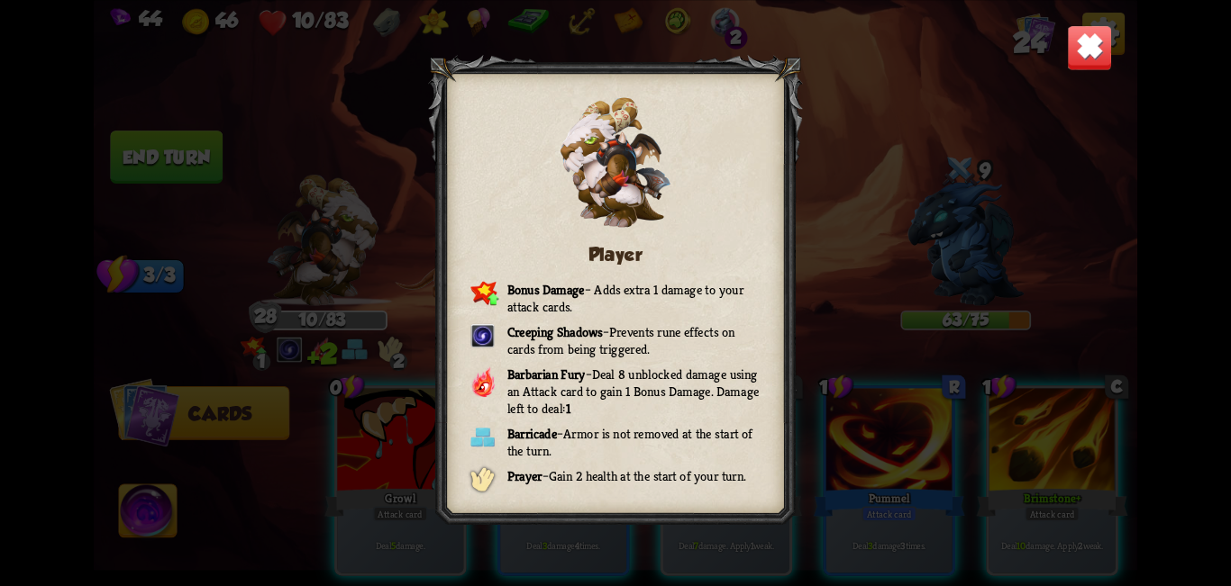
click at [613, 59] on img at bounding box center [1090, 47] width 46 height 46
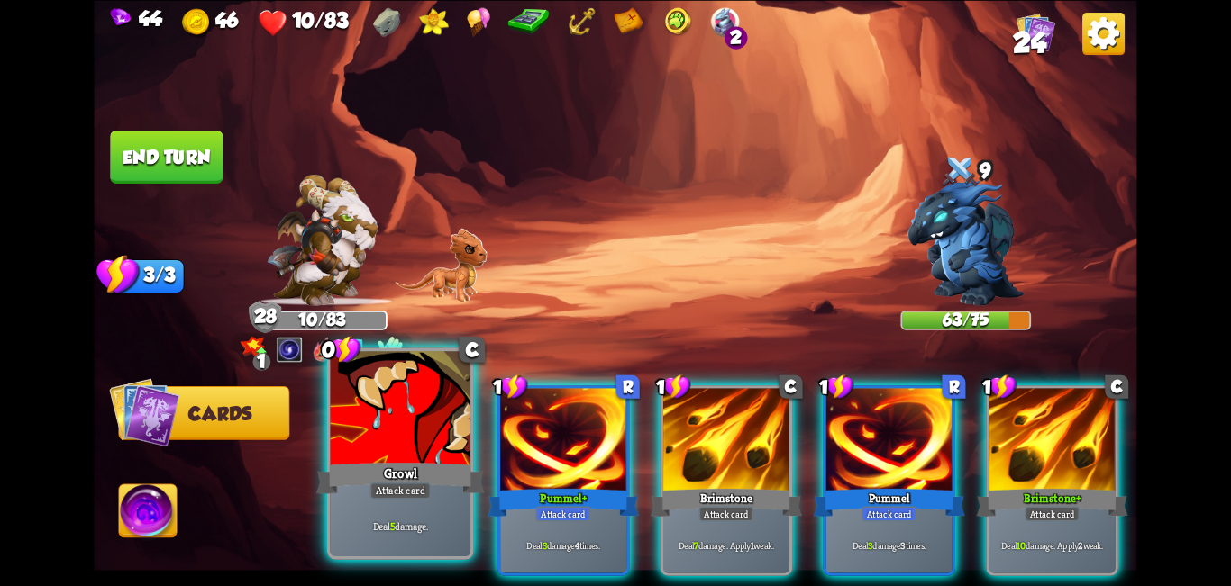
click at [403, 475] on div "Growl" at bounding box center [400, 478] width 168 height 38
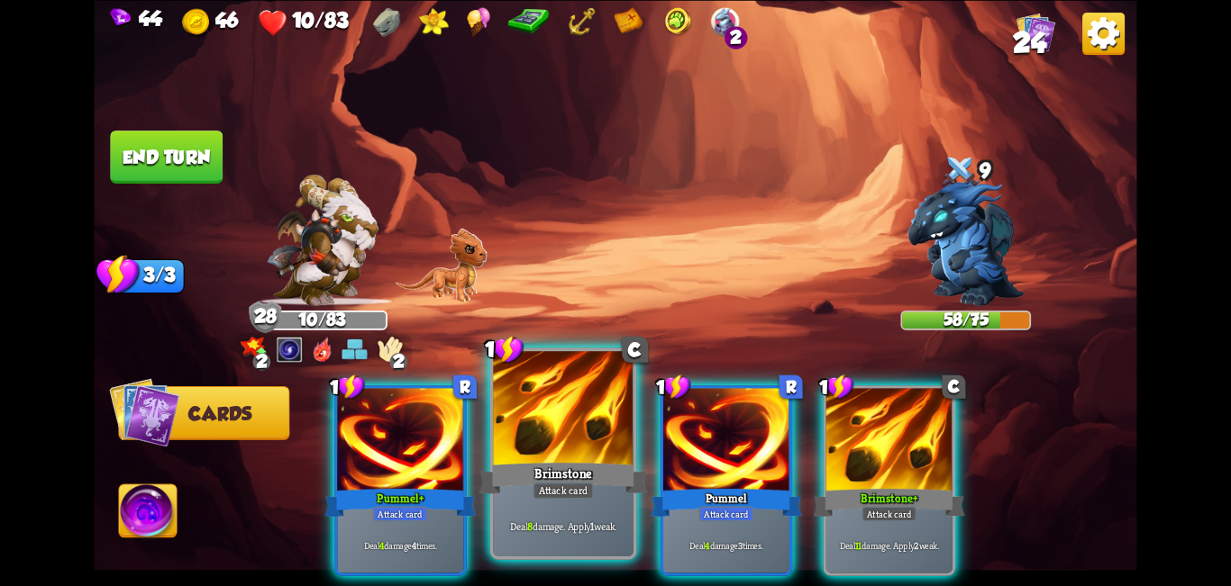
click at [595, 457] on div at bounding box center [563, 410] width 141 height 118
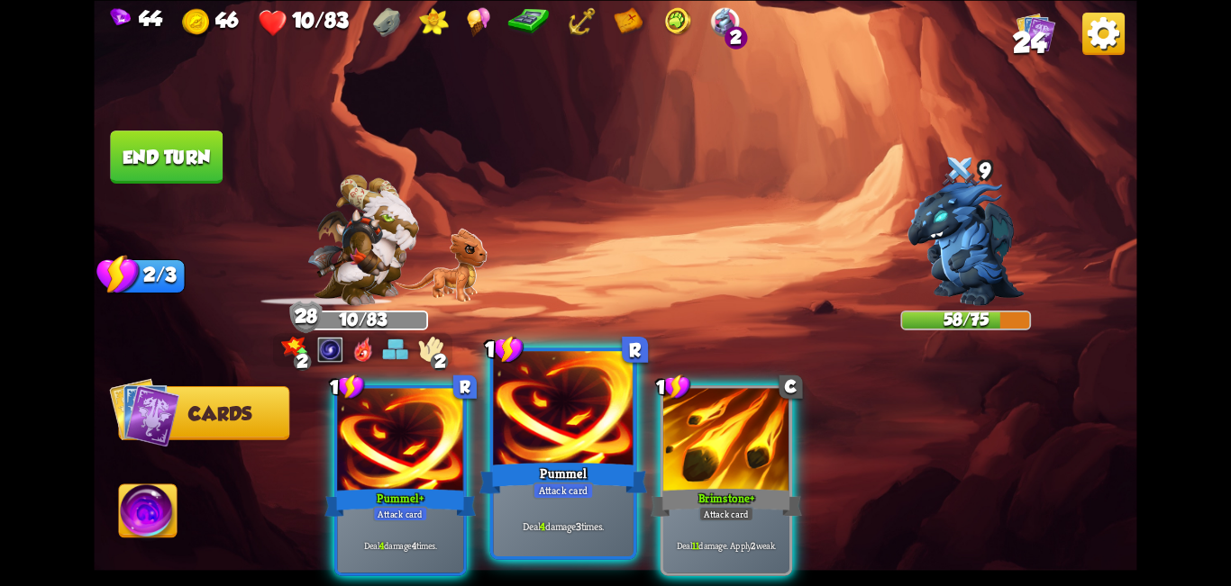
click at [559, 441] on div at bounding box center [563, 410] width 141 height 118
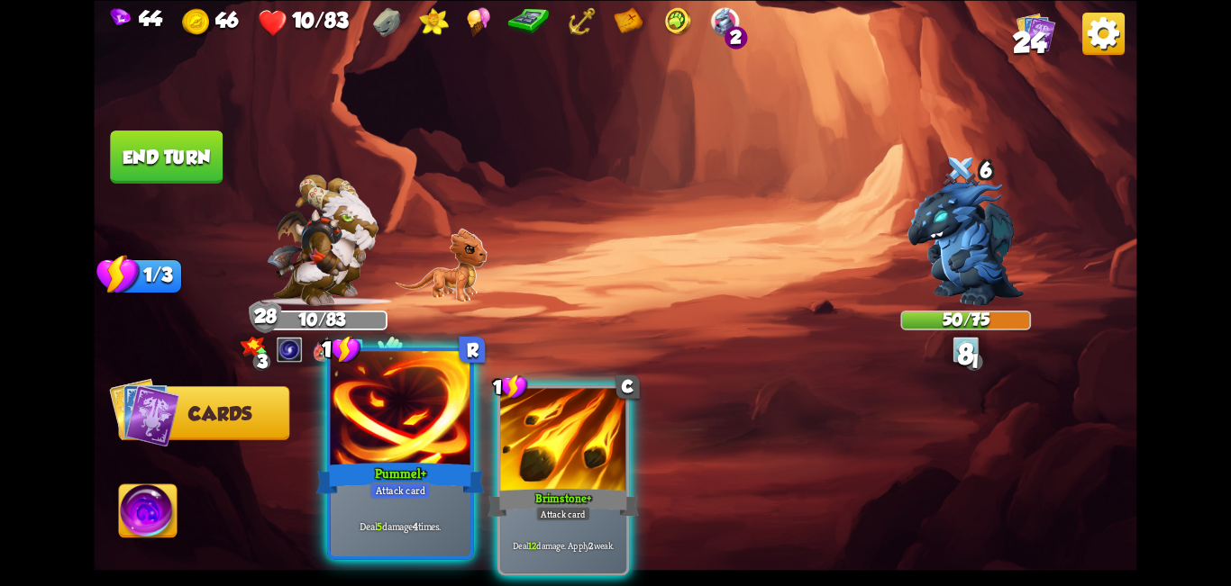
click at [389, 460] on div "Pummel+" at bounding box center [400, 478] width 168 height 38
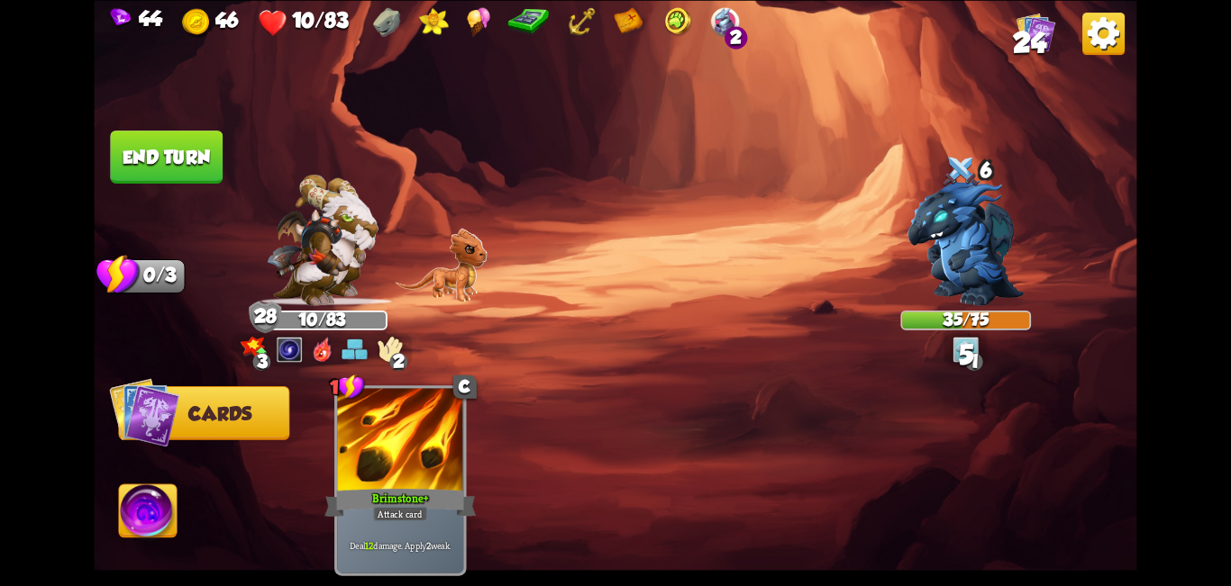
click at [148, 193] on img at bounding box center [615, 293] width 1042 height 586
drag, startPoint x: 151, startPoint y: 189, endPoint x: 167, endPoint y: 179, distance: 18.2
click at [154, 186] on img at bounding box center [615, 293] width 1042 height 586
click at [167, 179] on button "End turn" at bounding box center [166, 157] width 113 height 53
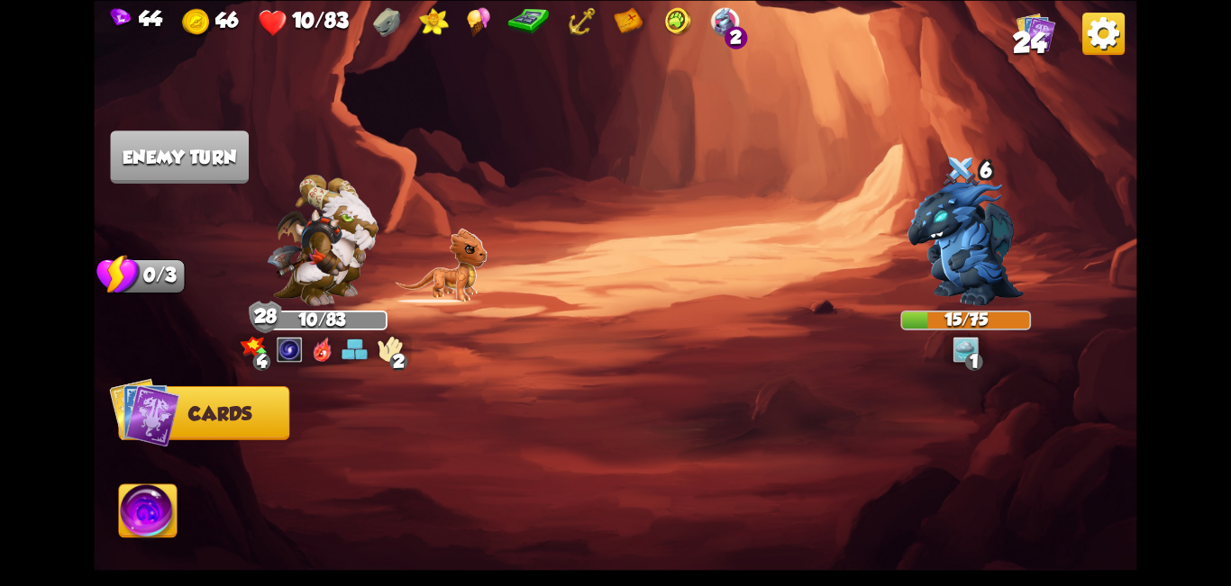
click at [138, 498] on img at bounding box center [148, 514] width 58 height 59
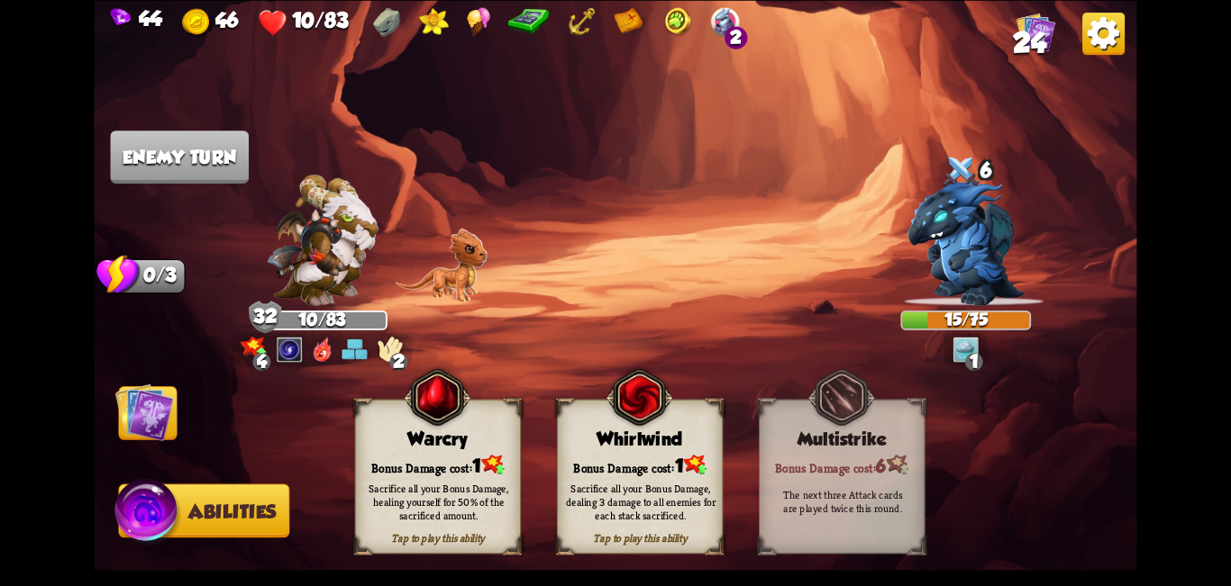
click at [613, 431] on img at bounding box center [638, 397] width 67 height 68
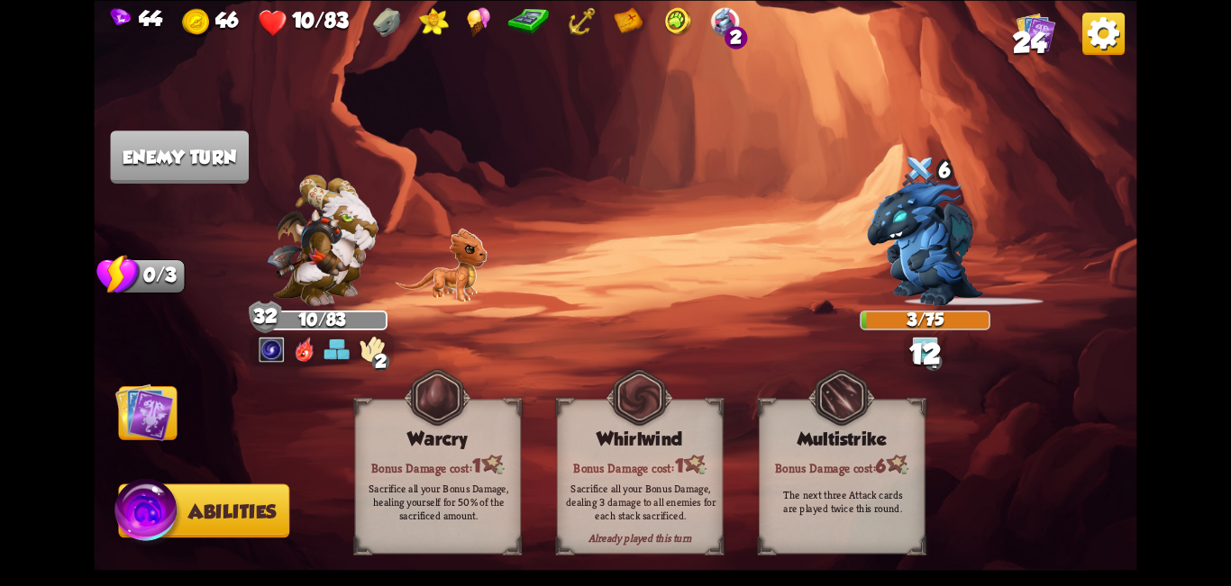
click at [147, 424] on img at bounding box center [144, 412] width 59 height 59
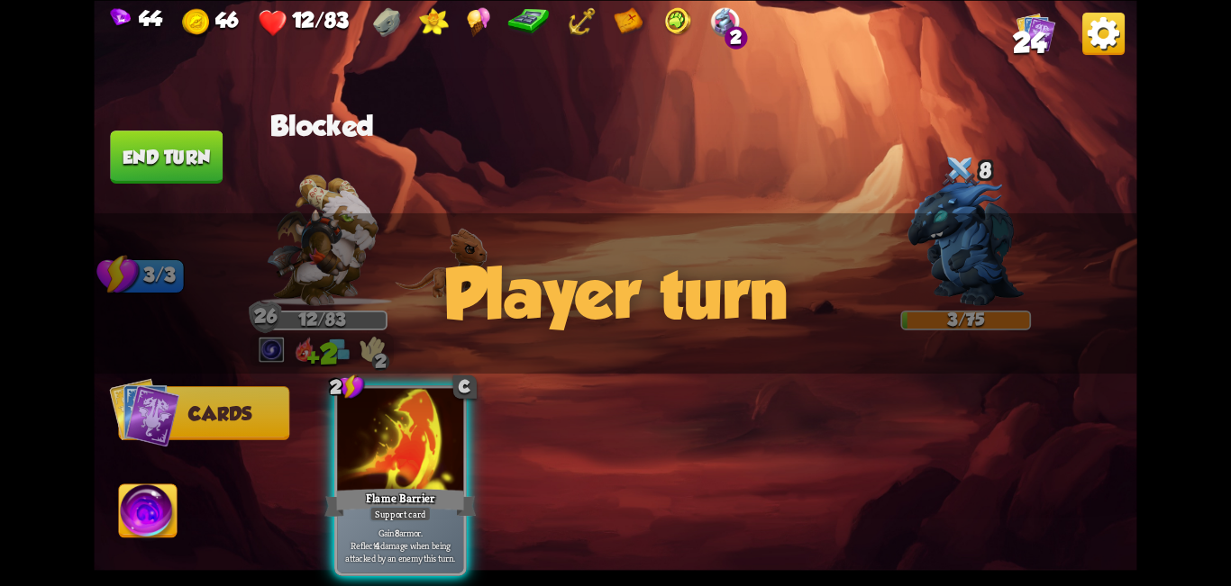
click at [419, 441] on div at bounding box center [400, 441] width 126 height 106
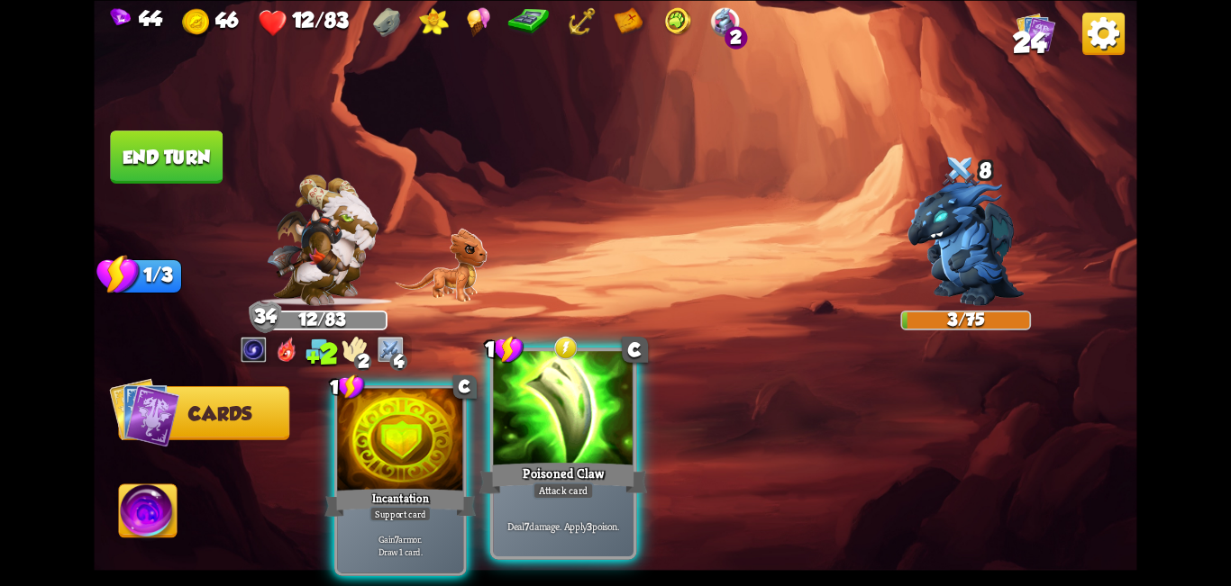
click at [571, 462] on div "Poisoned Claw" at bounding box center [563, 478] width 168 height 38
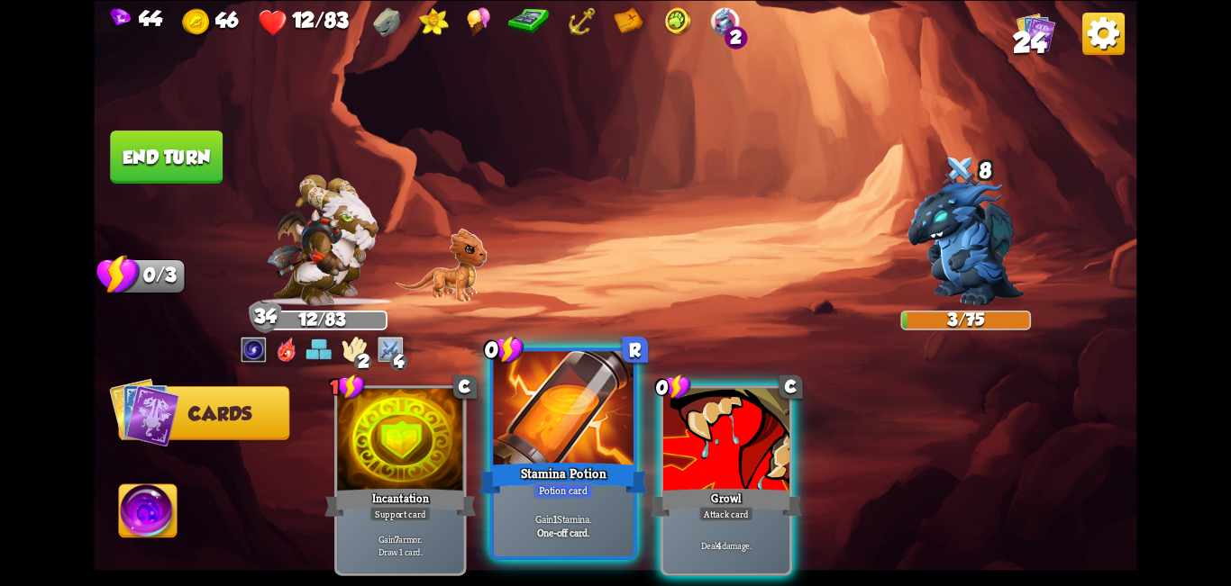
click at [573, 458] on div at bounding box center [563, 410] width 141 height 118
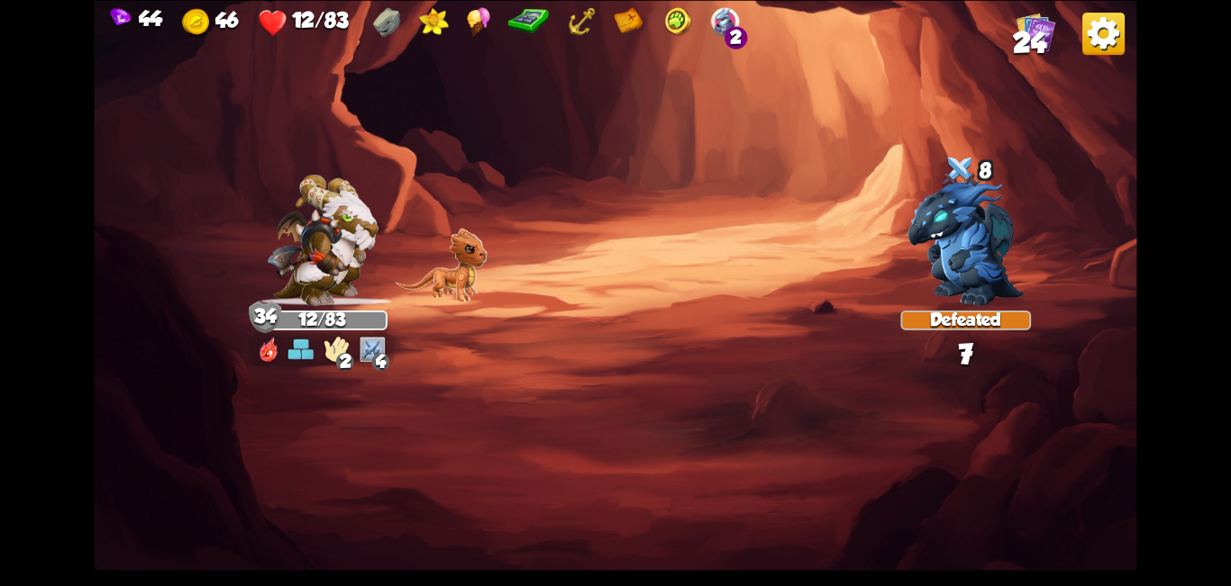
click at [572, 456] on img at bounding box center [615, 293] width 1042 height 586
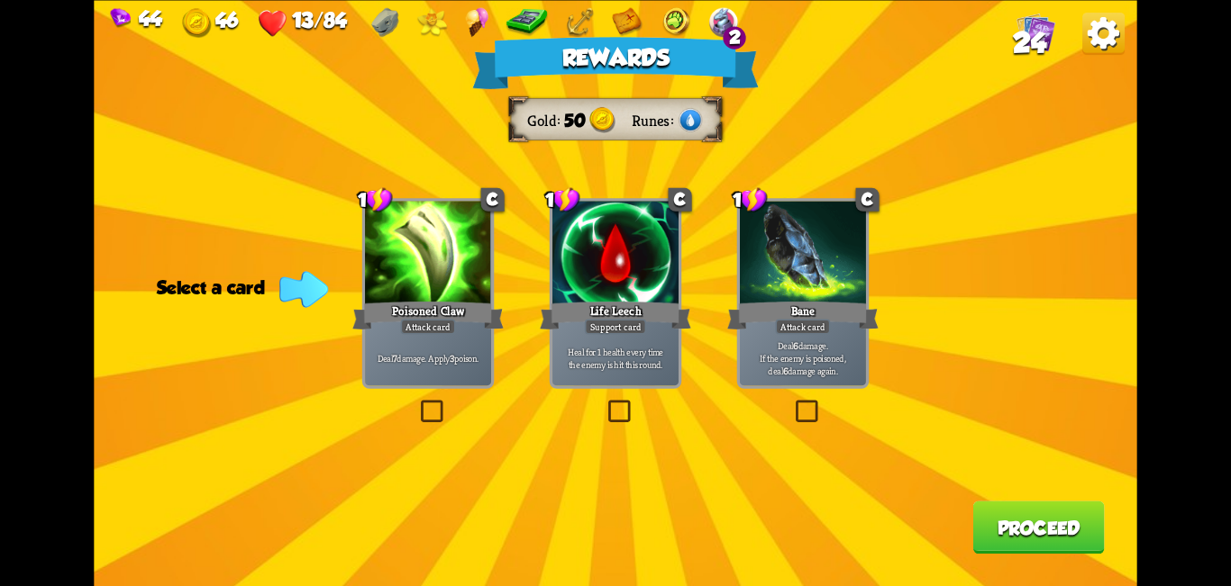
click at [417, 404] on label at bounding box center [417, 404] width 0 height 0
click at [0, 0] on input "checkbox" at bounding box center [0, 0] width 0 height 0
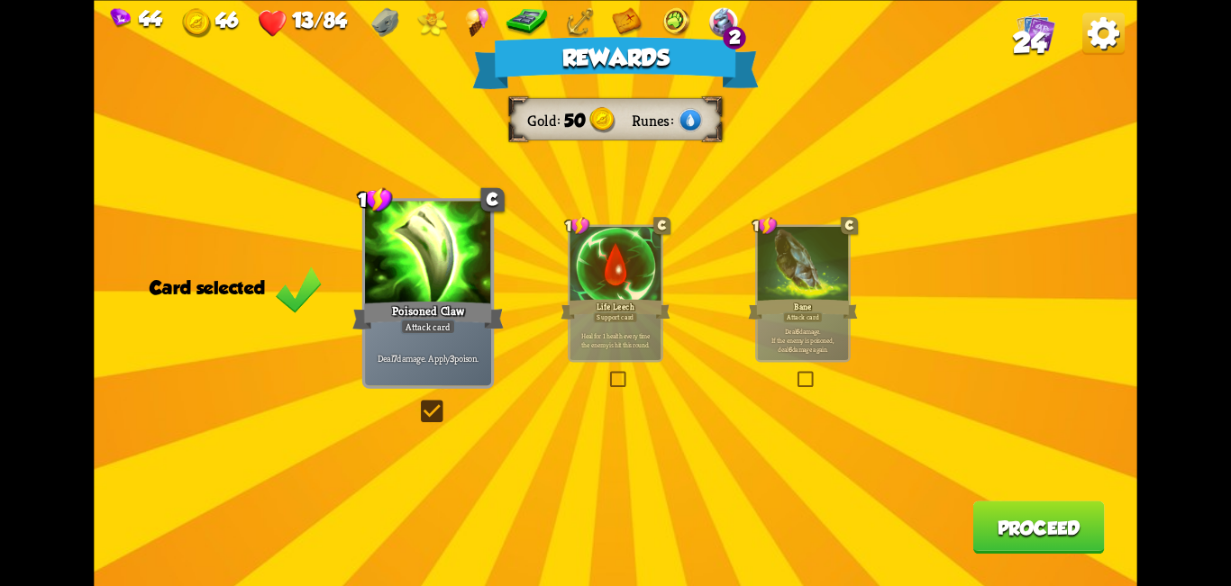
click at [613, 532] on button "Proceed" at bounding box center [1038, 527] width 132 height 53
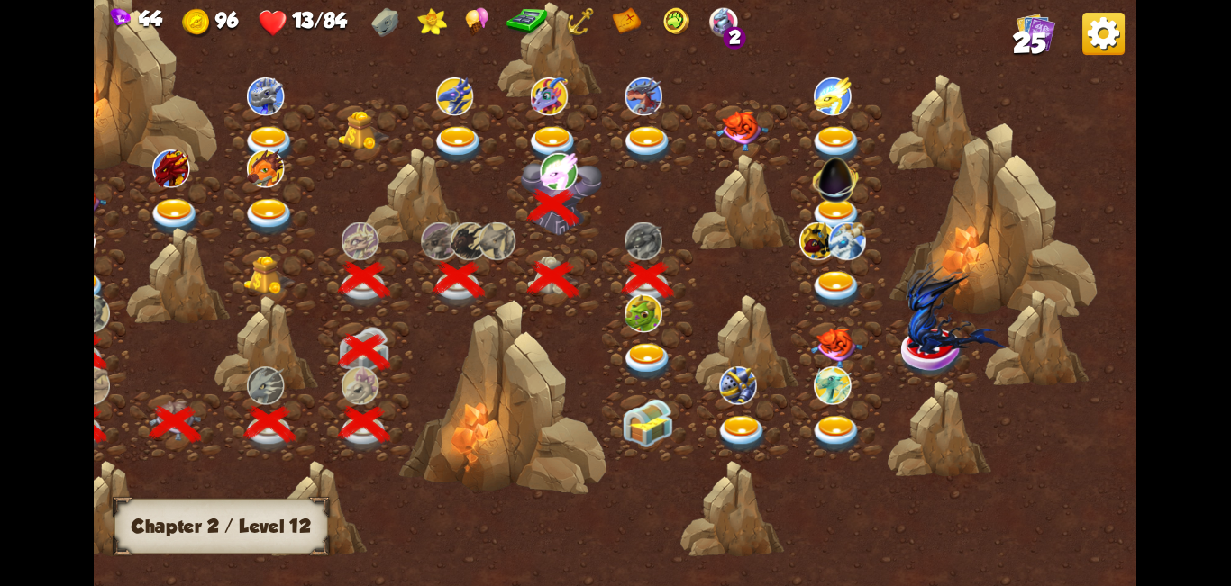
click at [613, 363] on img at bounding box center [648, 362] width 52 height 39
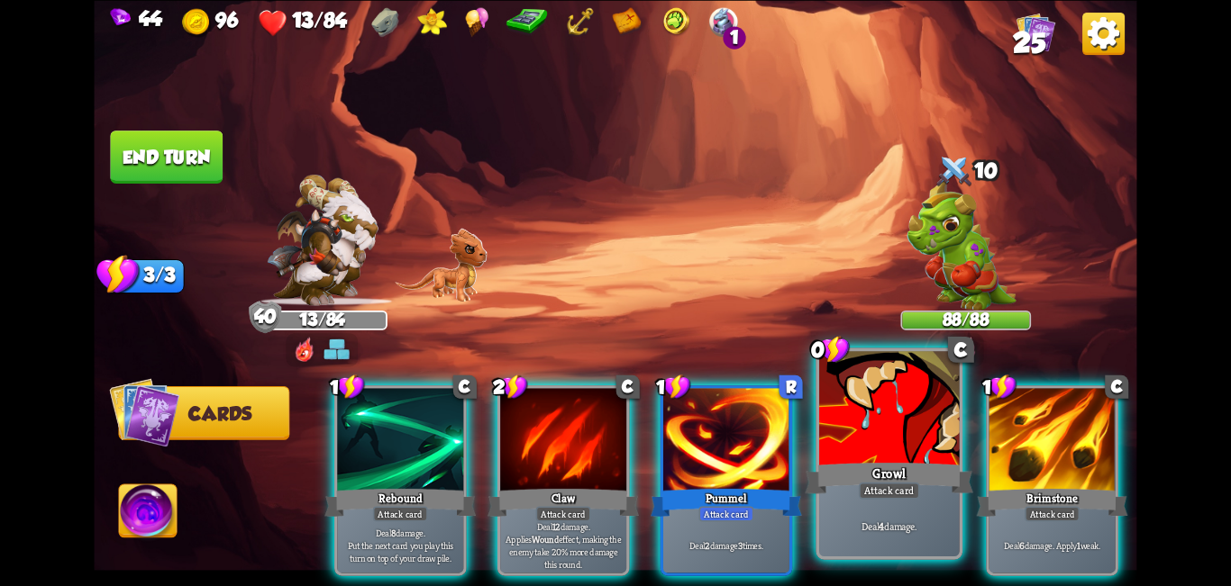
click at [613, 439] on div at bounding box center [889, 410] width 141 height 118
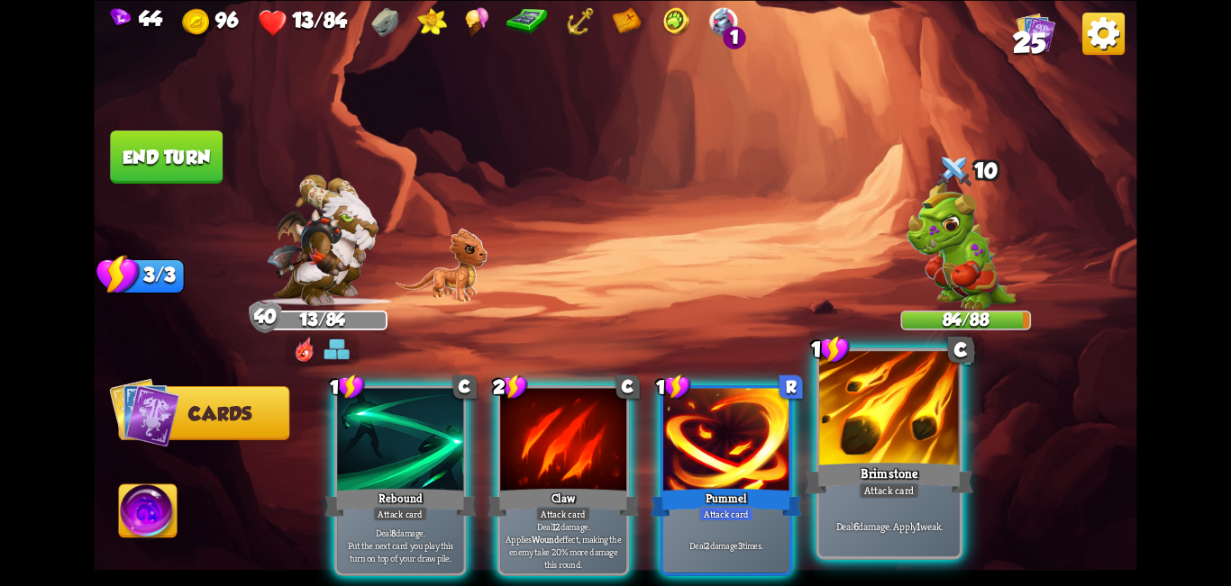
click at [613, 441] on div at bounding box center [889, 410] width 141 height 118
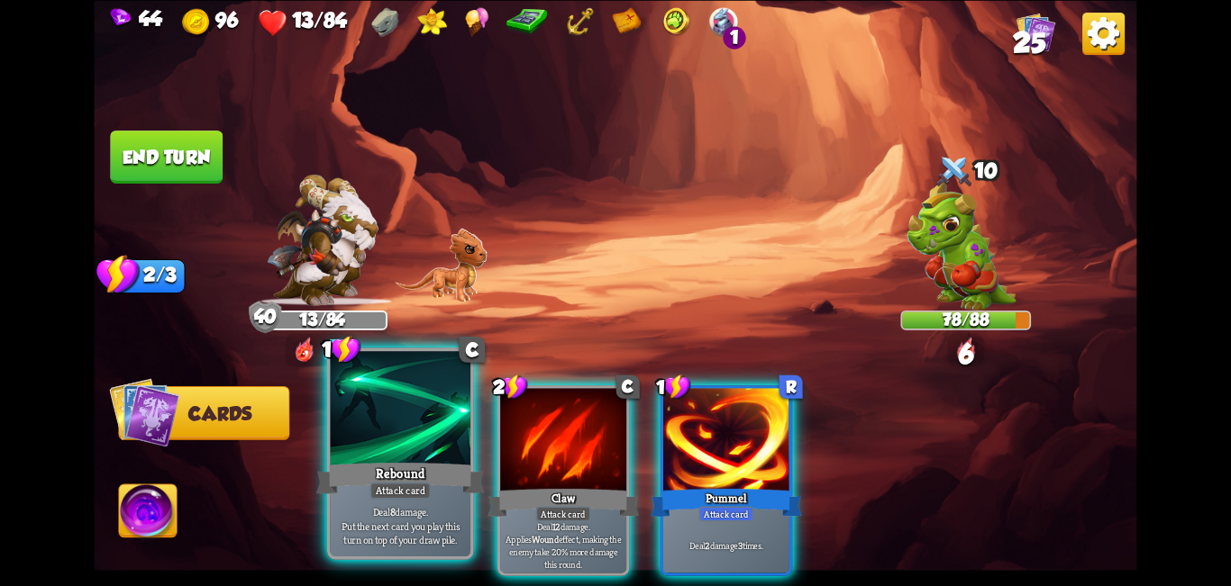
click at [419, 449] on div at bounding box center [401, 410] width 141 height 118
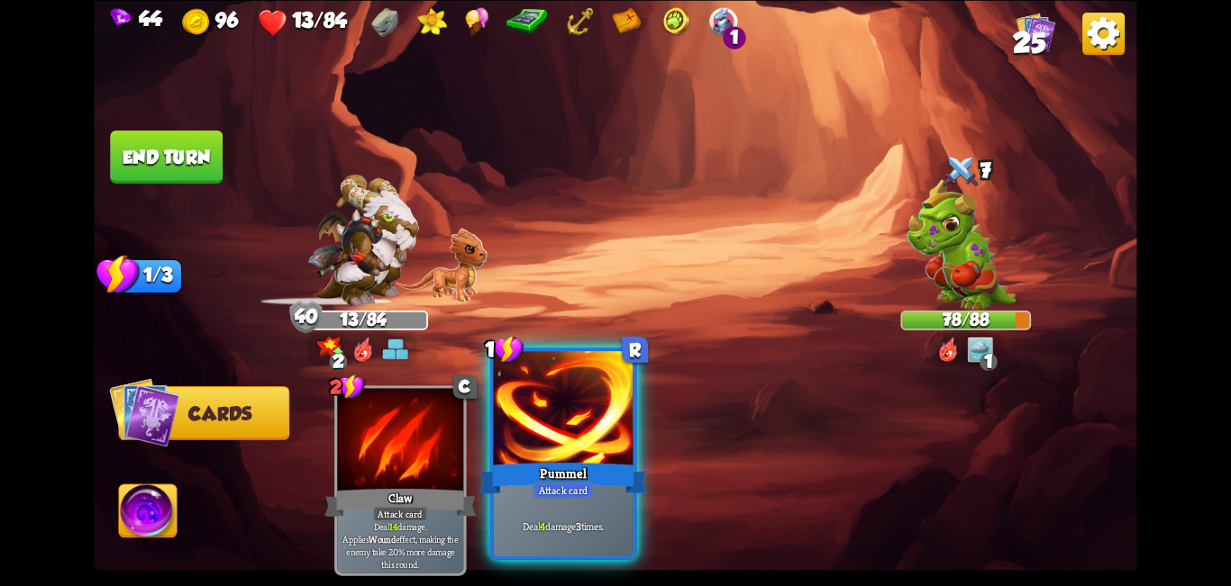
click at [551, 450] on div at bounding box center [563, 410] width 141 height 118
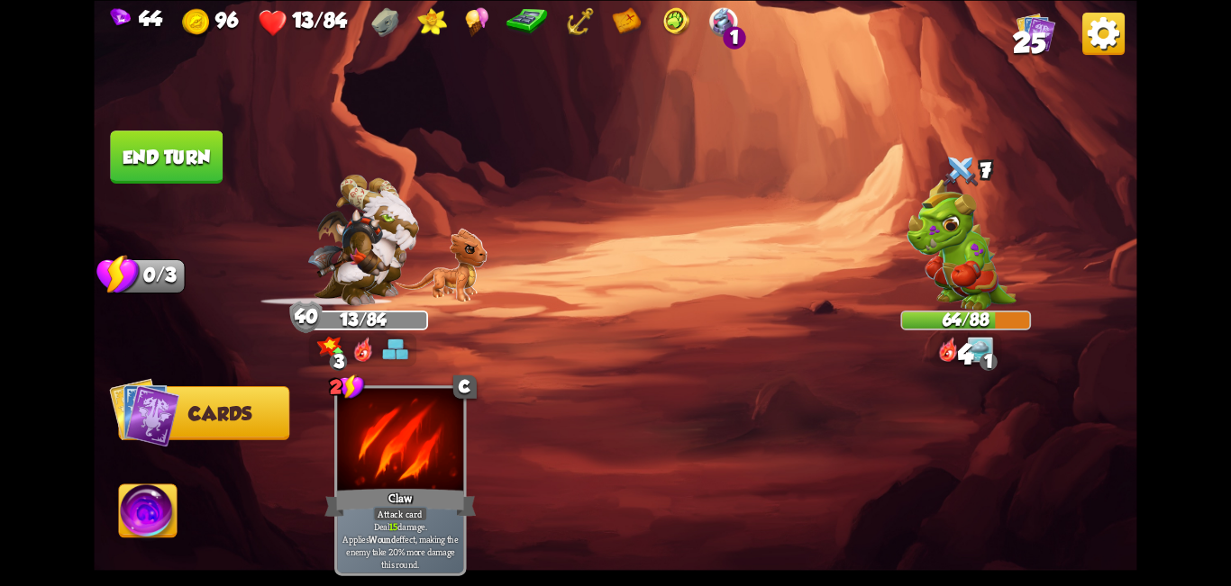
drag, startPoint x: 150, startPoint y: 159, endPoint x: 163, endPoint y: 161, distance: 12.7
click at [153, 159] on button "End turn" at bounding box center [166, 157] width 113 height 53
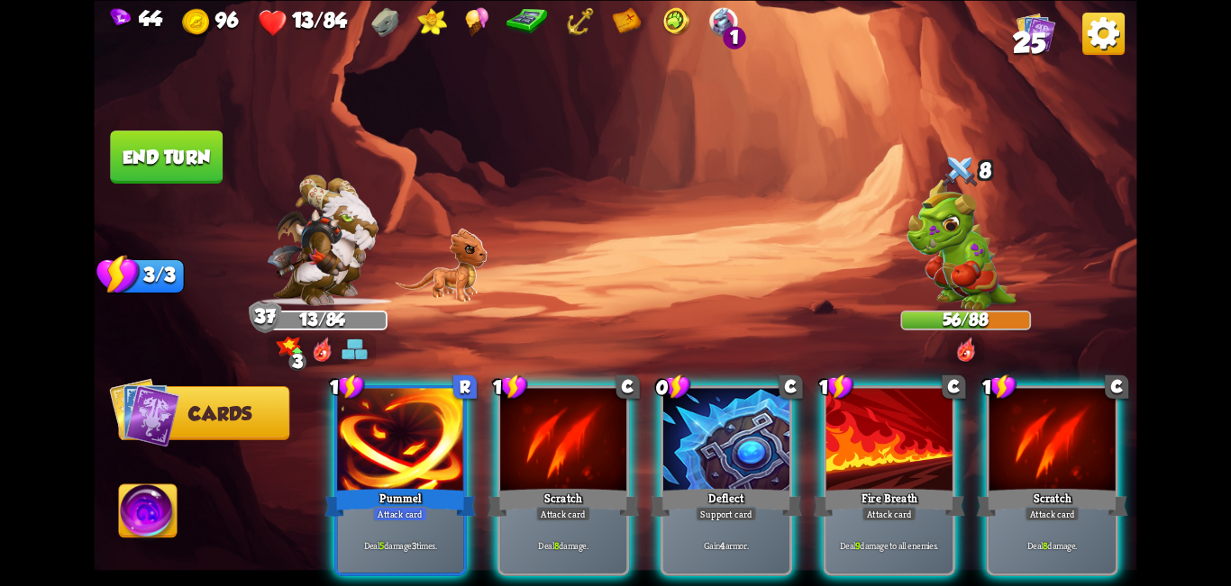
click at [613, 427] on div at bounding box center [726, 441] width 126 height 106
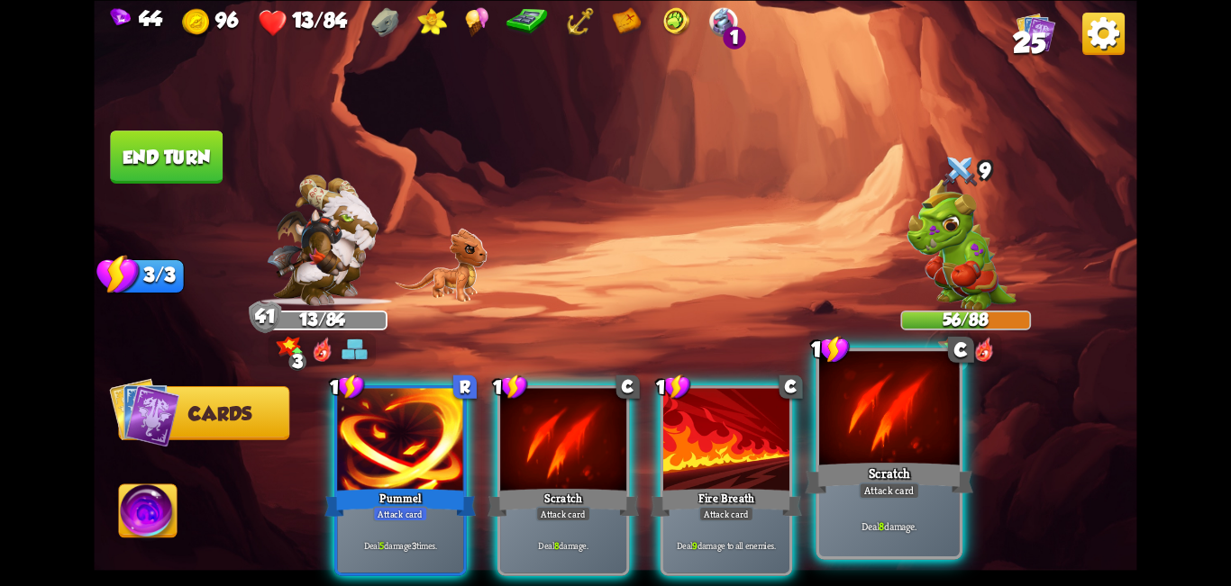
click at [613, 409] on div at bounding box center [889, 410] width 141 height 118
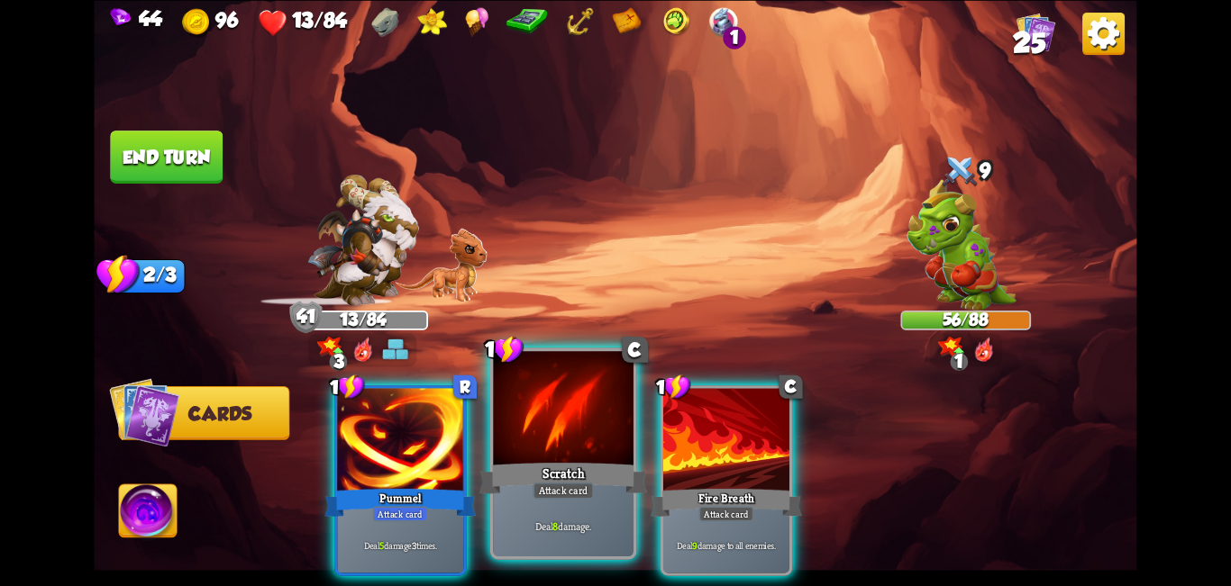
click at [589, 461] on div "Scratch" at bounding box center [563, 478] width 168 height 38
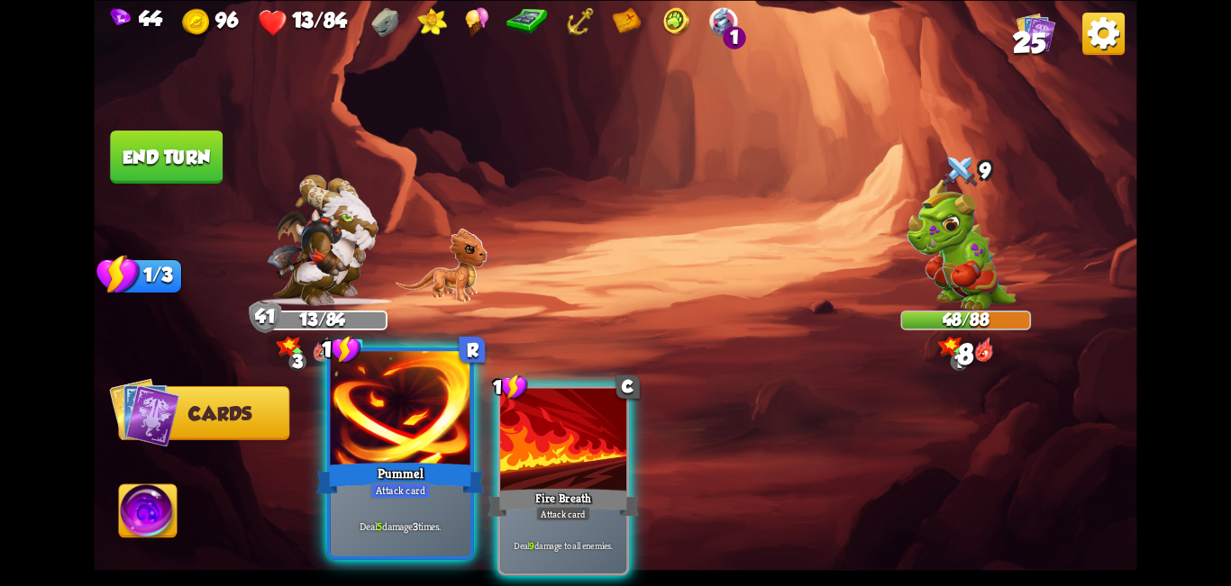
click at [418, 452] on div at bounding box center [401, 410] width 141 height 118
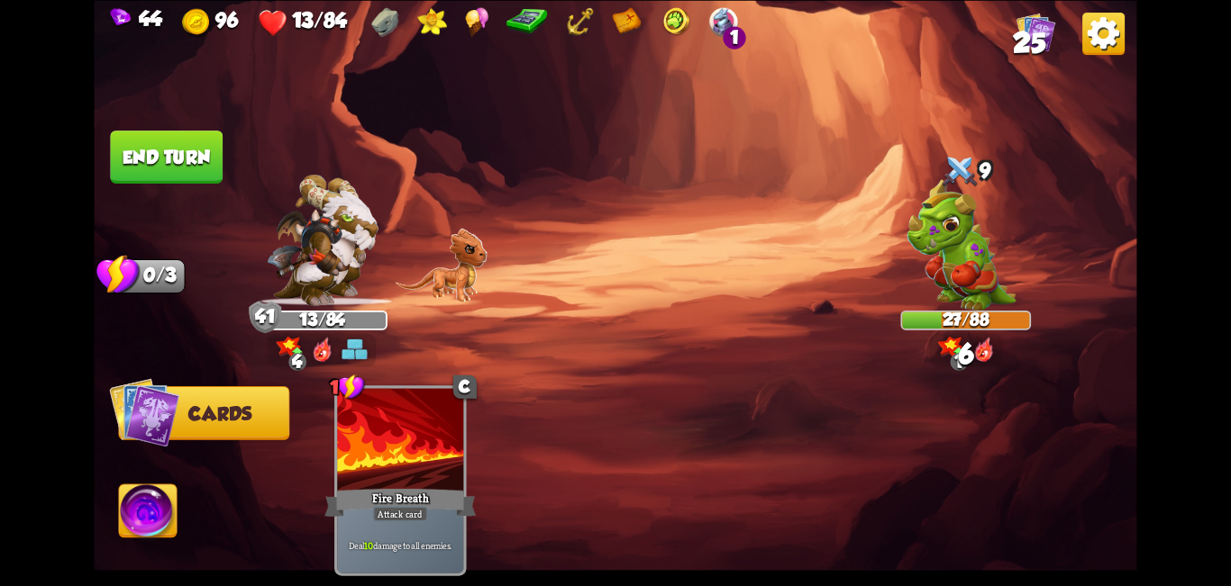
click at [199, 148] on button "End turn" at bounding box center [166, 157] width 113 height 53
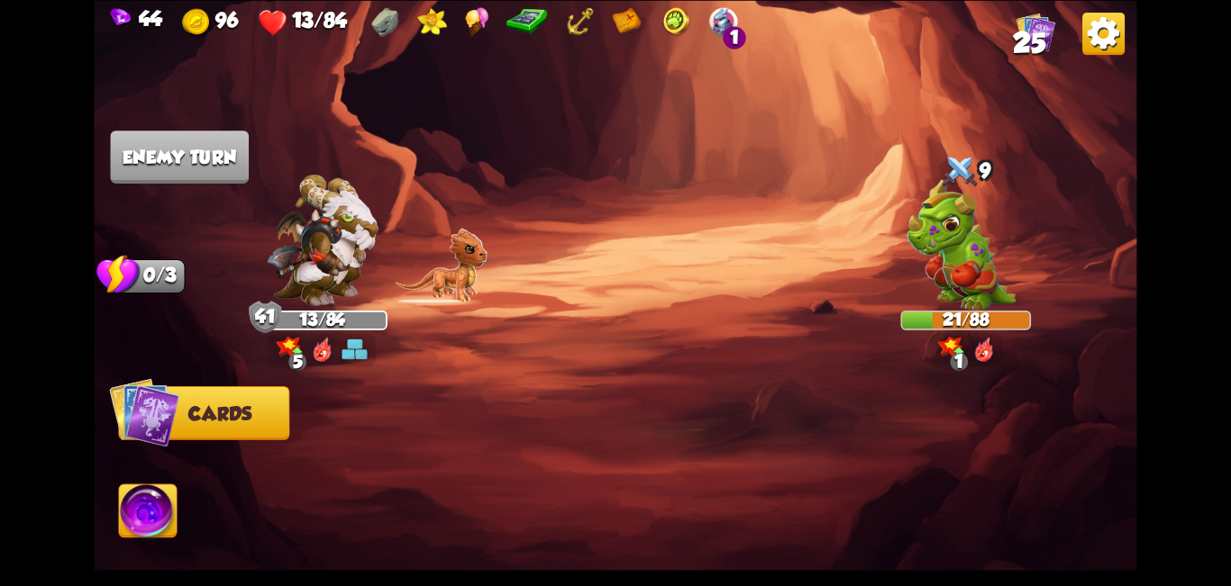
click at [147, 520] on img at bounding box center [148, 514] width 58 height 59
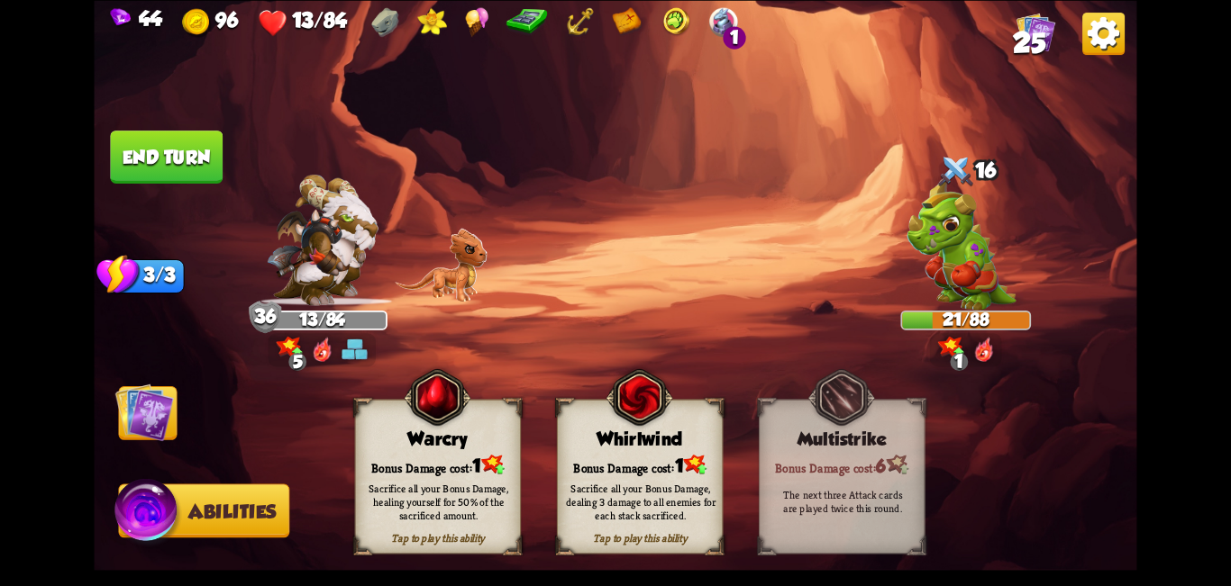
click at [147, 422] on img at bounding box center [144, 412] width 59 height 59
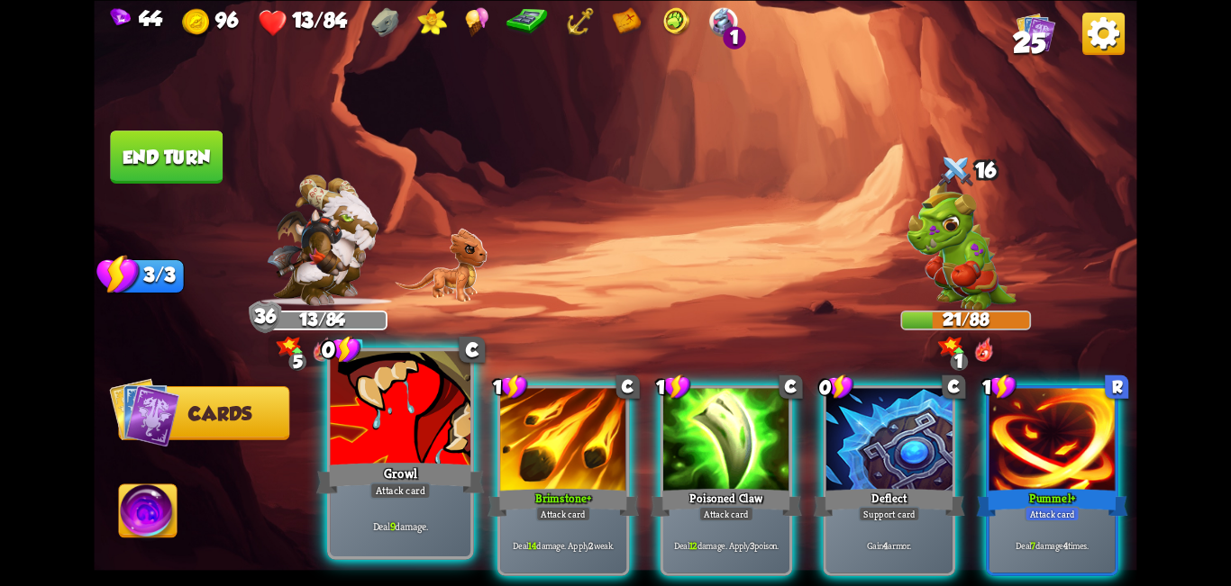
click at [429, 446] on div at bounding box center [401, 410] width 141 height 118
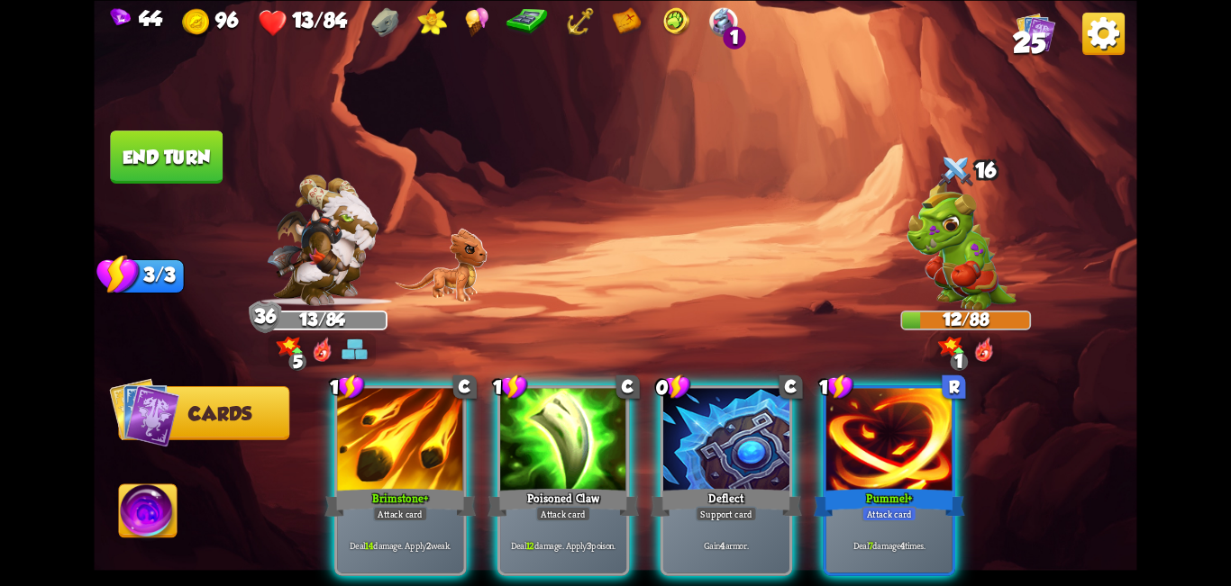
click at [144, 520] on img at bounding box center [148, 514] width 58 height 59
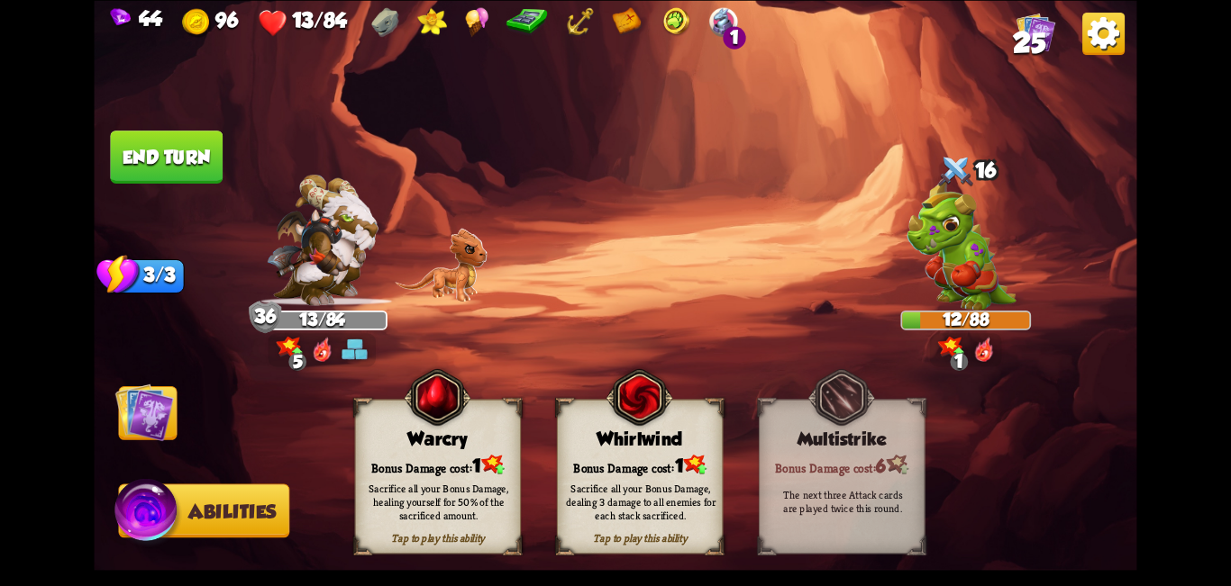
click at [166, 420] on img at bounding box center [144, 412] width 59 height 59
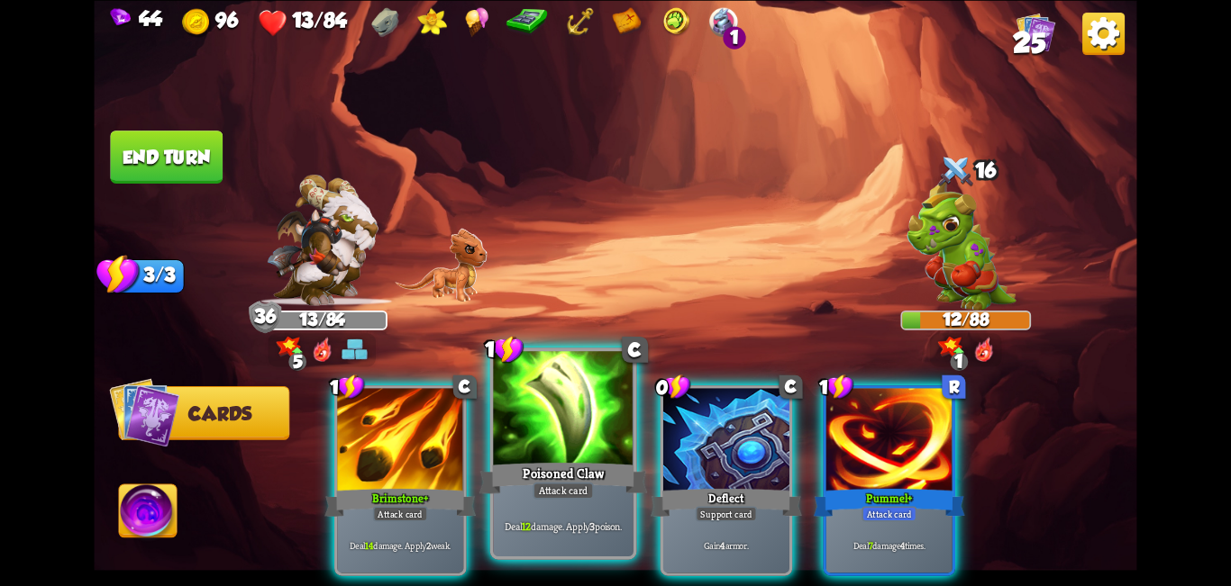
click at [522, 461] on div "Poisoned Claw" at bounding box center [563, 478] width 168 height 38
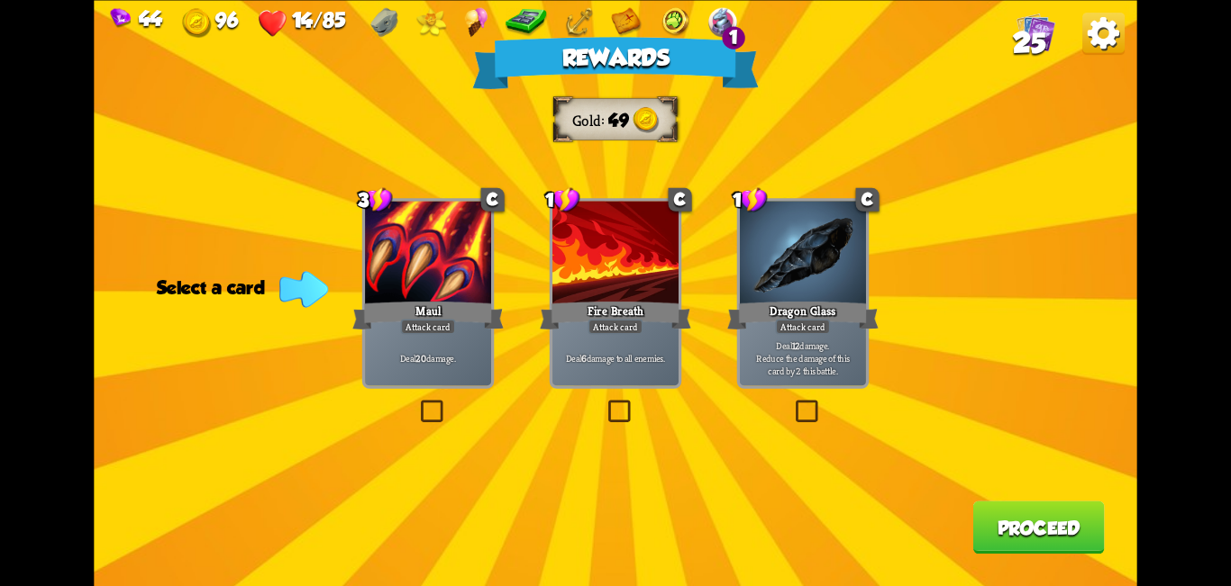
drag, startPoint x: 614, startPoint y: 404, endPoint x: 812, endPoint y: 455, distance: 203.6
click at [604, 404] on label at bounding box center [604, 404] width 0 height 0
click at [0, 0] on input "checkbox" at bounding box center [0, 0] width 0 height 0
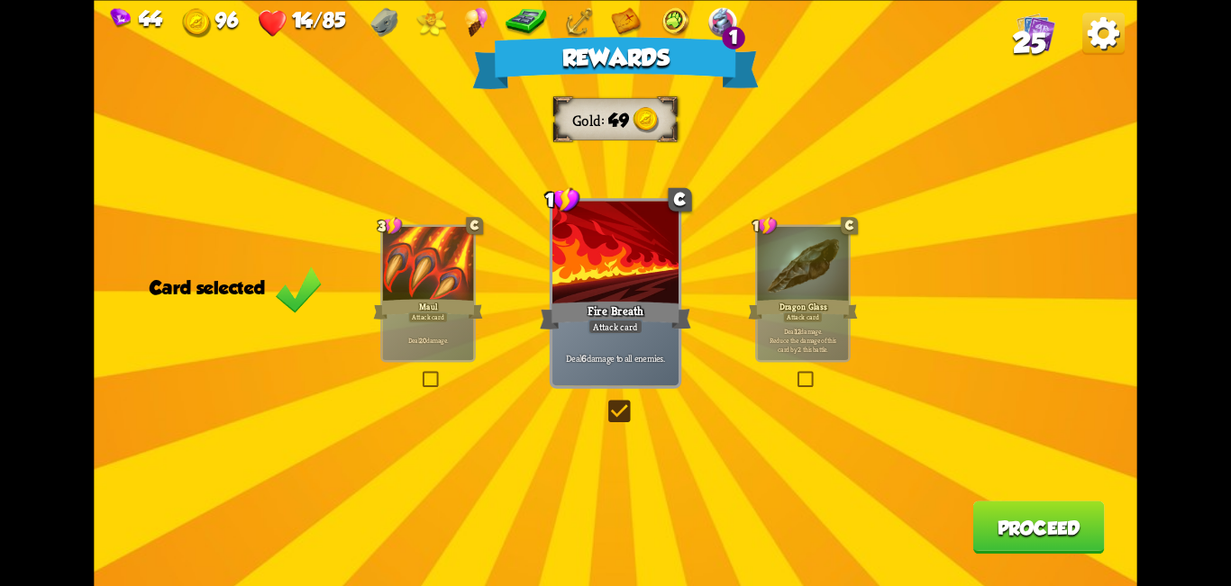
click at [613, 523] on button "Proceed" at bounding box center [1038, 527] width 132 height 53
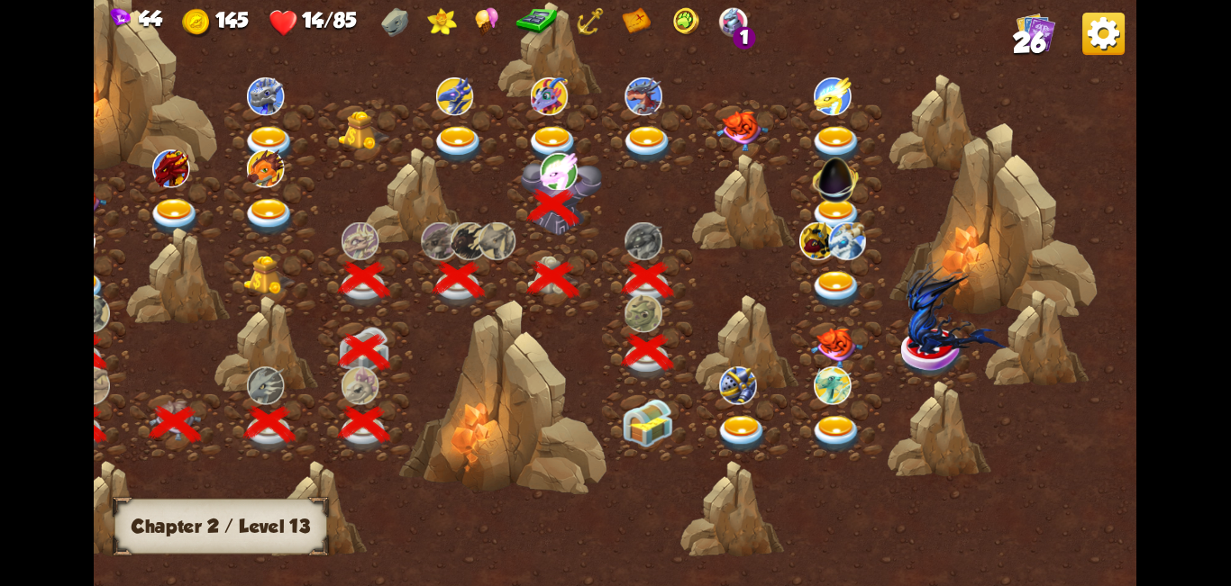
click at [613, 427] on img at bounding box center [648, 423] width 52 height 49
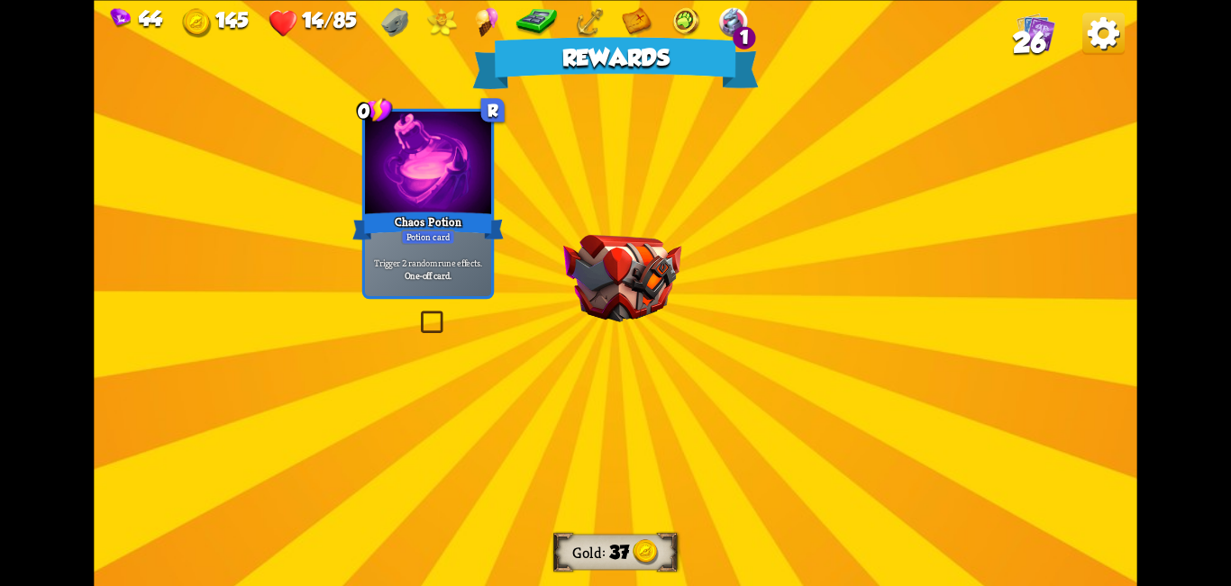
click at [613, 263] on div "Rewards Gold 37 Select a card 0 R Chaos Potion Potion card Trigger 2 random run…" at bounding box center [615, 293] width 1042 height 586
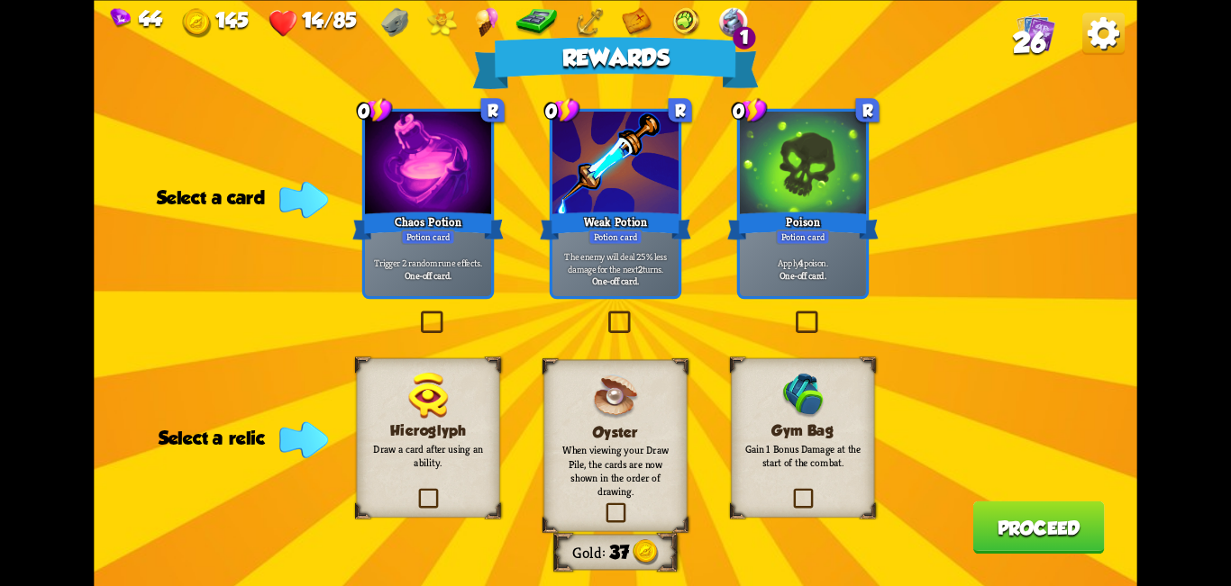
click at [417, 313] on label at bounding box center [417, 313] width 0 height 0
click at [0, 0] on input "checkbox" at bounding box center [0, 0] width 0 height 0
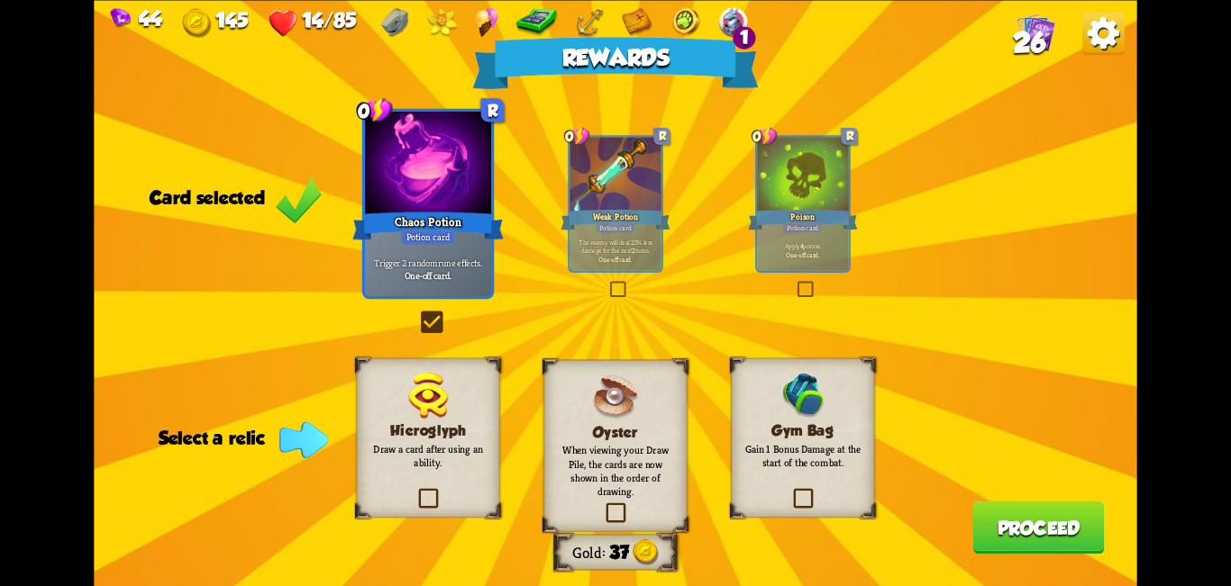
click at [613, 491] on label at bounding box center [790, 491] width 0 height 0
click at [0, 0] on input "checkbox" at bounding box center [0, 0] width 0 height 0
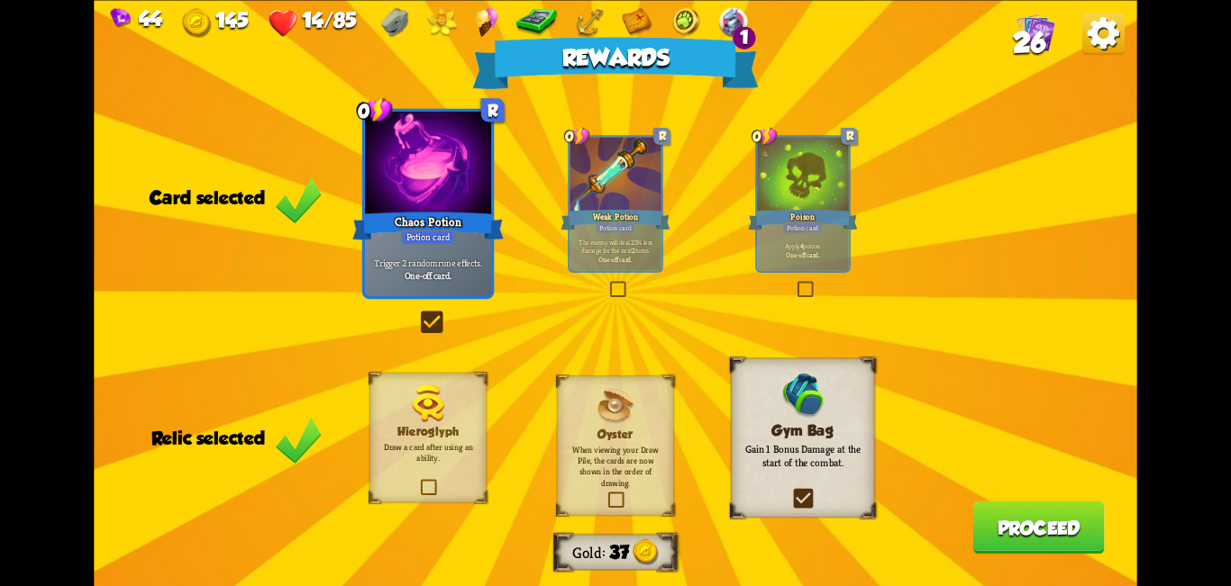
click at [613, 521] on button "Proceed" at bounding box center [1038, 527] width 132 height 53
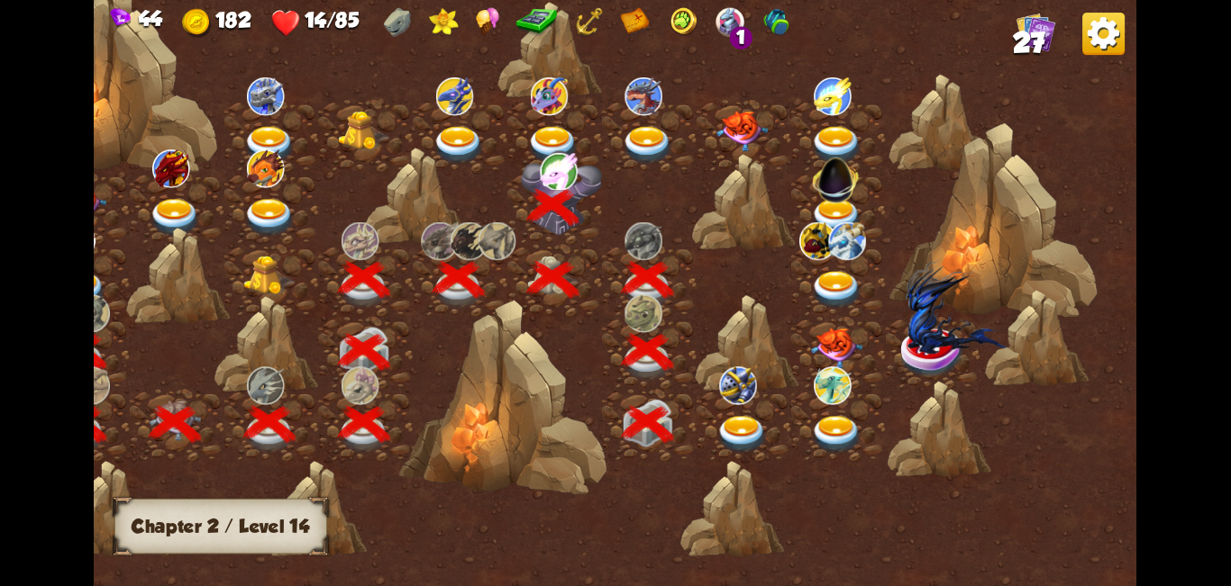
click at [613, 445] on img at bounding box center [742, 435] width 52 height 39
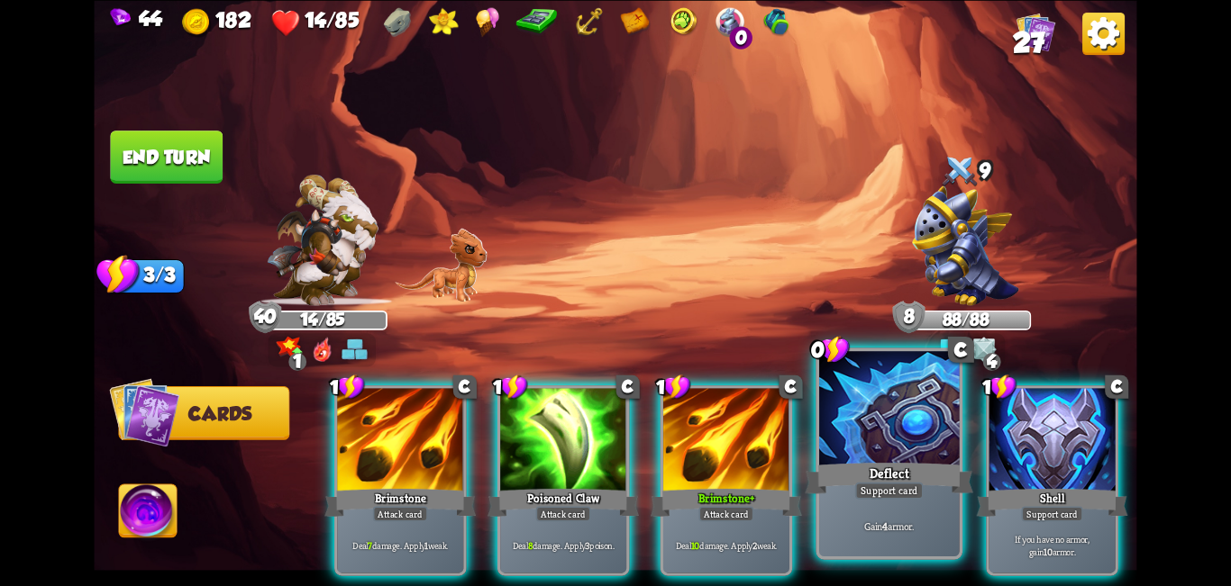
click at [613, 448] on div at bounding box center [889, 410] width 141 height 118
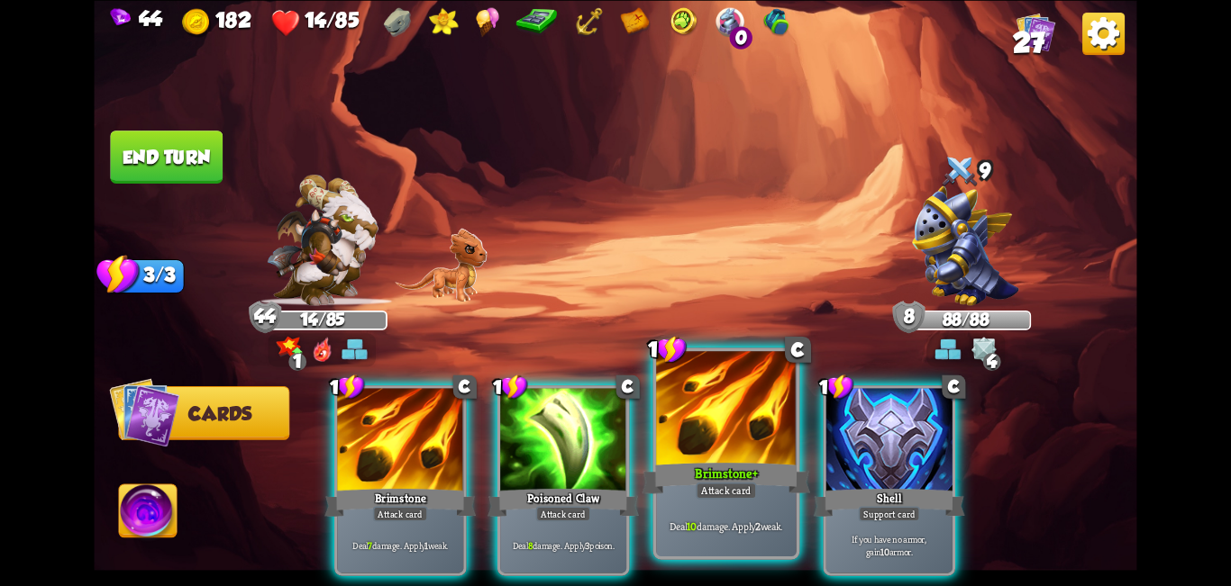
click at [613, 449] on div at bounding box center [726, 410] width 141 height 118
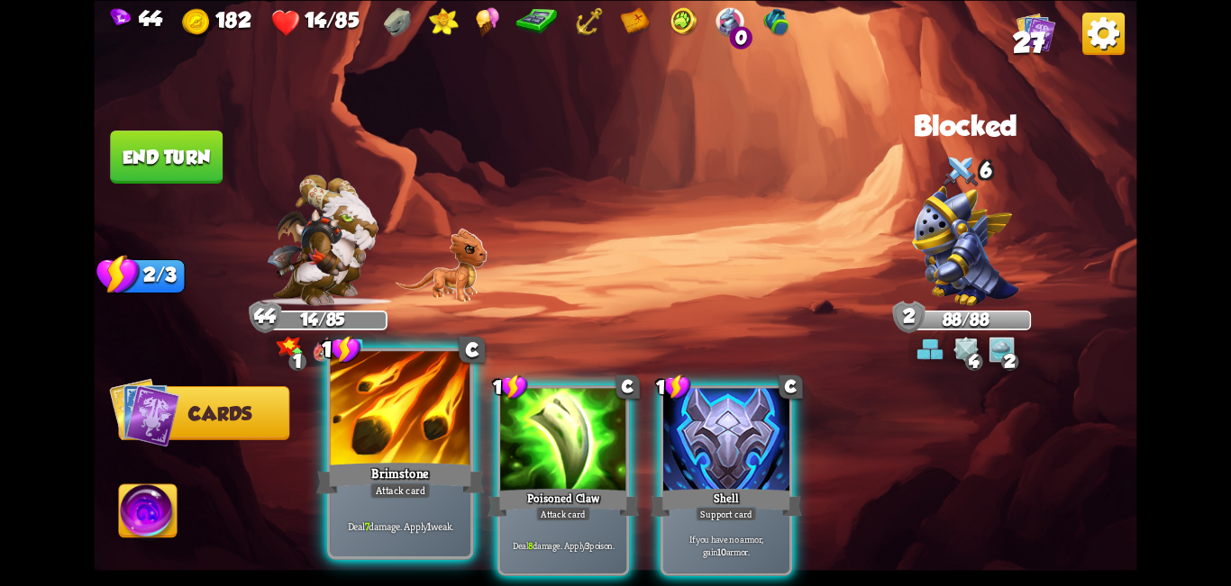
click at [454, 434] on div at bounding box center [401, 410] width 141 height 118
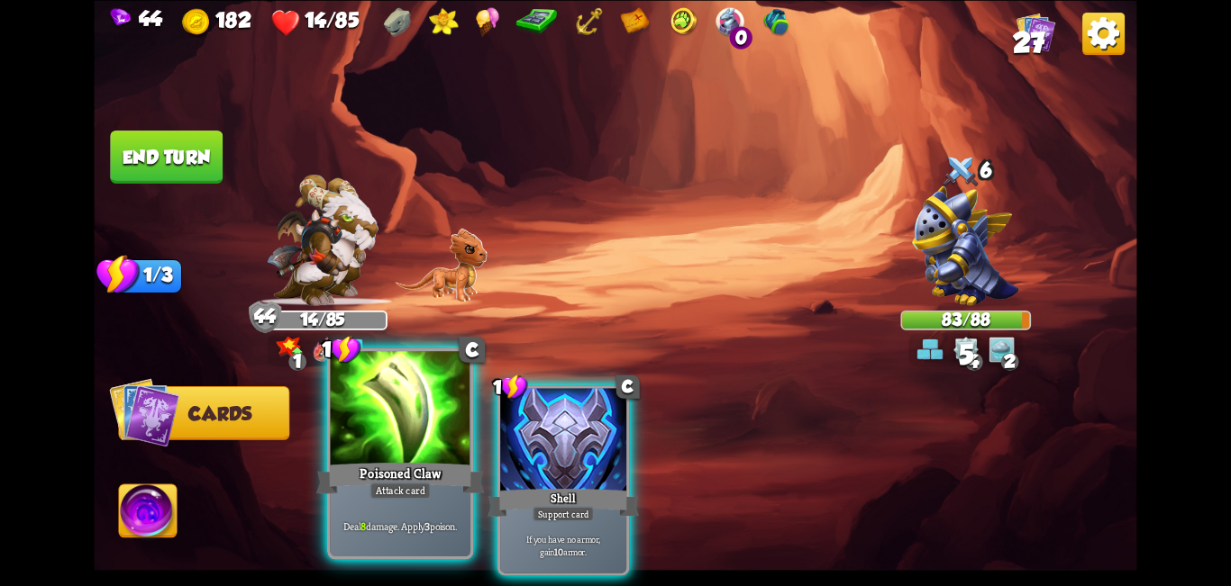
click at [386, 434] on div at bounding box center [401, 410] width 141 height 118
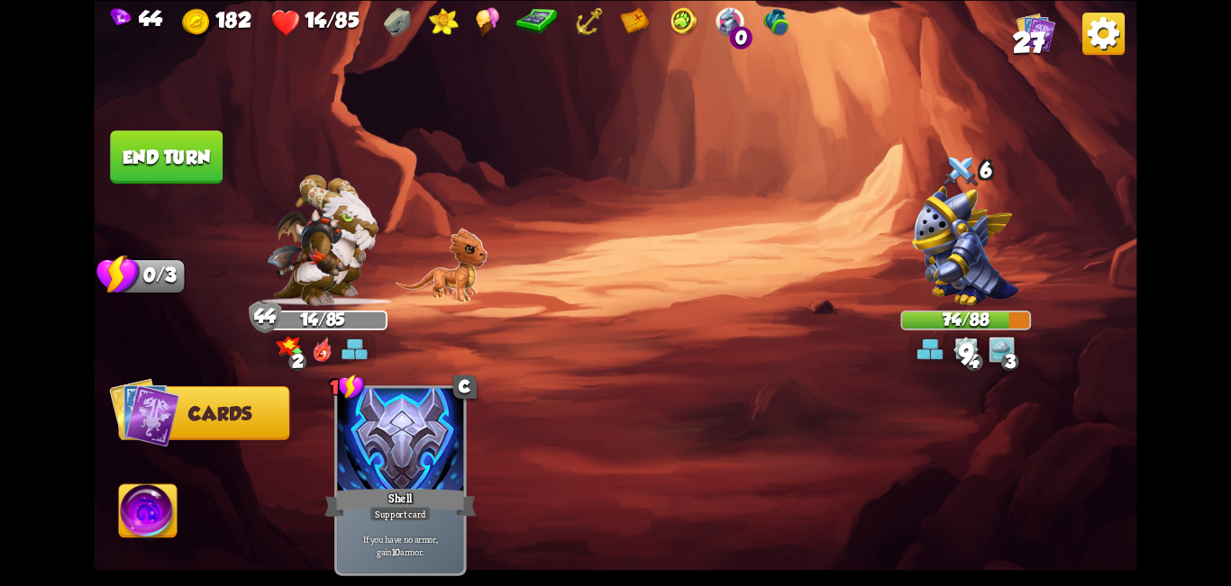
click at [144, 159] on button "End turn" at bounding box center [166, 157] width 113 height 53
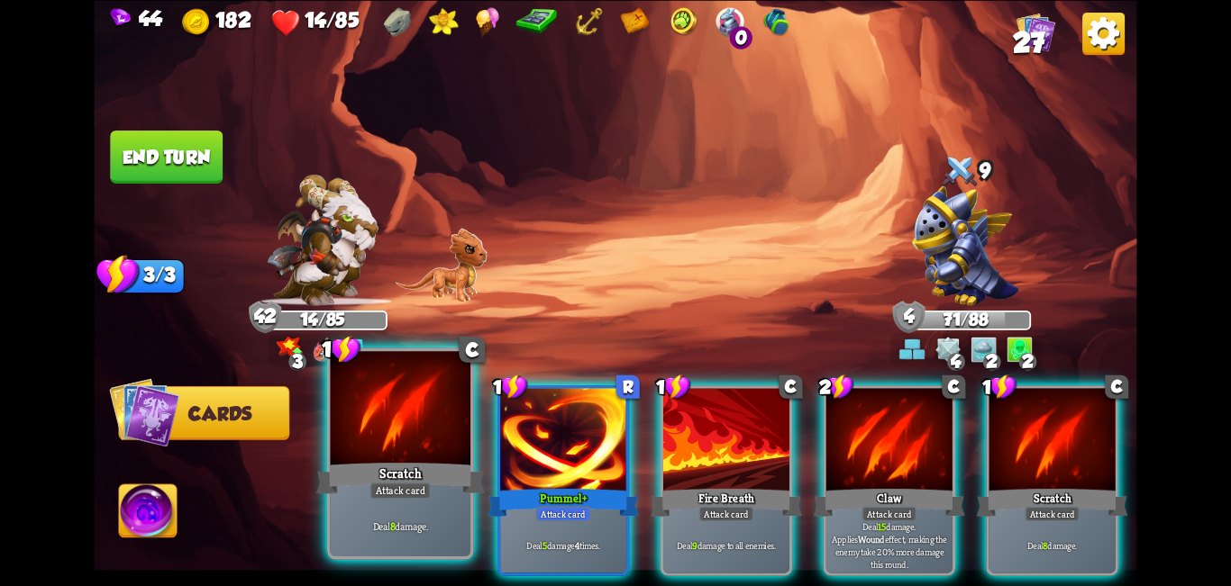
click at [424, 462] on div "Scratch" at bounding box center [400, 478] width 168 height 38
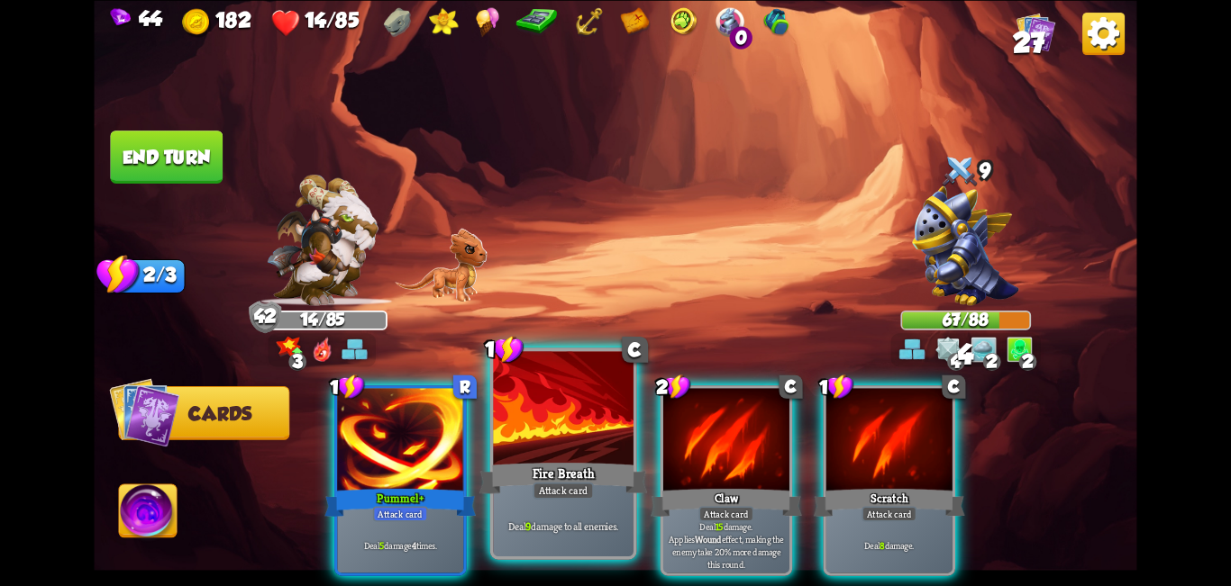
click at [559, 428] on div at bounding box center [563, 410] width 141 height 118
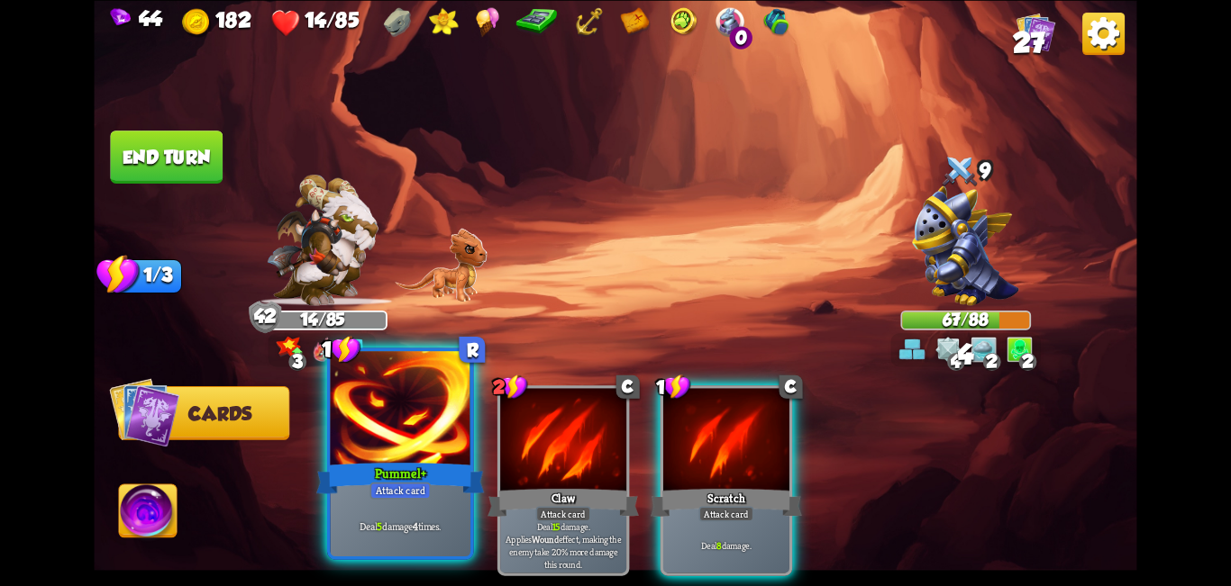
click at [399, 447] on div at bounding box center [401, 410] width 141 height 118
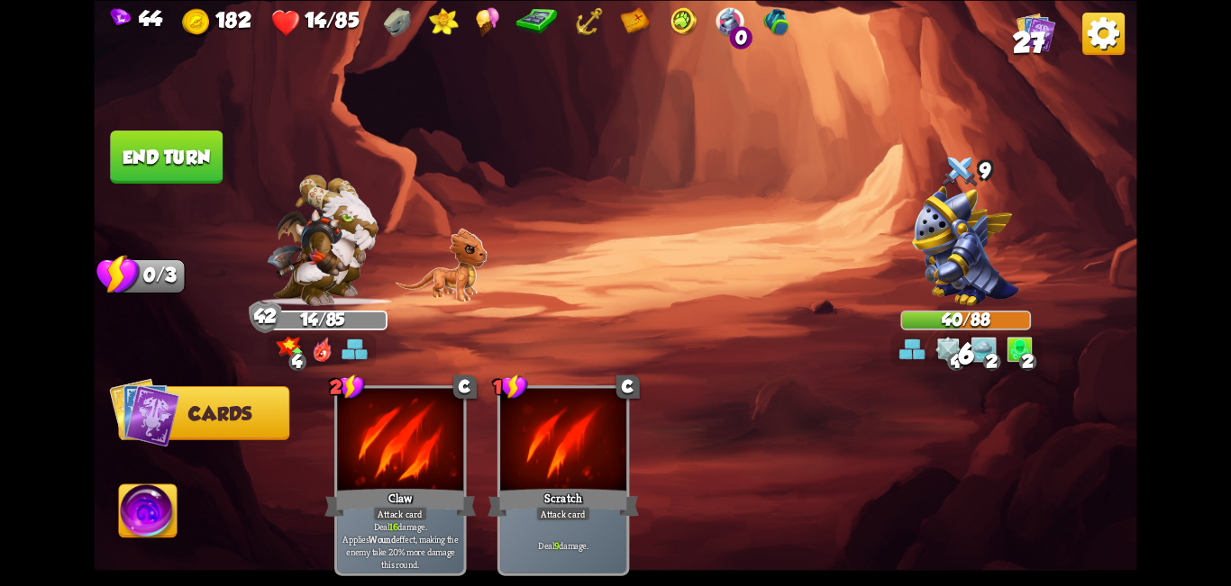
click at [193, 150] on button "End turn" at bounding box center [166, 157] width 113 height 53
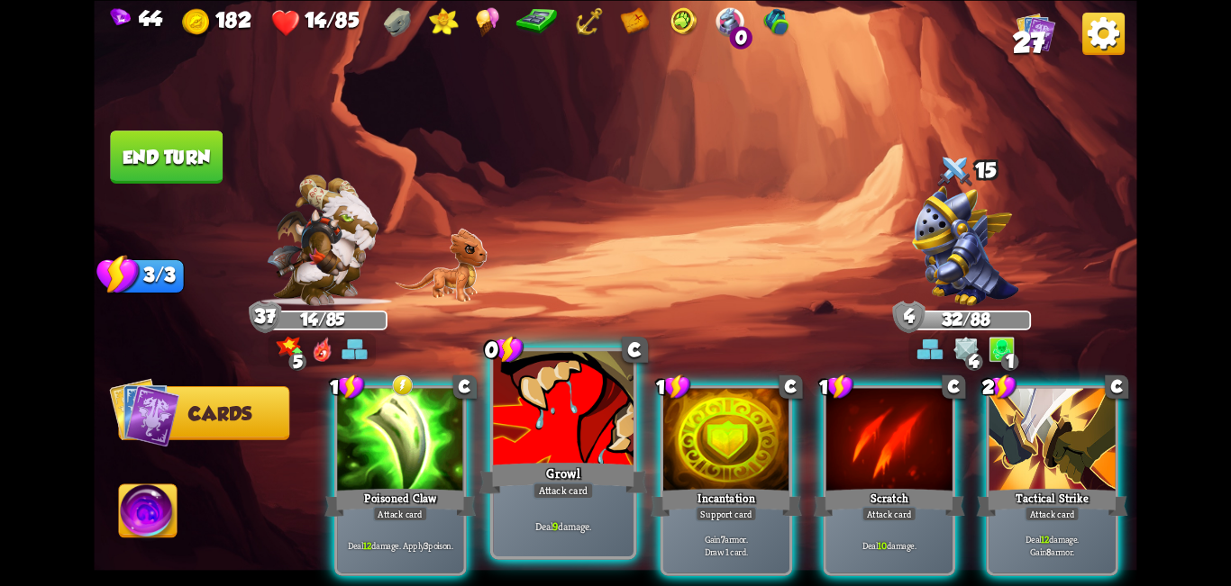
click at [540, 432] on div at bounding box center [563, 410] width 141 height 118
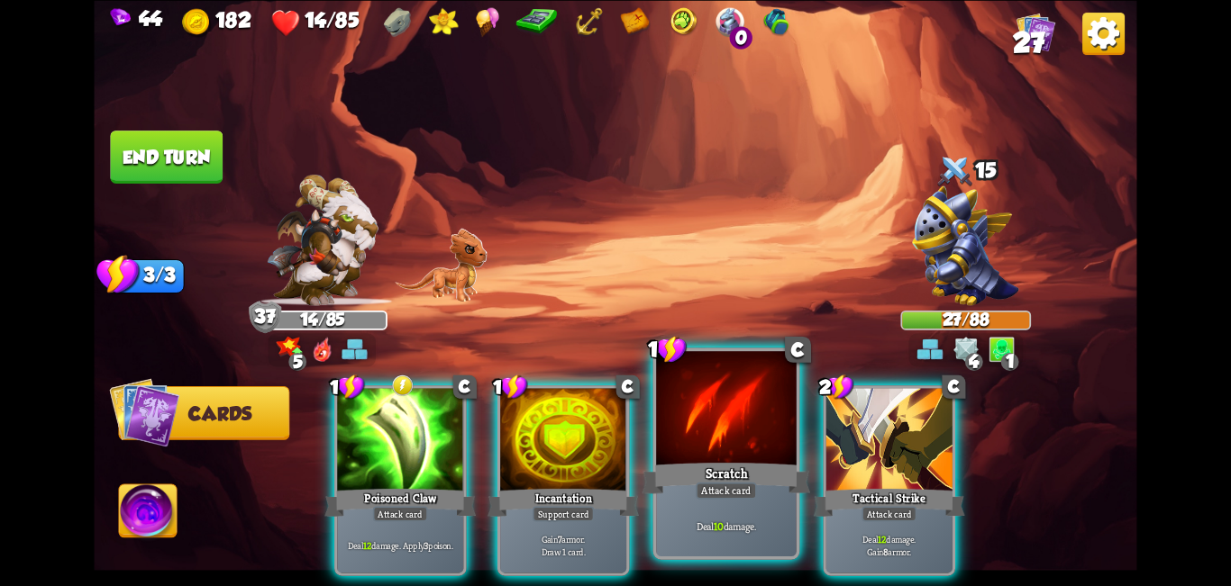
click at [613, 404] on div at bounding box center [726, 410] width 141 height 118
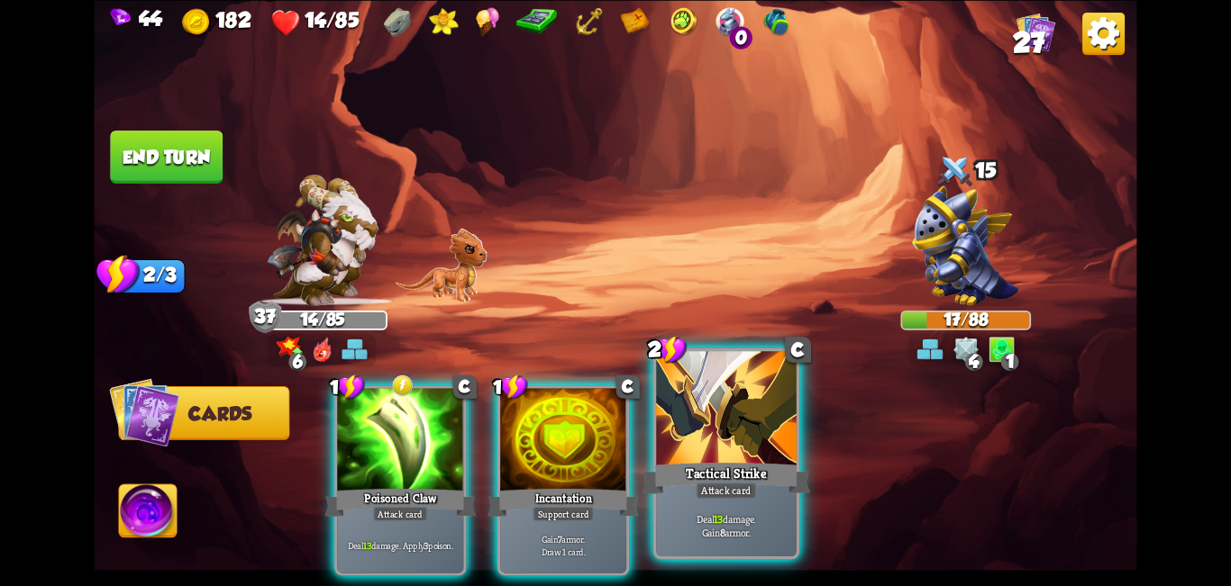
click at [613, 423] on div at bounding box center [726, 410] width 141 height 118
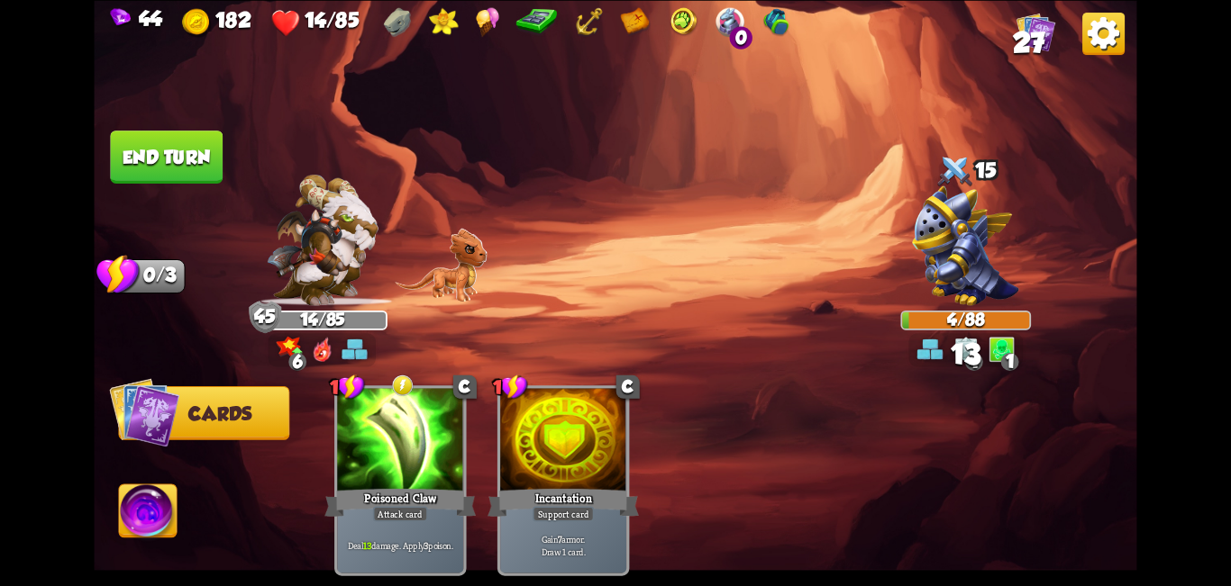
click at [208, 177] on button "End turn" at bounding box center [166, 157] width 113 height 53
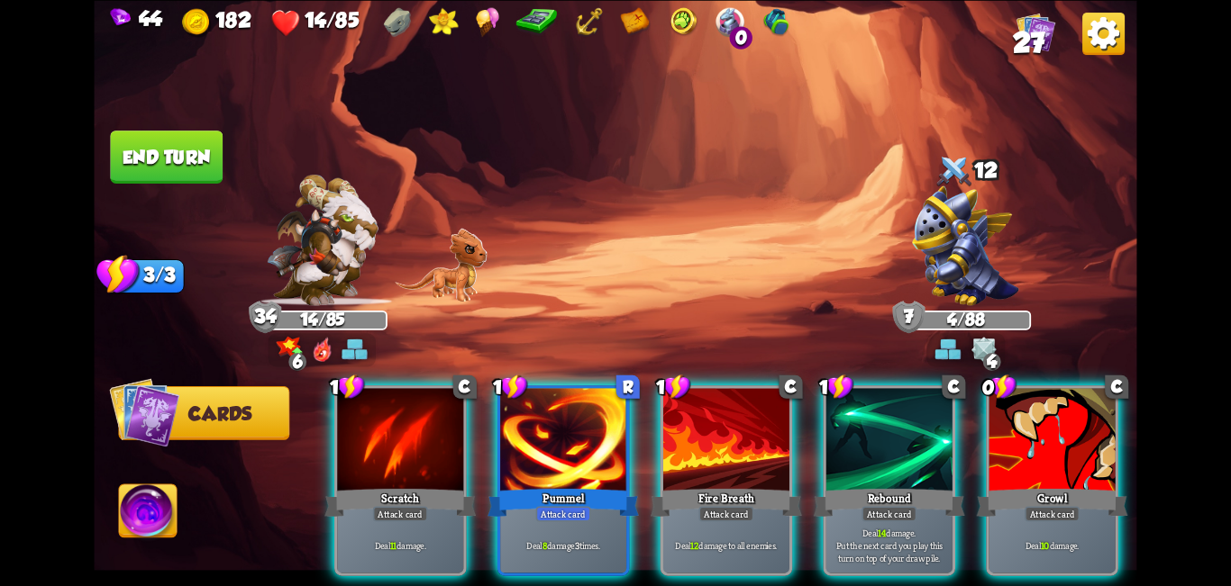
click at [141, 536] on img at bounding box center [148, 514] width 58 height 59
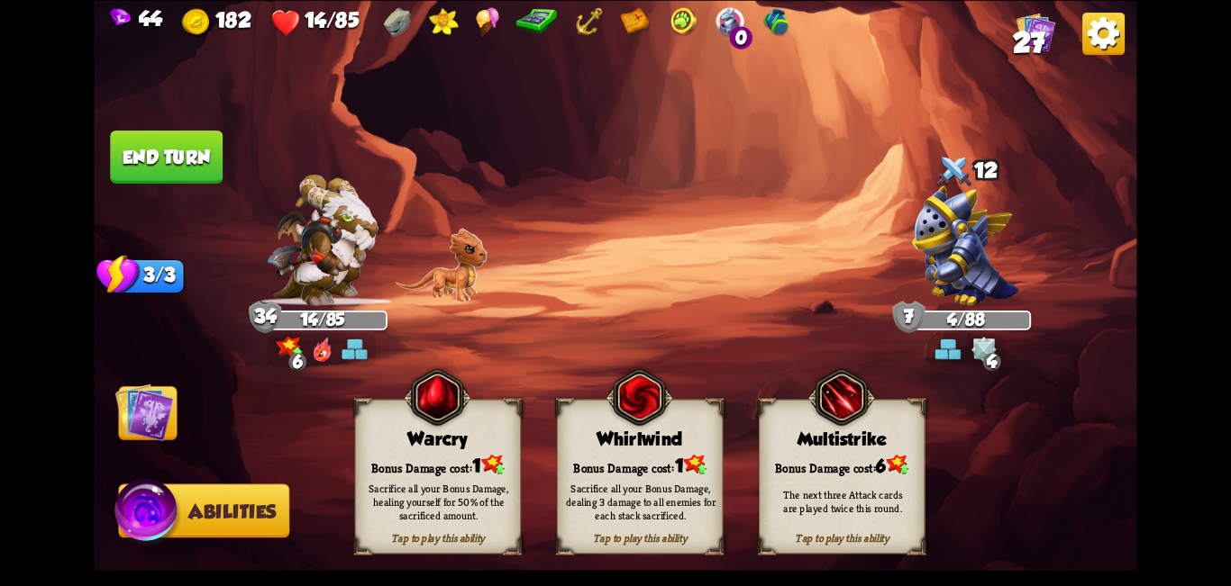
click at [613, 434] on div "Multistrike" at bounding box center [841, 440] width 165 height 22
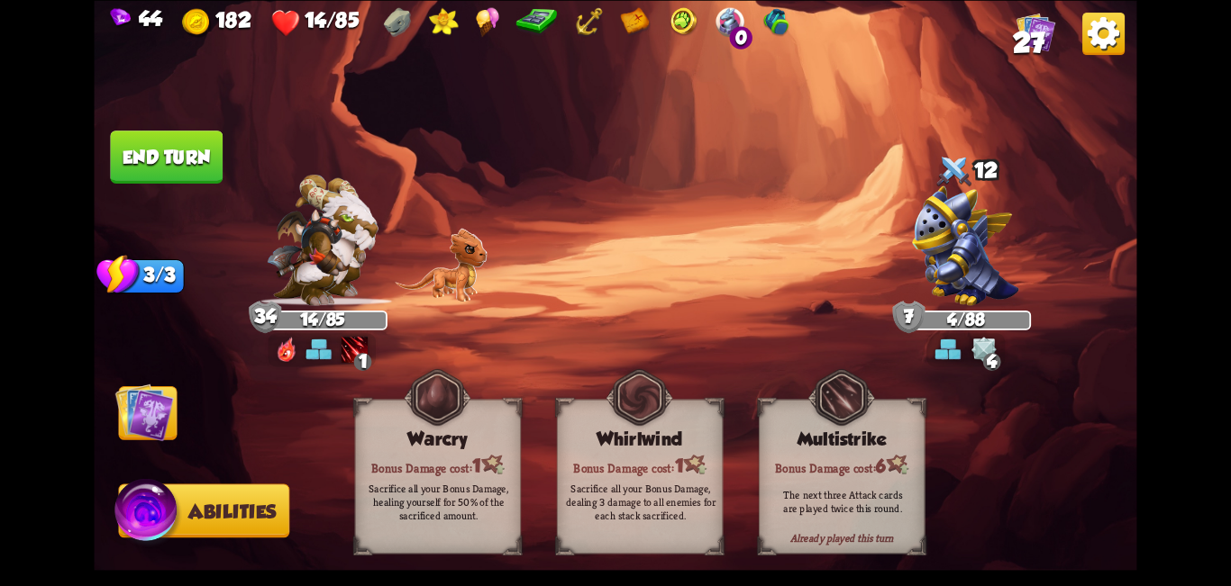
click at [147, 408] on img at bounding box center [144, 412] width 59 height 59
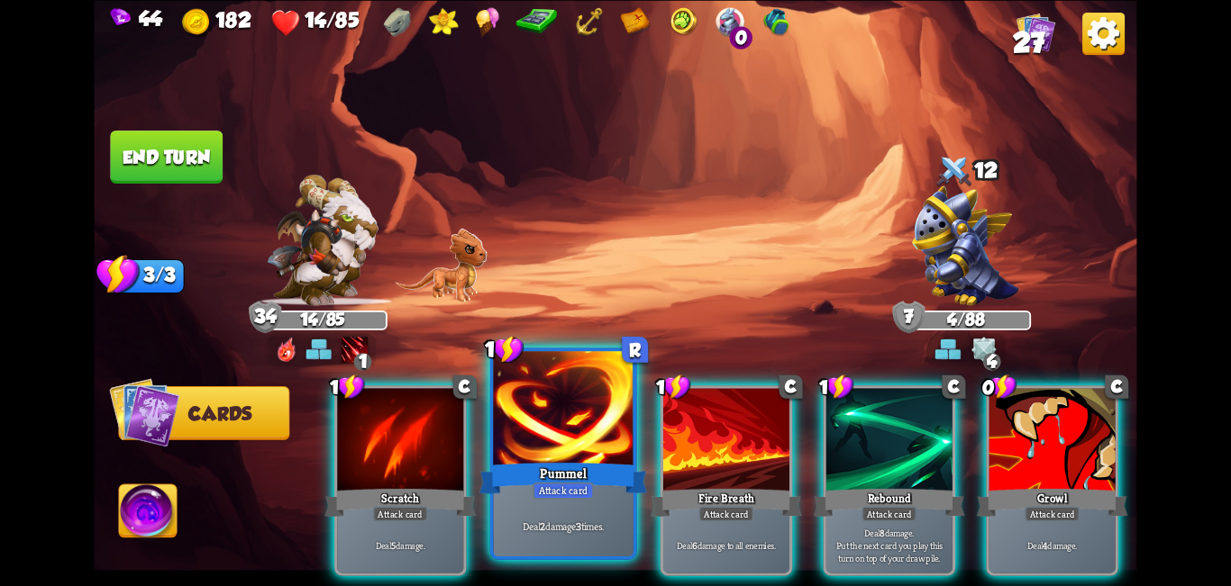
click at [567, 440] on div at bounding box center [563, 410] width 141 height 118
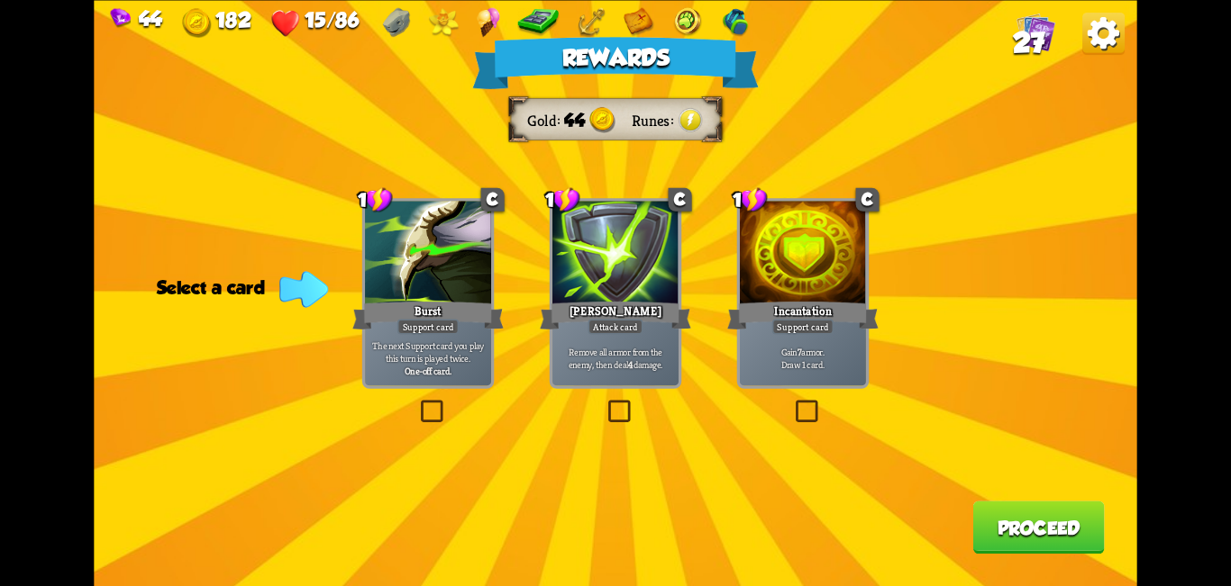
click at [604, 404] on label at bounding box center [604, 404] width 0 height 0
click at [0, 0] on input "checkbox" at bounding box center [0, 0] width 0 height 0
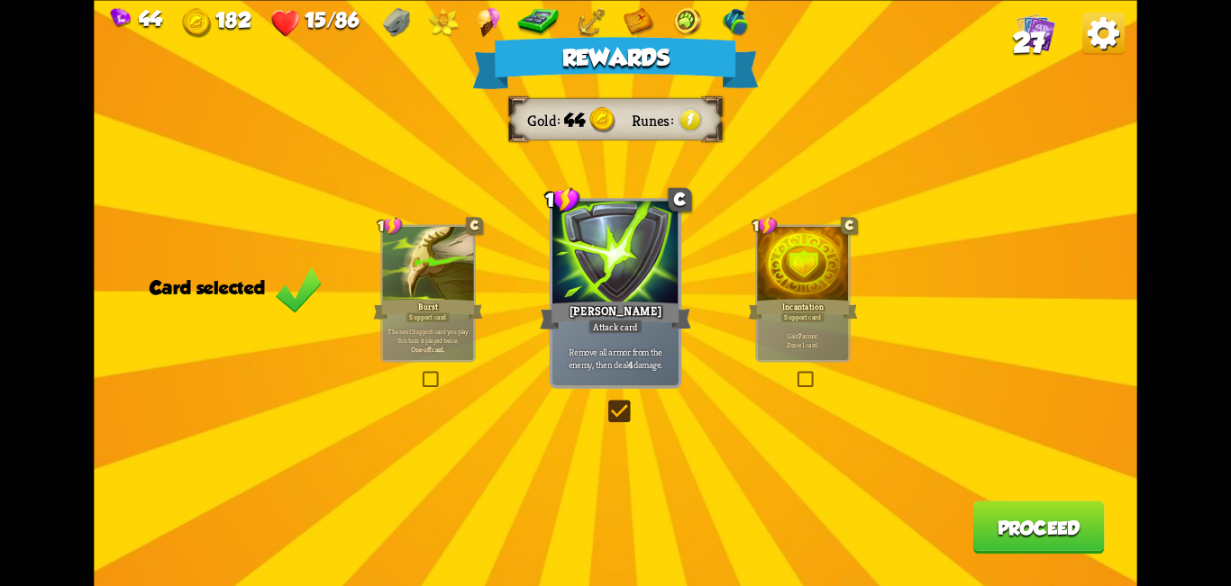
click at [613, 507] on button "Proceed" at bounding box center [1038, 527] width 132 height 53
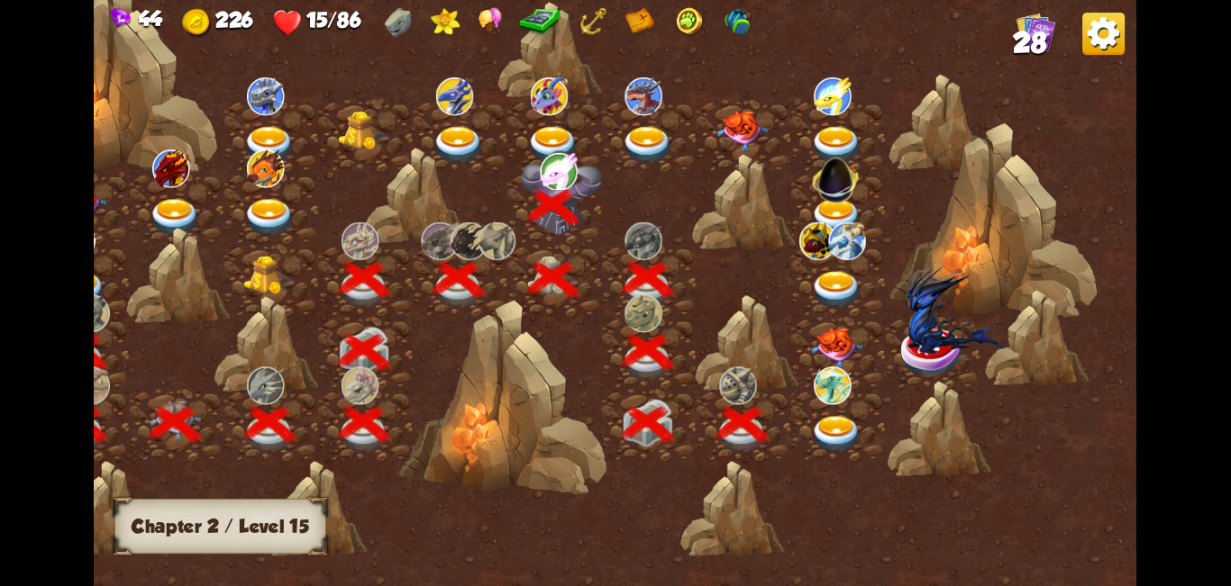
click at [613, 424] on img at bounding box center [837, 435] width 52 height 39
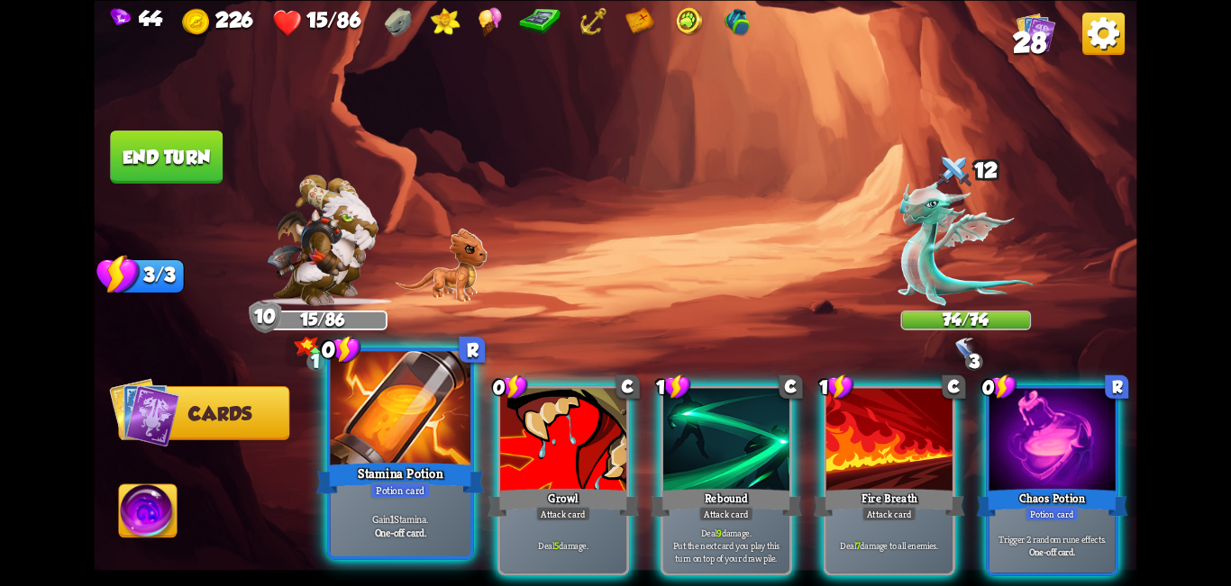
click at [399, 414] on div at bounding box center [401, 410] width 141 height 118
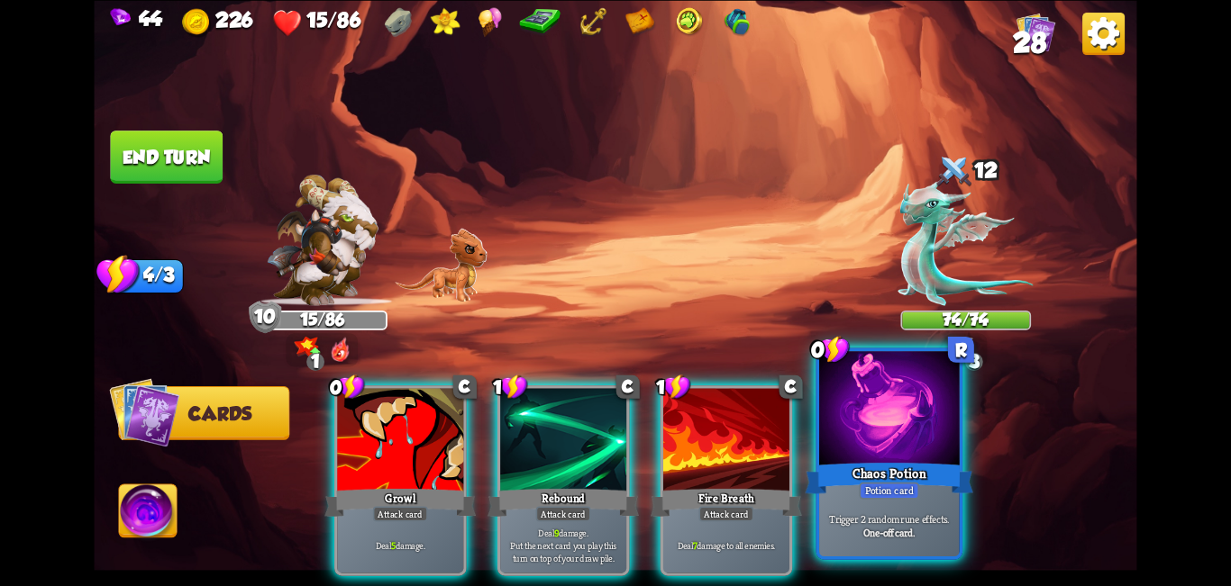
click at [613, 423] on div at bounding box center [889, 410] width 141 height 118
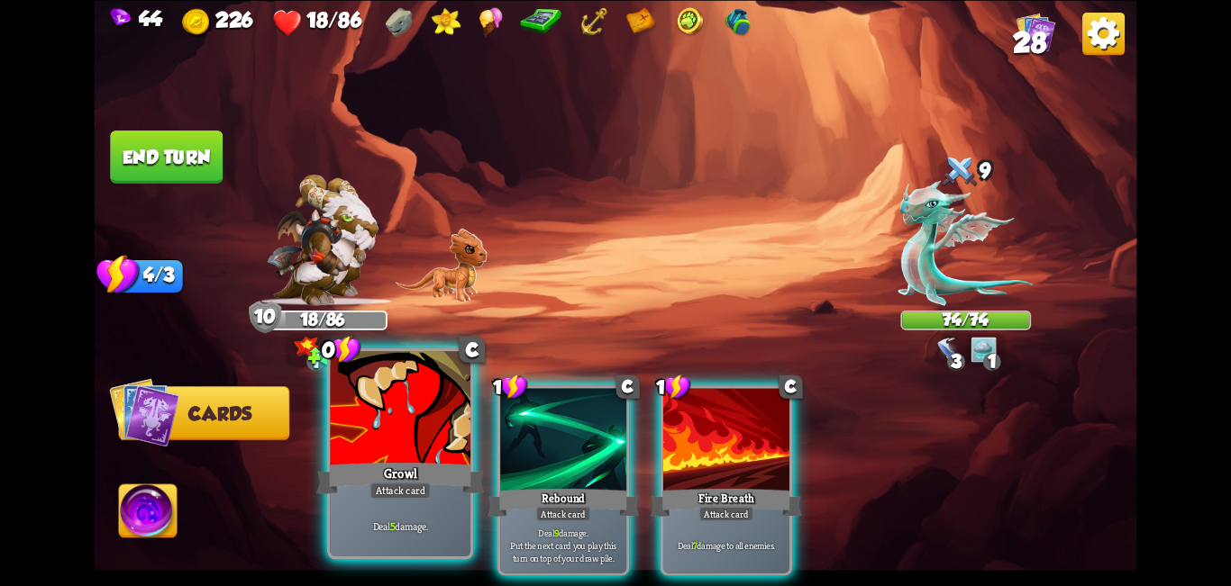
click at [385, 444] on div at bounding box center [401, 410] width 141 height 118
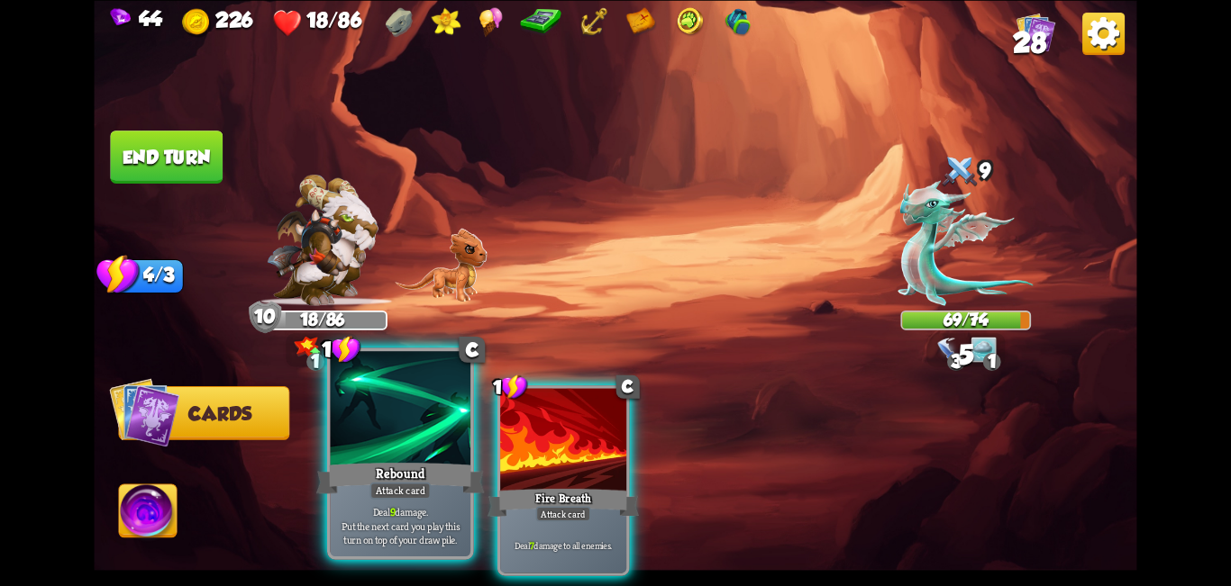
click at [452, 463] on div "Rebound" at bounding box center [400, 478] width 168 height 38
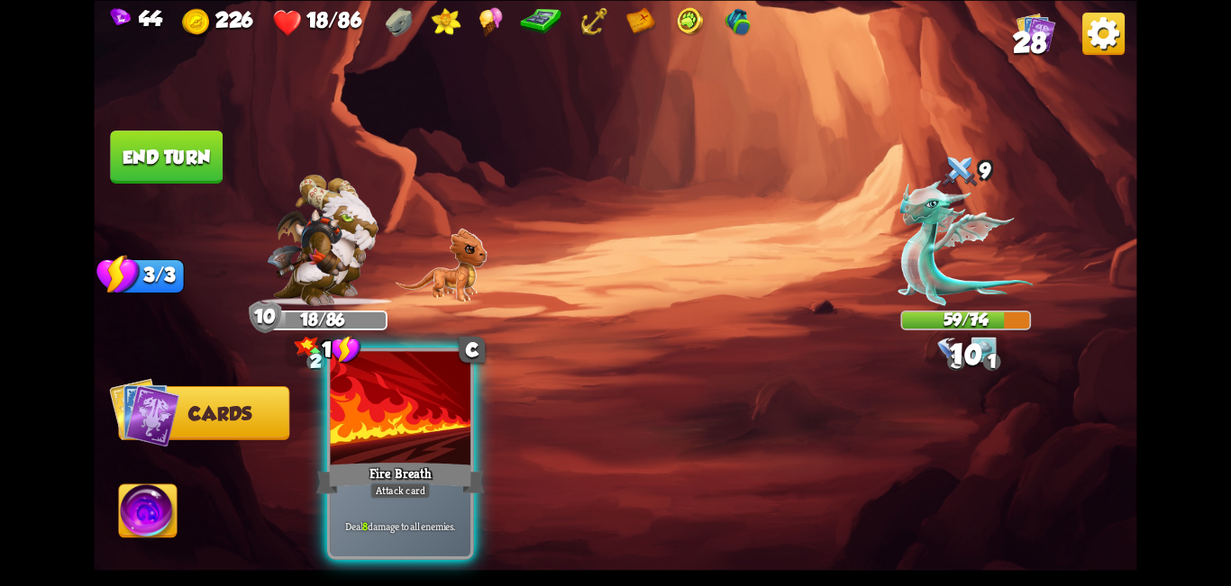
click at [397, 444] on div at bounding box center [401, 410] width 141 height 118
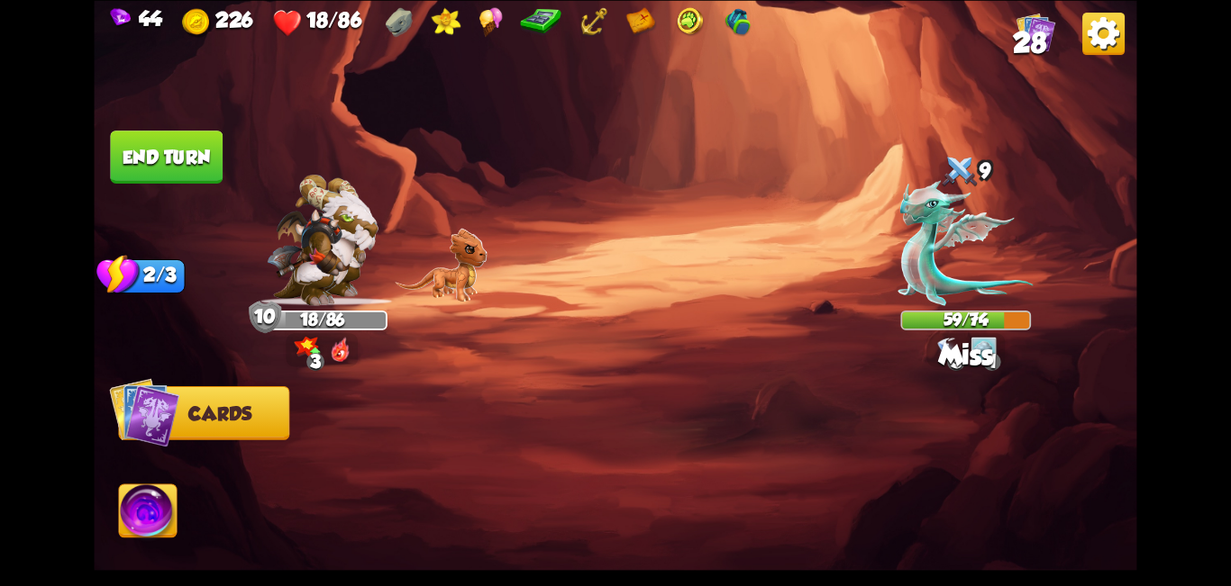
click at [177, 130] on img at bounding box center [615, 293] width 1042 height 586
click at [174, 138] on button "End turn" at bounding box center [166, 157] width 113 height 53
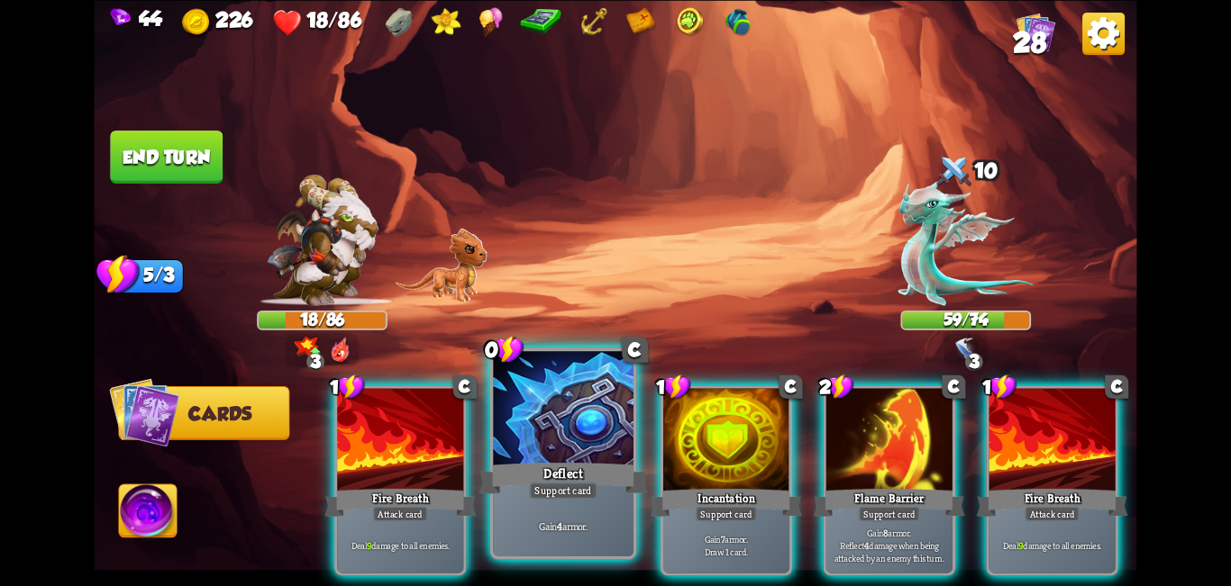
click at [556, 429] on div at bounding box center [563, 410] width 141 height 118
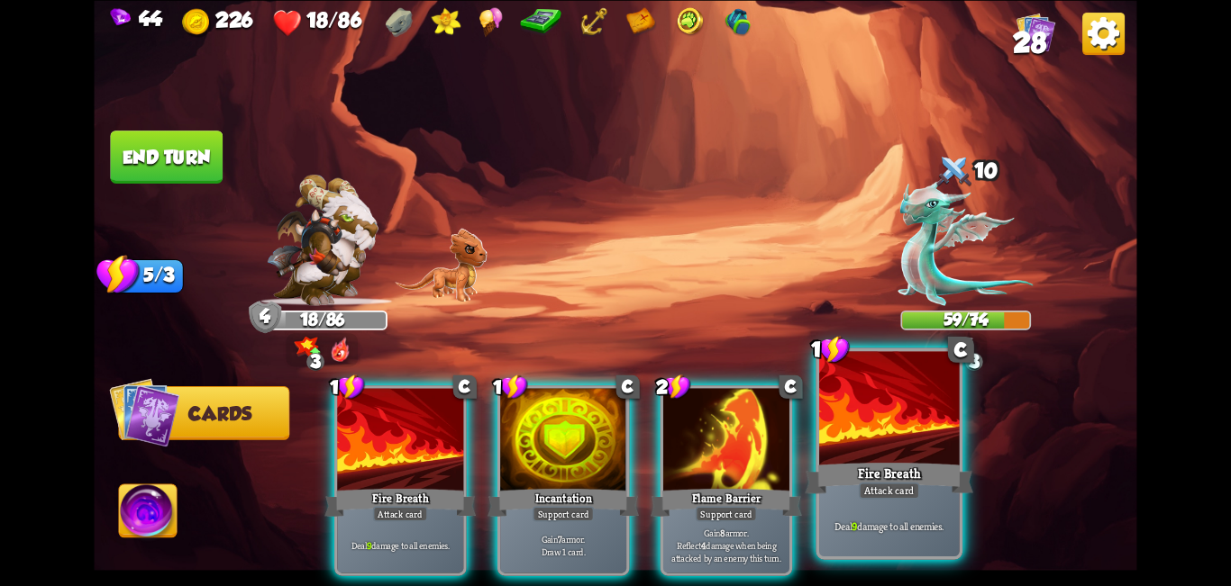
click at [613, 423] on div at bounding box center [889, 410] width 141 height 118
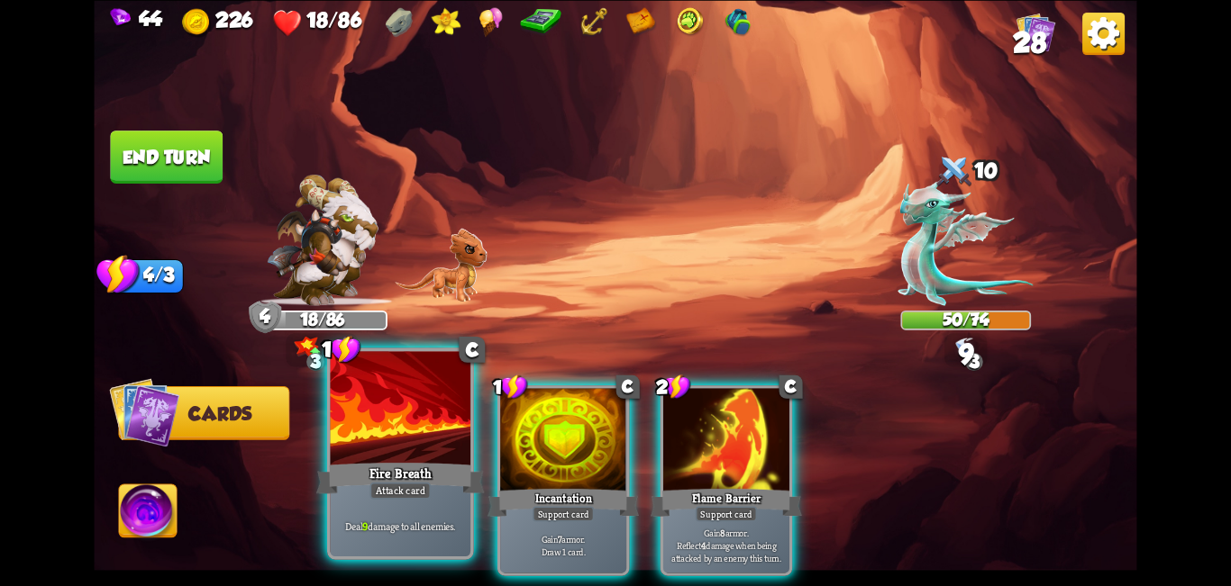
click at [421, 455] on div at bounding box center [401, 410] width 141 height 118
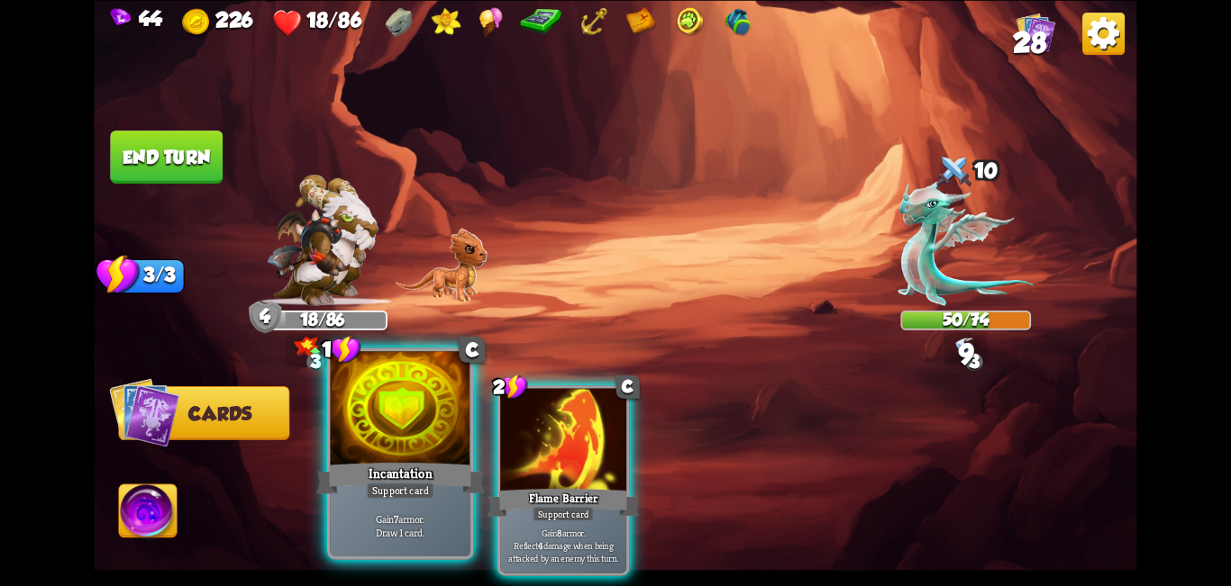
click at [441, 451] on div at bounding box center [401, 410] width 141 height 118
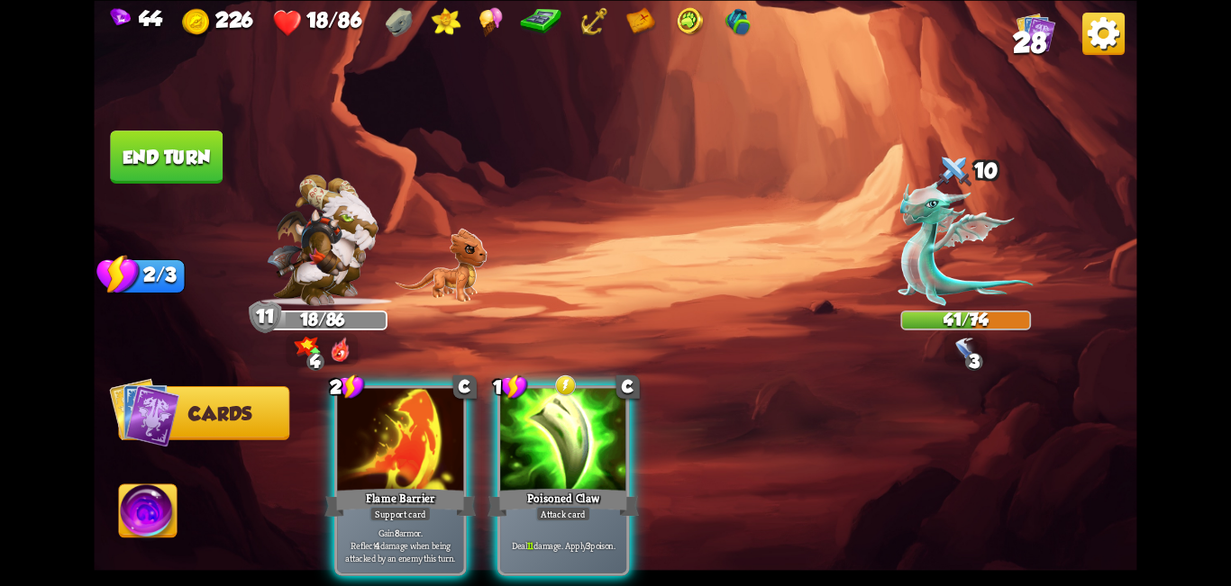
click at [532, 420] on div at bounding box center [563, 441] width 126 height 106
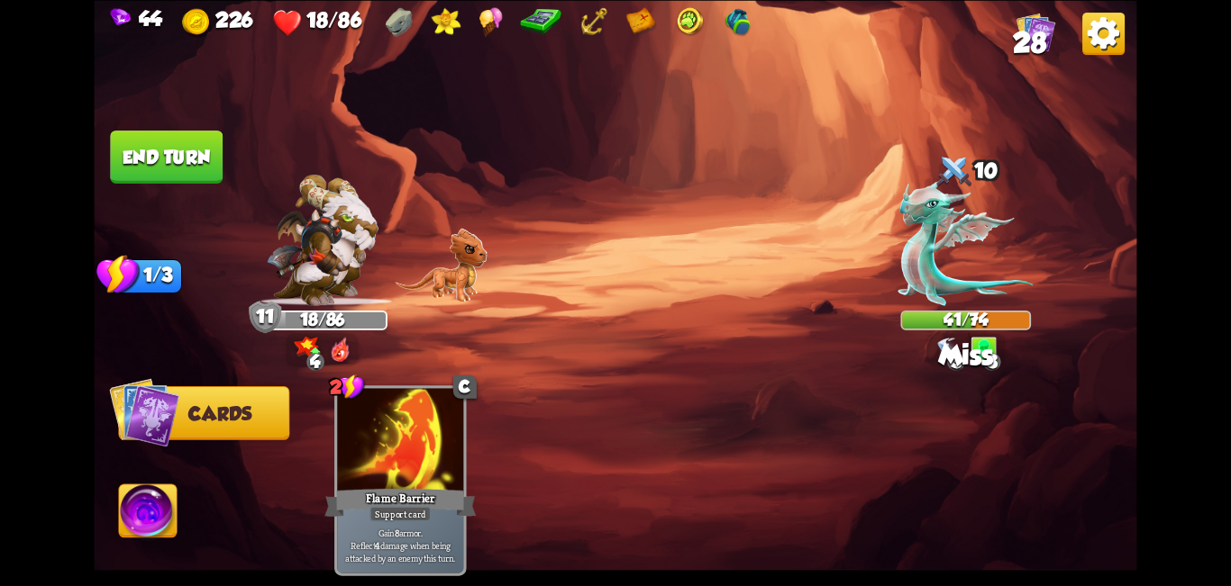
click at [187, 146] on button "End turn" at bounding box center [166, 157] width 113 height 53
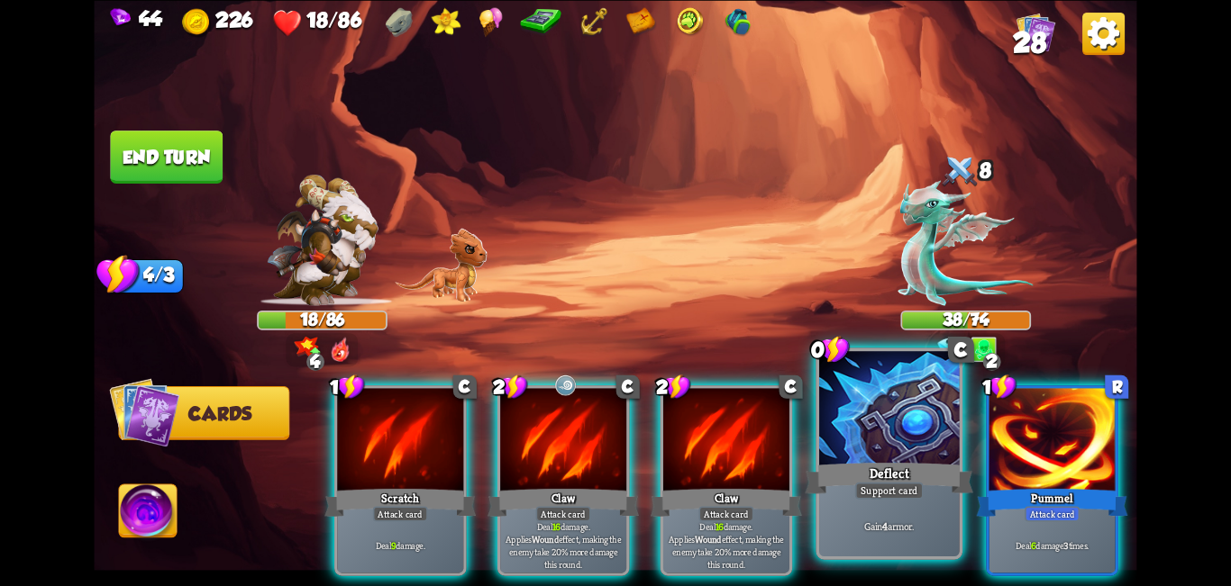
click at [613, 465] on div "Deflect" at bounding box center [888, 478] width 168 height 38
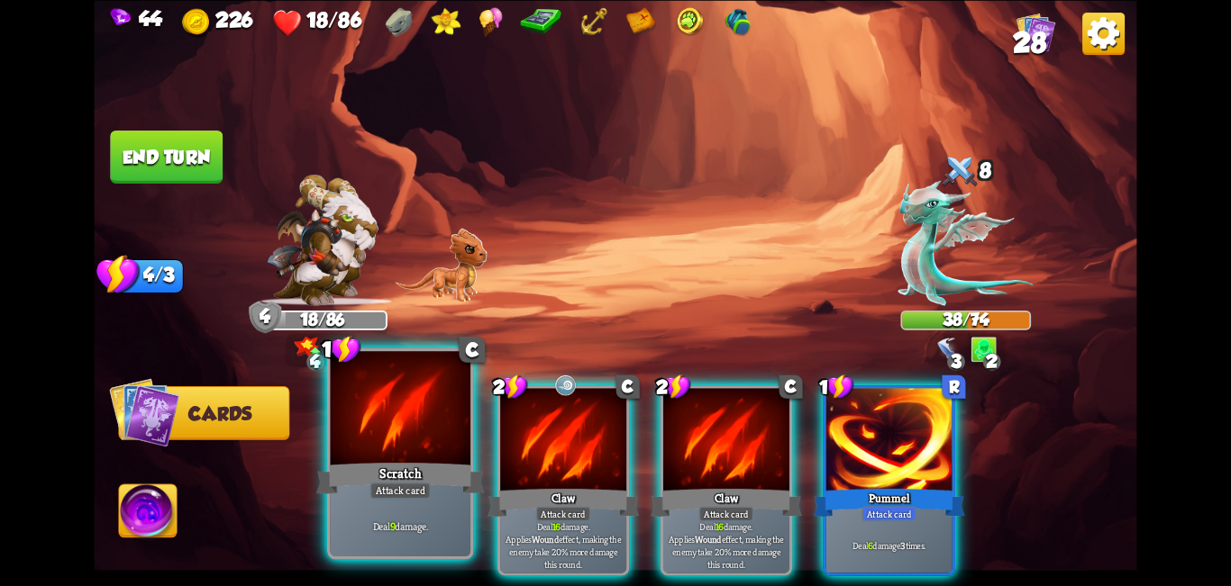
click at [420, 480] on div "Scratch" at bounding box center [400, 478] width 168 height 38
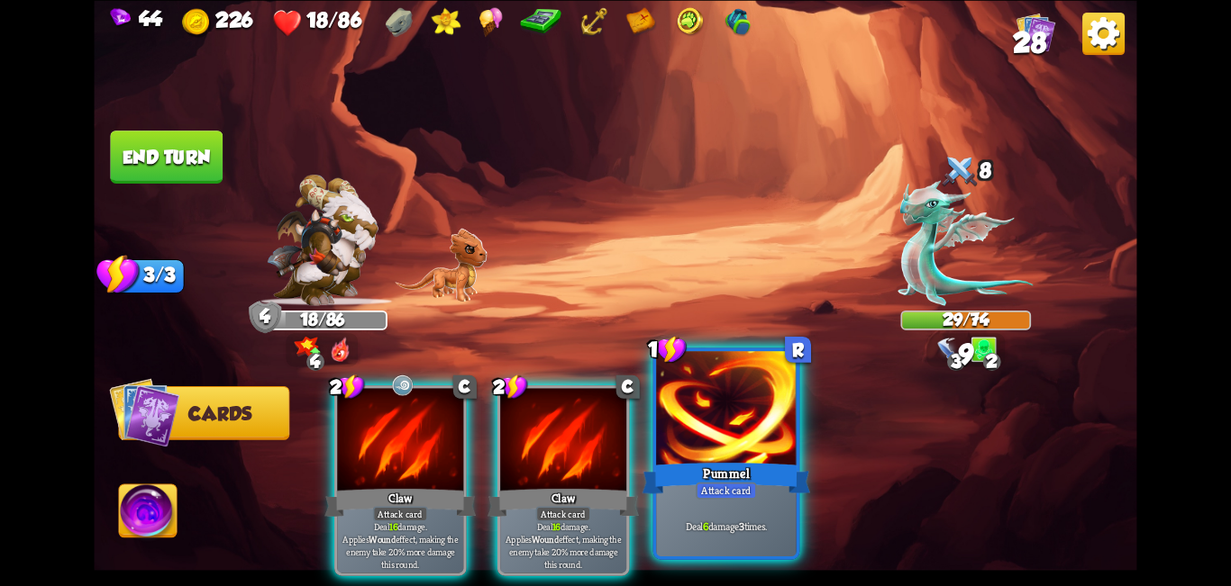
click at [613, 422] on div at bounding box center [726, 410] width 141 height 118
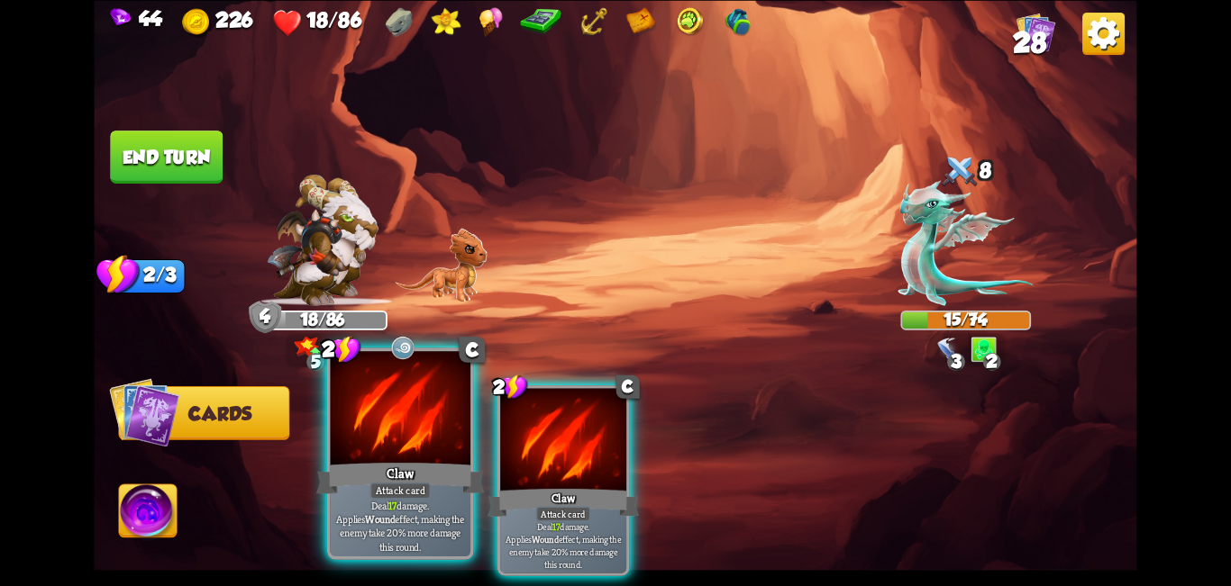
click at [378, 438] on div at bounding box center [401, 410] width 141 height 118
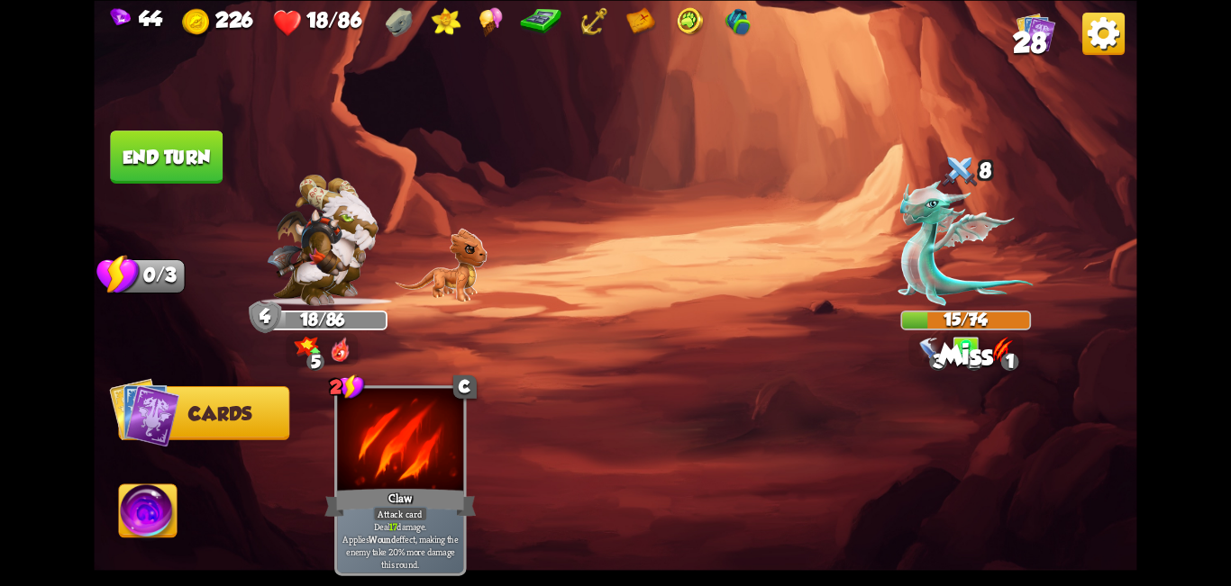
click at [149, 136] on button "End turn" at bounding box center [166, 157] width 113 height 53
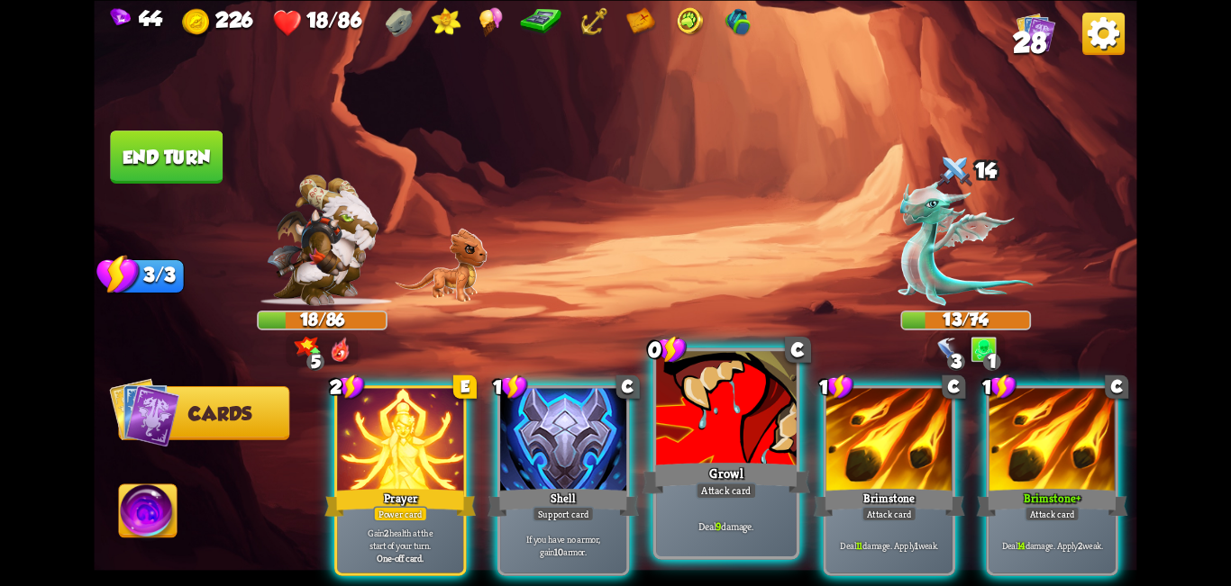
click at [613, 476] on div "Growl" at bounding box center [726, 478] width 168 height 38
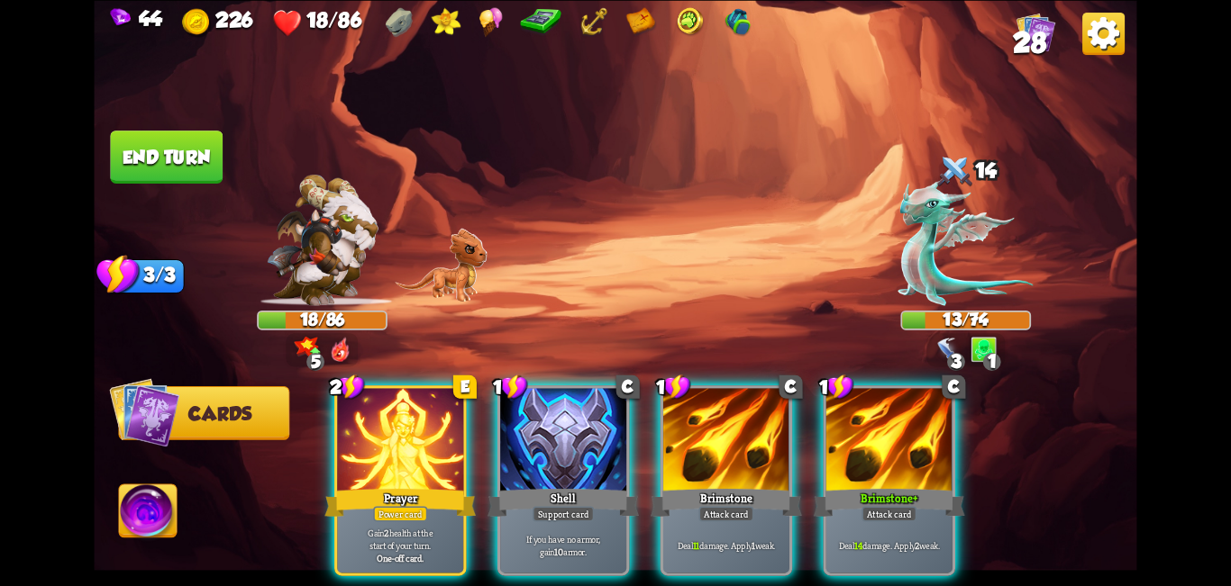
click at [613, 486] on div "Brimstone" at bounding box center [725, 502] width 151 height 33
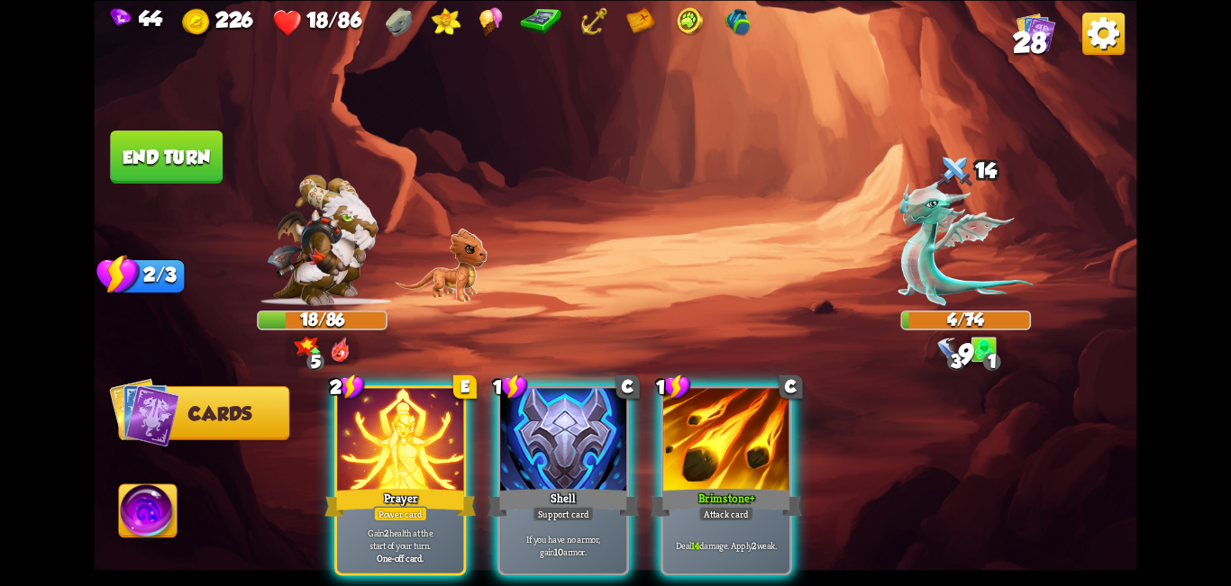
click at [166, 522] on img at bounding box center [148, 514] width 58 height 59
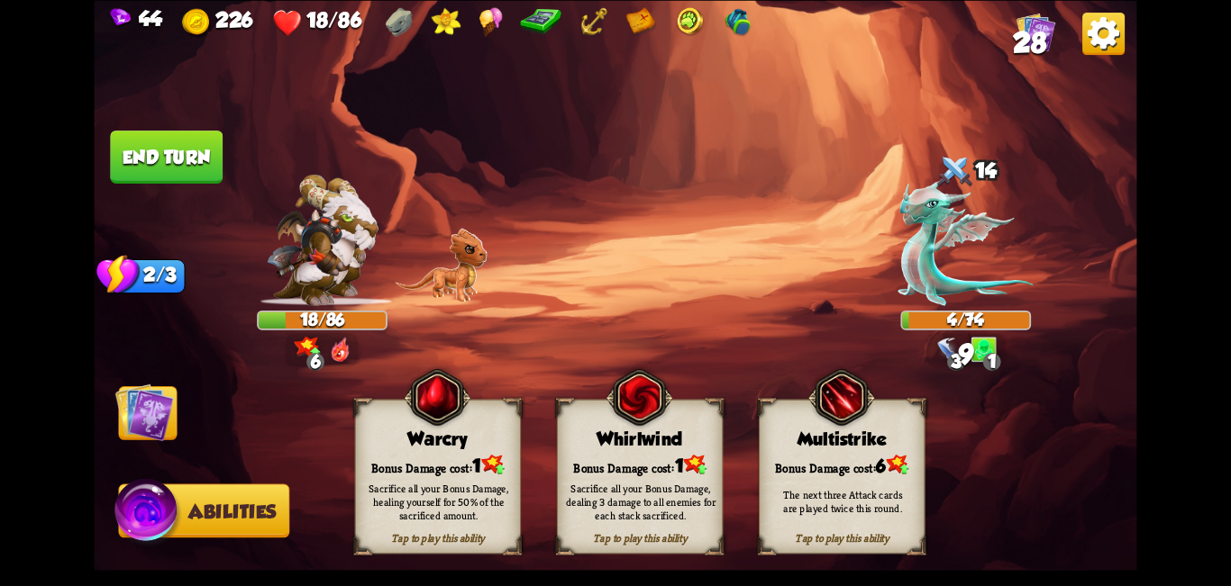
click at [395, 464] on div "Bonus Damage cost: 1" at bounding box center [438, 464] width 165 height 23
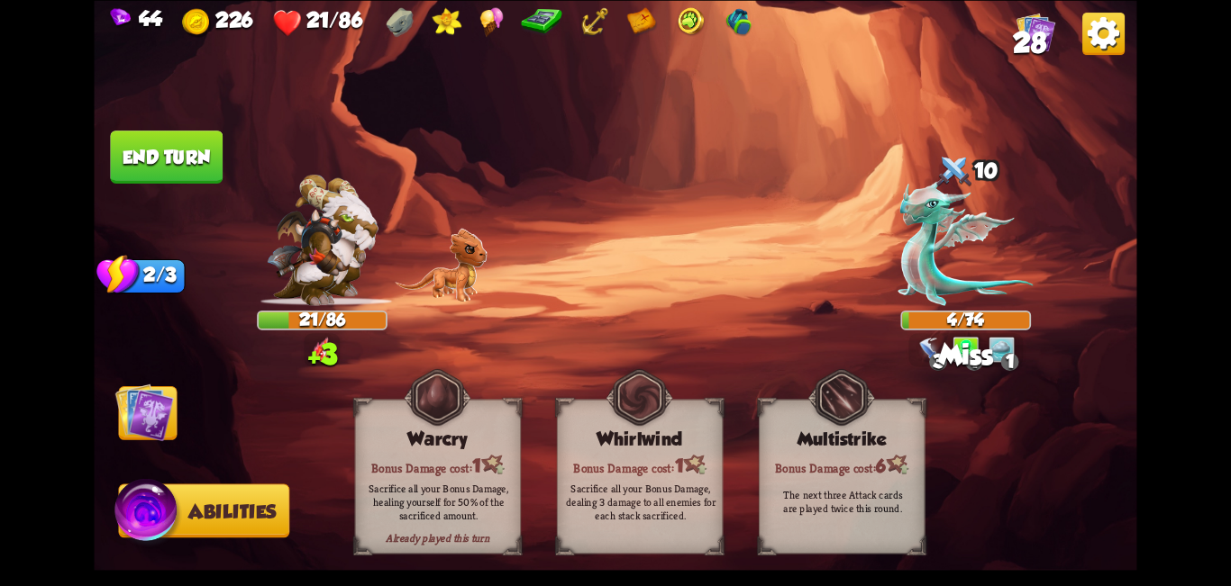
click at [133, 422] on img at bounding box center [144, 412] width 59 height 59
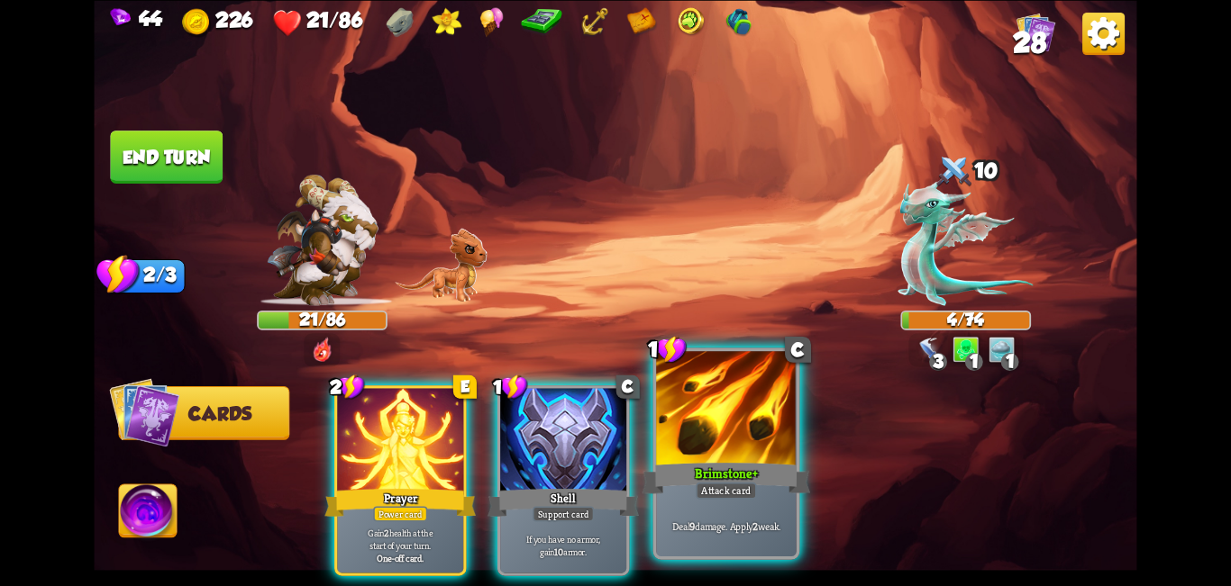
click at [613, 450] on div at bounding box center [726, 410] width 141 height 118
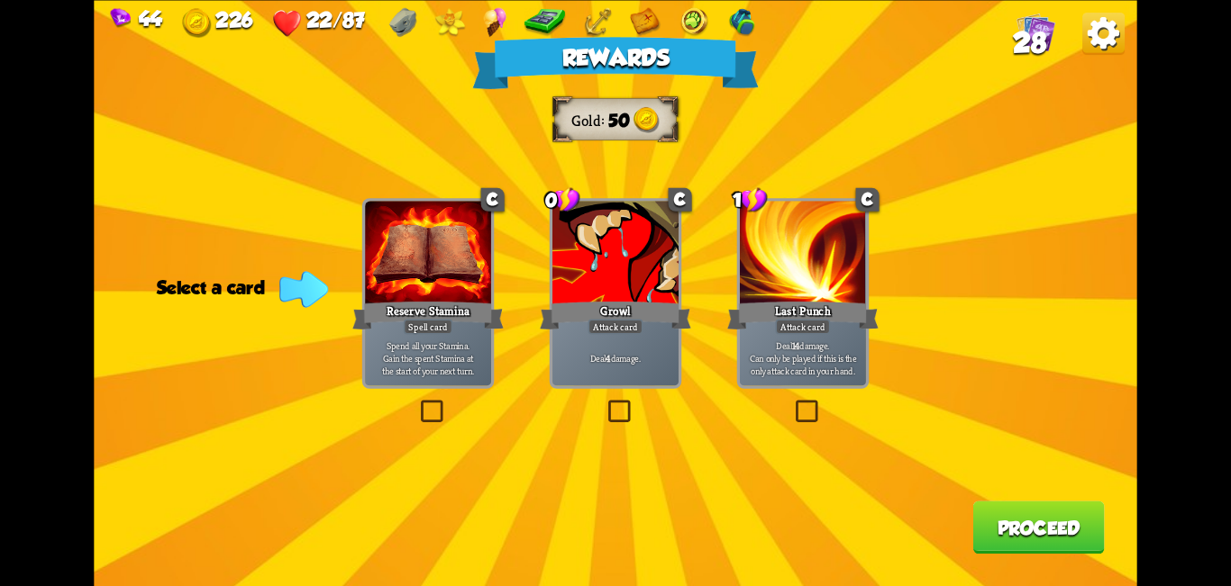
click at [604, 404] on label at bounding box center [604, 404] width 0 height 0
click at [0, 0] on input "checkbox" at bounding box center [0, 0] width 0 height 0
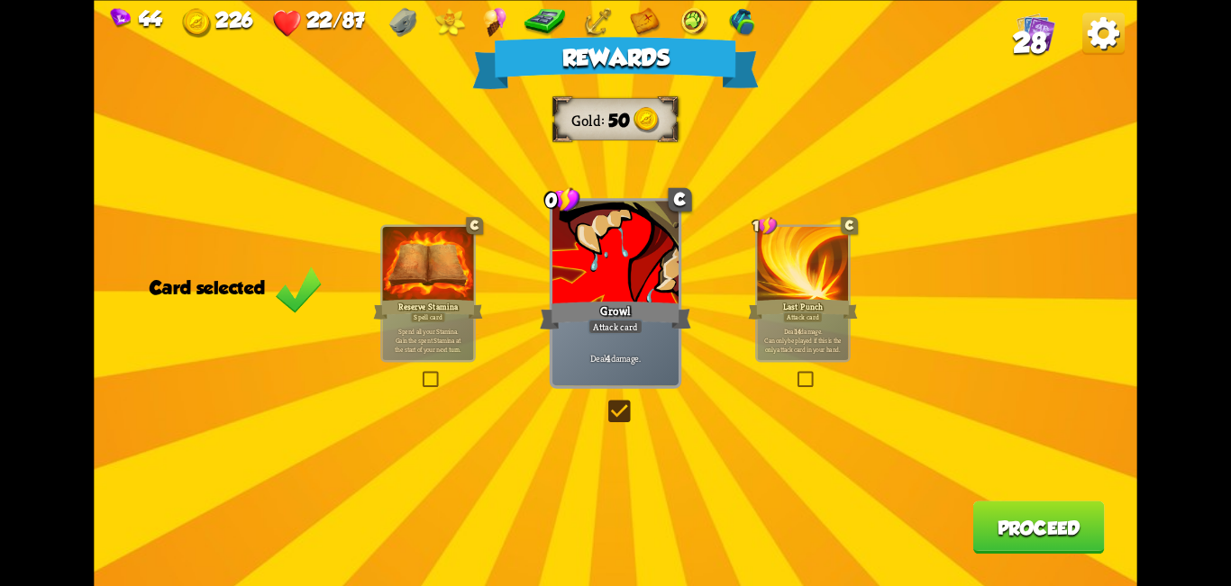
click at [597, 413] on div "Rewards Gold 50 Card selected C Reserve Stamina Spell card Spend all your Stami…" at bounding box center [615, 293] width 1042 height 586
drag, startPoint x: 604, startPoint y: 416, endPoint x: 696, endPoint y: 423, distance: 92.2
click at [604, 404] on label at bounding box center [604, 404] width 0 height 0
click at [0, 0] on input "checkbox" at bounding box center [0, 0] width 0 height 0
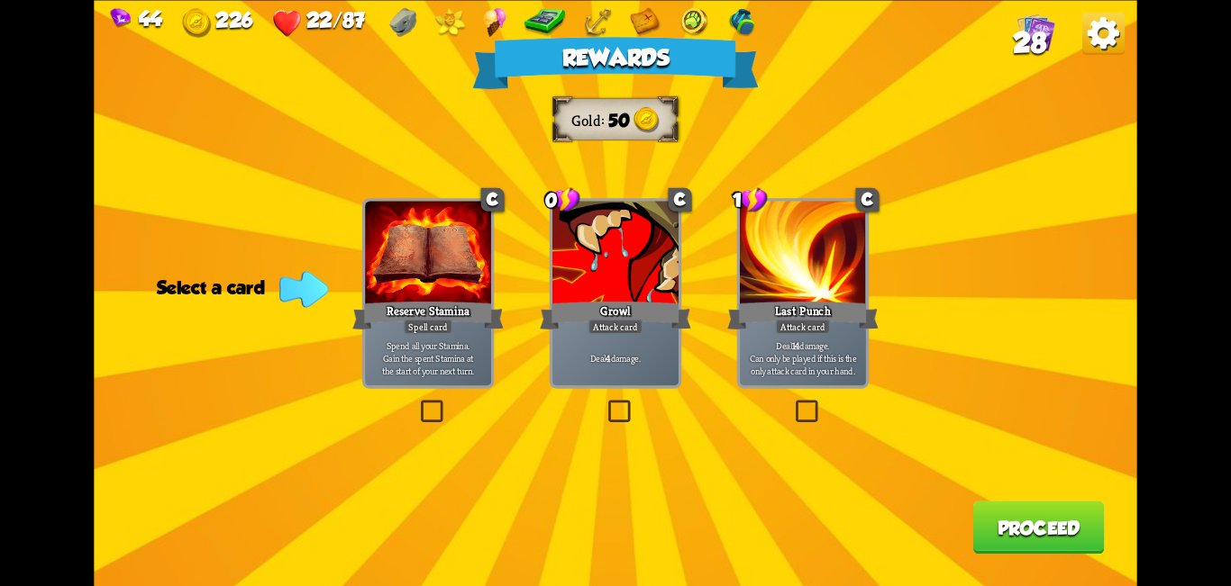
click at [604, 404] on label at bounding box center [604, 404] width 0 height 0
click at [0, 0] on input "checkbox" at bounding box center [0, 0] width 0 height 0
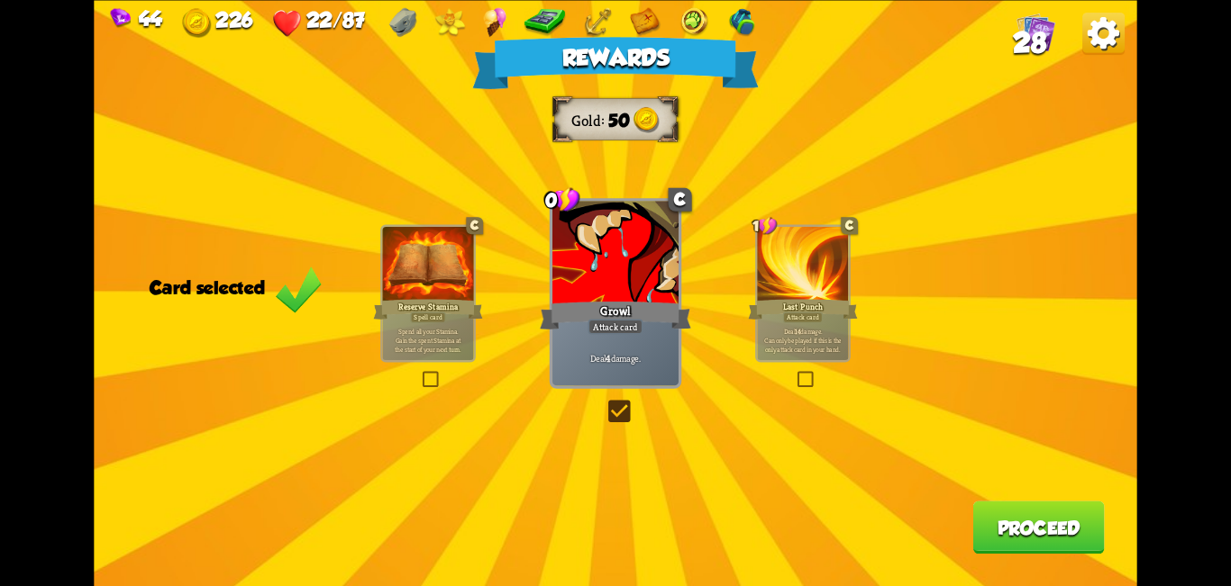
click at [613, 551] on button "Proceed" at bounding box center [1038, 527] width 132 height 53
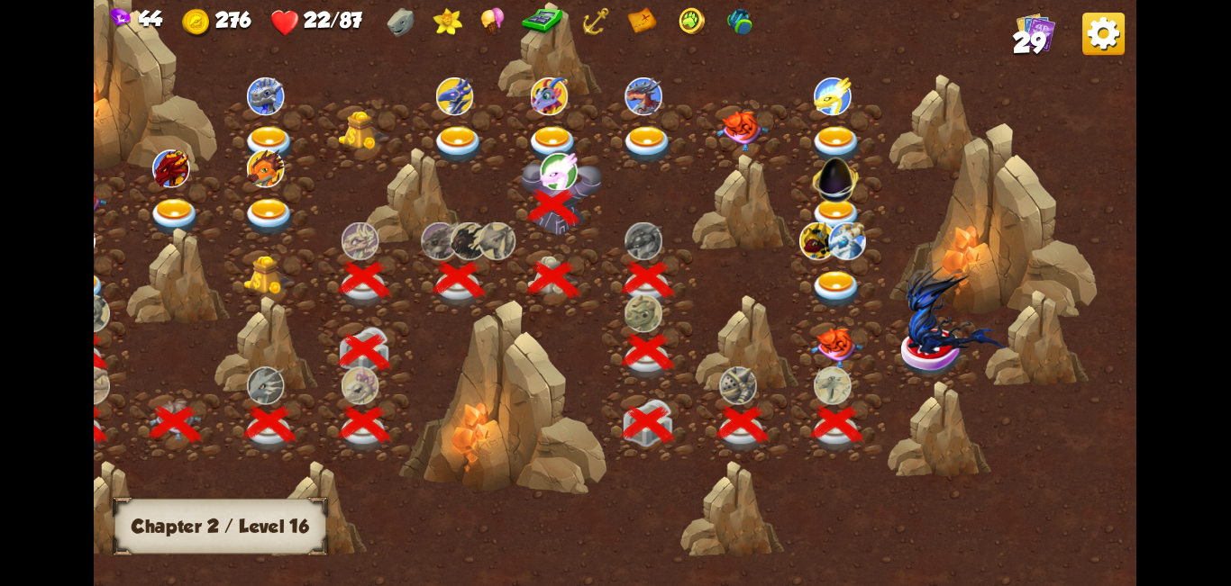
click at [613, 349] on img at bounding box center [837, 348] width 52 height 41
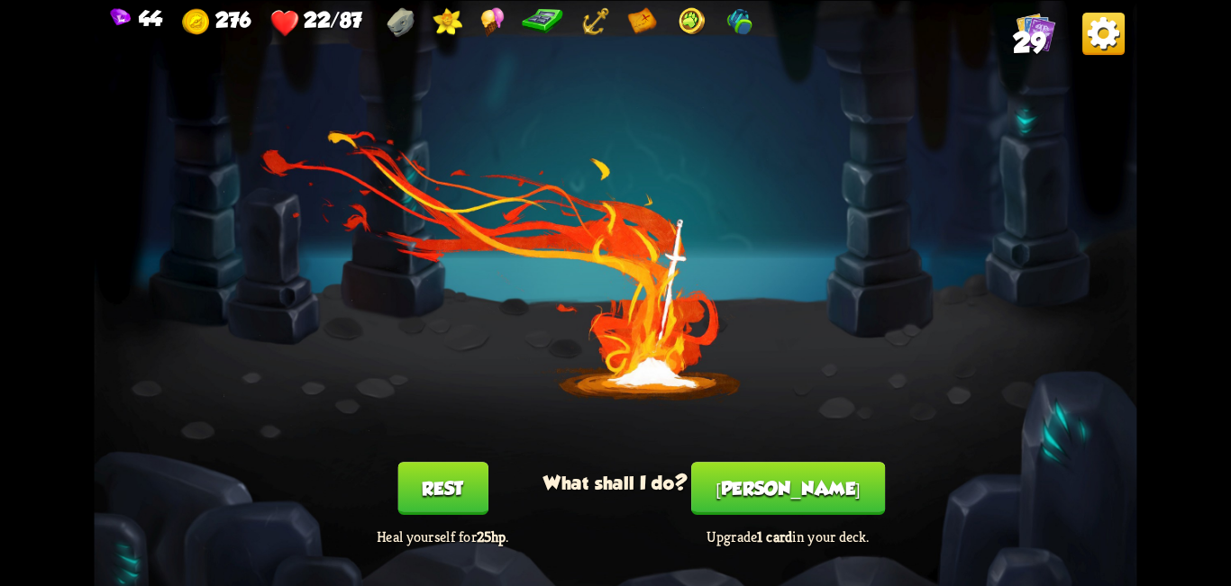
click at [613, 468] on button "[PERSON_NAME]" at bounding box center [788, 488] width 194 height 53
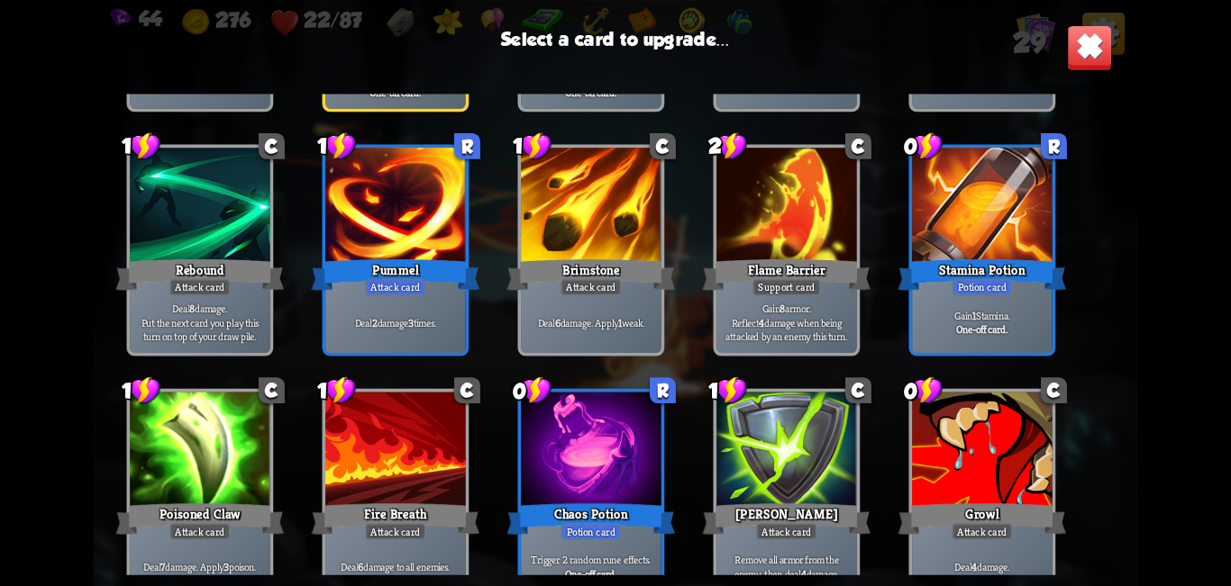
scroll to position [811, 0]
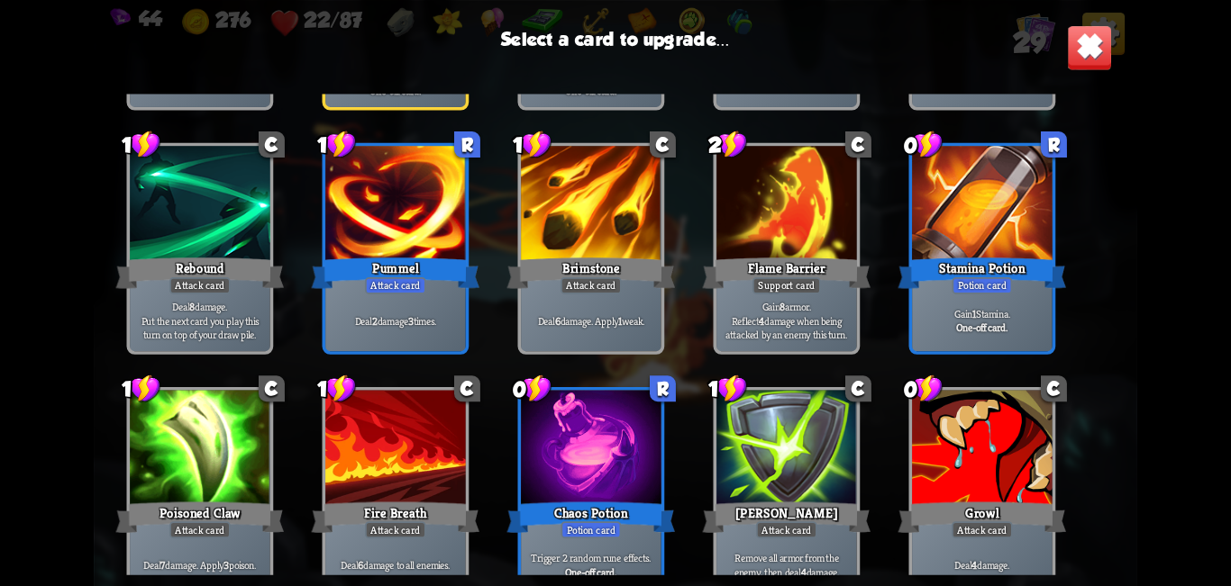
click at [613, 317] on p "Gain 1 Stamina." at bounding box center [981, 314] width 133 height 14
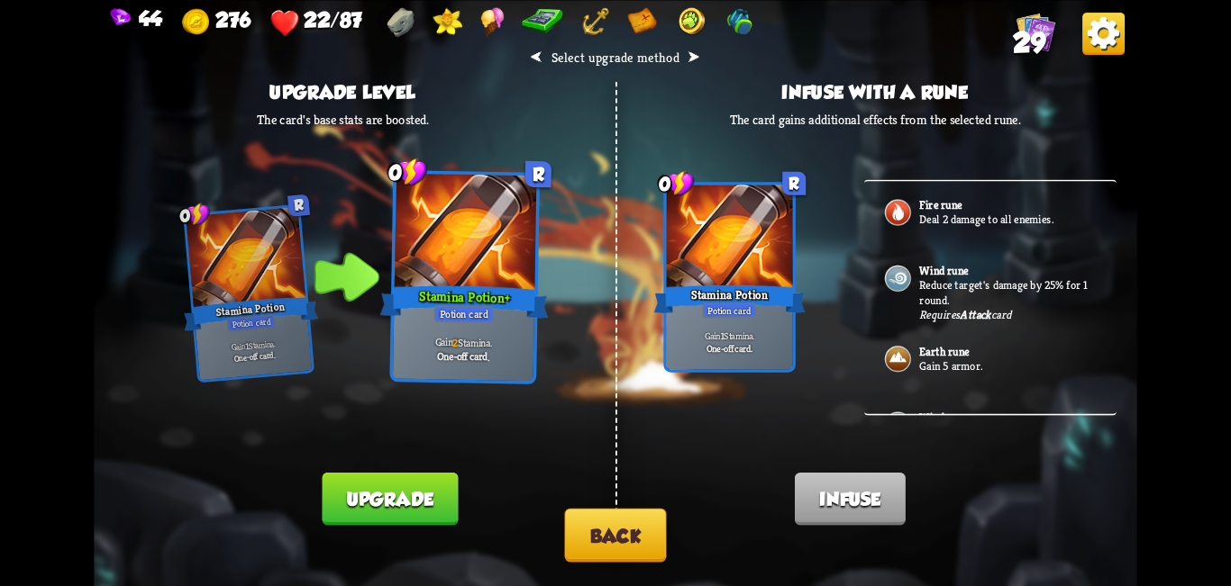
click at [600, 542] on button "Back" at bounding box center [615, 535] width 102 height 54
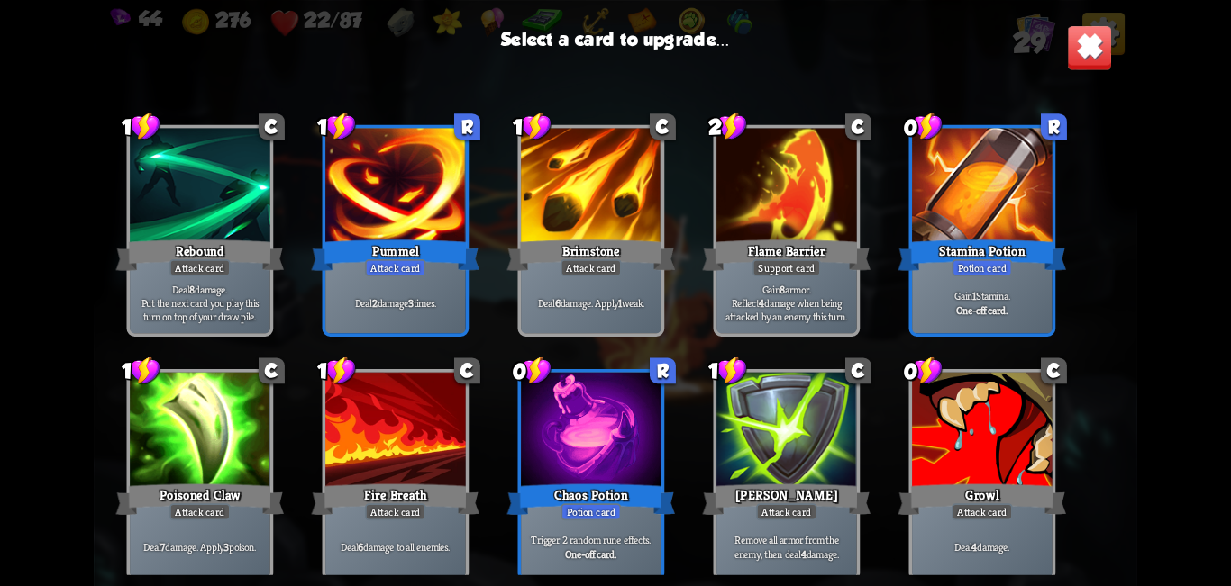
scroll to position [837, 0]
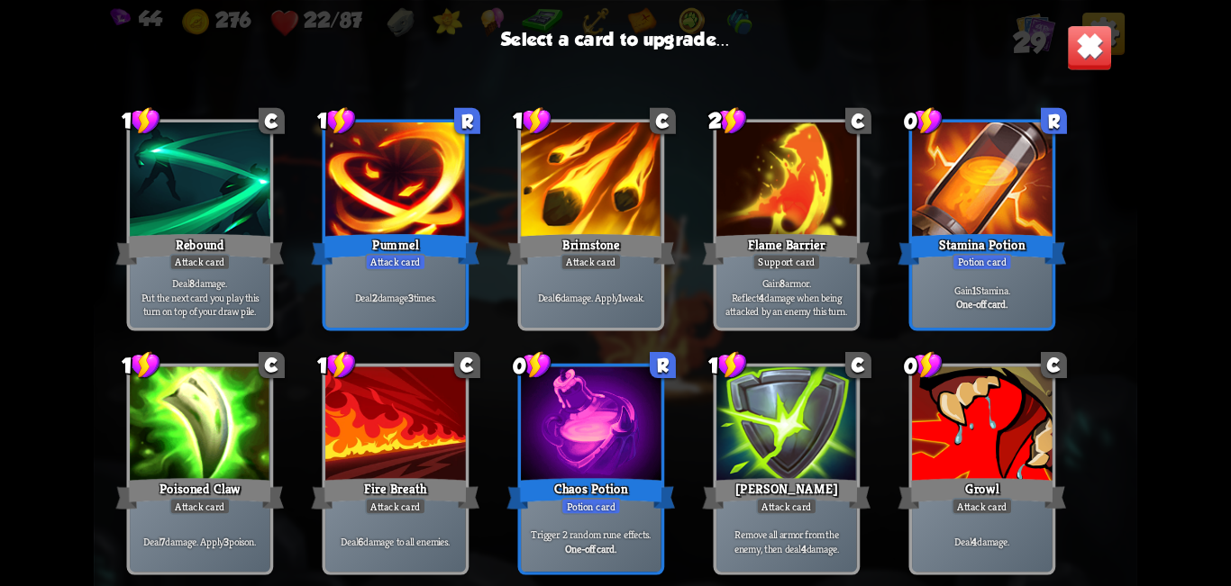
click at [613, 433] on div at bounding box center [786, 426] width 141 height 118
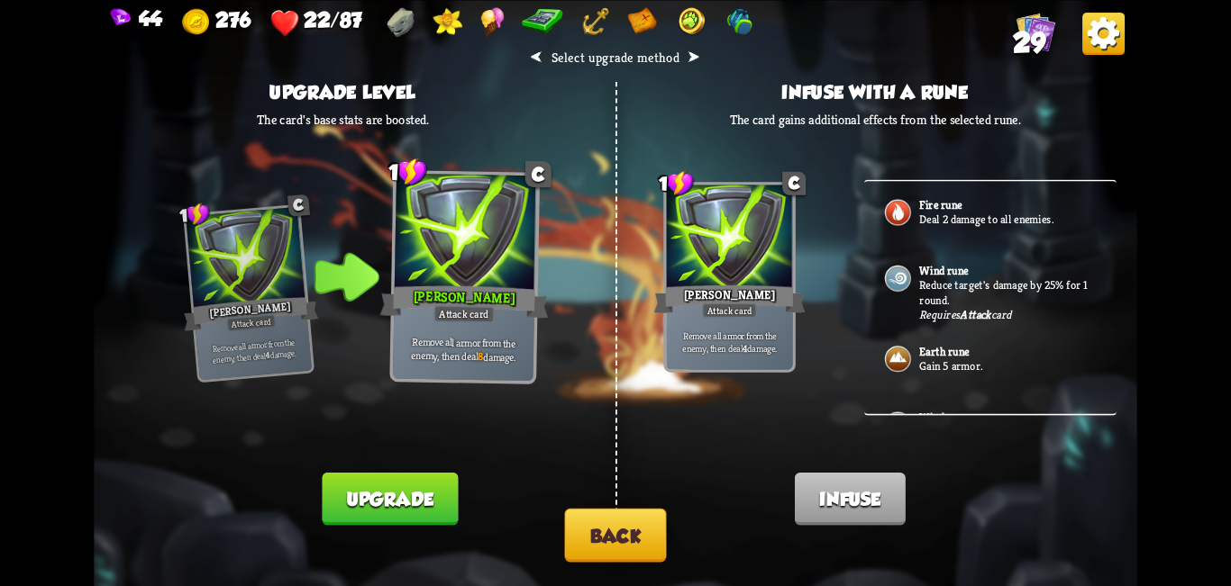
click at [613, 531] on button "Back" at bounding box center [615, 535] width 102 height 54
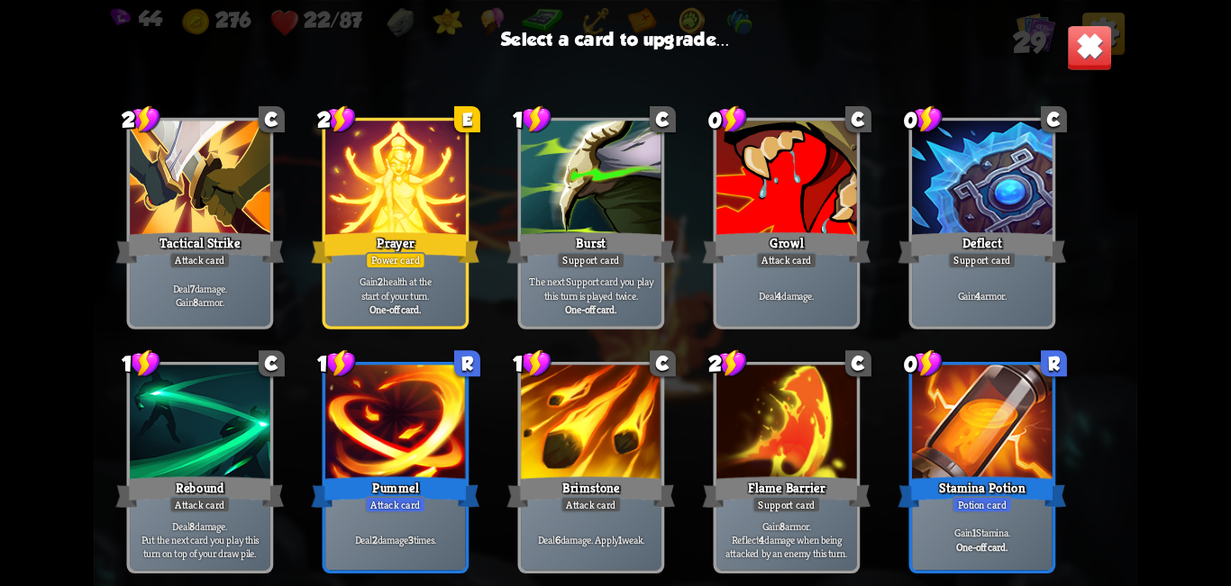
scroll to position [567, 0]
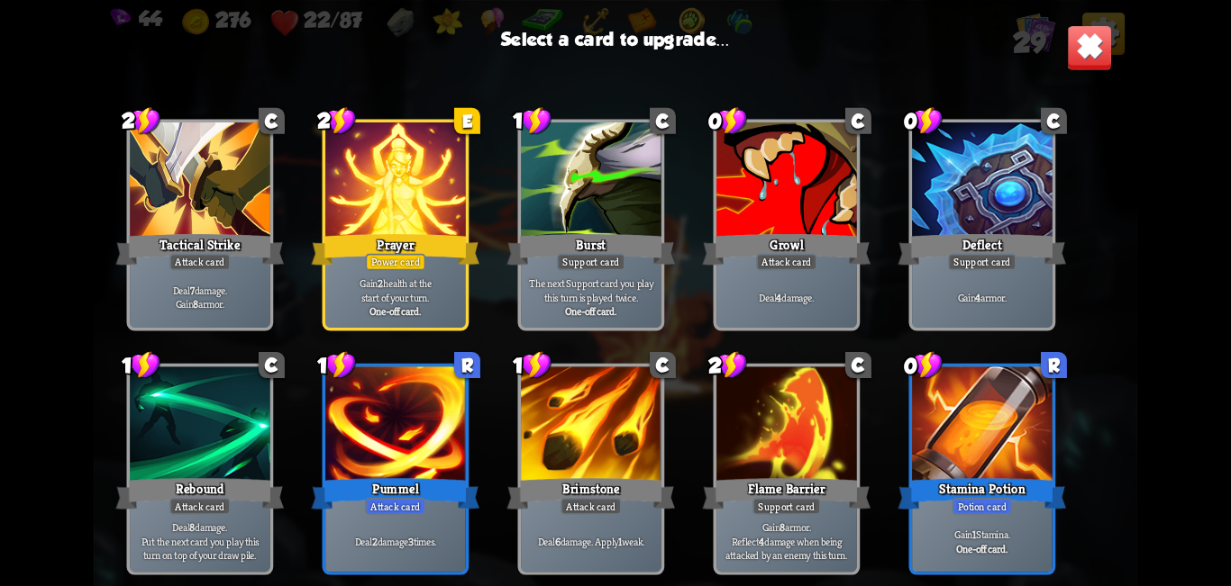
click at [397, 457] on div at bounding box center [395, 426] width 141 height 118
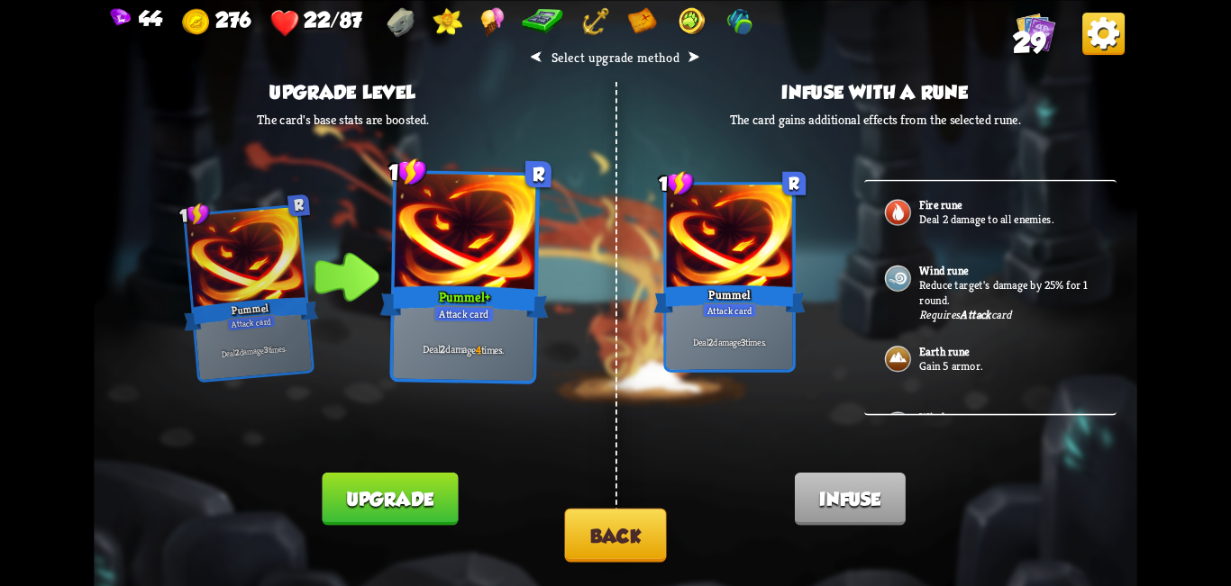
click at [400, 504] on button "Upgrade" at bounding box center [390, 498] width 136 height 53
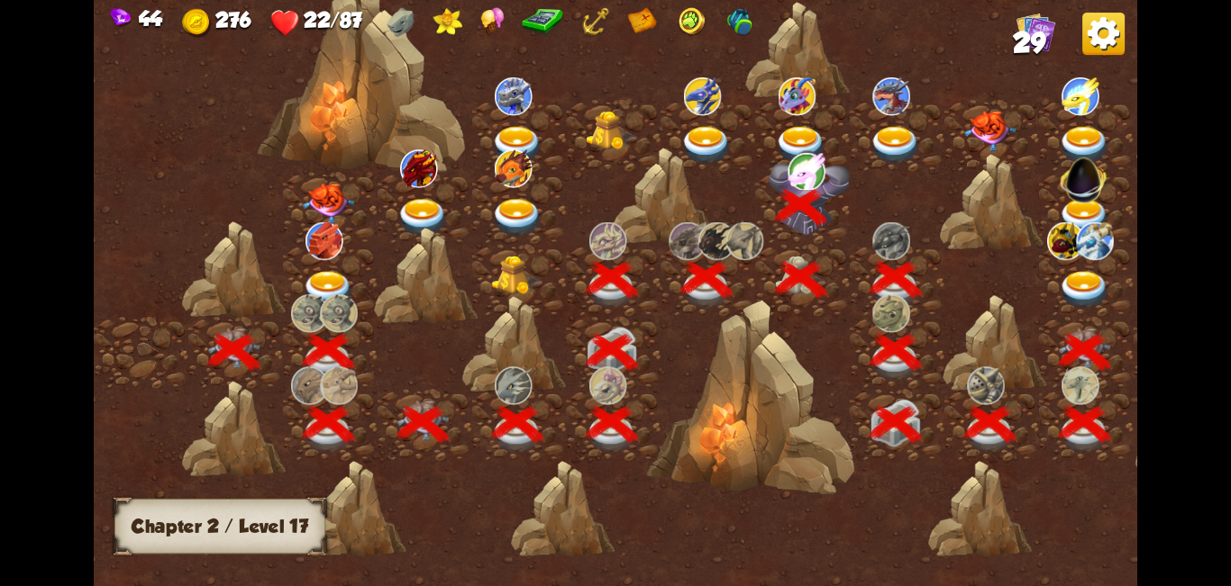
scroll to position [0, 274]
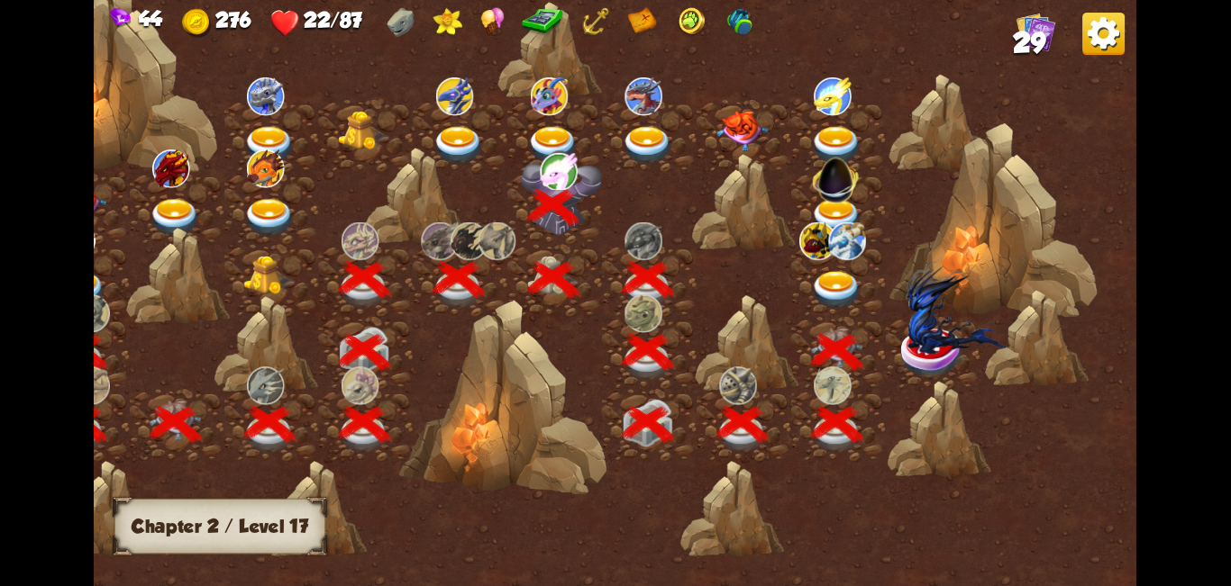
click at [613, 353] on img at bounding box center [958, 306] width 104 height 95
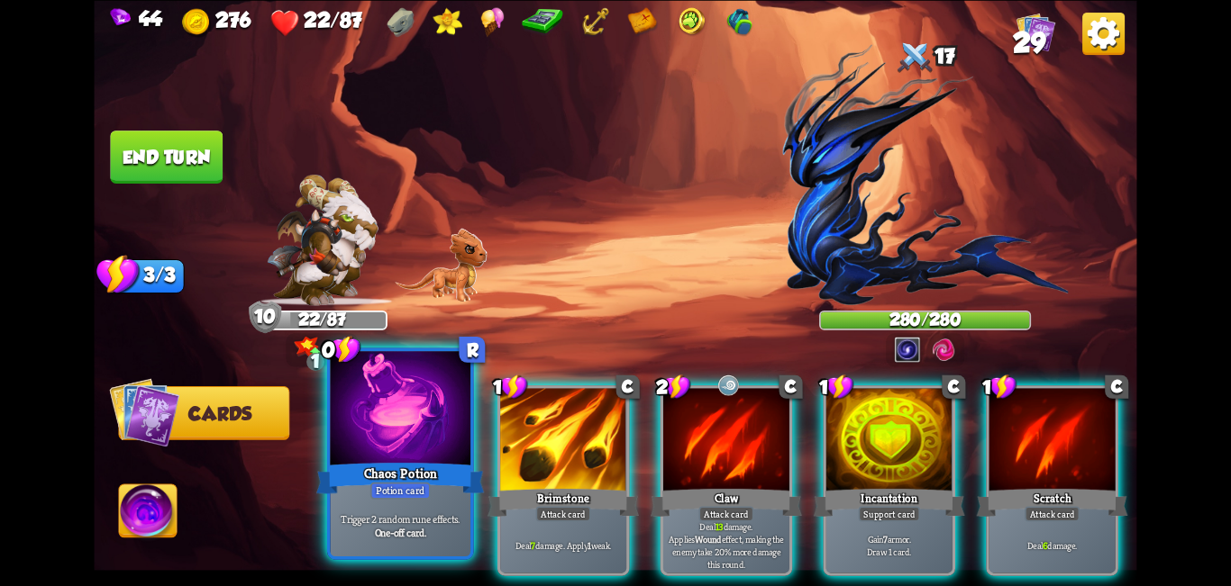
click at [384, 432] on div at bounding box center [401, 410] width 141 height 118
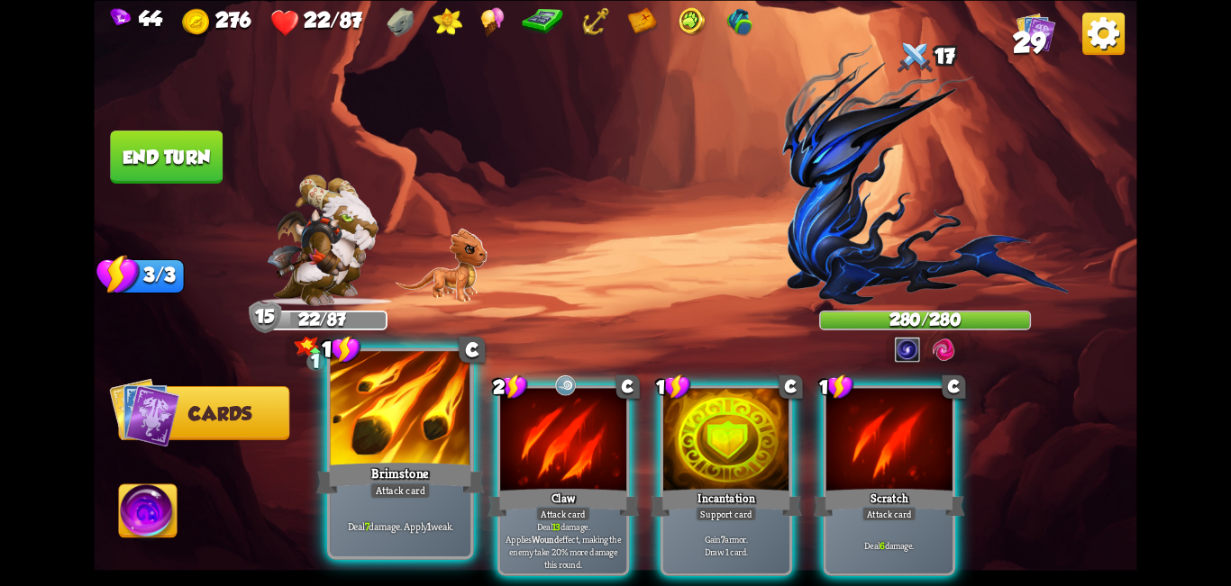
click at [399, 448] on div at bounding box center [401, 410] width 141 height 118
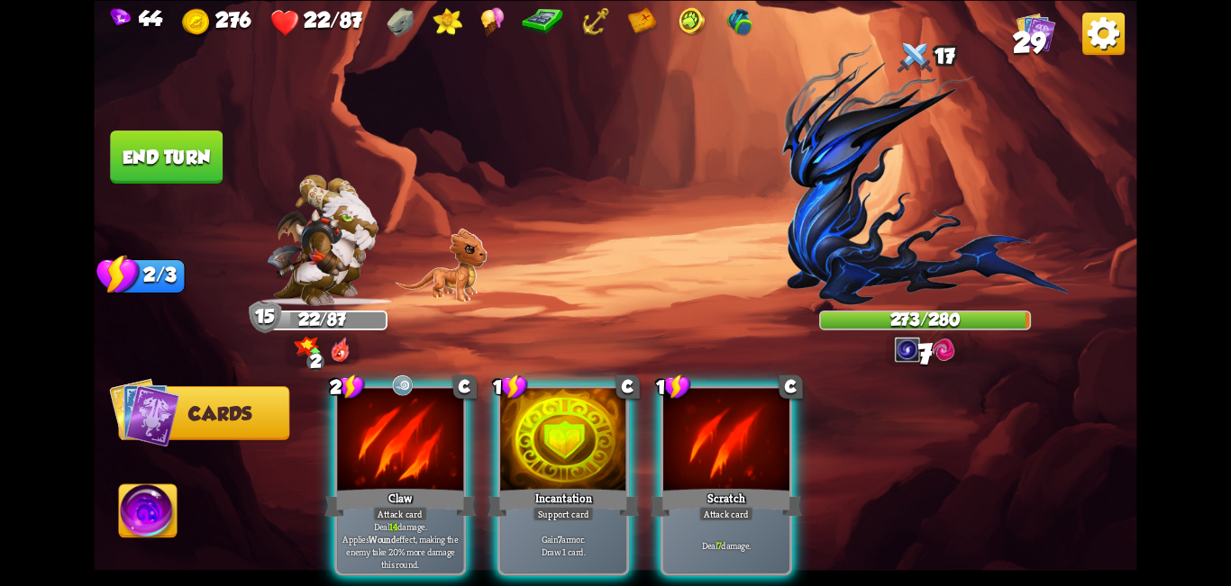
drag, startPoint x: 723, startPoint y: 425, endPoint x: 727, endPoint y: 415, distance: 10.5
click at [613, 426] on div at bounding box center [726, 441] width 126 height 106
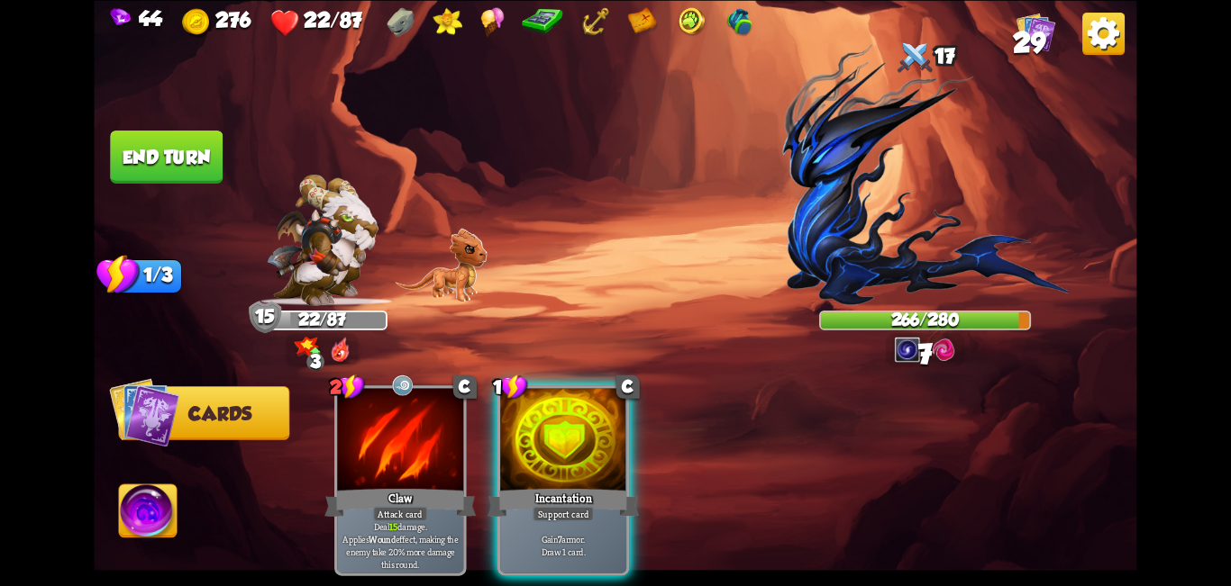
click at [208, 152] on button "End turn" at bounding box center [166, 157] width 113 height 53
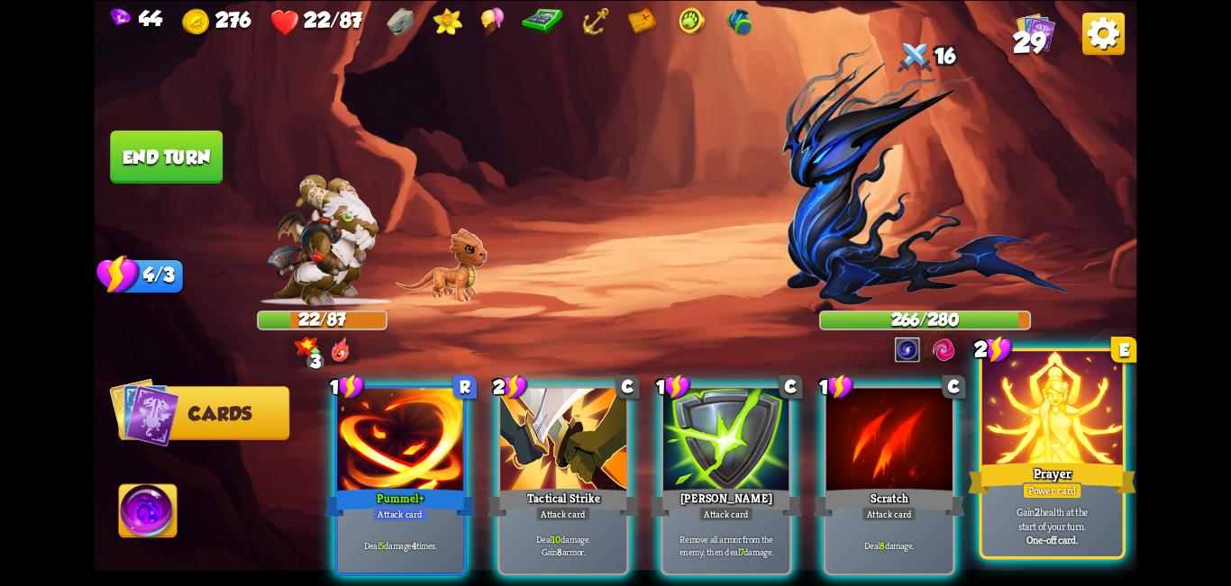
click at [613, 446] on div at bounding box center [1052, 410] width 141 height 118
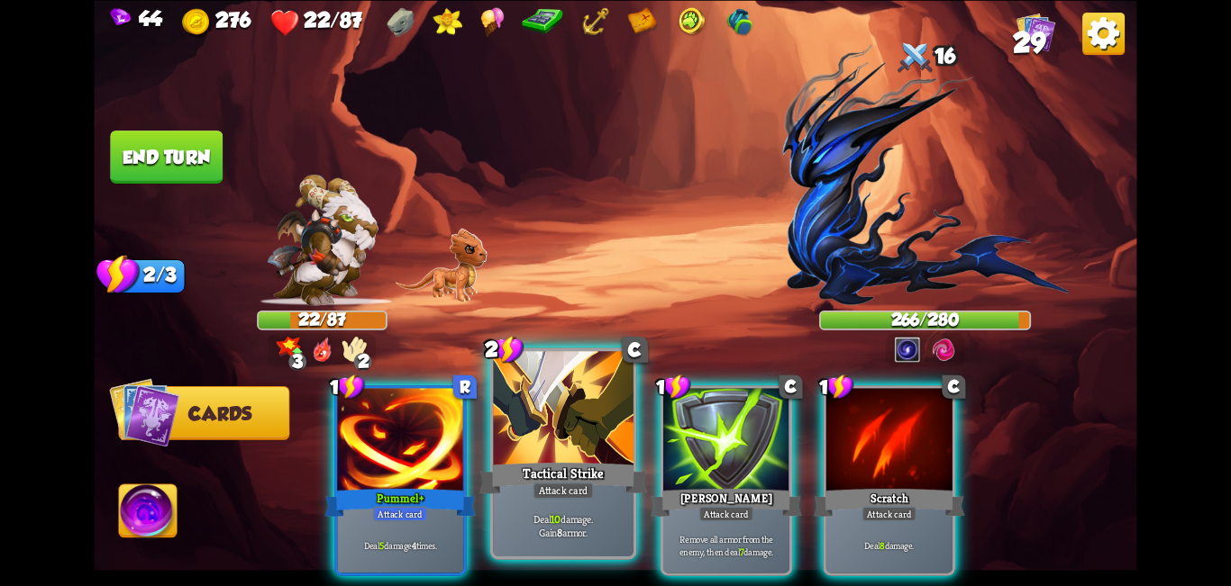
click at [578, 460] on div "Tactical Strike" at bounding box center [563, 478] width 168 height 38
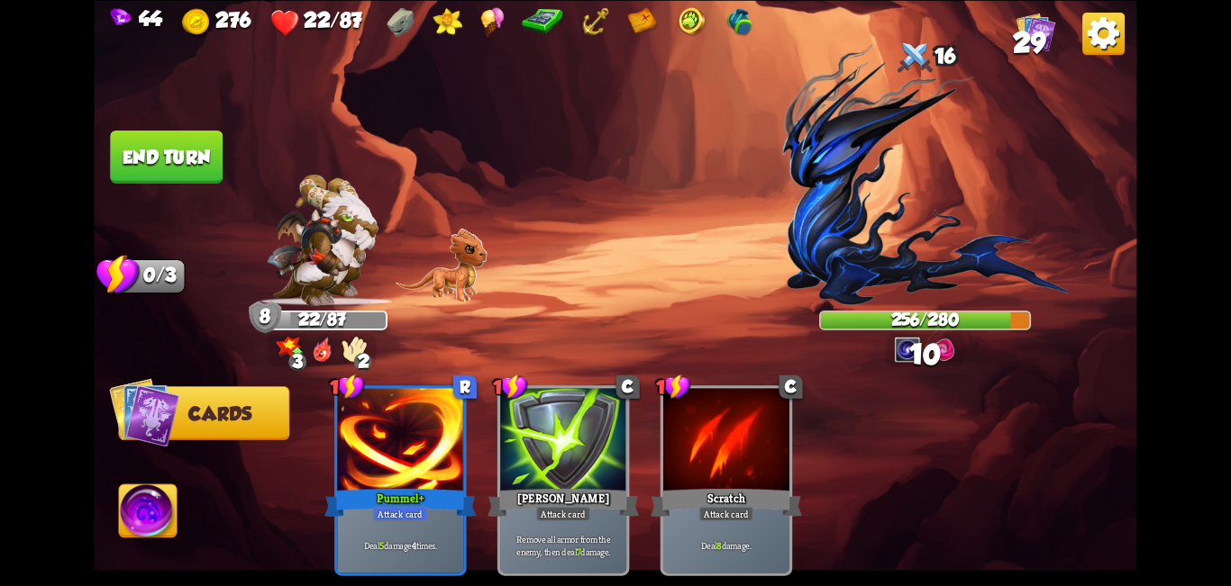
click at [160, 144] on button "End turn" at bounding box center [166, 157] width 114 height 54
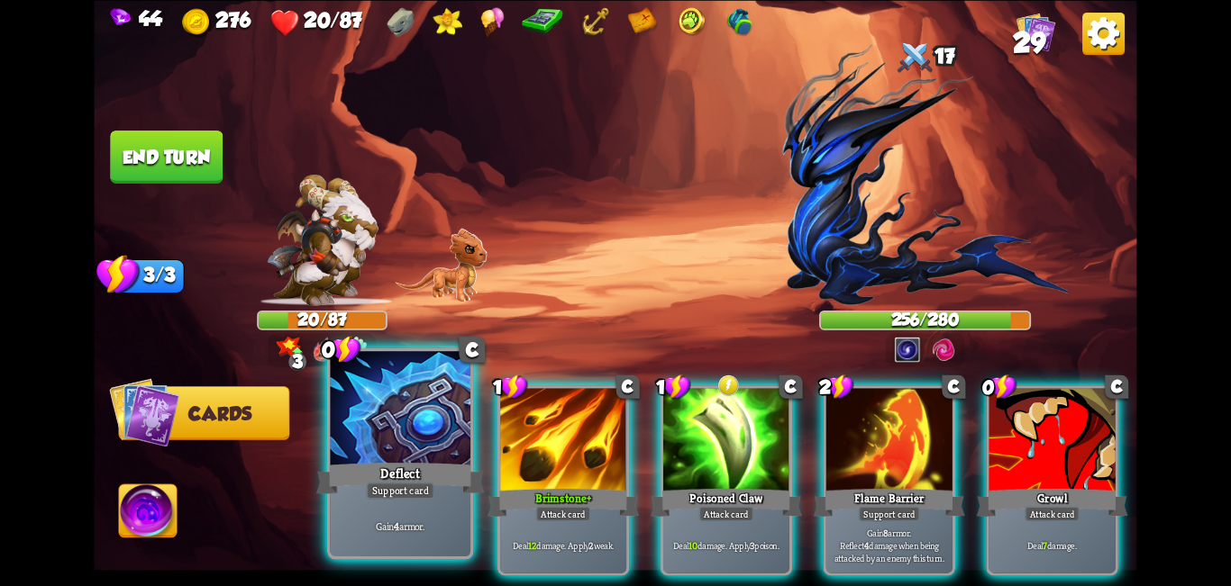
click at [424, 434] on div at bounding box center [401, 410] width 141 height 118
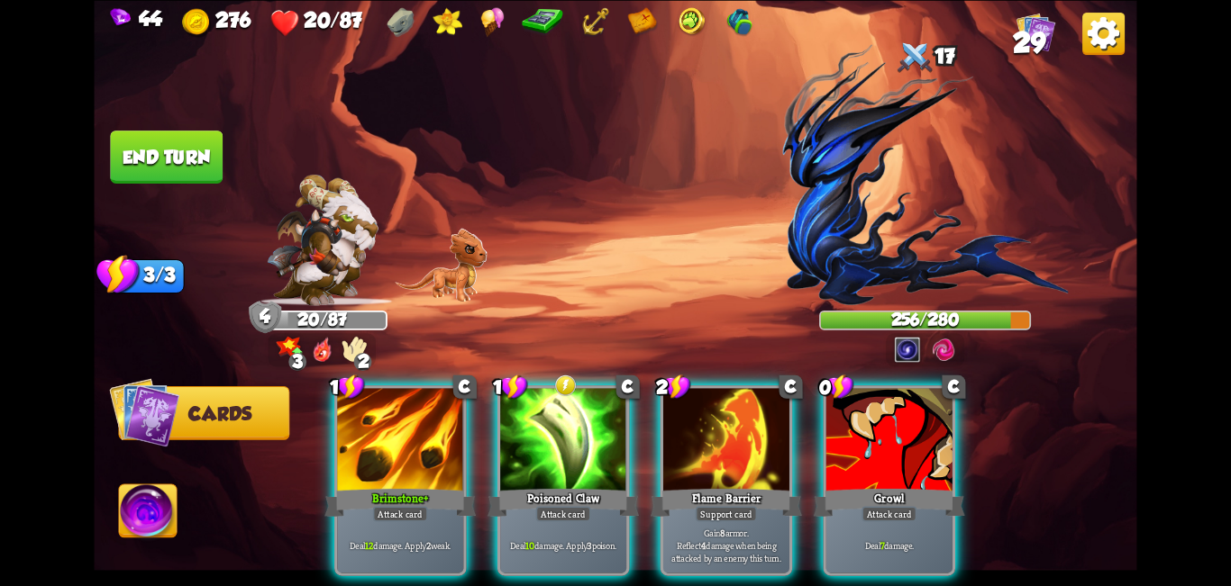
click at [613, 401] on div at bounding box center [889, 441] width 126 height 106
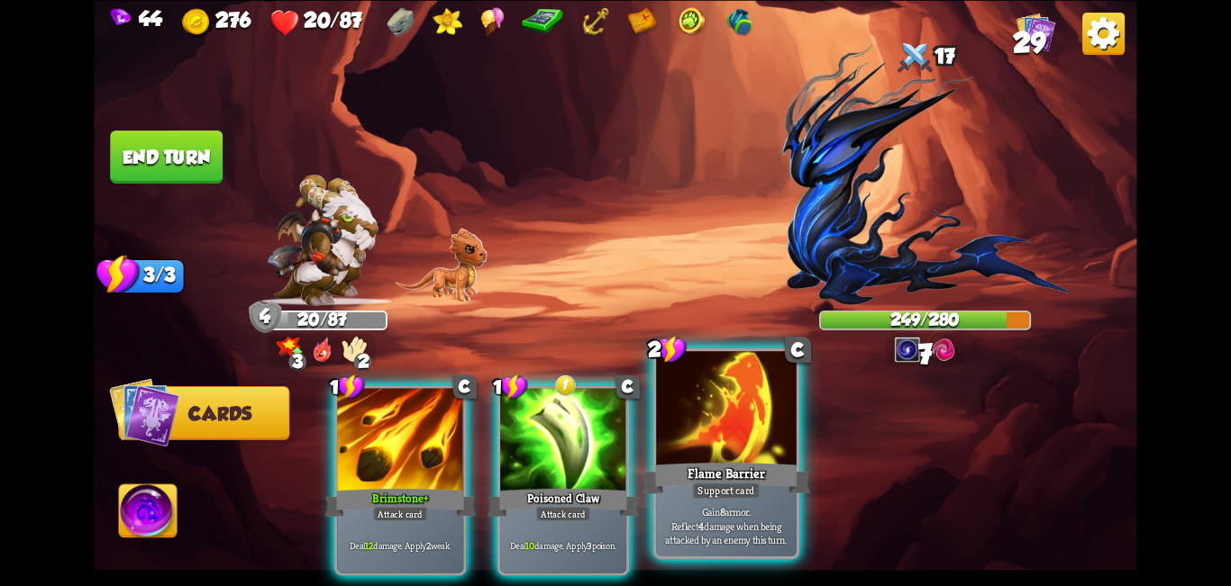
click at [613, 398] on div at bounding box center [726, 410] width 141 height 118
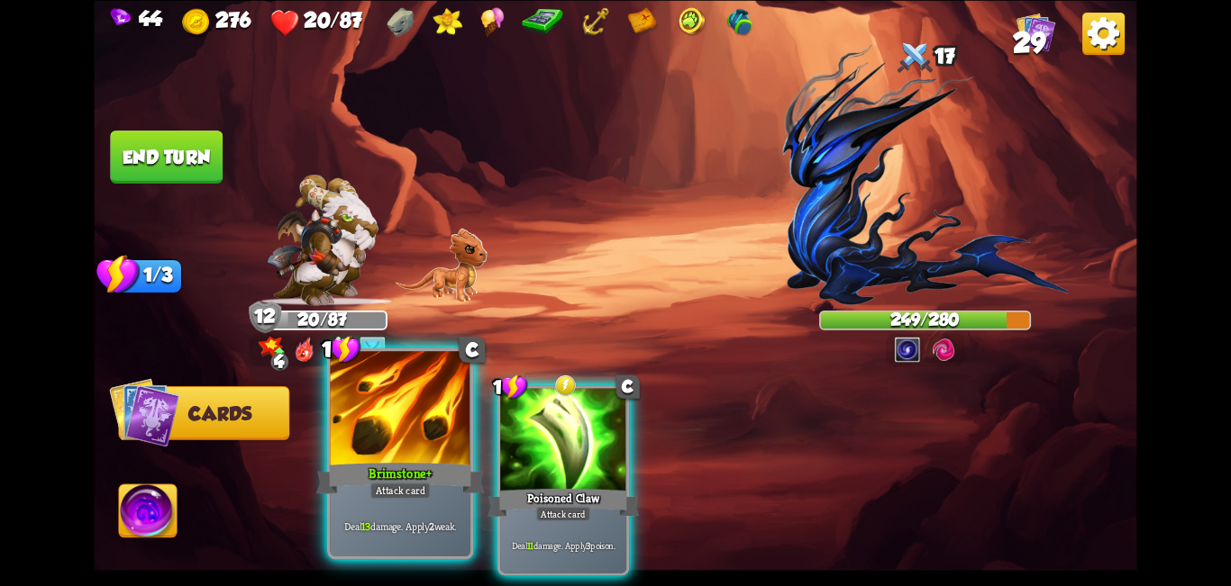
click at [391, 432] on div at bounding box center [401, 410] width 141 height 118
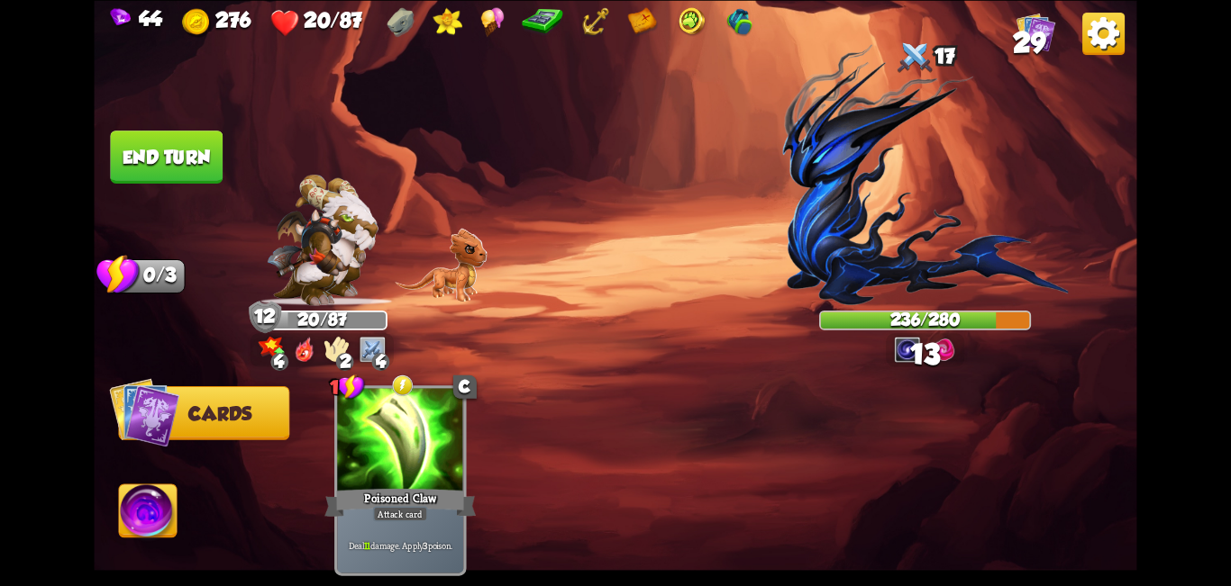
click at [155, 195] on img at bounding box center [615, 293] width 1042 height 586
drag, startPoint x: 157, startPoint y: 191, endPoint x: 168, endPoint y: 184, distance: 13.0
click at [158, 189] on img at bounding box center [615, 293] width 1042 height 586
drag, startPoint x: 180, startPoint y: 176, endPoint x: 184, endPoint y: 164, distance: 12.3
click at [182, 169] on button "End turn" at bounding box center [166, 157] width 113 height 53
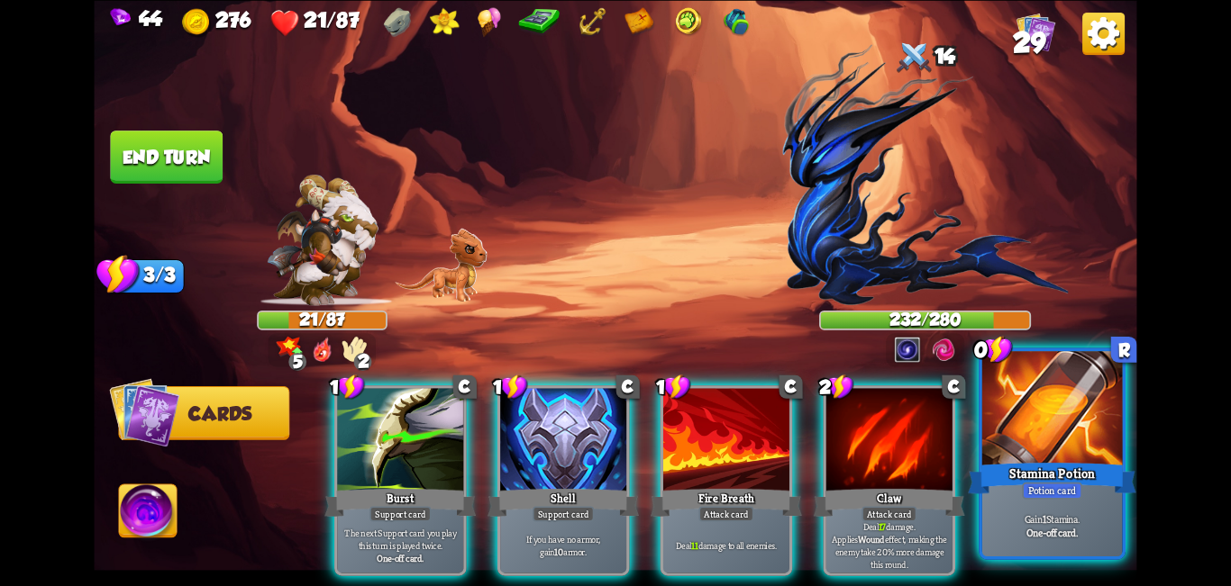
click at [613, 430] on div at bounding box center [1052, 410] width 141 height 118
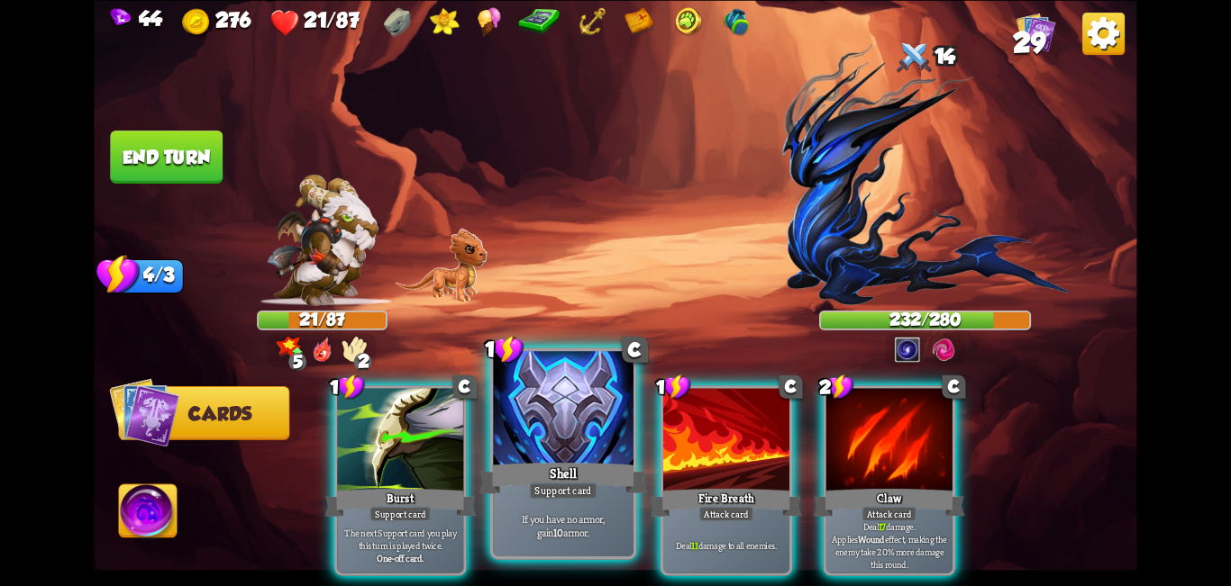
click at [541, 420] on div at bounding box center [563, 410] width 141 height 118
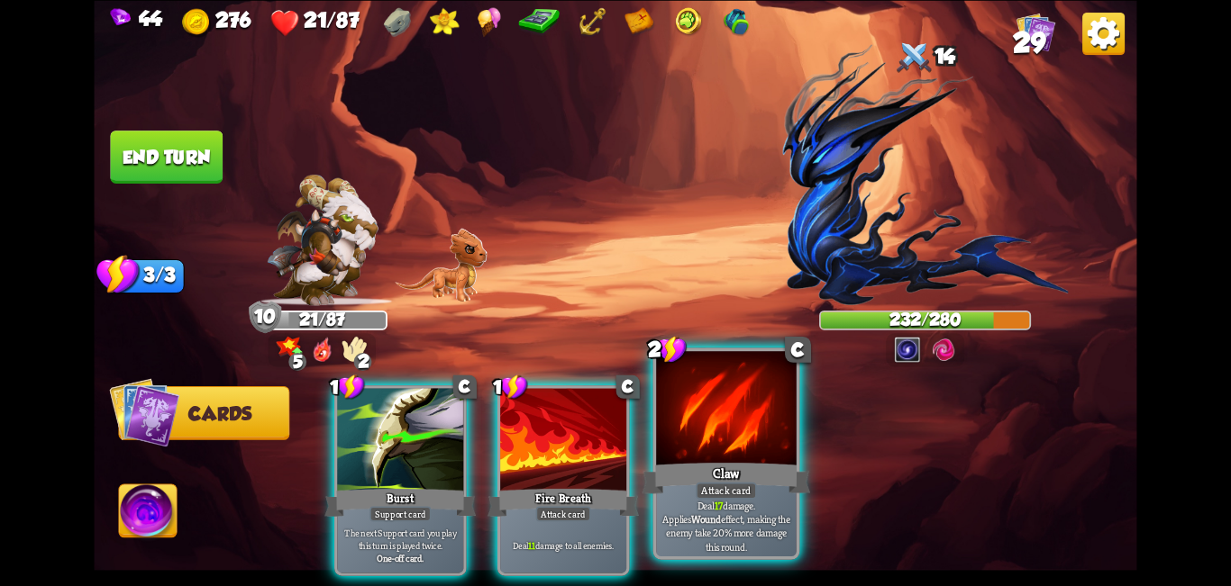
click at [613, 421] on div at bounding box center [726, 410] width 141 height 118
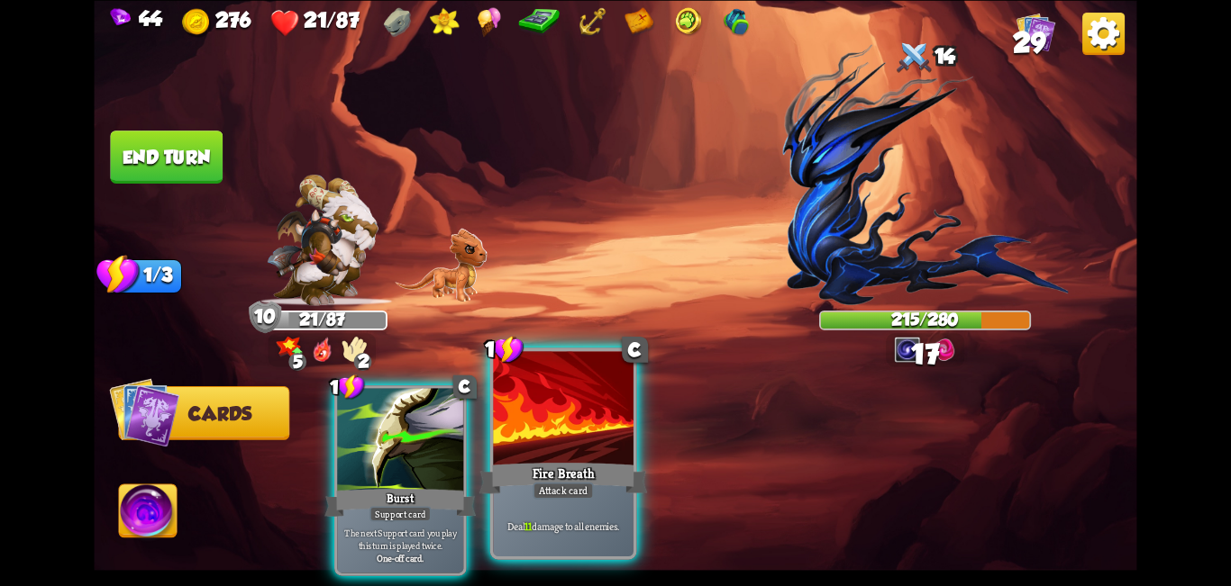
click at [552, 409] on div at bounding box center [563, 410] width 141 height 118
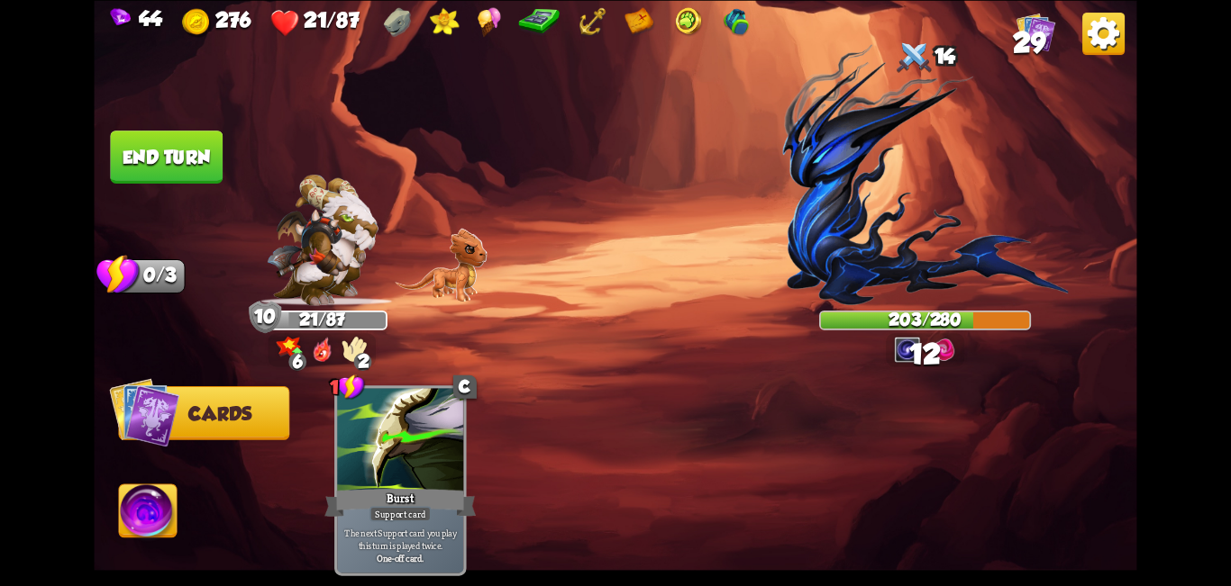
click at [169, 137] on button "End turn" at bounding box center [166, 157] width 113 height 53
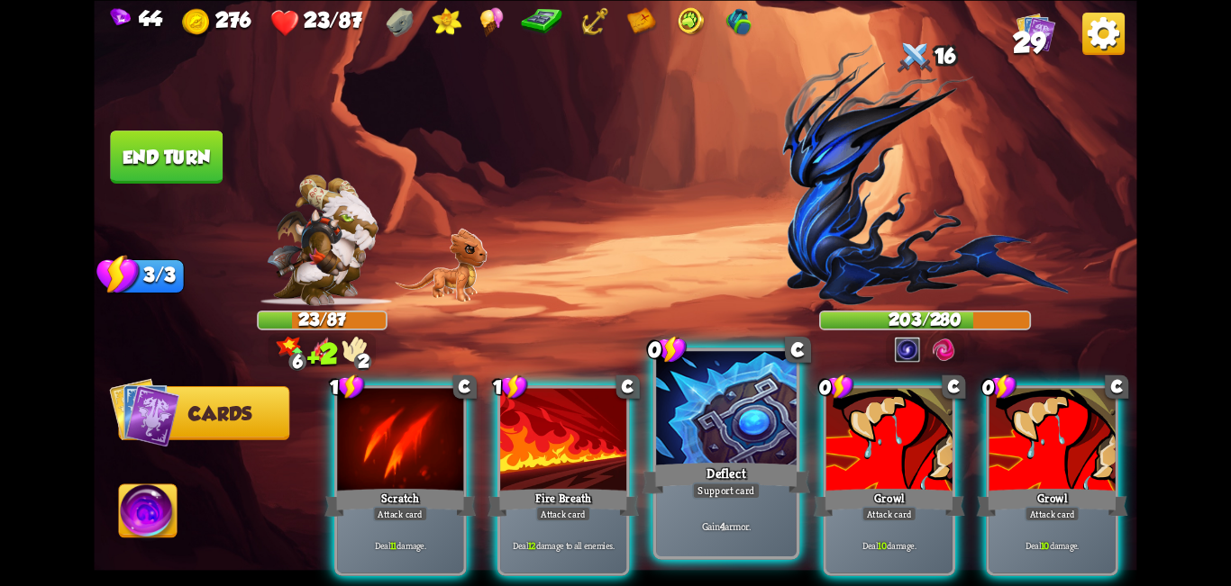
click at [613, 426] on div at bounding box center [726, 410] width 141 height 118
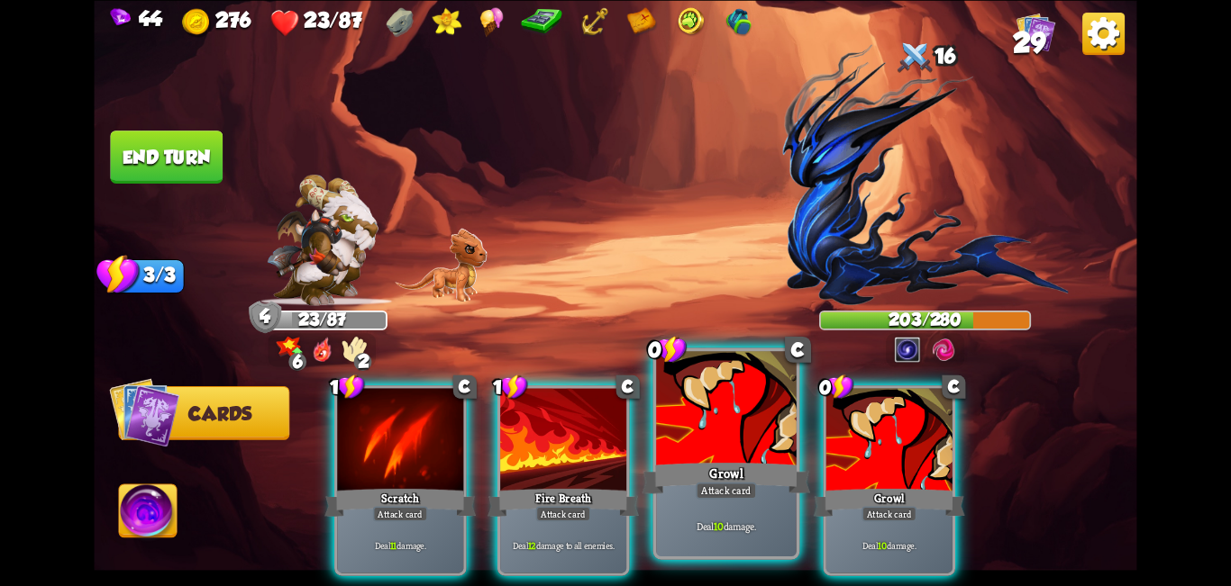
click at [613, 417] on div at bounding box center [726, 410] width 141 height 118
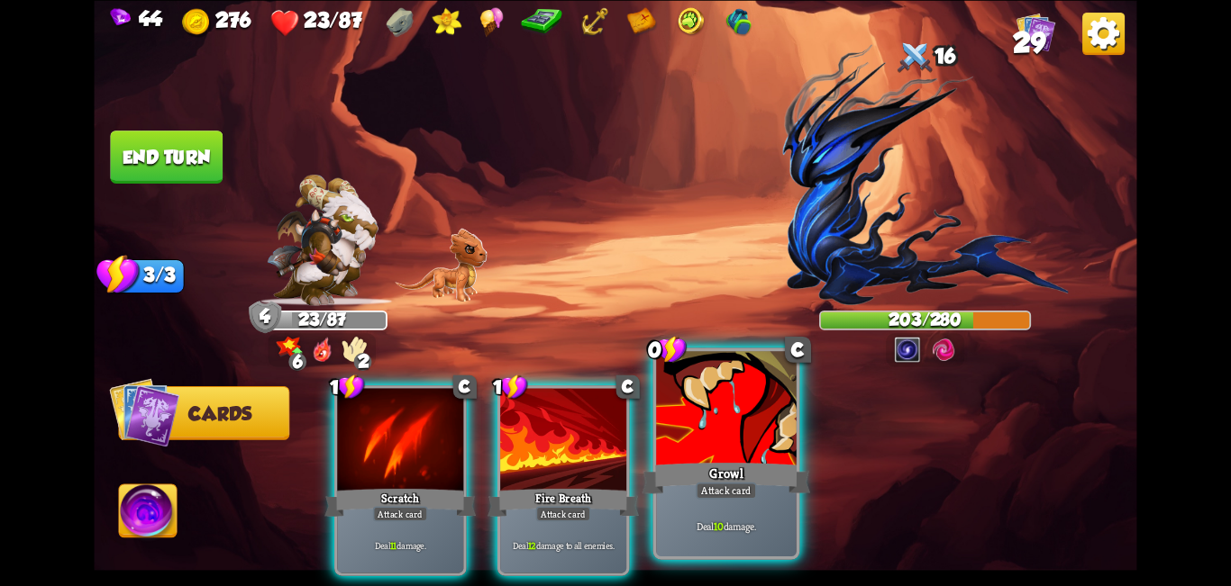
click at [613, 411] on div at bounding box center [726, 410] width 141 height 118
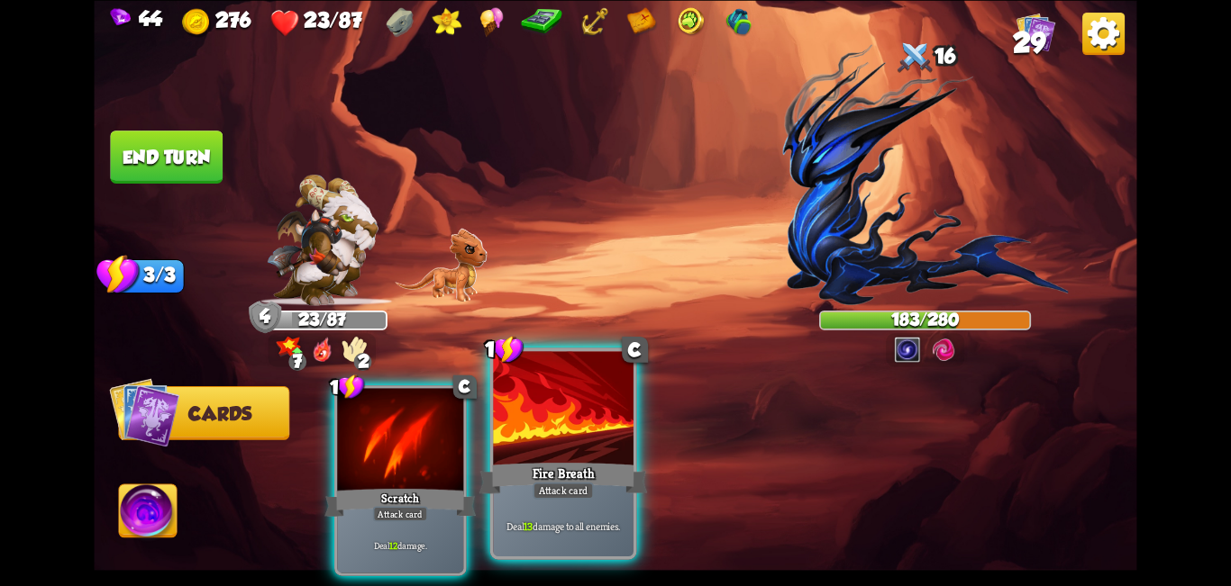
click at [567, 386] on div at bounding box center [563, 410] width 141 height 118
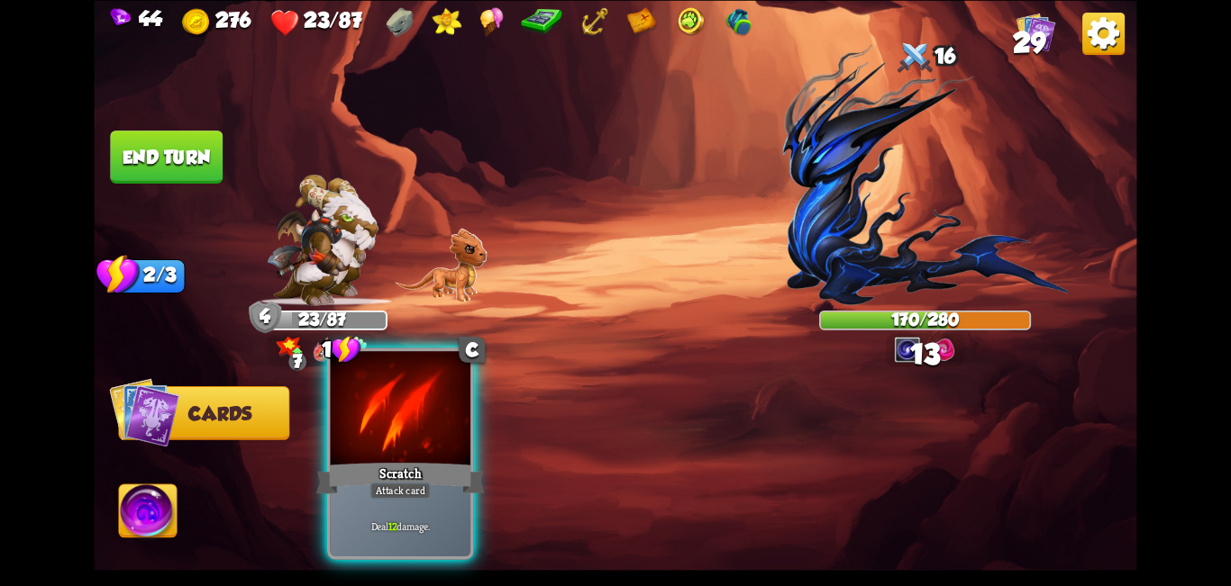
click at [397, 375] on div at bounding box center [401, 410] width 141 height 118
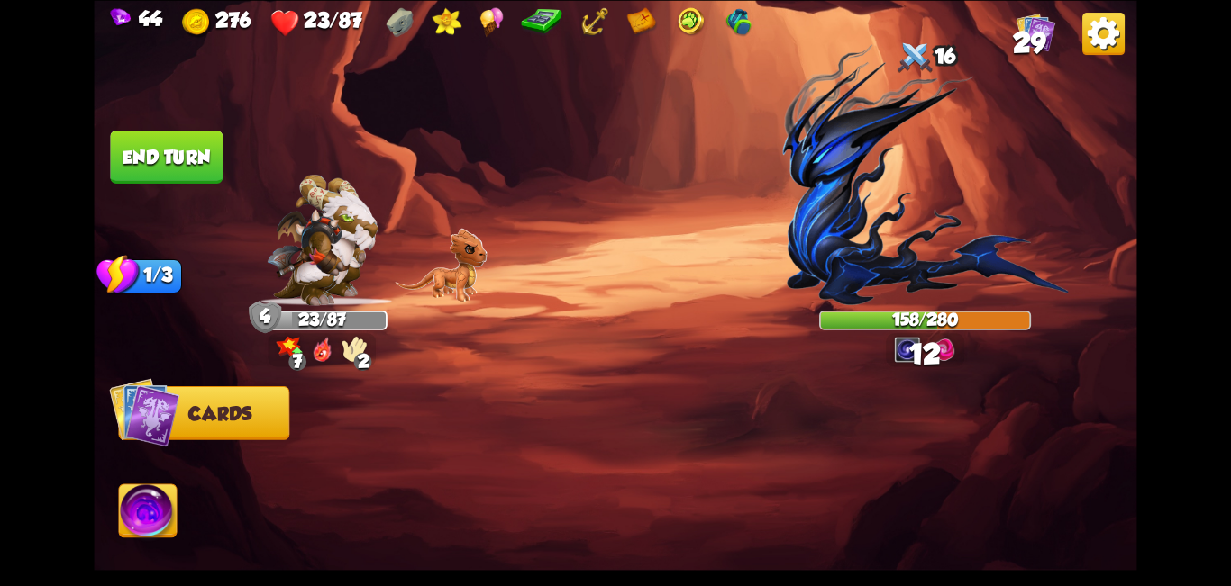
click at [146, 150] on button "End turn" at bounding box center [166, 157] width 113 height 53
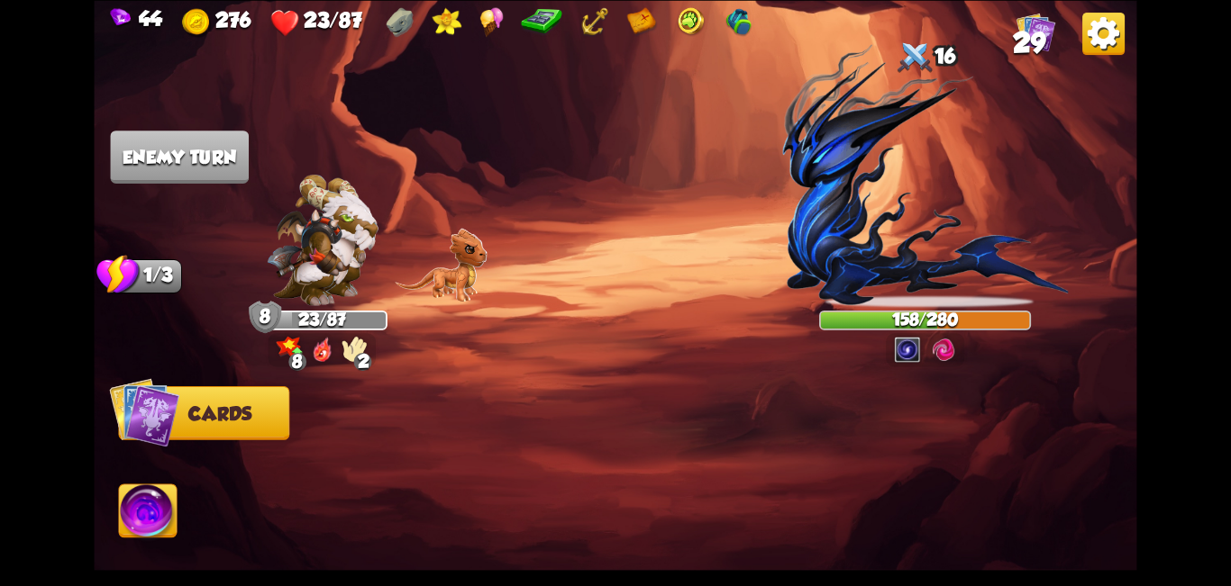
click at [152, 505] on img at bounding box center [148, 514] width 58 height 59
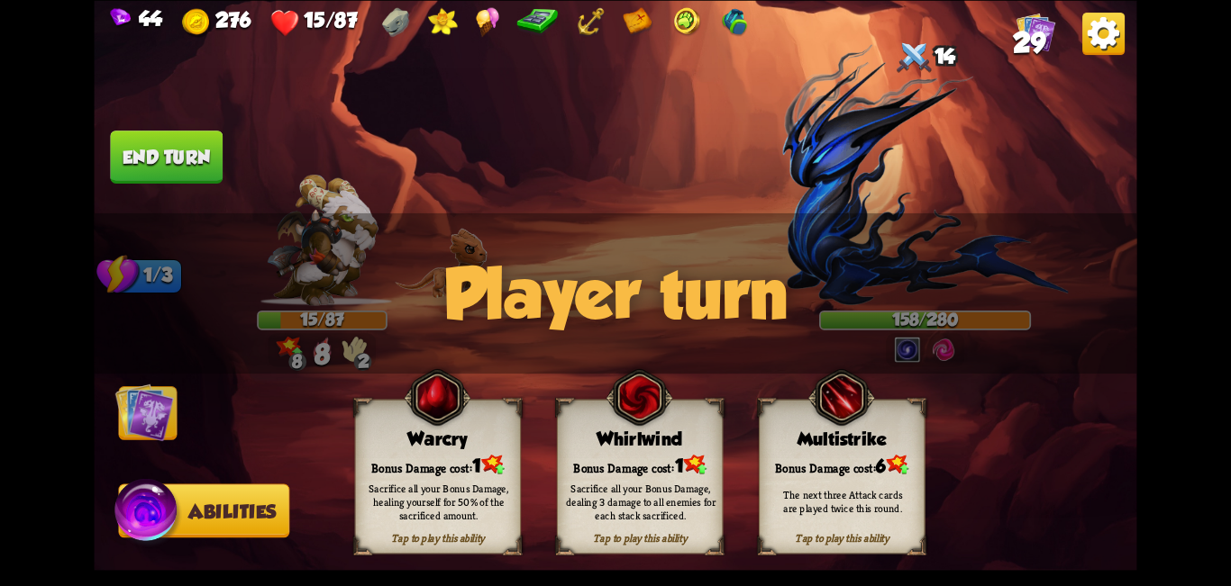
click at [151, 406] on img at bounding box center [144, 412] width 59 height 59
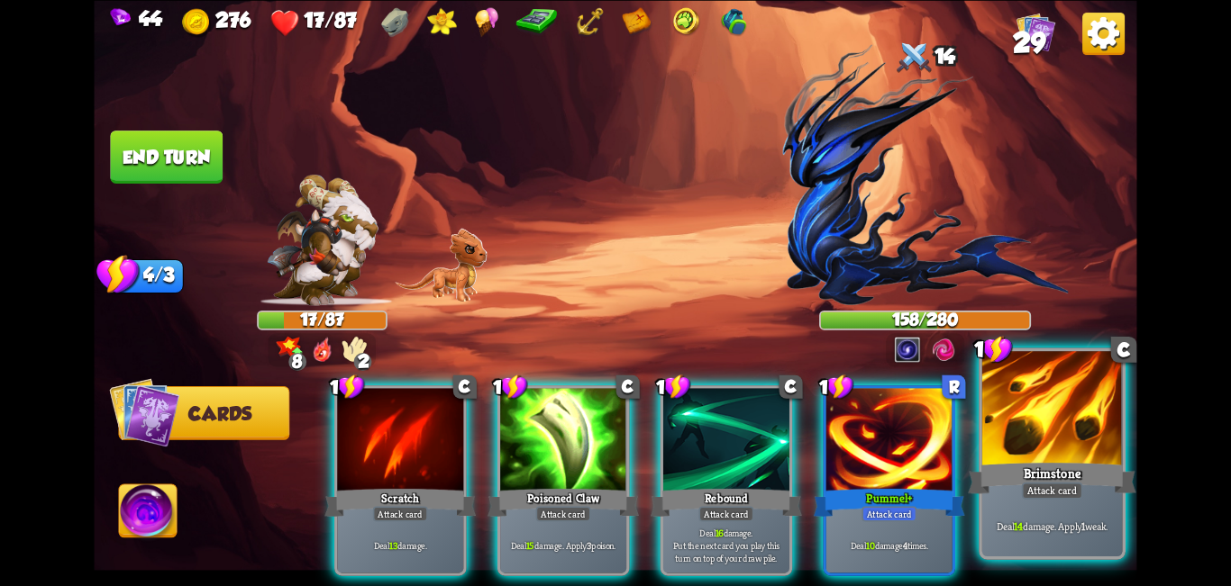
click at [613, 452] on div at bounding box center [1052, 410] width 141 height 118
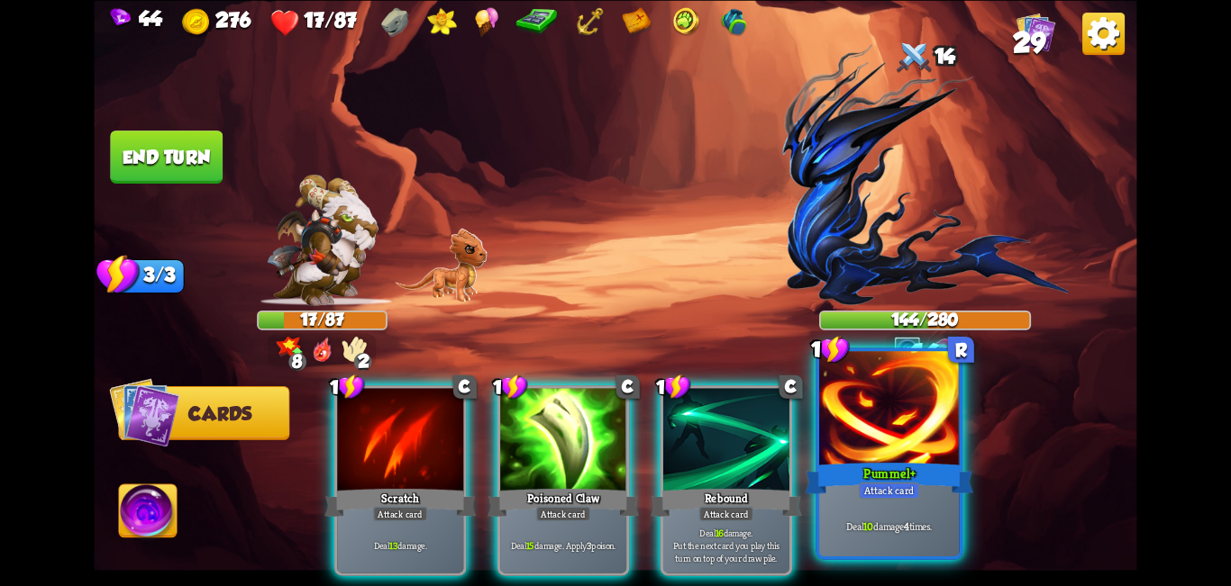
click at [613, 453] on div at bounding box center [889, 410] width 141 height 118
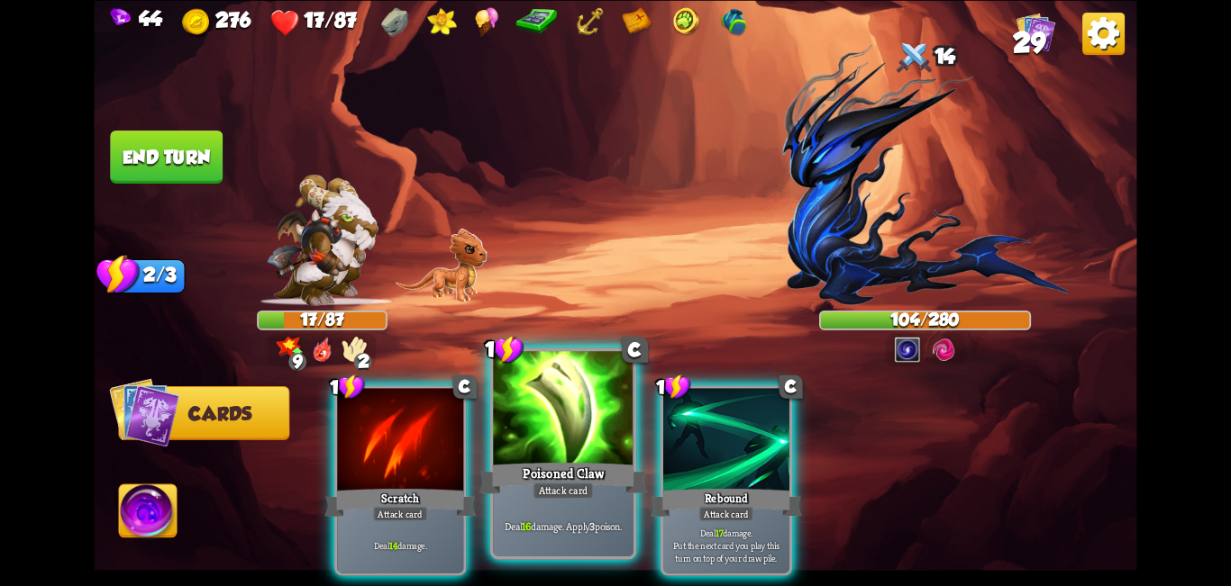
click at [564, 469] on div "Poisoned Claw" at bounding box center [563, 478] width 168 height 38
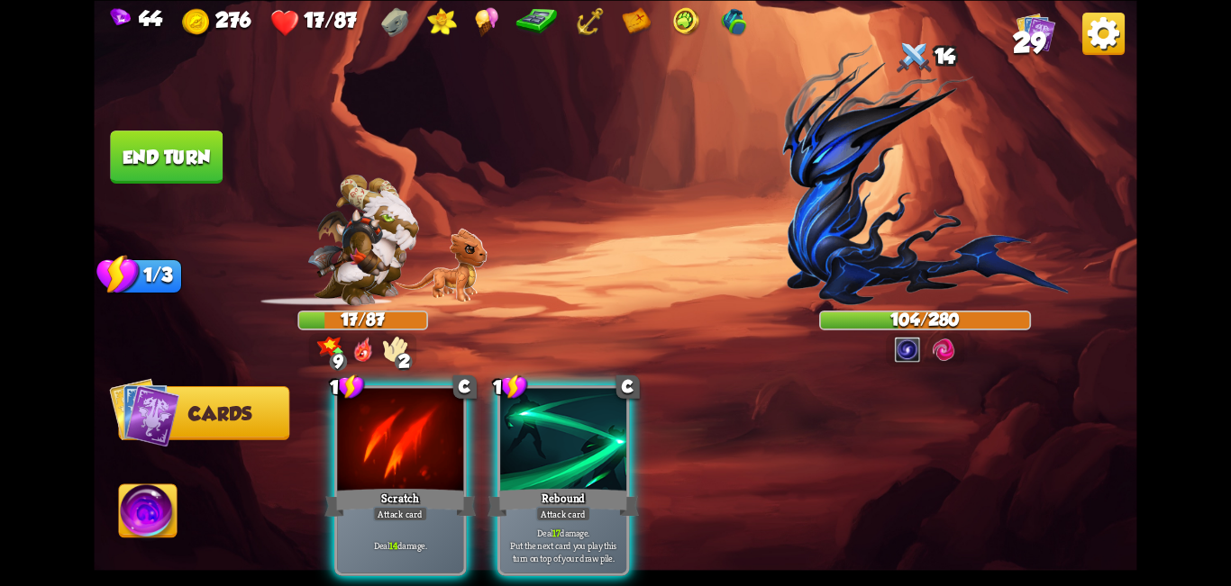
click at [564, 486] on div "Rebound" at bounding box center [562, 502] width 151 height 33
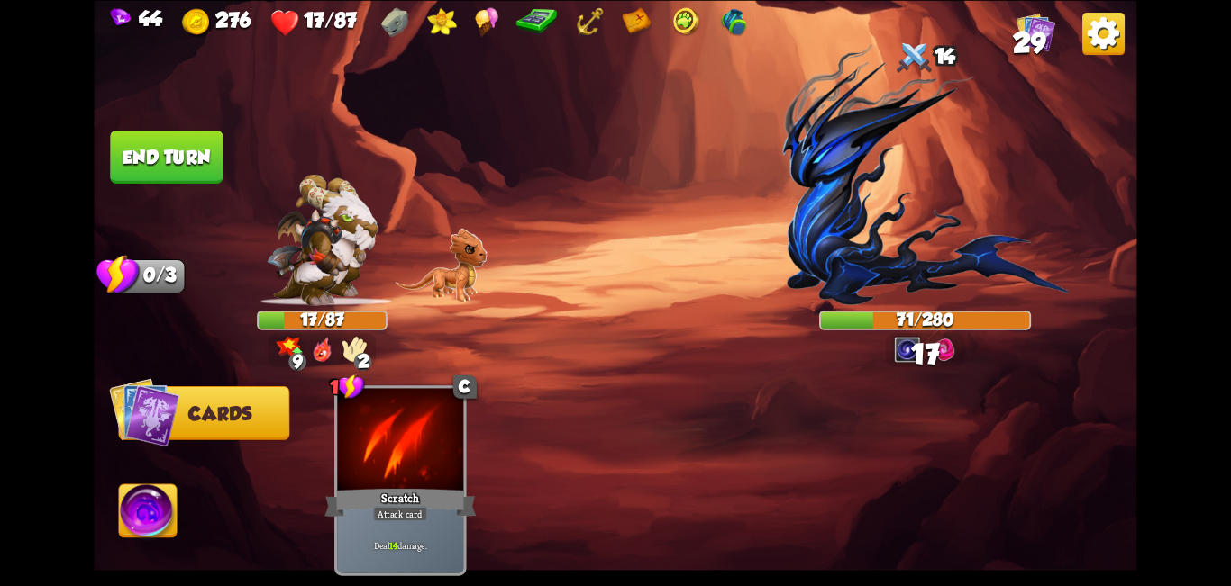
click at [176, 155] on button "End turn" at bounding box center [166, 157] width 113 height 53
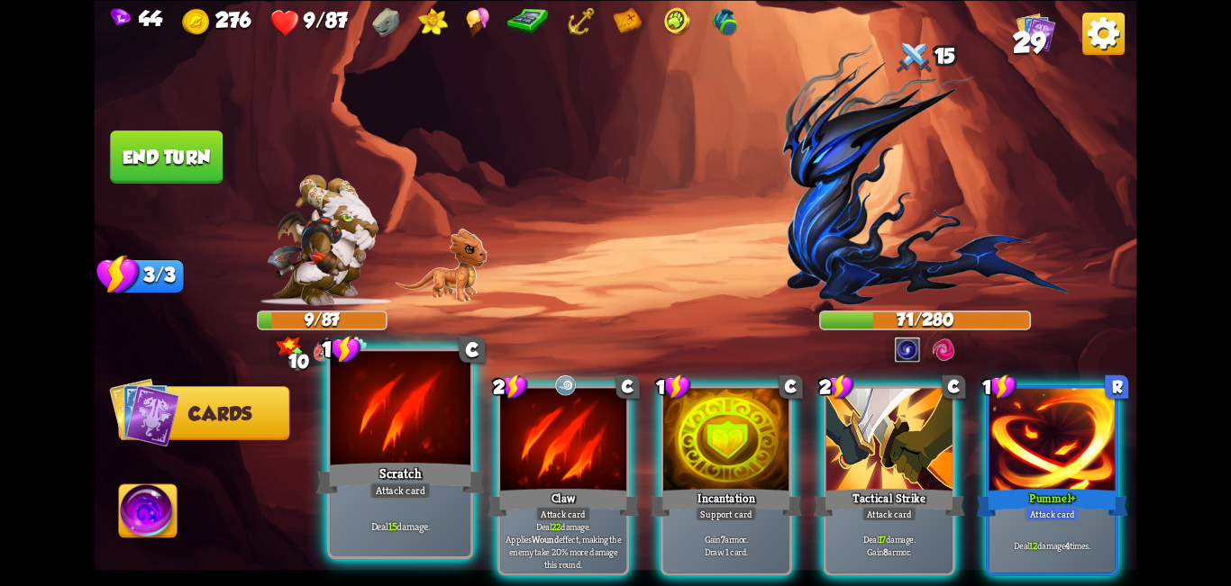
click at [368, 416] on div at bounding box center [401, 410] width 141 height 118
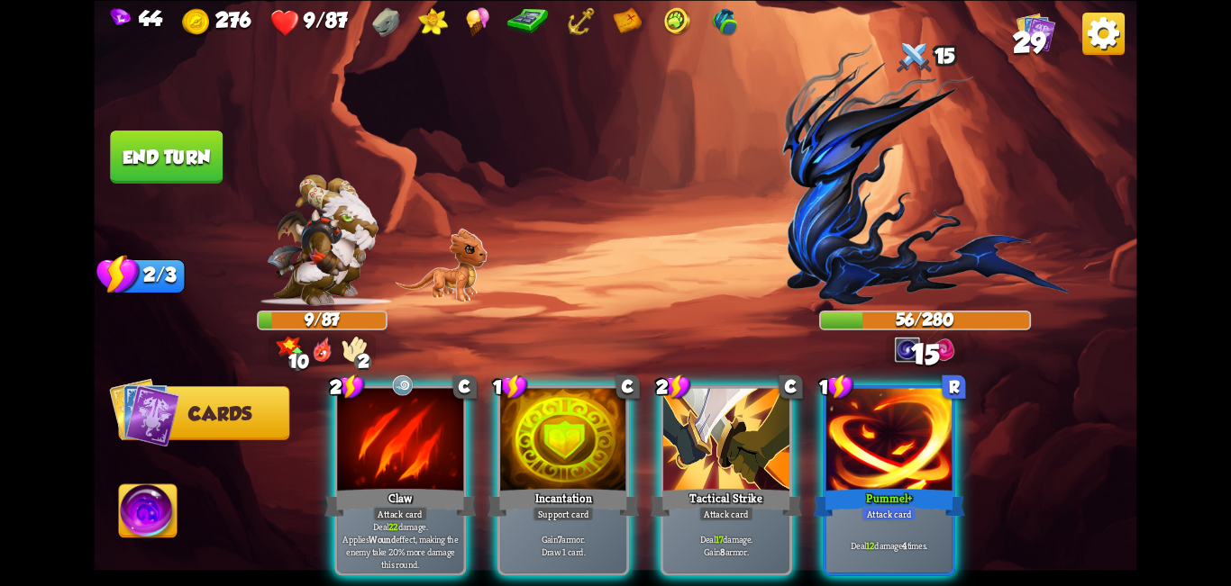
click at [613, 410] on div at bounding box center [889, 441] width 126 height 106
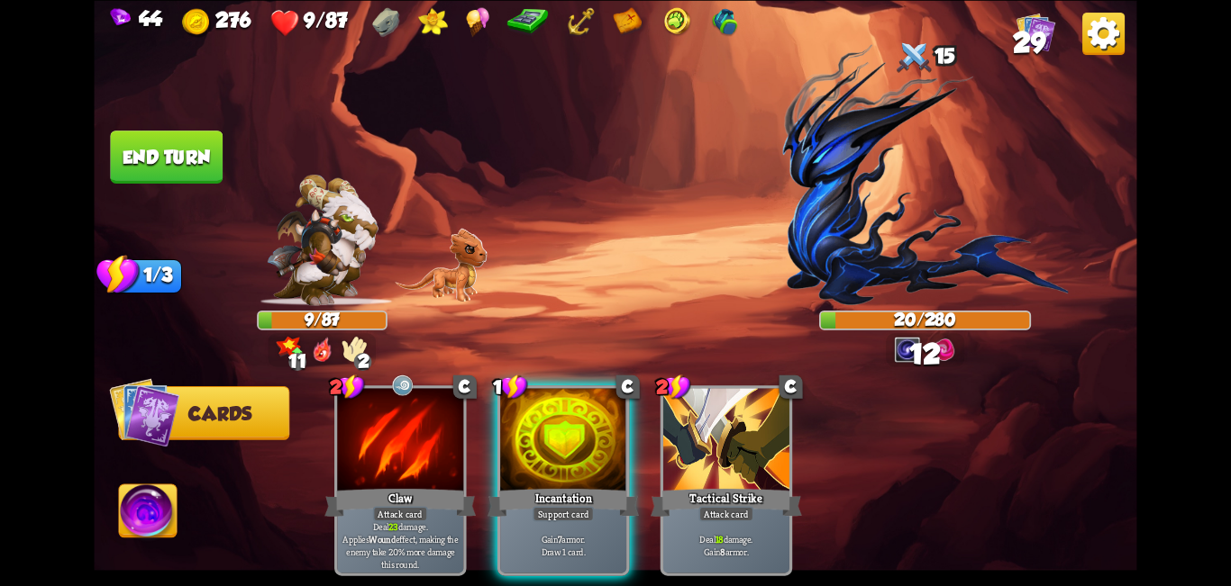
click at [86, 508] on div "44 276 9/87 29 Select an enemy to attack... You don't have enough stamina to pl…" at bounding box center [615, 293] width 1231 height 586
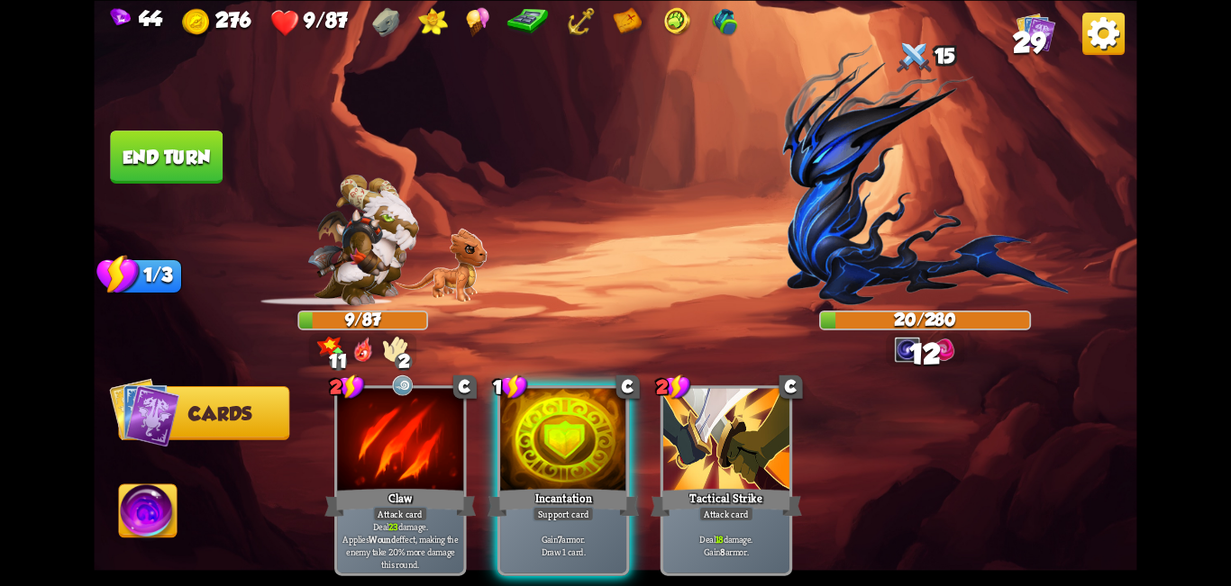
click at [144, 516] on img at bounding box center [148, 514] width 58 height 59
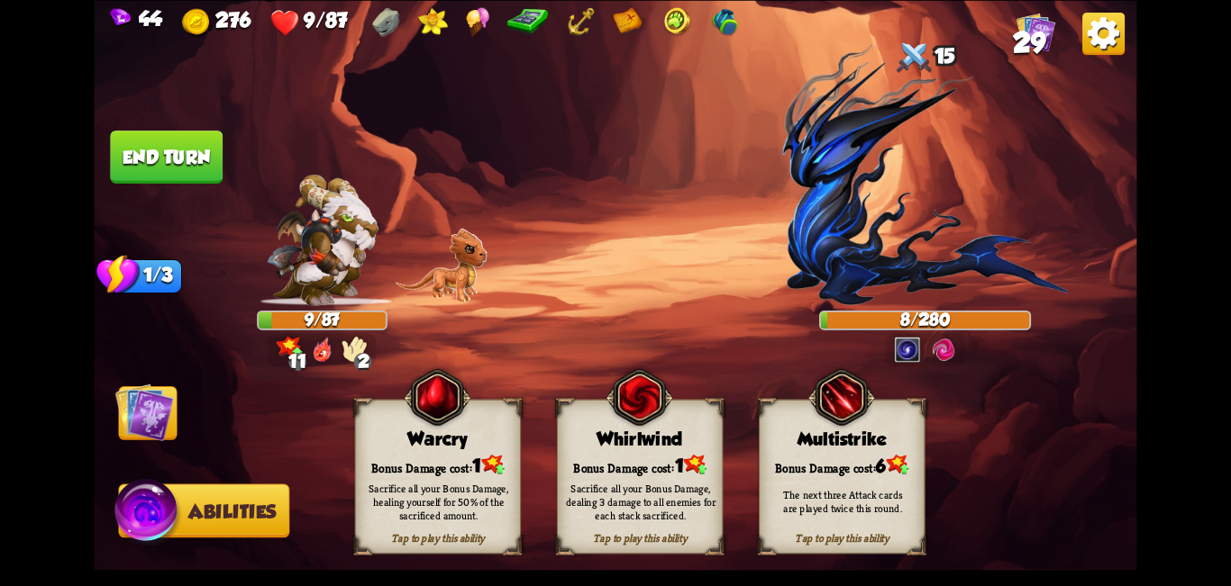
click at [613, 446] on div "Whirlwind" at bounding box center [640, 440] width 165 height 22
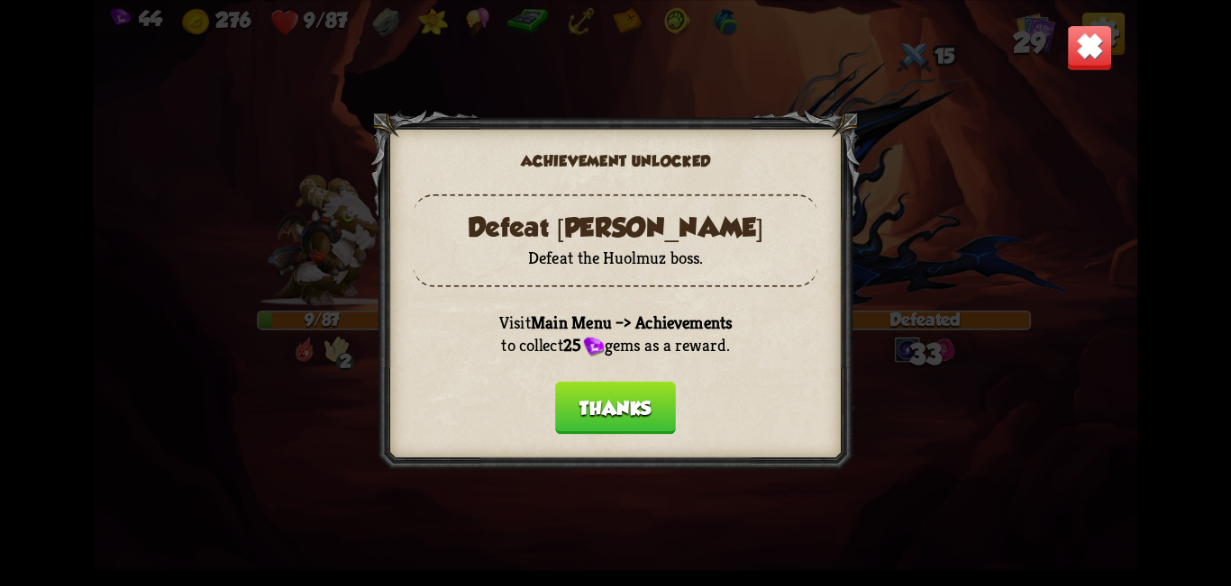
click at [613, 410] on button "Thanks" at bounding box center [615, 407] width 121 height 53
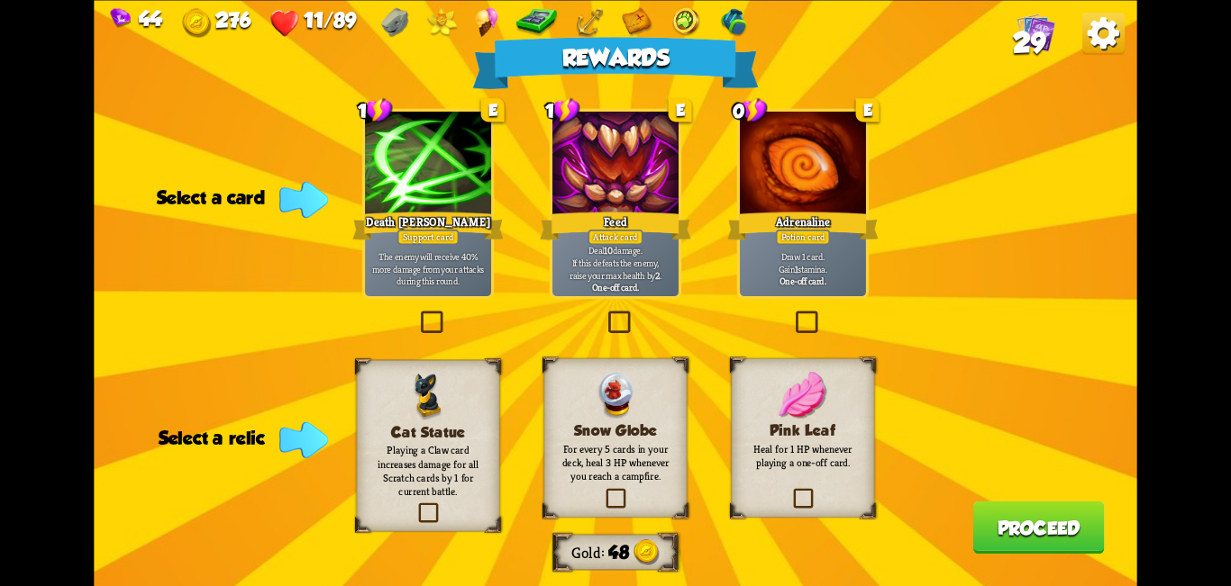
click at [613, 313] on label at bounding box center [792, 313] width 0 height 0
click at [0, 0] on input "checkbox" at bounding box center [0, 0] width 0 height 0
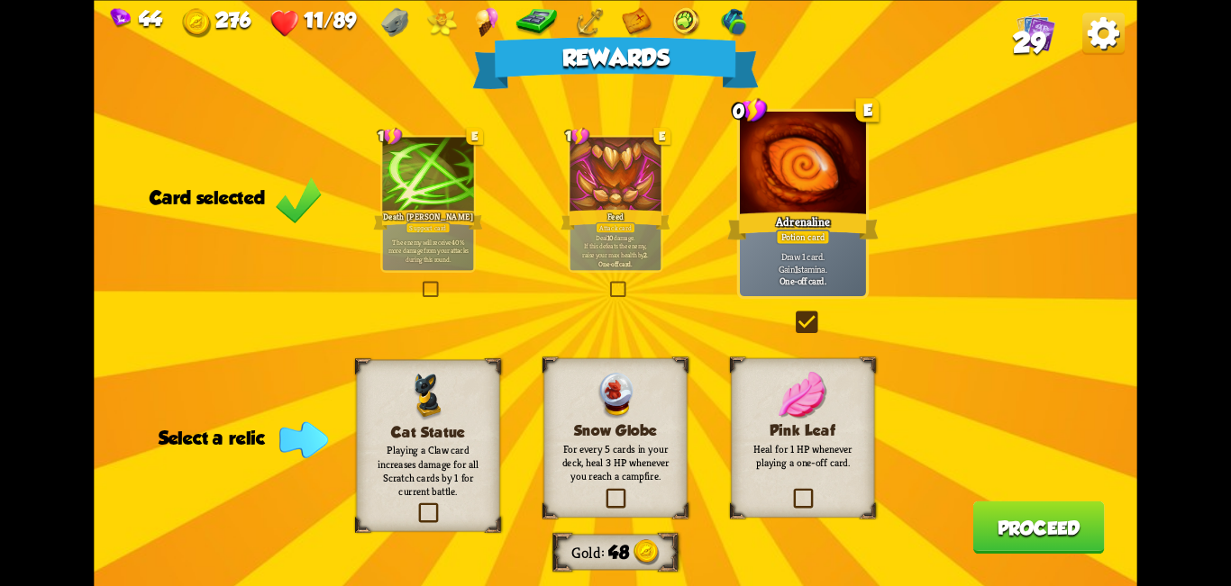
click at [415, 504] on label at bounding box center [415, 504] width 0 height 0
click at [0, 0] on input "checkbox" at bounding box center [0, 0] width 0 height 0
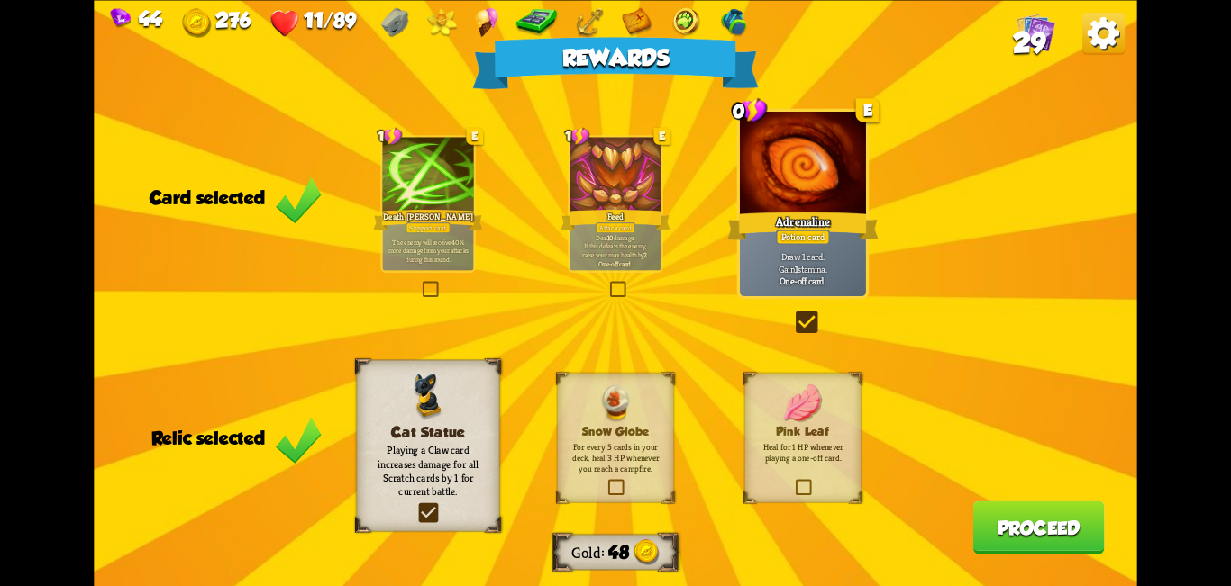
click at [613, 549] on button "Proceed" at bounding box center [1038, 527] width 132 height 53
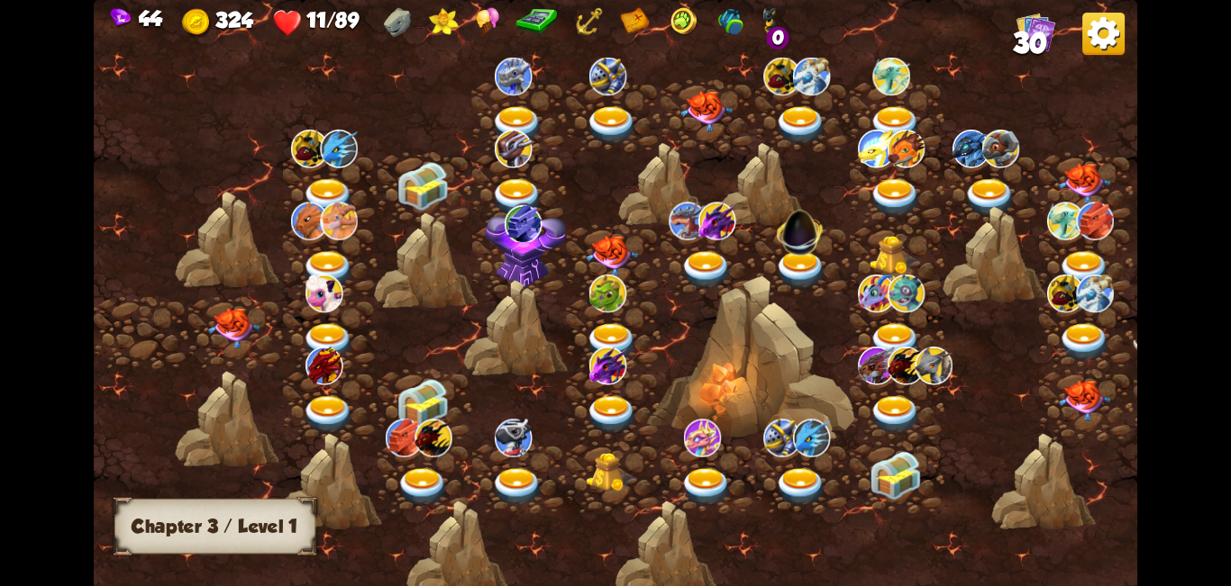
click at [210, 326] on img at bounding box center [234, 328] width 52 height 41
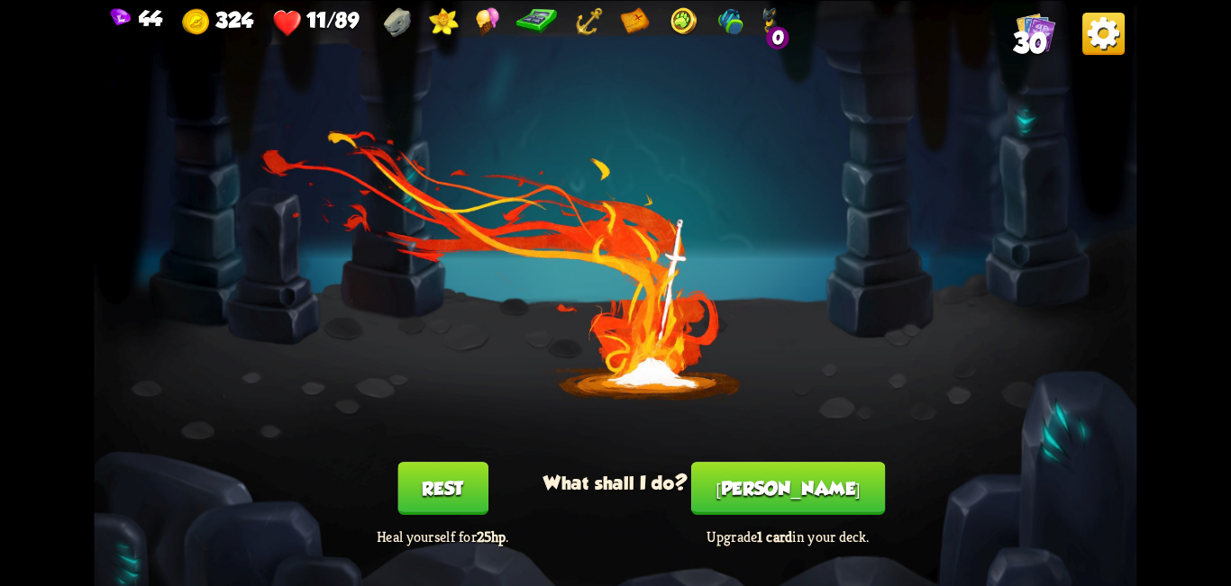
click at [613, 479] on button "[PERSON_NAME]" at bounding box center [788, 488] width 194 height 53
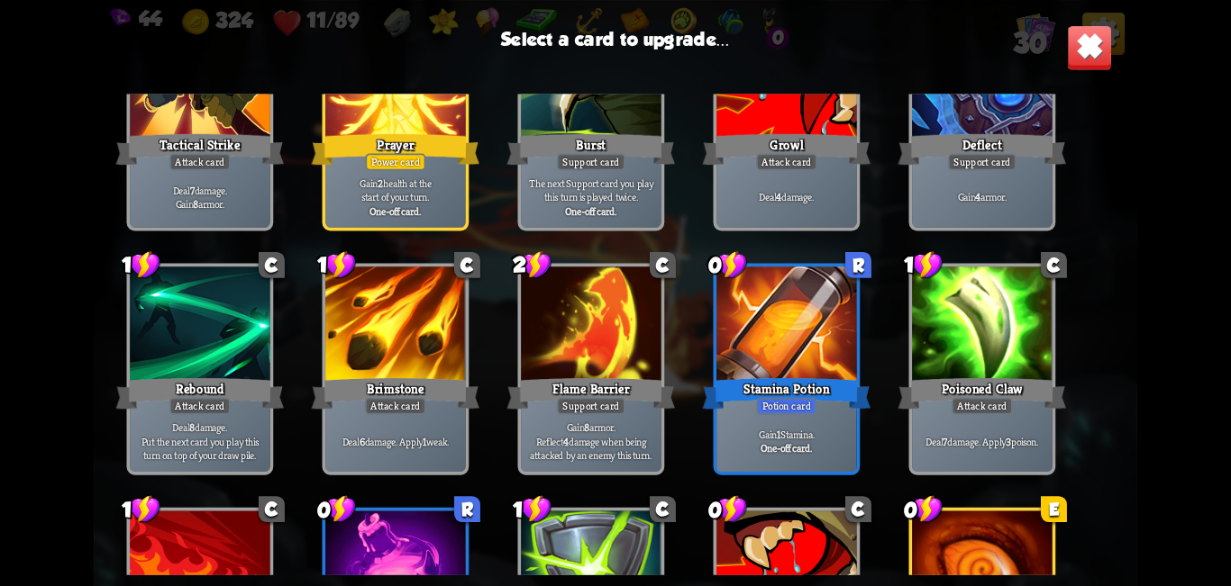
scroll to position [837, 0]
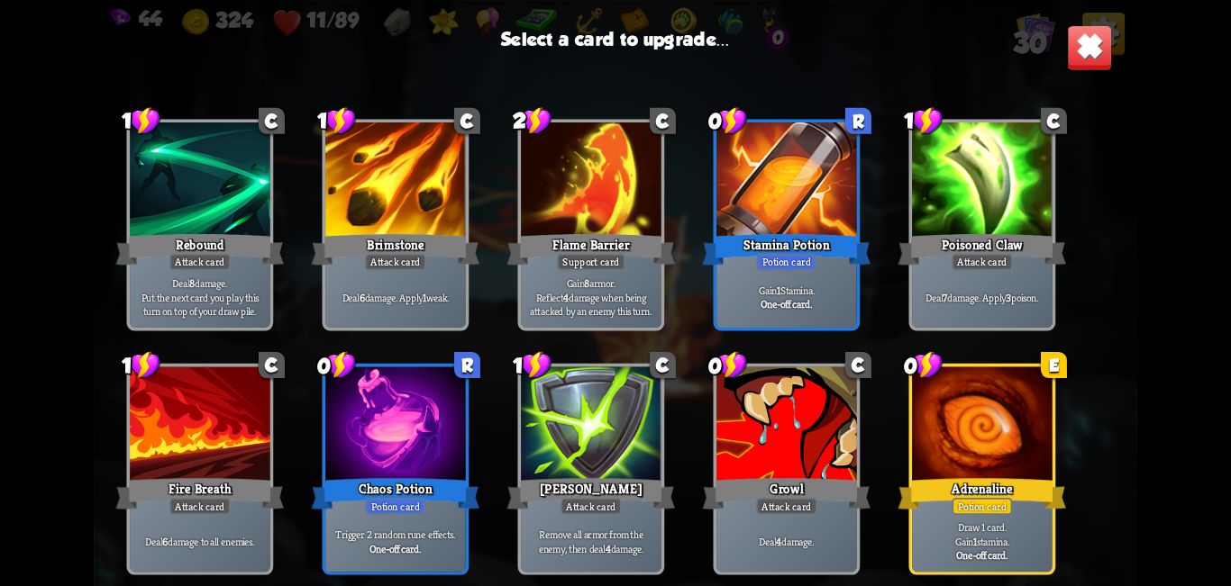
click at [613, 435] on div at bounding box center [982, 426] width 141 height 118
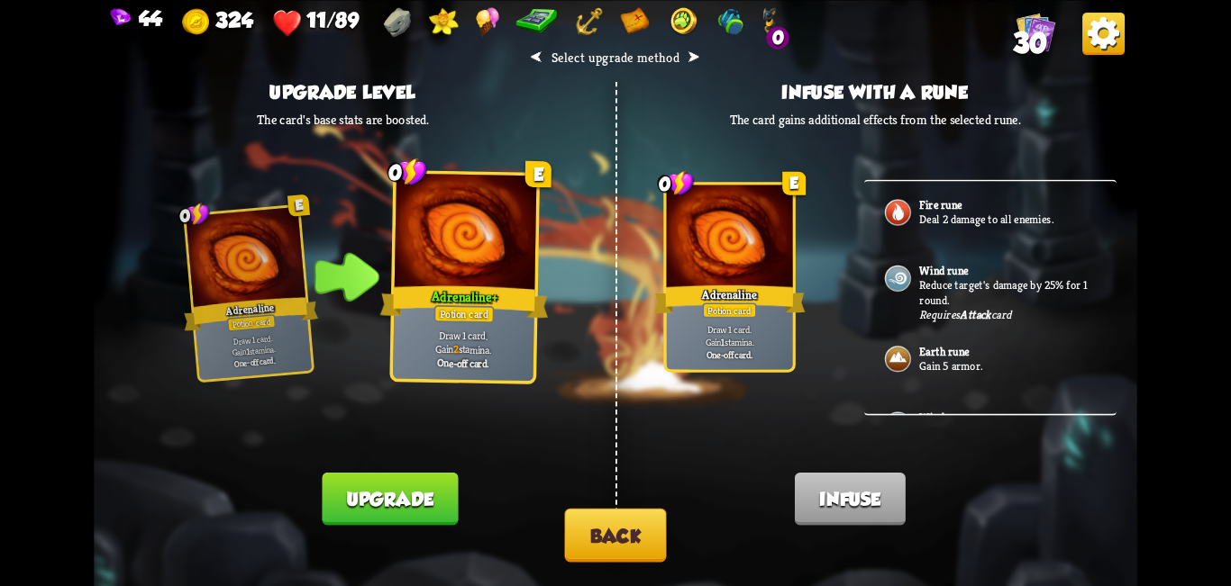
click at [594, 533] on button "Back" at bounding box center [615, 535] width 102 height 54
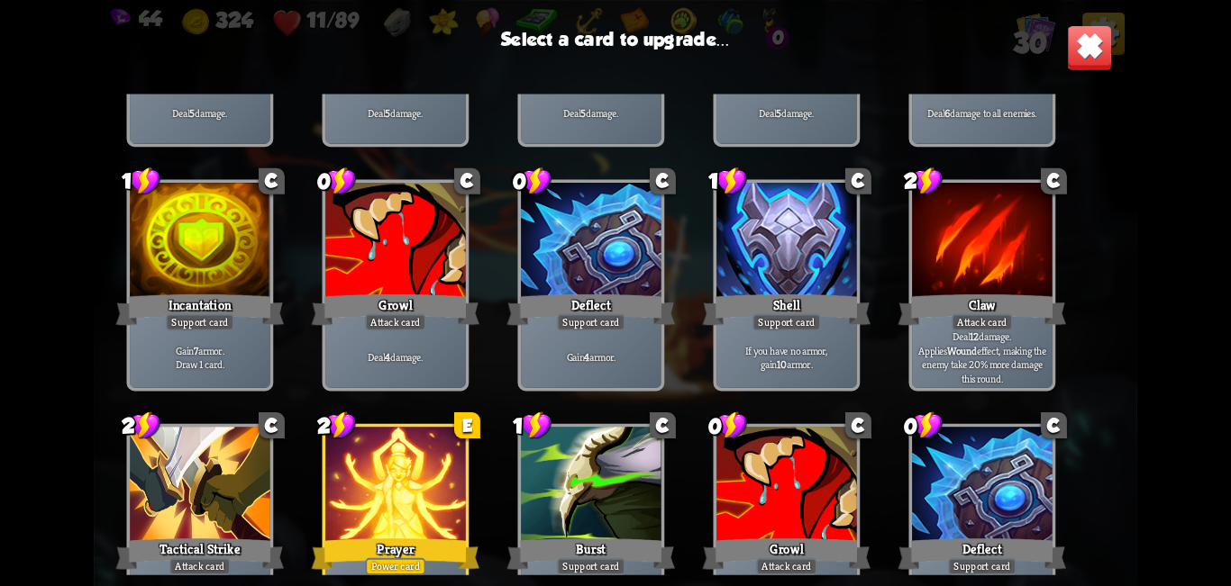
scroll to position [450, 0]
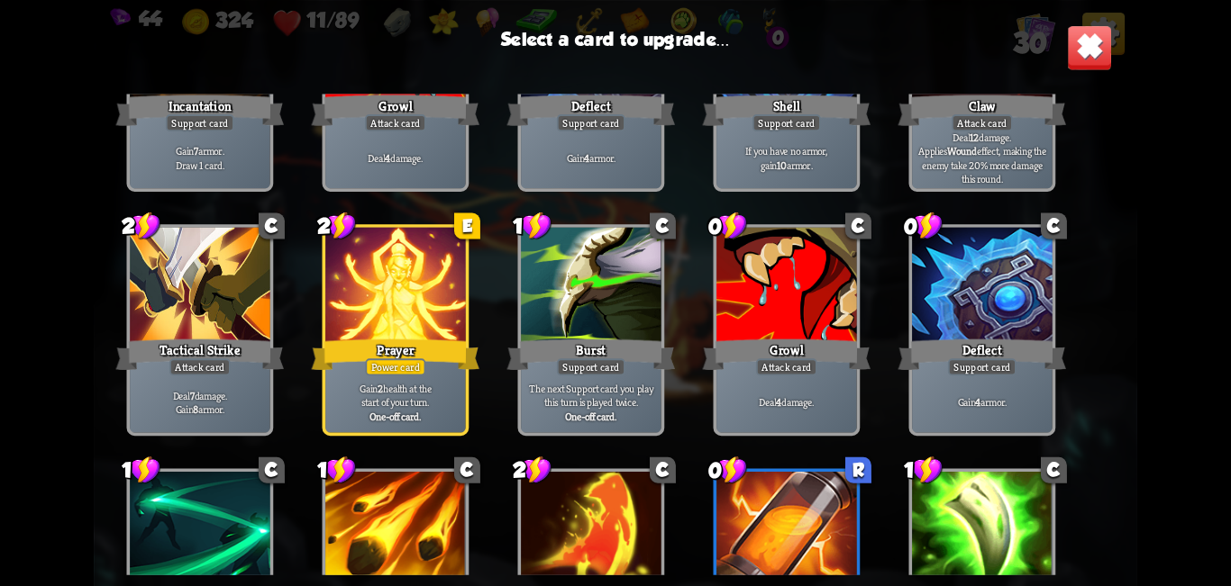
click at [403, 388] on p "Gain 2 health at the start of your turn." at bounding box center [395, 395] width 133 height 28
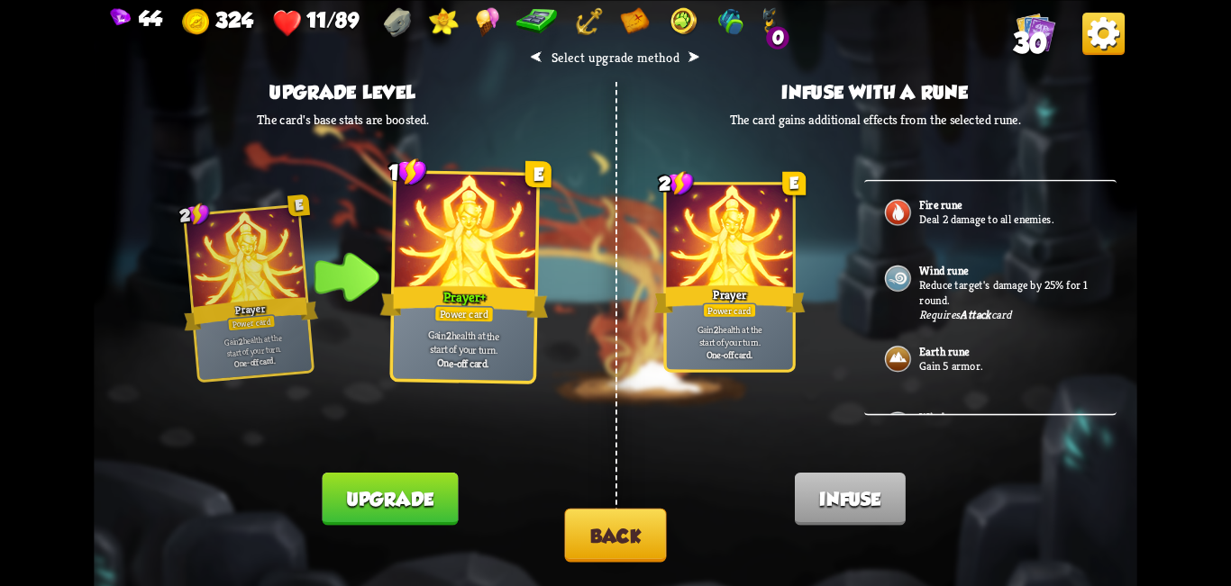
click at [613, 532] on button "Back" at bounding box center [615, 535] width 102 height 54
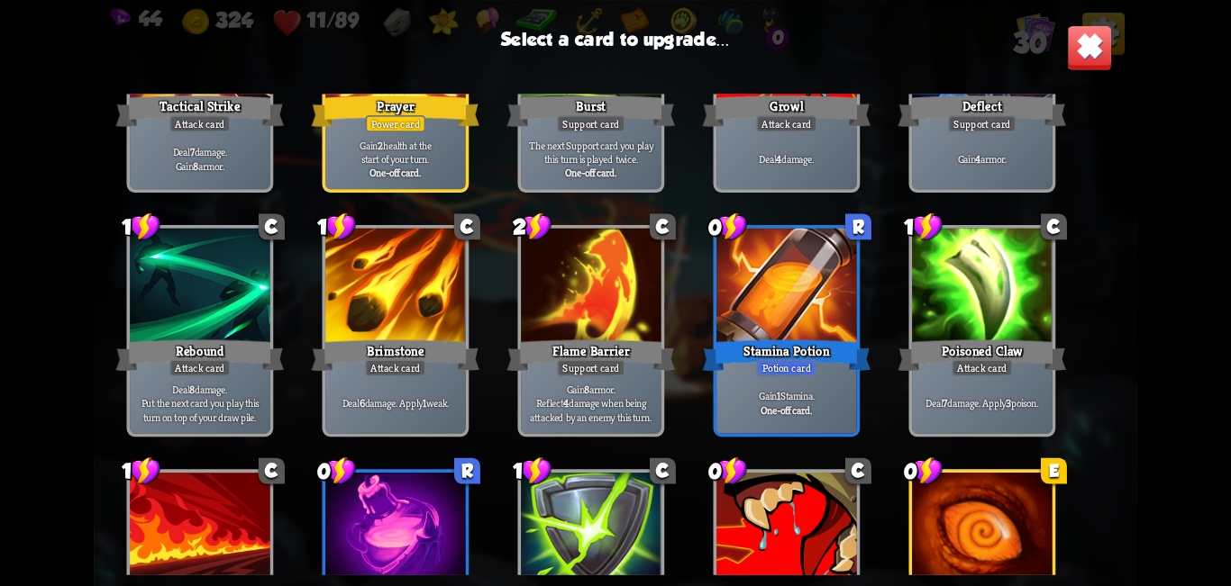
scroll to position [721, 0]
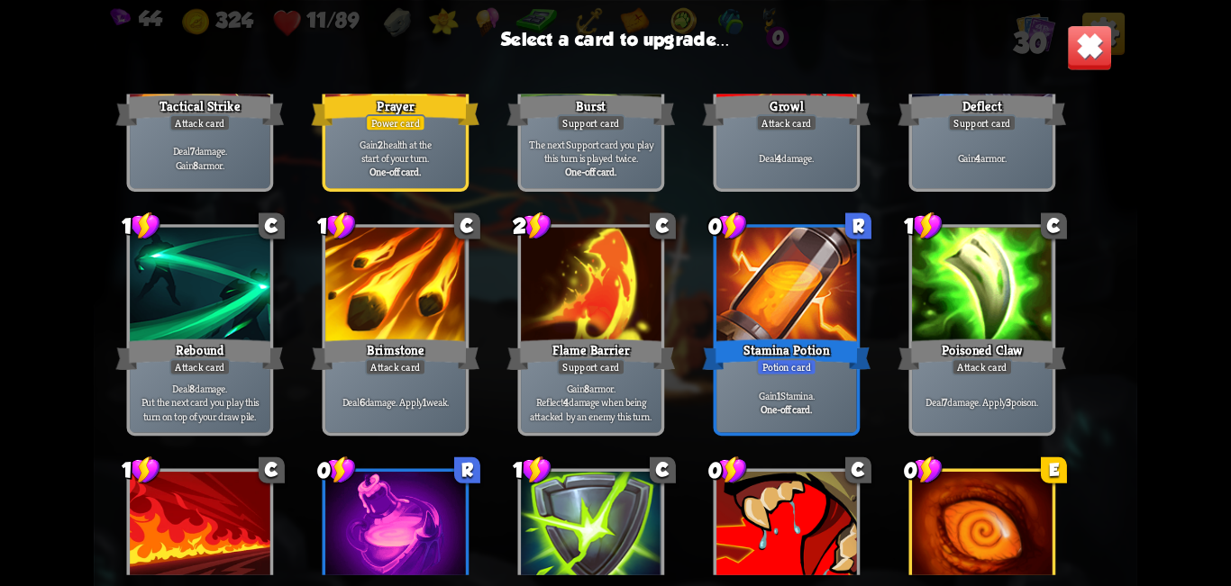
click at [200, 147] on p "Deal 7 damage. Gain 8 armor." at bounding box center [199, 158] width 133 height 28
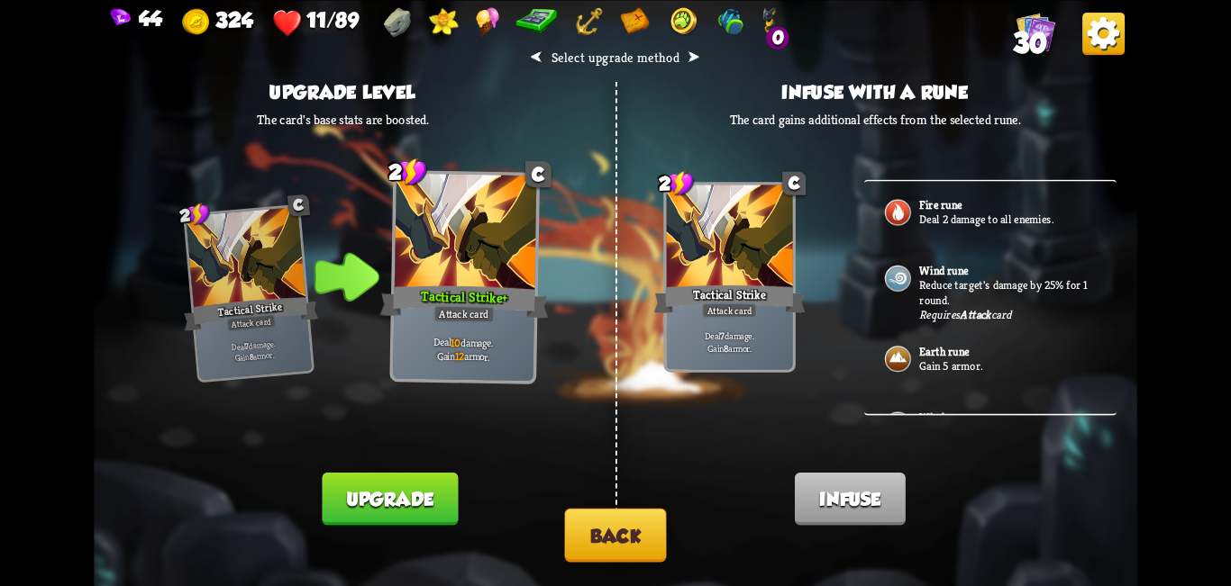
click at [613, 526] on button "Back" at bounding box center [615, 535] width 102 height 54
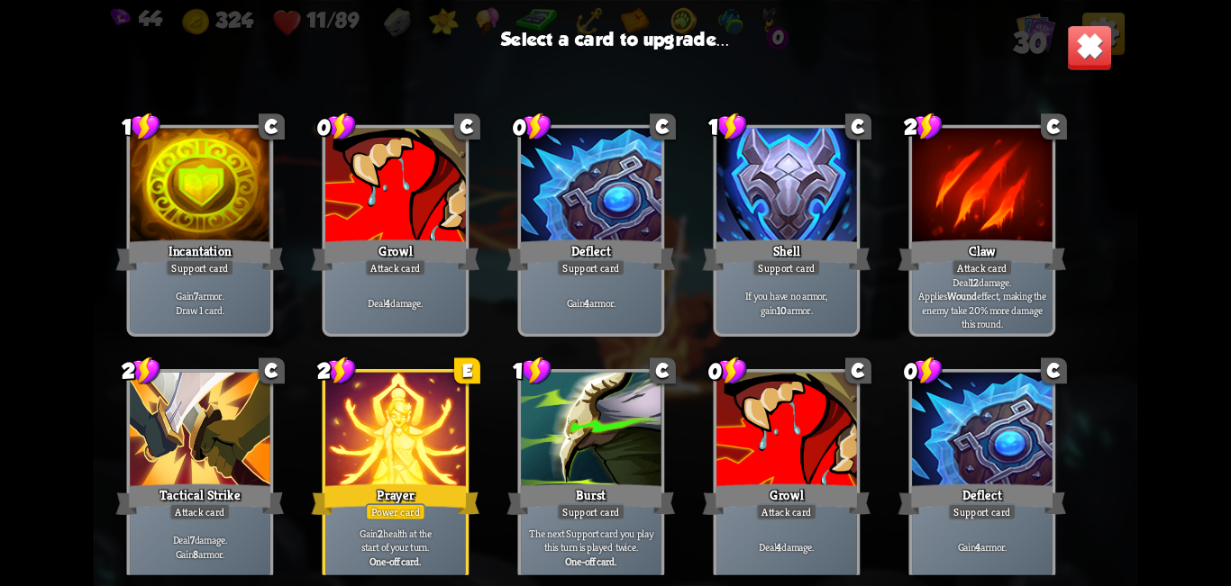
scroll to position [296, 0]
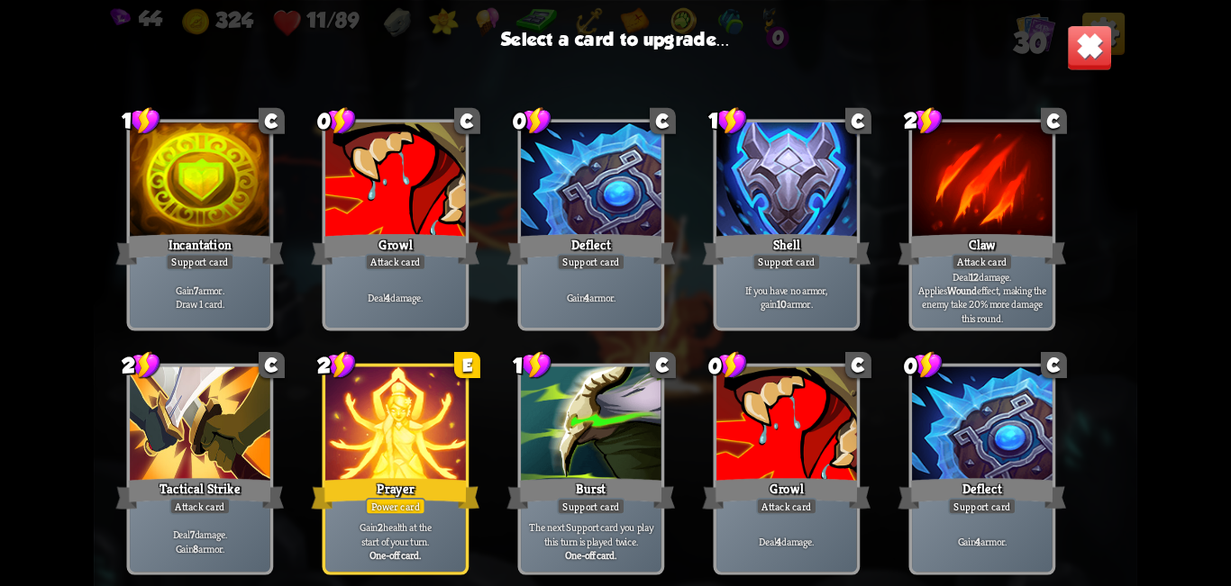
click at [236, 285] on p "Gain 7 armor. Draw 1 card." at bounding box center [199, 297] width 133 height 28
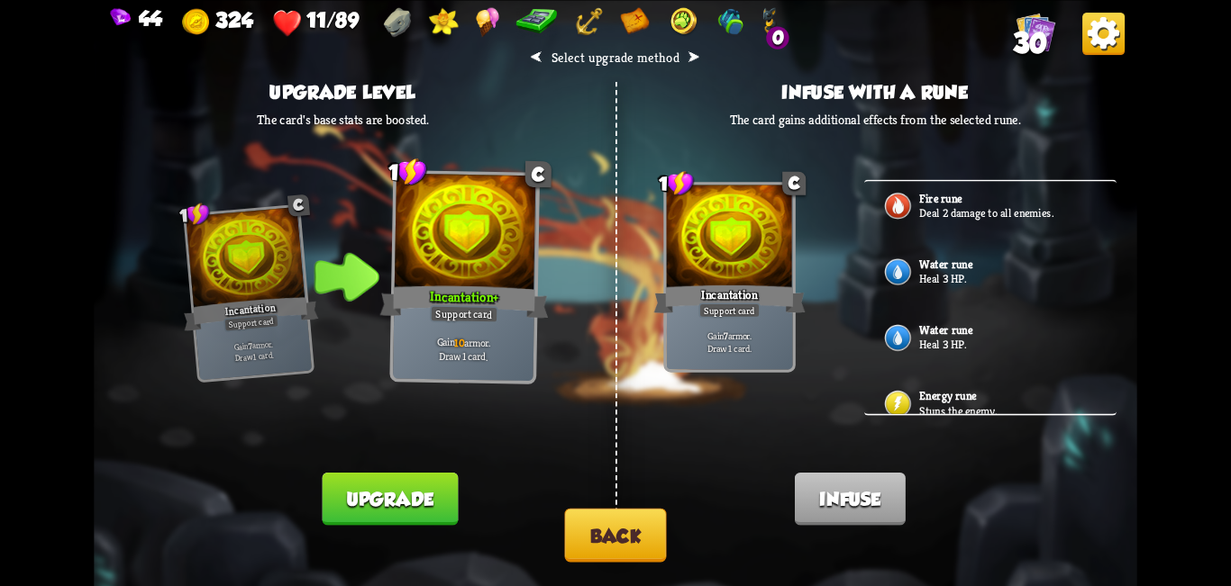
scroll to position [521, 0]
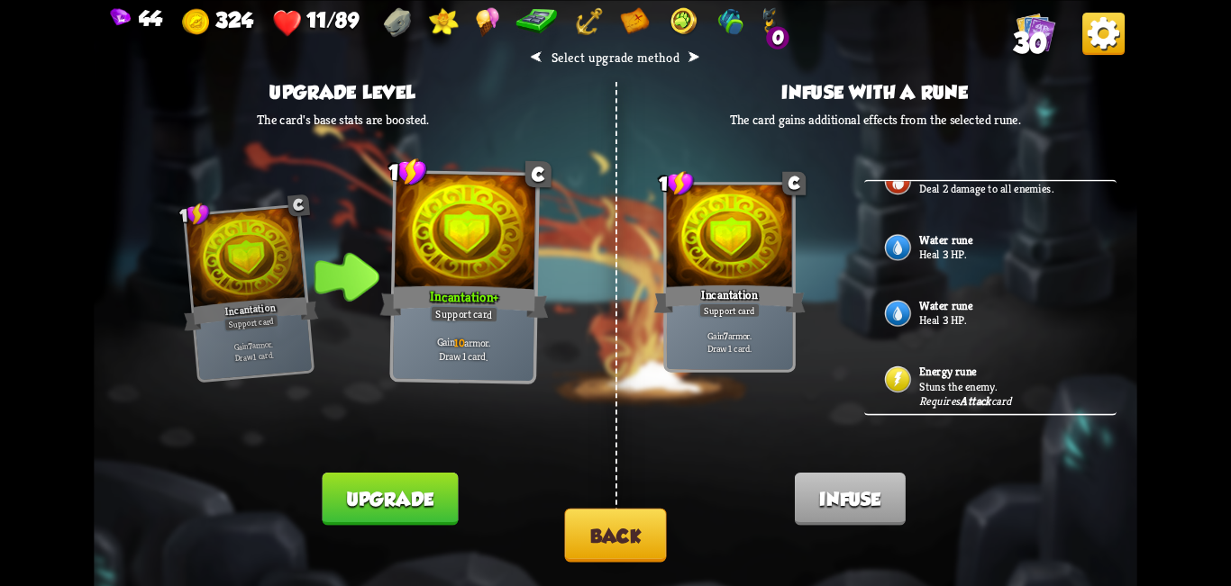
click at [613, 533] on button "Back" at bounding box center [615, 535] width 102 height 54
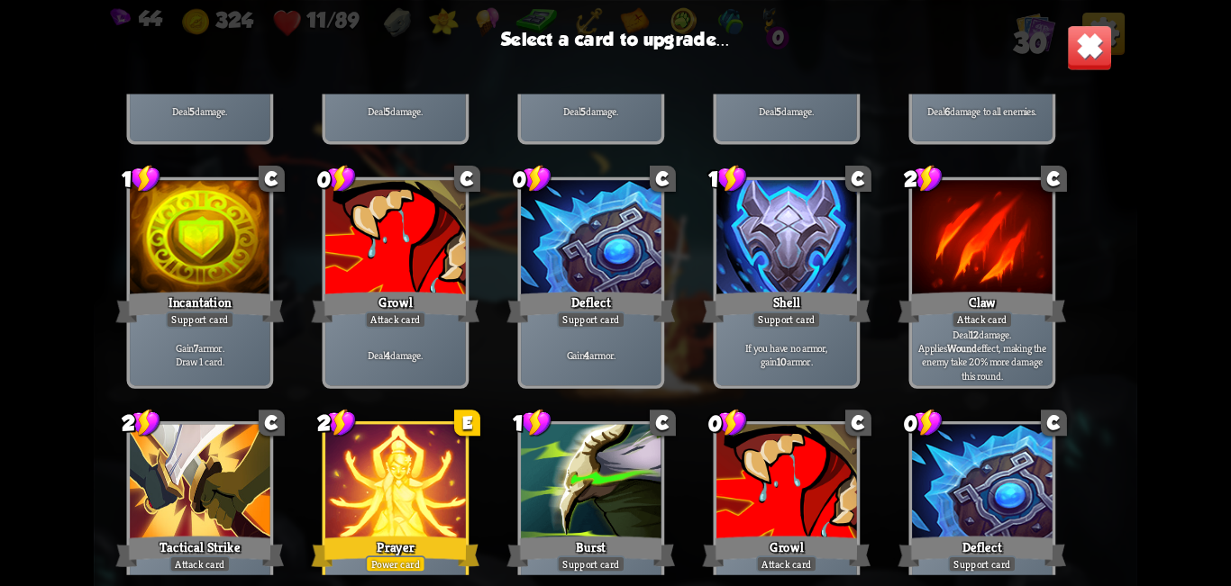
scroll to position [90, 0]
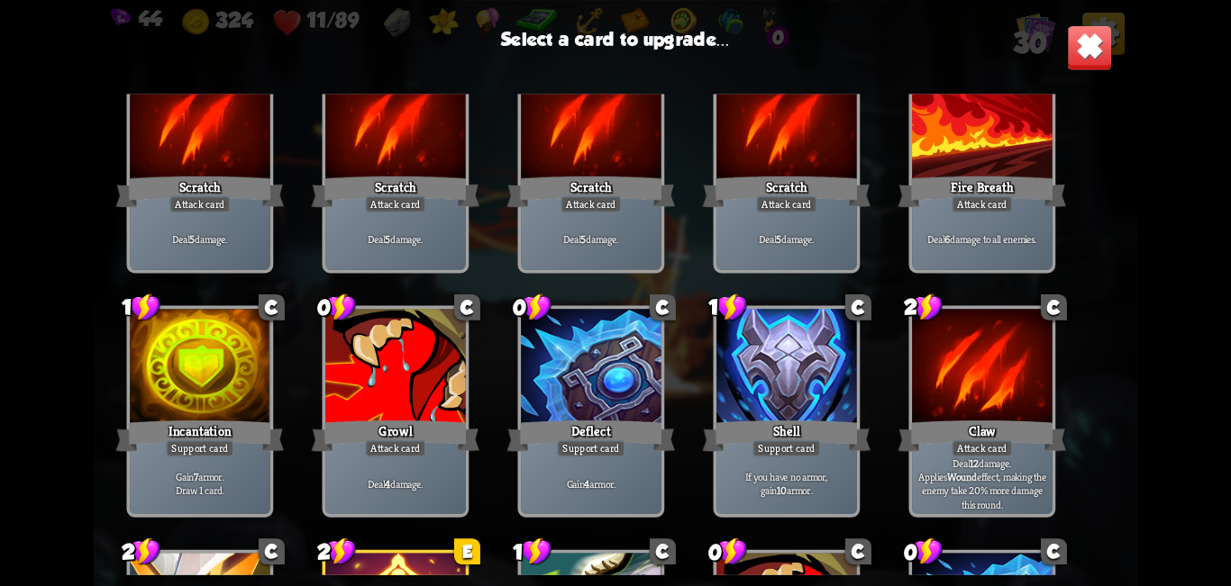
click at [613, 204] on div "Attack card" at bounding box center [981, 203] width 61 height 17
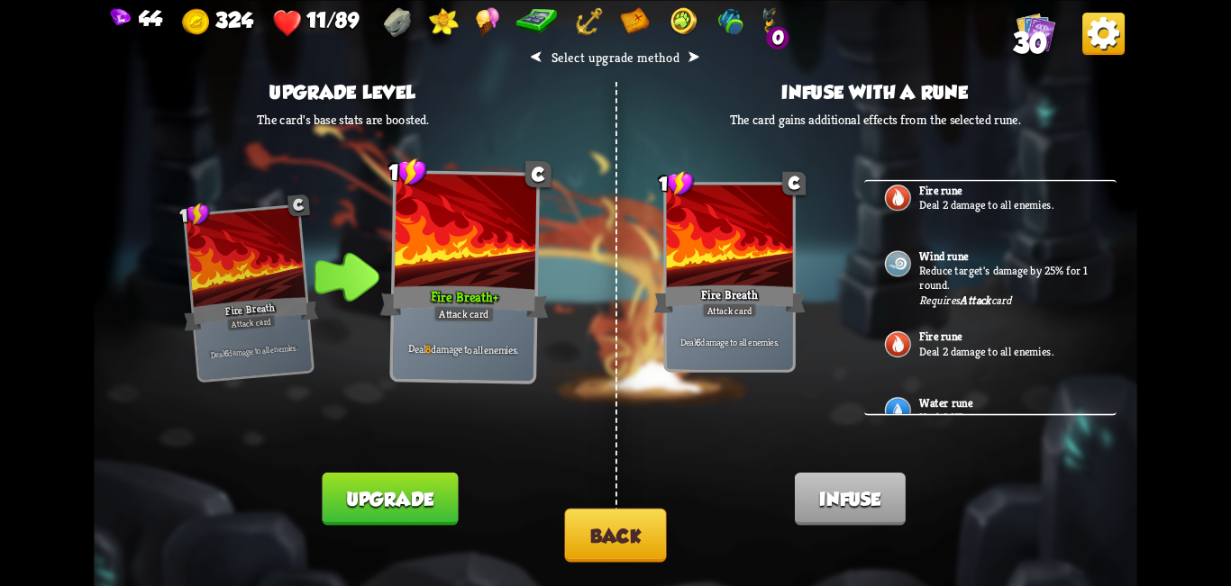
scroll to position [521, 0]
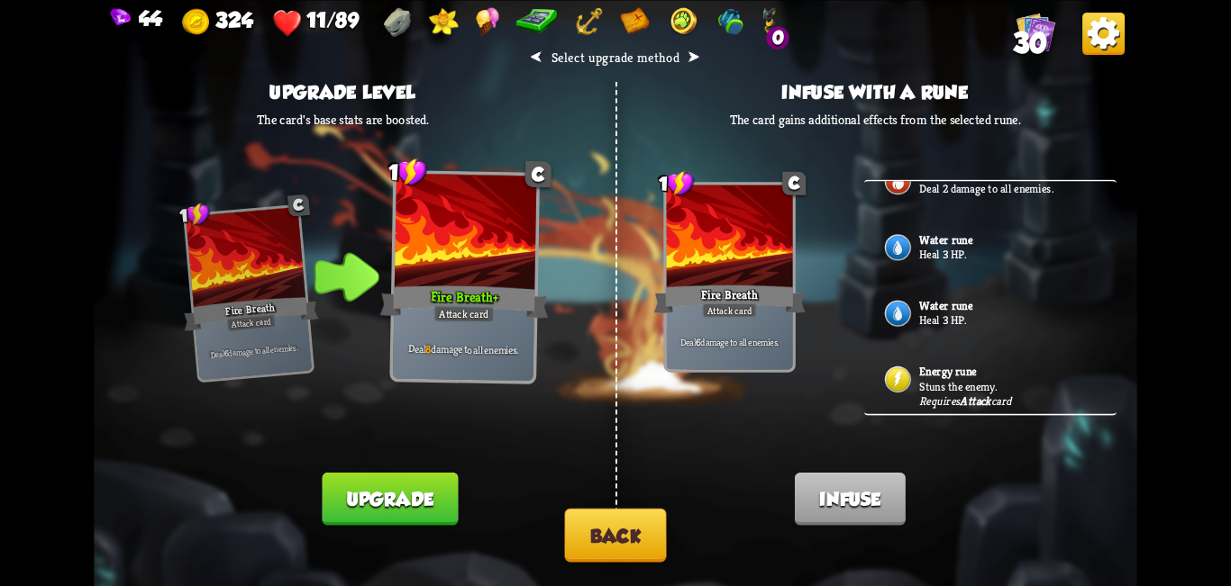
click at [613, 315] on p "Heal 3 HP." at bounding box center [1007, 320] width 177 height 14
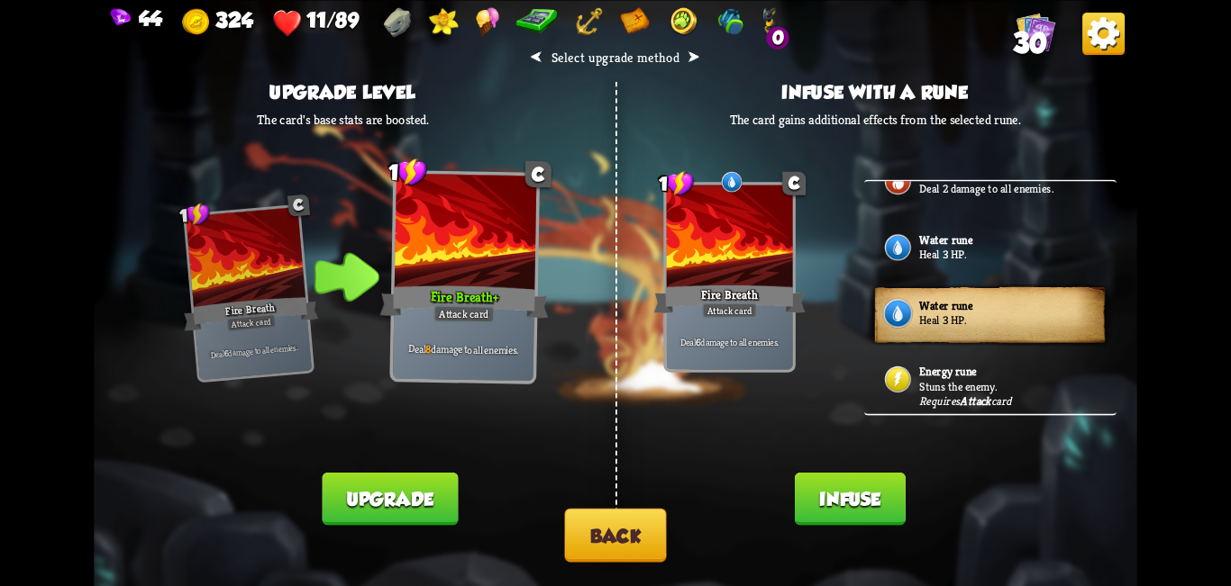
click at [613, 500] on button "Infuse" at bounding box center [850, 498] width 111 height 53
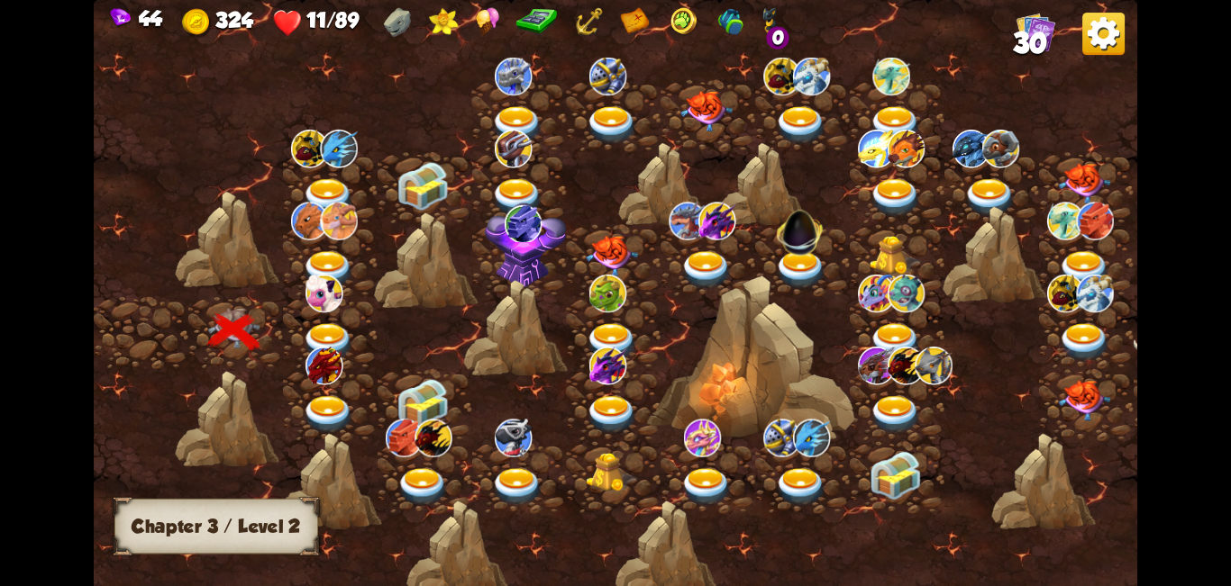
click at [332, 333] on img at bounding box center [329, 342] width 52 height 39
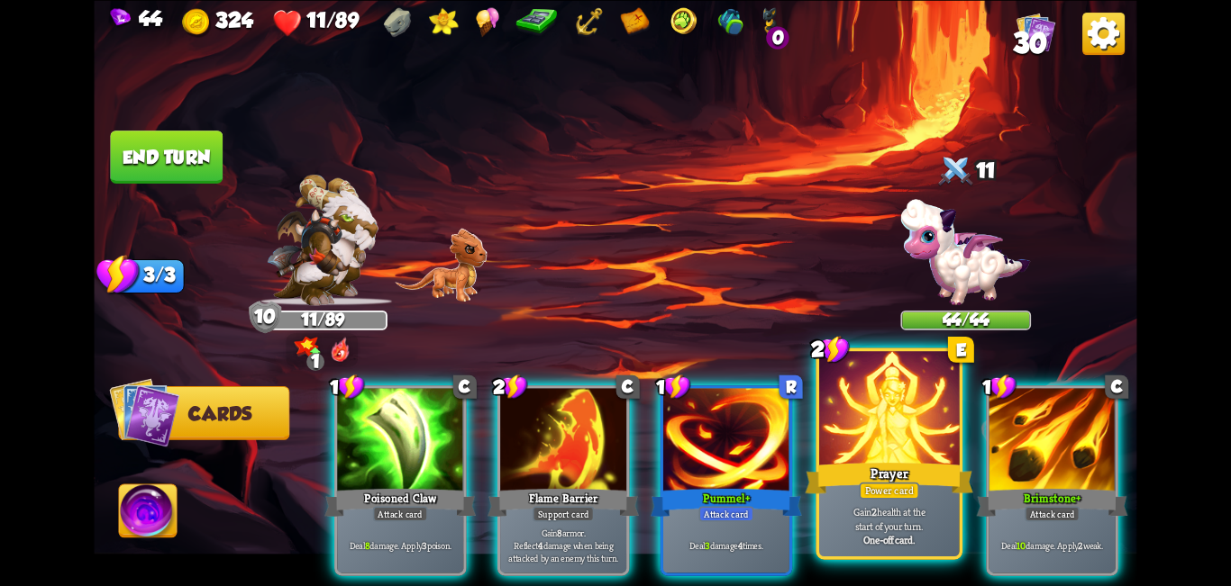
click at [613, 413] on div at bounding box center [889, 410] width 141 height 118
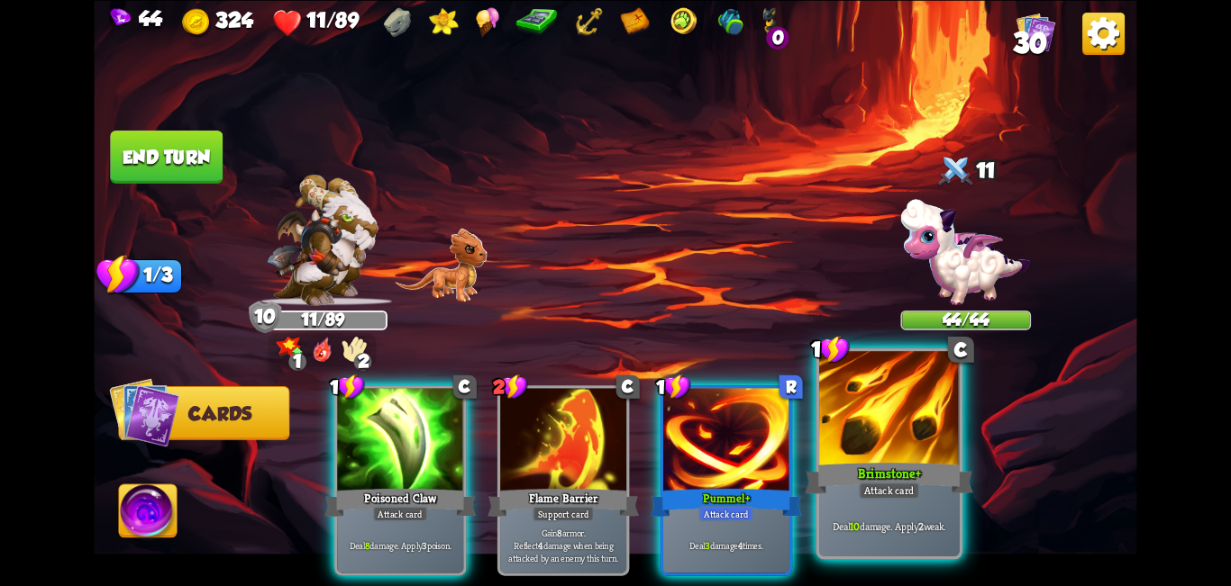
click at [613, 412] on div at bounding box center [889, 410] width 141 height 118
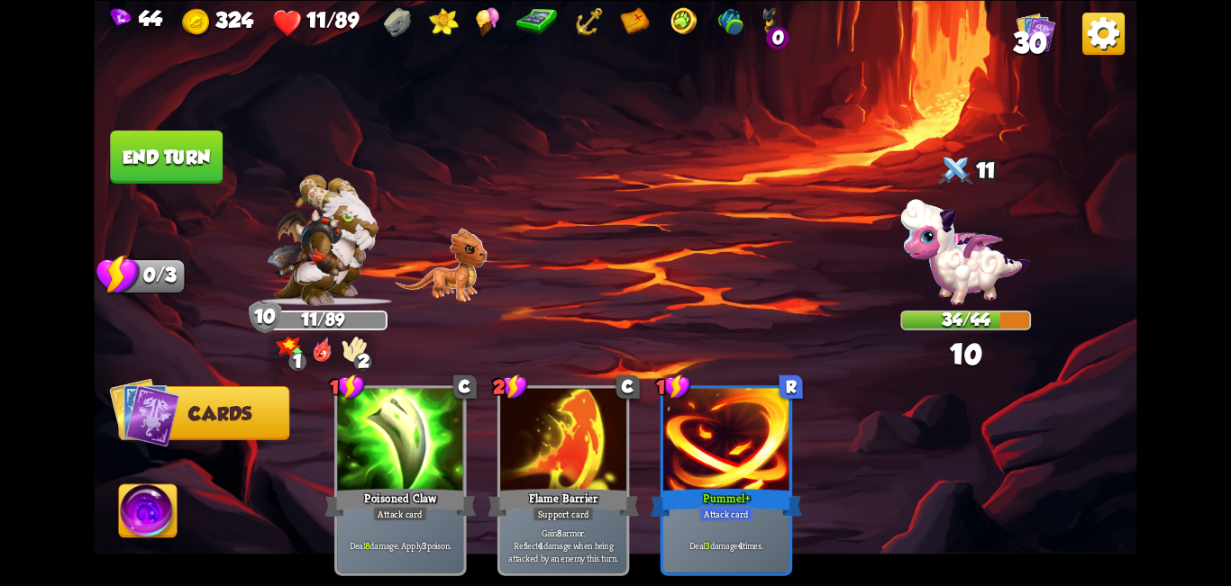
click at [130, 159] on button "End turn" at bounding box center [166, 157] width 113 height 53
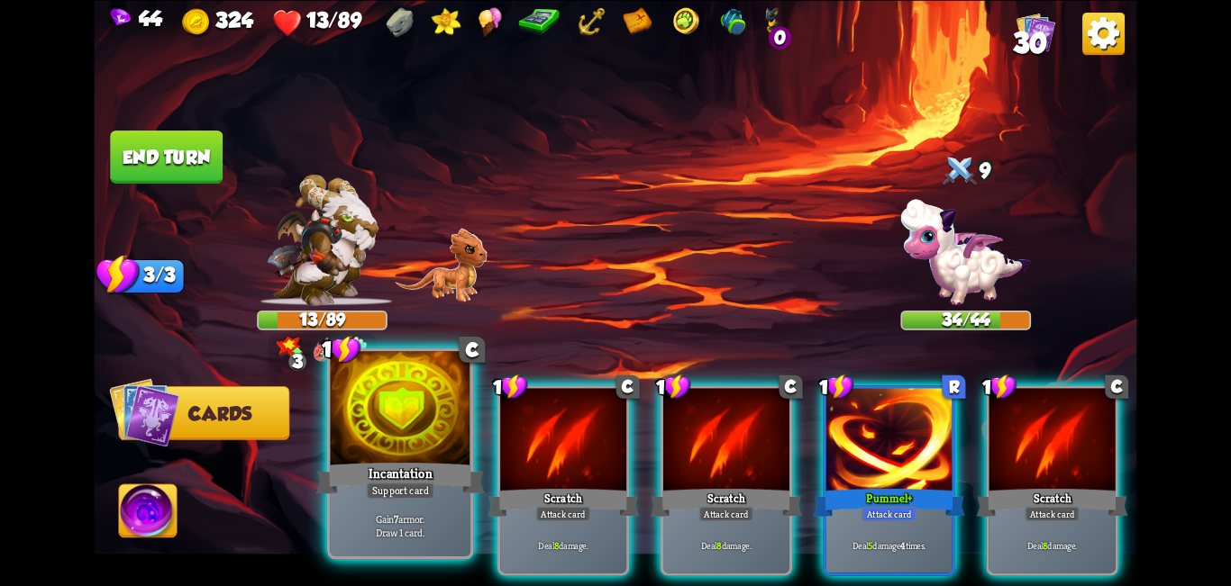
click at [399, 444] on div at bounding box center [401, 410] width 141 height 118
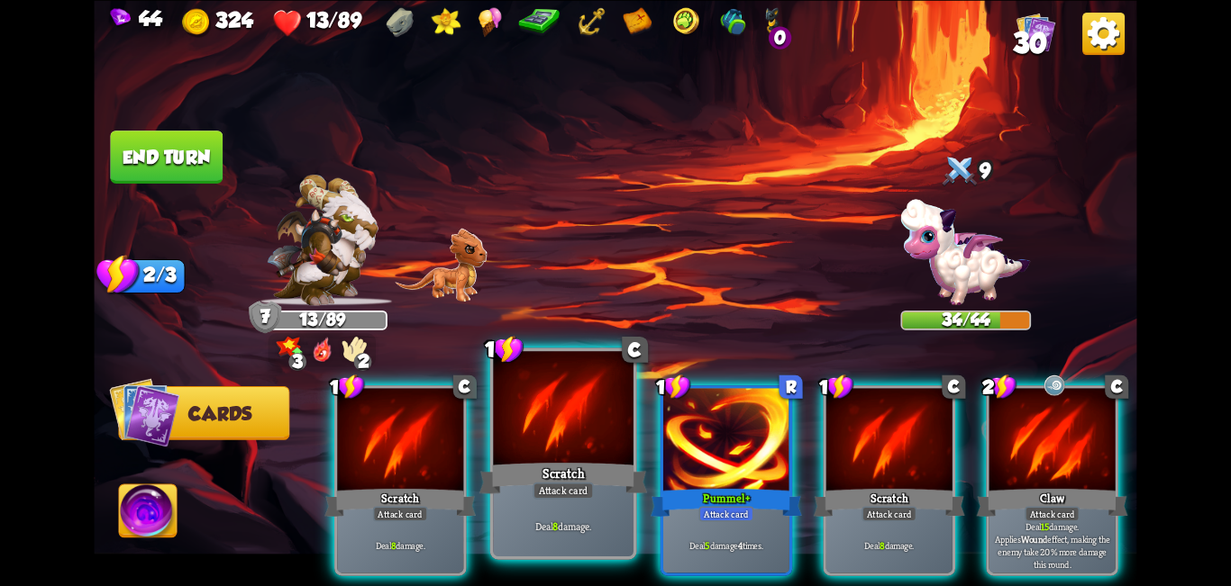
click at [504, 435] on div at bounding box center [563, 410] width 141 height 118
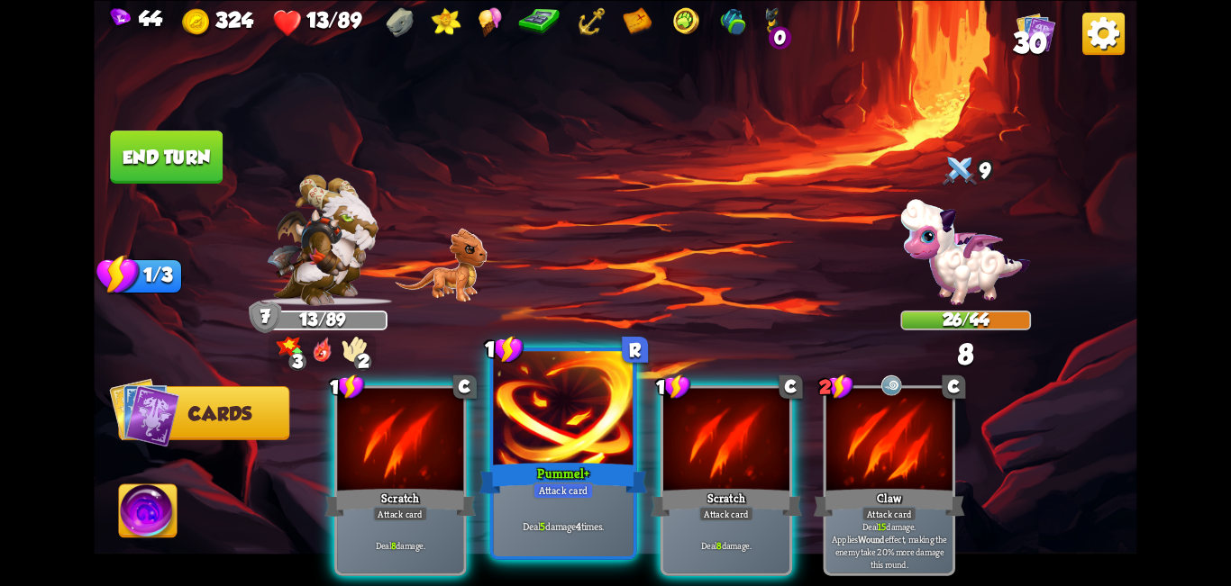
click at [541, 416] on div at bounding box center [563, 410] width 141 height 118
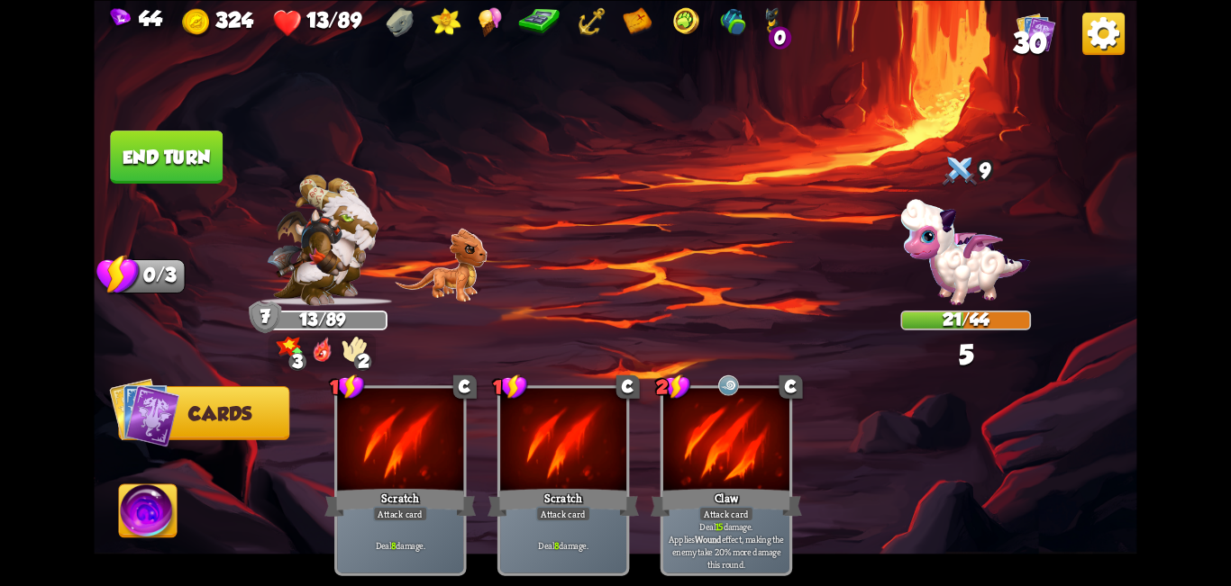
click at [196, 159] on button "End turn" at bounding box center [166, 157] width 113 height 53
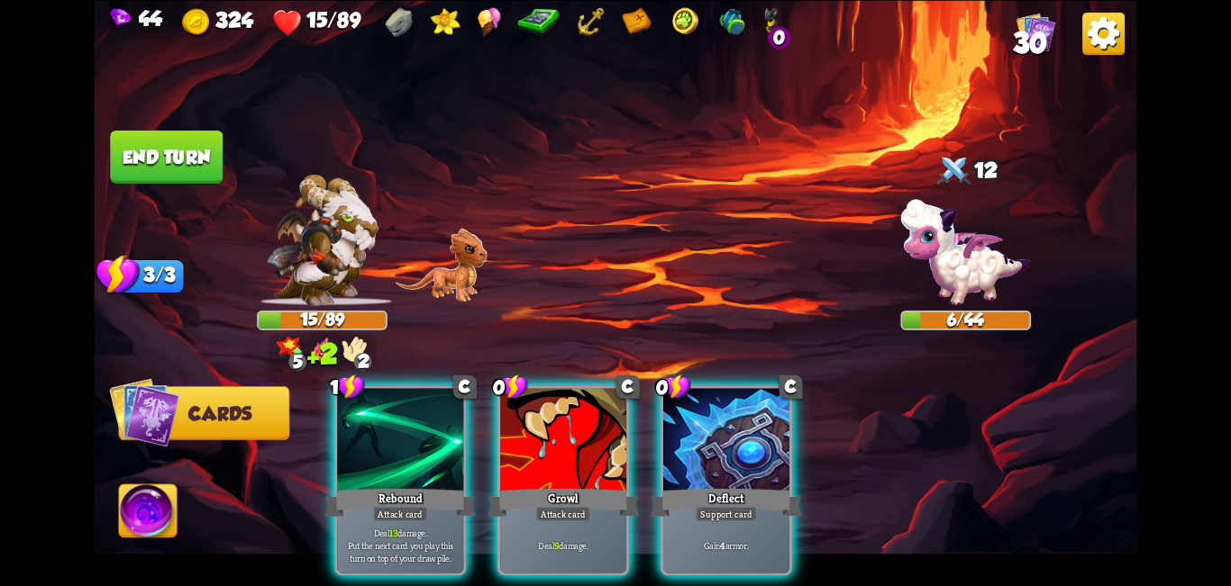
click at [141, 504] on img at bounding box center [148, 514] width 58 height 59
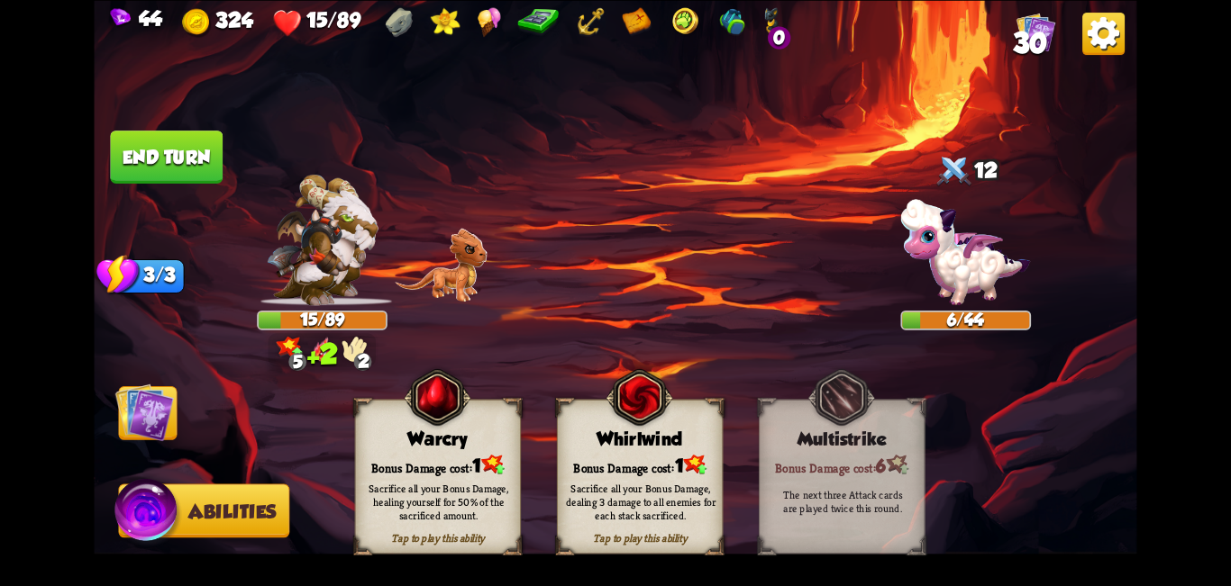
click at [398, 490] on div "Sacrifice all your Bonus Damage, healing yourself for 50% of the sacrificed amo…" at bounding box center [439, 501] width 150 height 41
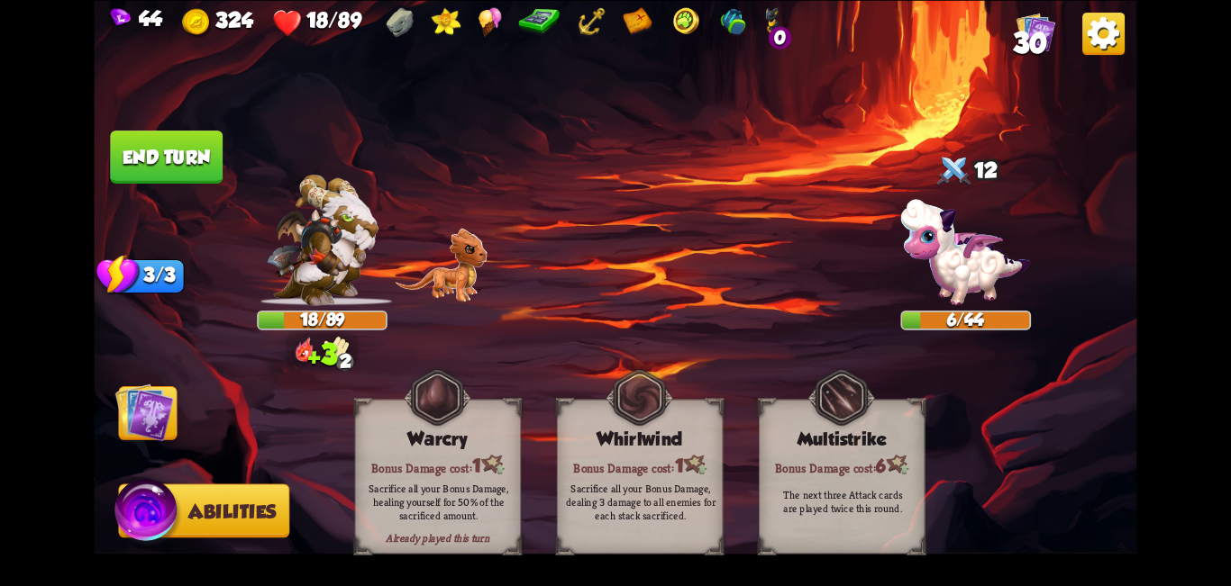
click at [174, 409] on span "Cards" at bounding box center [150, 415] width 63 height 22
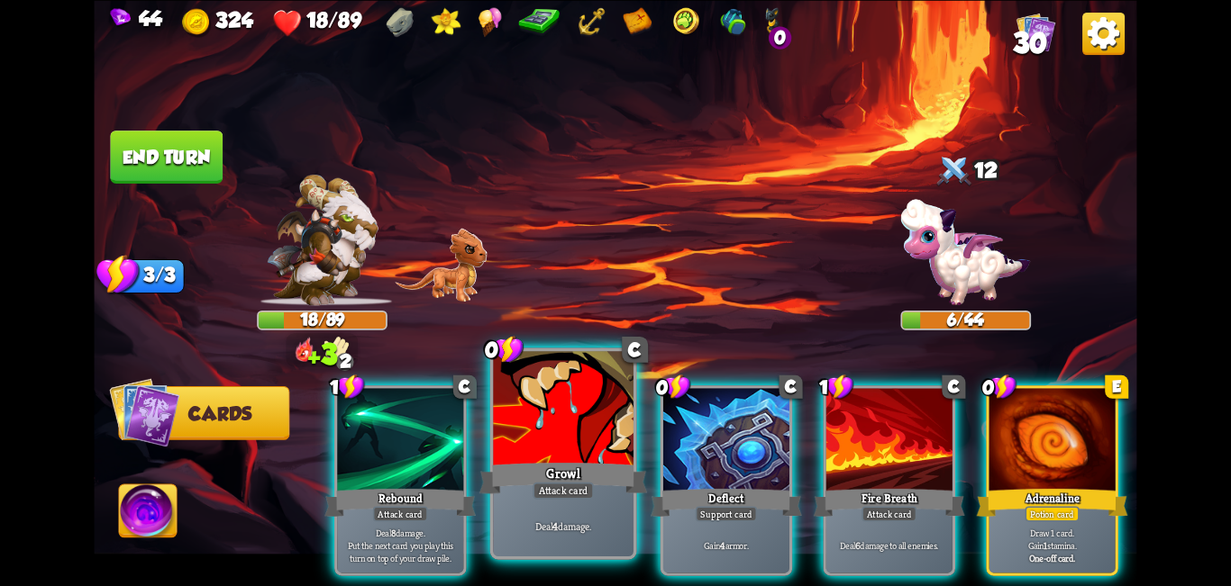
click at [604, 459] on div at bounding box center [563, 410] width 141 height 118
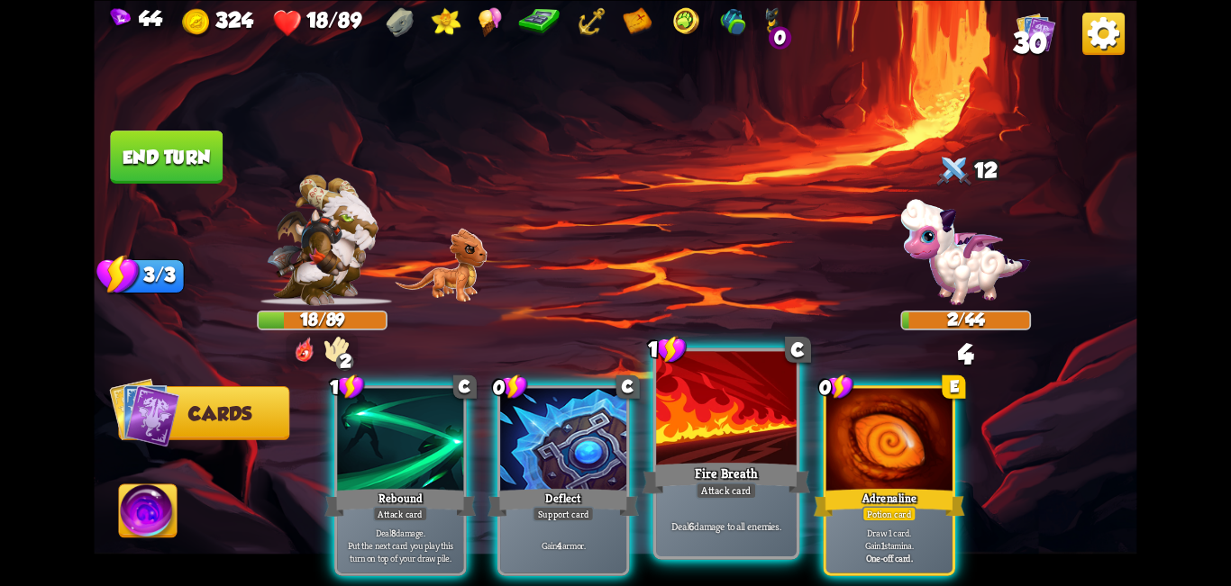
click at [613, 460] on div "Fire Breath" at bounding box center [726, 478] width 168 height 38
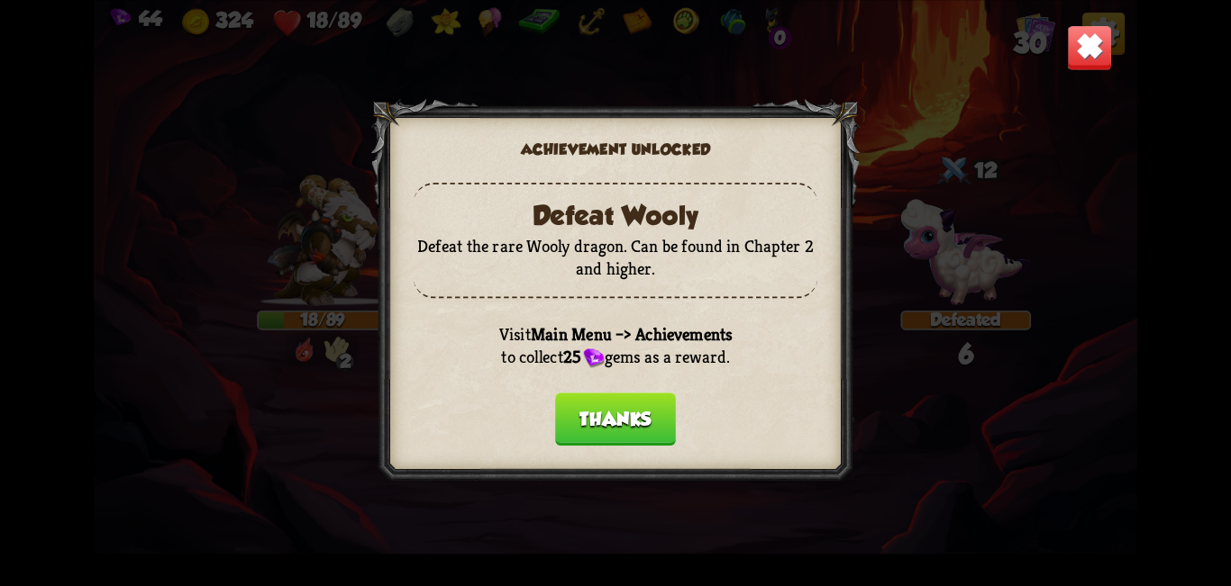
click at [613, 424] on button "Thanks" at bounding box center [615, 419] width 121 height 53
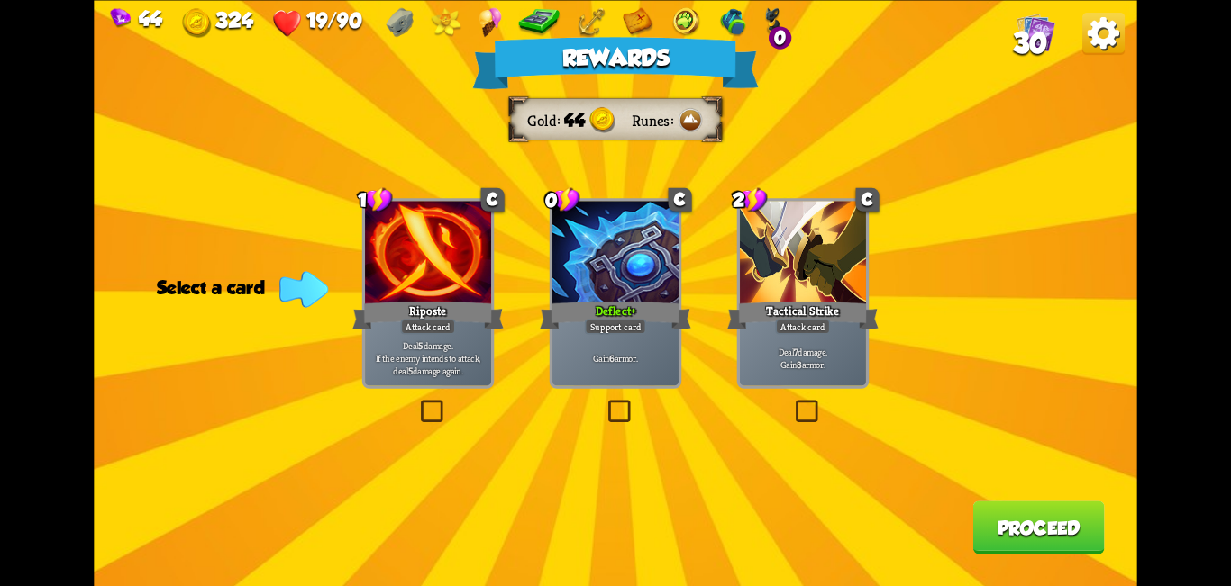
click at [604, 404] on label at bounding box center [604, 404] width 0 height 0
click at [0, 0] on input "checkbox" at bounding box center [0, 0] width 0 height 0
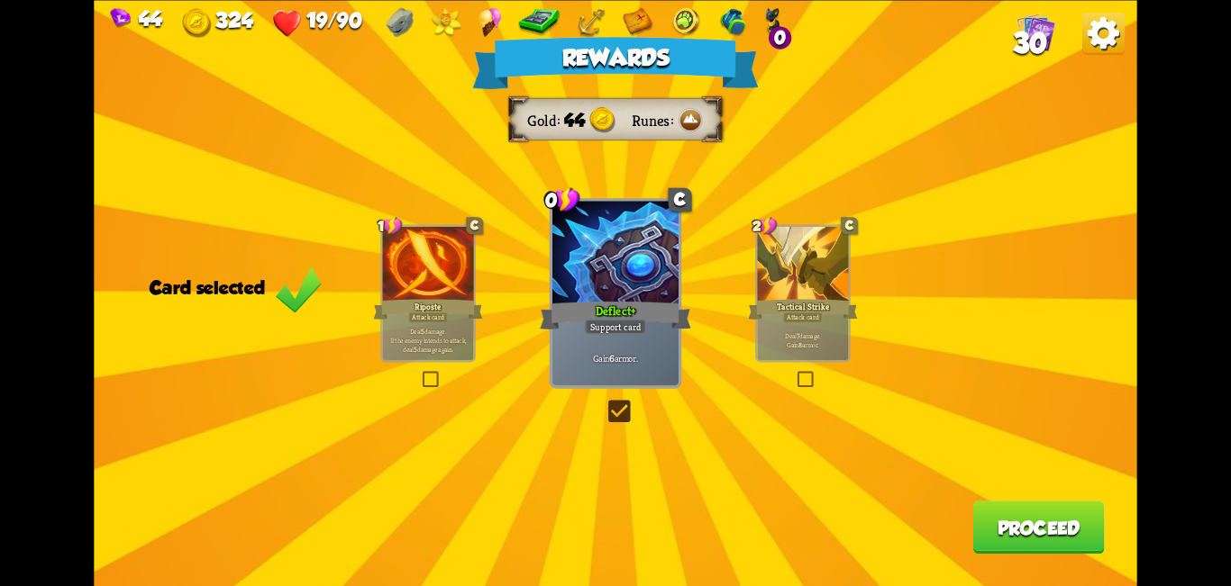
click at [613, 526] on button "Proceed" at bounding box center [1038, 527] width 132 height 53
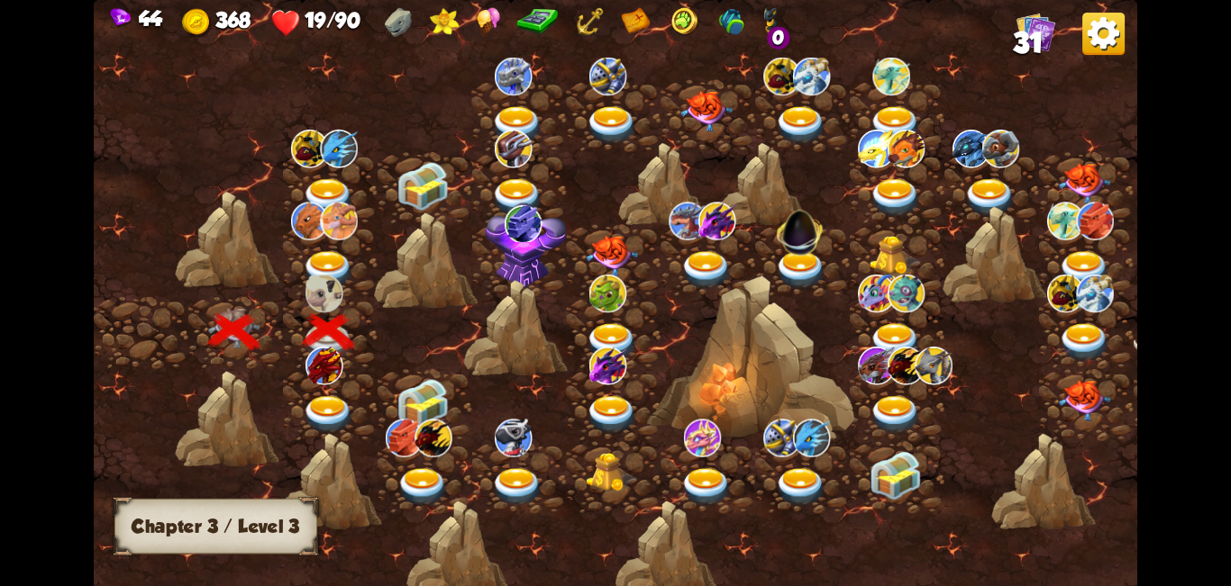
click at [332, 406] on img at bounding box center [329, 415] width 52 height 39
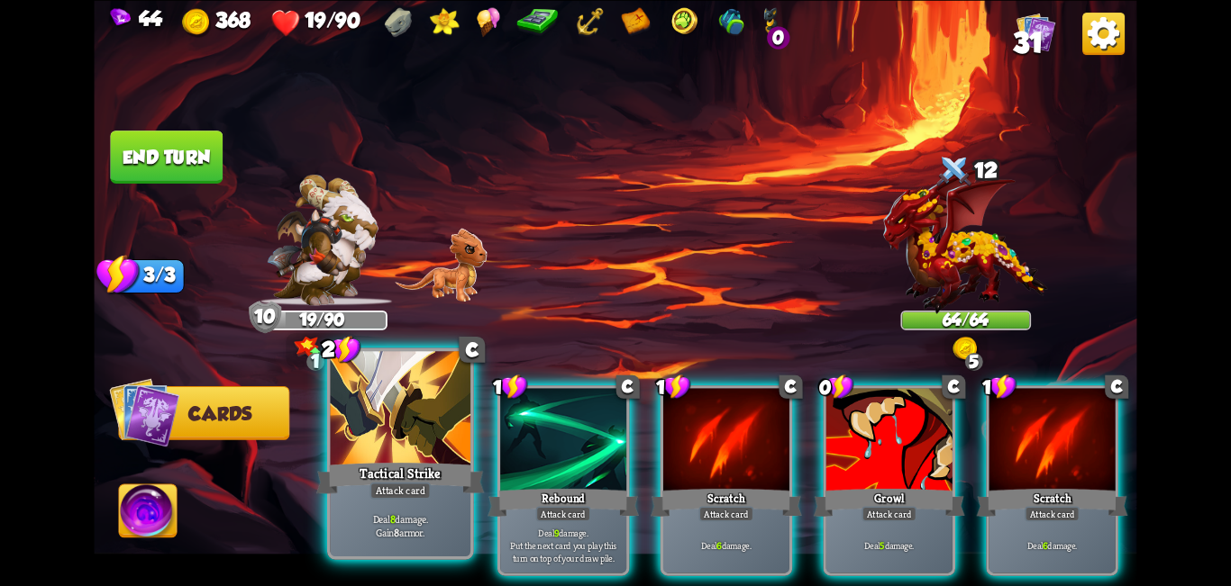
click at [410, 477] on div "Tactical Strike" at bounding box center [400, 478] width 168 height 38
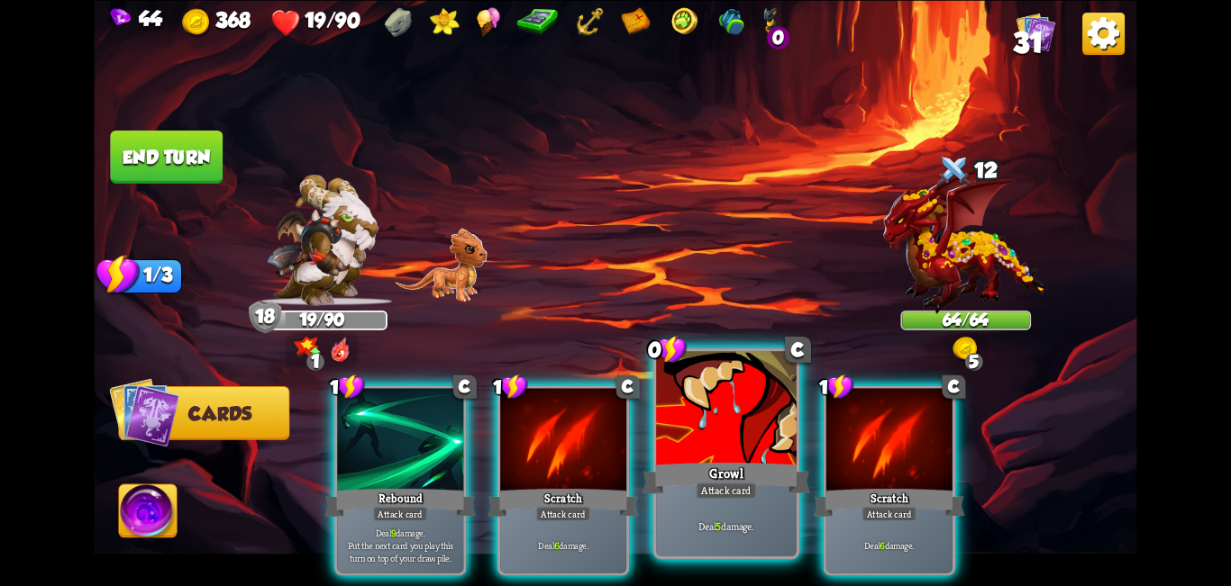
click at [613, 442] on div at bounding box center [726, 410] width 141 height 118
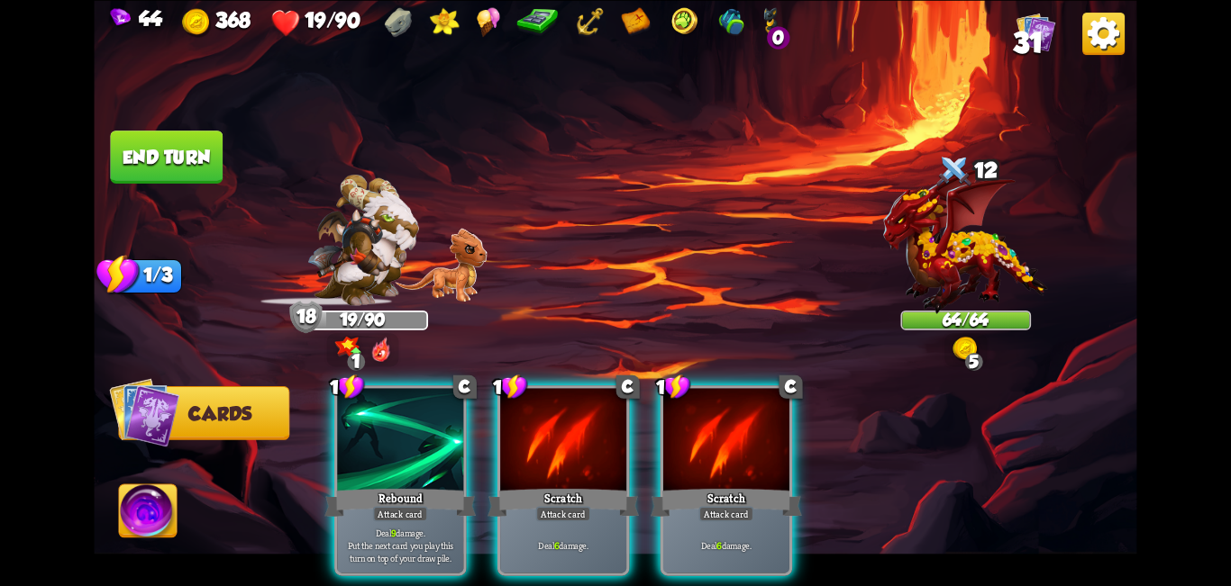
click at [410, 439] on div at bounding box center [400, 441] width 126 height 106
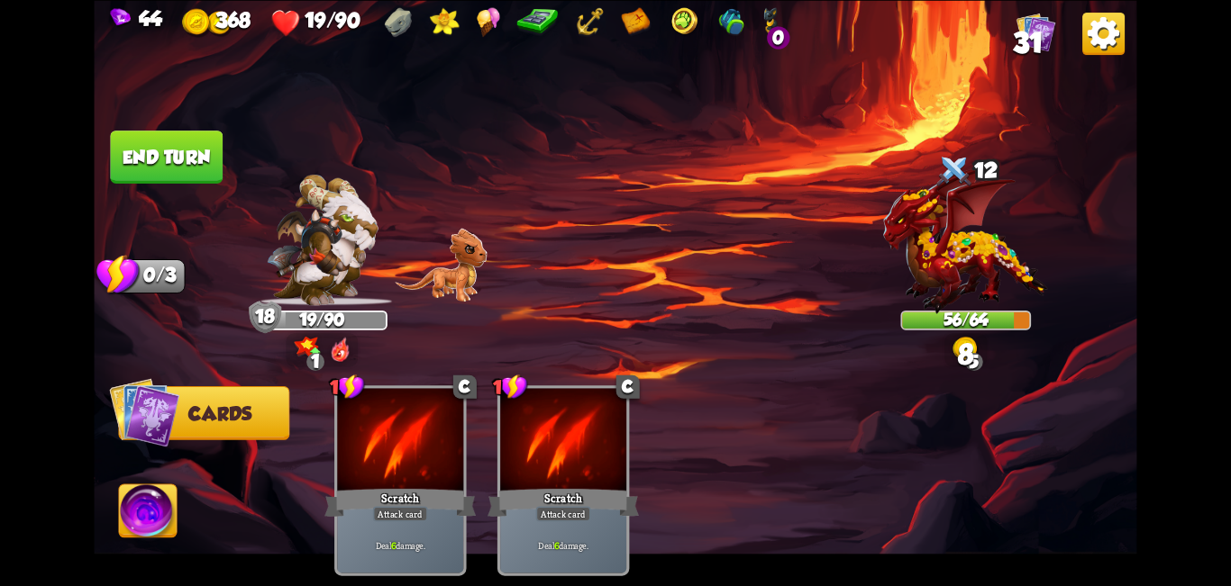
click at [197, 168] on button "End turn" at bounding box center [166, 157] width 113 height 53
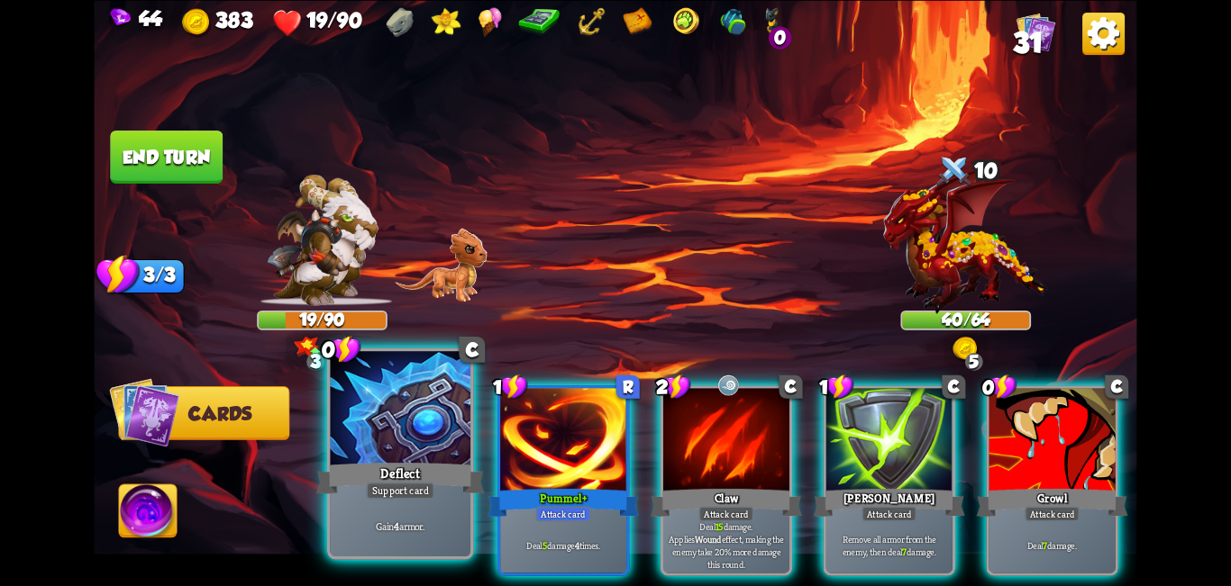
click at [413, 432] on div at bounding box center [401, 410] width 141 height 118
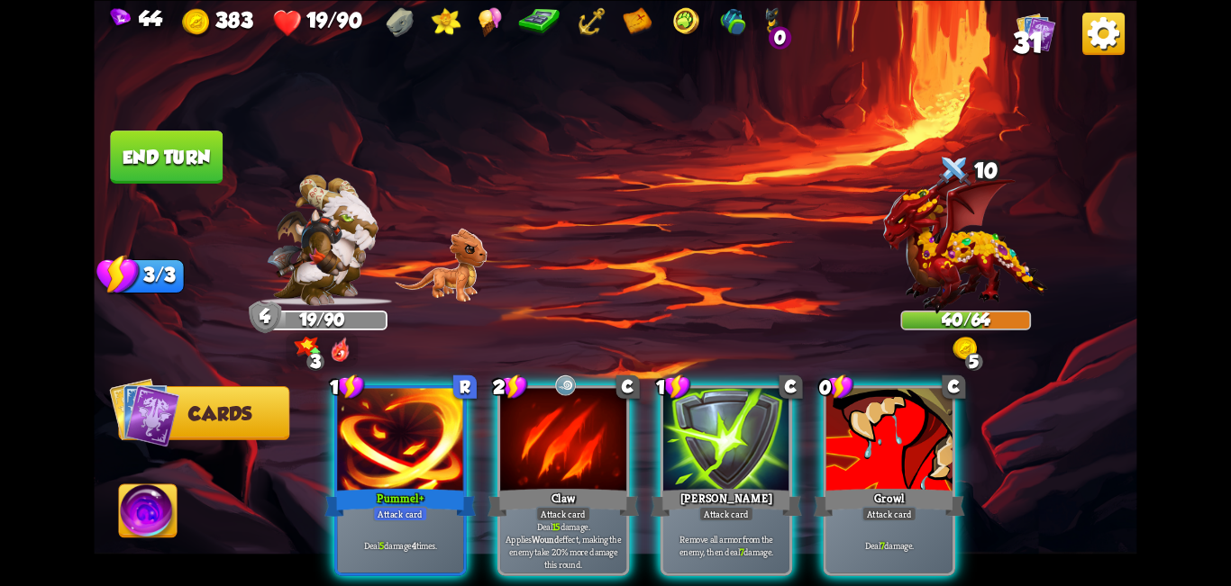
click at [613, 438] on div at bounding box center [889, 441] width 126 height 106
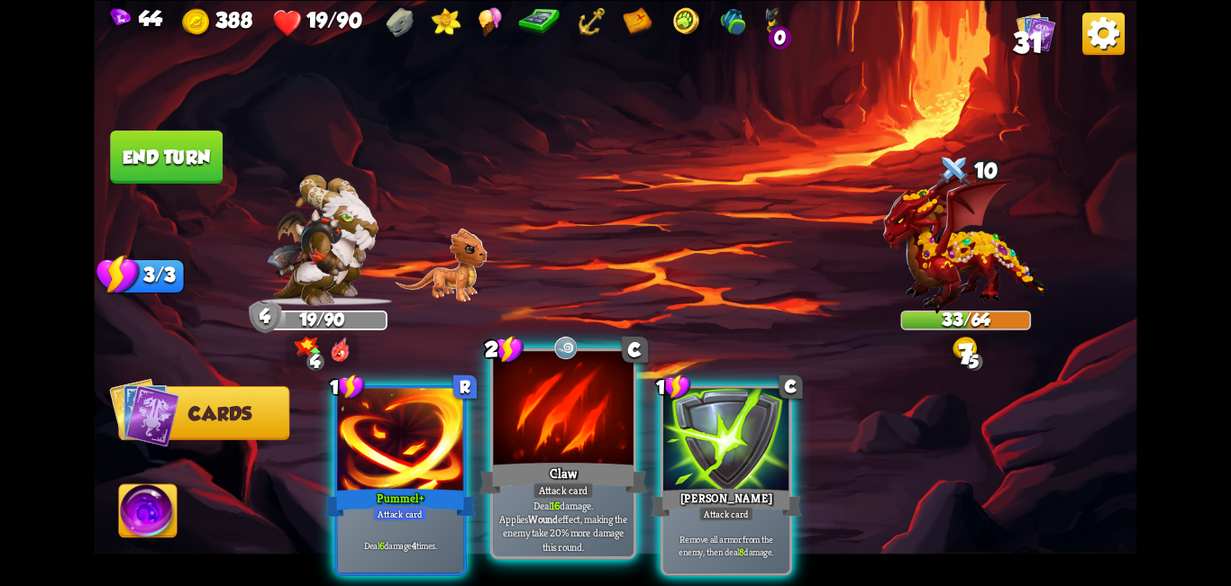
click at [538, 434] on div at bounding box center [563, 410] width 141 height 118
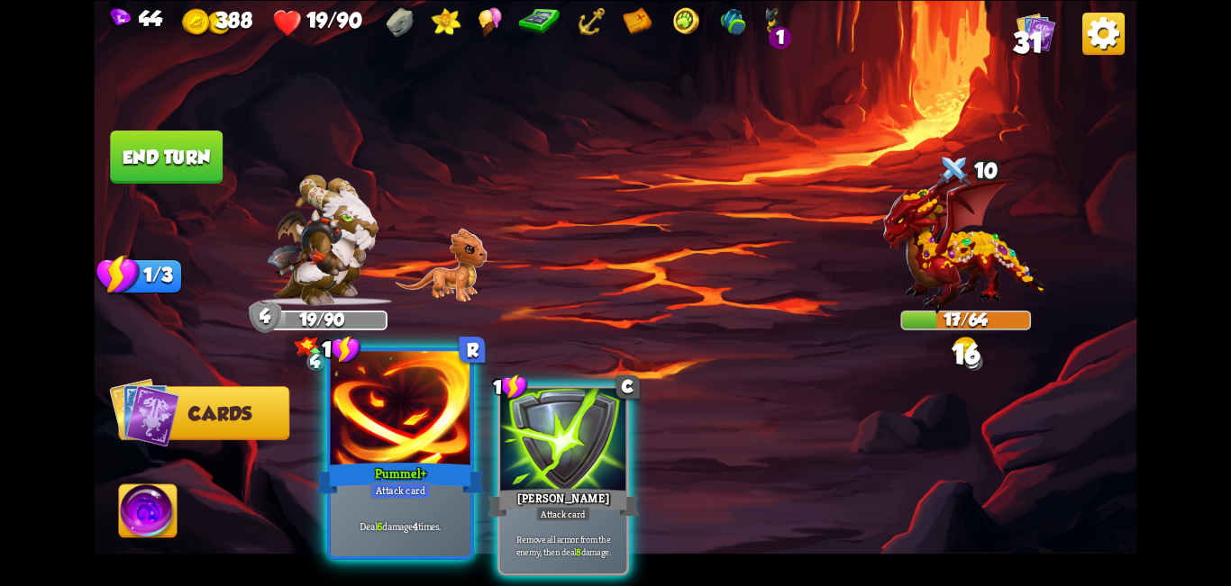
click at [420, 419] on div at bounding box center [401, 410] width 141 height 118
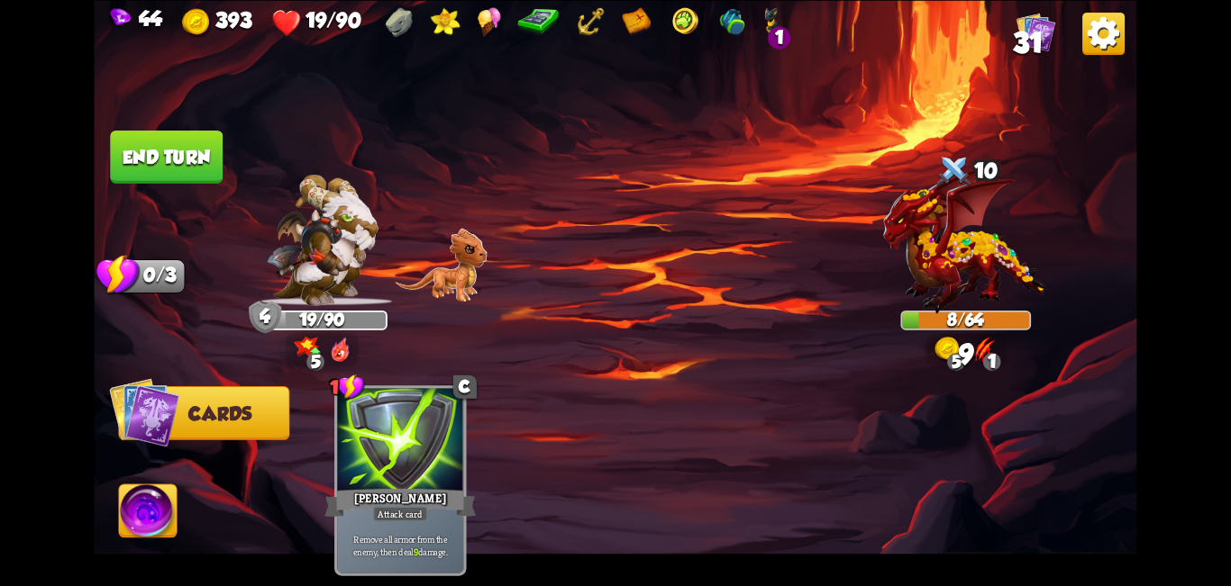
click at [144, 519] on img at bounding box center [148, 514] width 58 height 59
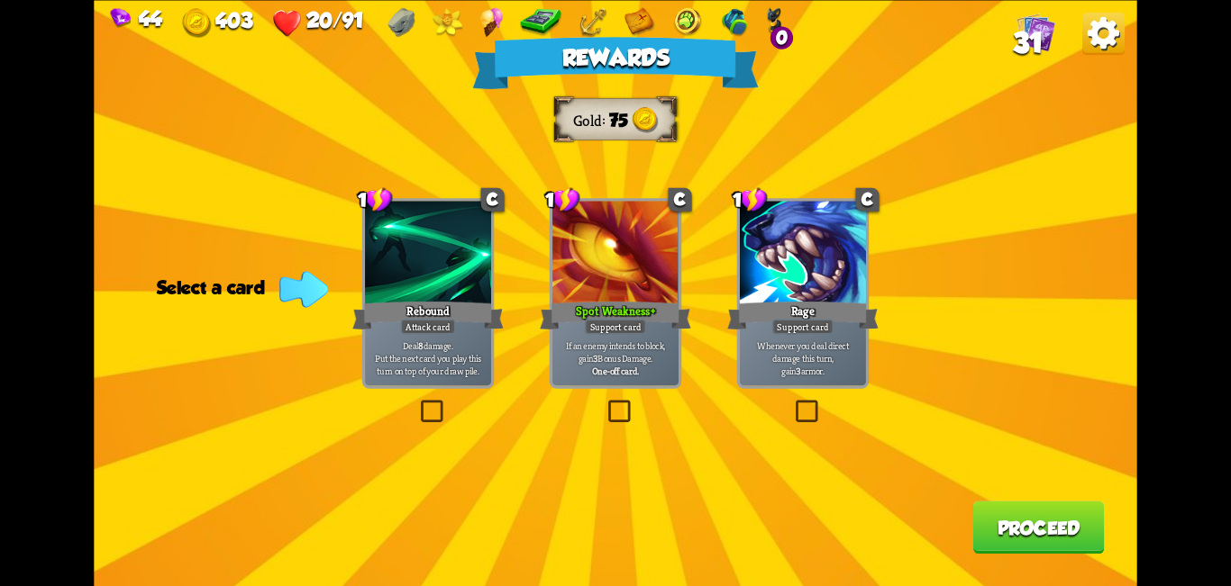
click at [604, 404] on label at bounding box center [604, 404] width 0 height 0
click at [0, 0] on input "checkbox" at bounding box center [0, 0] width 0 height 0
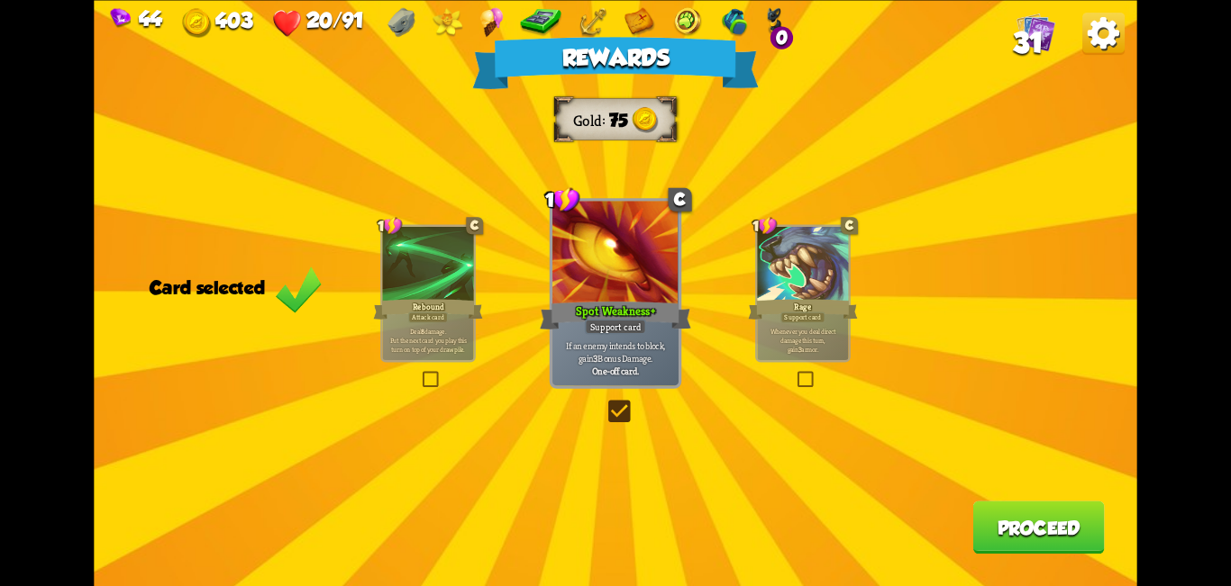
click at [613, 547] on button "Proceed" at bounding box center [1038, 527] width 132 height 53
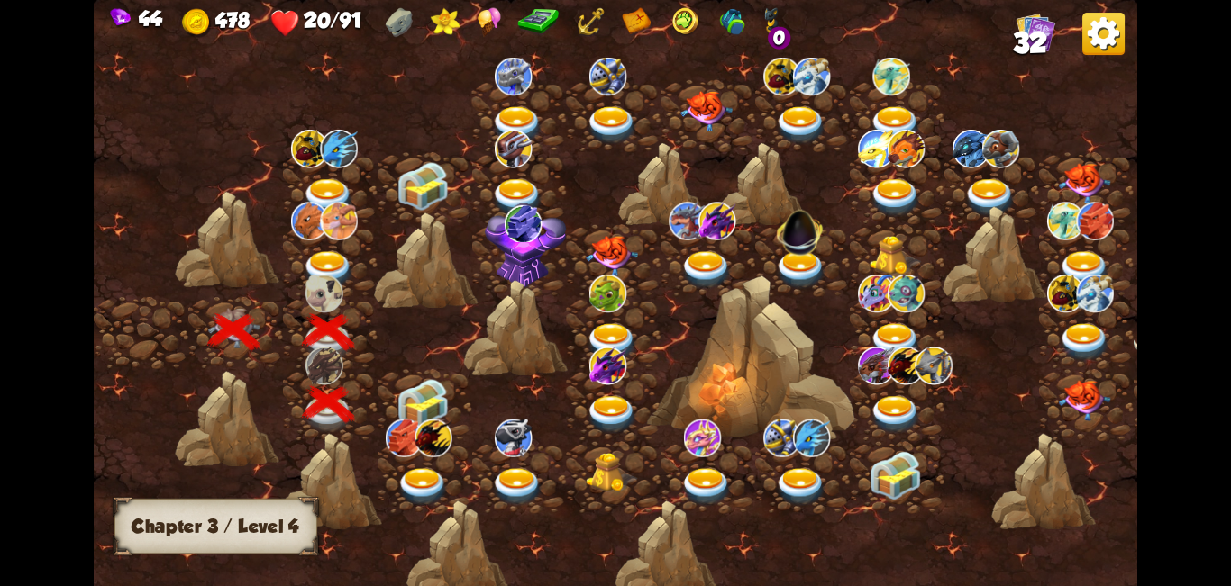
click at [423, 409] on img at bounding box center [423, 403] width 52 height 49
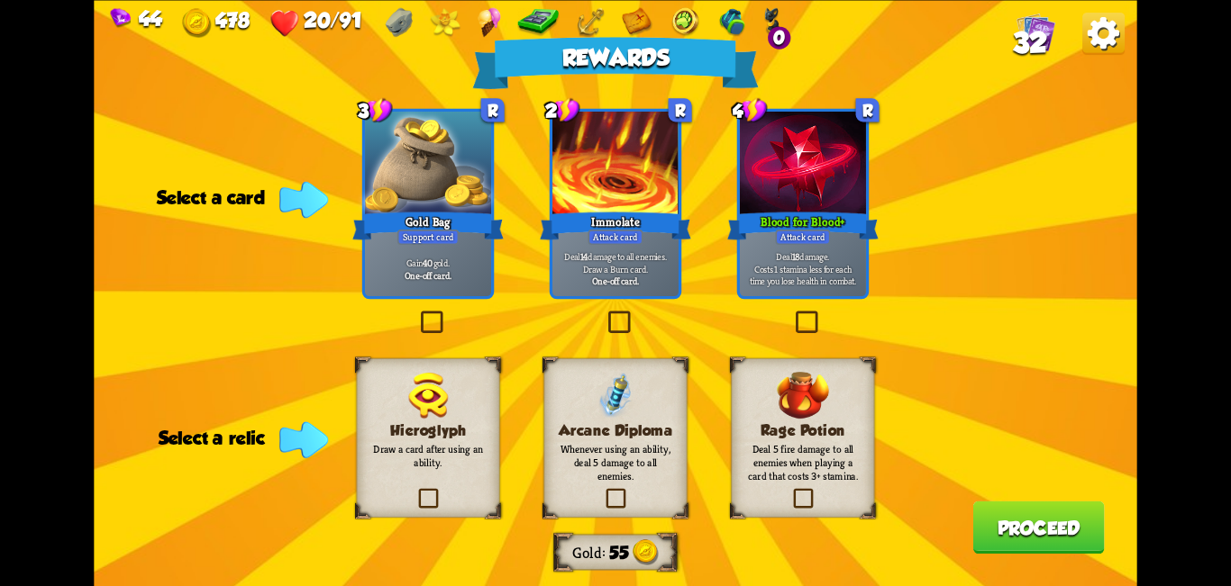
click at [613, 313] on label at bounding box center [792, 313] width 0 height 0
click at [0, 0] on input "checkbox" at bounding box center [0, 0] width 0 height 0
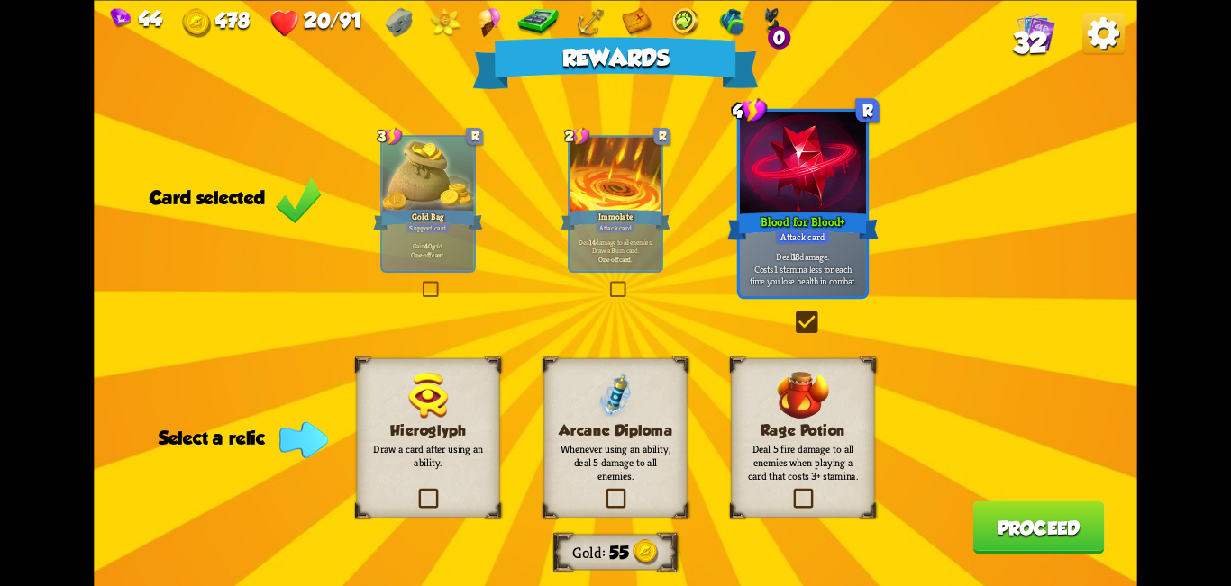
click at [613, 491] on label at bounding box center [790, 491] width 0 height 0
click at [0, 0] on input "checkbox" at bounding box center [0, 0] width 0 height 0
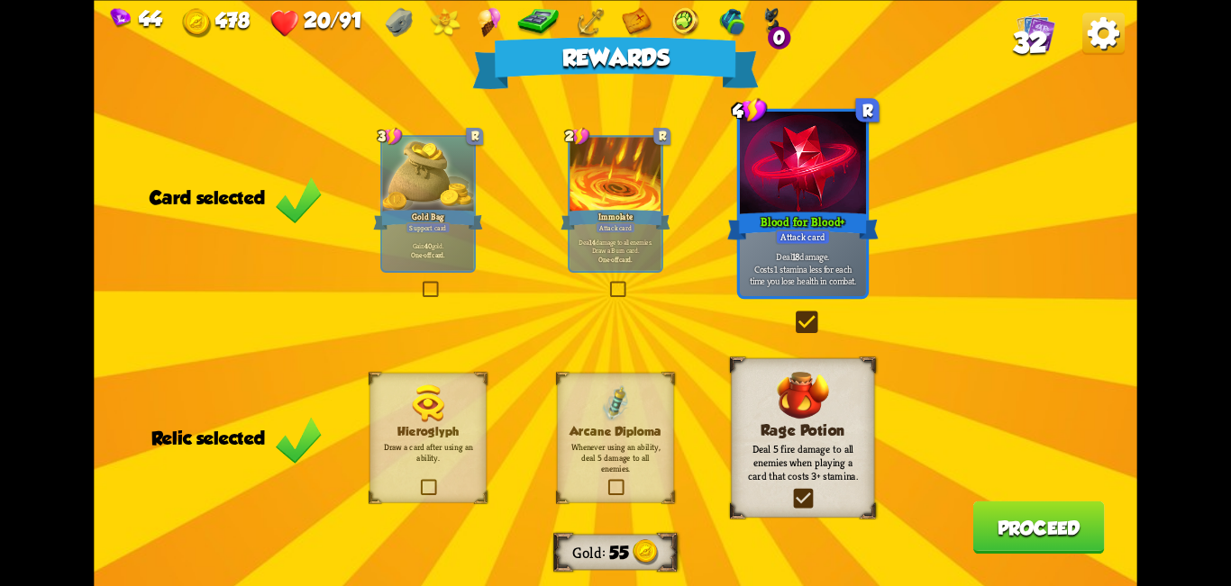
click at [613, 491] on label at bounding box center [790, 491] width 0 height 0
click at [0, 0] on input "checkbox" at bounding box center [0, 0] width 0 height 0
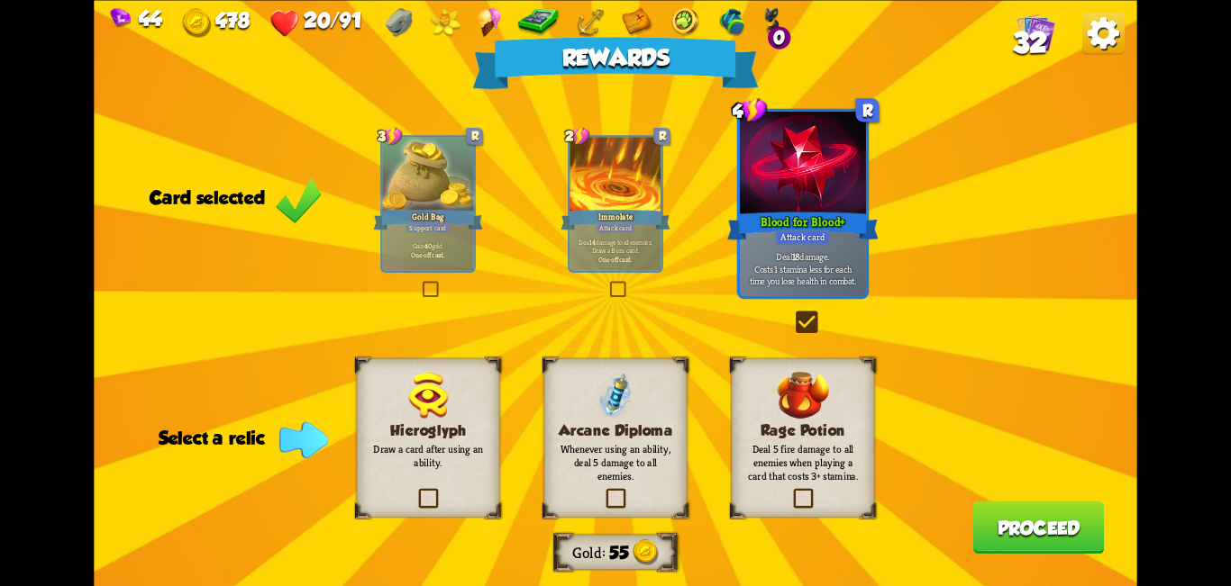
click at [613, 491] on label at bounding box center [790, 491] width 0 height 0
click at [0, 0] on input "checkbox" at bounding box center [0, 0] width 0 height 0
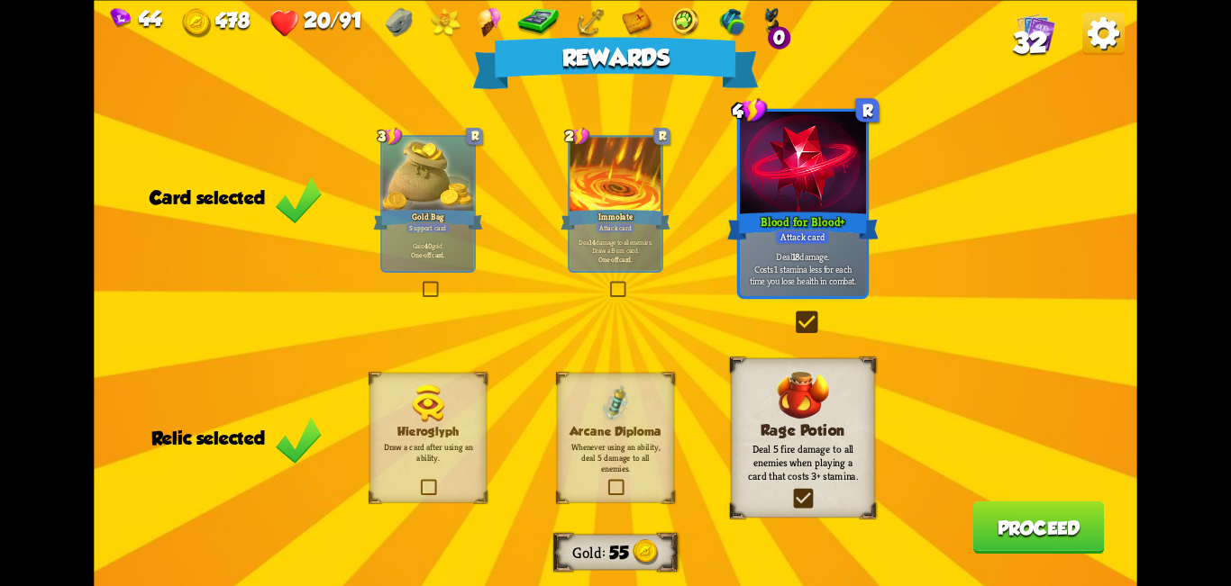
click at [613, 524] on button "Proceed" at bounding box center [1038, 527] width 132 height 53
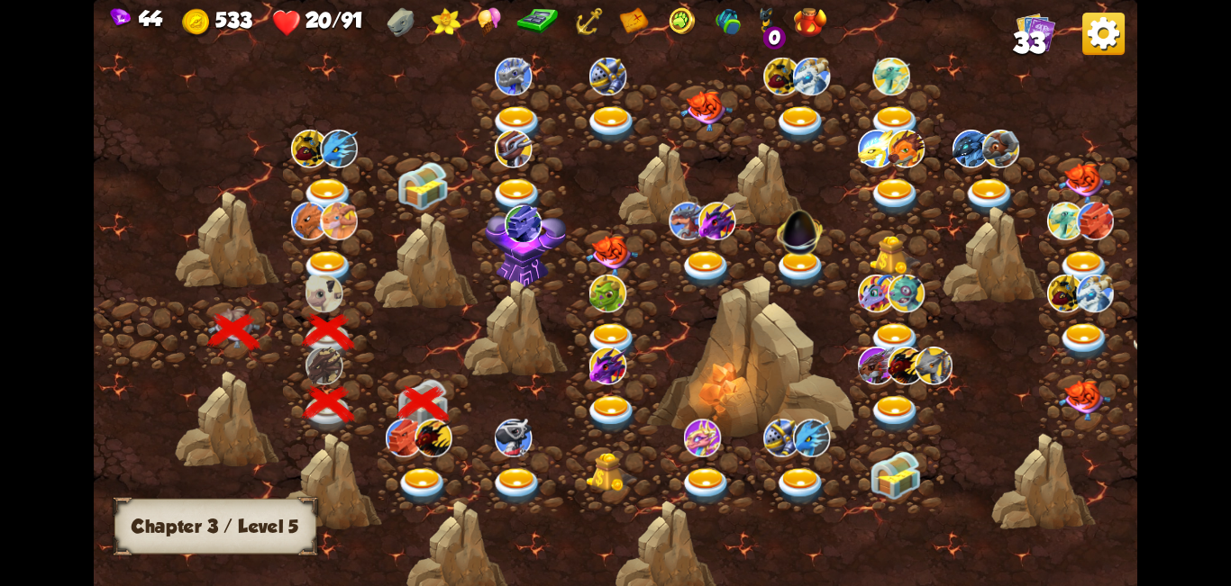
click at [422, 485] on img at bounding box center [423, 487] width 52 height 39
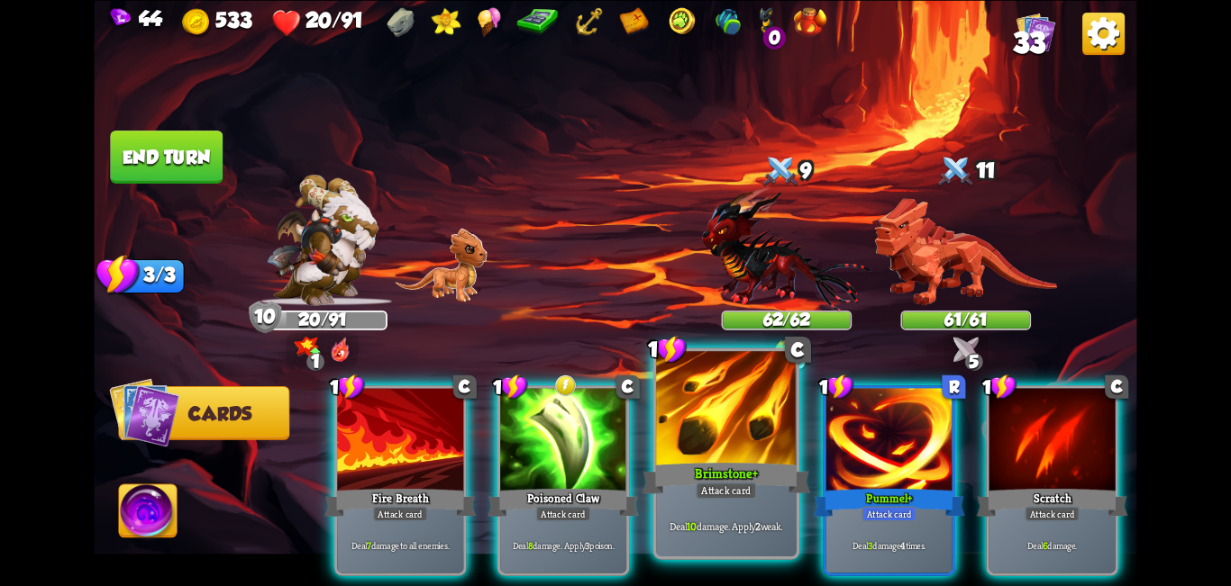
click at [613, 423] on div at bounding box center [726, 410] width 141 height 118
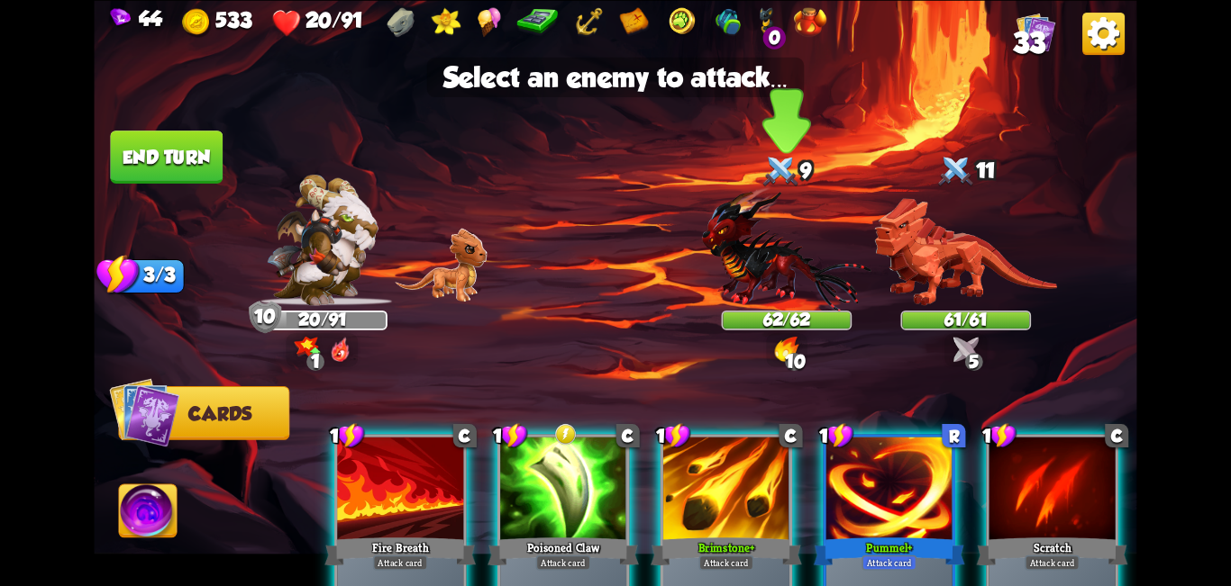
click at [613, 241] on img at bounding box center [786, 248] width 169 height 124
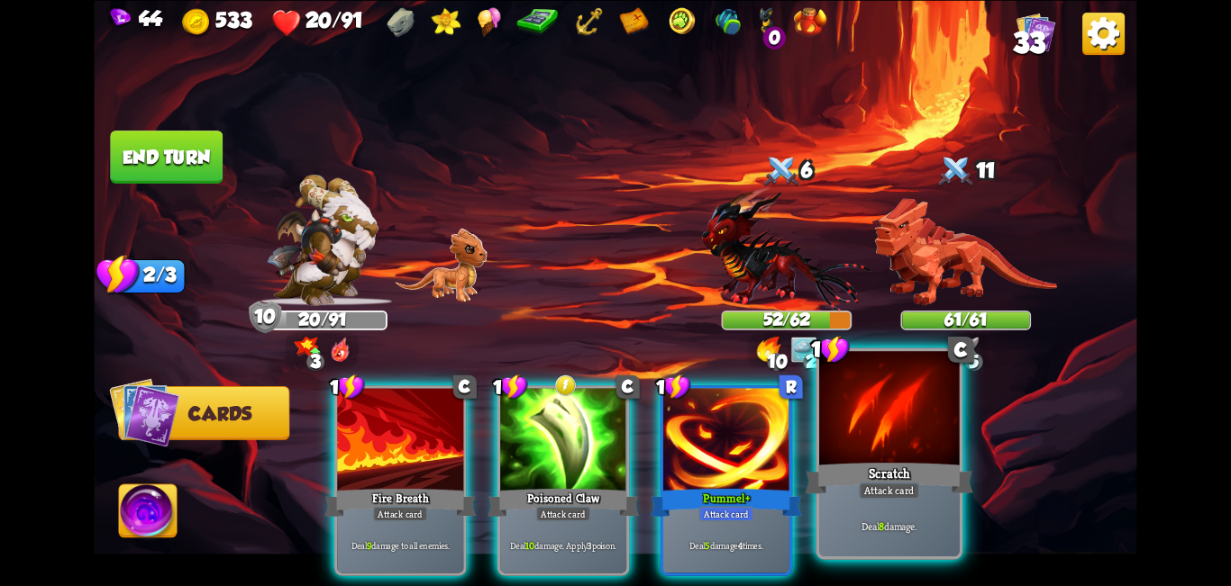
click at [613, 430] on div at bounding box center [889, 410] width 141 height 118
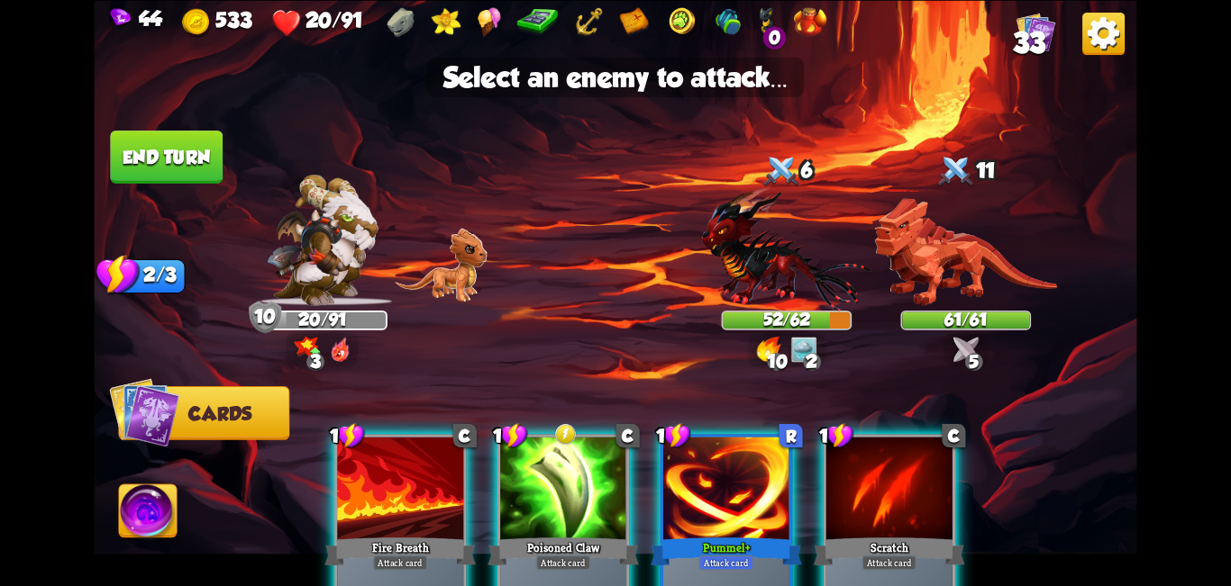
click at [613, 459] on div at bounding box center [889, 490] width 126 height 106
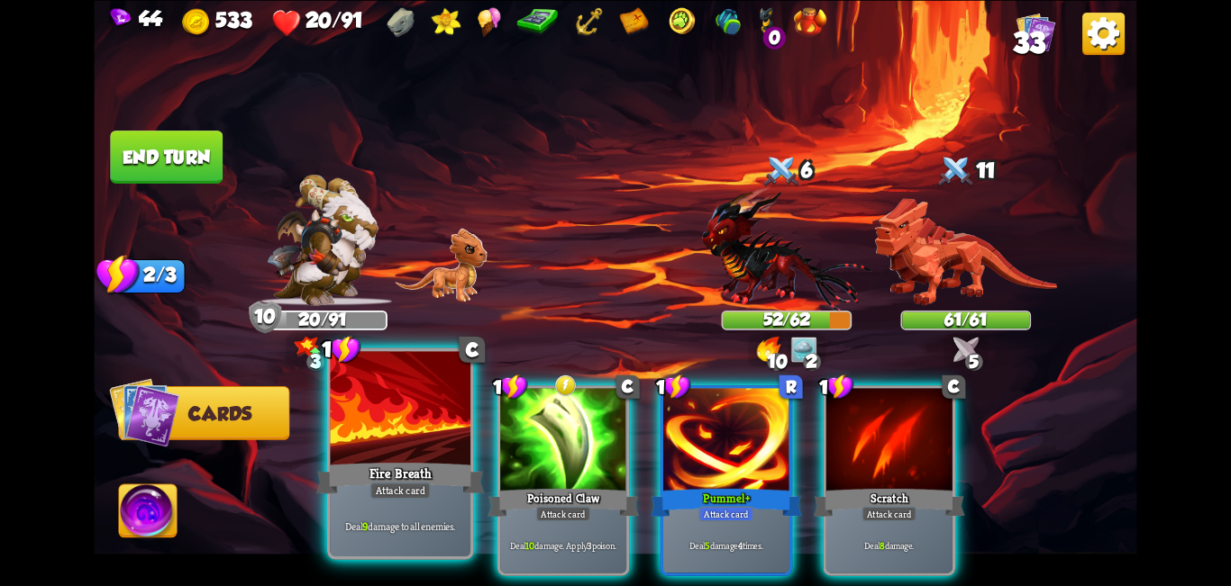
click at [409, 485] on div "Attack card" at bounding box center [399, 490] width 61 height 17
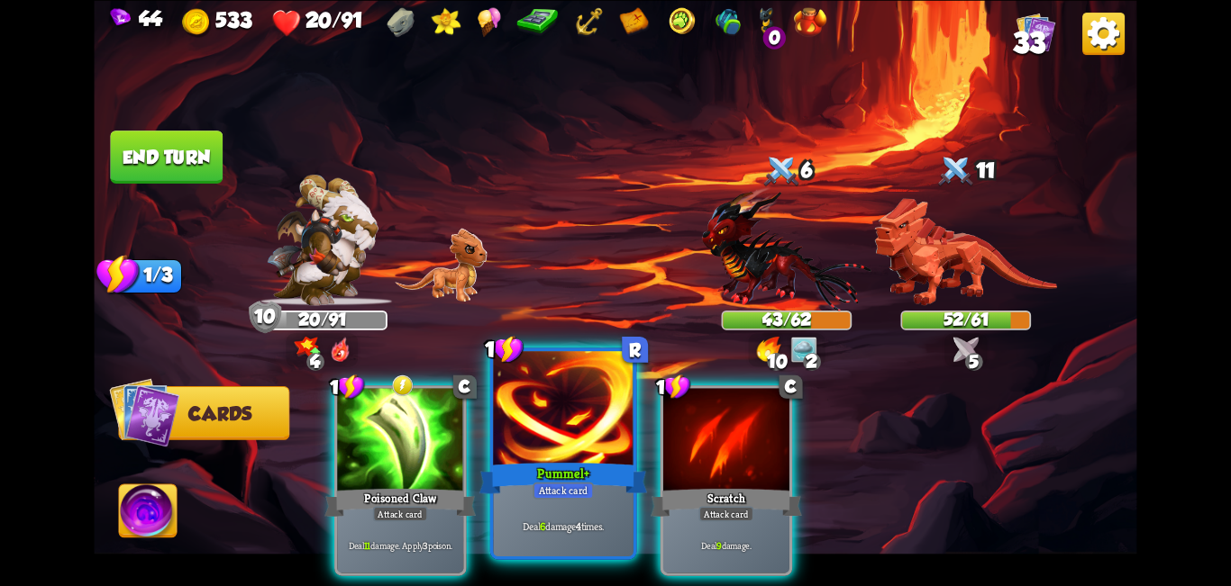
click at [555, 442] on div at bounding box center [563, 410] width 141 height 118
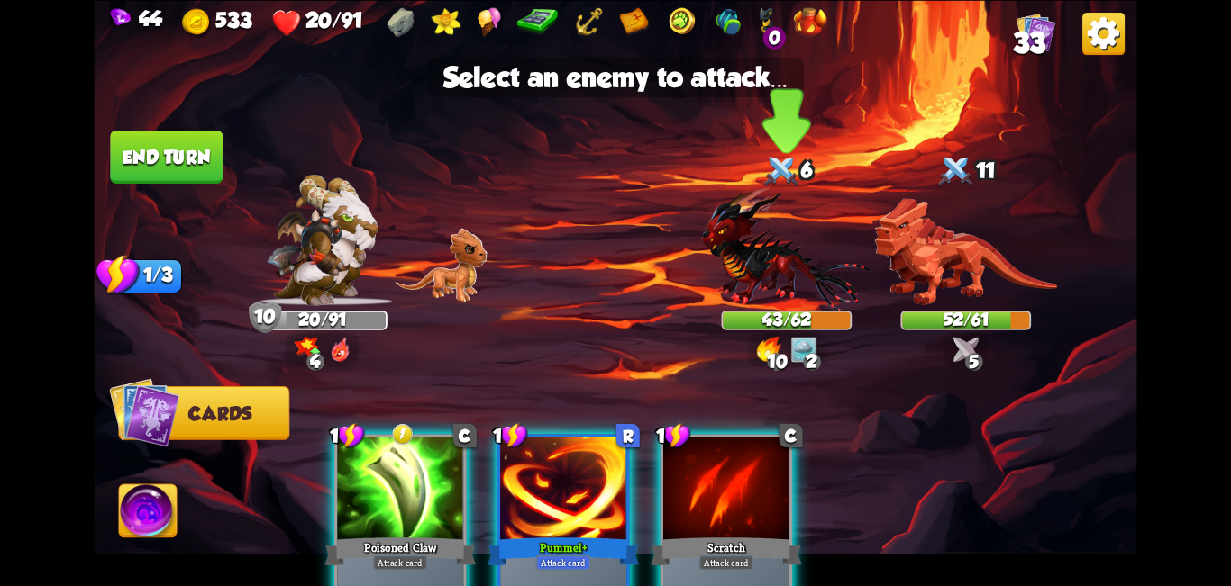
click at [613, 233] on img at bounding box center [786, 248] width 169 height 124
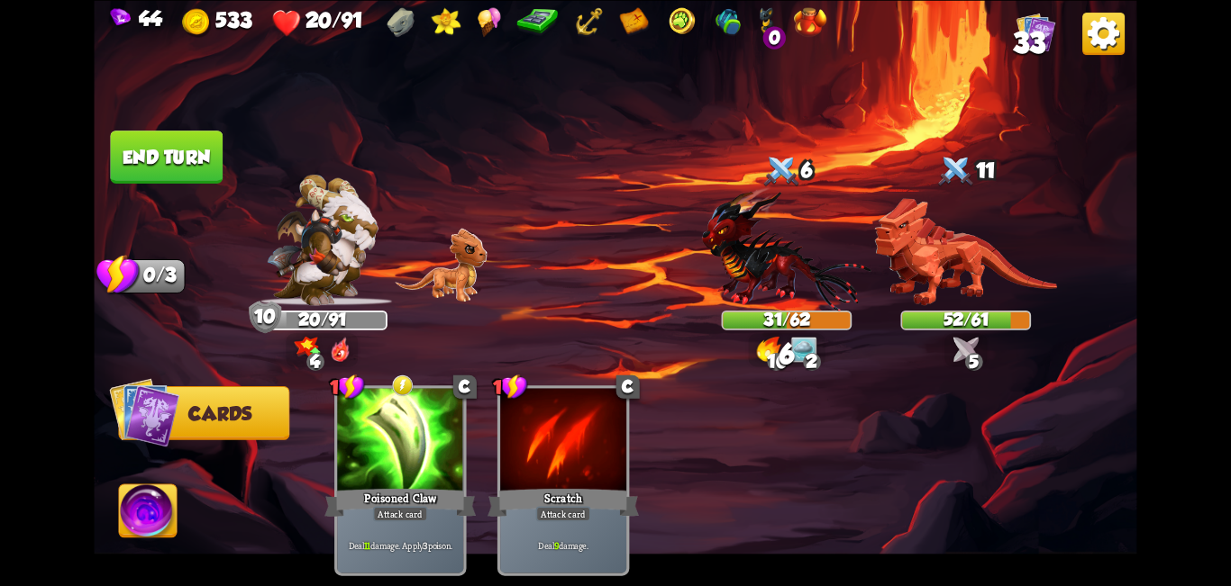
click at [169, 152] on button "End turn" at bounding box center [166, 157] width 113 height 53
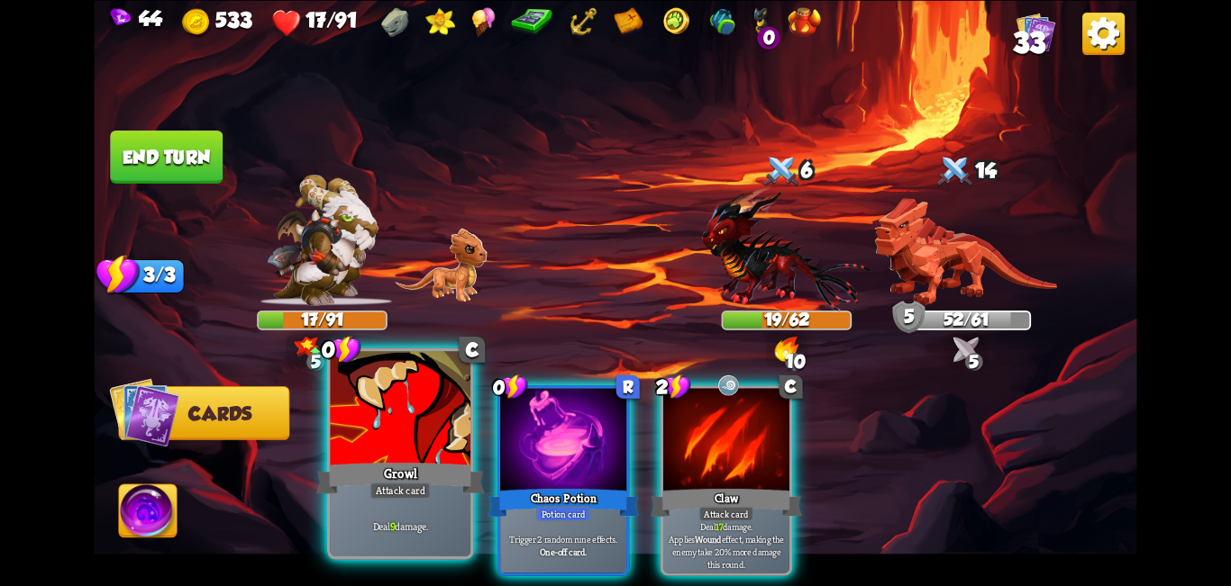
click at [419, 421] on div at bounding box center [401, 410] width 141 height 118
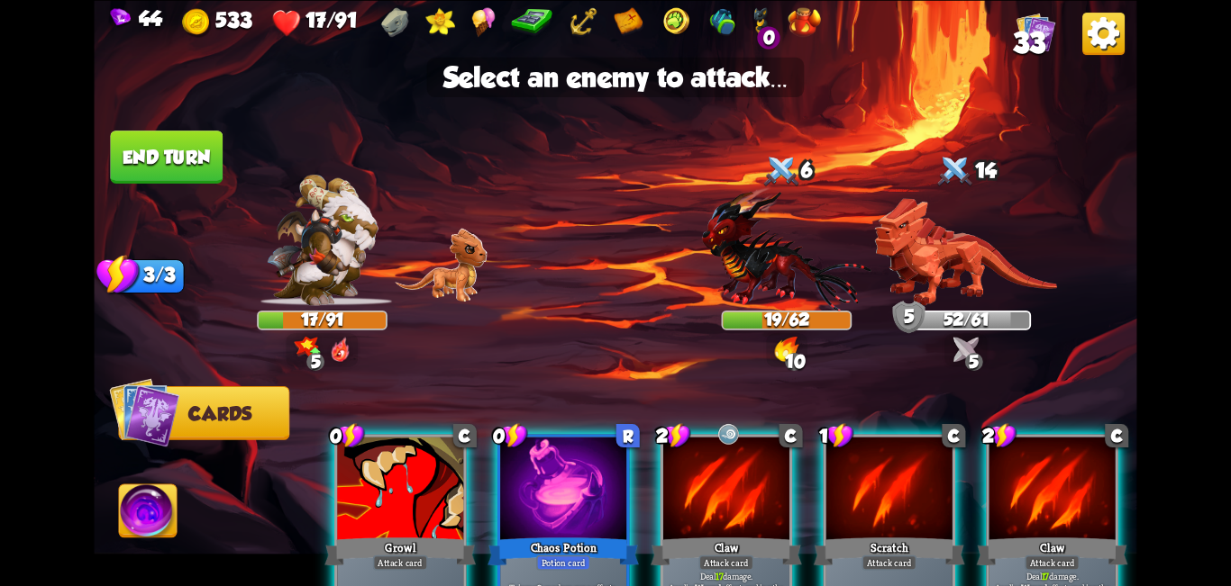
click at [613, 256] on img at bounding box center [786, 248] width 169 height 124
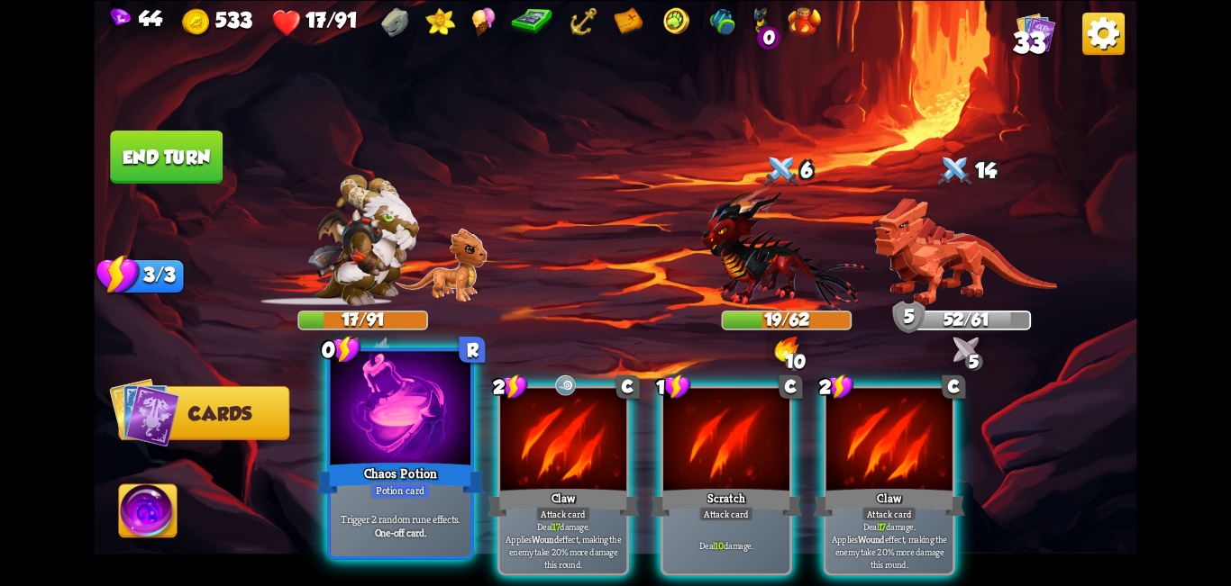
click at [429, 422] on div at bounding box center [401, 410] width 141 height 118
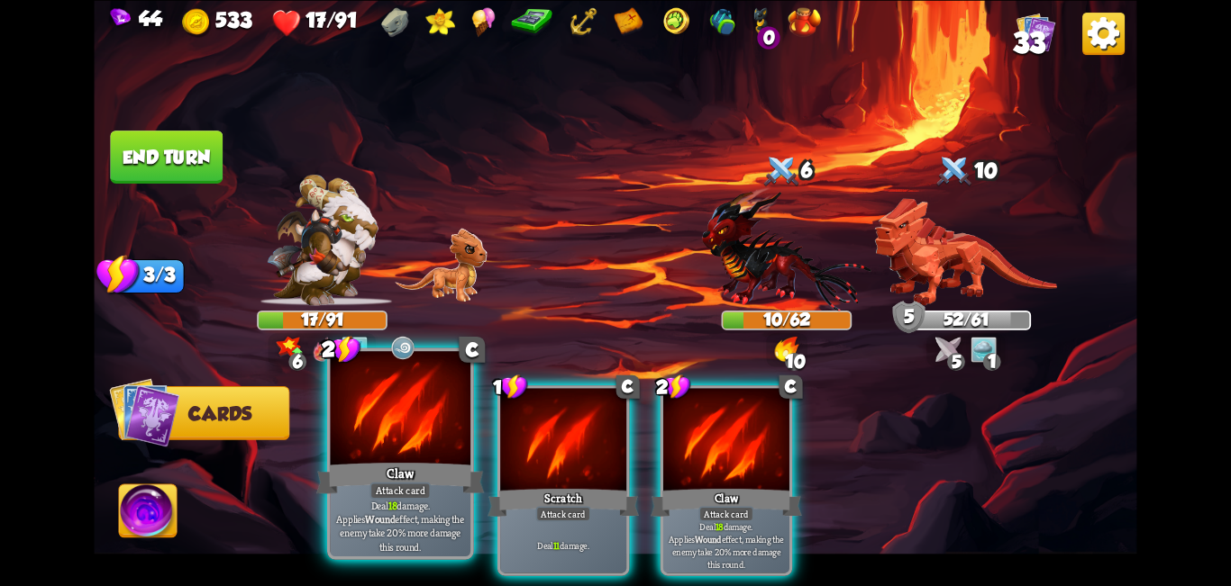
click at [428, 456] on div at bounding box center [401, 410] width 141 height 118
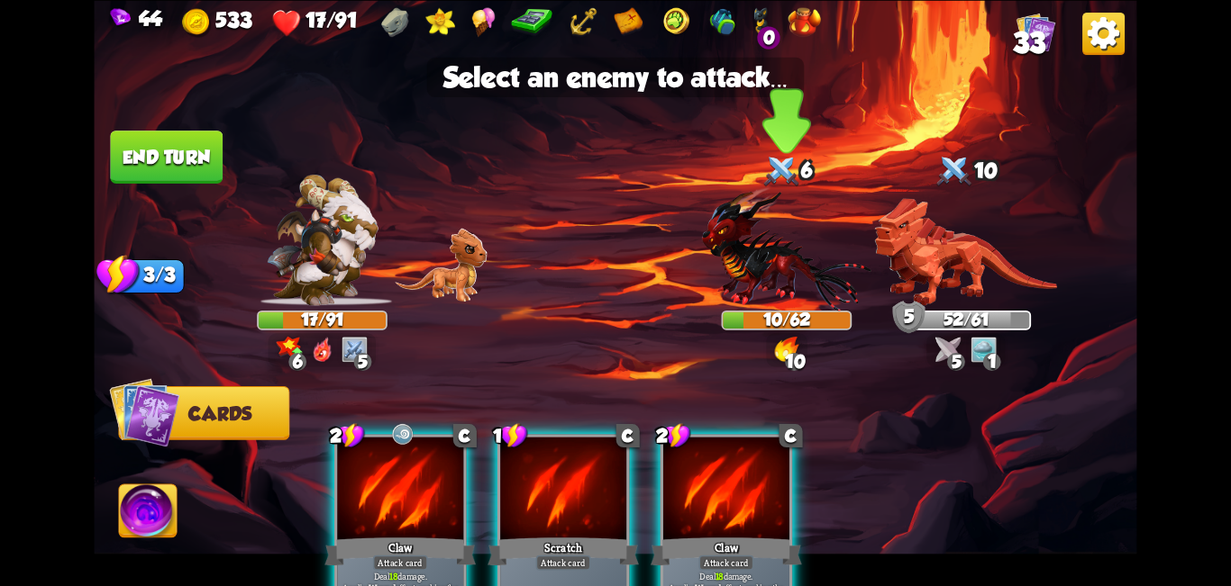
click at [613, 247] on img at bounding box center [786, 248] width 169 height 124
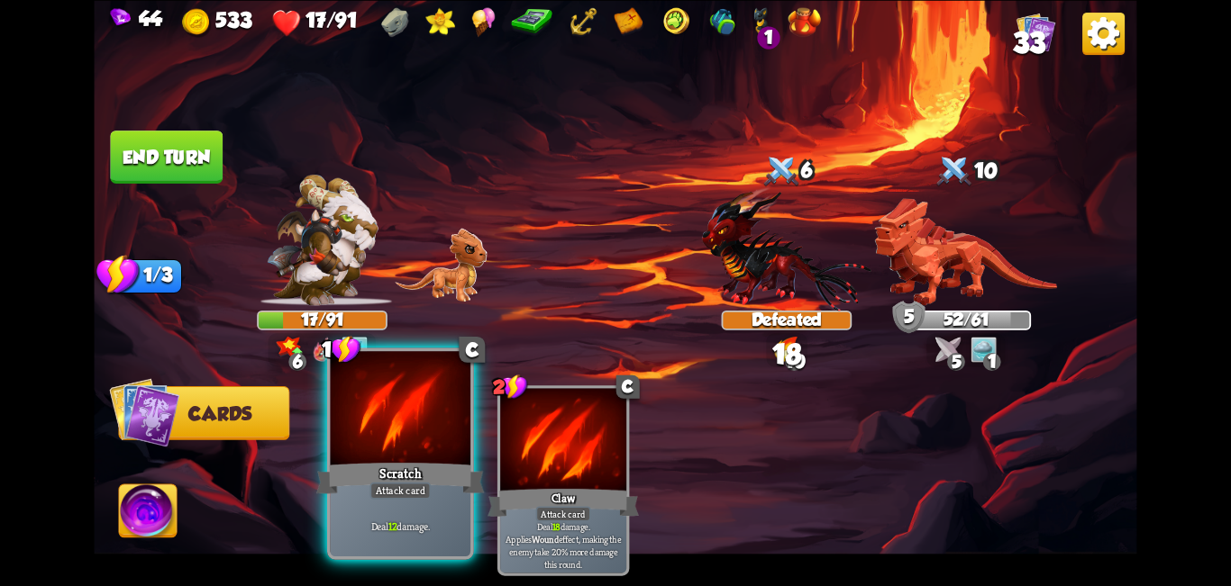
click at [395, 416] on div at bounding box center [401, 410] width 141 height 118
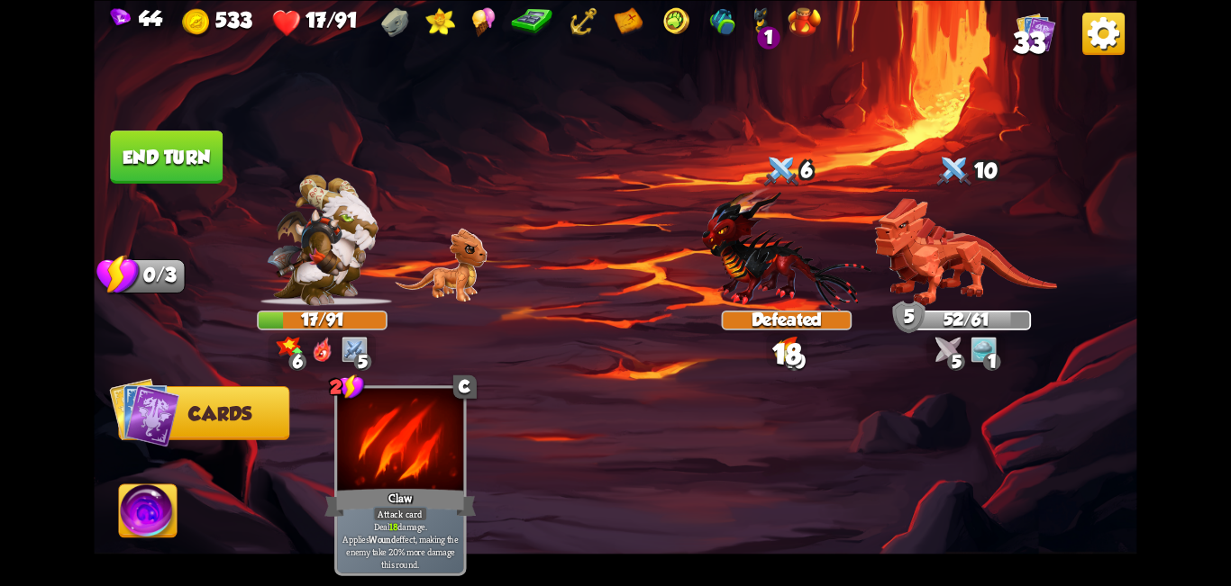
click at [613, 243] on img at bounding box center [966, 251] width 183 height 107
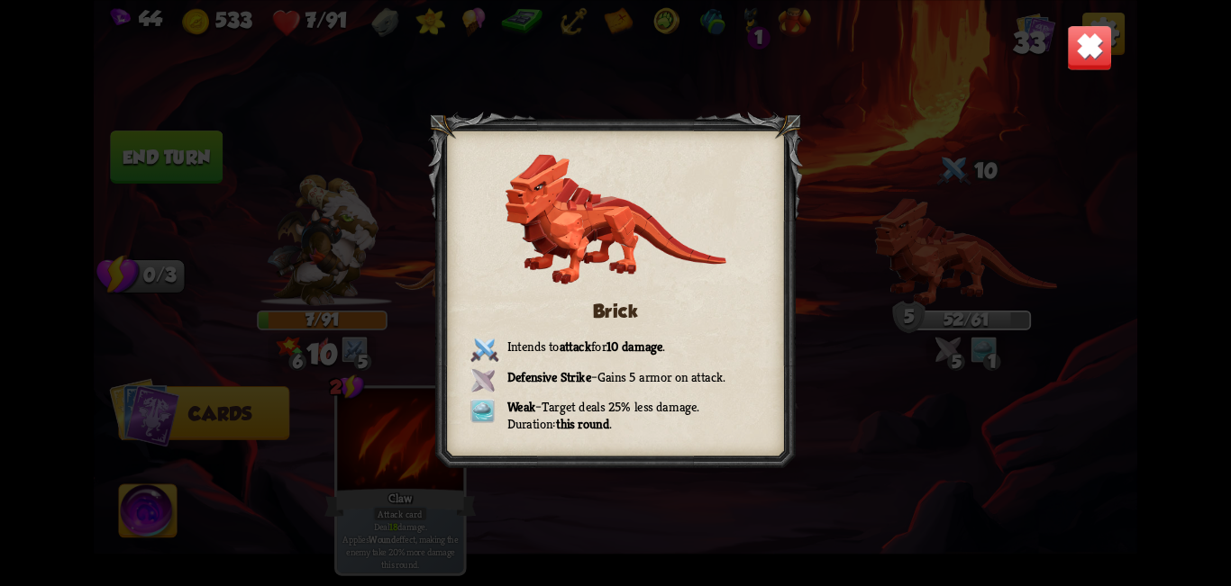
click at [613, 49] on div "Brick Intends to attack for 10 damage . Defensive Strike – Gains 5 armor on att…" at bounding box center [615, 293] width 1042 height 586
click at [613, 35] on img at bounding box center [1090, 47] width 46 height 46
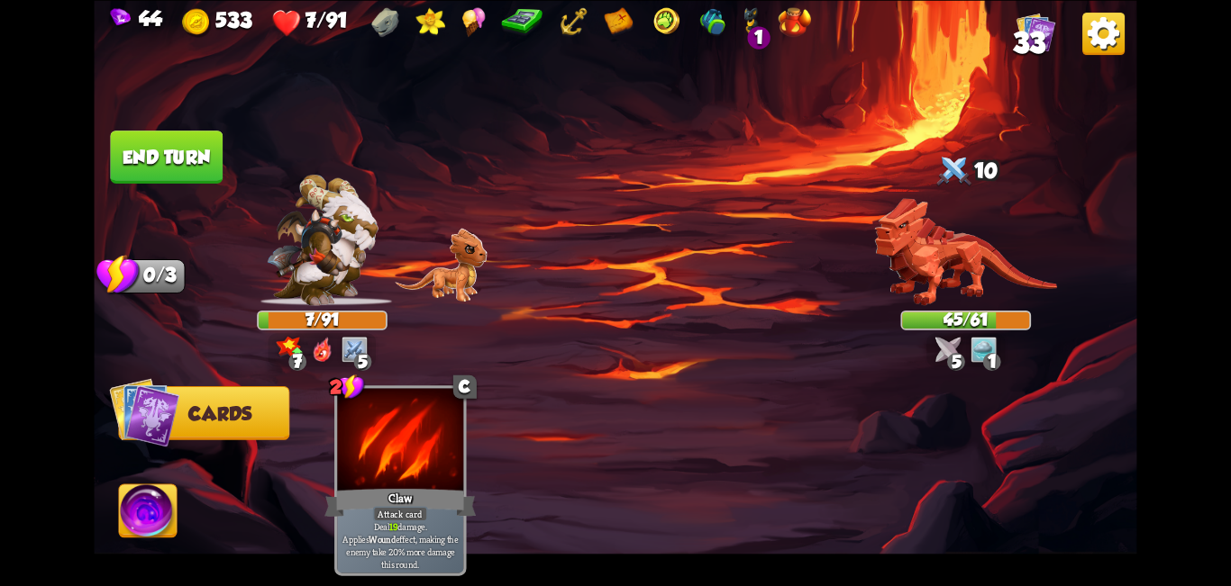
click at [155, 524] on img at bounding box center [148, 514] width 58 height 59
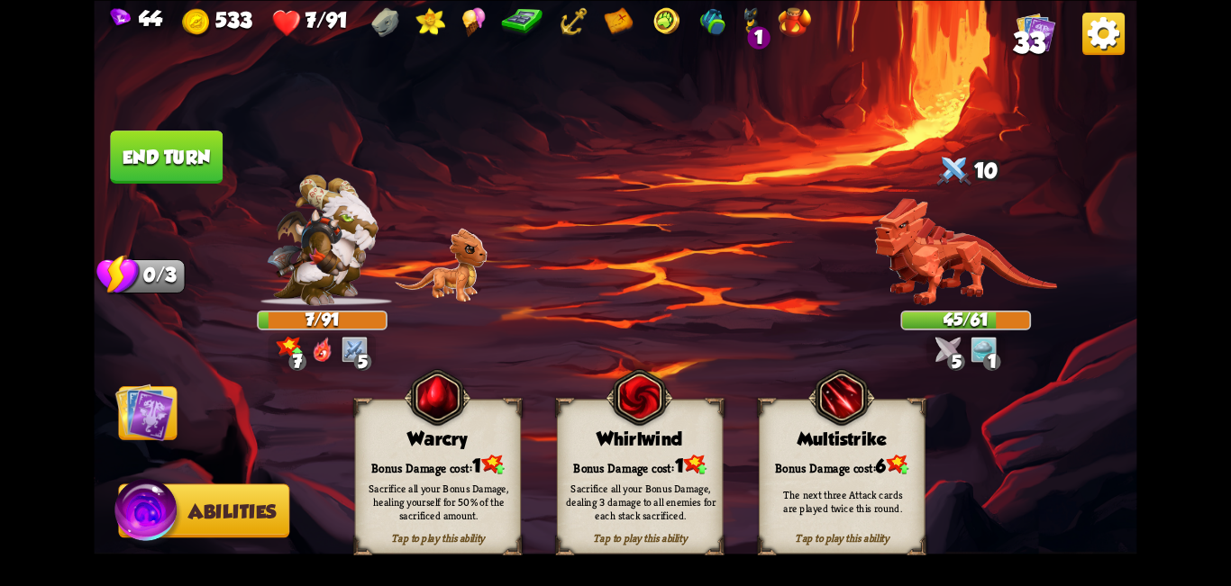
click at [192, 141] on button "End turn" at bounding box center [166, 157] width 115 height 54
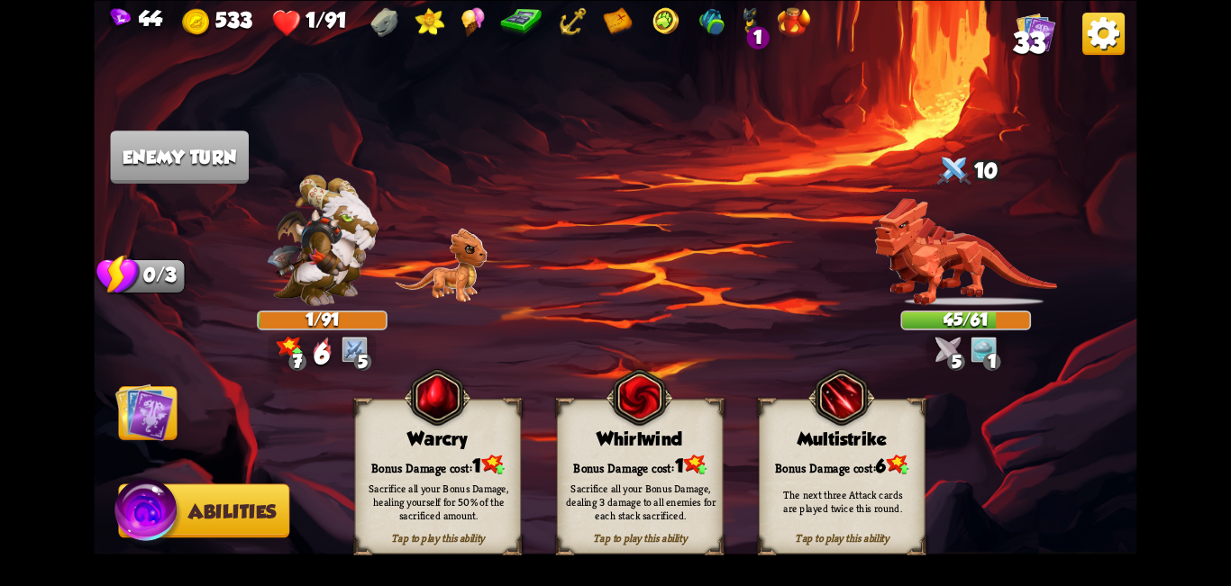
click at [150, 409] on img at bounding box center [144, 412] width 59 height 59
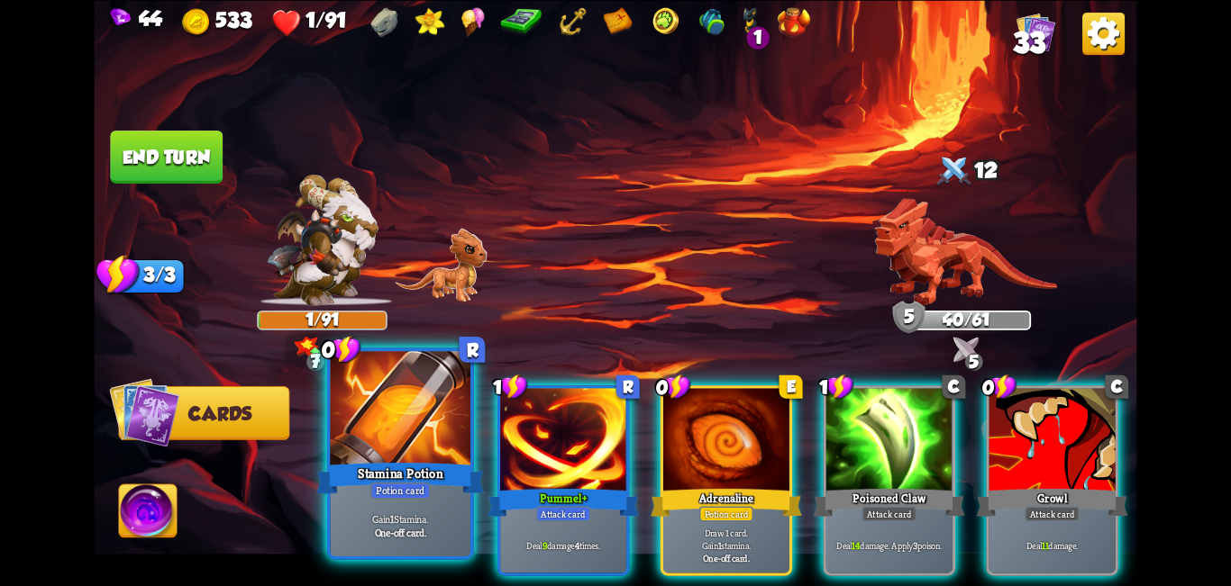
click at [447, 476] on div "Stamina Potion" at bounding box center [400, 478] width 168 height 38
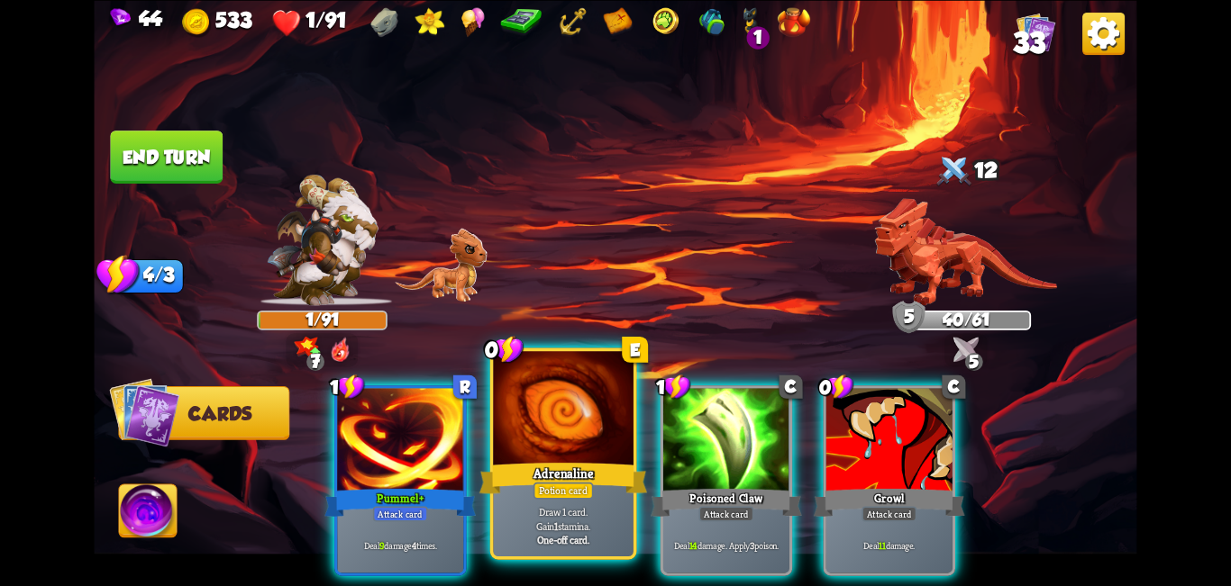
click at [563, 437] on div at bounding box center [563, 410] width 141 height 118
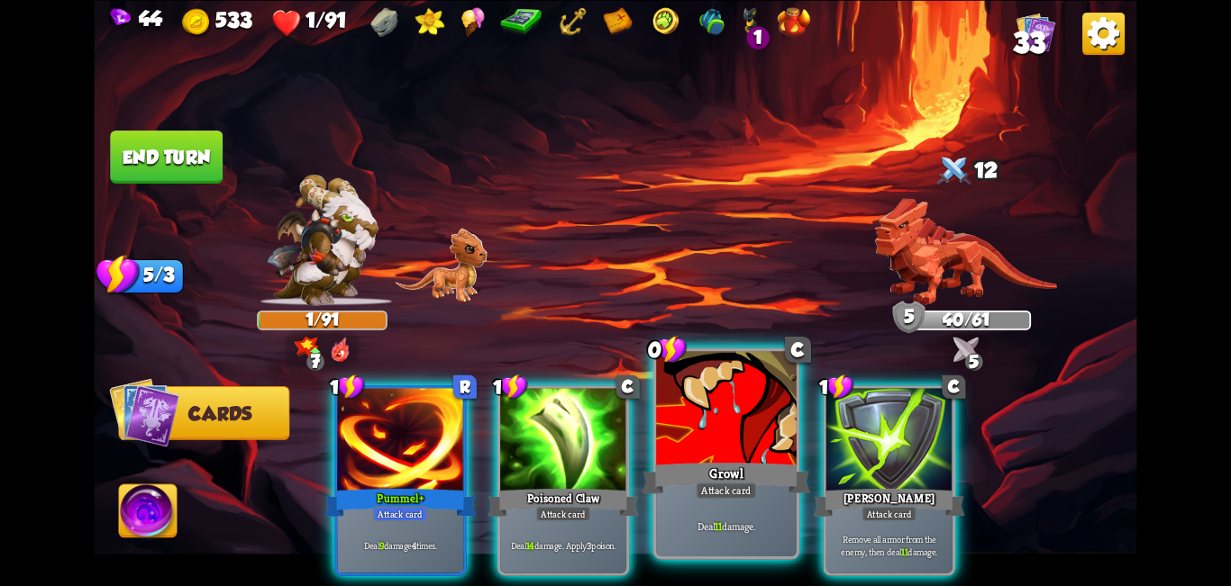
click at [613, 418] on div at bounding box center [726, 410] width 141 height 118
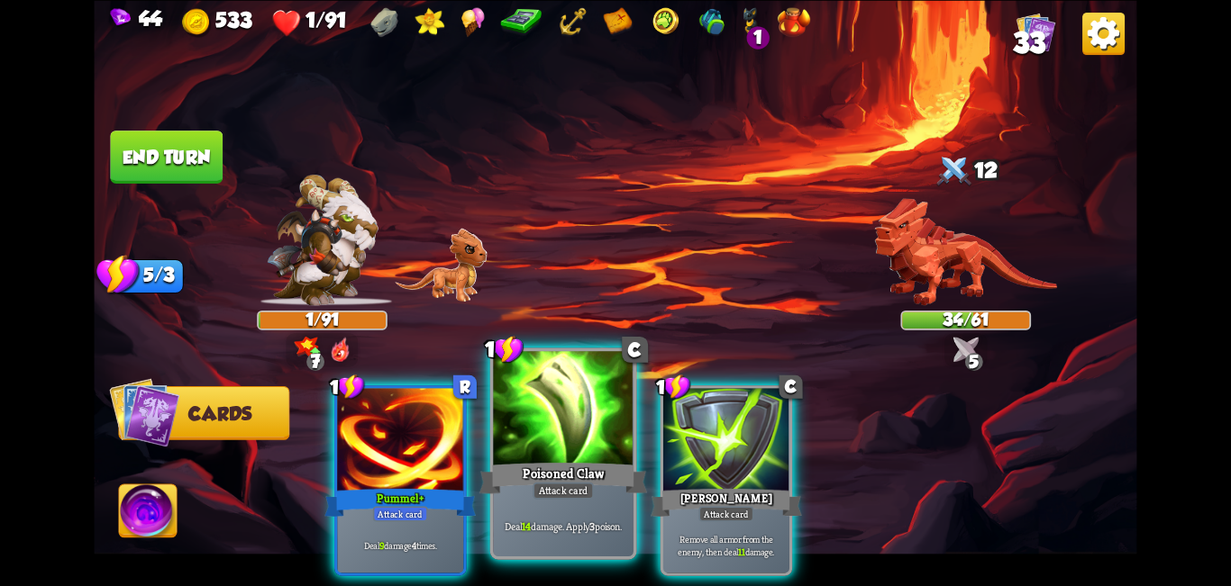
click at [552, 429] on div at bounding box center [563, 410] width 141 height 118
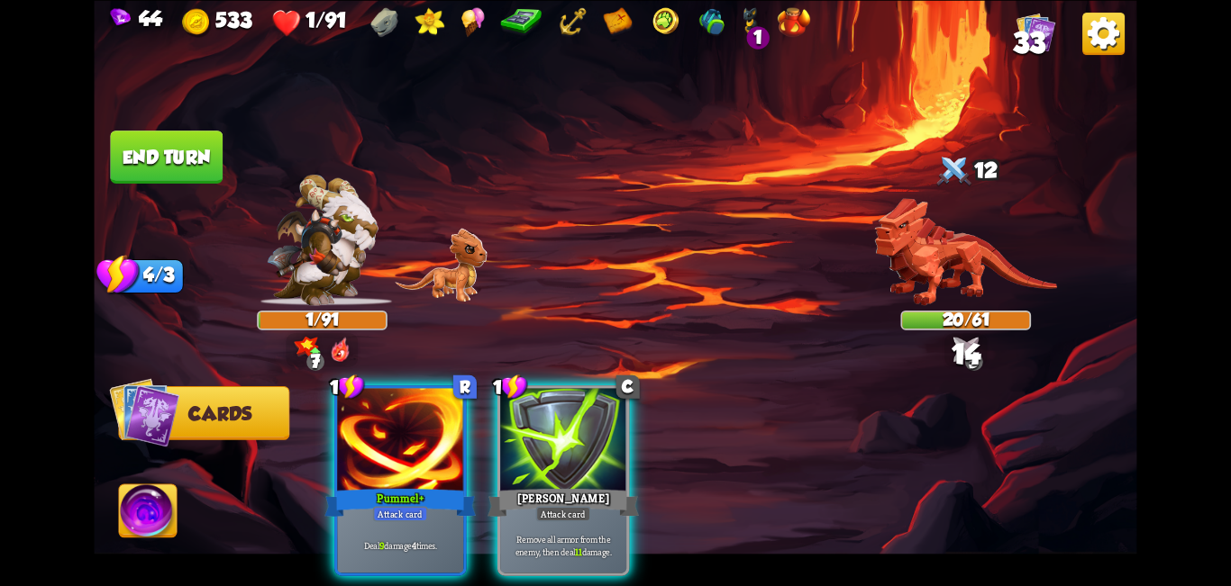
click at [559, 434] on div "1 C [PERSON_NAME] Attack card Remove all armor from the enemy, then deal 11 dam…" at bounding box center [563, 481] width 132 height 191
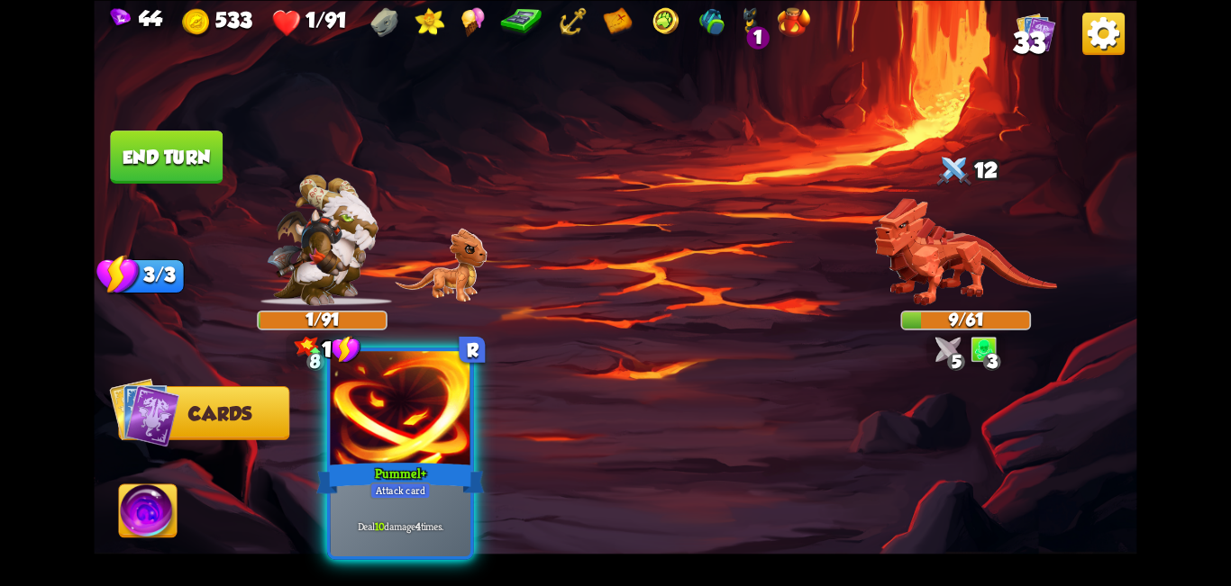
click at [371, 476] on div "Pummel+" at bounding box center [400, 478] width 168 height 38
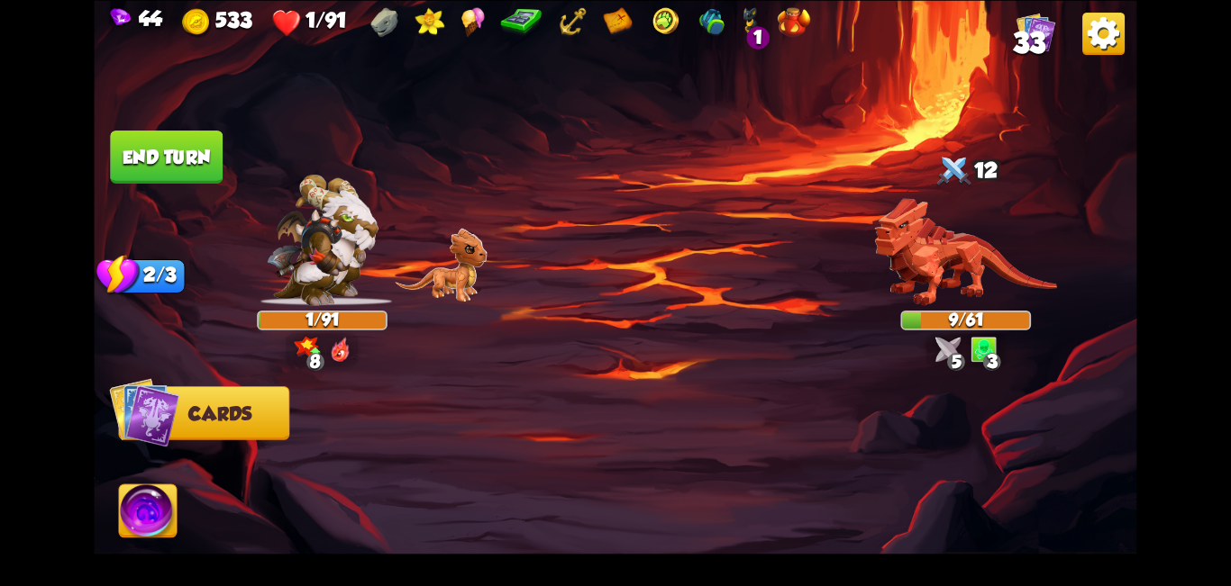
click at [137, 529] on img at bounding box center [148, 514] width 58 height 59
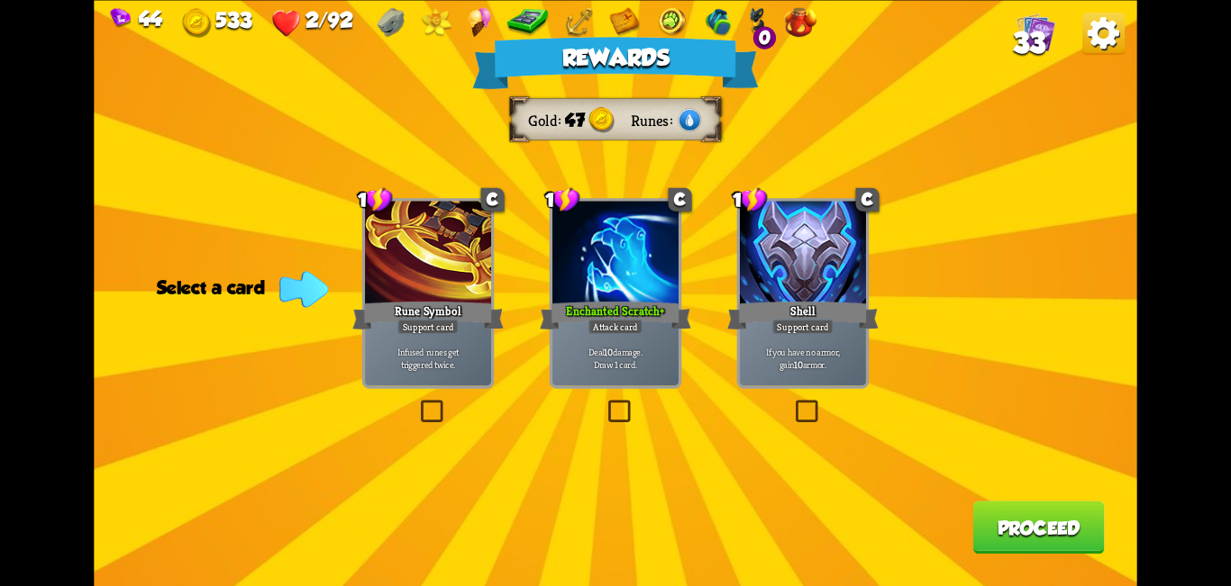
drag, startPoint x: 616, startPoint y: 407, endPoint x: 794, endPoint y: 430, distance: 178.9
click at [604, 404] on label at bounding box center [604, 404] width 0 height 0
click at [0, 0] on input "checkbox" at bounding box center [0, 0] width 0 height 0
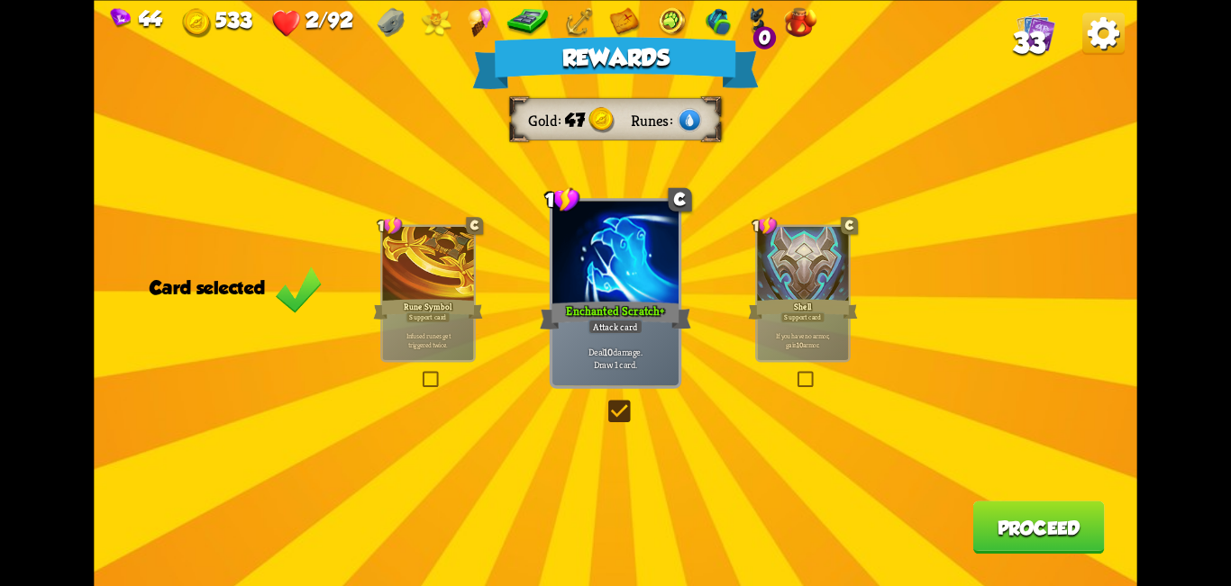
click at [613, 527] on button "Proceed" at bounding box center [1038, 527] width 132 height 53
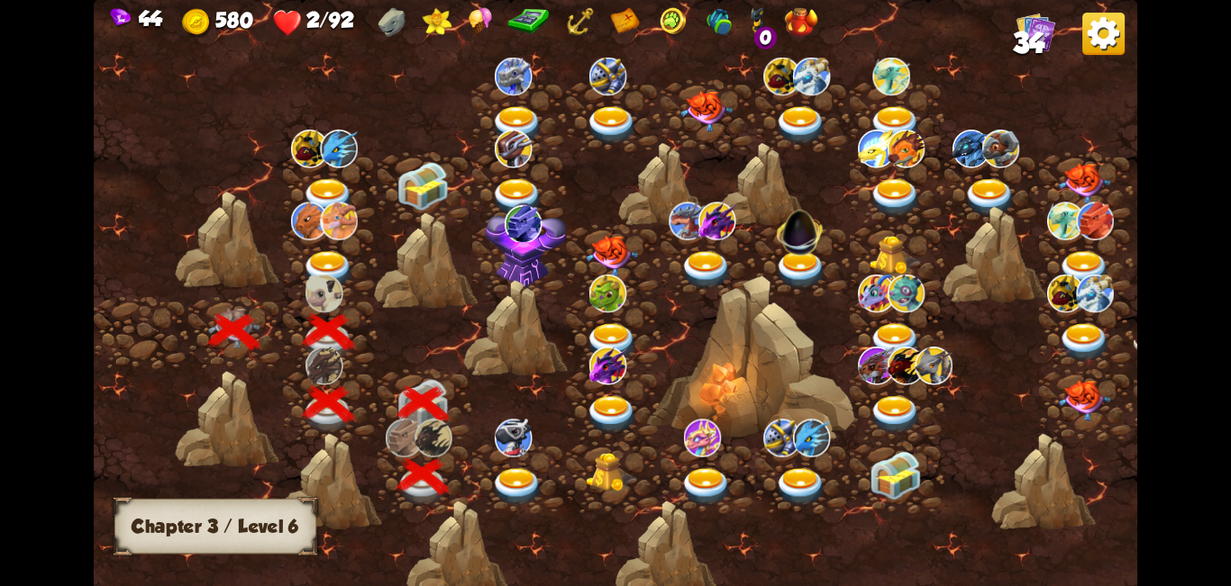
click at [520, 467] on div at bounding box center [519, 477] width 95 height 72
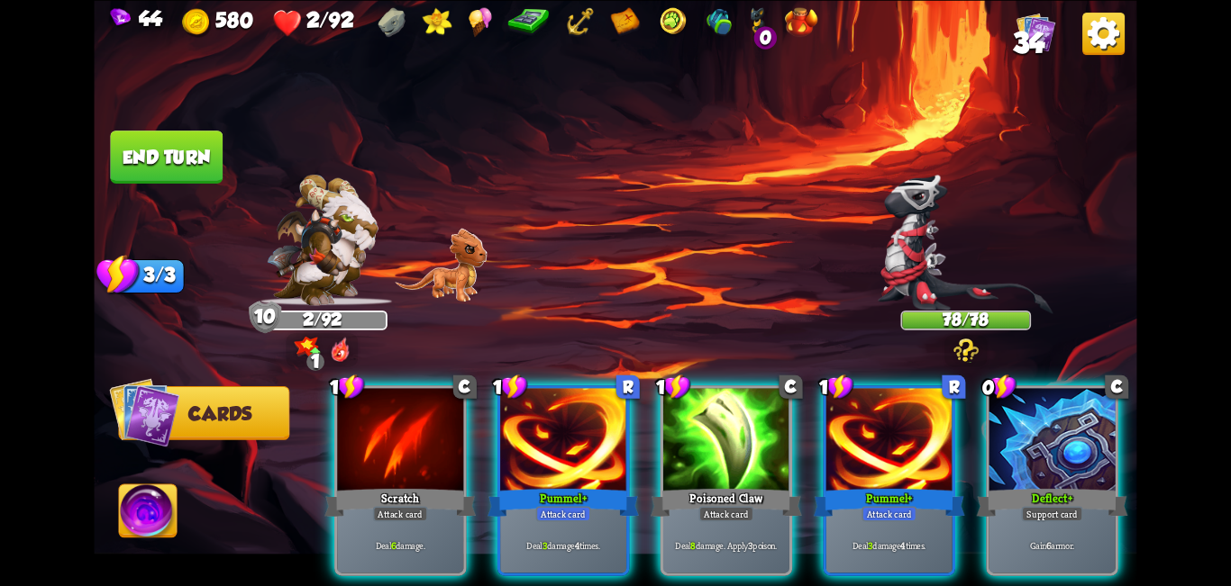
click at [613, 426] on div at bounding box center [1052, 441] width 126 height 106
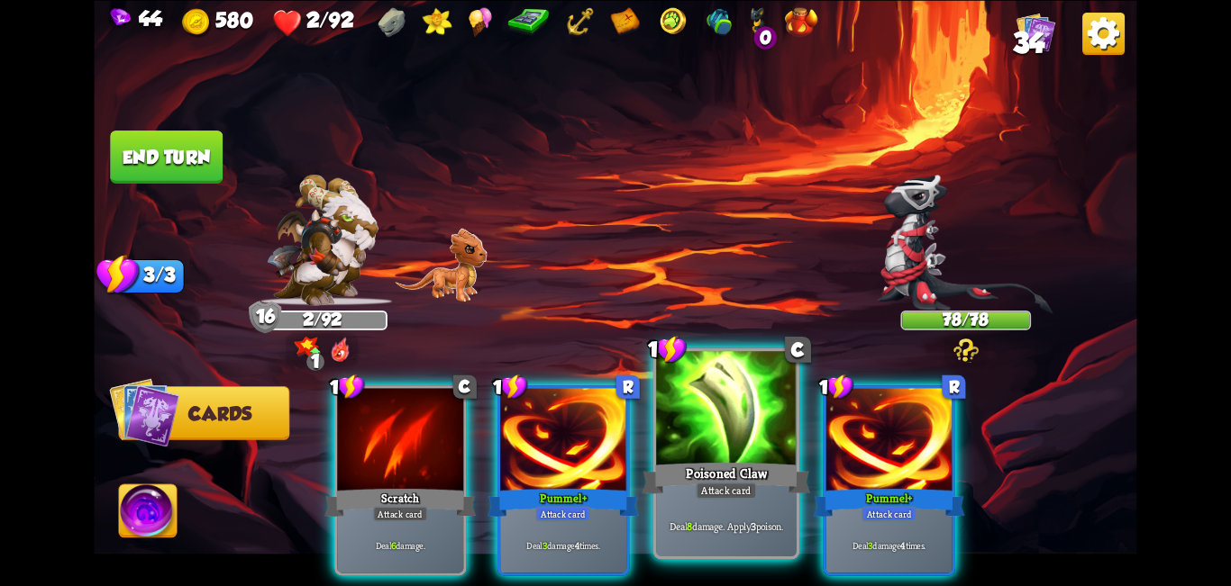
click at [613, 451] on div at bounding box center [726, 410] width 141 height 118
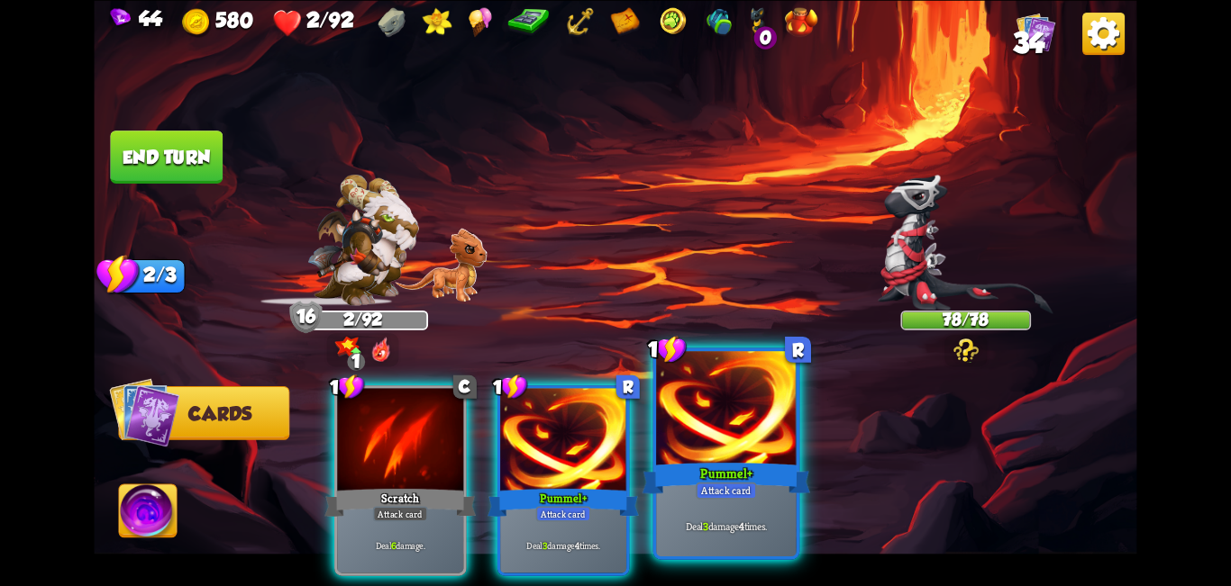
click at [613, 455] on div at bounding box center [726, 410] width 141 height 118
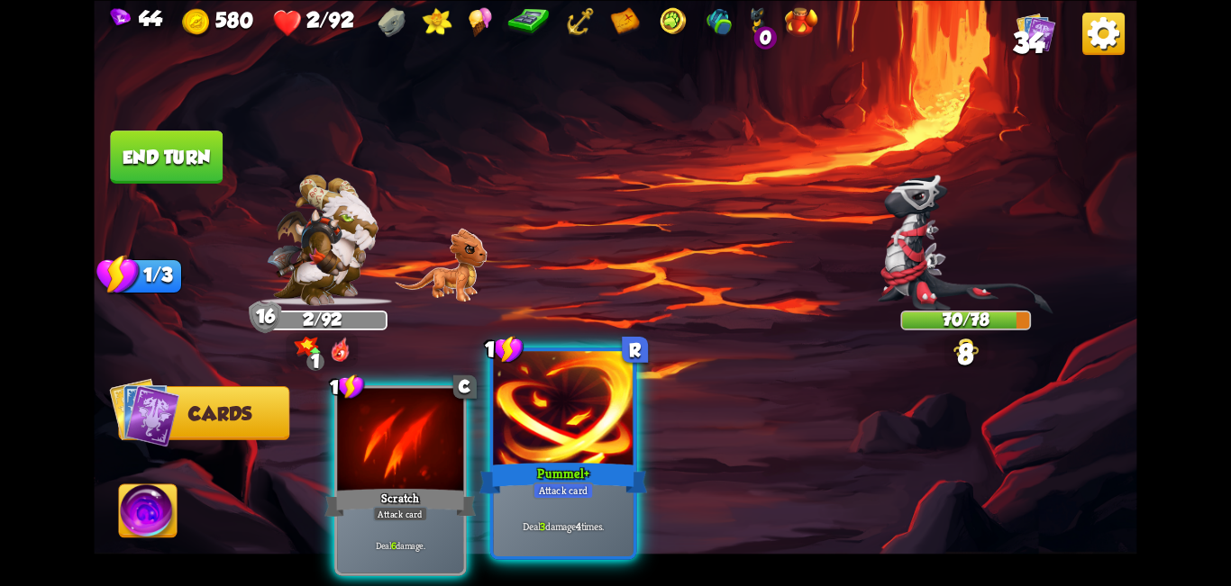
click at [596, 456] on div at bounding box center [563, 410] width 141 height 118
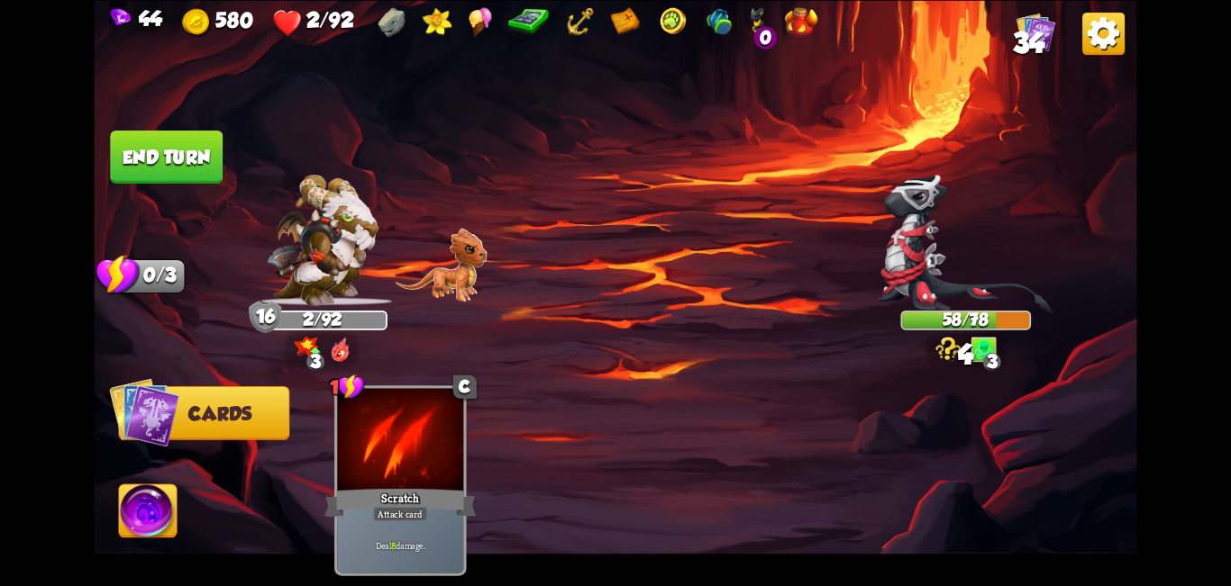
click at [201, 150] on button "End turn" at bounding box center [166, 157] width 114 height 54
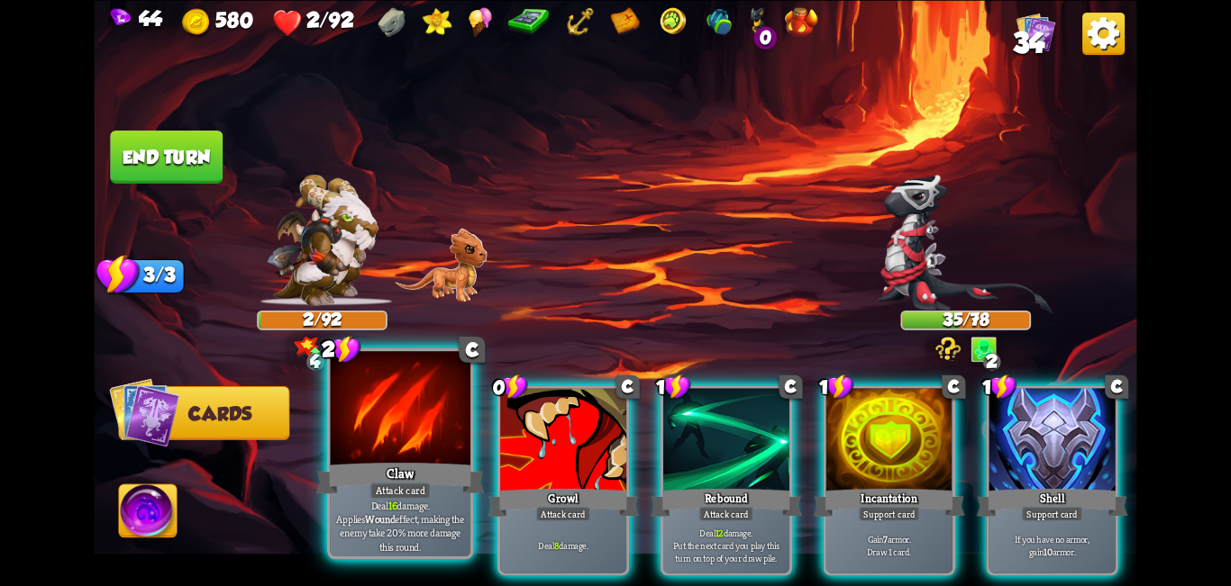
click at [413, 424] on div at bounding box center [401, 410] width 141 height 118
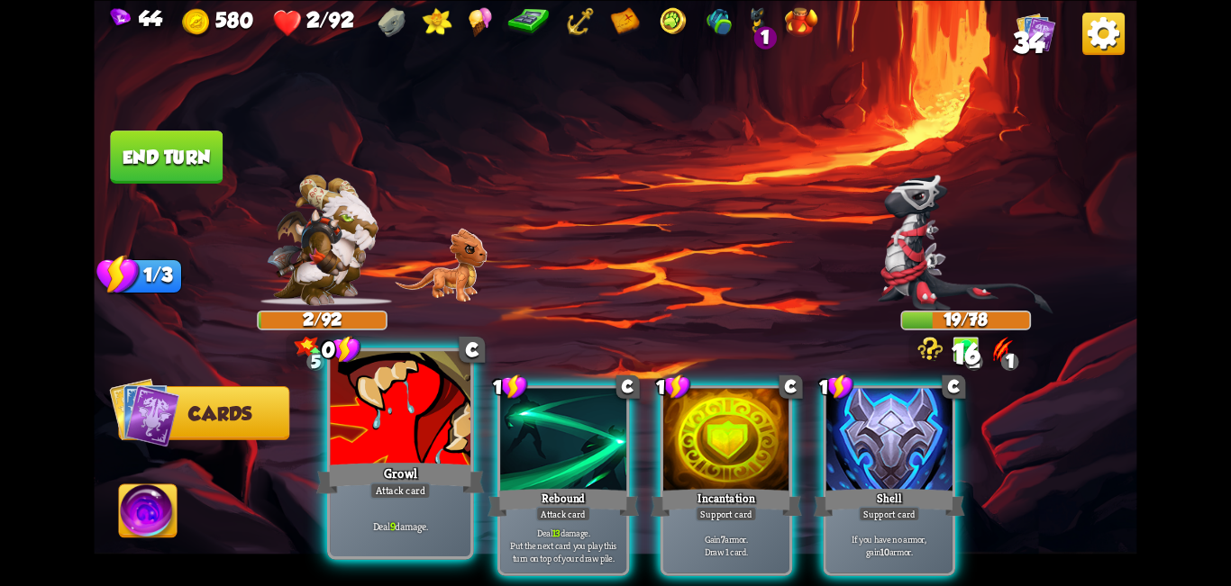
click at [414, 378] on div at bounding box center [401, 410] width 141 height 118
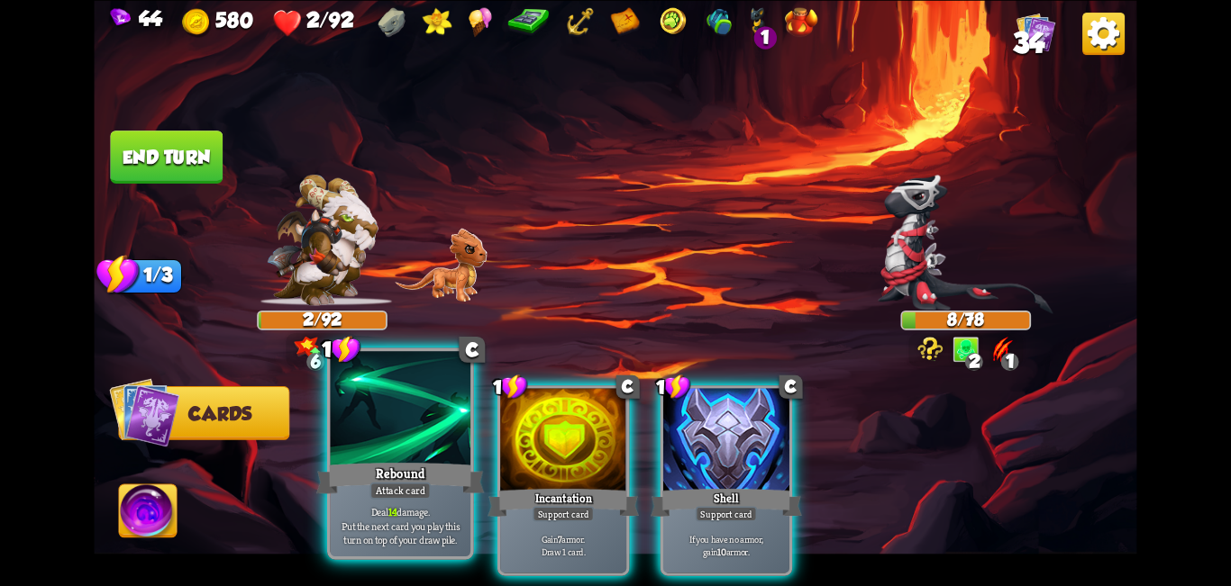
click at [413, 453] on div at bounding box center [401, 410] width 141 height 118
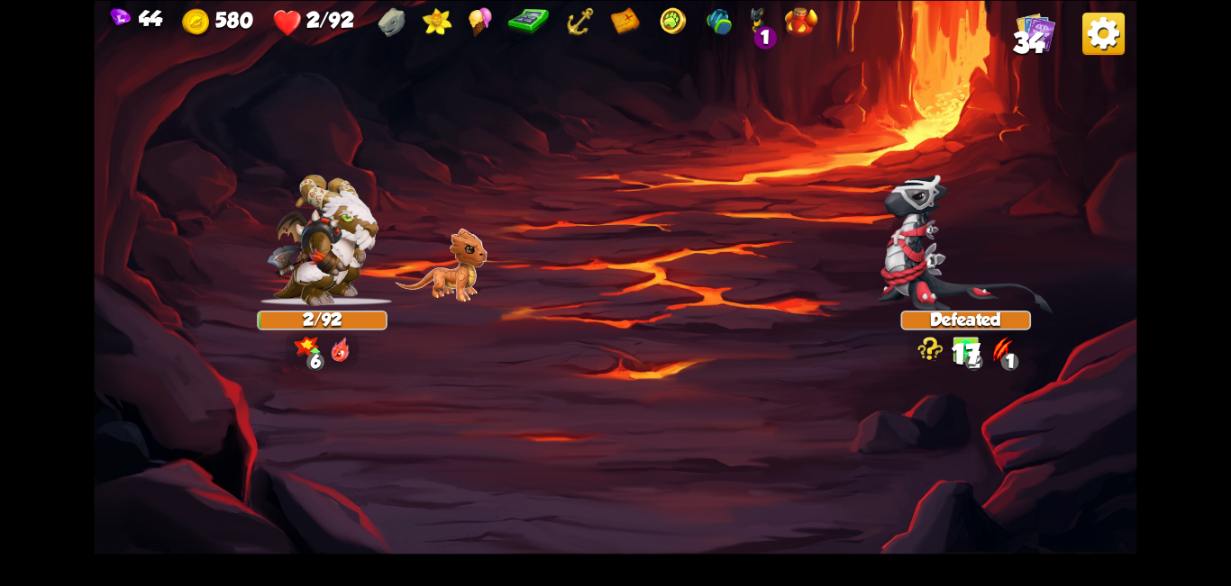
drag, startPoint x: 150, startPoint y: 522, endPoint x: 355, endPoint y: 493, distance: 206.5
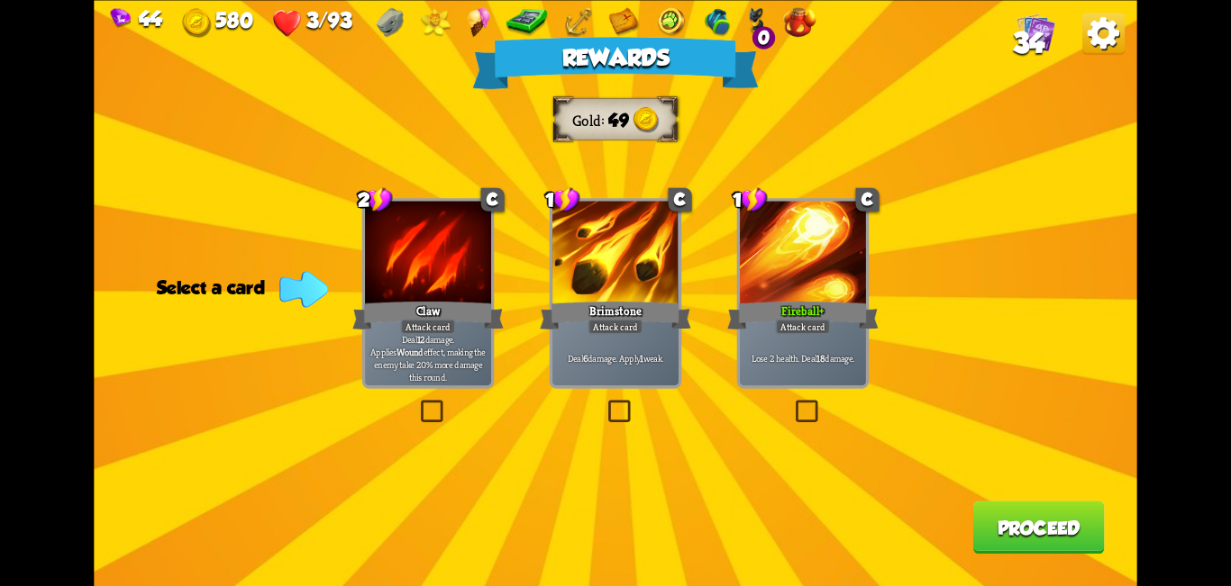
click at [417, 404] on label at bounding box center [417, 404] width 0 height 0
click at [0, 0] on input "checkbox" at bounding box center [0, 0] width 0 height 0
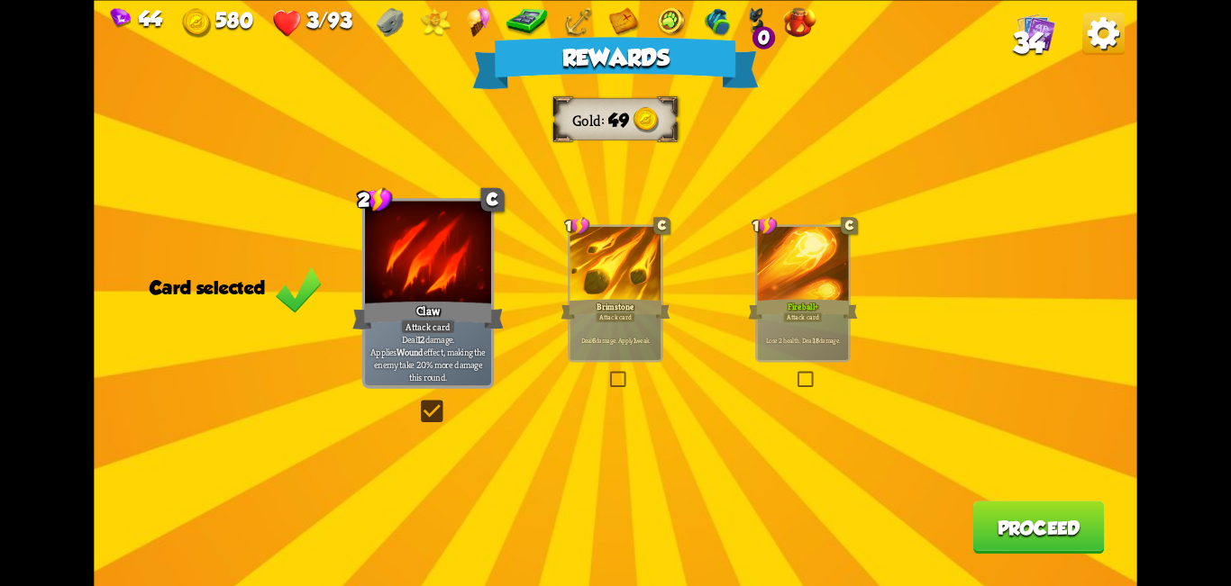
click at [613, 521] on button "Proceed" at bounding box center [1038, 527] width 132 height 53
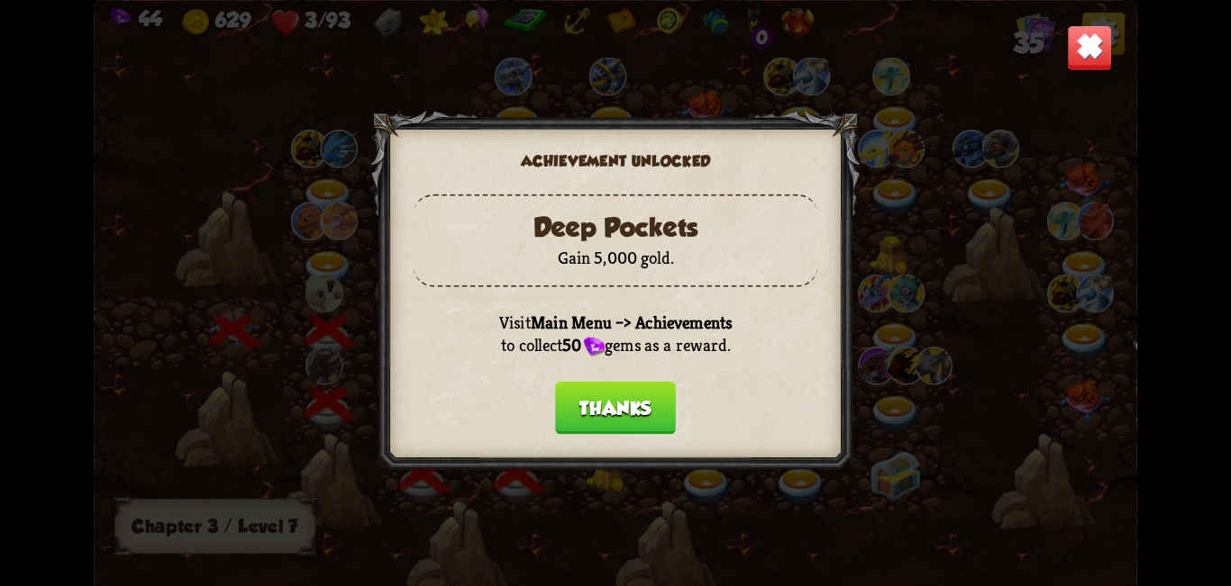
click at [613, 408] on button "Thanks" at bounding box center [615, 407] width 121 height 53
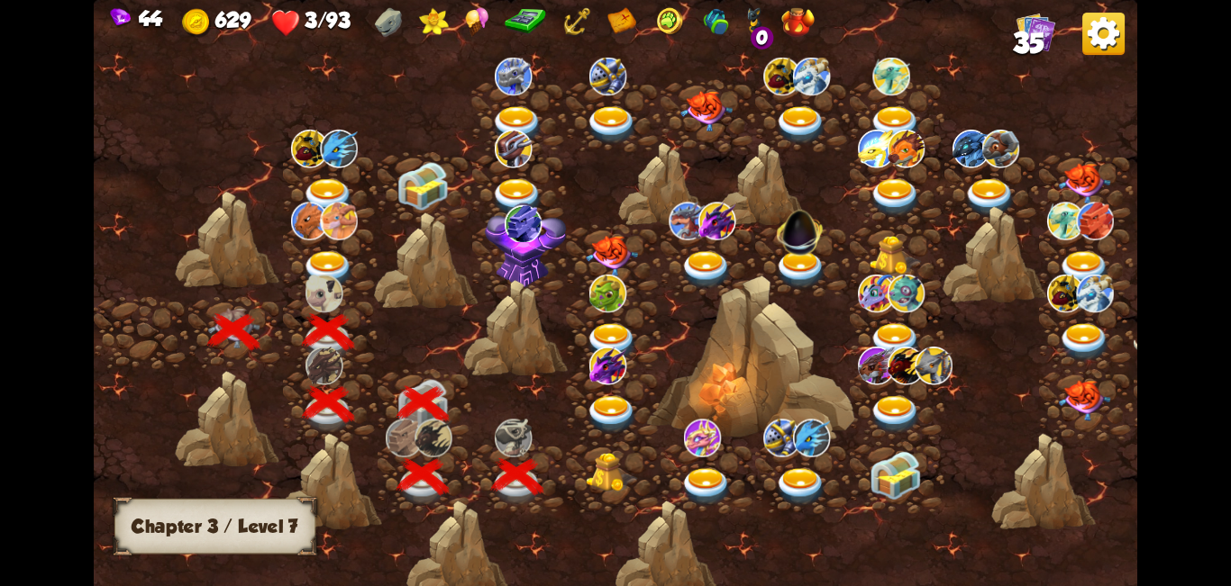
click at [611, 472] on img at bounding box center [612, 473] width 52 height 40
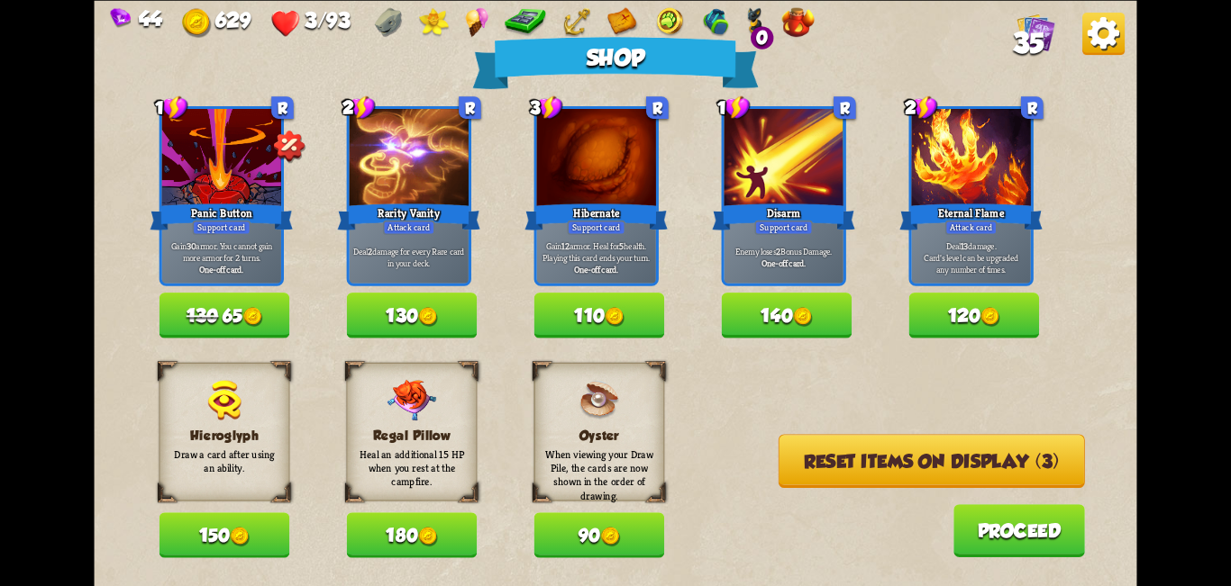
click at [613, 317] on button "110" at bounding box center [599, 315] width 131 height 45
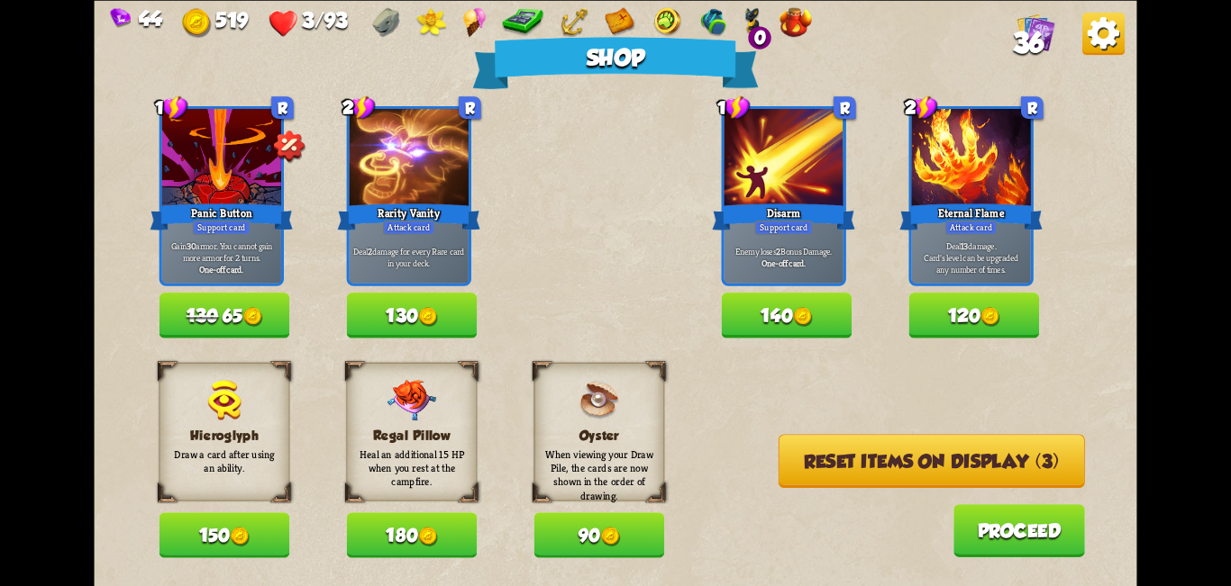
click at [613, 477] on button "Reset items on display (3)" at bounding box center [931, 461] width 306 height 54
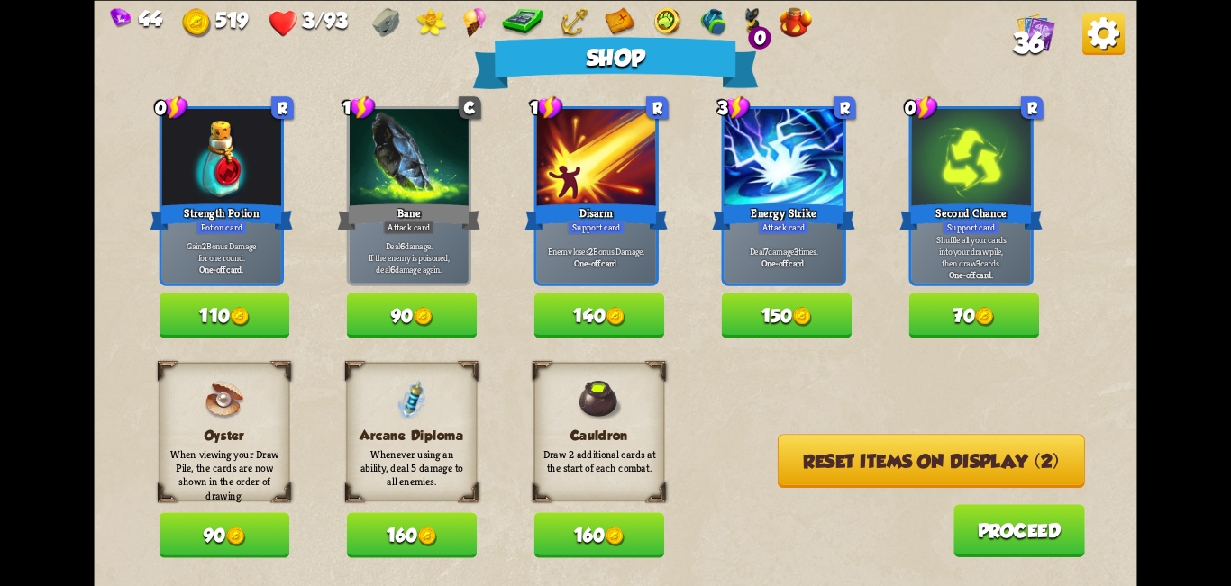
click at [259, 310] on button "110" at bounding box center [224, 315] width 131 height 45
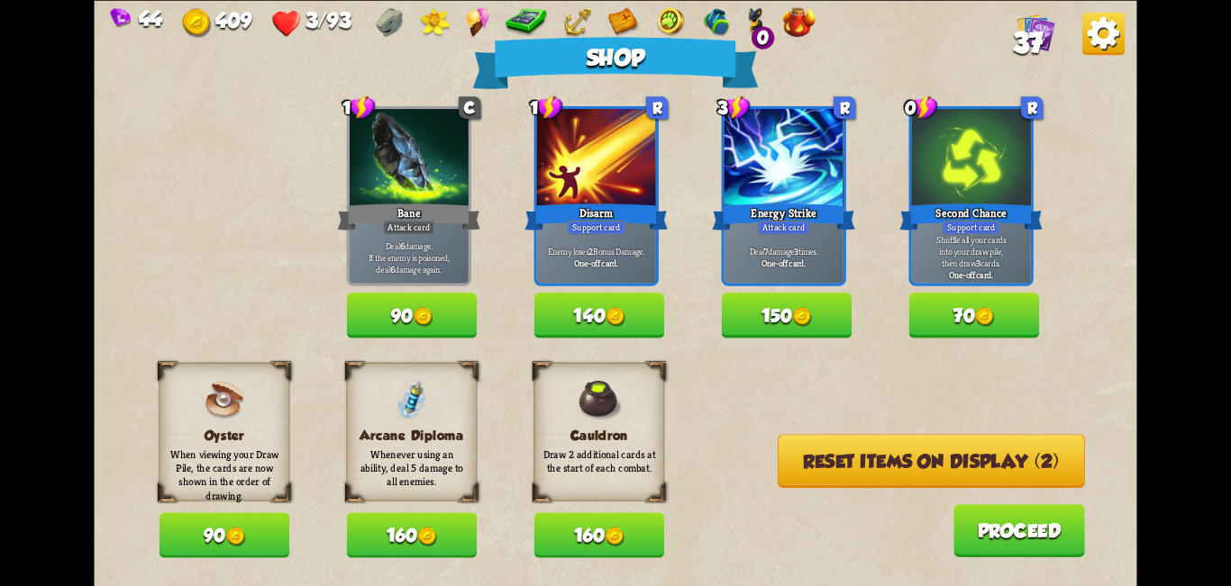
click at [613, 313] on img at bounding box center [802, 317] width 20 height 20
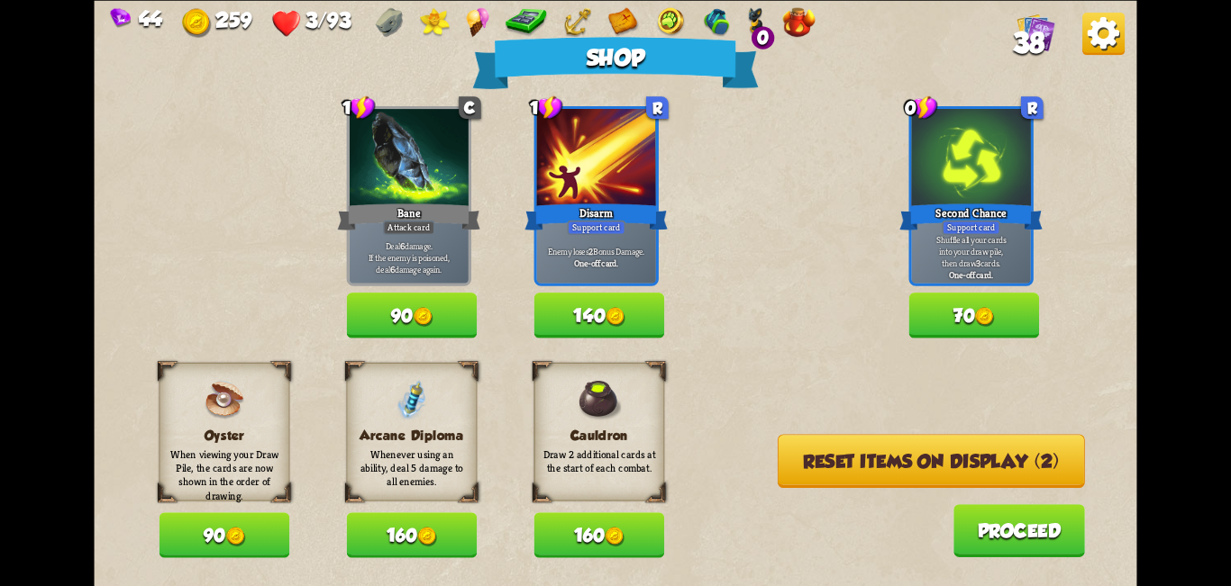
click at [613, 452] on button "Reset items on display (2)" at bounding box center [930, 461] width 307 height 54
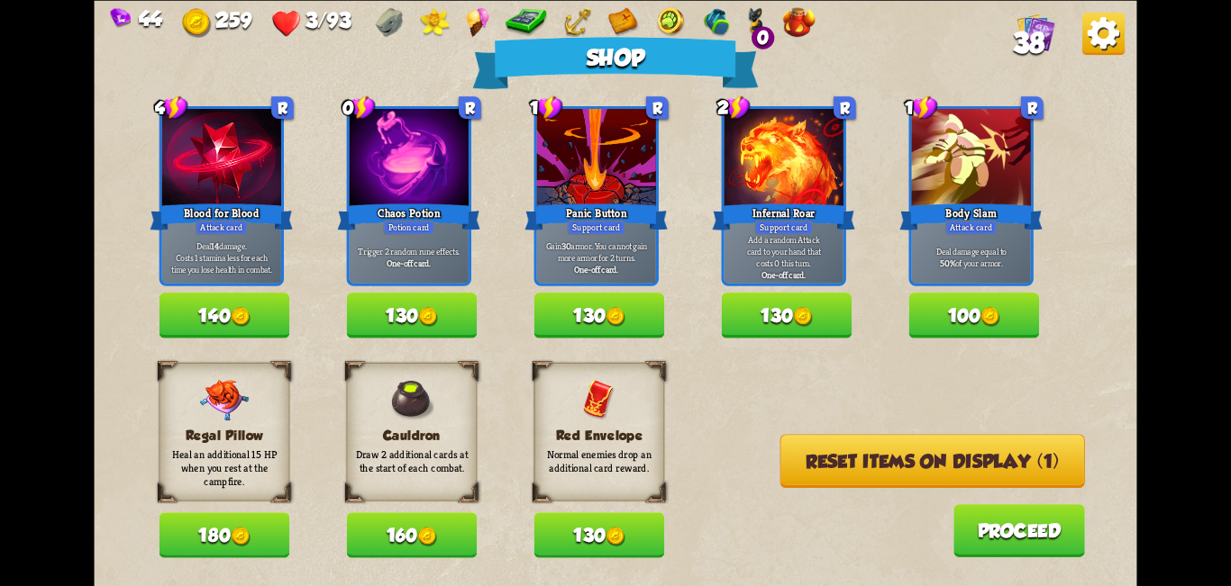
click at [451, 315] on button "130" at bounding box center [412, 315] width 131 height 45
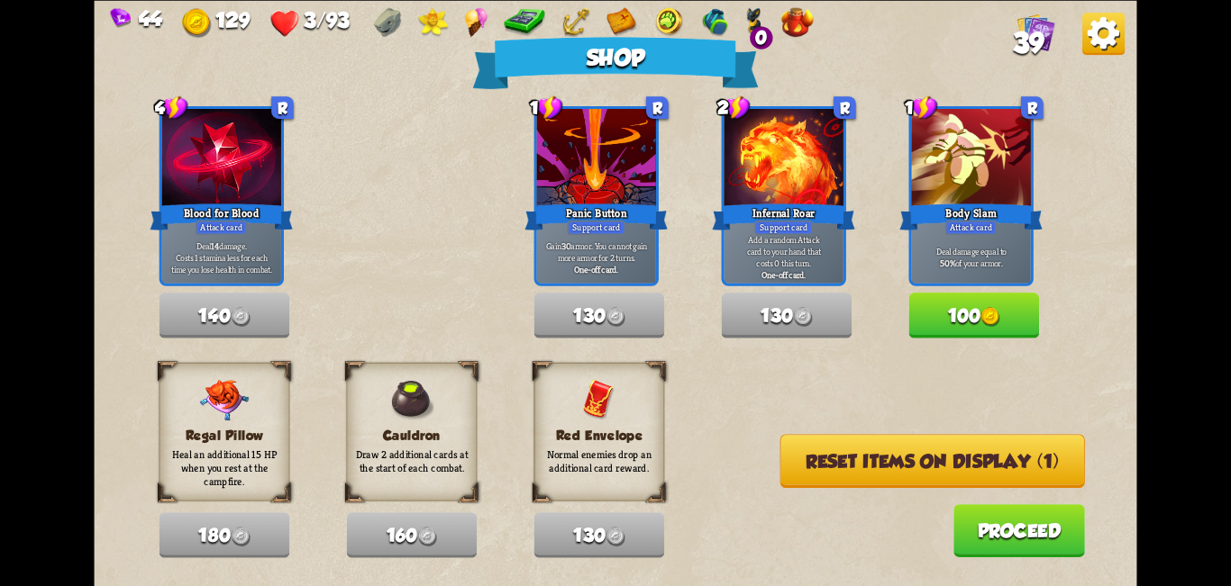
click at [613, 457] on button "Reset items on display (1)" at bounding box center [932, 461] width 304 height 54
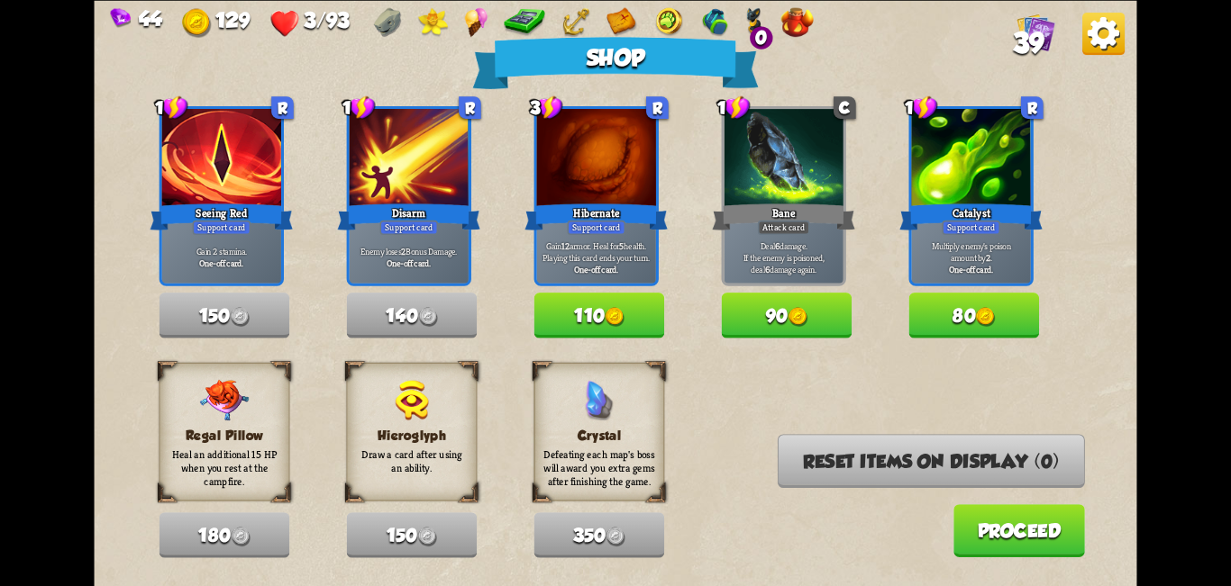
click at [601, 323] on button "110" at bounding box center [599, 315] width 131 height 45
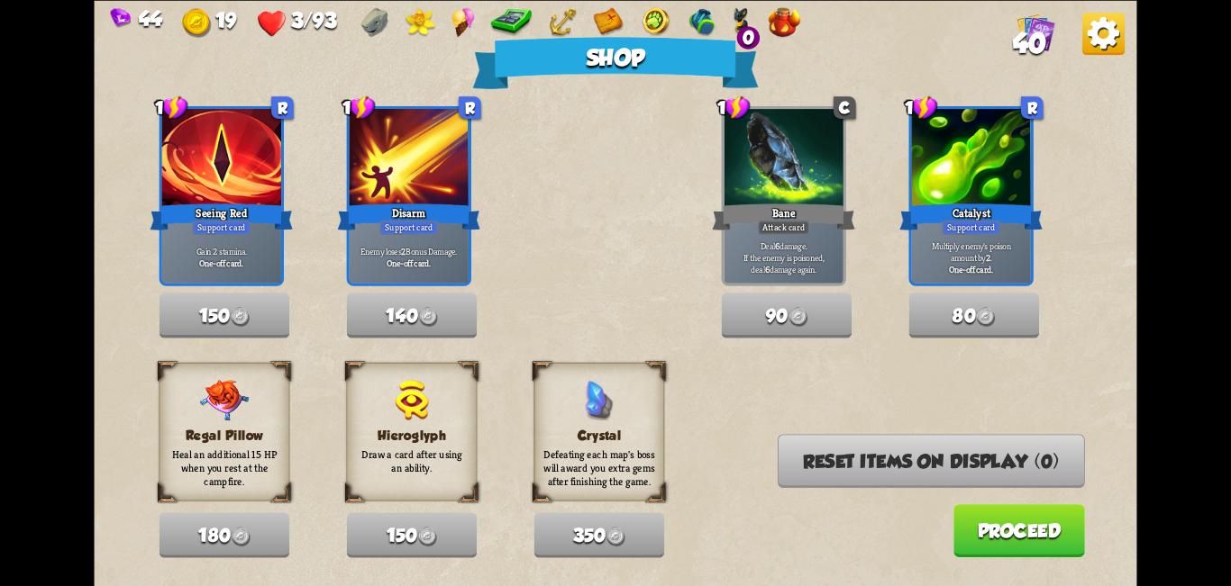
click at [613, 530] on button "Proceed" at bounding box center [1019, 530] width 132 height 53
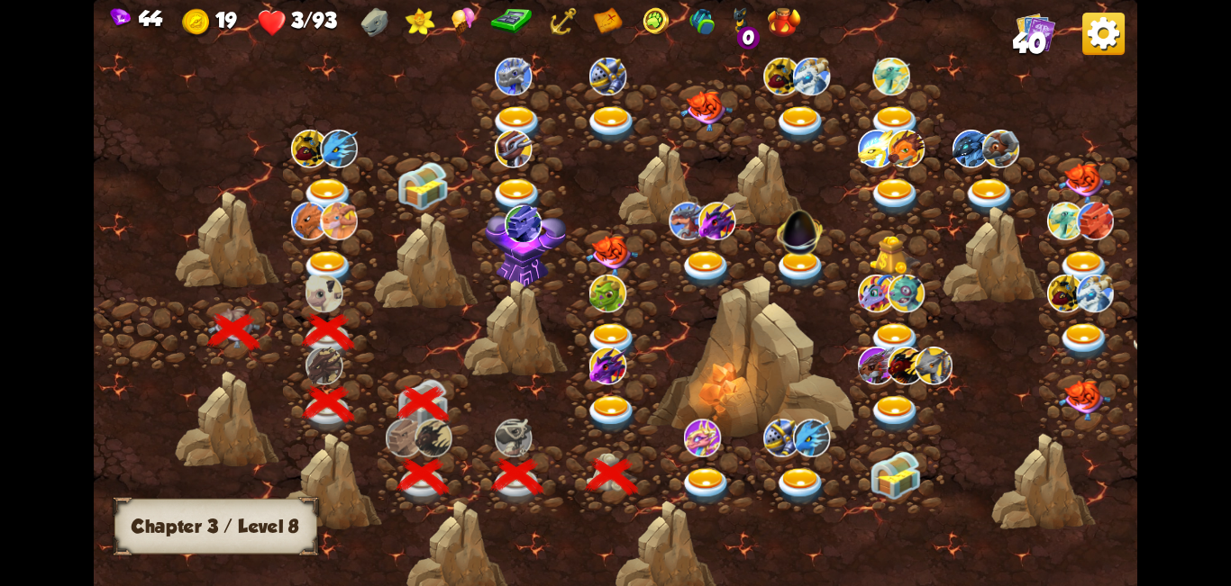
click at [613, 411] on img at bounding box center [612, 415] width 52 height 39
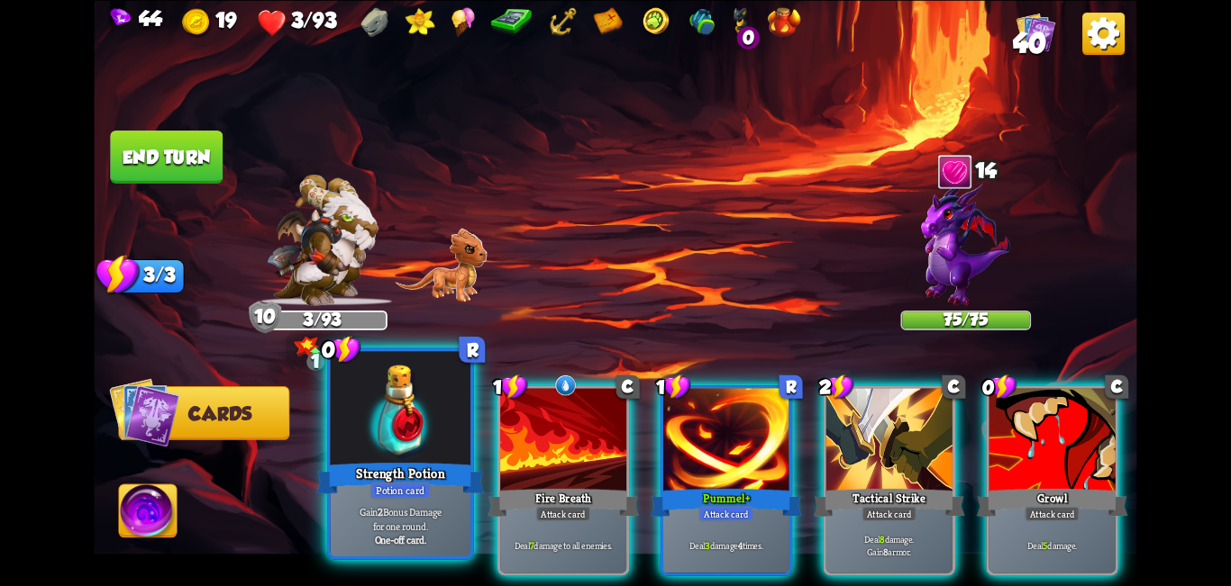
click at [409, 442] on div at bounding box center [401, 410] width 141 height 118
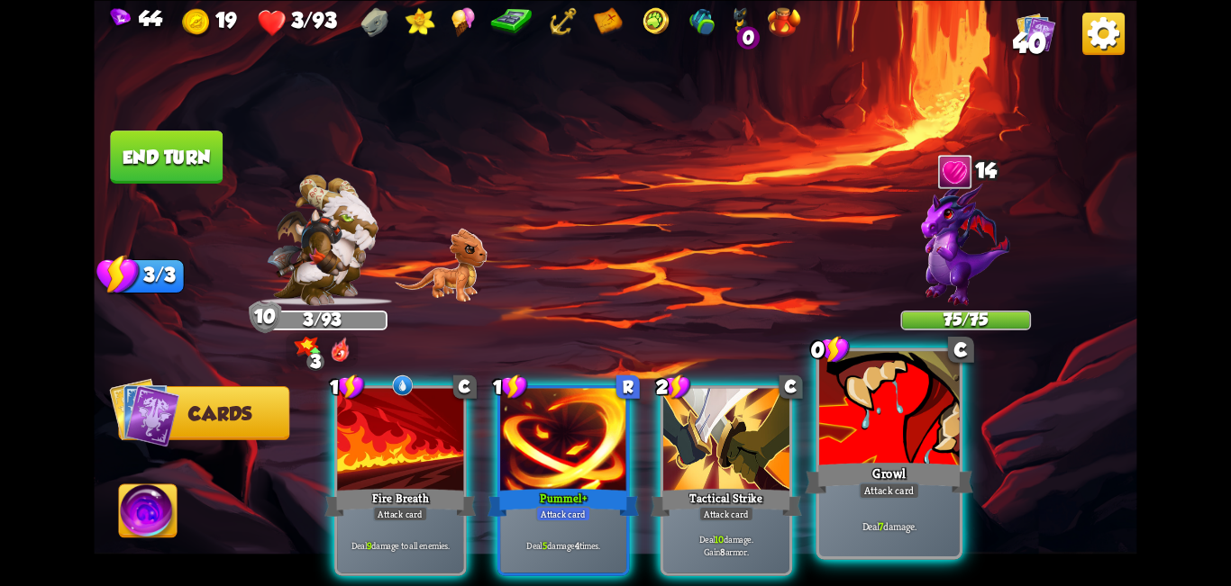
click at [613, 447] on div at bounding box center [889, 410] width 141 height 118
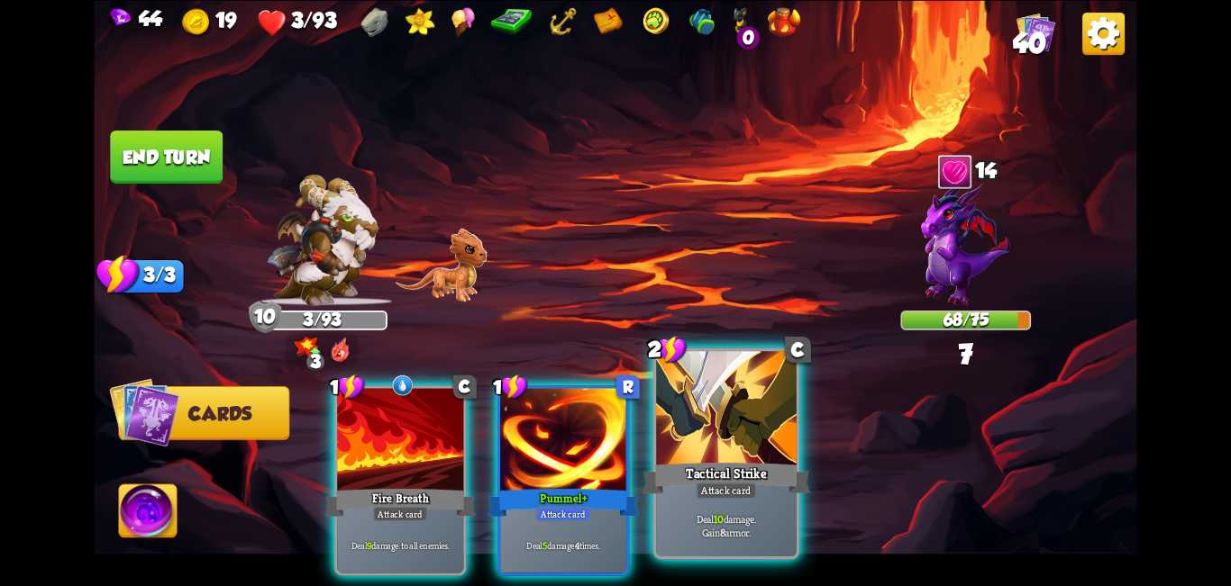
click at [613, 443] on div at bounding box center [726, 410] width 141 height 118
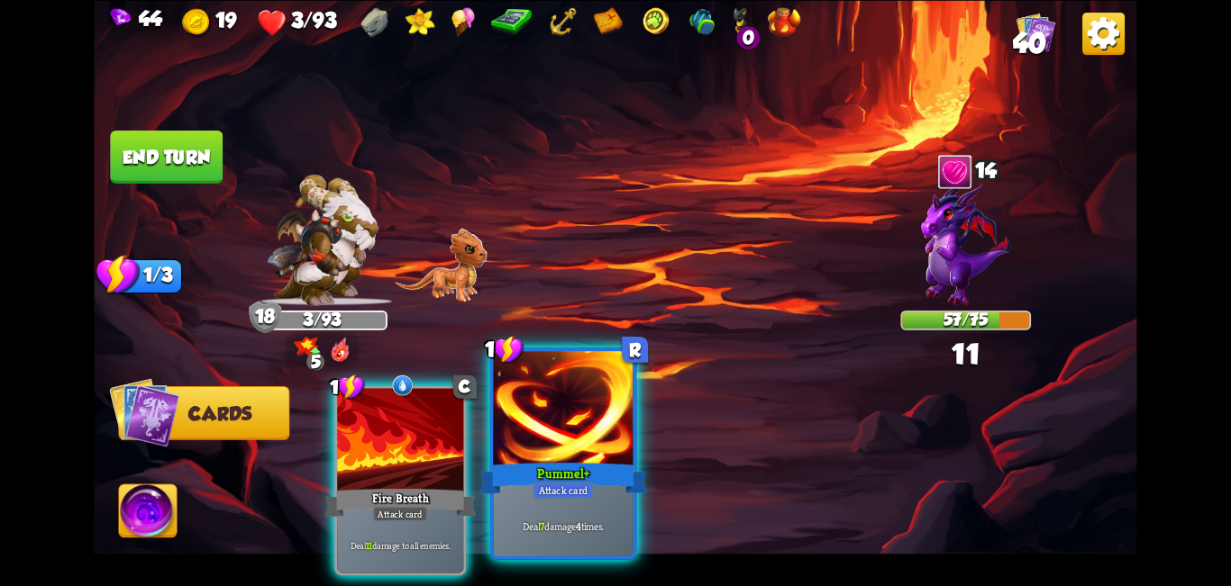
click at [570, 438] on div at bounding box center [563, 410] width 141 height 118
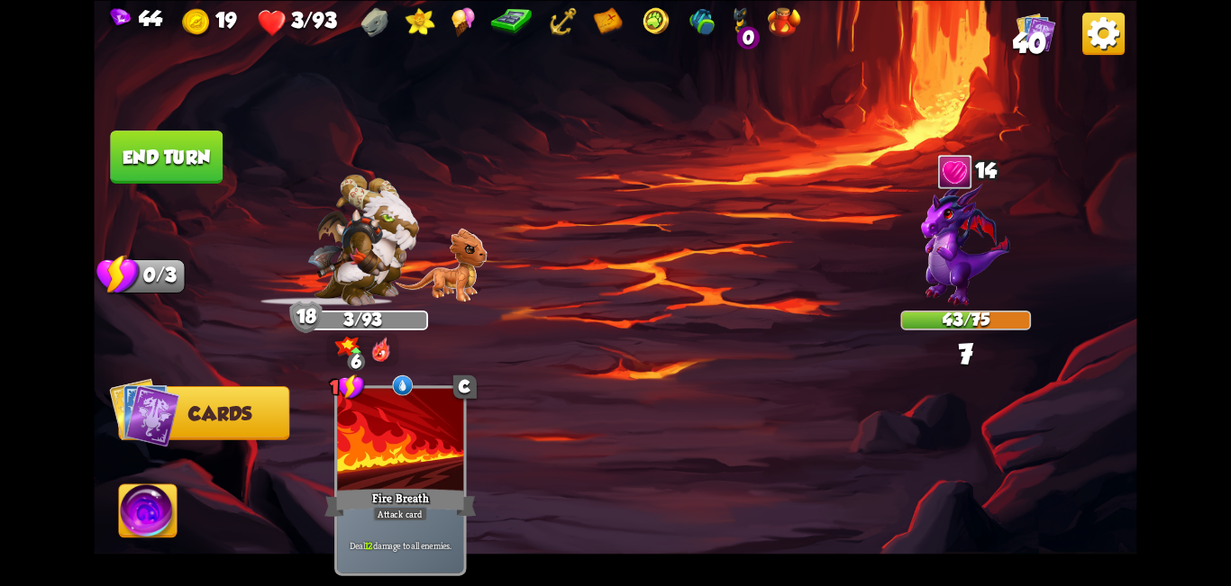
click at [170, 148] on button "End turn" at bounding box center [166, 157] width 113 height 53
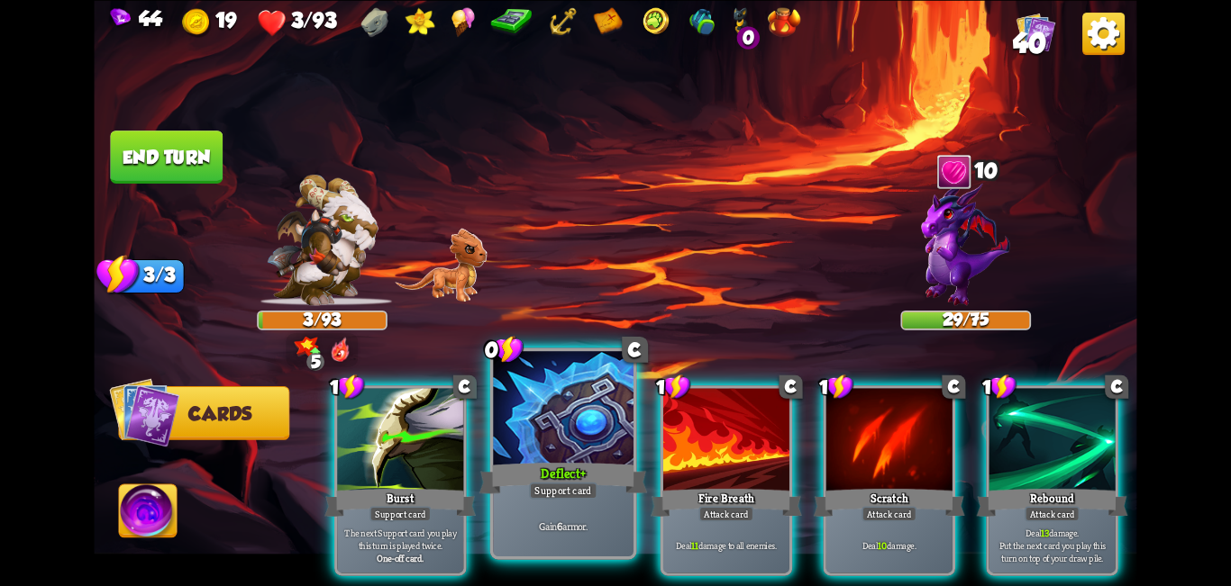
click at [517, 425] on div at bounding box center [563, 410] width 141 height 118
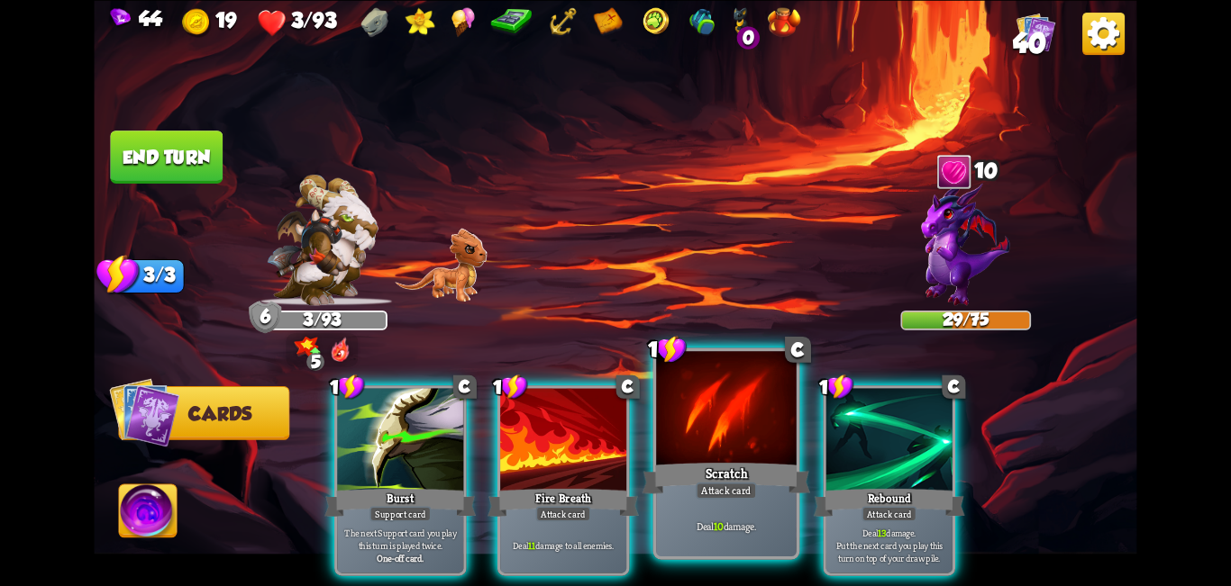
click at [613, 407] on div at bounding box center [726, 410] width 141 height 118
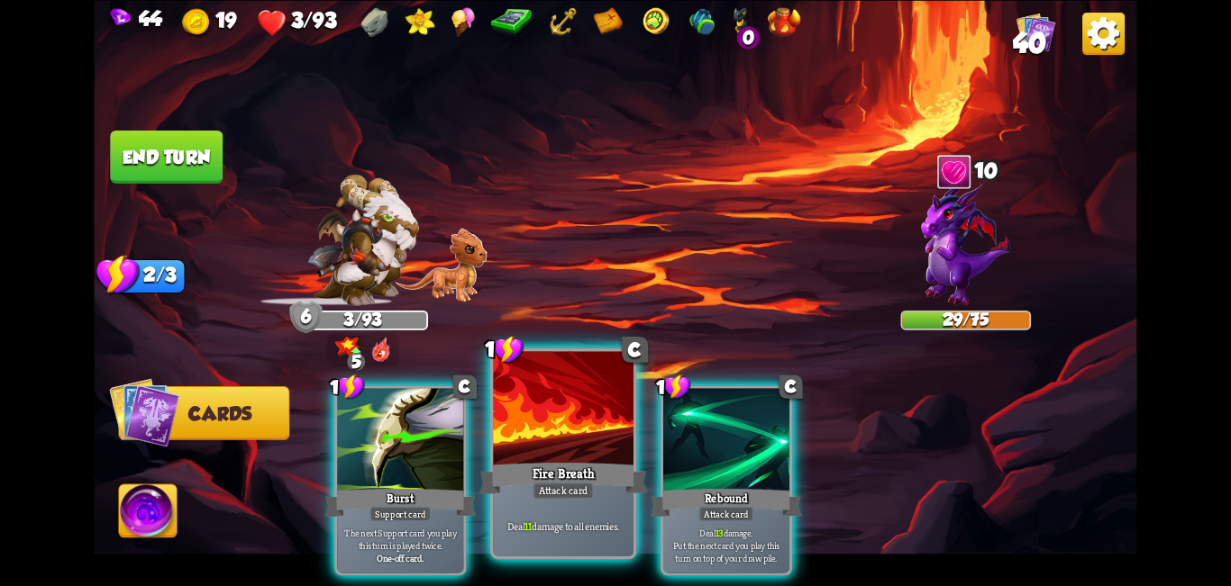
click at [583, 430] on div at bounding box center [563, 410] width 141 height 118
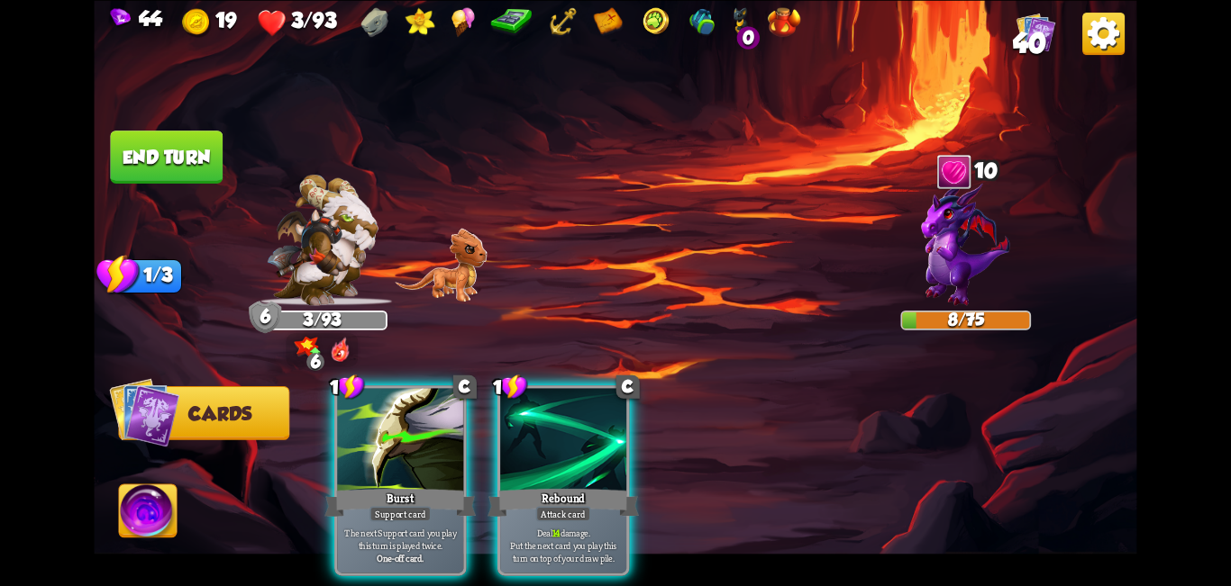
click at [153, 513] on img at bounding box center [148, 514] width 58 height 59
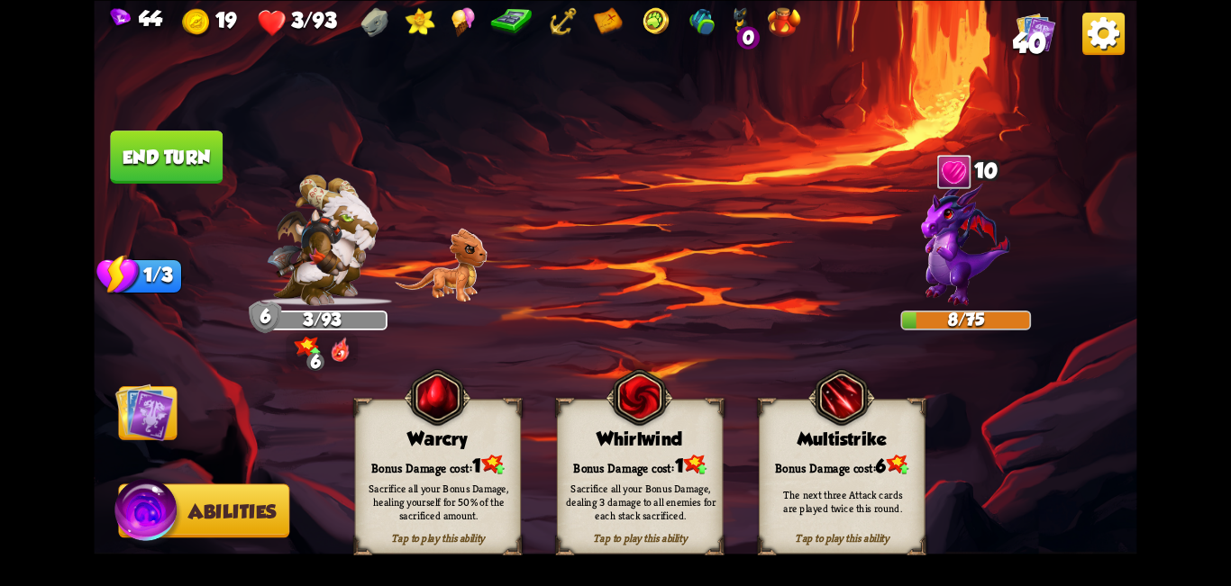
click at [439, 450] on div "Tap to play this ability Warcry Bonus Damage cost: 1 Sacrifice all your Bonus D…" at bounding box center [438, 476] width 166 height 155
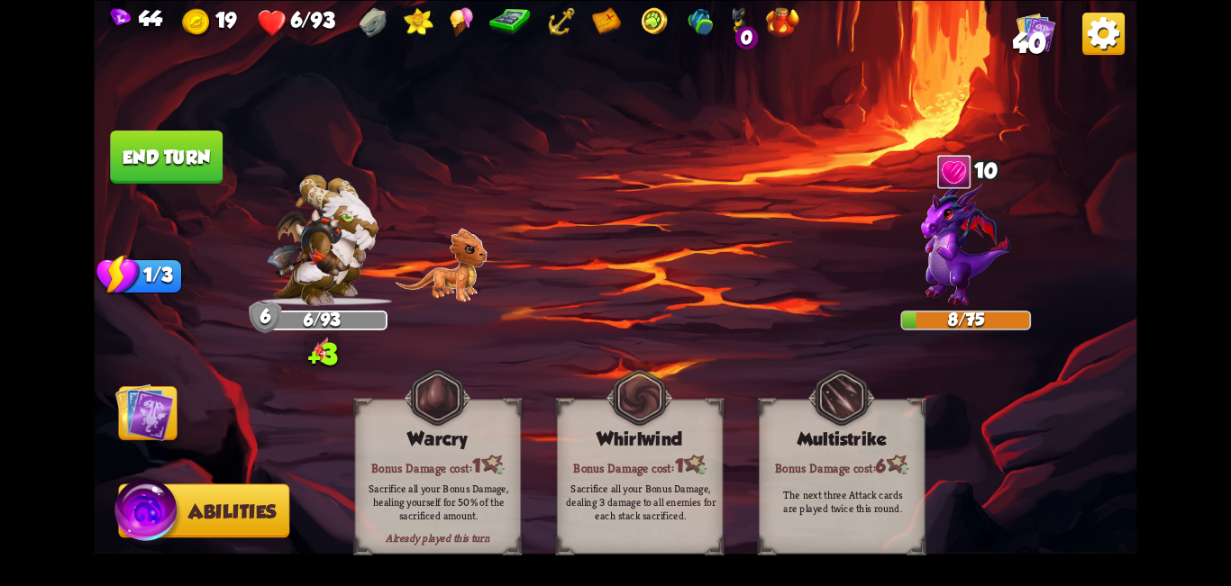
click at [177, 426] on button "Cards" at bounding box center [147, 413] width 59 height 54
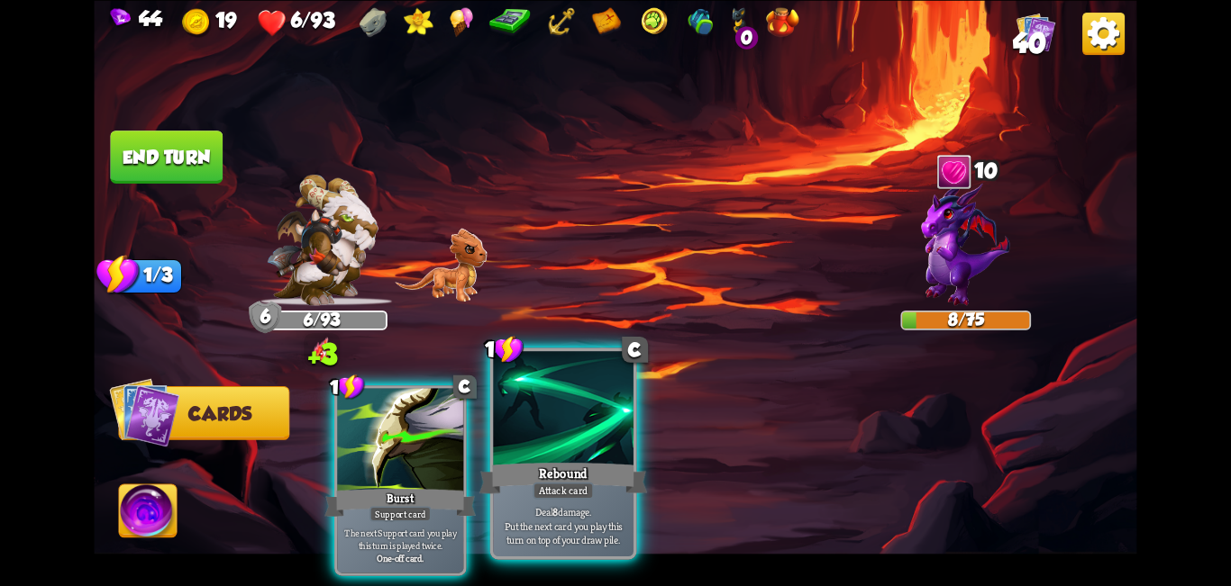
click at [600, 450] on div at bounding box center [563, 410] width 141 height 118
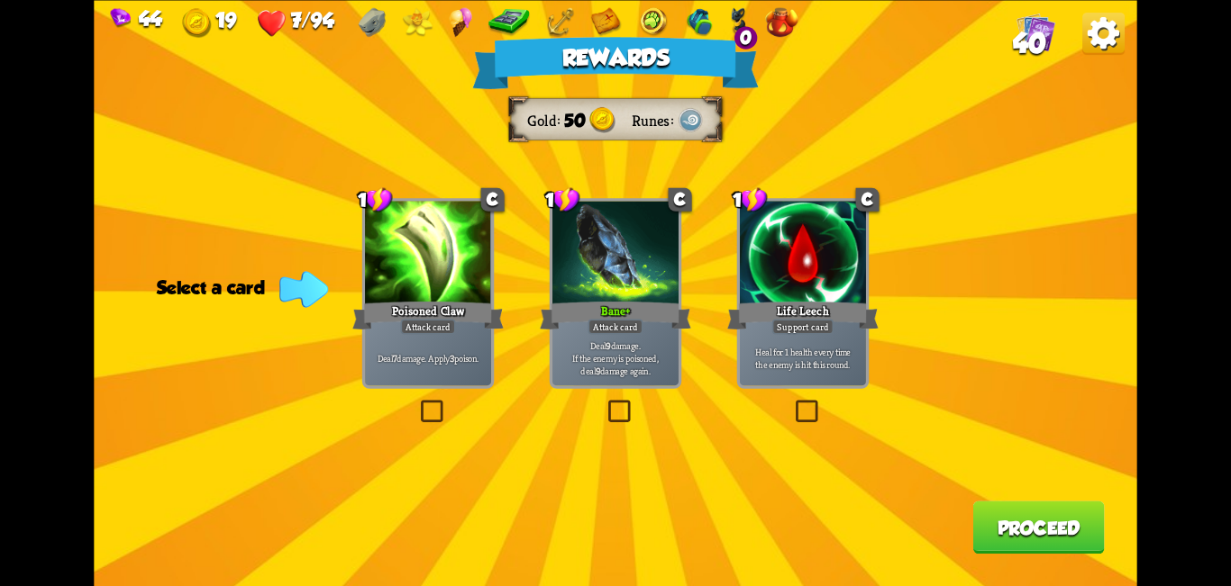
drag, startPoint x: 437, startPoint y: 412, endPoint x: 503, endPoint y: 420, distance: 66.3
click at [417, 404] on label at bounding box center [417, 404] width 0 height 0
click at [0, 0] on input "checkbox" at bounding box center [0, 0] width 0 height 0
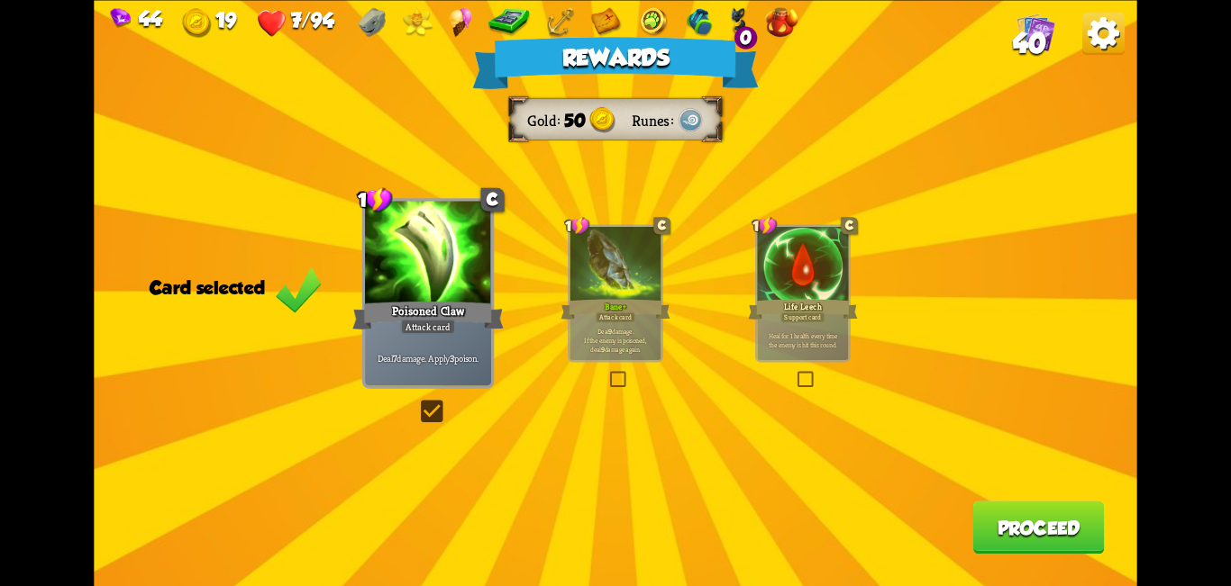
click at [613, 519] on button "Proceed" at bounding box center [1038, 527] width 132 height 53
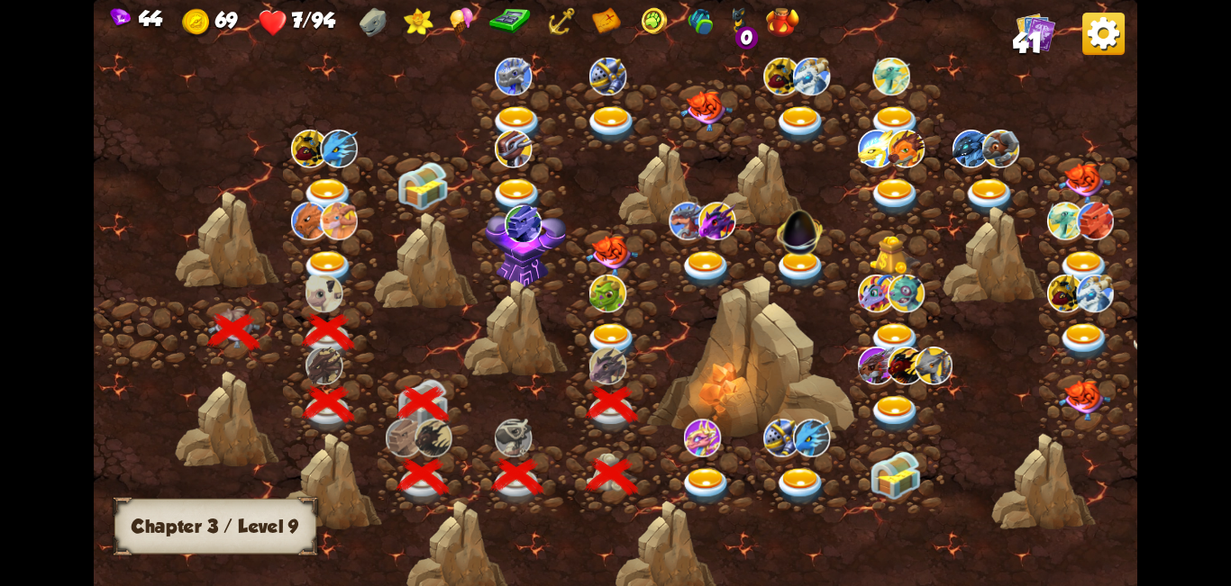
click at [613, 321] on div at bounding box center [614, 333] width 95 height 72
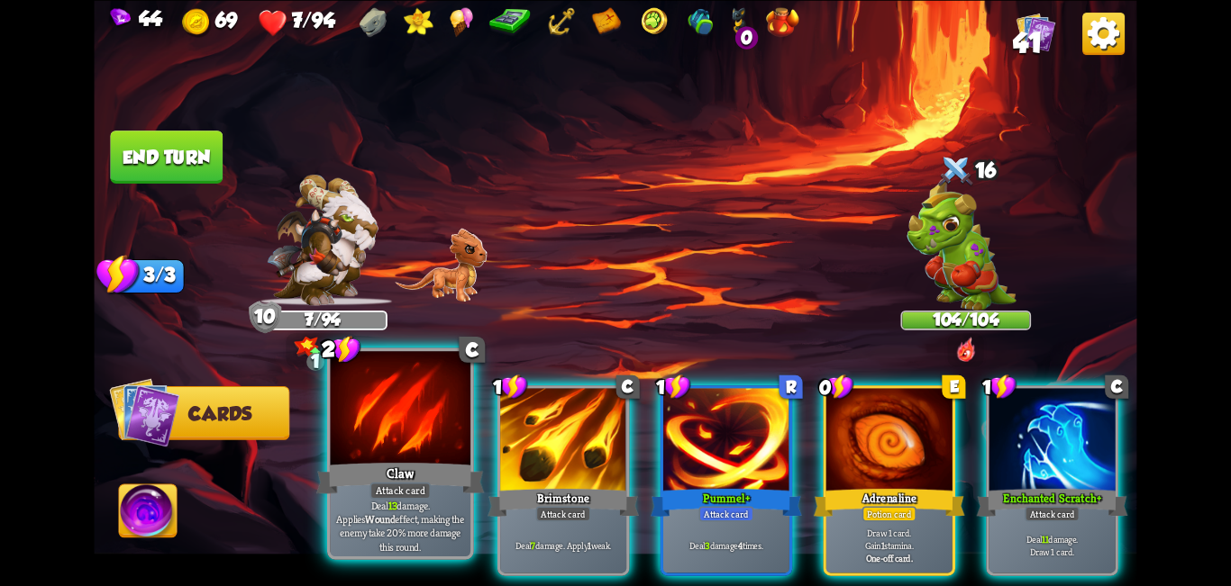
click at [415, 433] on div at bounding box center [401, 410] width 141 height 118
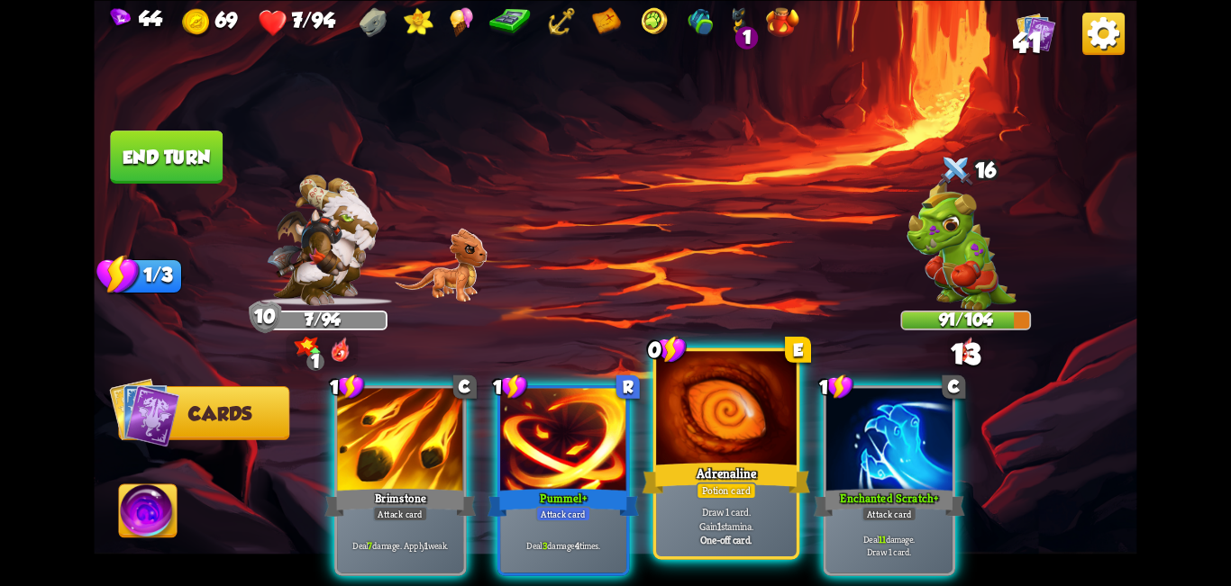
click at [613, 426] on div at bounding box center [726, 410] width 141 height 118
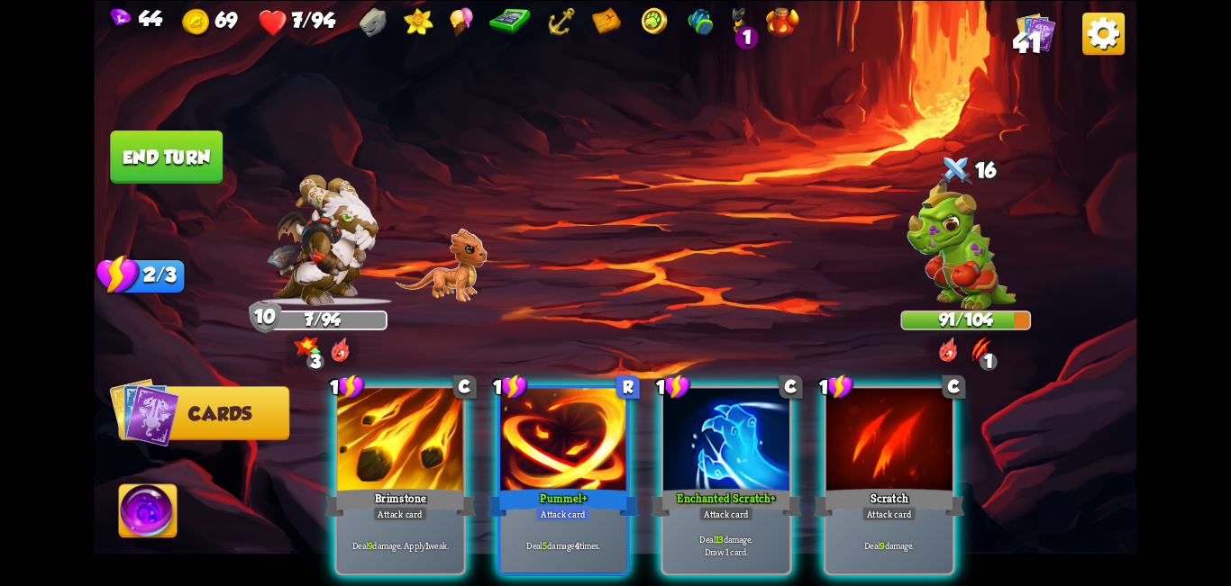
drag, startPoint x: 687, startPoint y: 421, endPoint x: 707, endPoint y: 388, distance: 38.0
click at [613, 421] on div at bounding box center [726, 441] width 126 height 106
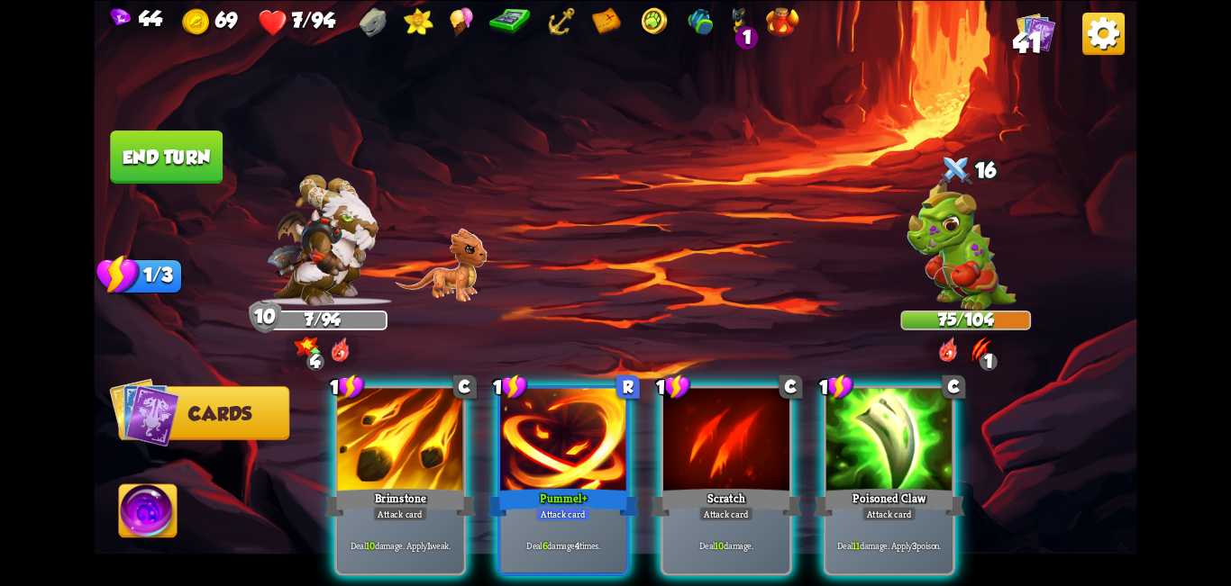
click at [421, 437] on div at bounding box center [400, 441] width 126 height 106
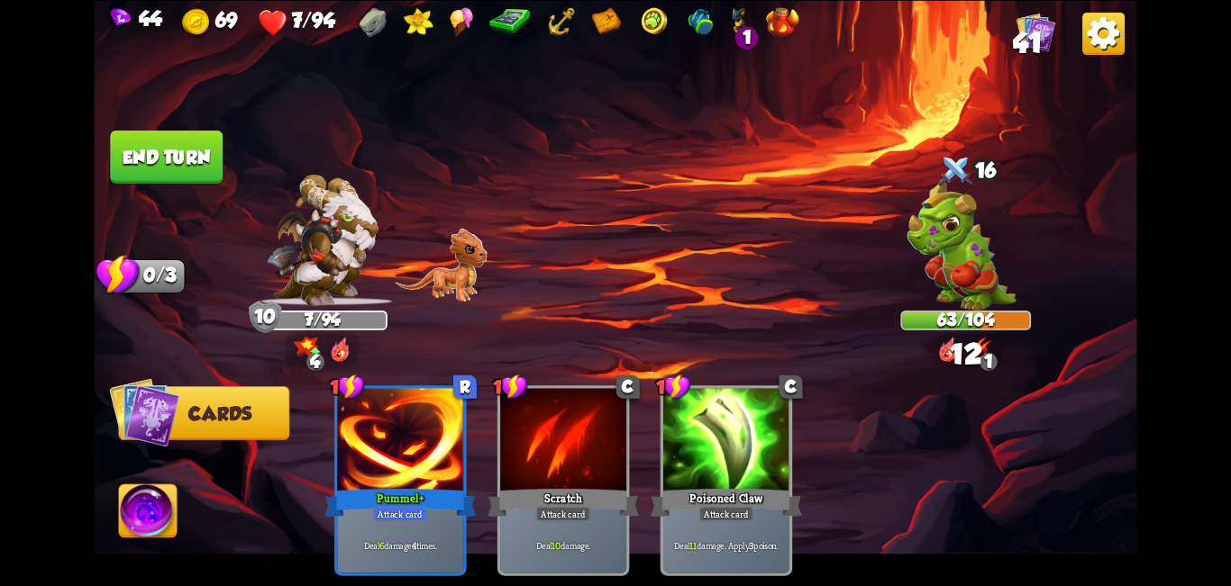
click at [199, 169] on button "End turn" at bounding box center [166, 157] width 113 height 53
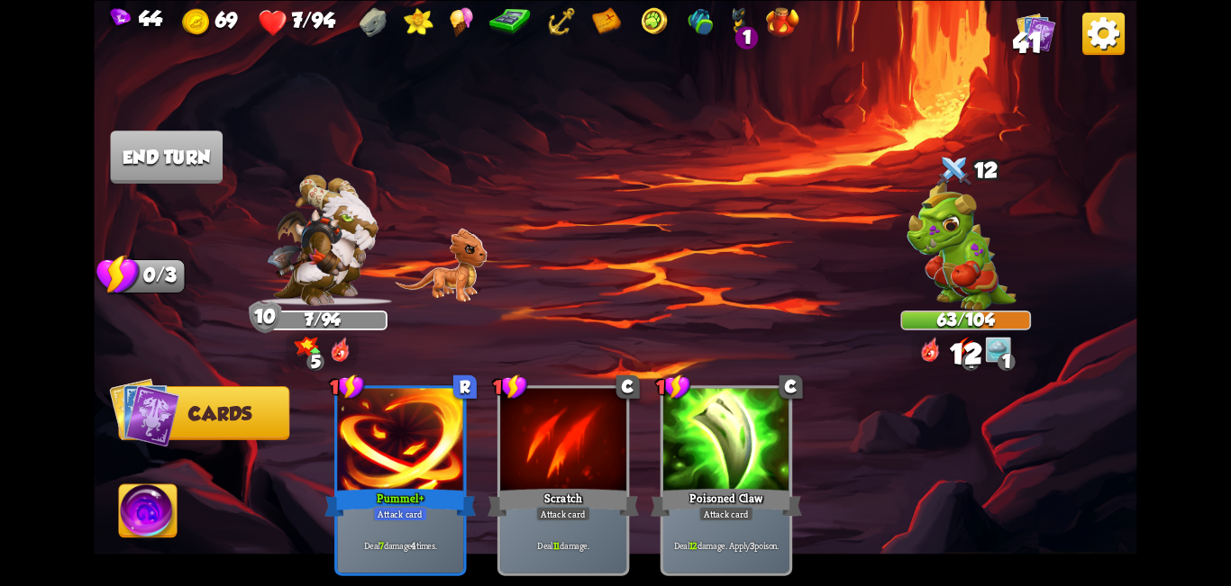
click at [231, 151] on div "Select an enemy to attack... You don't have enough stamina to play that card...…" at bounding box center [615, 293] width 1042 height 586
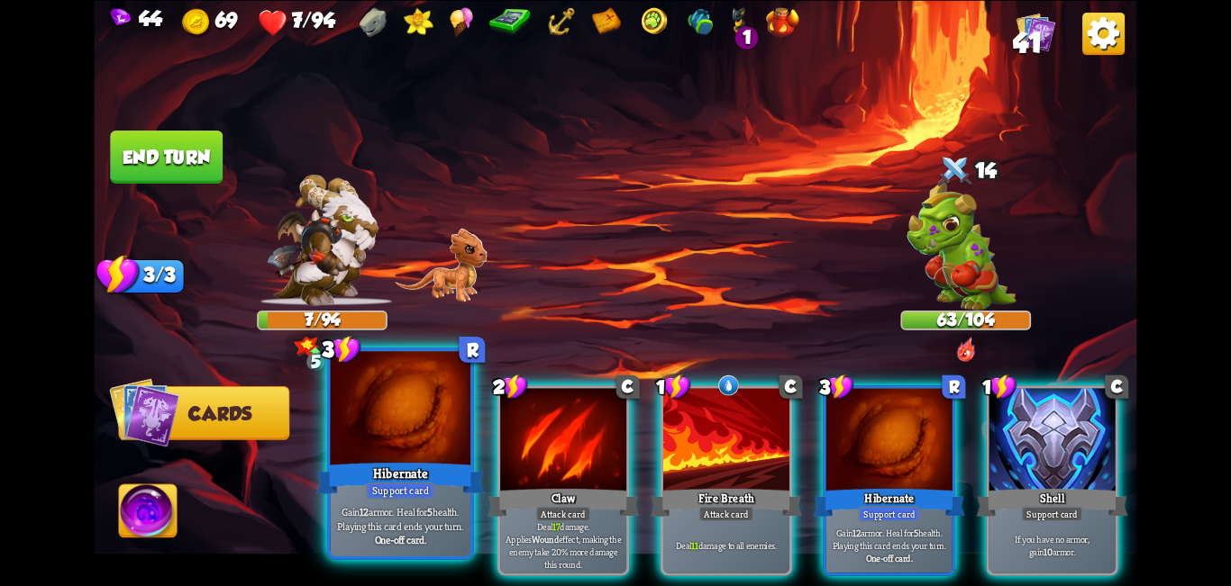
click at [443, 428] on div at bounding box center [401, 410] width 141 height 118
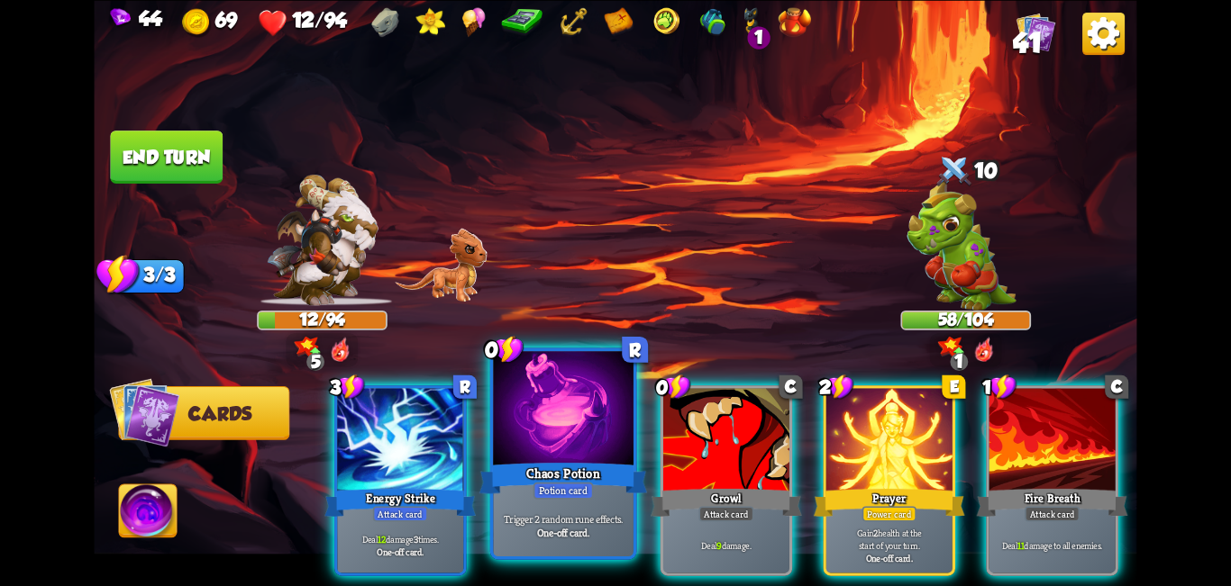
click at [573, 414] on div at bounding box center [563, 410] width 141 height 118
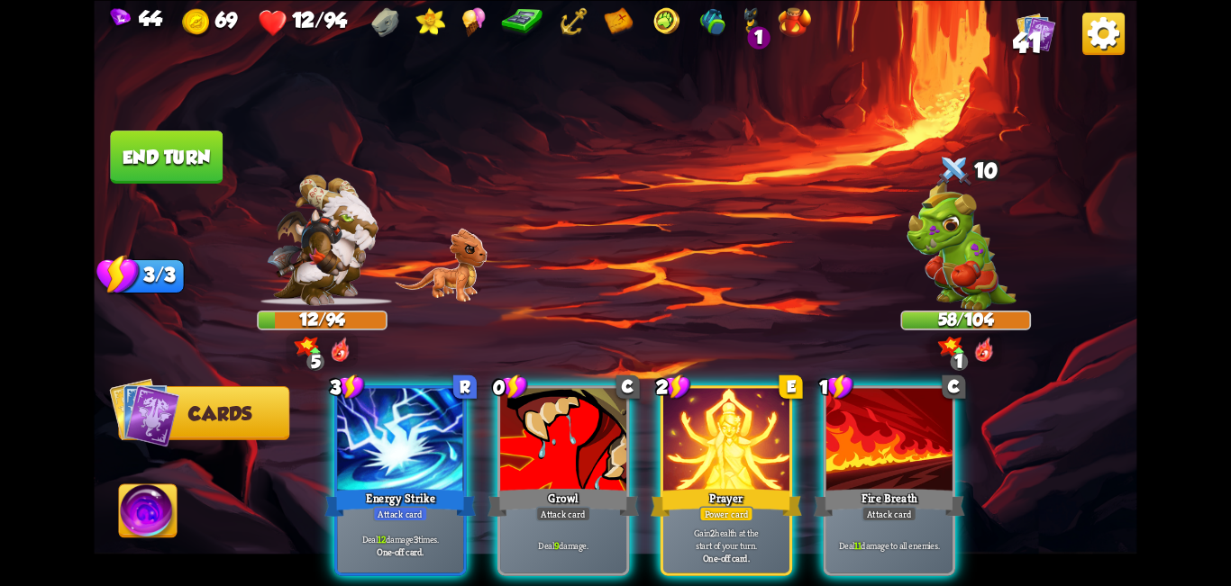
click at [573, 414] on div at bounding box center [563, 441] width 126 height 106
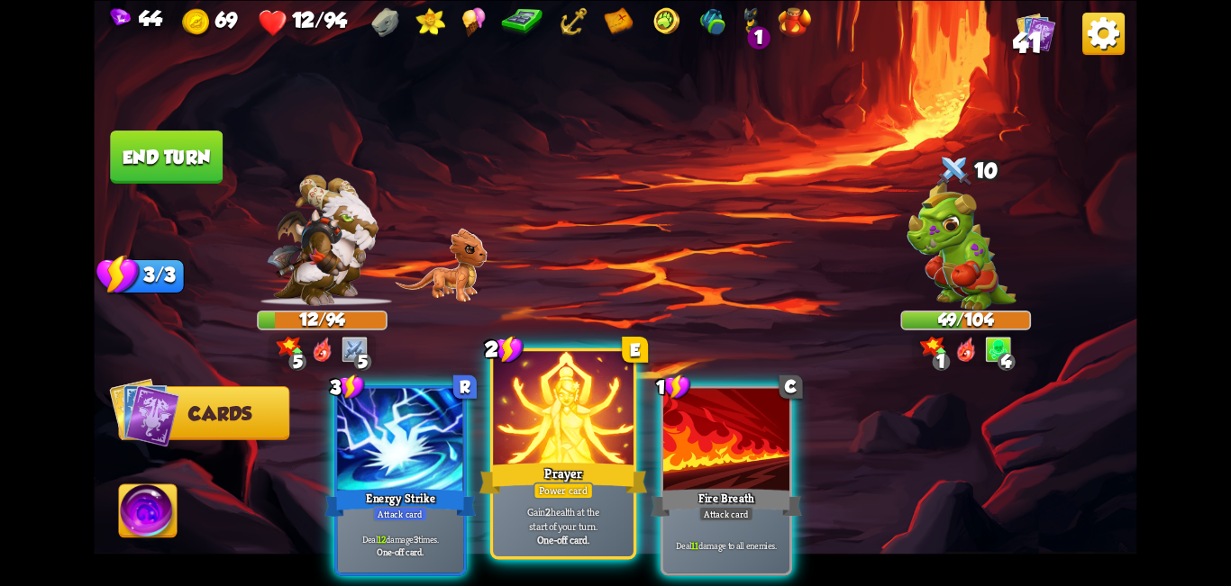
click at [539, 420] on div at bounding box center [563, 410] width 141 height 118
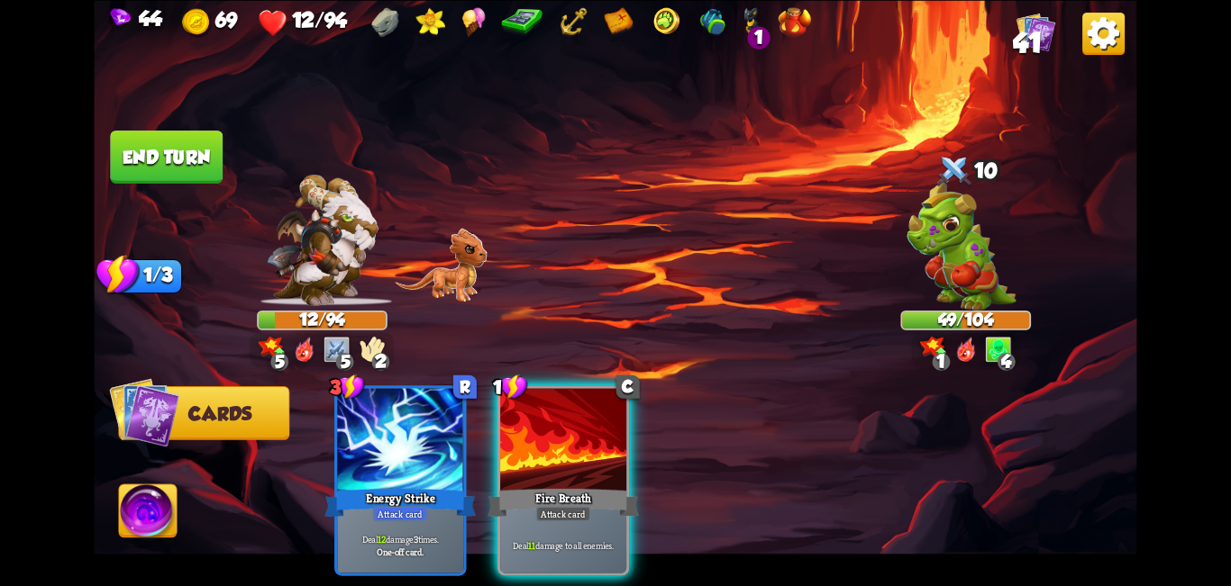
click at [164, 155] on button "End turn" at bounding box center [166, 157] width 113 height 53
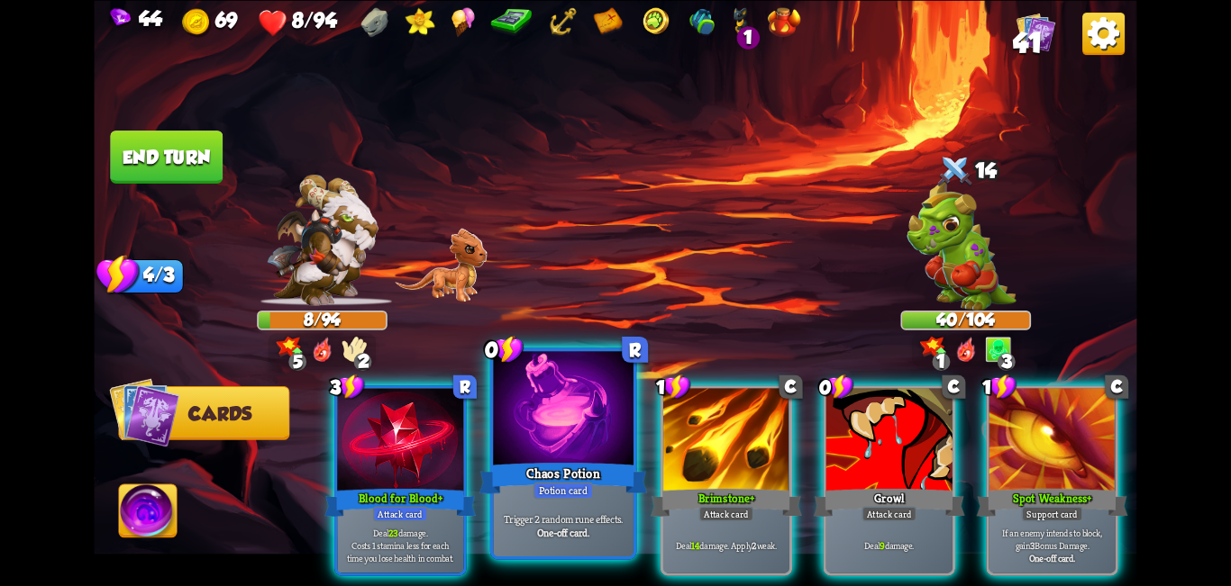
click at [527, 414] on div at bounding box center [563, 410] width 141 height 118
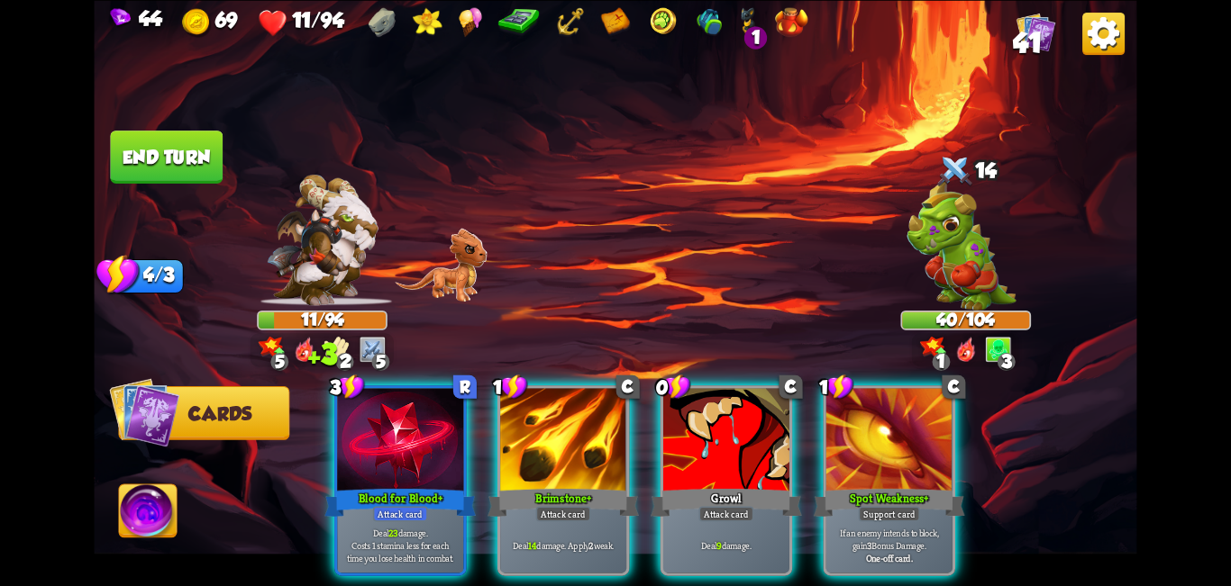
drag, startPoint x: 695, startPoint y: 408, endPoint x: 700, endPoint y: 387, distance: 21.2
click at [613, 409] on div at bounding box center [726, 441] width 126 height 106
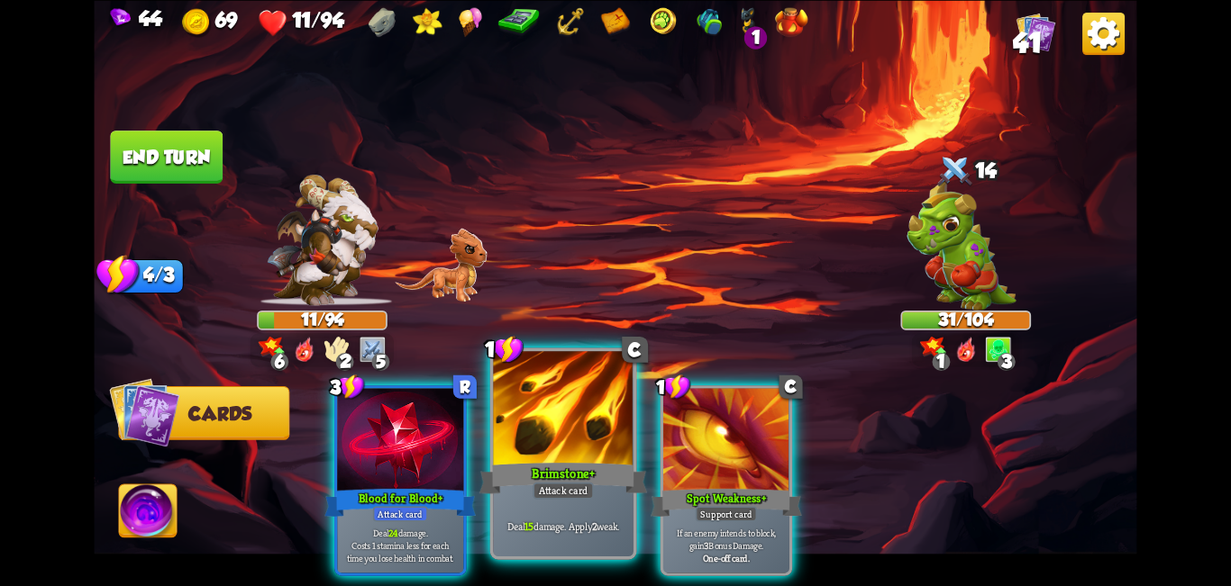
click at [577, 403] on div at bounding box center [563, 410] width 141 height 118
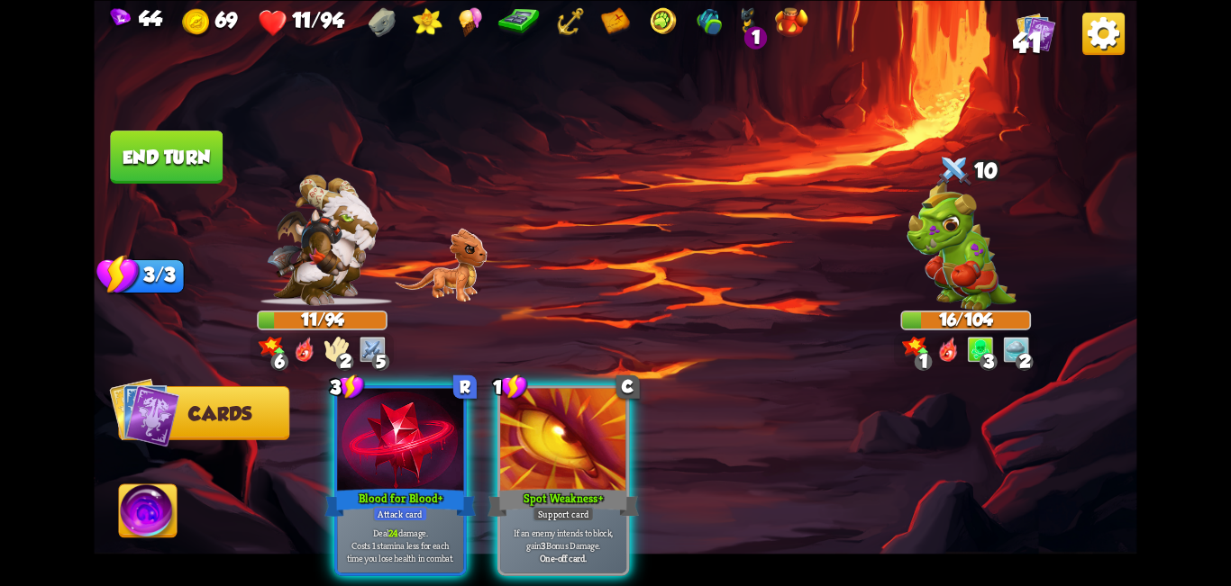
click at [156, 506] on img at bounding box center [148, 514] width 58 height 59
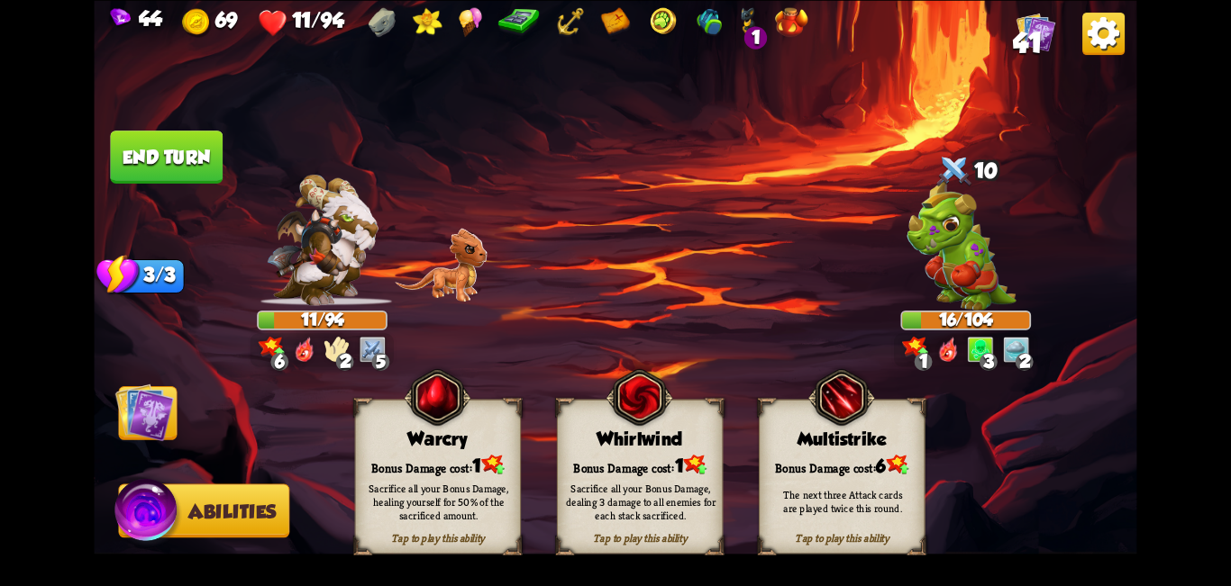
click at [443, 434] on div "Warcry" at bounding box center [438, 440] width 165 height 22
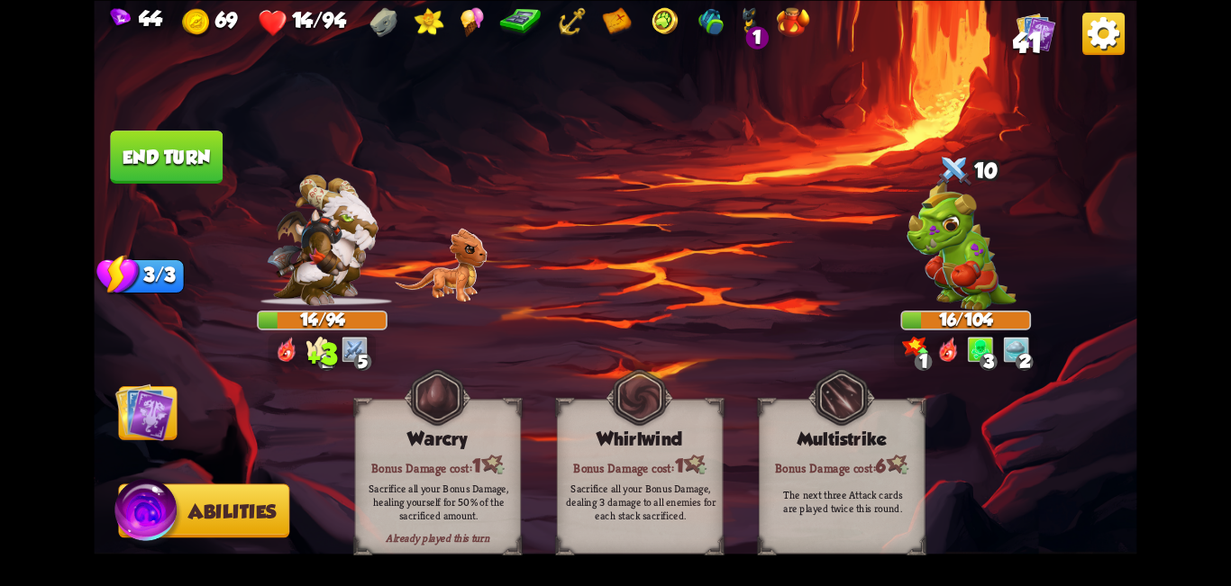
click at [166, 425] on img at bounding box center [144, 412] width 59 height 59
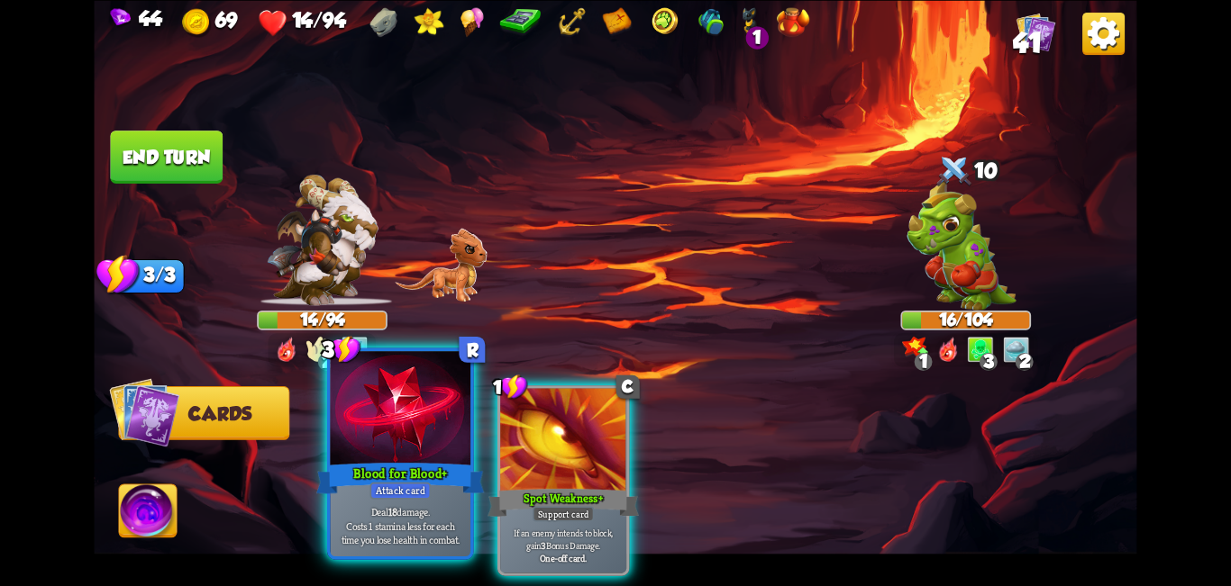
click at [373, 443] on div at bounding box center [401, 410] width 141 height 118
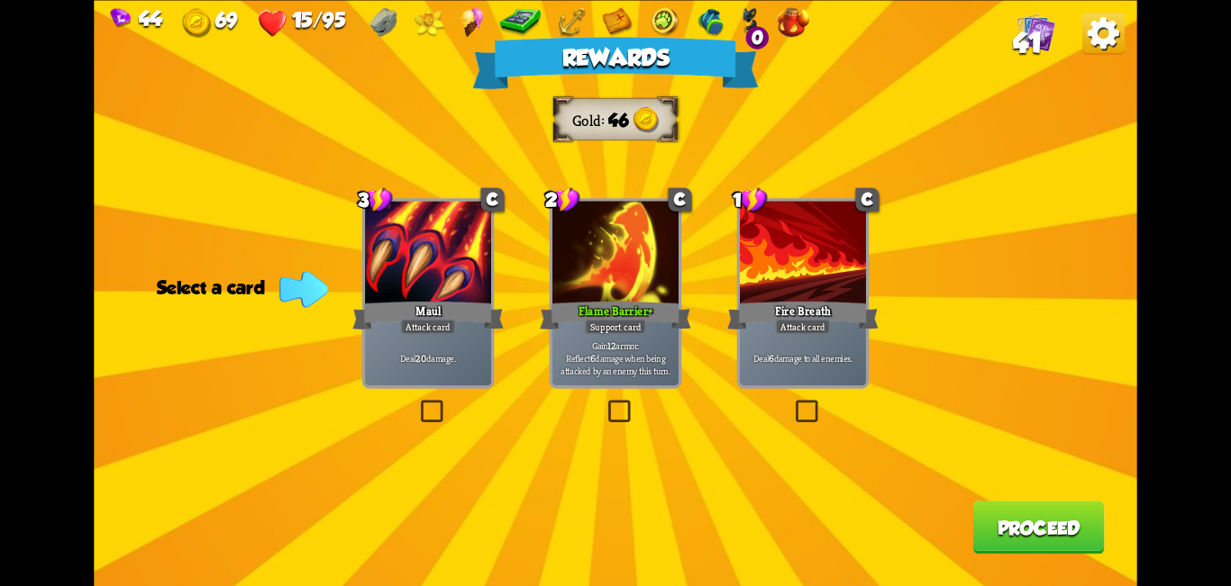
drag, startPoint x: 618, startPoint y: 409, endPoint x: 832, endPoint y: 417, distance: 214.6
click at [604, 404] on label at bounding box center [604, 404] width 0 height 0
click at [0, 0] on input "checkbox" at bounding box center [0, 0] width 0 height 0
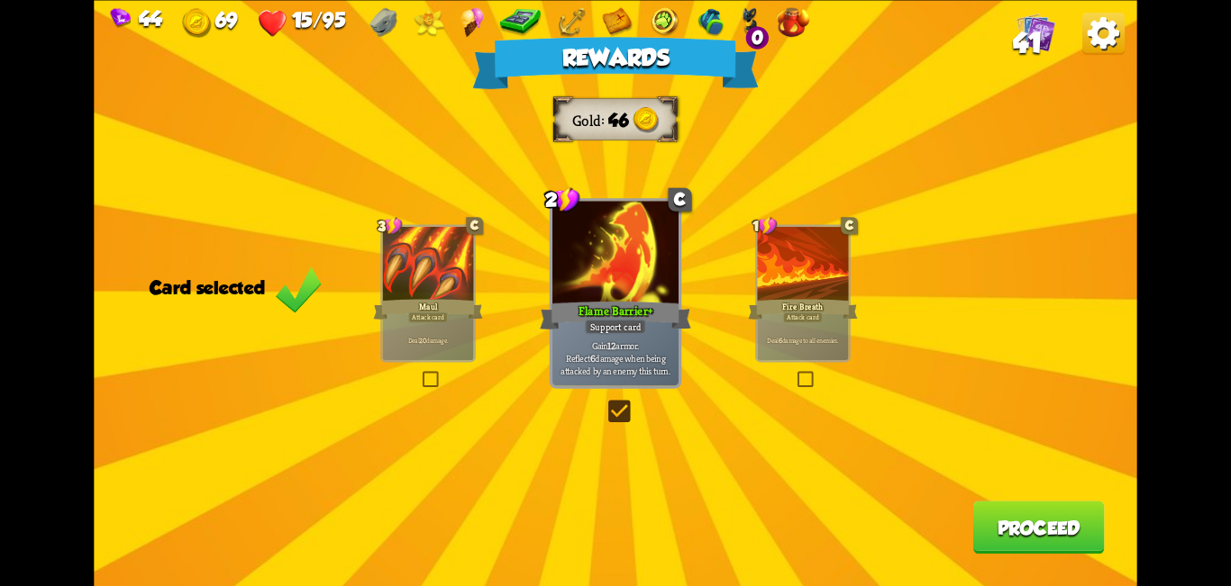
click at [613, 521] on button "Proceed" at bounding box center [1038, 527] width 132 height 53
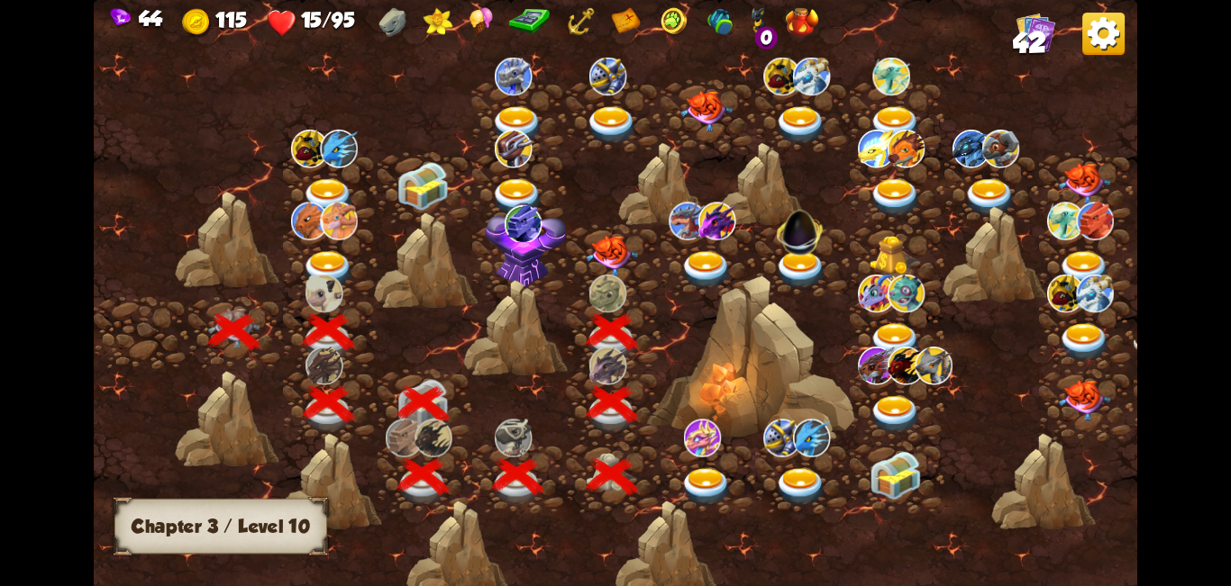
click at [611, 260] on img at bounding box center [612, 256] width 52 height 41
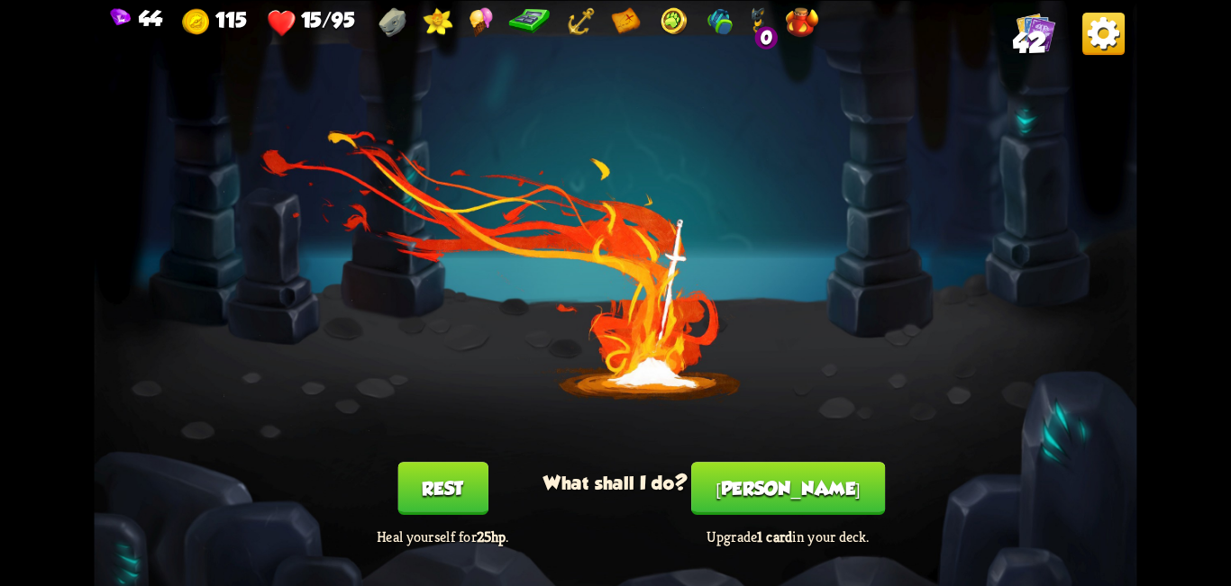
click at [477, 488] on button "Rest" at bounding box center [442, 488] width 90 height 53
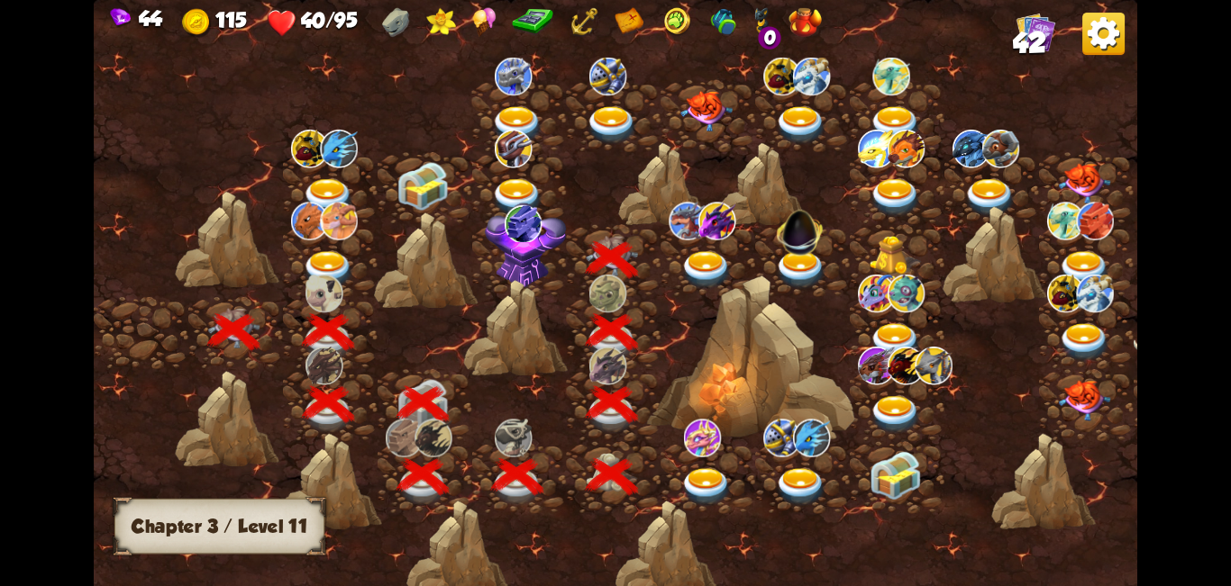
scroll to position [0, 274]
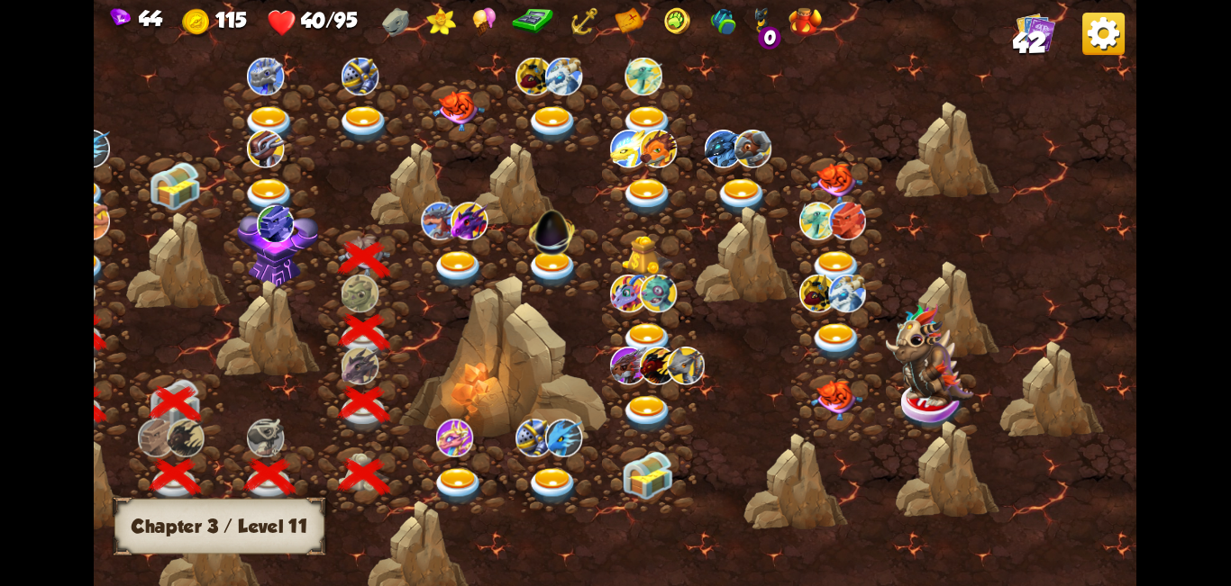
click at [465, 261] on img at bounding box center [458, 270] width 52 height 39
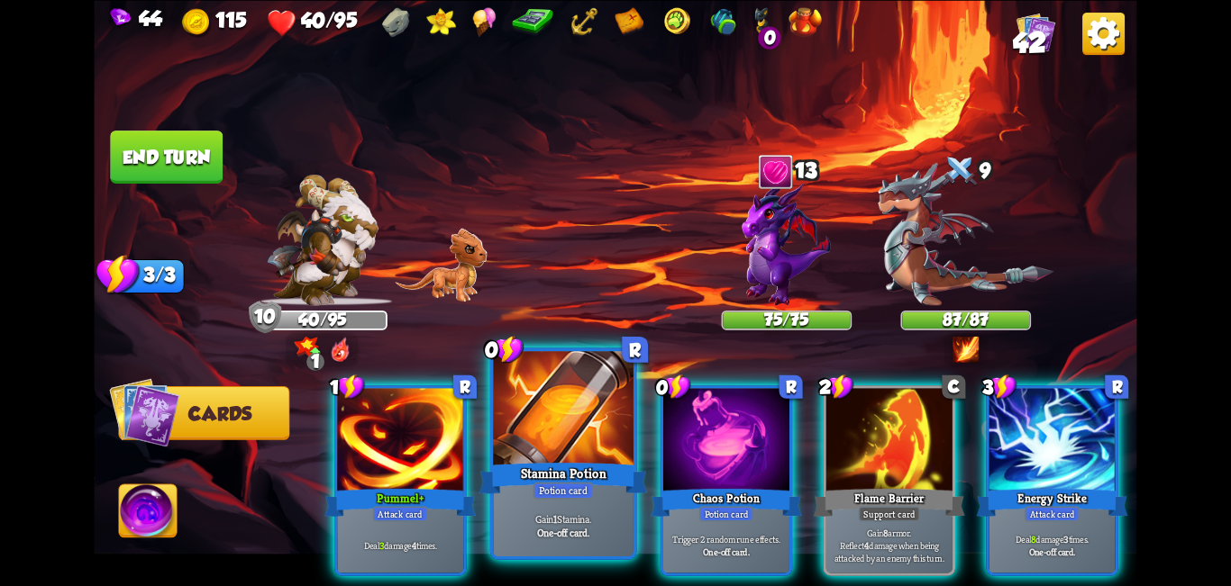
click at [573, 451] on div at bounding box center [563, 410] width 141 height 118
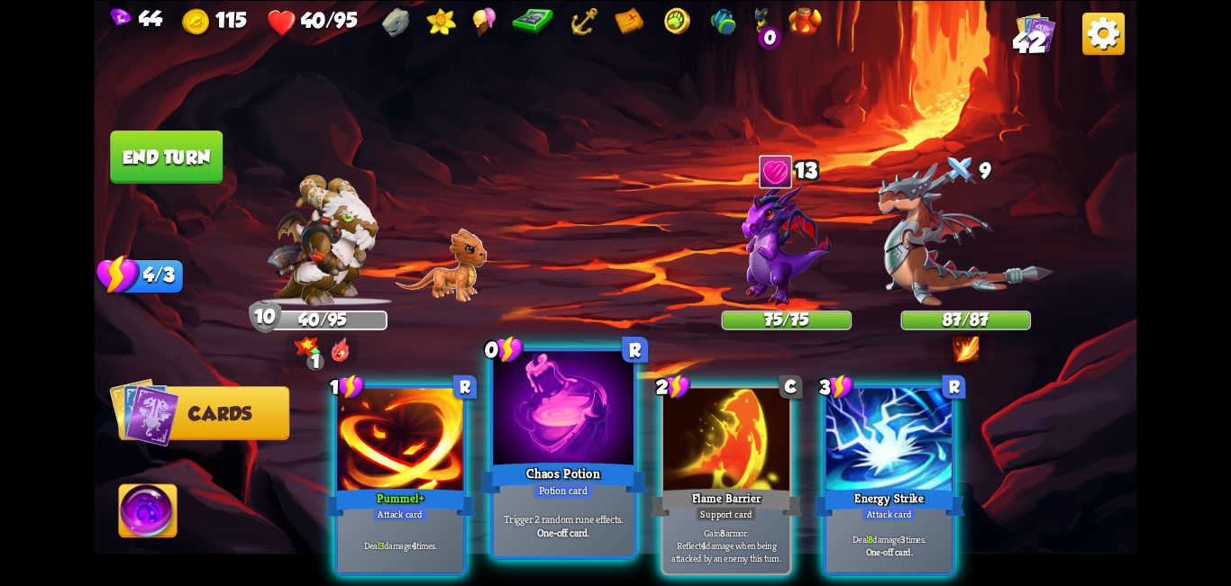
click at [565, 442] on div at bounding box center [563, 410] width 141 height 118
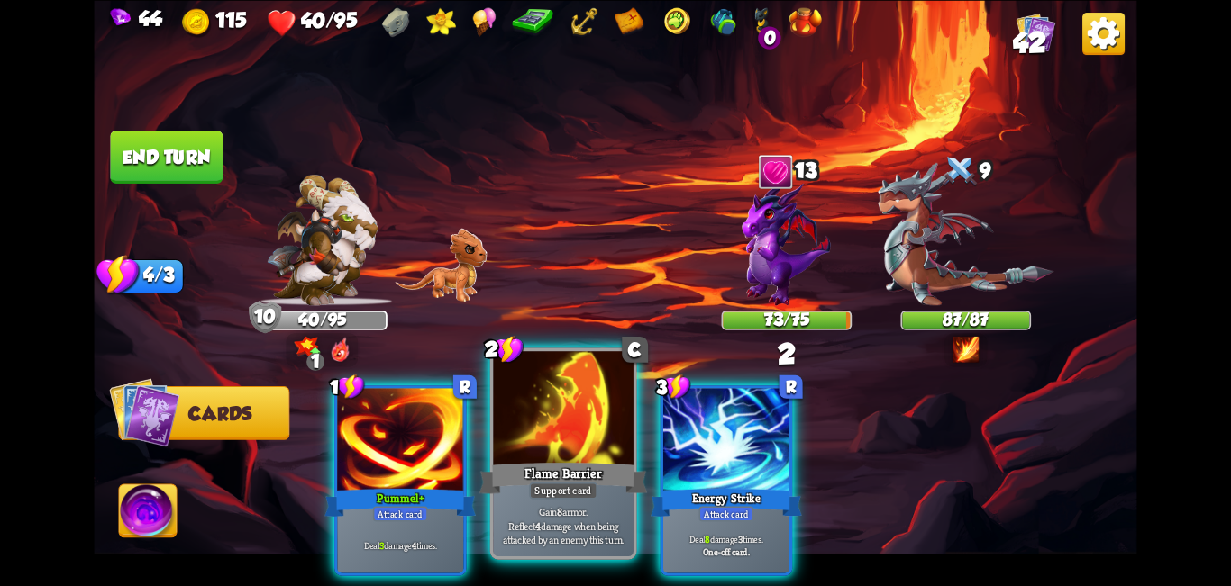
click at [574, 454] on div at bounding box center [563, 410] width 141 height 118
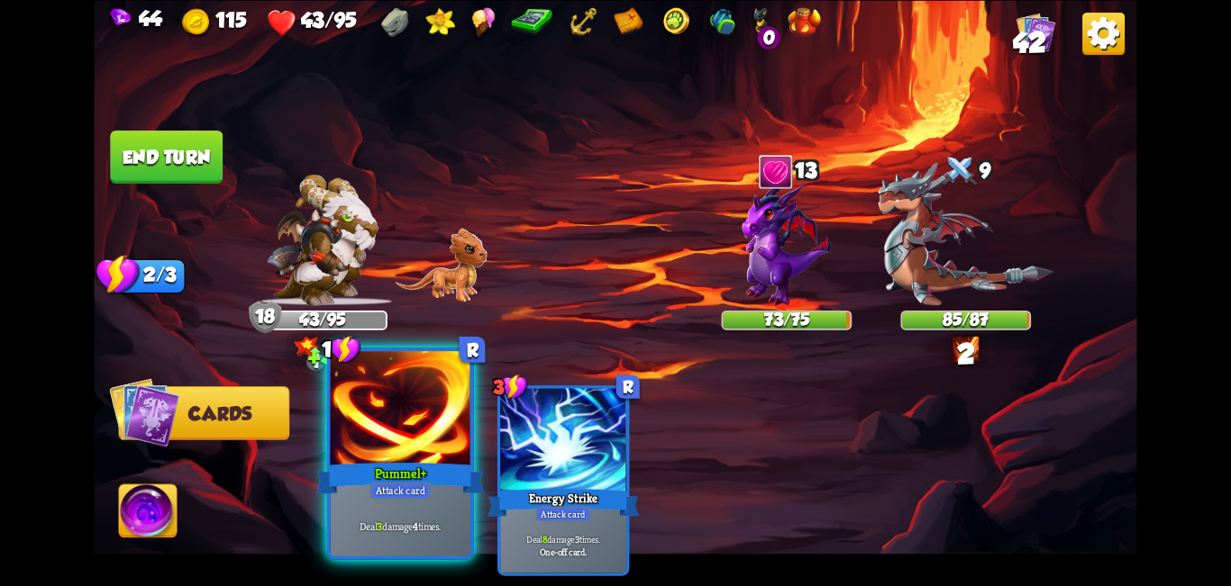
click at [441, 468] on div "Pummel+" at bounding box center [400, 478] width 168 height 38
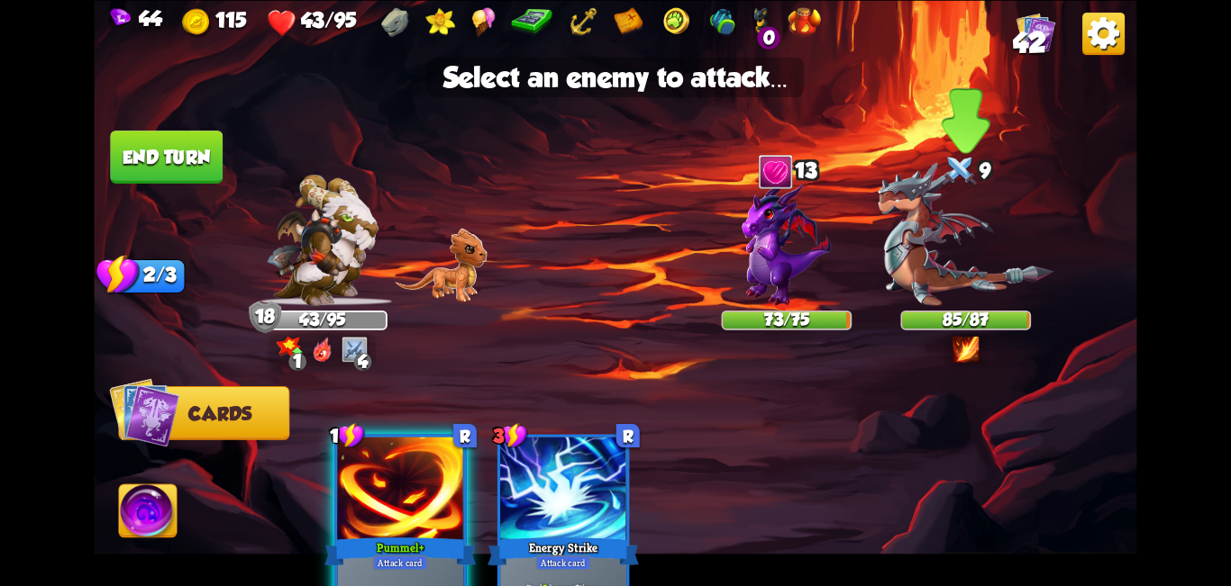
click at [613, 355] on img at bounding box center [965, 349] width 26 height 26
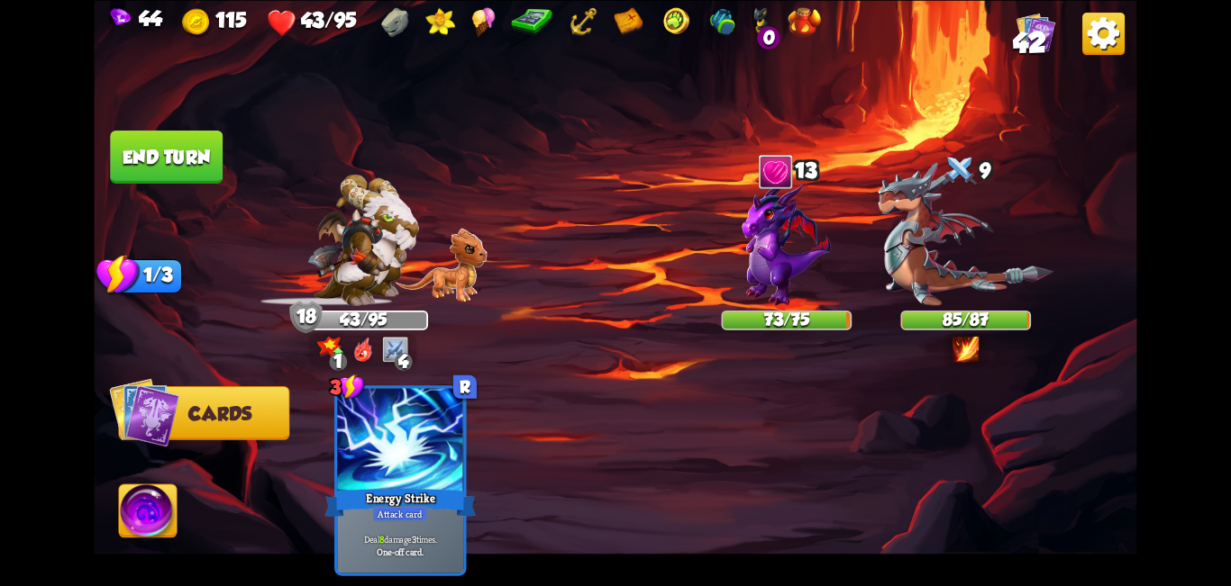
click at [613, 348] on img at bounding box center [965, 349] width 26 height 26
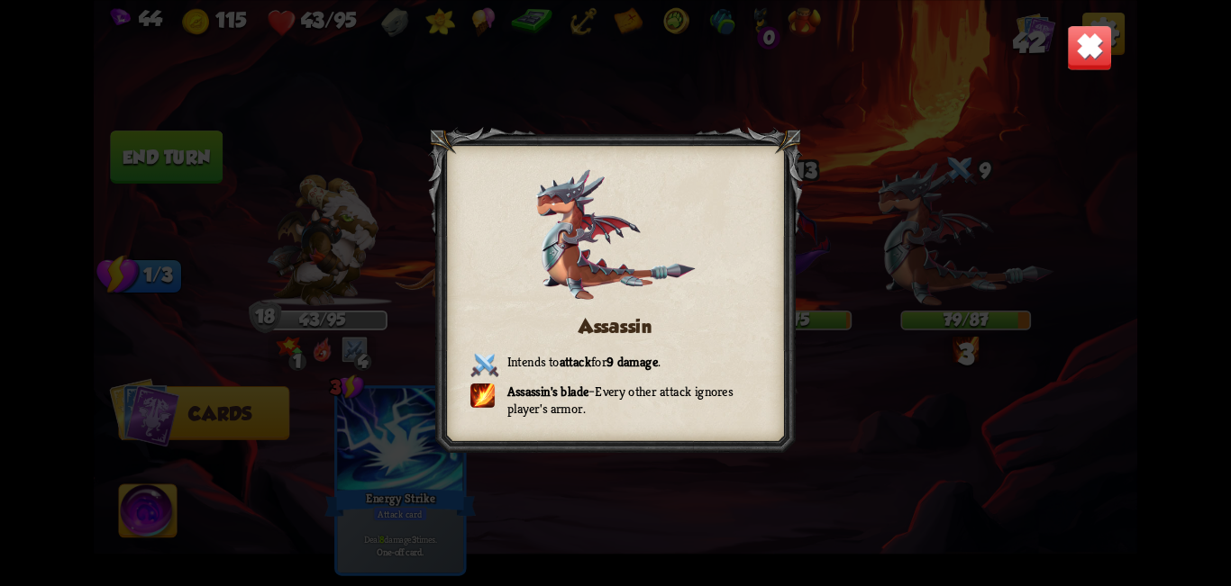
drag, startPoint x: 1093, startPoint y: 52, endPoint x: 1087, endPoint y: 61, distance: 10.5
click at [613, 53] on img at bounding box center [1090, 47] width 46 height 46
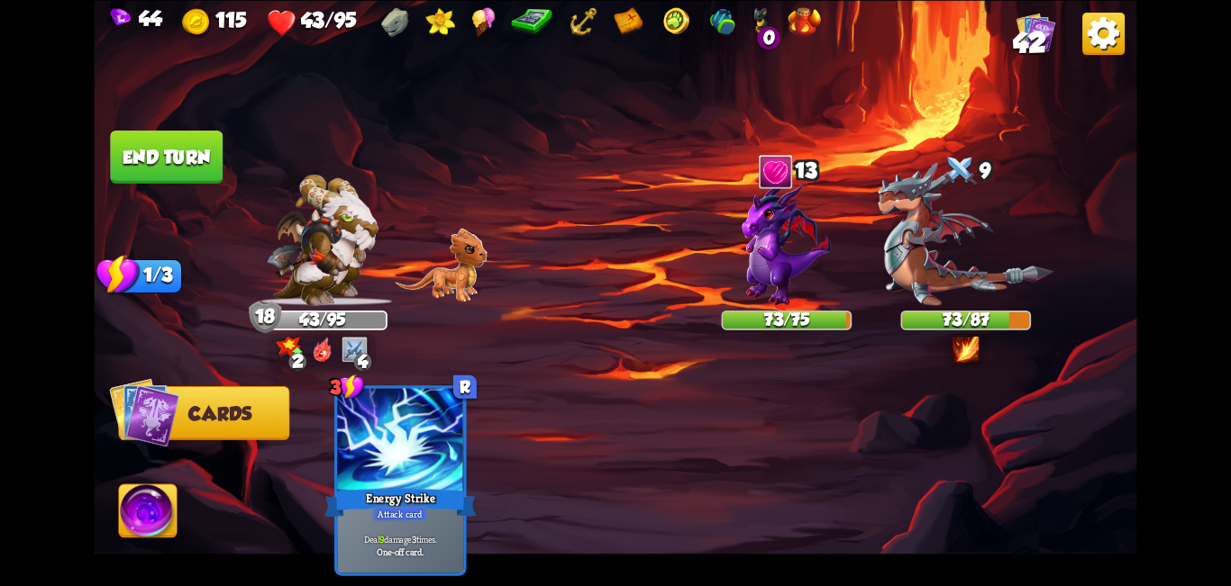
click at [159, 128] on img at bounding box center [615, 293] width 1042 height 586
click at [167, 144] on button "End turn" at bounding box center [166, 157] width 113 height 53
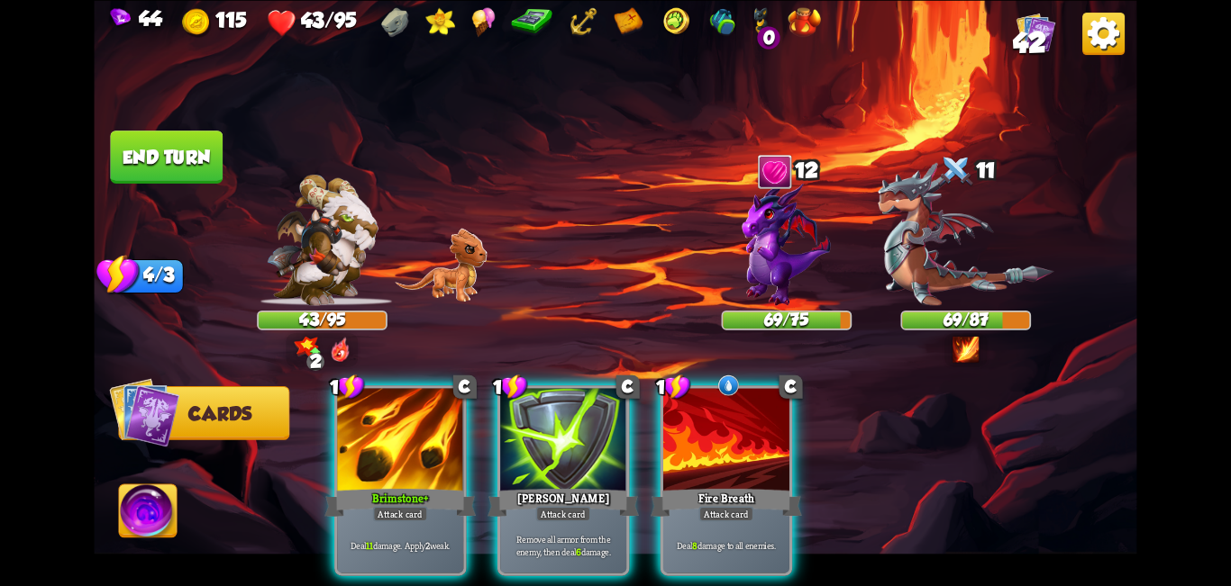
drag, startPoint x: 443, startPoint y: 433, endPoint x: 610, endPoint y: 364, distance: 180.5
click at [442, 433] on div at bounding box center [400, 441] width 126 height 106
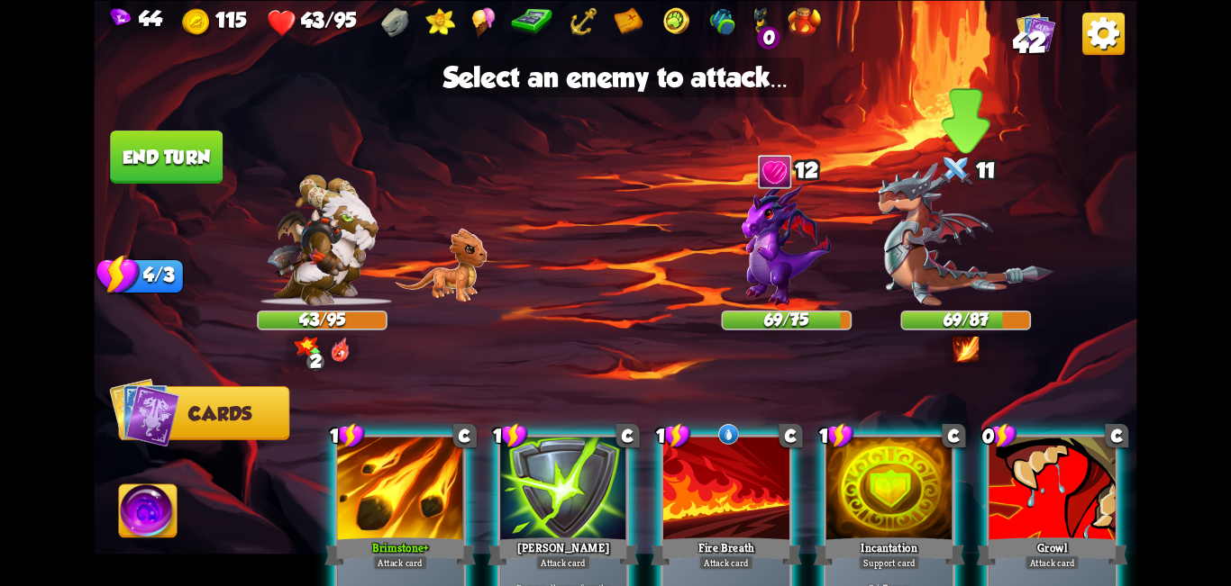
click at [613, 252] on img at bounding box center [965, 233] width 176 height 143
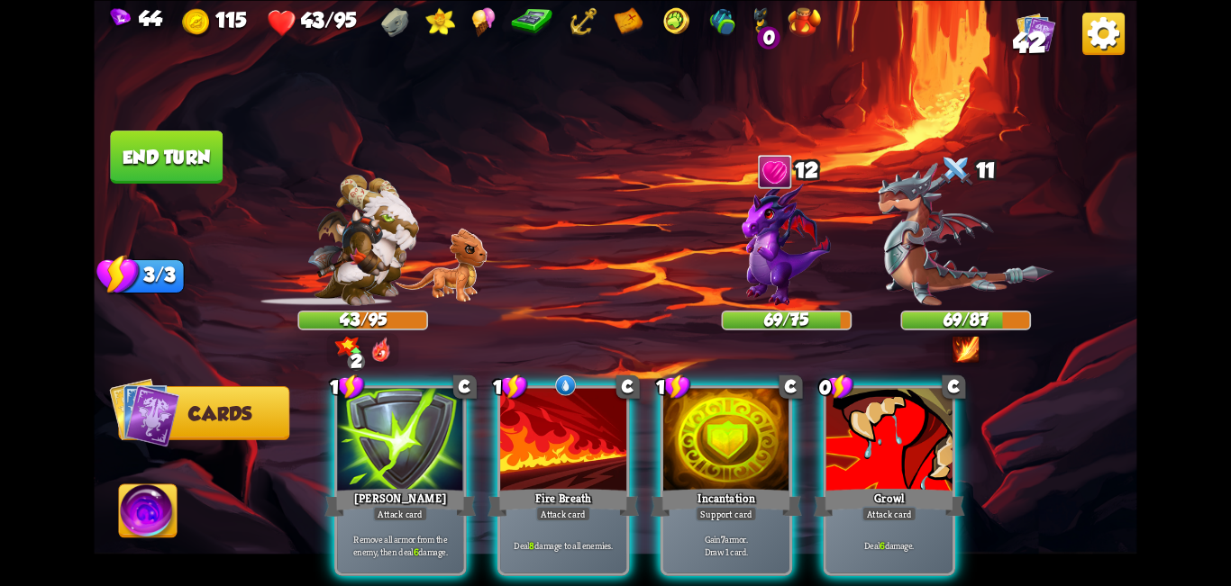
click at [613, 486] on div "Growl" at bounding box center [888, 502] width 151 height 33
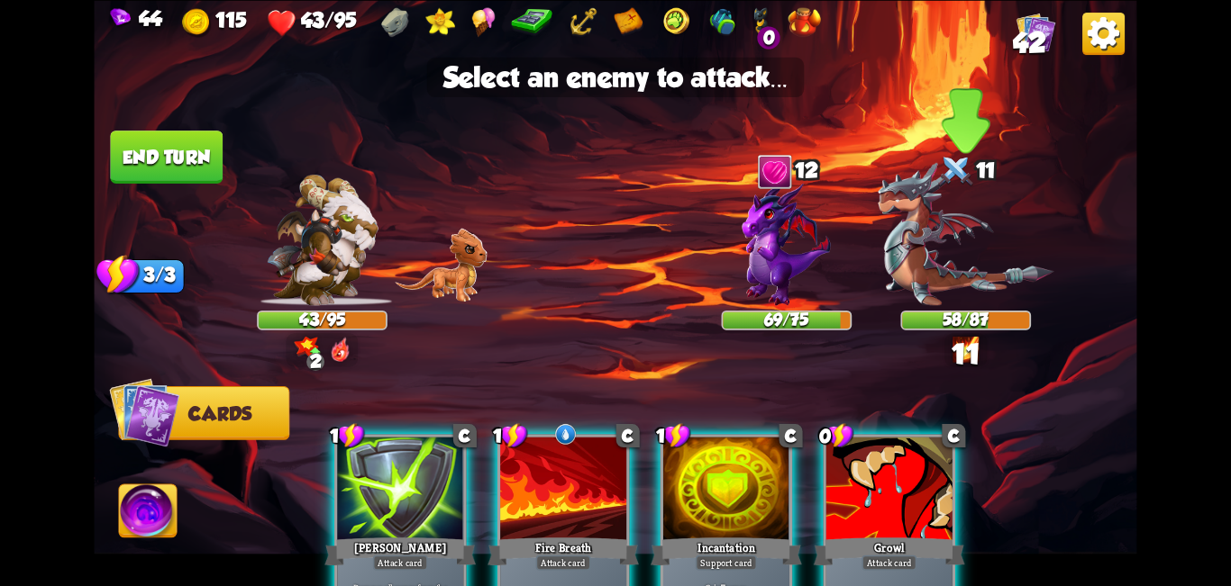
click at [613, 241] on img at bounding box center [965, 233] width 176 height 143
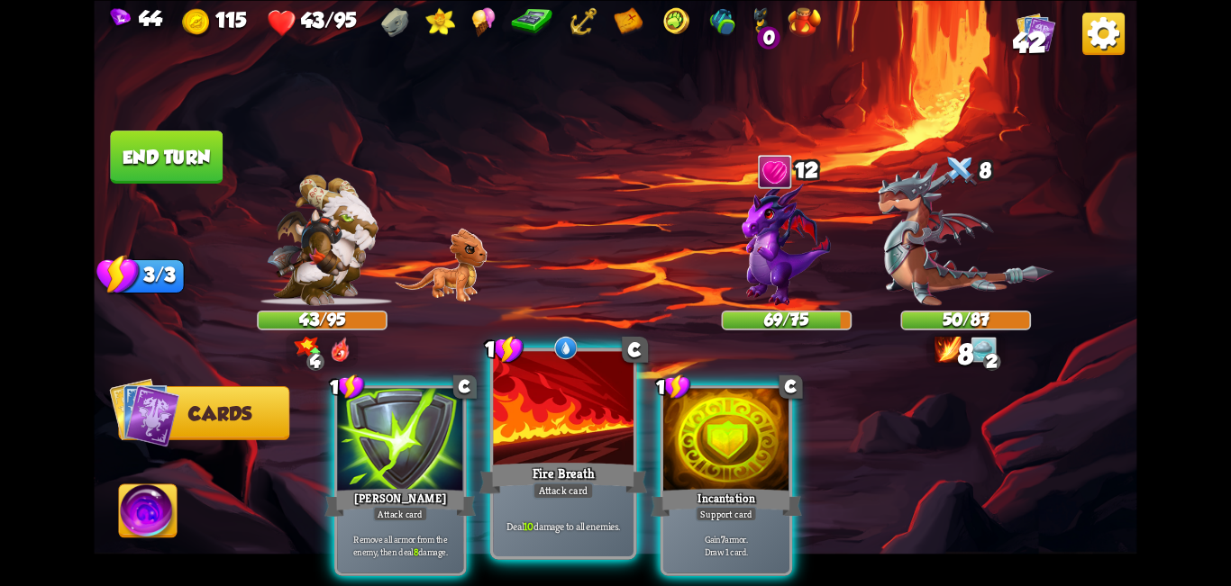
click at [596, 432] on div at bounding box center [563, 410] width 141 height 118
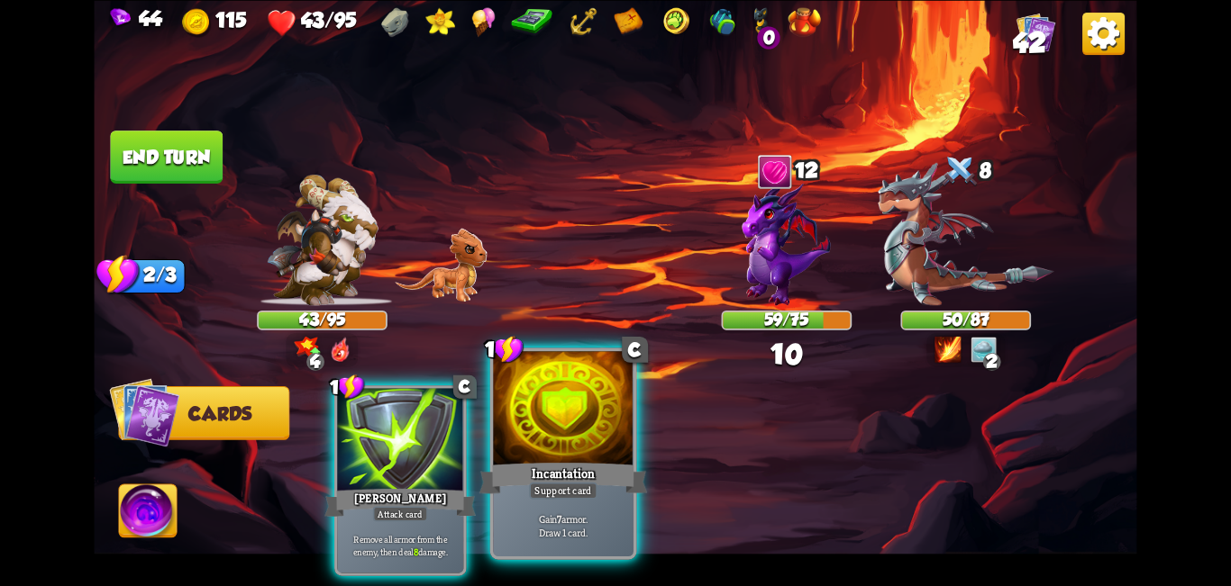
click at [600, 424] on div at bounding box center [563, 410] width 141 height 118
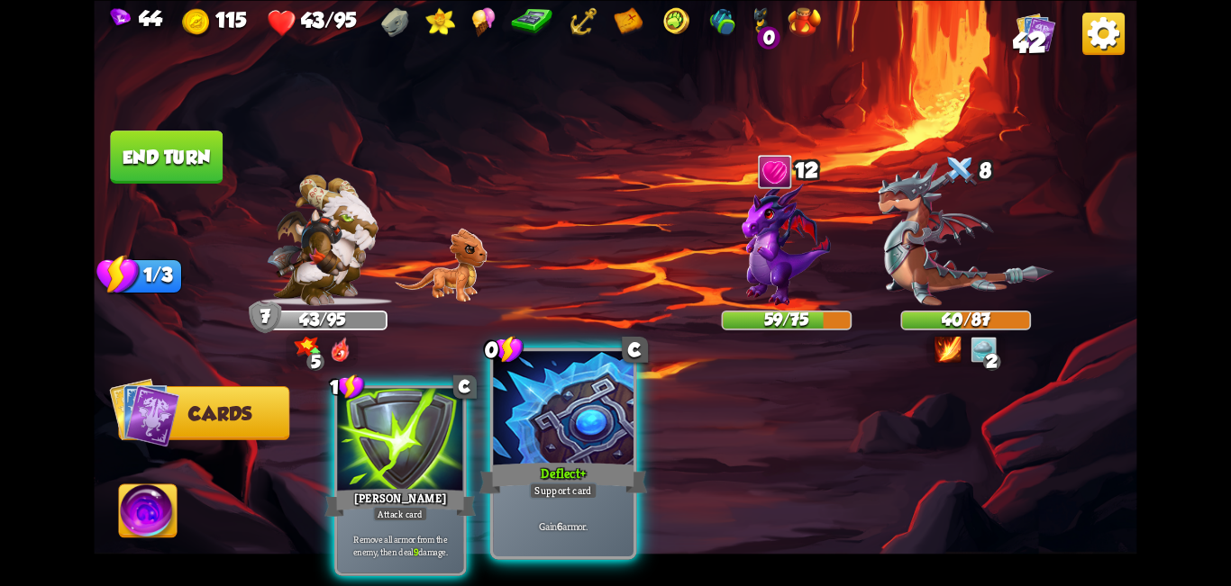
click at [588, 455] on div at bounding box center [563, 410] width 141 height 118
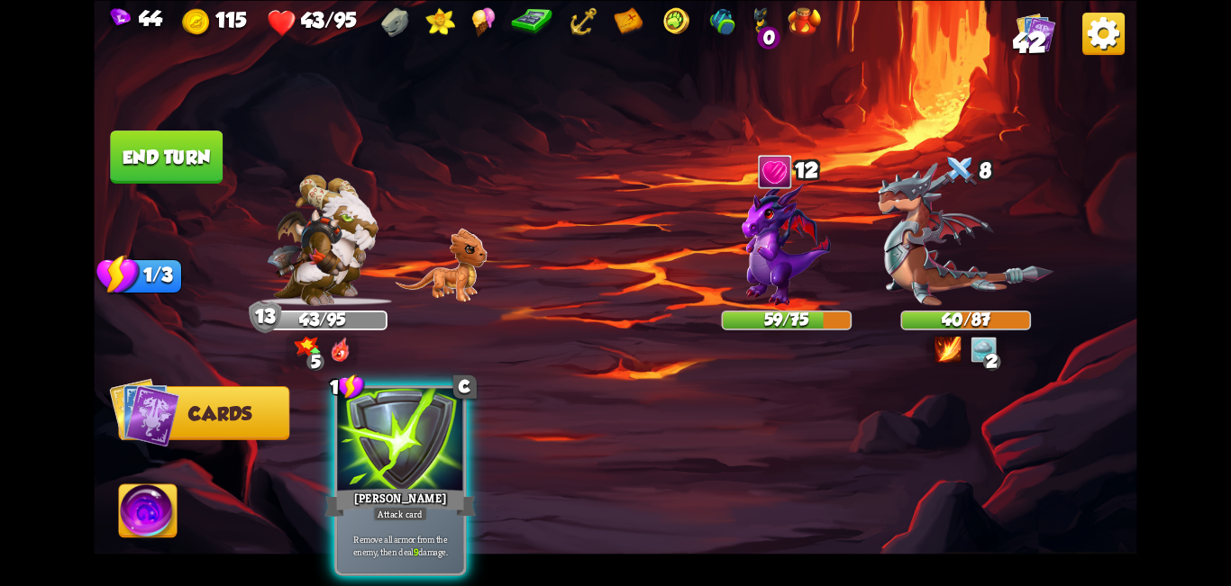
click at [174, 167] on button "End turn" at bounding box center [166, 157] width 113 height 53
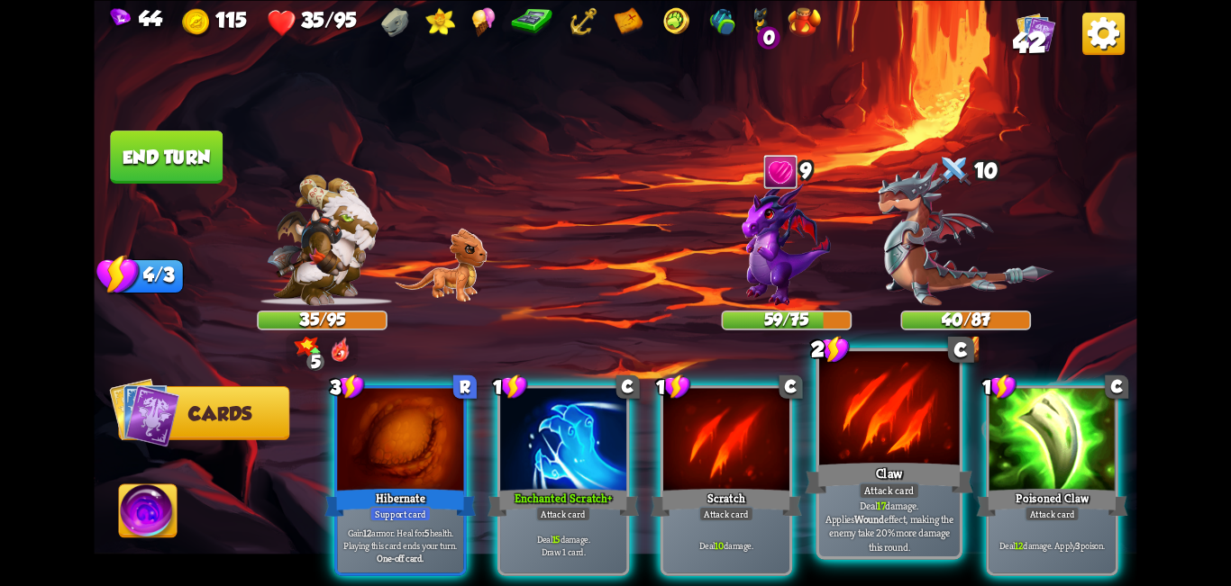
click at [613, 423] on div at bounding box center [889, 410] width 141 height 118
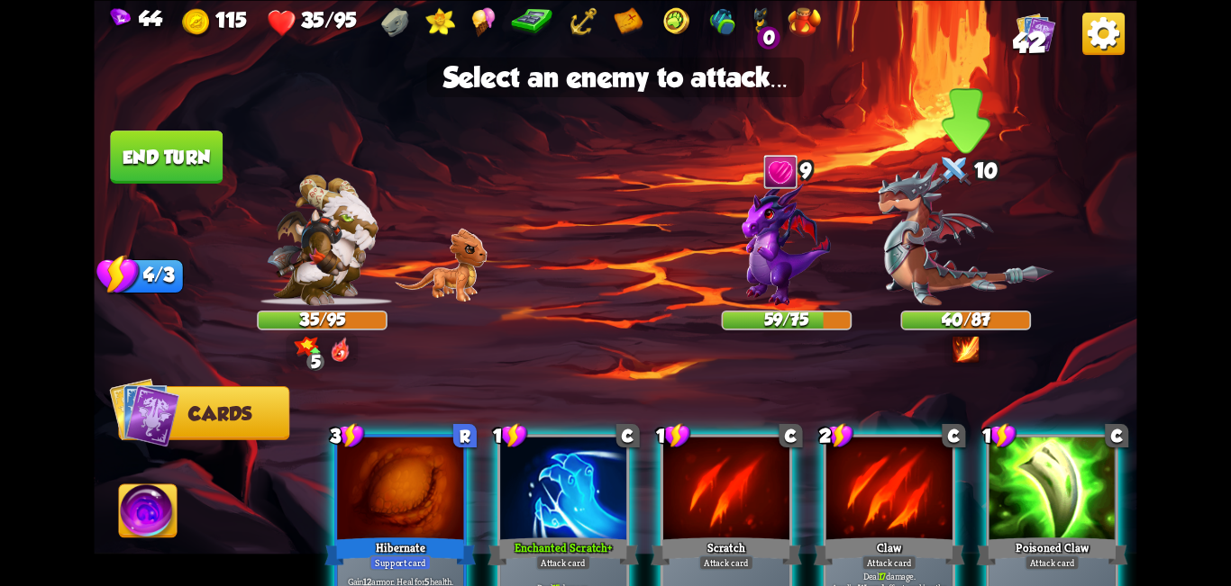
click at [613, 217] on img at bounding box center [965, 233] width 176 height 143
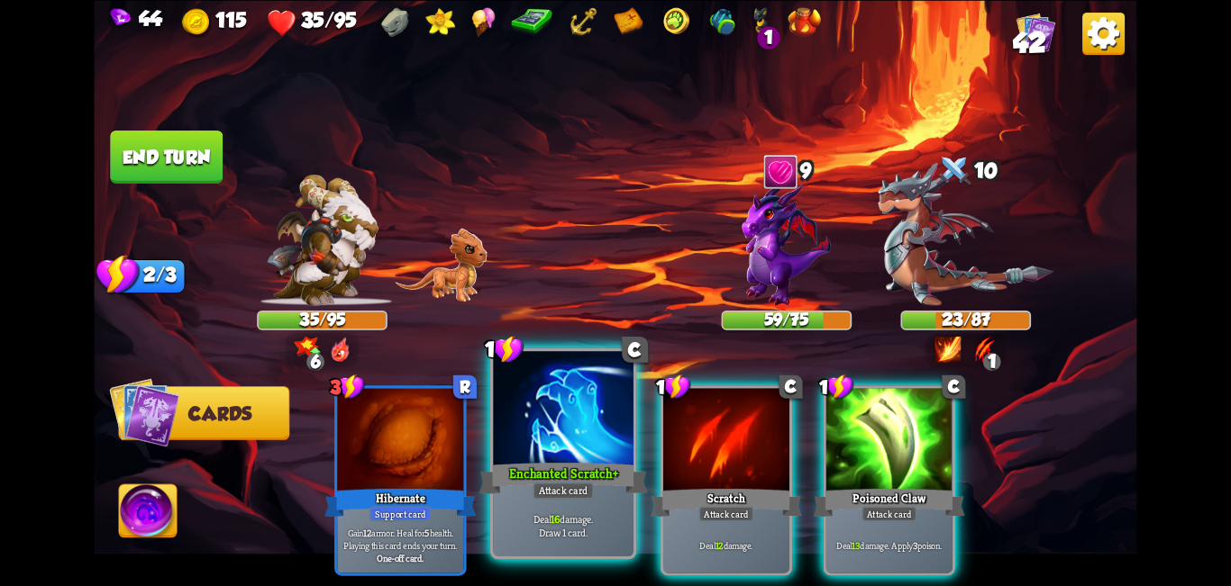
click at [569, 482] on div "Attack card" at bounding box center [562, 490] width 61 height 17
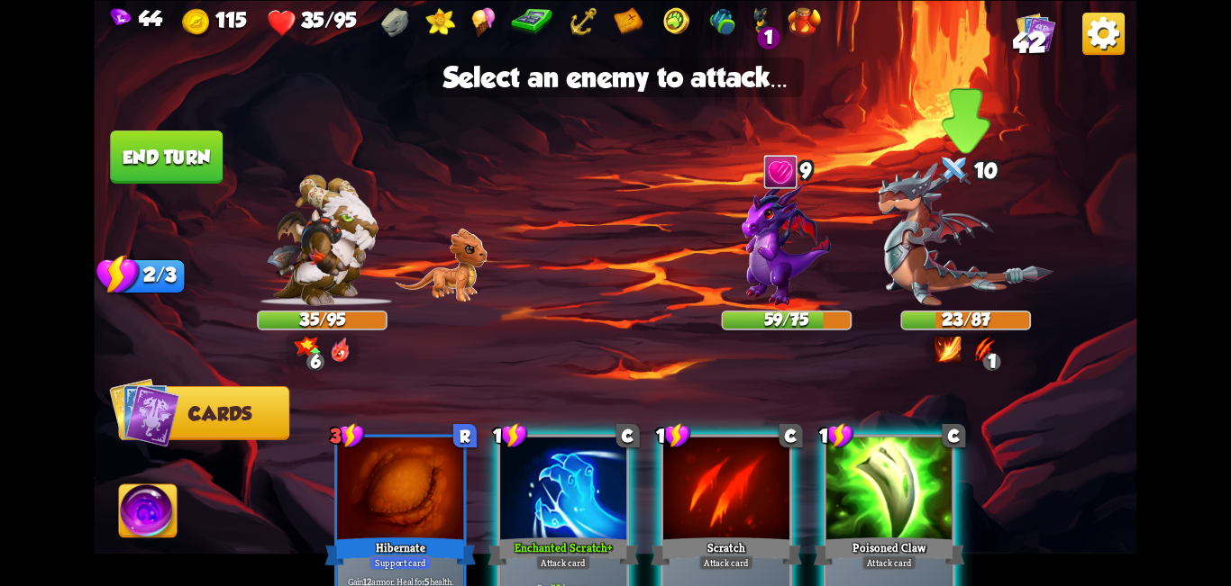
click at [613, 251] on img at bounding box center [965, 233] width 176 height 143
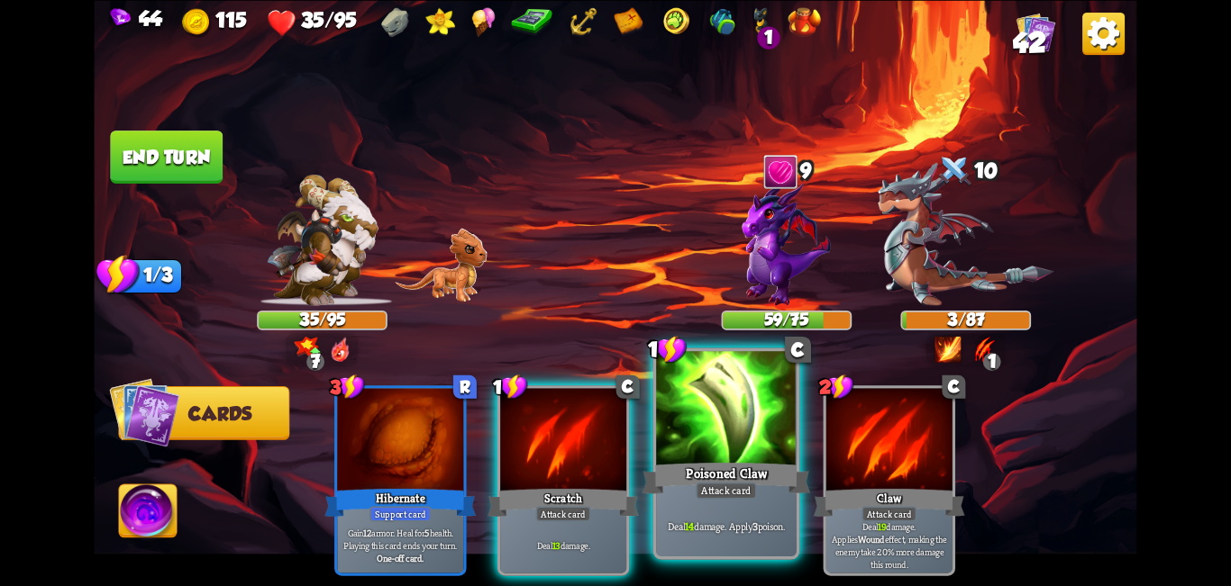
click at [613, 422] on div at bounding box center [726, 410] width 141 height 118
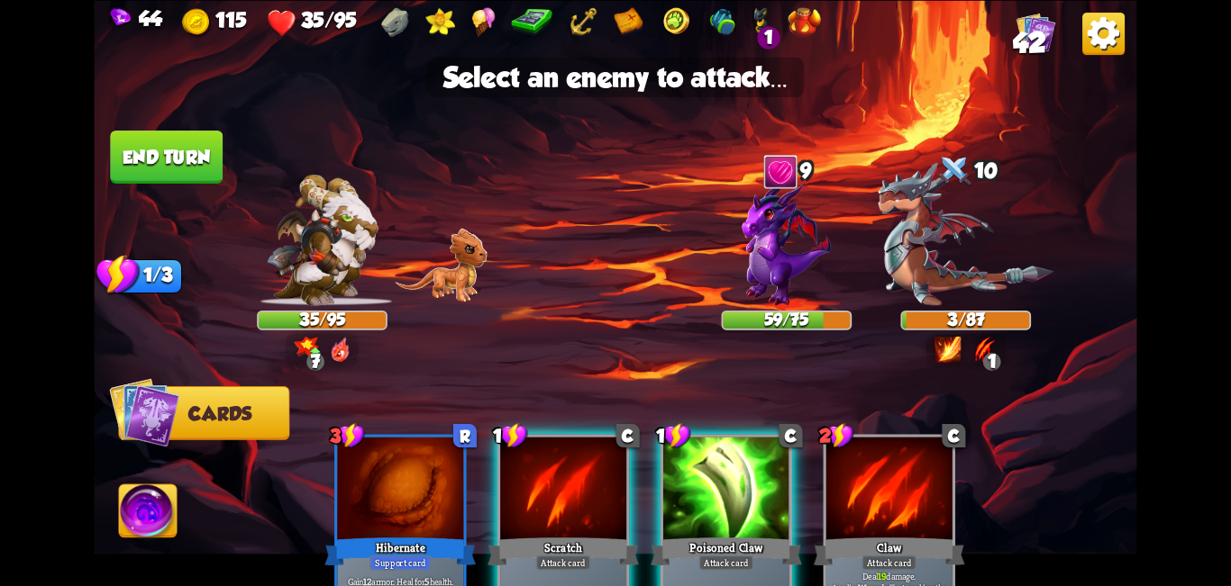
click at [613, 474] on div at bounding box center [726, 490] width 126 height 106
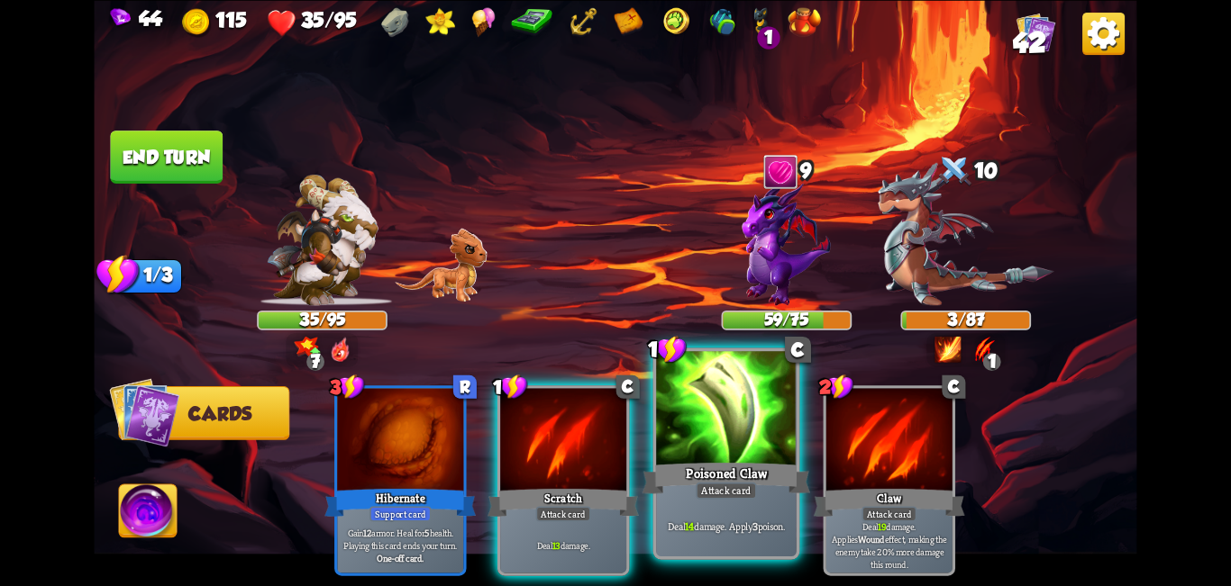
click at [613, 443] on div at bounding box center [726, 410] width 141 height 118
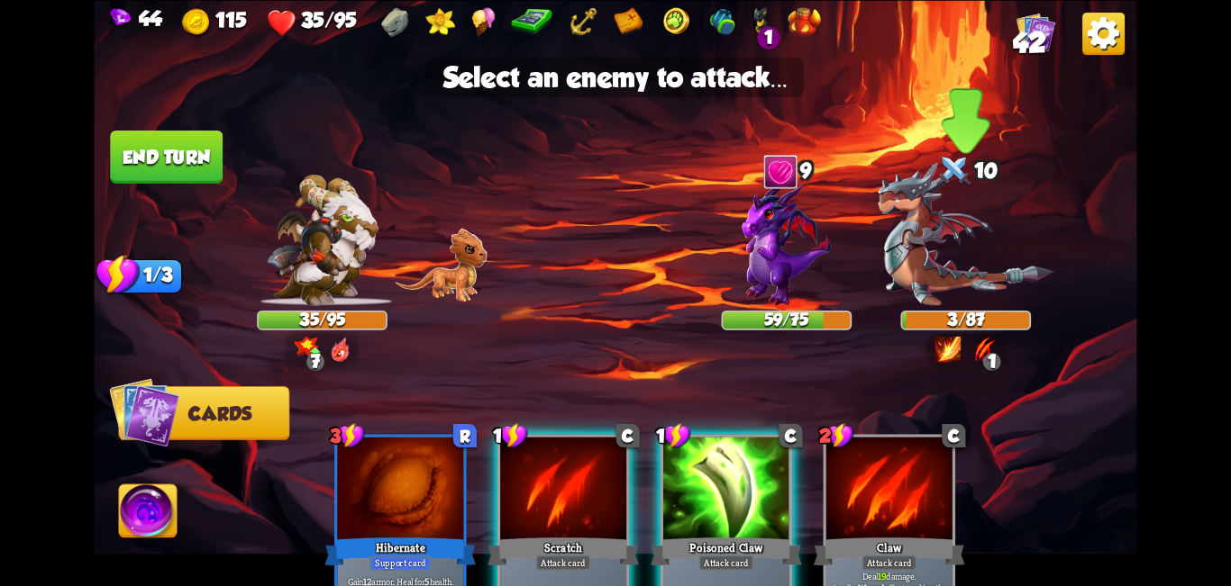
click at [613, 235] on img at bounding box center [965, 233] width 176 height 143
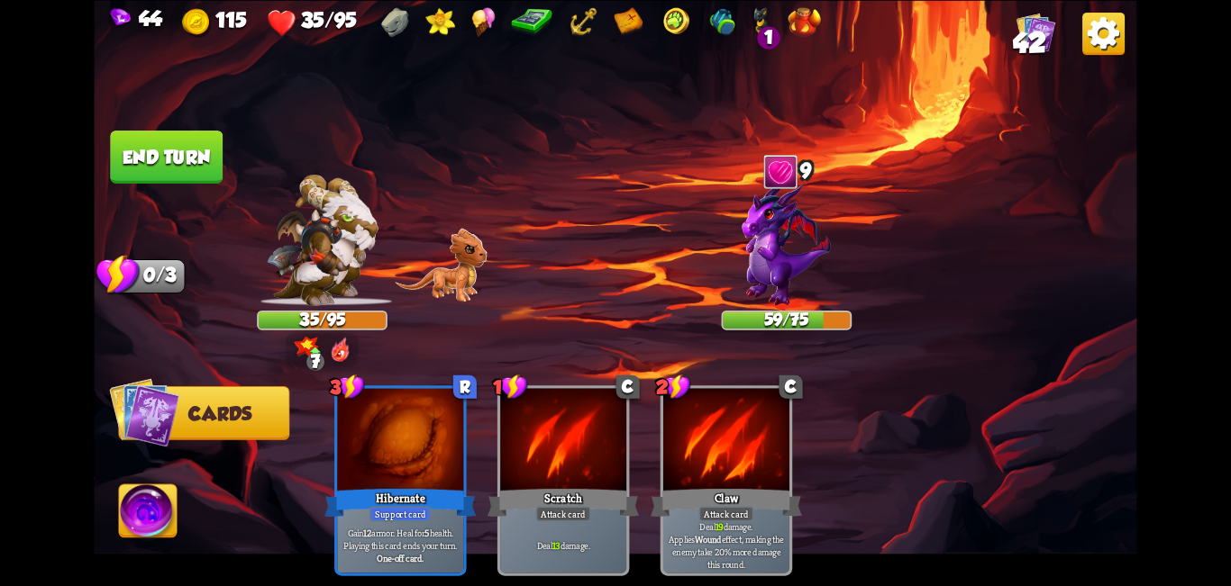
click at [160, 170] on button "End turn" at bounding box center [166, 157] width 113 height 53
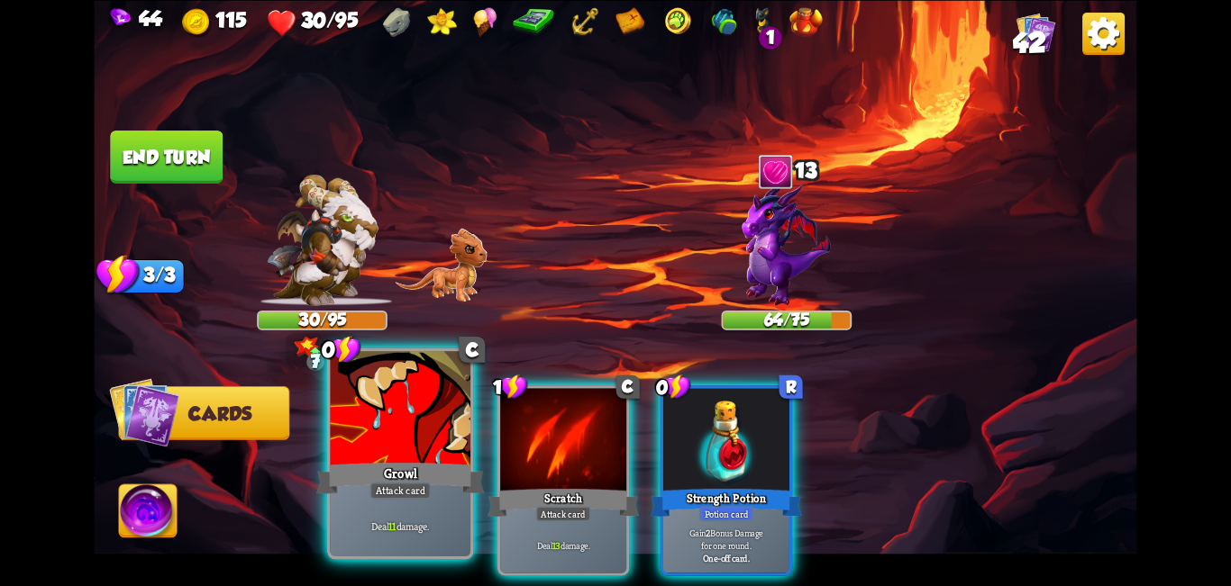
click at [415, 414] on div at bounding box center [401, 410] width 141 height 118
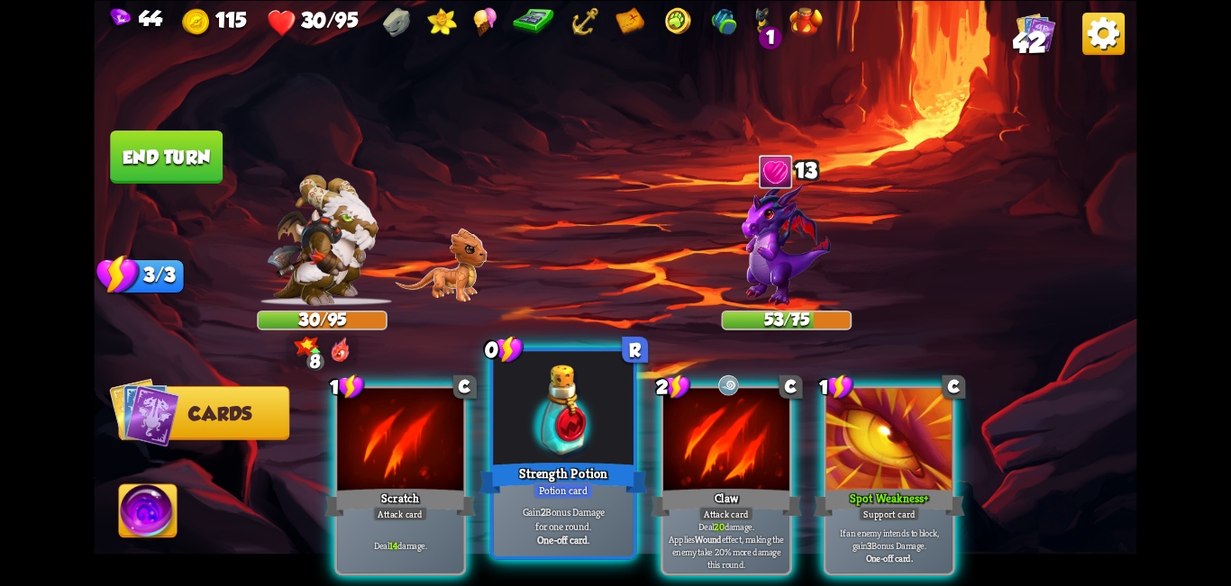
click at [549, 429] on div at bounding box center [563, 410] width 141 height 118
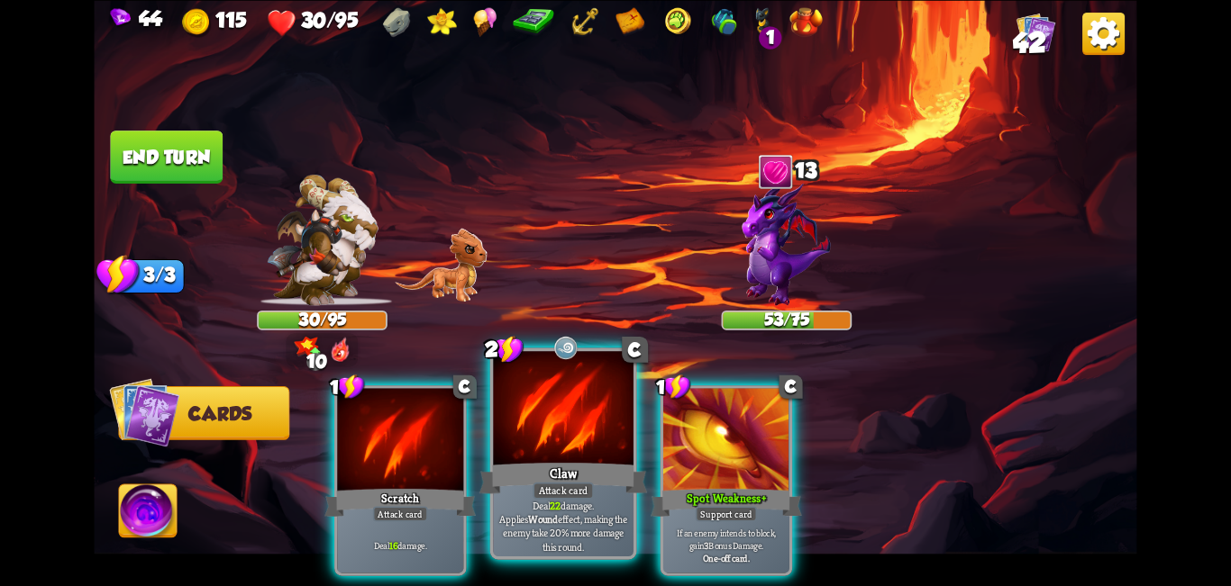
click at [568, 409] on div at bounding box center [563, 410] width 141 height 118
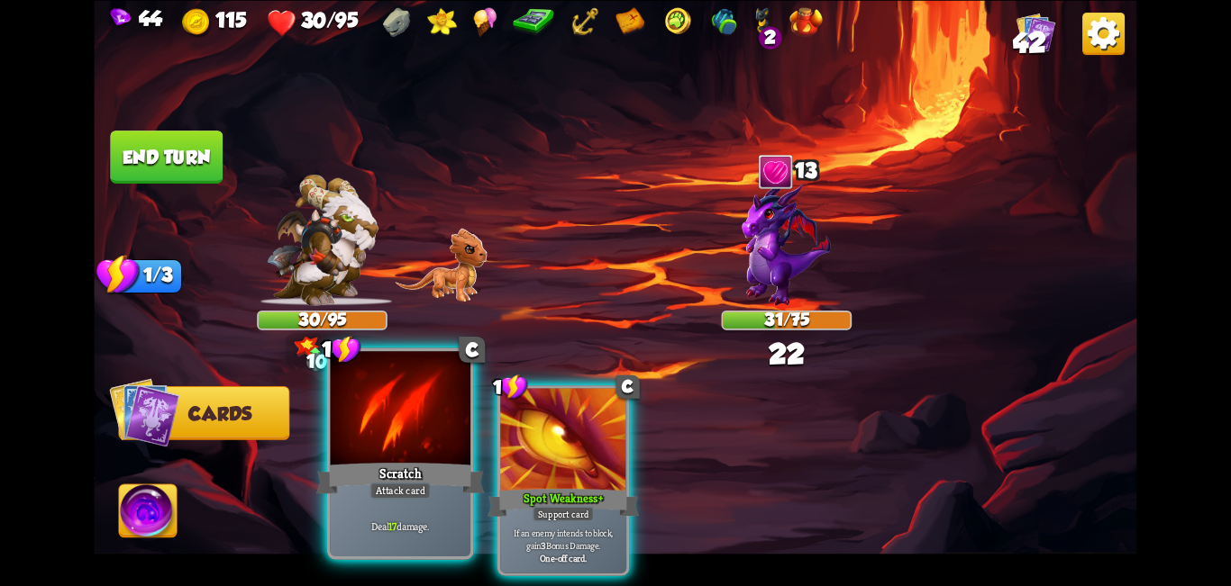
click at [384, 440] on div at bounding box center [401, 410] width 141 height 118
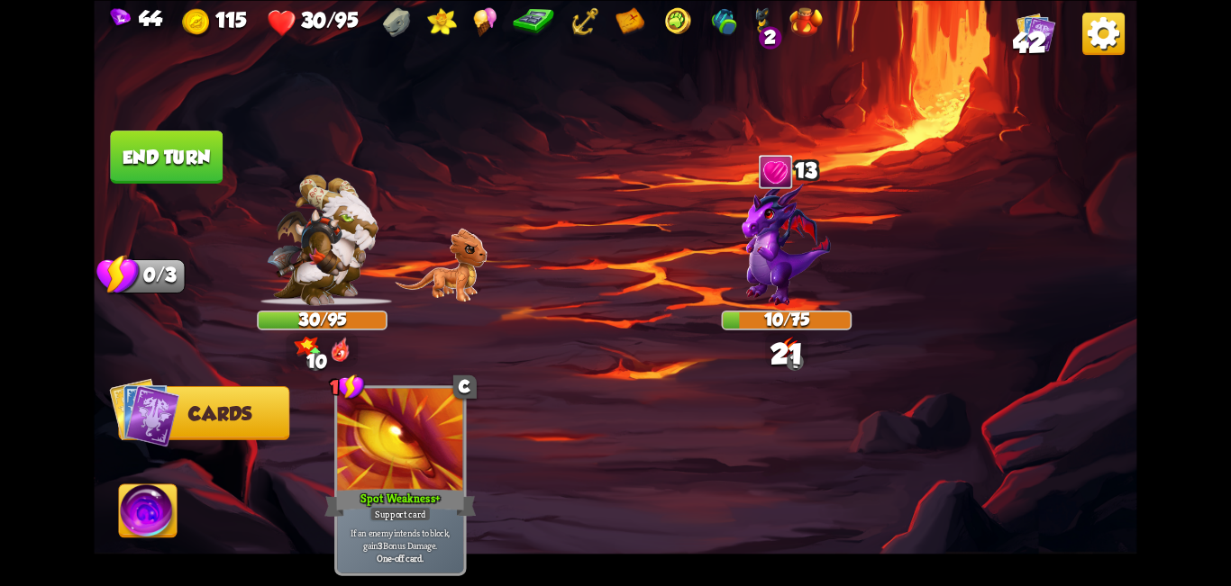
click at [171, 512] on img at bounding box center [148, 514] width 58 height 59
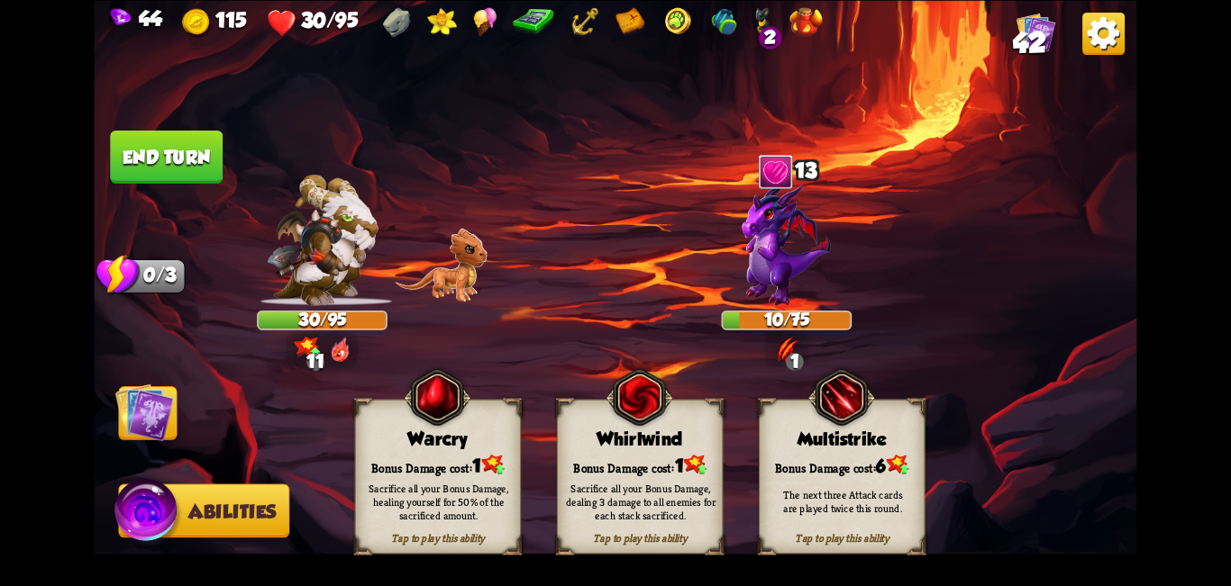
click at [613, 432] on div "Tap to play this ability Whirlwind Bonus Damage cost: 1 Sacrifice all your Bonu…" at bounding box center [640, 476] width 166 height 155
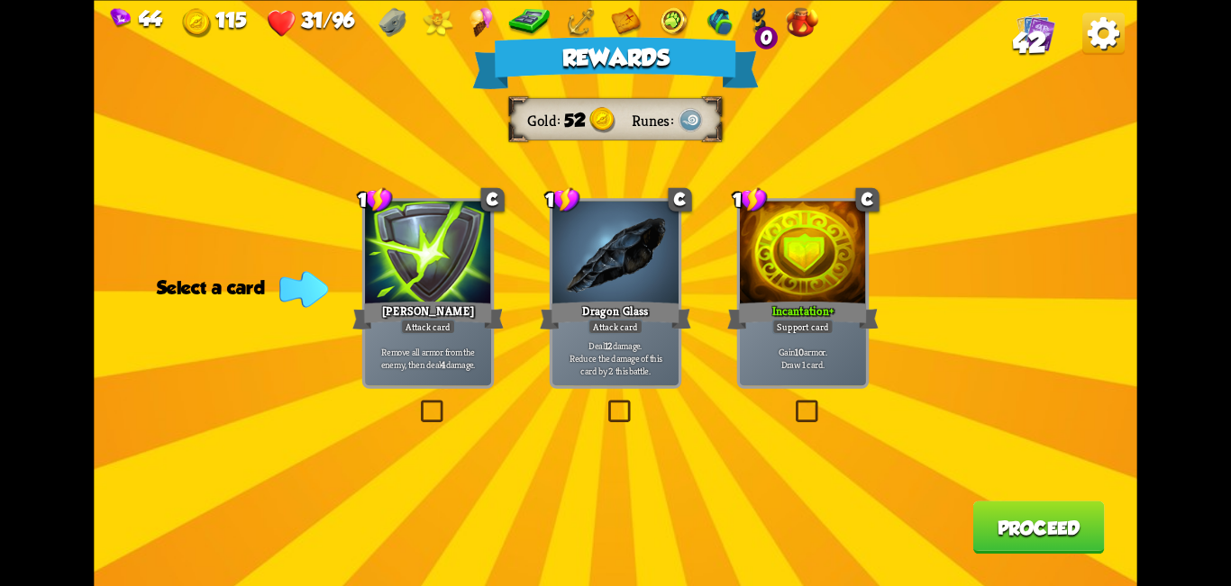
drag, startPoint x: 813, startPoint y: 421, endPoint x: 827, endPoint y: 421, distance: 13.5
click at [613, 404] on label at bounding box center [792, 404] width 0 height 0
click at [0, 0] on input "checkbox" at bounding box center [0, 0] width 0 height 0
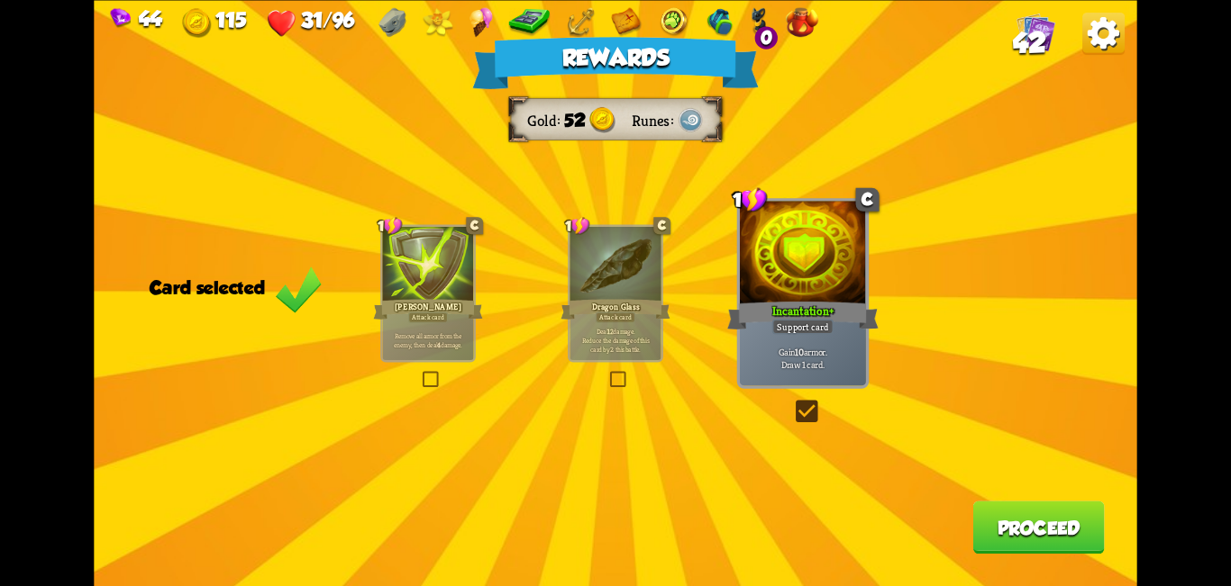
click at [613, 486] on div "Rewards Gold 52 Runes Card selected 1 C [PERSON_NAME] Attack card Remove all ar…" at bounding box center [615, 293] width 1042 height 586
click at [613, 523] on button "Proceed" at bounding box center [1038, 527] width 132 height 53
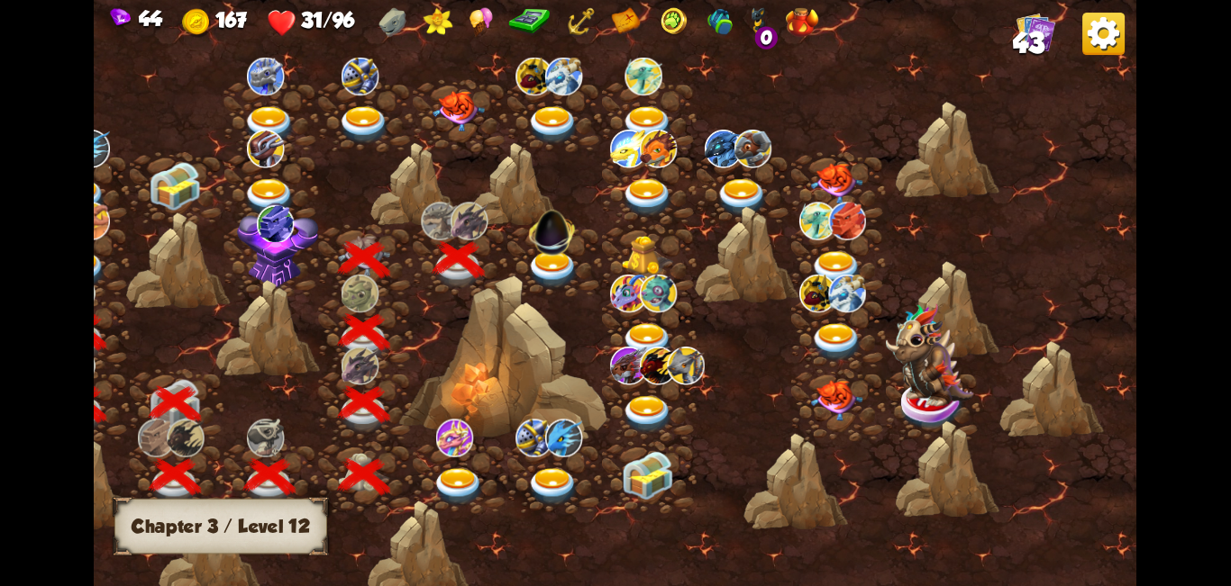
click at [560, 258] on img at bounding box center [553, 270] width 52 height 39
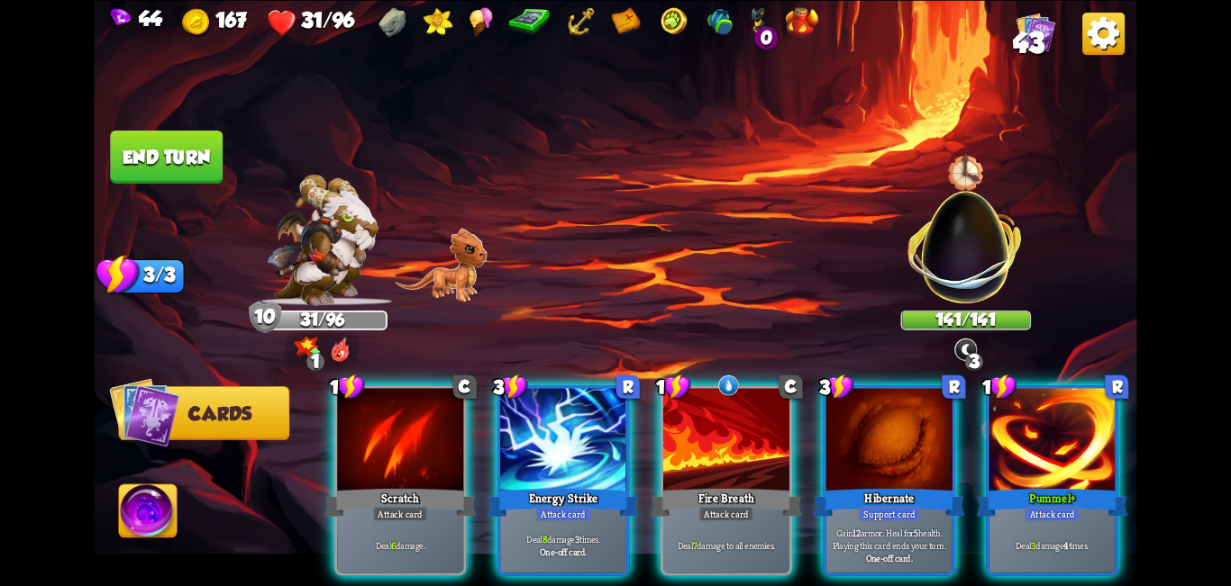
click at [411, 446] on div at bounding box center [400, 441] width 126 height 106
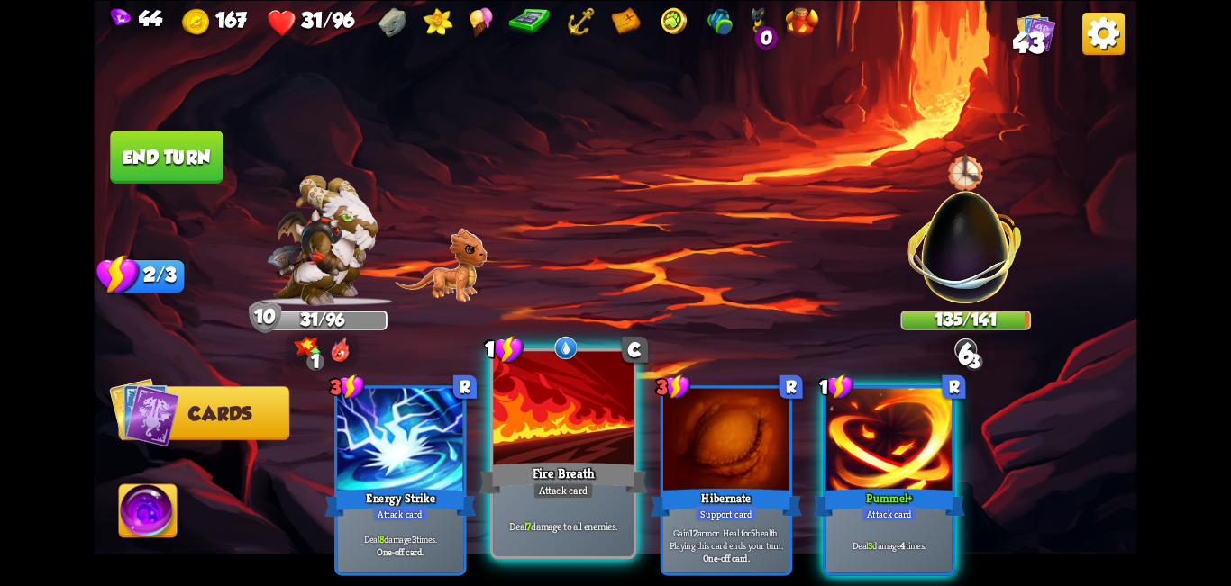
click at [524, 464] on div "Fire Breath" at bounding box center [563, 478] width 168 height 38
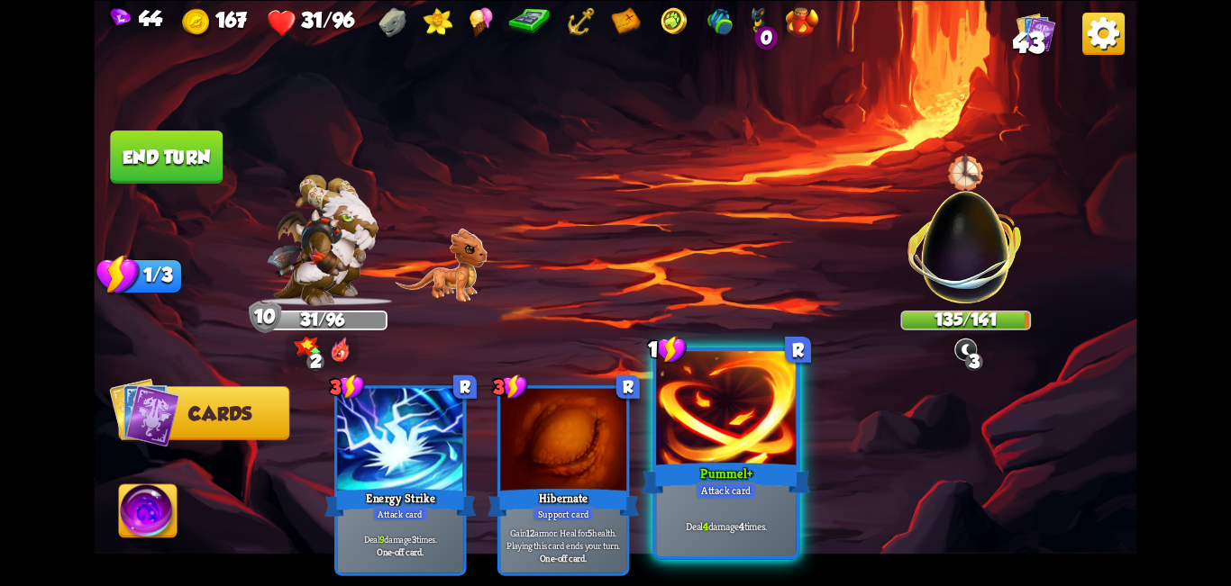
click at [613, 453] on div at bounding box center [726, 410] width 141 height 118
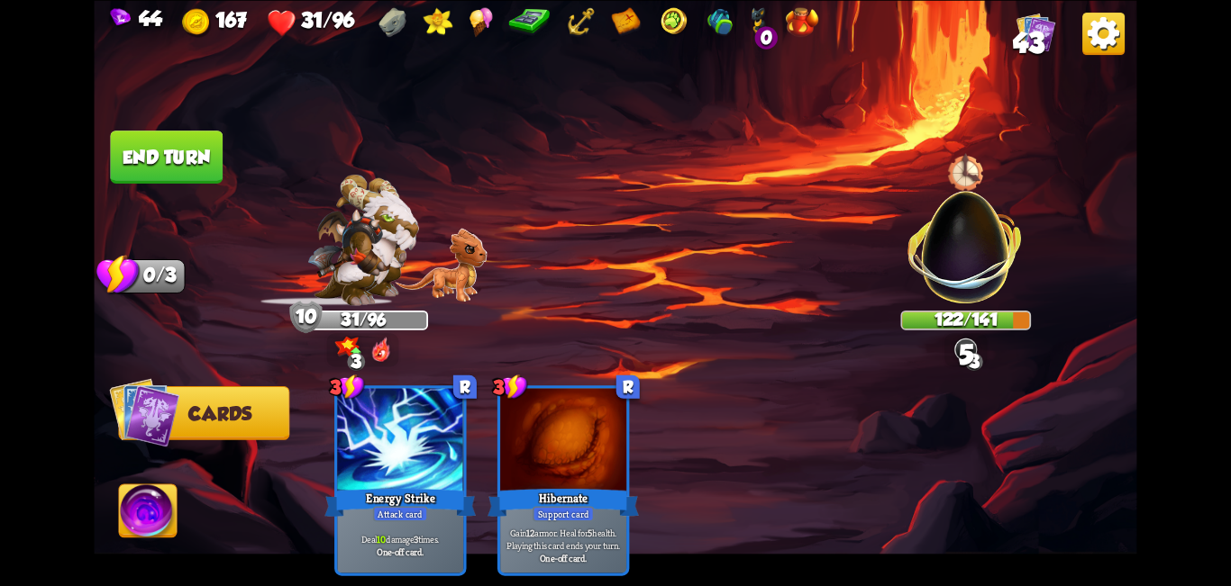
click at [154, 162] on button "End turn" at bounding box center [166, 157] width 113 height 53
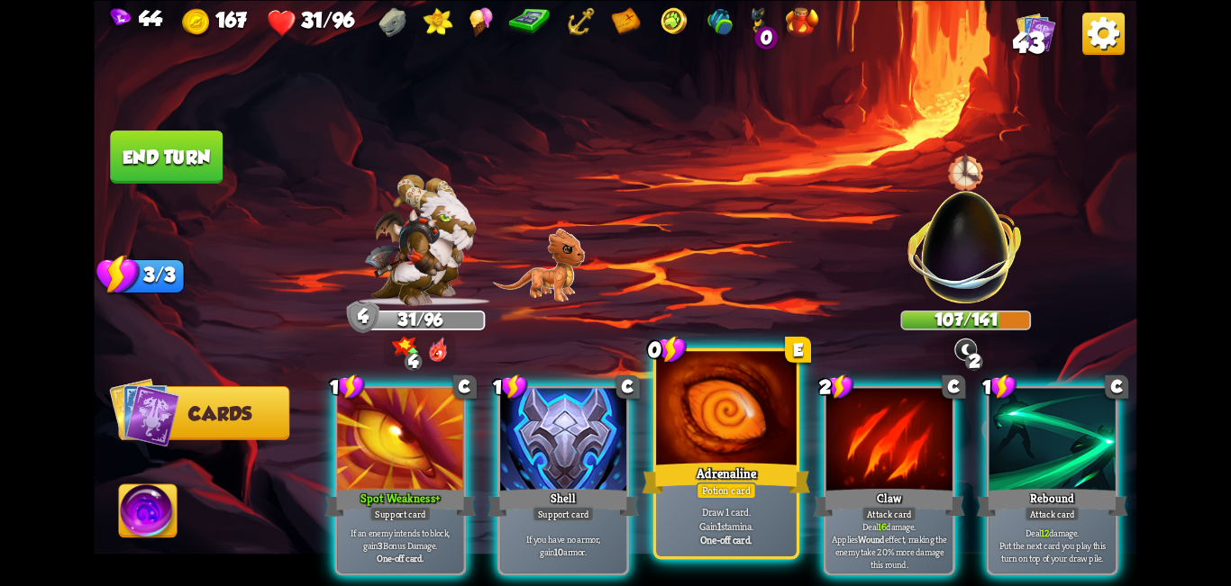
click at [613, 404] on div at bounding box center [726, 410] width 141 height 118
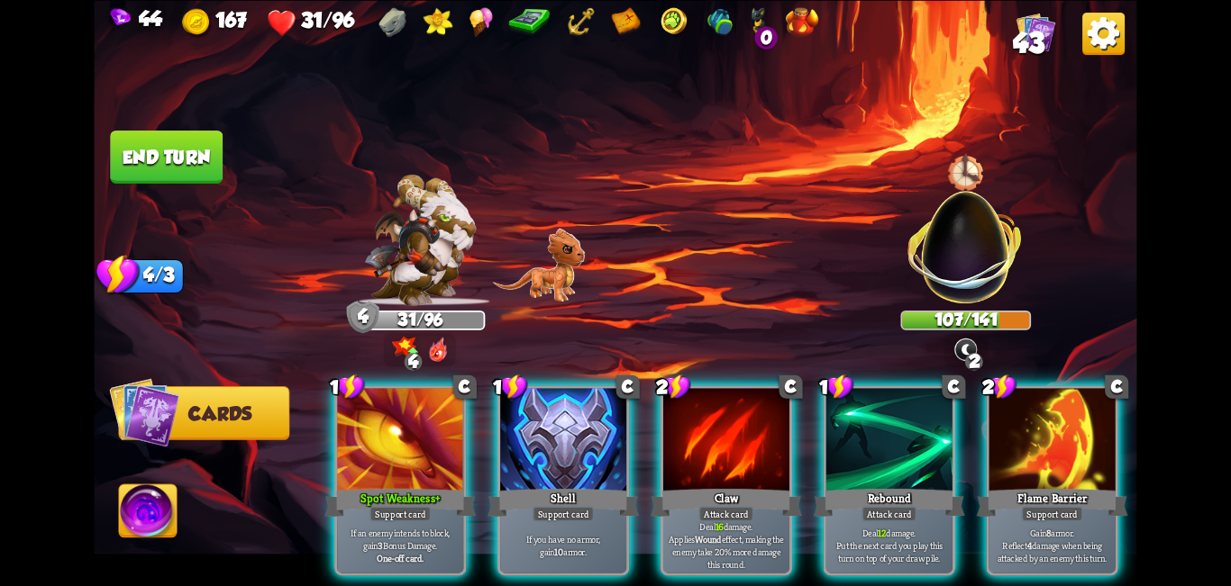
click at [613, 404] on div at bounding box center [726, 441] width 126 height 106
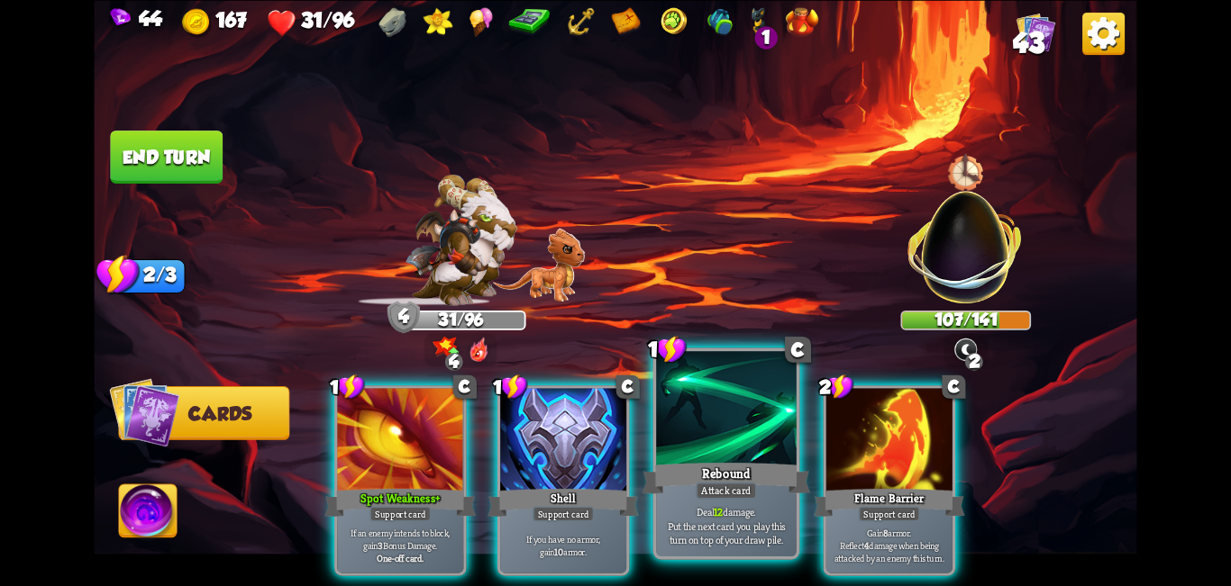
click at [613, 361] on div at bounding box center [726, 410] width 141 height 118
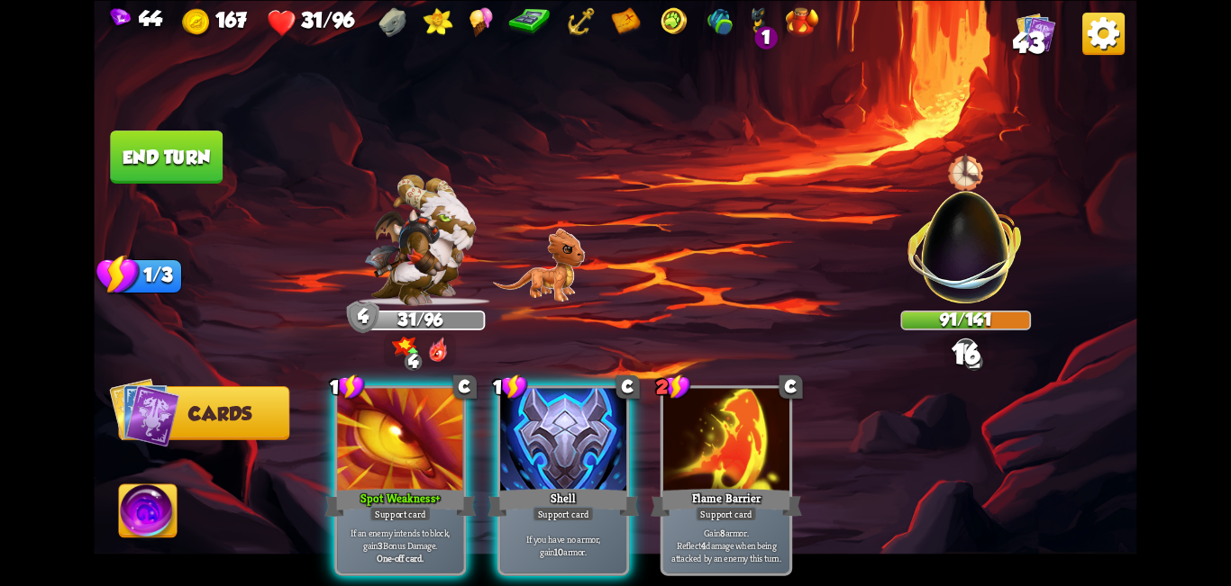
click at [168, 139] on button "End turn" at bounding box center [166, 157] width 113 height 53
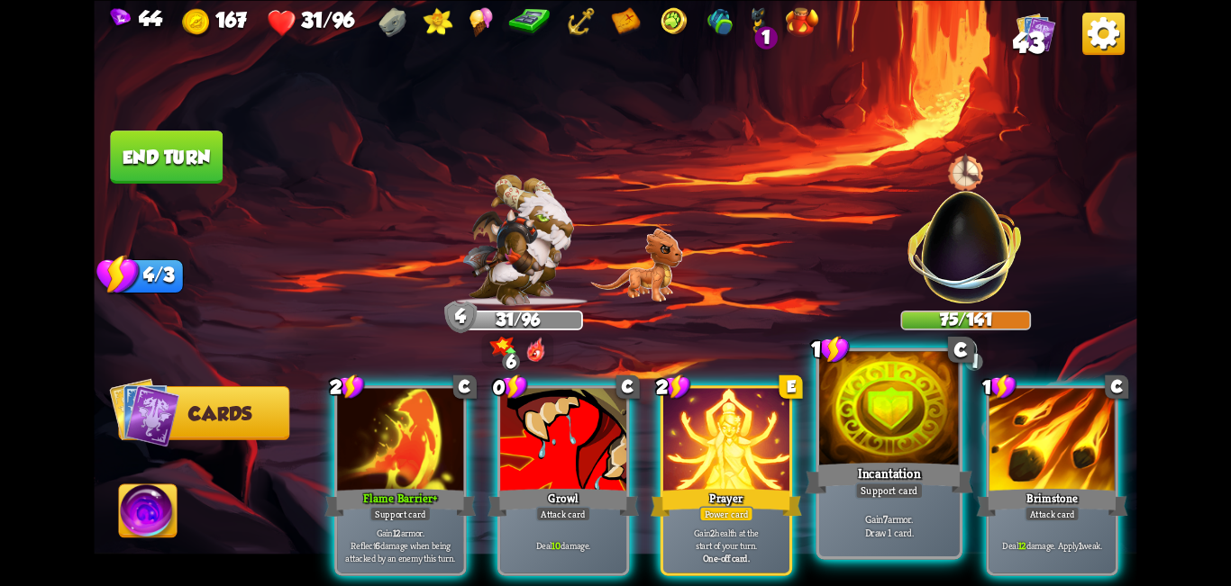
click at [613, 413] on div at bounding box center [889, 410] width 141 height 118
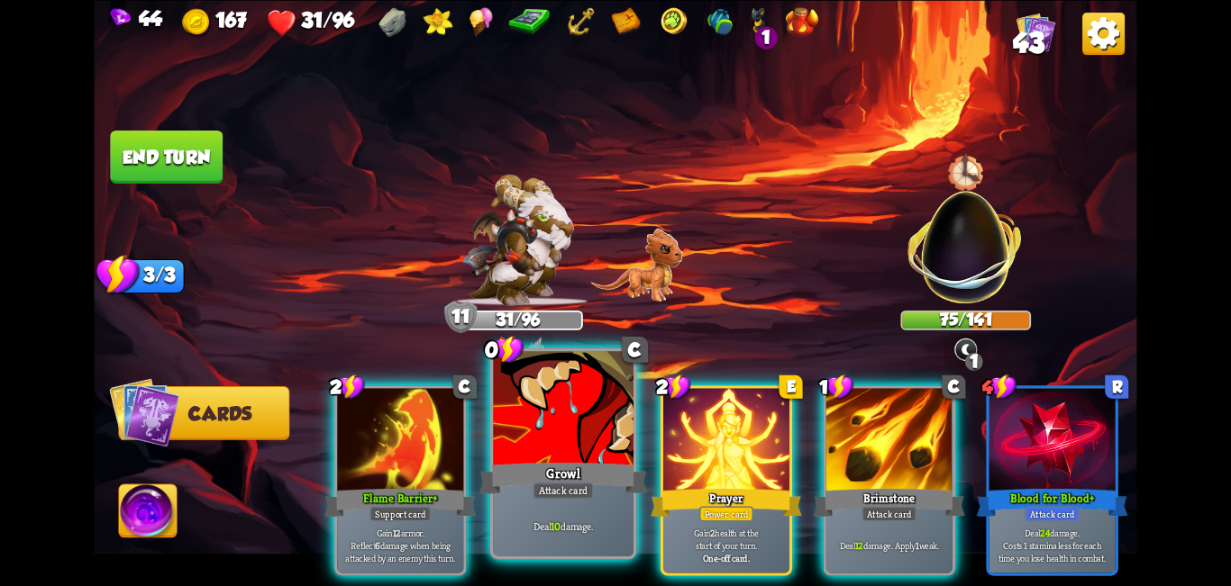
click at [550, 416] on div at bounding box center [563, 410] width 141 height 118
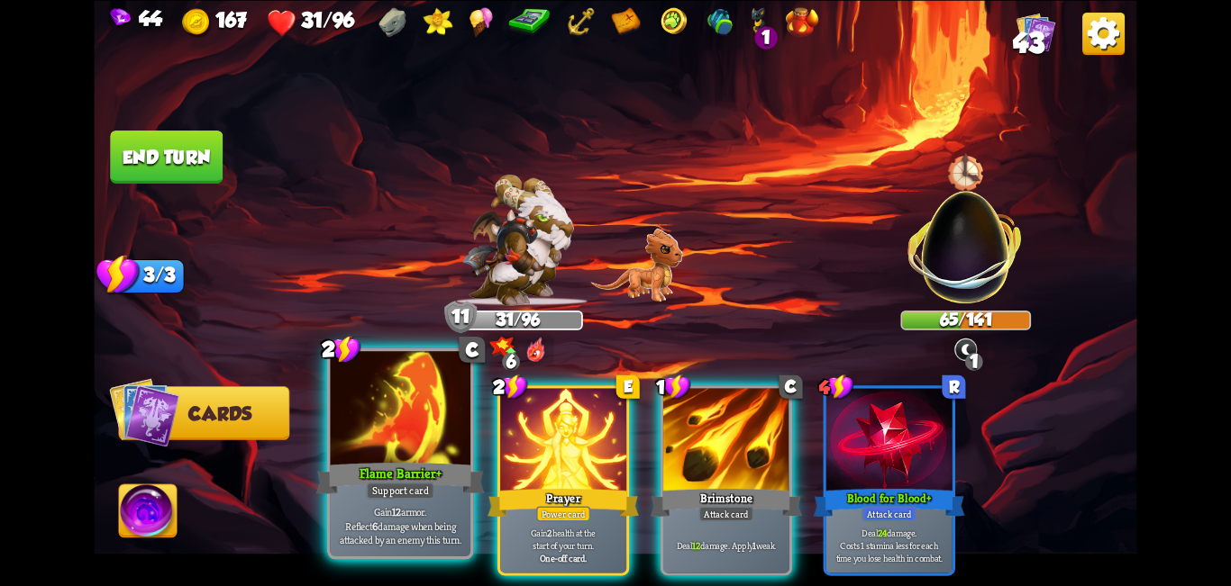
click at [423, 410] on div at bounding box center [401, 410] width 141 height 118
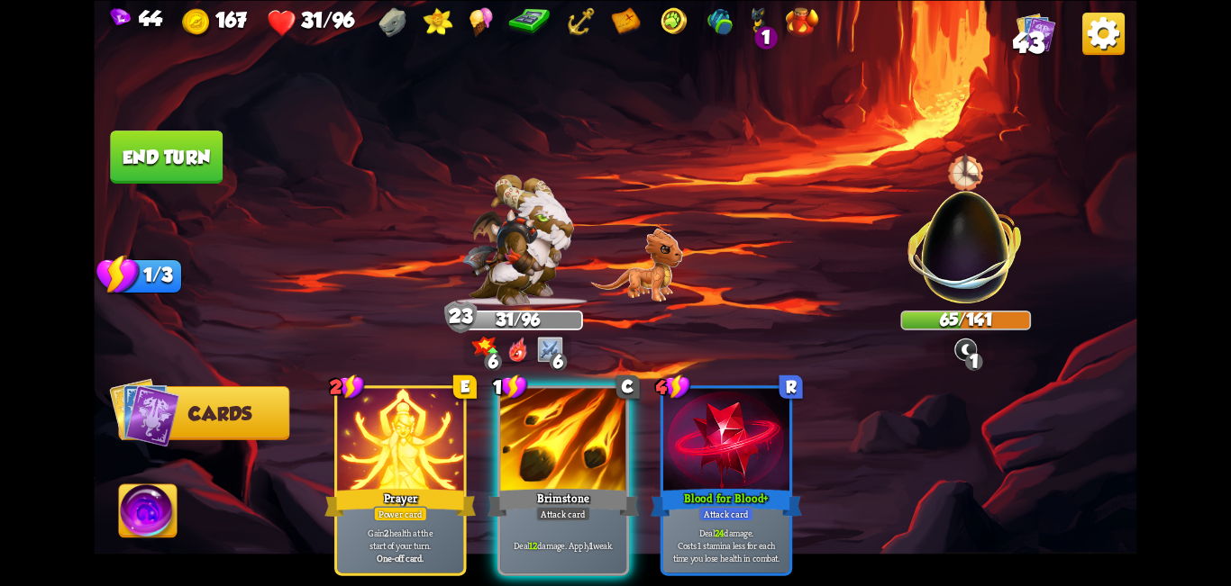
drag, startPoint x: 534, startPoint y: 413, endPoint x: 477, endPoint y: 428, distance: 58.6
click at [537, 413] on div at bounding box center [563, 441] width 126 height 106
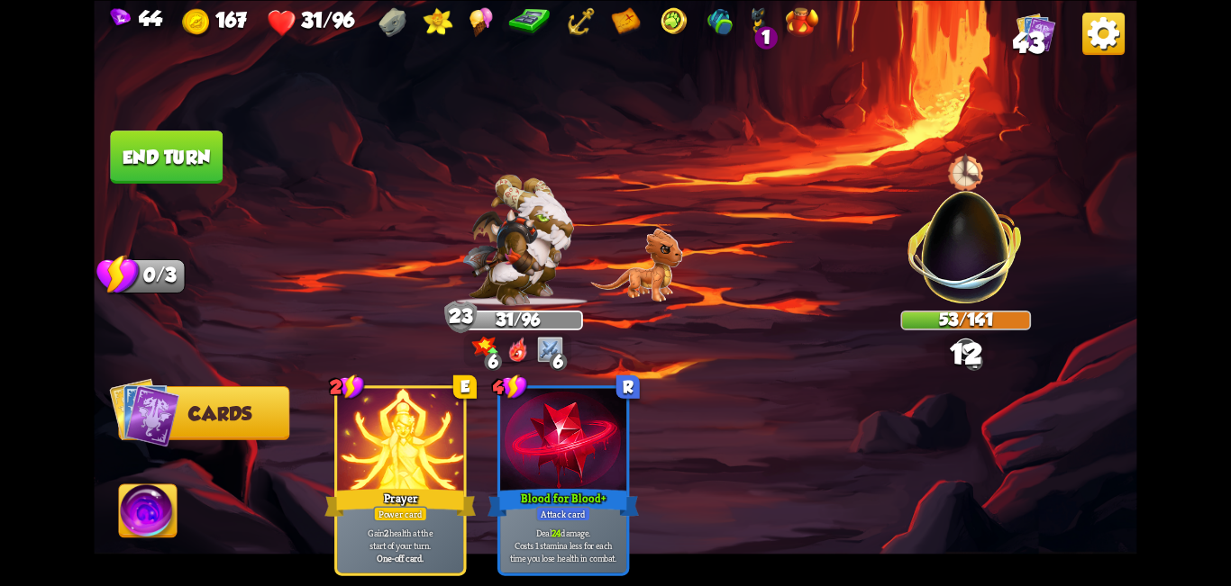
click at [140, 517] on img at bounding box center [148, 514] width 58 height 59
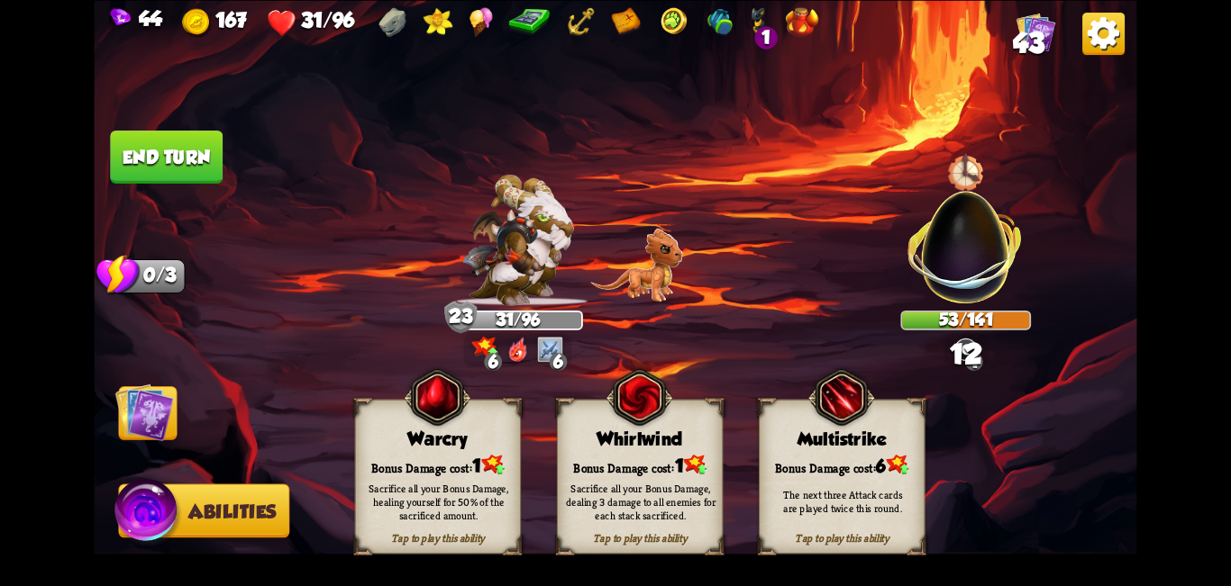
click at [433, 445] on div "Warcry" at bounding box center [438, 440] width 165 height 22
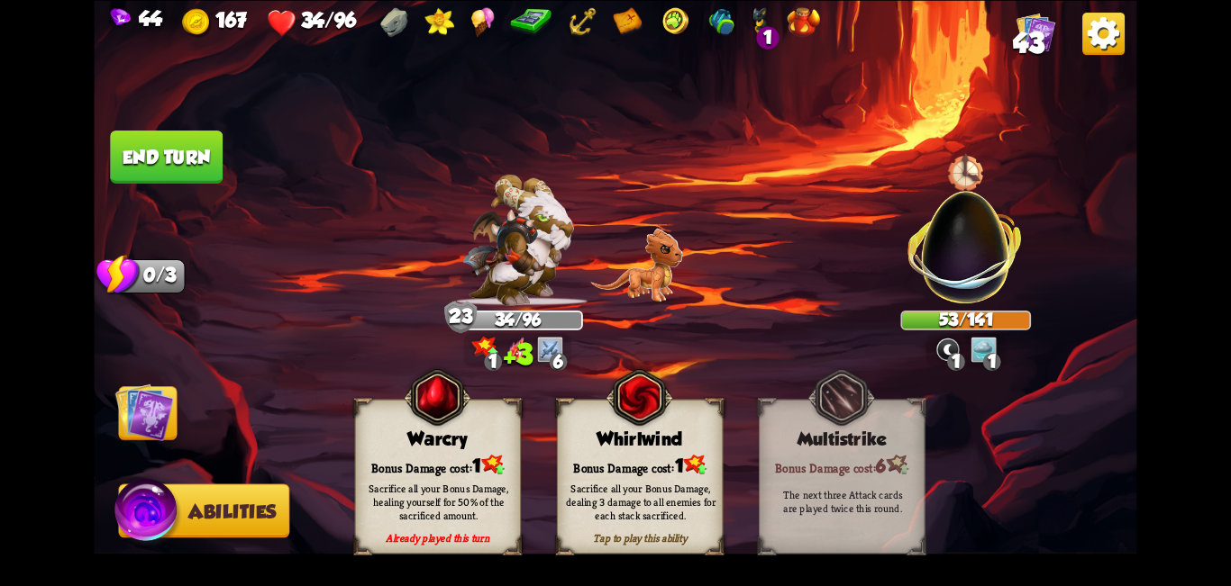
click at [480, 503] on div "Sacrifice all your Bonus Damage, healing yourself for 50% of the sacrificed amo…" at bounding box center [439, 501] width 150 height 41
click at [446, 465] on div "Bonus Damage cost: 1" at bounding box center [438, 464] width 165 height 23
drag, startPoint x: 132, startPoint y: 148, endPoint x: 147, endPoint y: 150, distance: 15.6
click at [135, 148] on button "End turn" at bounding box center [166, 157] width 113 height 53
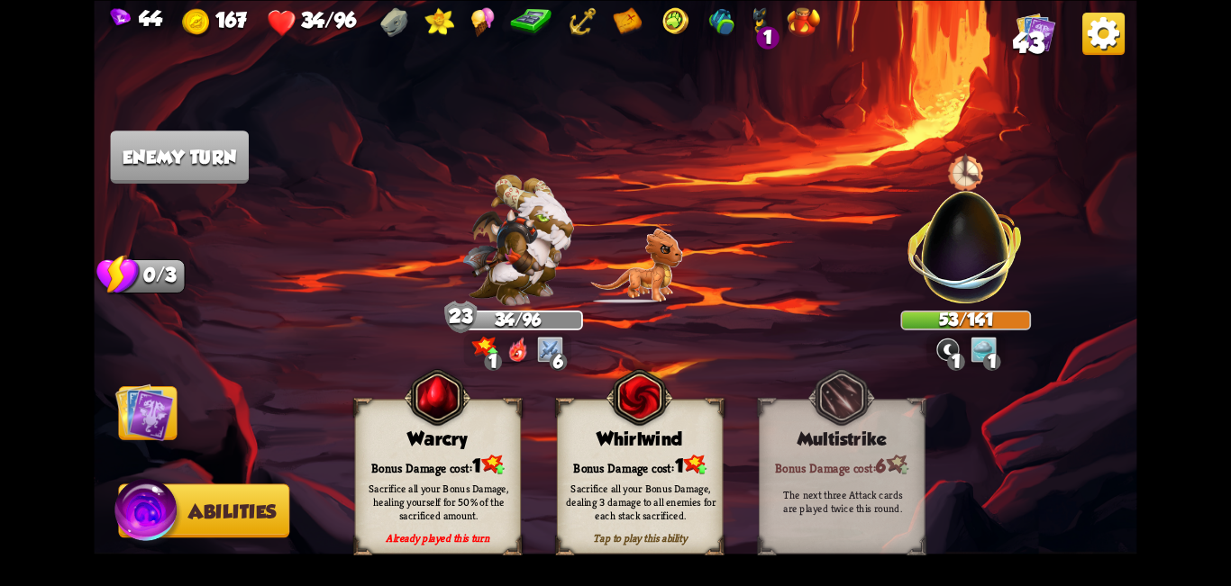
click at [156, 414] on img at bounding box center [144, 412] width 59 height 59
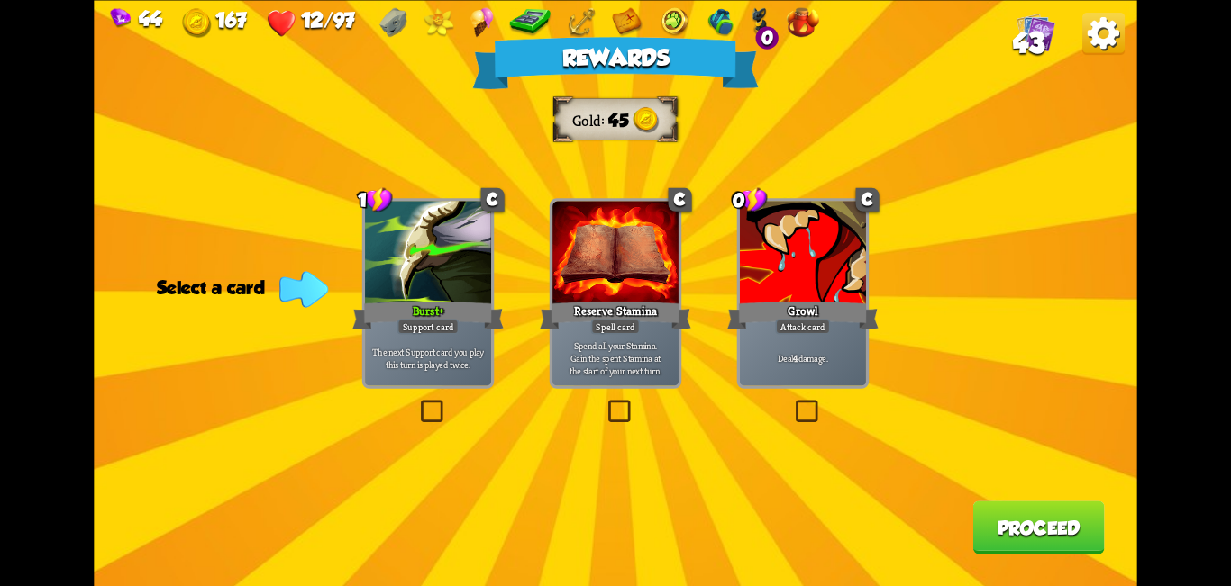
click at [613, 404] on label at bounding box center [792, 404] width 0 height 0
click at [0, 0] on input "checkbox" at bounding box center [0, 0] width 0 height 0
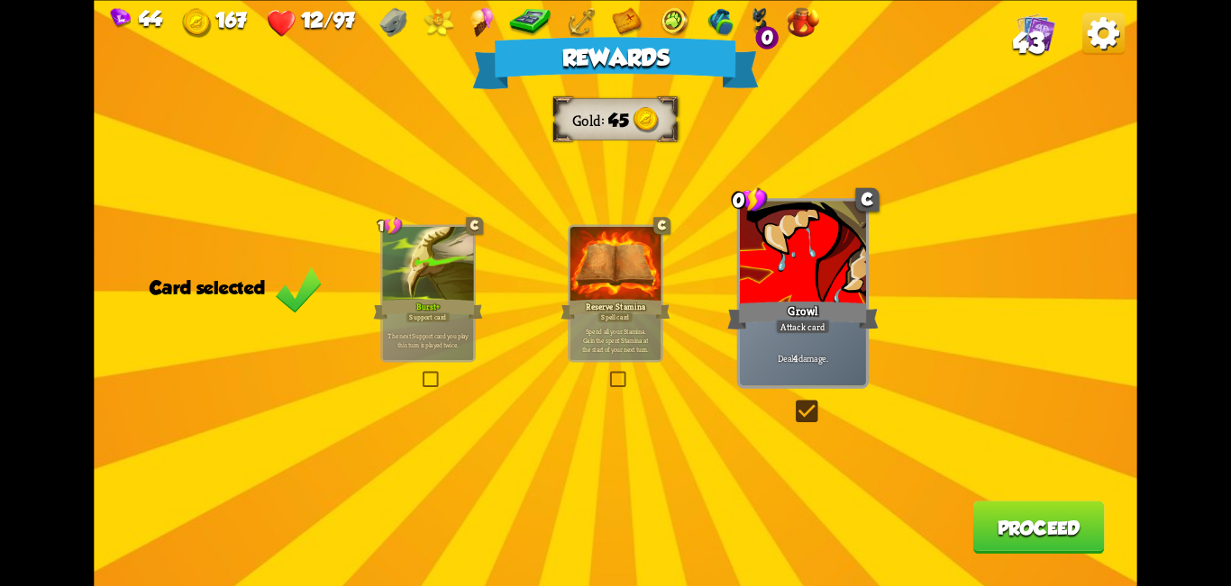
click at [613, 404] on label at bounding box center [792, 404] width 0 height 0
click at [0, 0] on input "checkbox" at bounding box center [0, 0] width 0 height 0
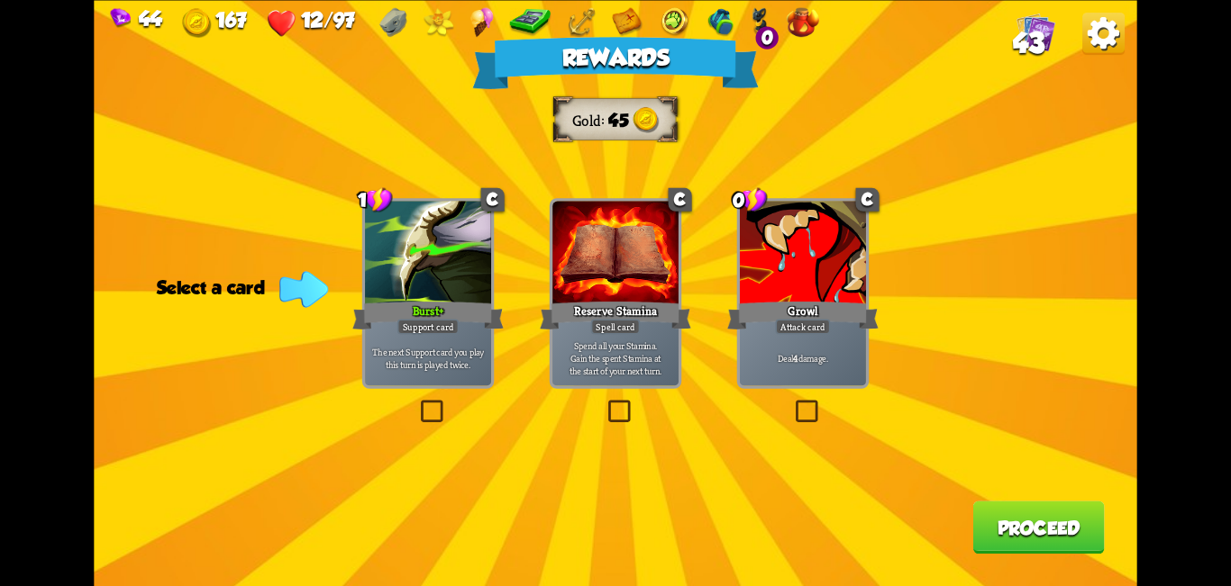
click at [414, 397] on div "Rewards Gold 45 Select a card 1 C Burst+ Support card The next Support card you…" at bounding box center [615, 293] width 1042 height 586
click at [417, 404] on label at bounding box center [417, 404] width 0 height 0
click at [0, 0] on input "checkbox" at bounding box center [0, 0] width 0 height 0
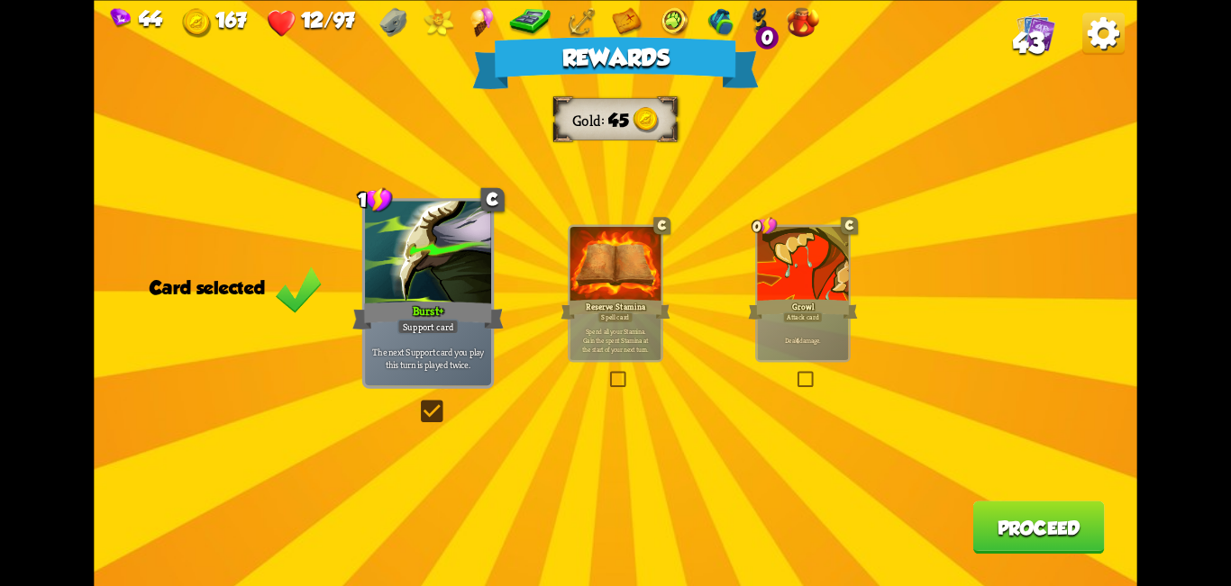
click at [613, 537] on button "Proceed" at bounding box center [1038, 527] width 132 height 53
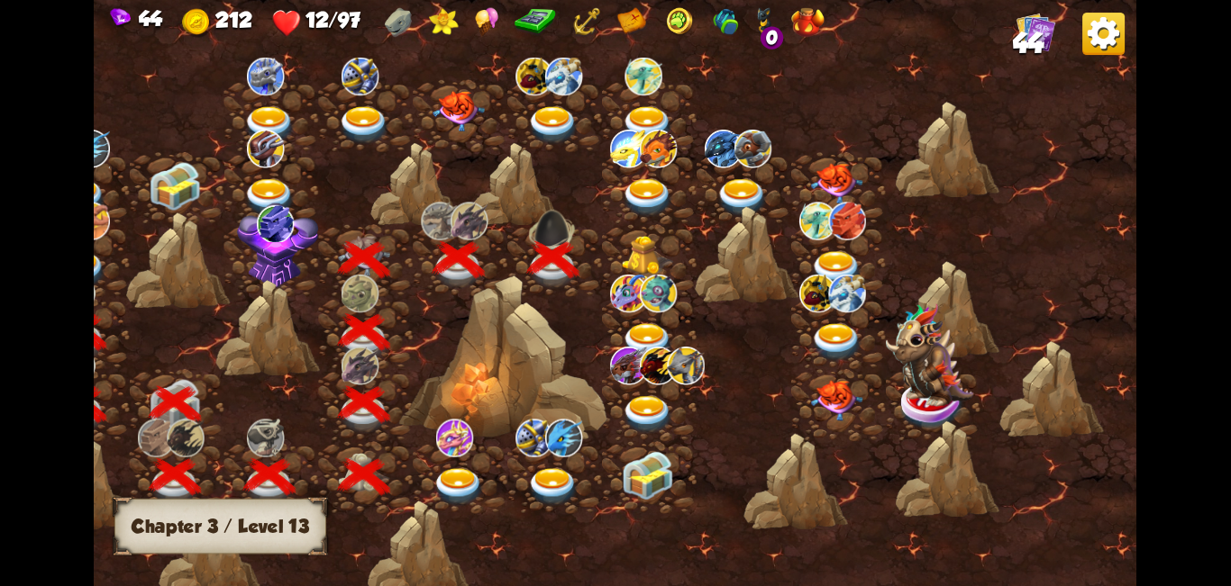
click at [613, 239] on img at bounding box center [648, 256] width 52 height 40
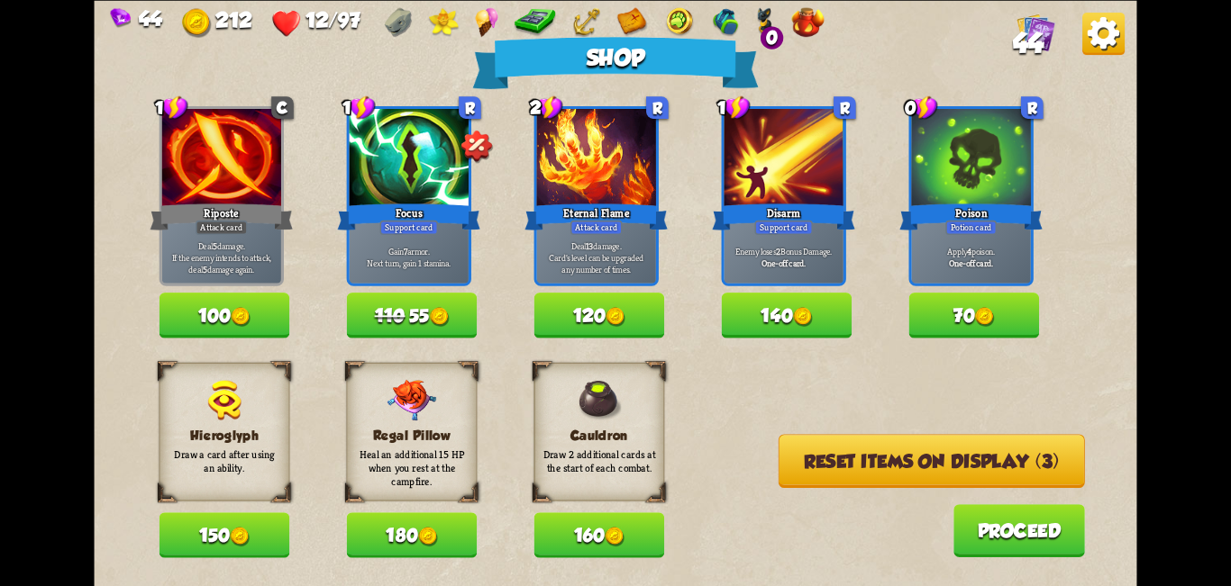
click at [613, 323] on button "70" at bounding box center [974, 315] width 131 height 45
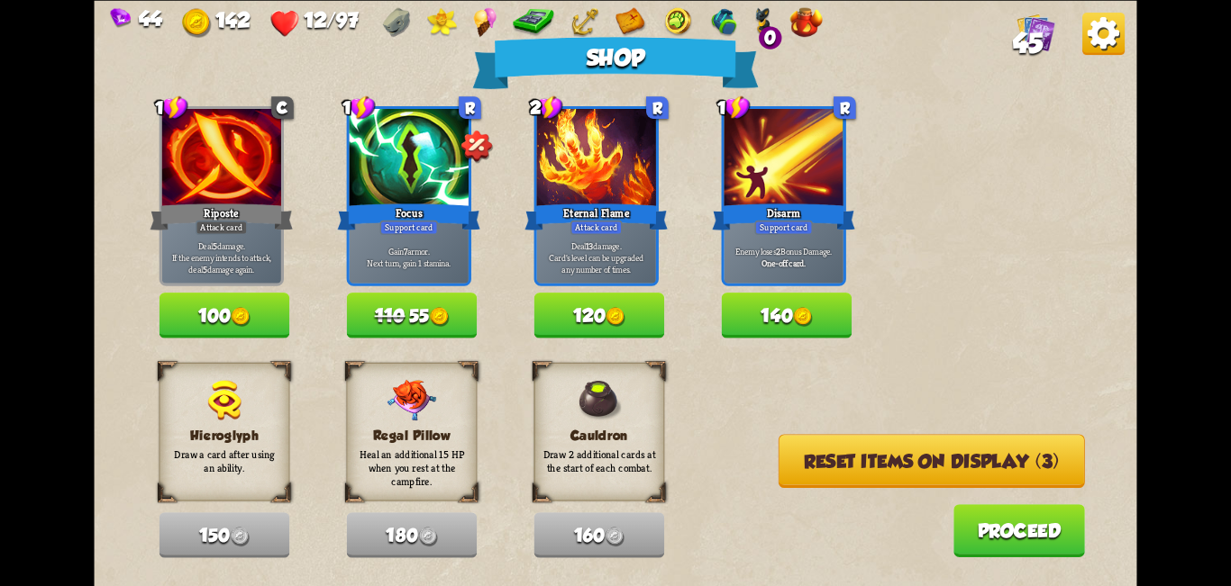
click at [613, 467] on button "Reset items on display (3)" at bounding box center [931, 461] width 306 height 54
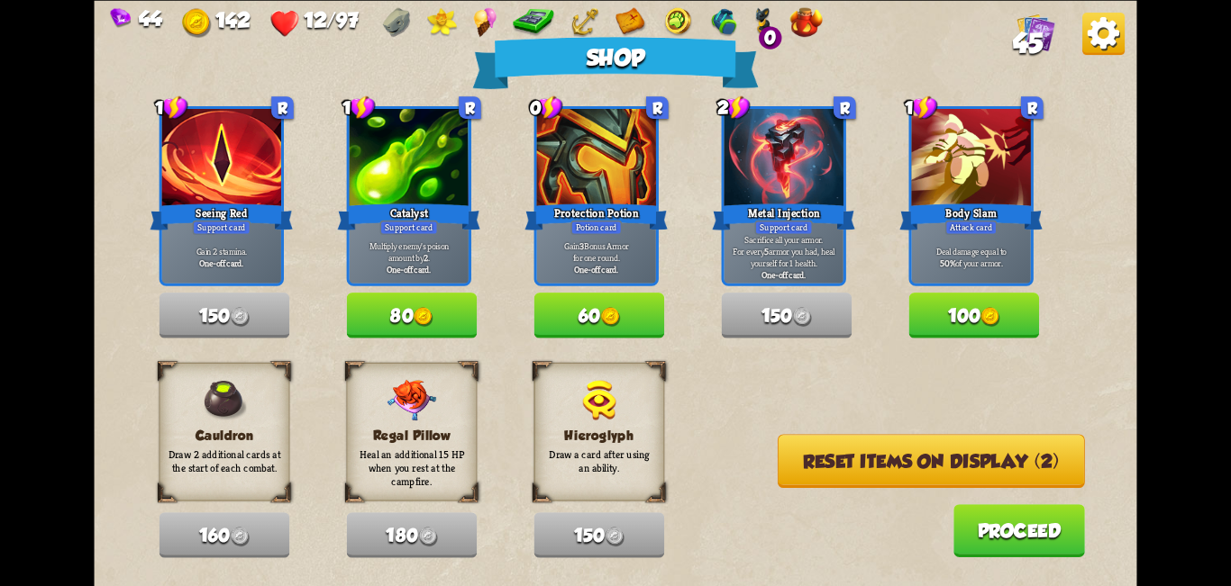
click at [587, 313] on button "60" at bounding box center [599, 315] width 131 height 45
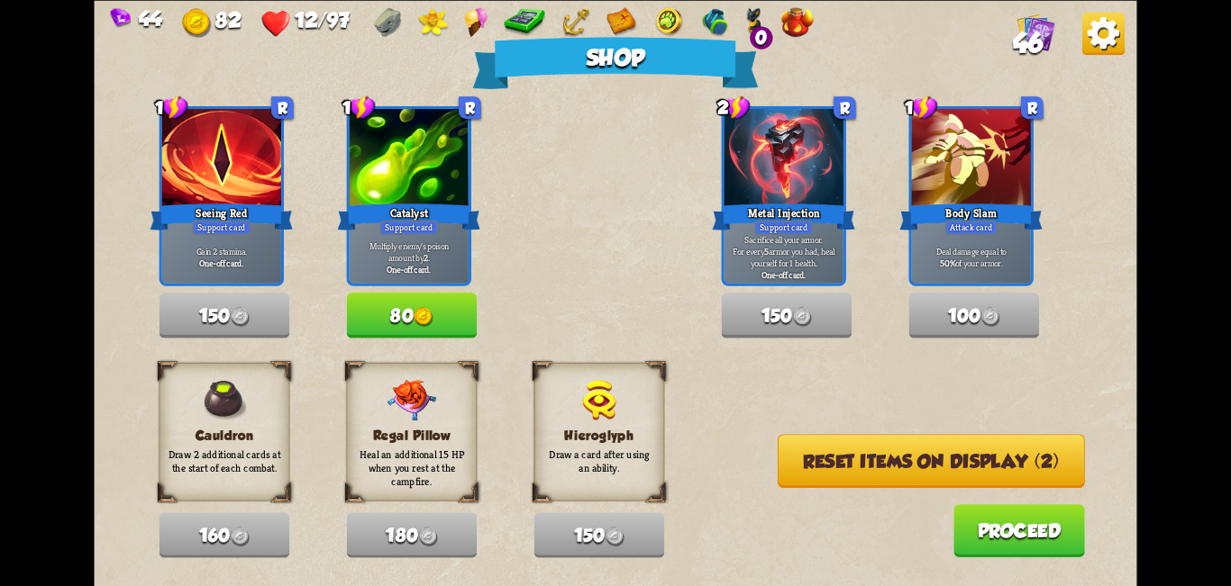
click at [613, 476] on button "Reset items on display (2)" at bounding box center [930, 461] width 307 height 54
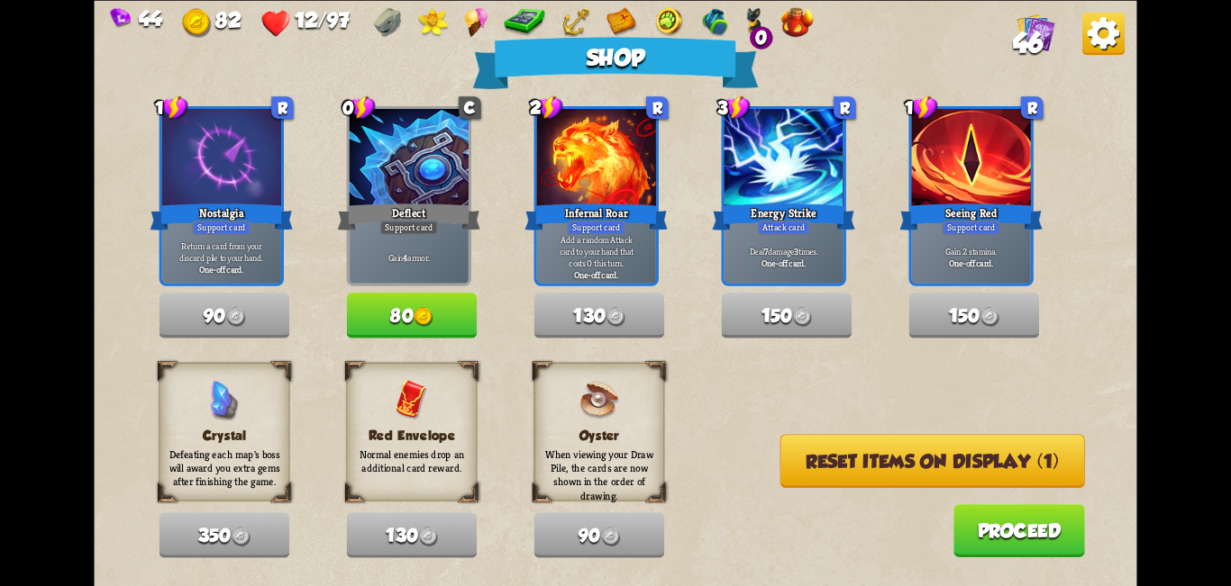
drag, startPoint x: 390, startPoint y: 311, endPoint x: 628, endPoint y: 370, distance: 245.1
click at [394, 313] on button "80" at bounding box center [412, 315] width 131 height 45
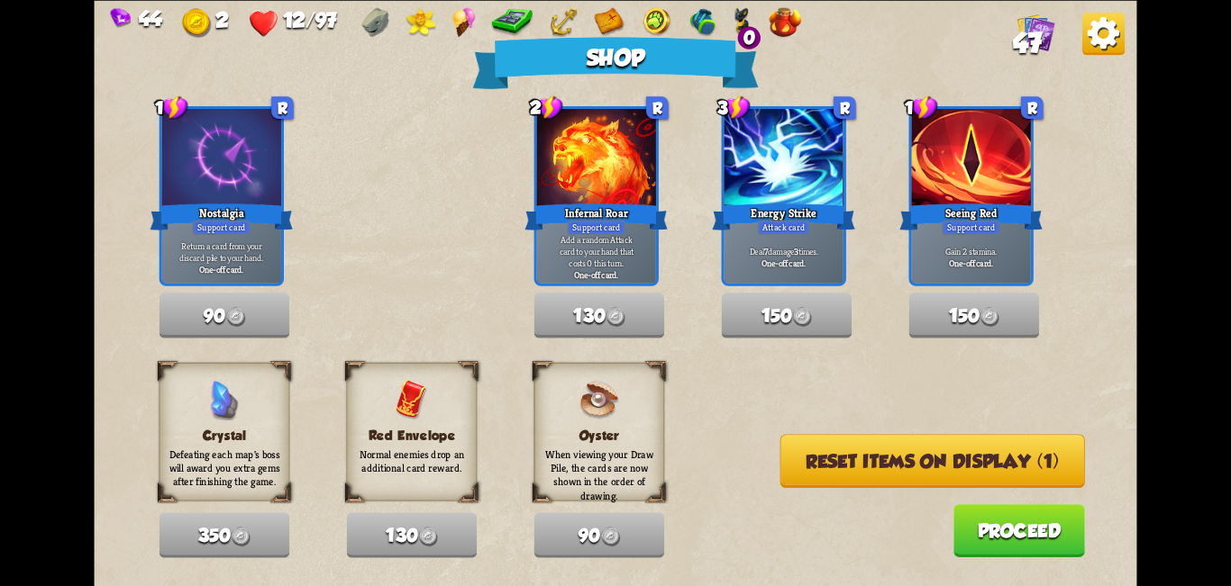
click at [613, 550] on button "Proceed" at bounding box center [1019, 530] width 132 height 53
